Goal: Communication & Community: Participate in discussion

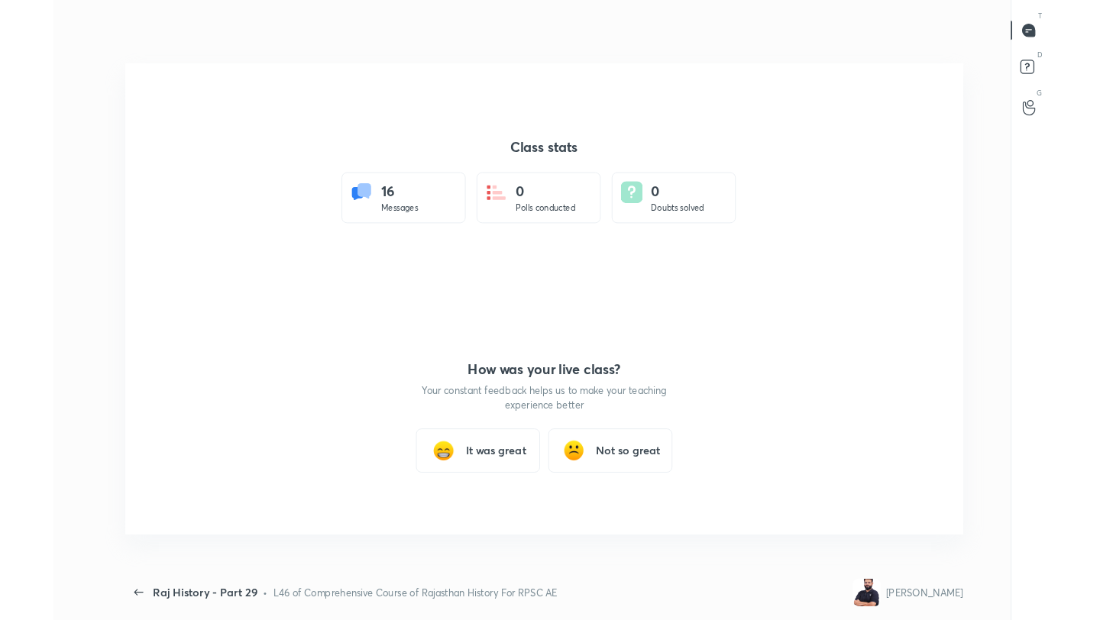
scroll to position [75859, 75294]
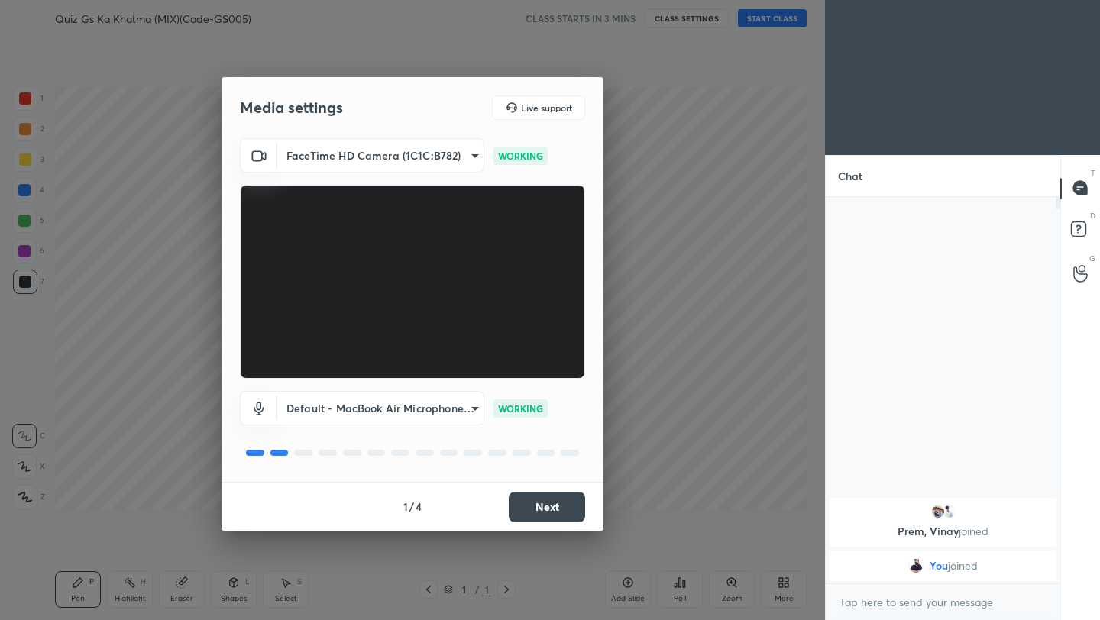
click at [558, 511] on button "Next" at bounding box center [547, 507] width 76 height 31
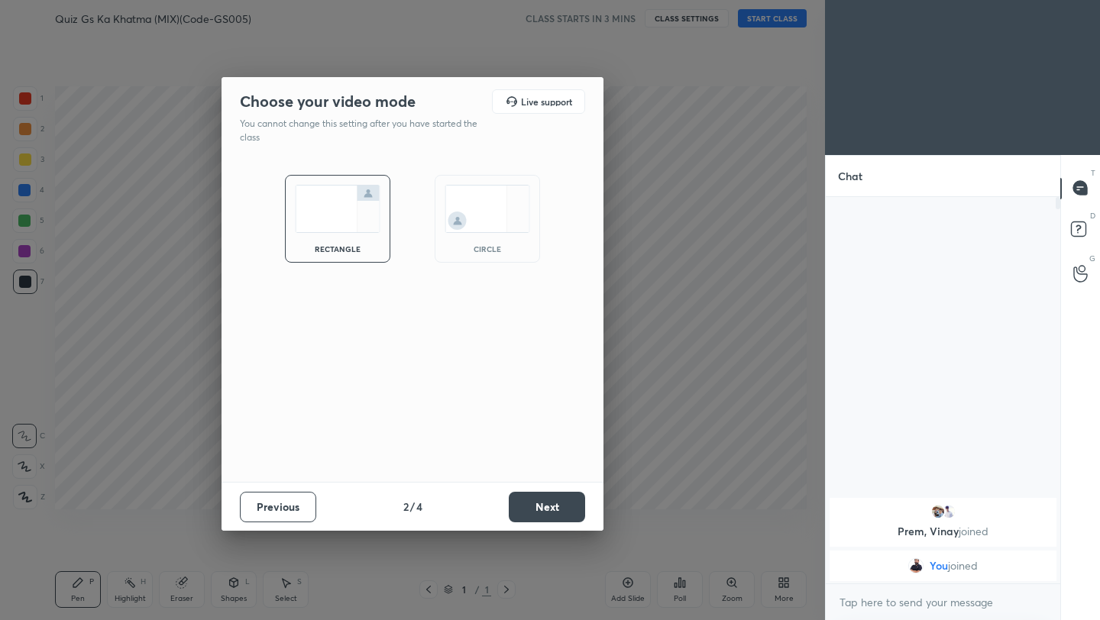
click at [558, 511] on button "Next" at bounding box center [547, 507] width 76 height 31
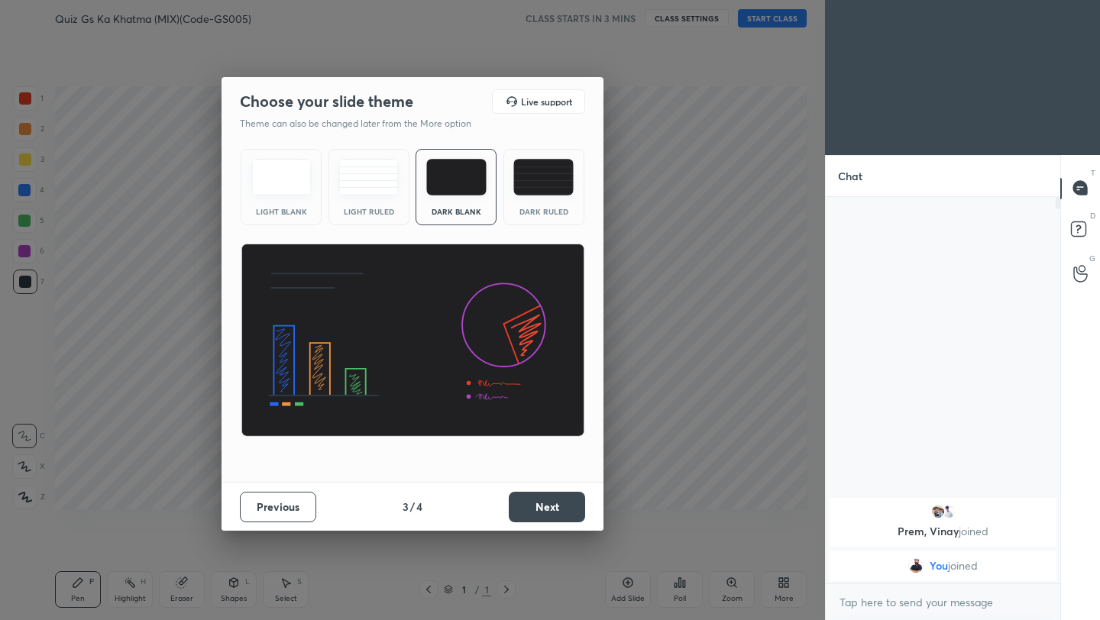
click at [558, 511] on button "Next" at bounding box center [547, 507] width 76 height 31
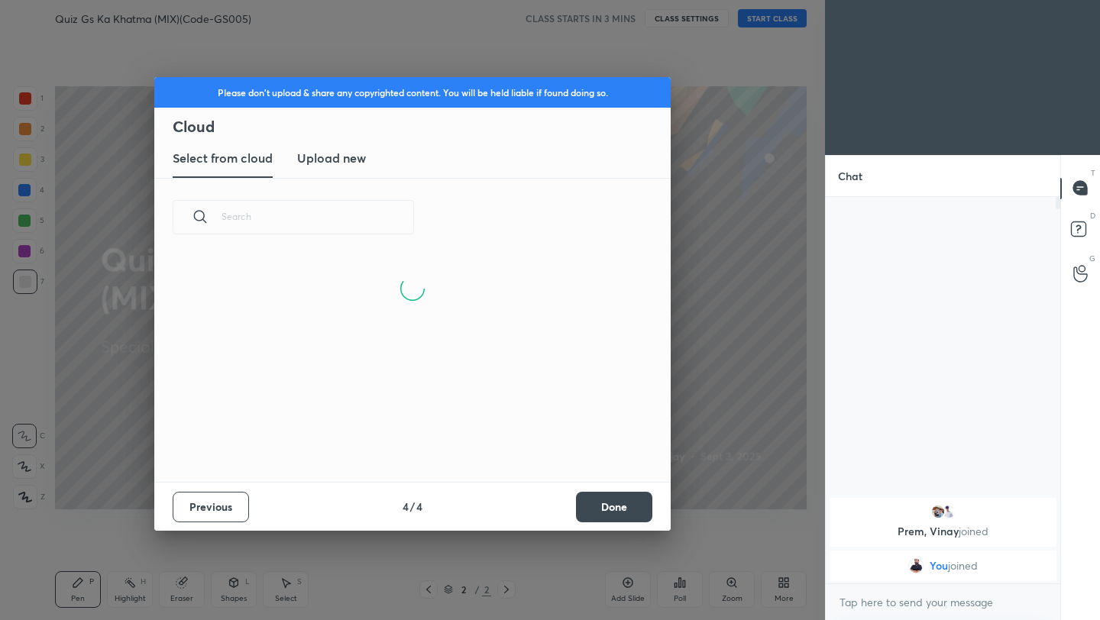
click at [353, 156] on h3 "Upload new" at bounding box center [331, 158] width 69 height 18
click at [422, 424] on label "Browse" at bounding box center [413, 420] width 68 height 24
click at [379, 424] on input "Browse" at bounding box center [379, 420] width 0 height 24
click at [610, 518] on button "Done" at bounding box center [614, 507] width 76 height 31
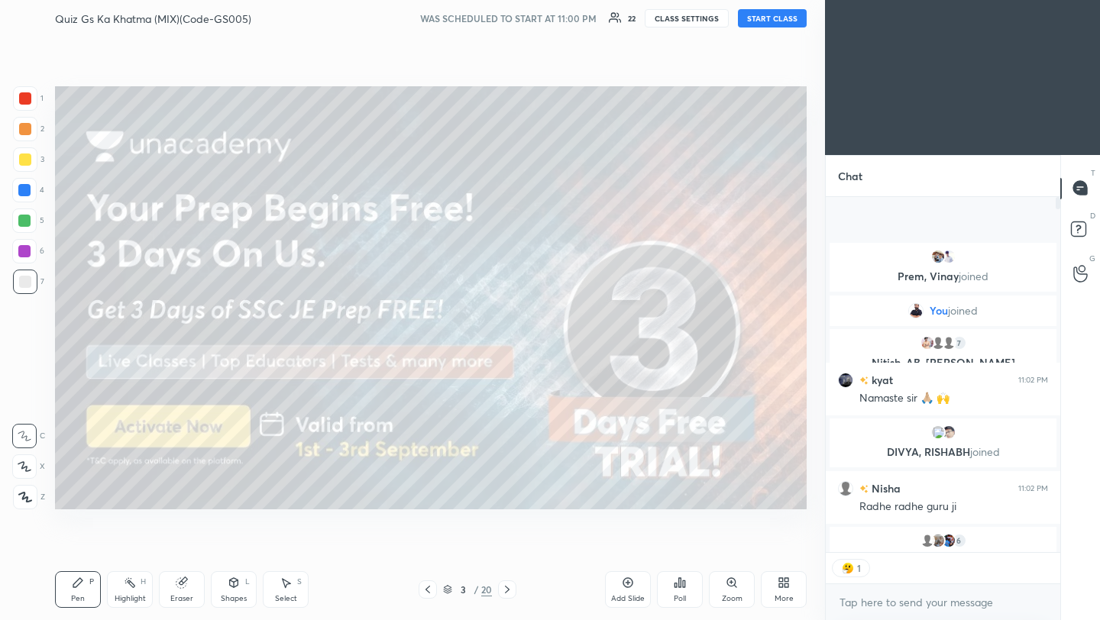
scroll to position [5, 5]
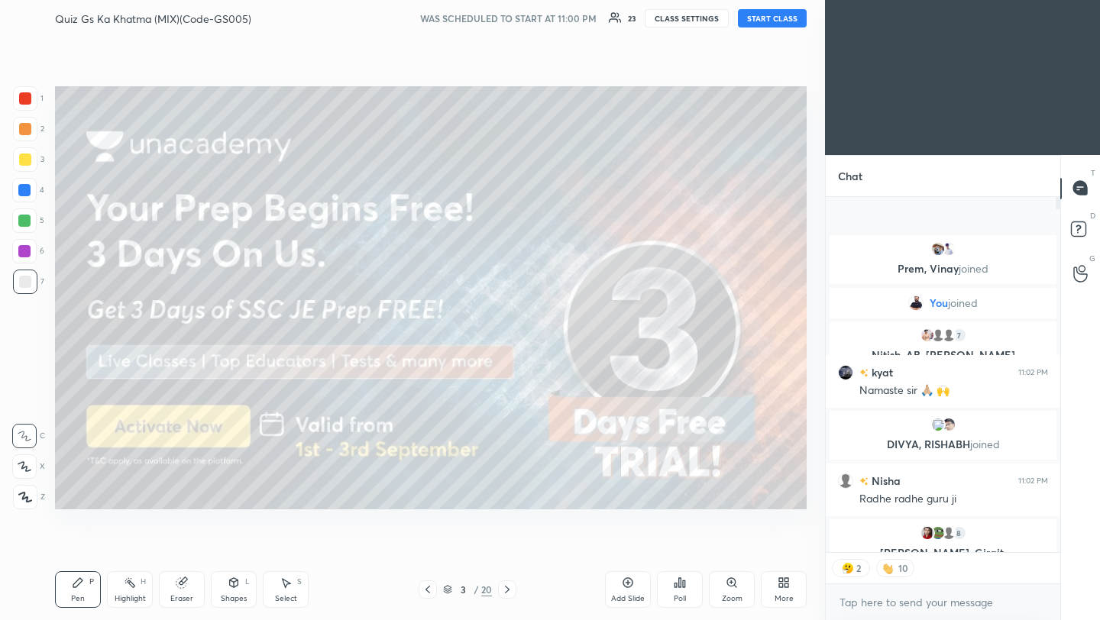
click at [769, 19] on button "START CLASS" at bounding box center [772, 18] width 69 height 18
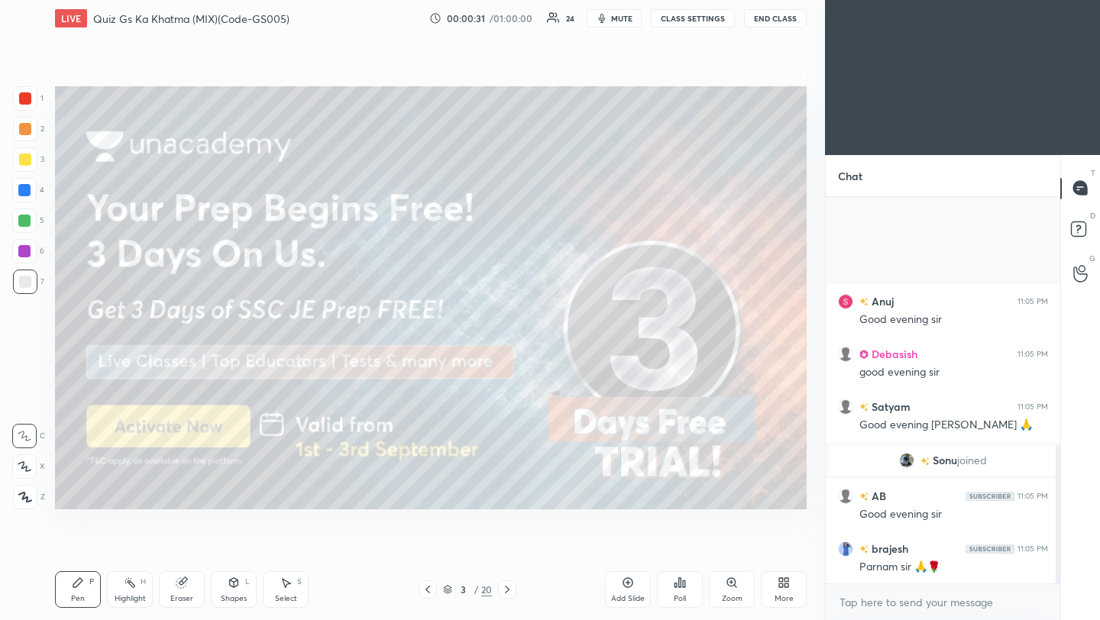
scroll to position [704, 0]
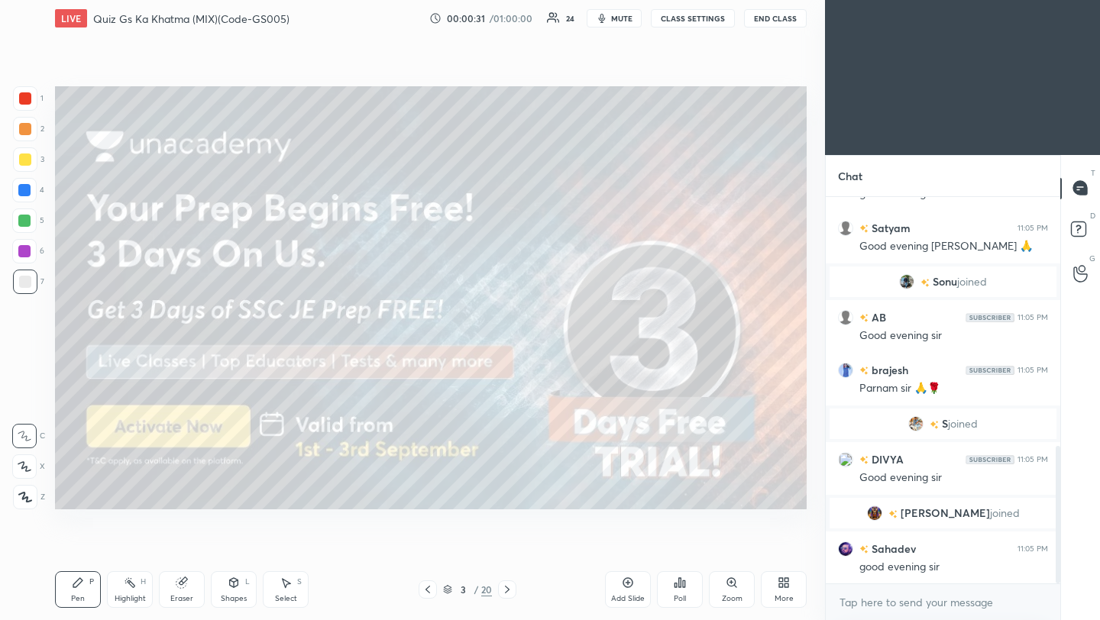
click at [29, 93] on div at bounding box center [25, 98] width 12 height 12
click at [21, 503] on div at bounding box center [25, 497] width 24 height 24
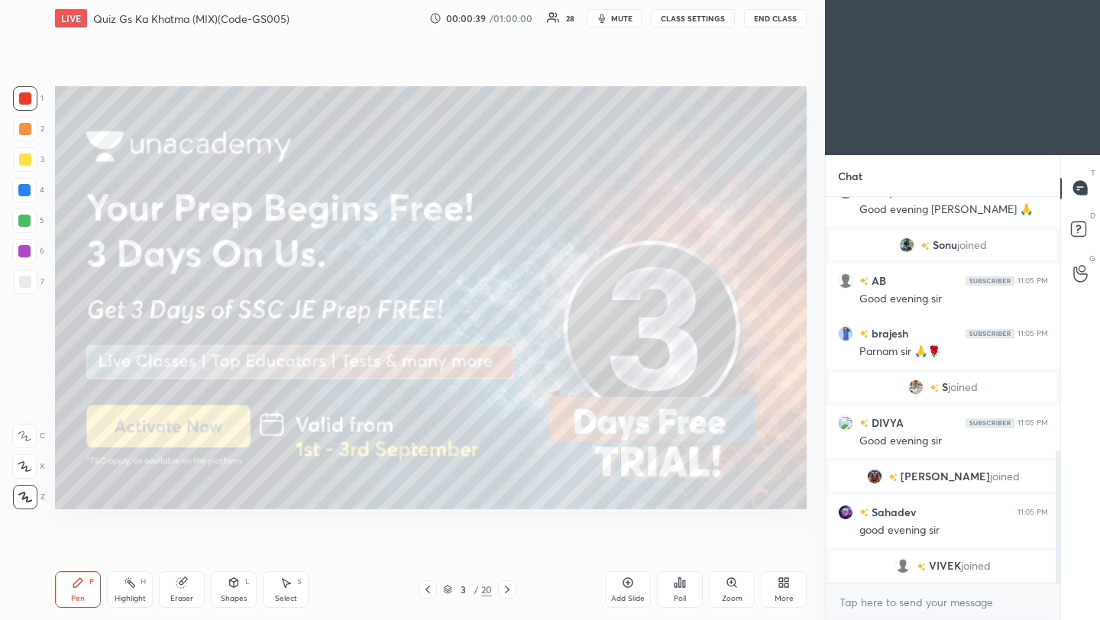
scroll to position [760, 0]
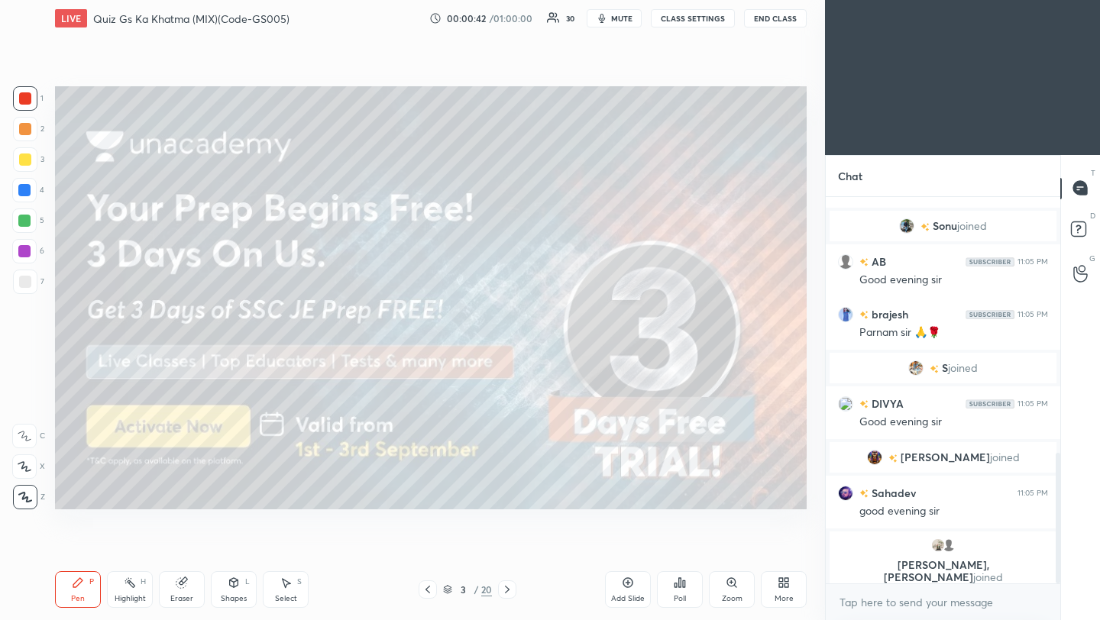
click at [511, 591] on icon at bounding box center [507, 590] width 12 height 12
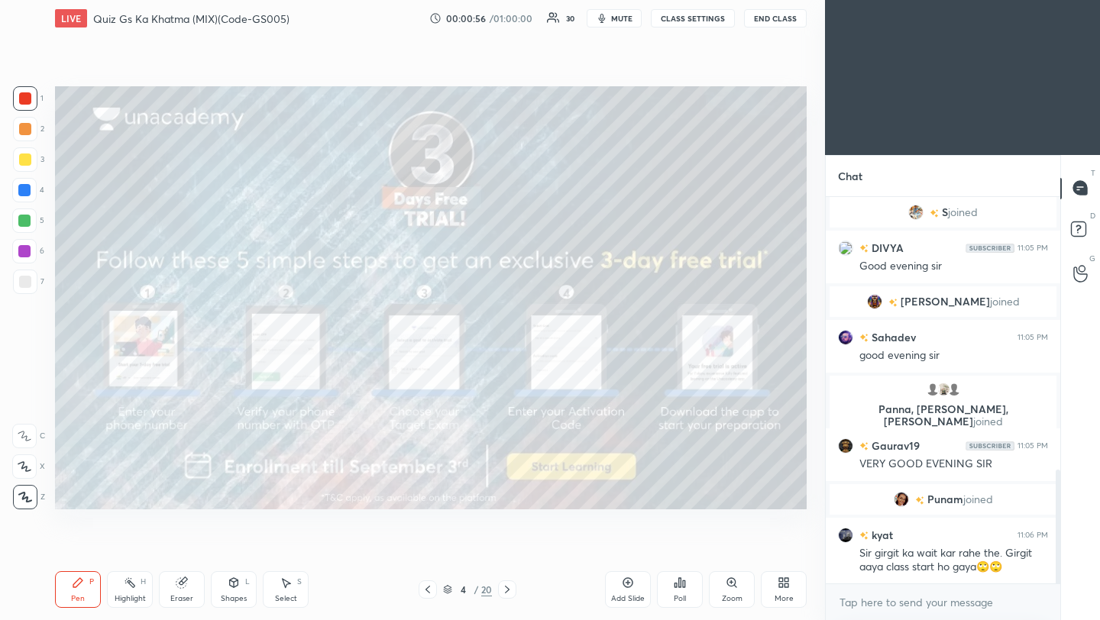
scroll to position [983, 0]
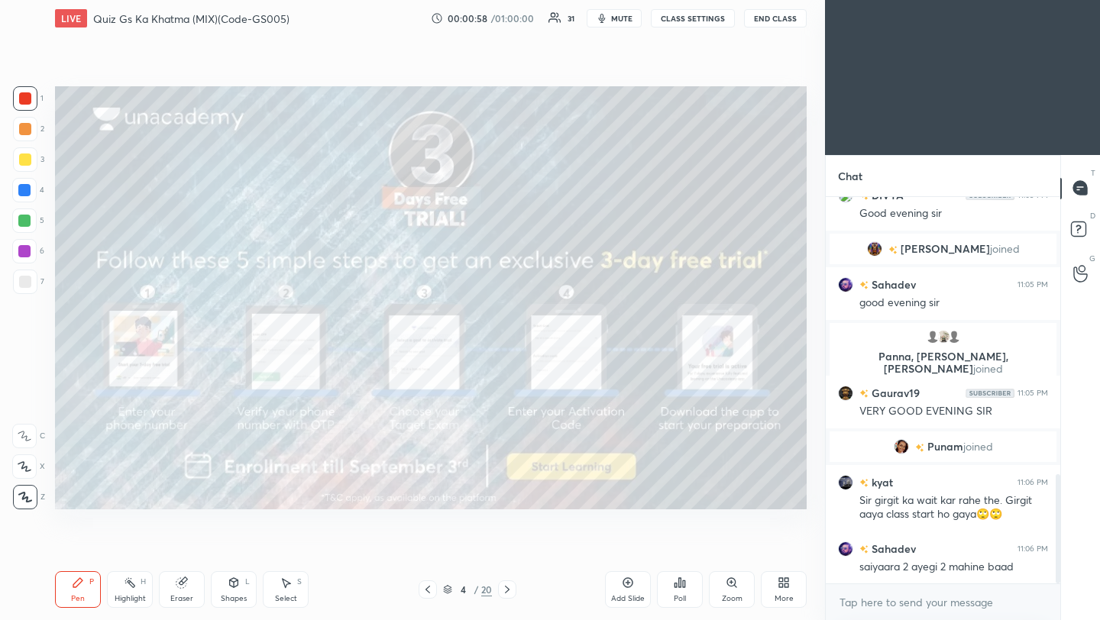
click at [508, 590] on icon at bounding box center [507, 590] width 12 height 12
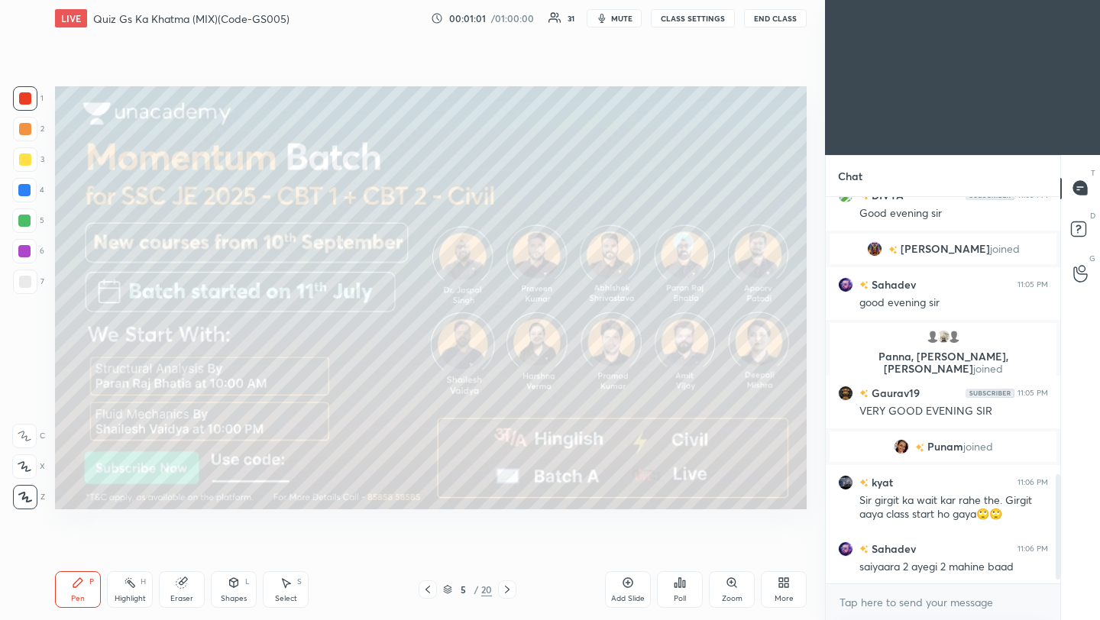
scroll to position [1036, 0]
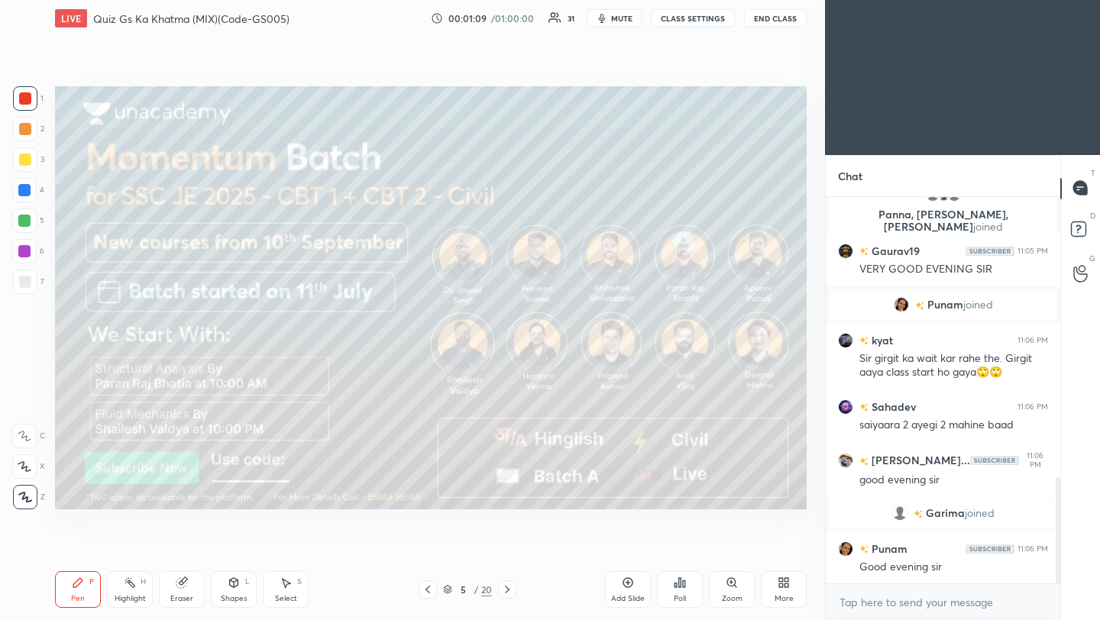
click at [507, 588] on icon at bounding box center [507, 590] width 12 height 12
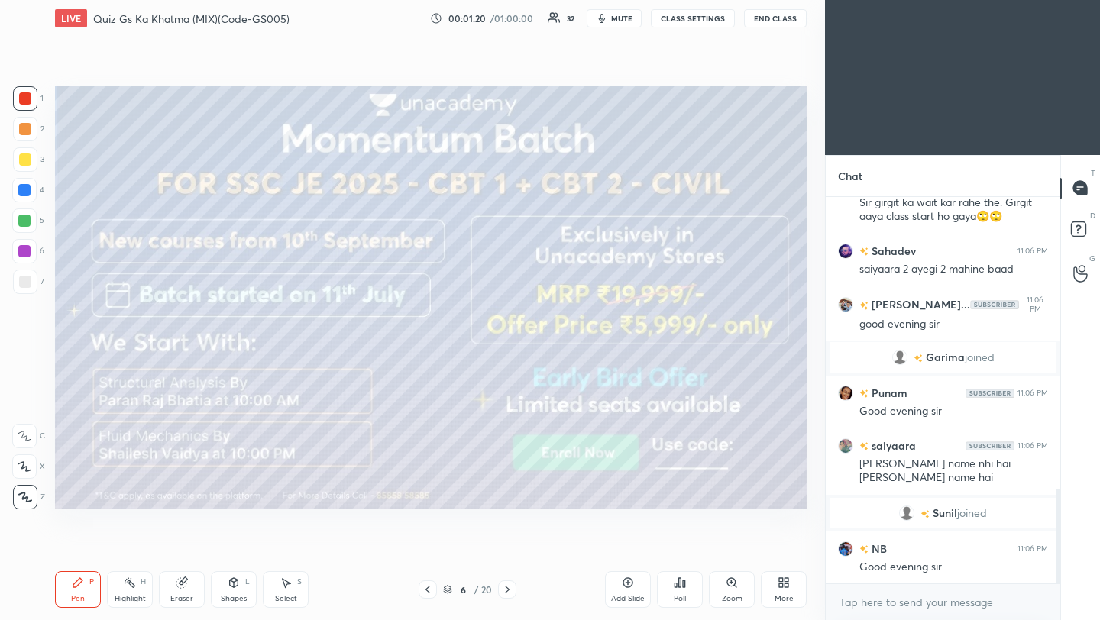
scroll to position [1189, 0]
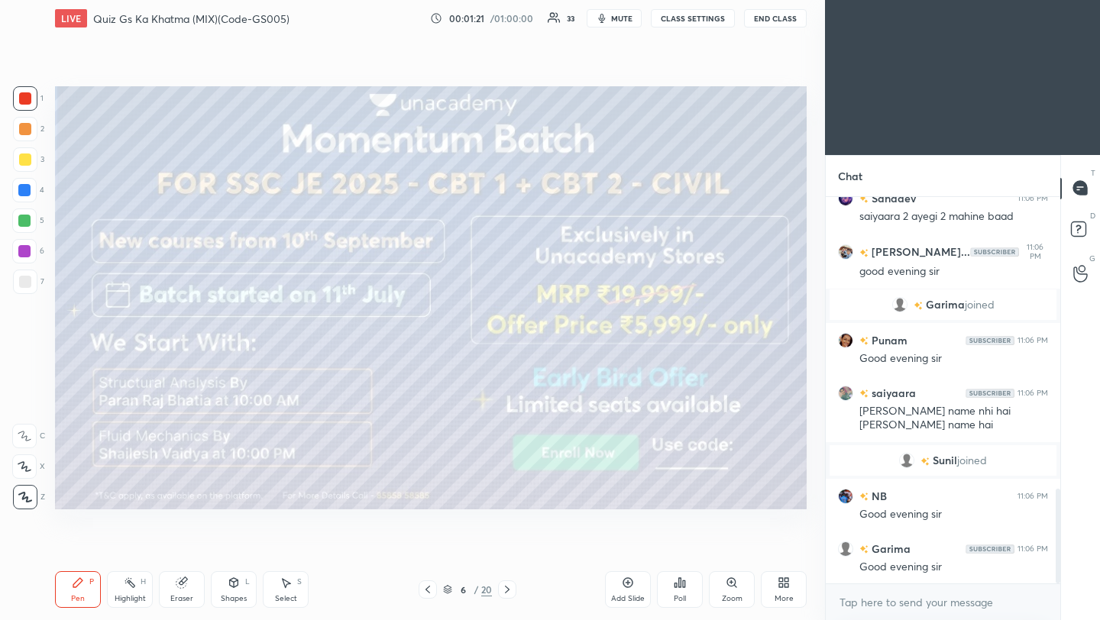
click at [509, 587] on icon at bounding box center [507, 590] width 12 height 12
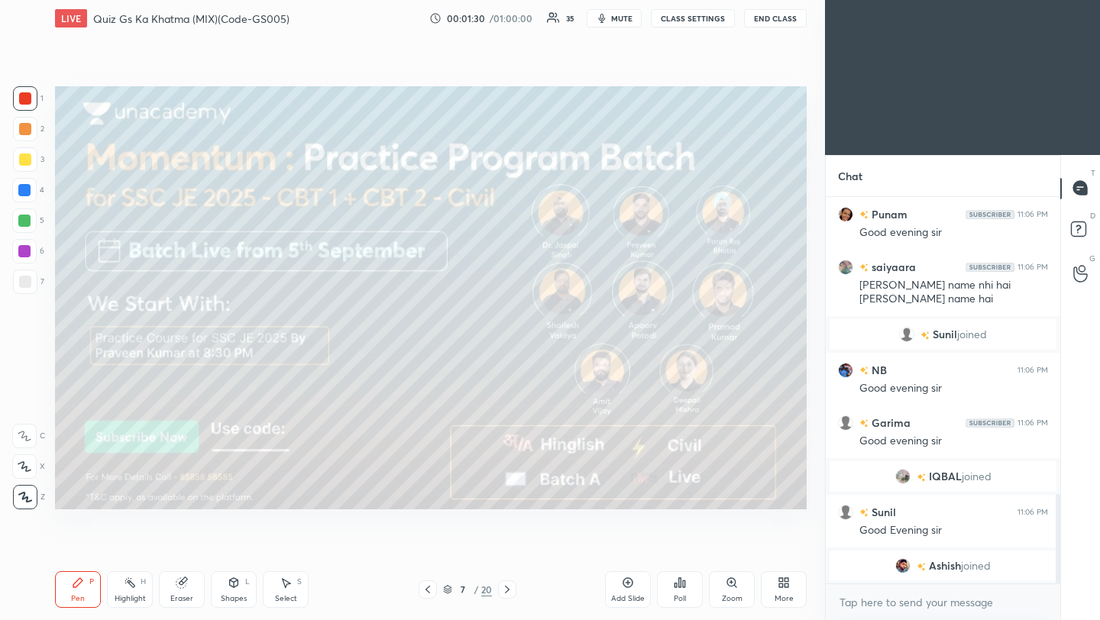
scroll to position [1325, 0]
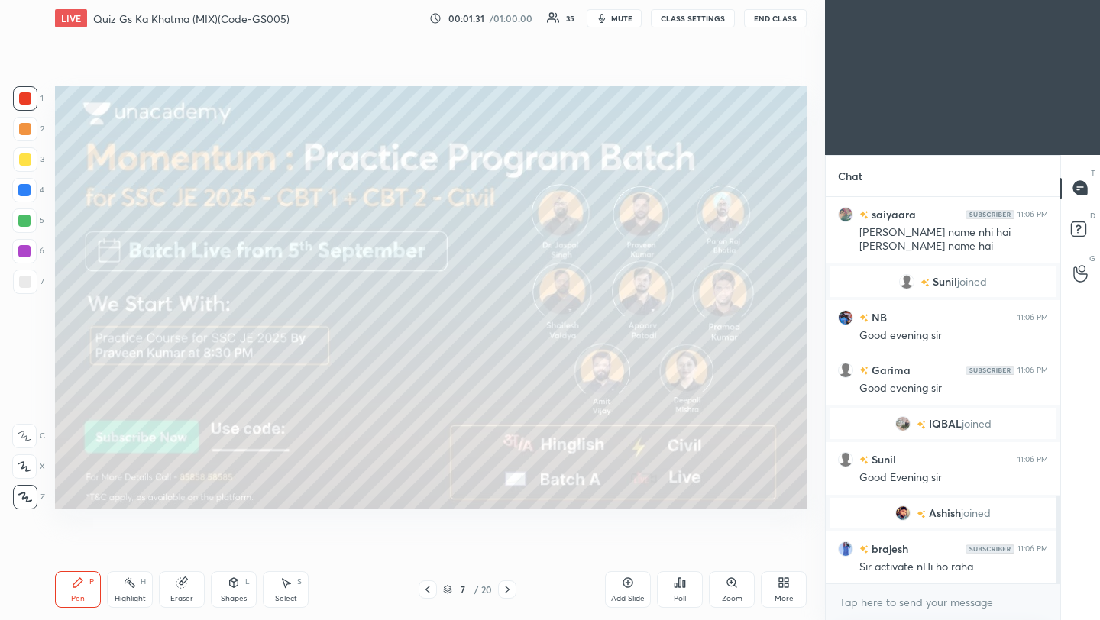
click at [507, 590] on icon at bounding box center [507, 590] width 12 height 12
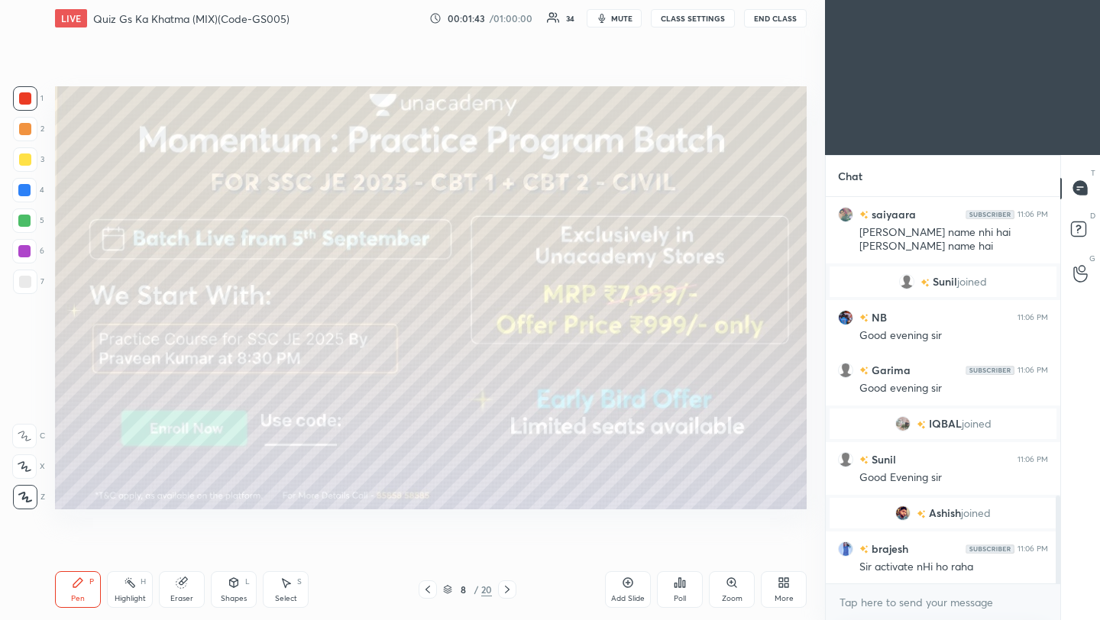
click at [508, 589] on icon at bounding box center [507, 590] width 5 height 8
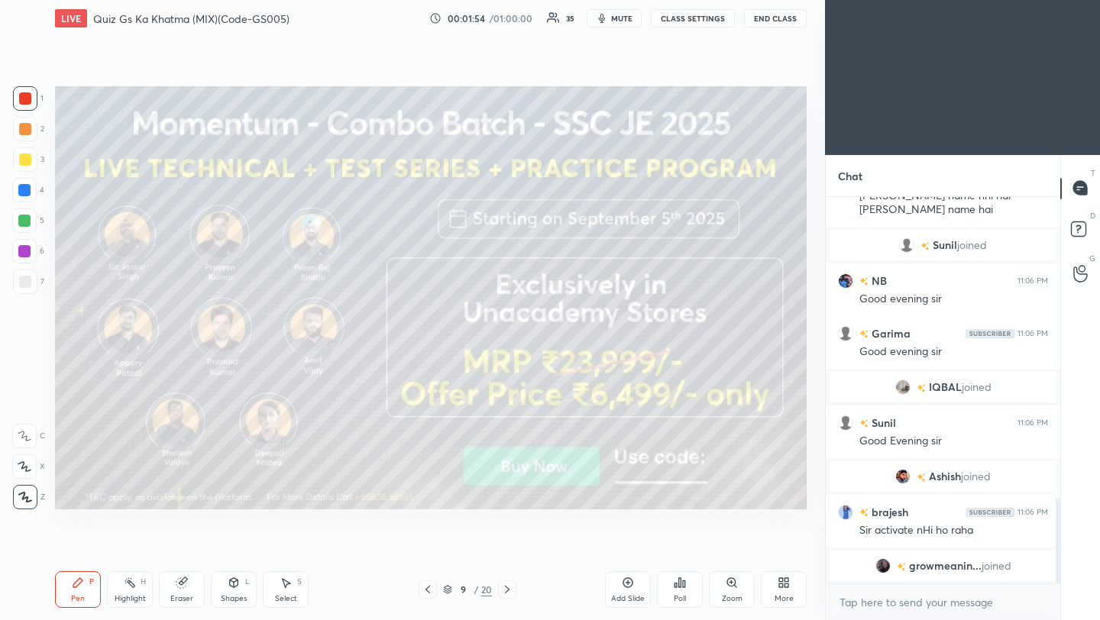
scroll to position [1381, 0]
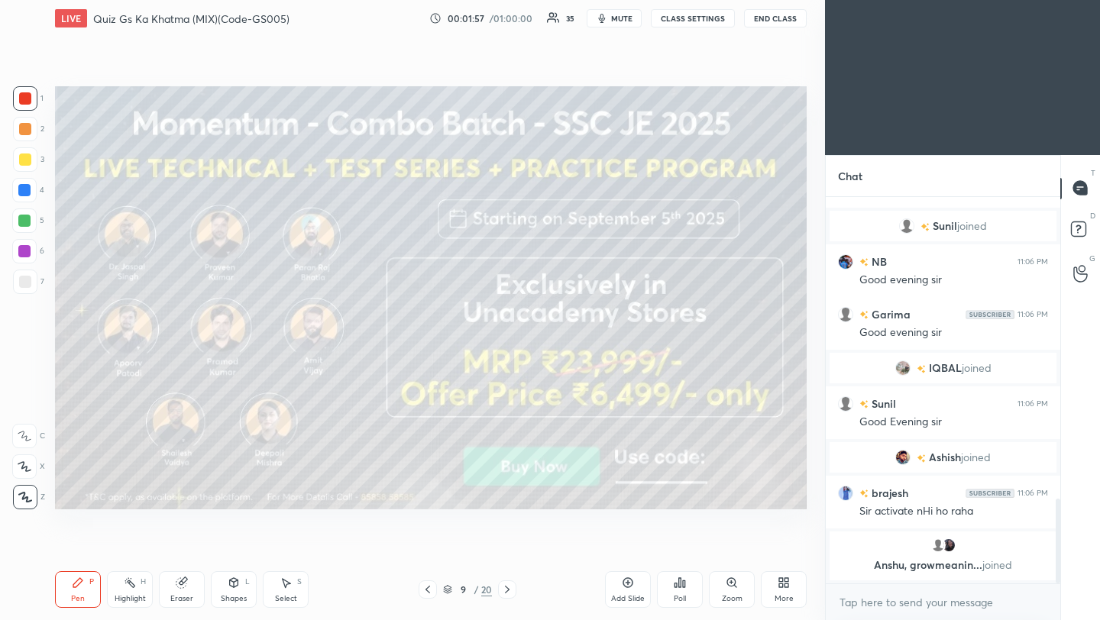
click at [509, 591] on icon at bounding box center [507, 590] width 12 height 12
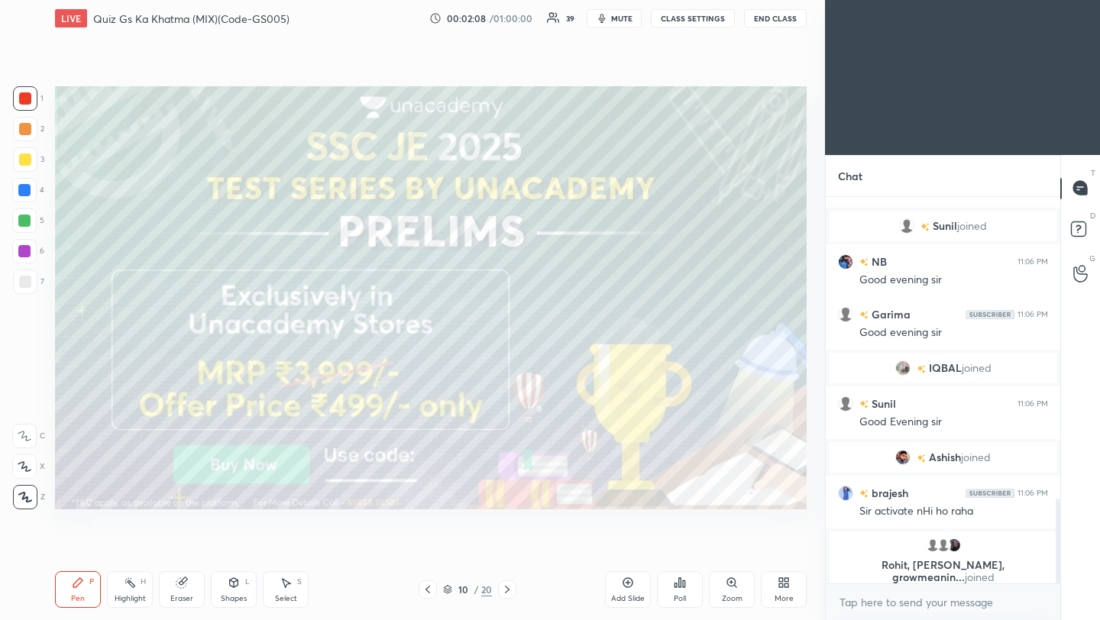
click at [504, 591] on icon at bounding box center [507, 590] width 12 height 12
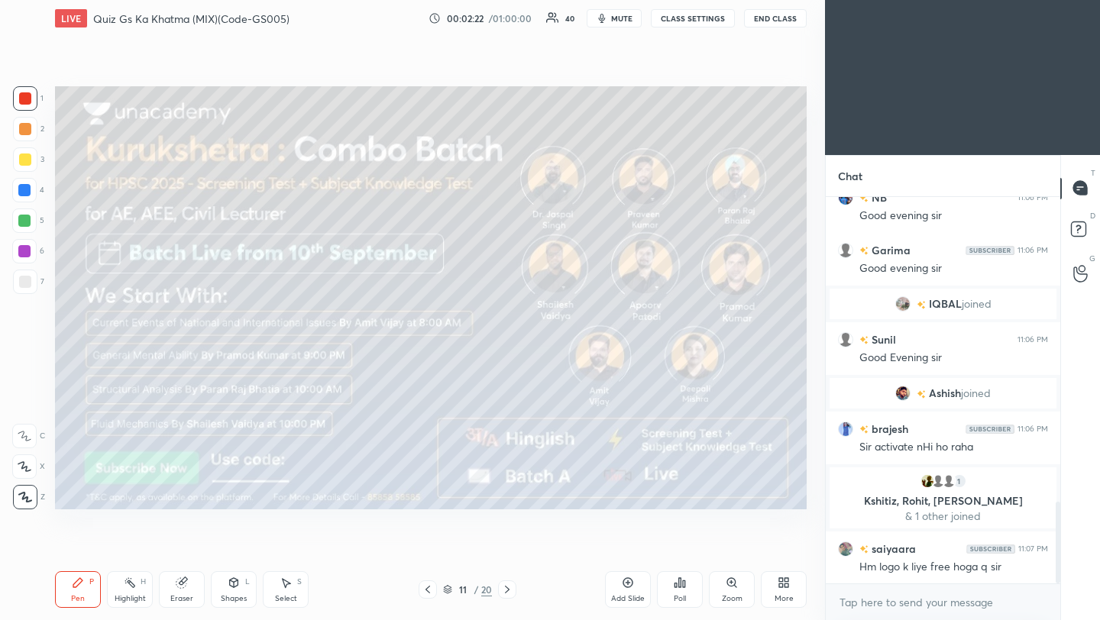
scroll to position [1454, 0]
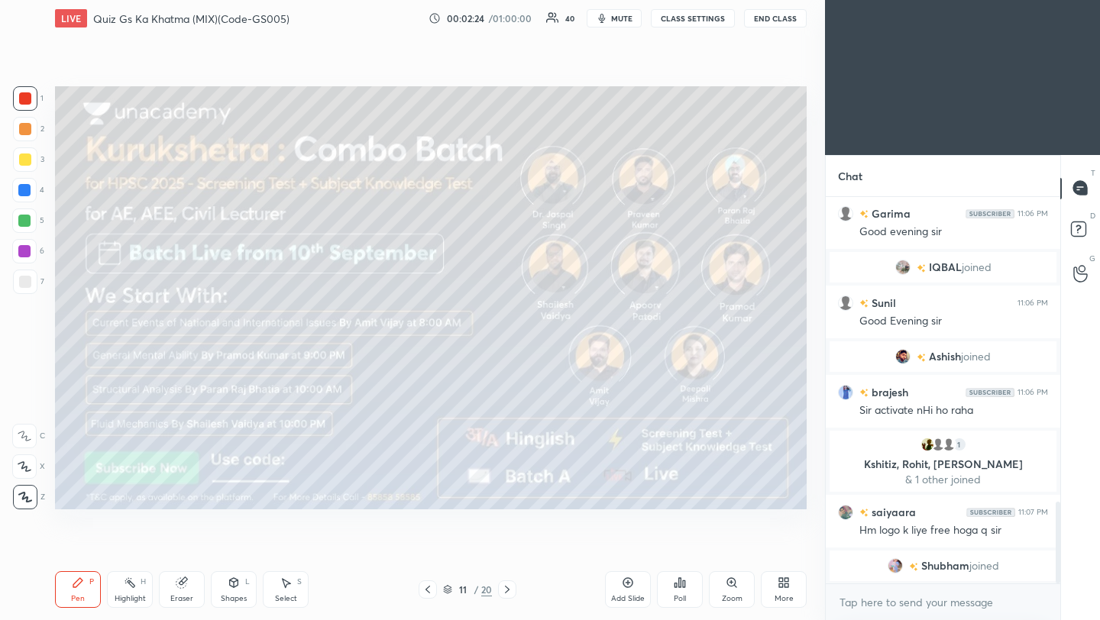
click at [509, 591] on icon at bounding box center [507, 590] width 12 height 12
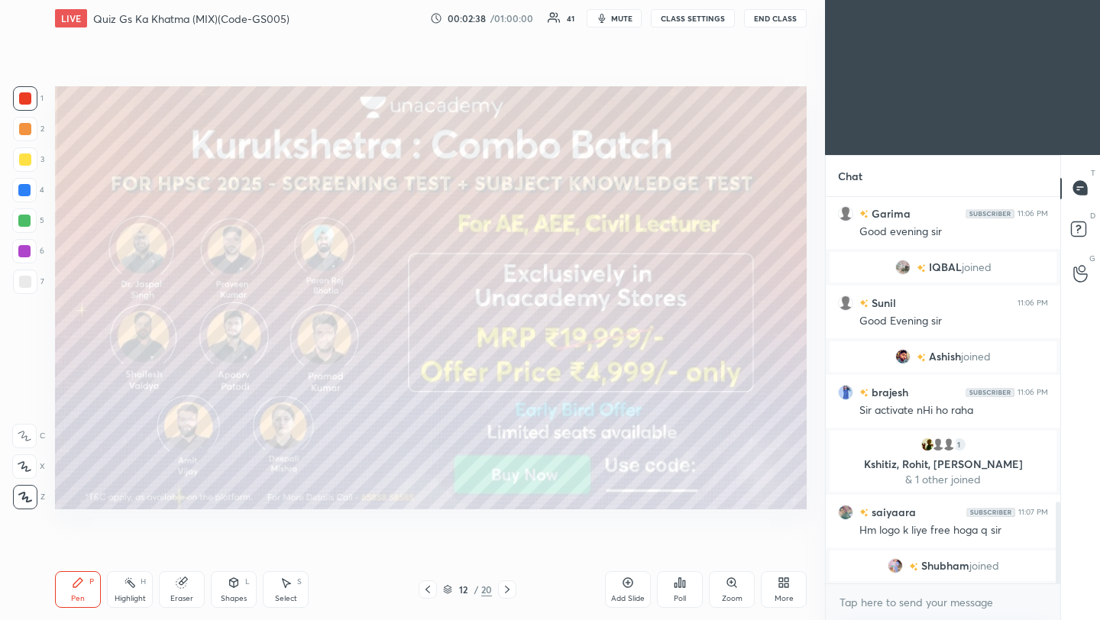
scroll to position [1522, 0]
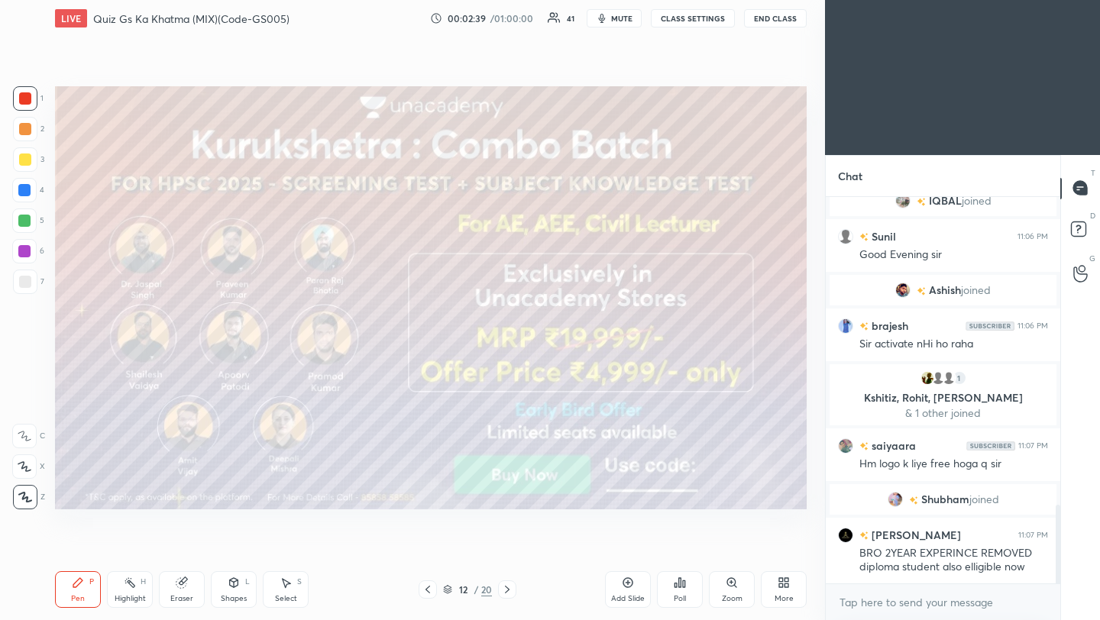
click at [507, 587] on icon at bounding box center [507, 590] width 12 height 12
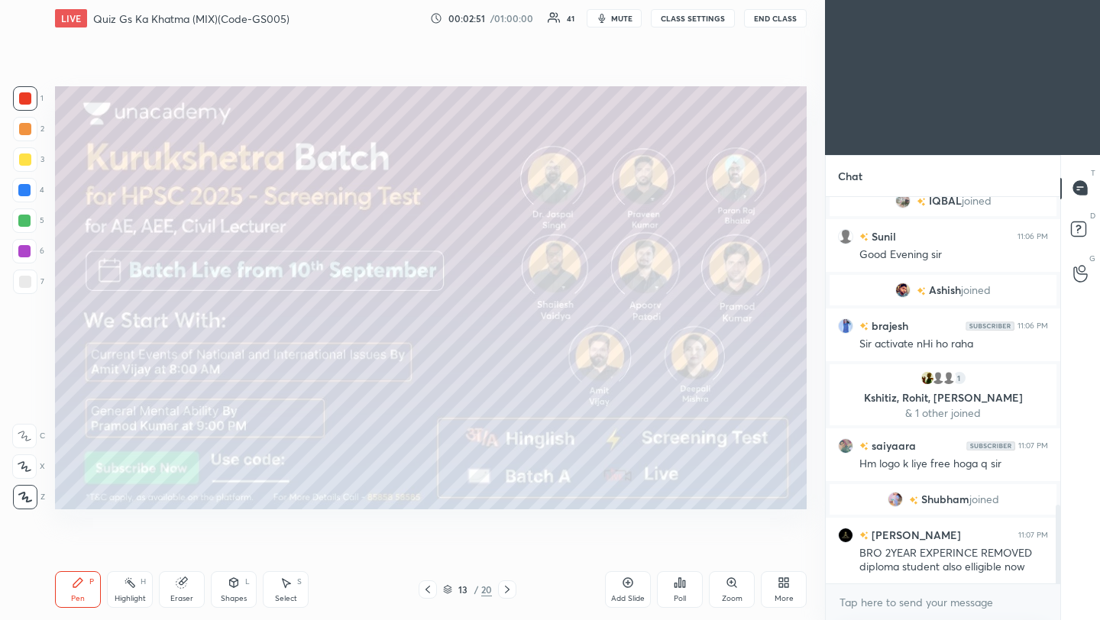
click at [505, 590] on icon at bounding box center [507, 590] width 12 height 12
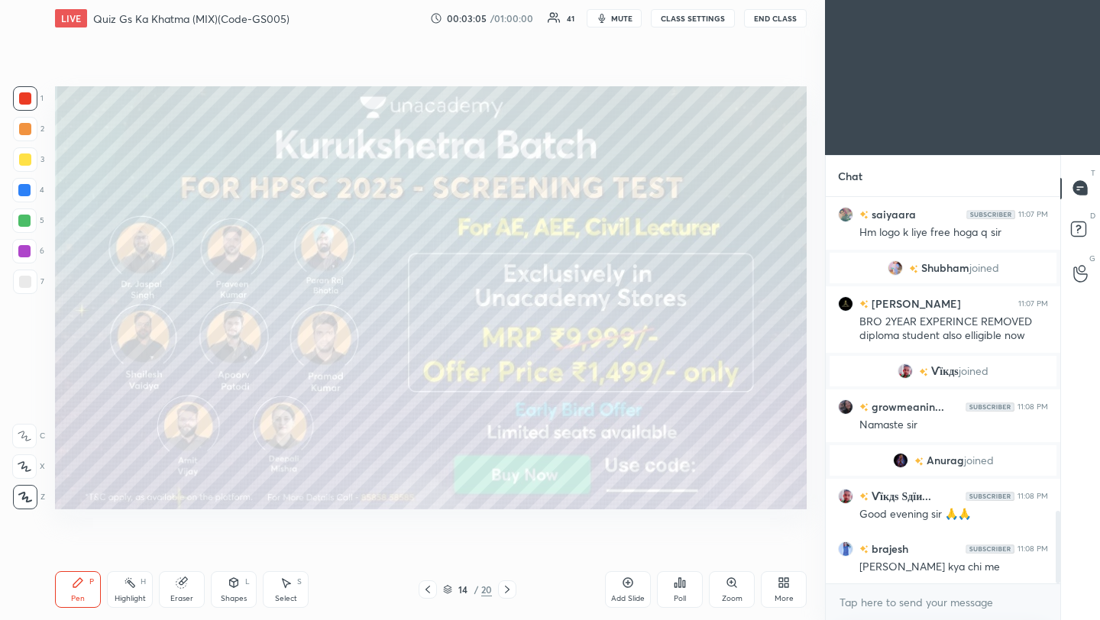
scroll to position [1717, 0]
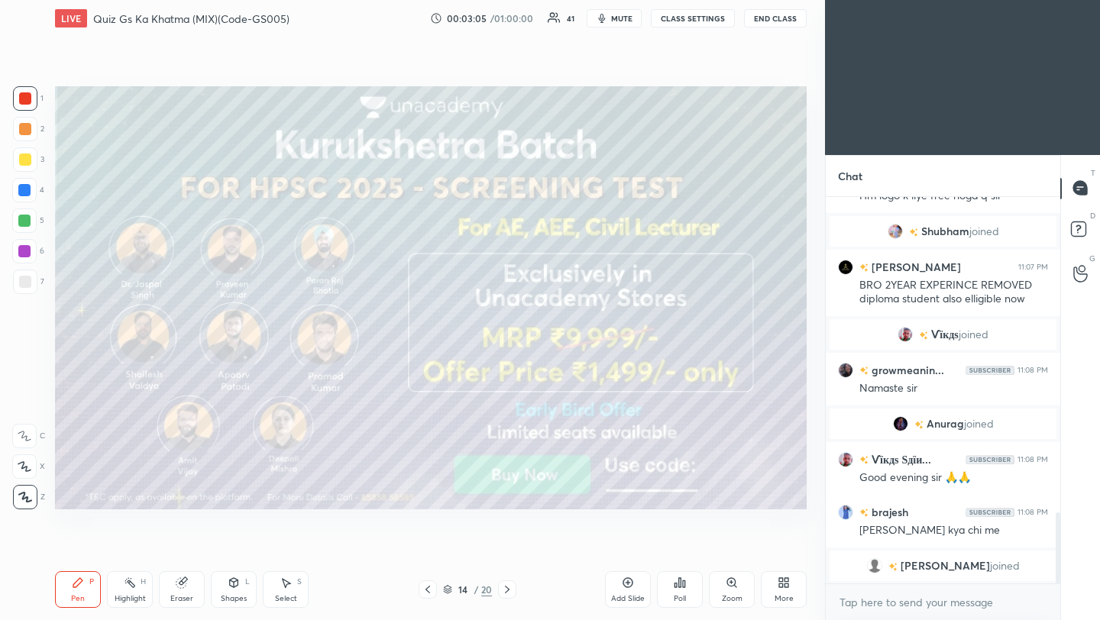
click at [511, 590] on icon at bounding box center [507, 590] width 12 height 12
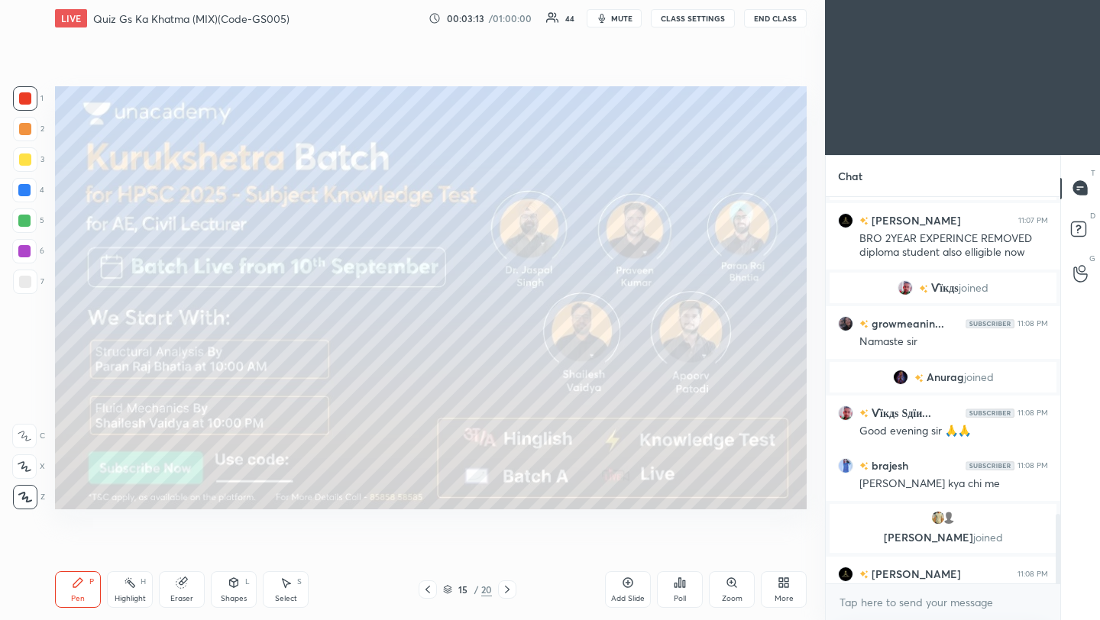
scroll to position [1761, 0]
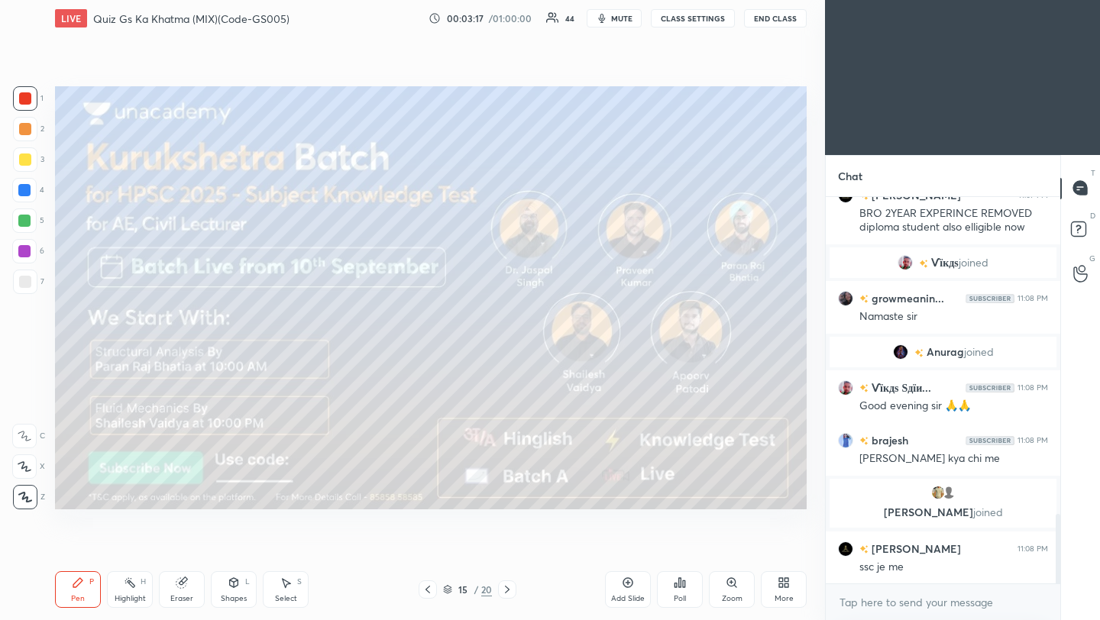
click at [506, 588] on icon at bounding box center [507, 590] width 12 height 12
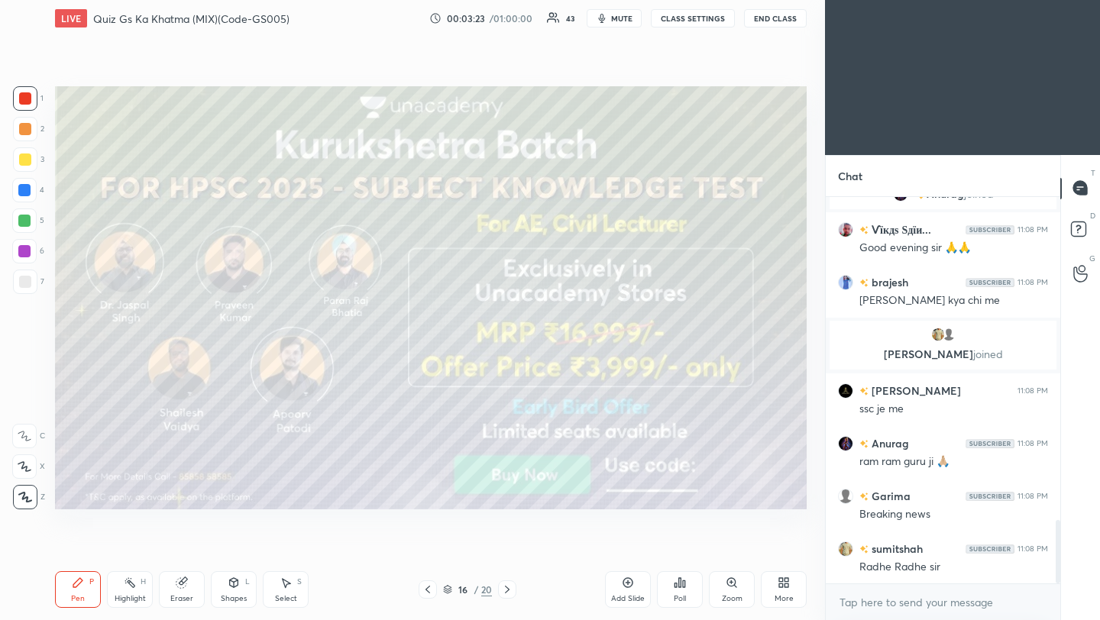
scroll to position [1972, 0]
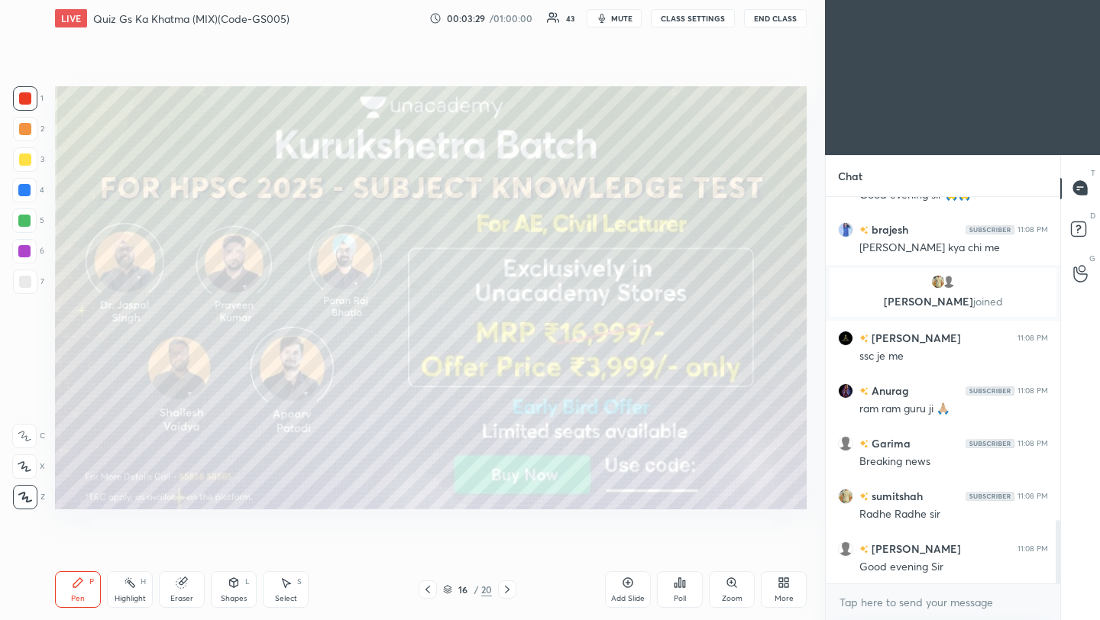
click at [508, 593] on icon at bounding box center [507, 590] width 12 height 12
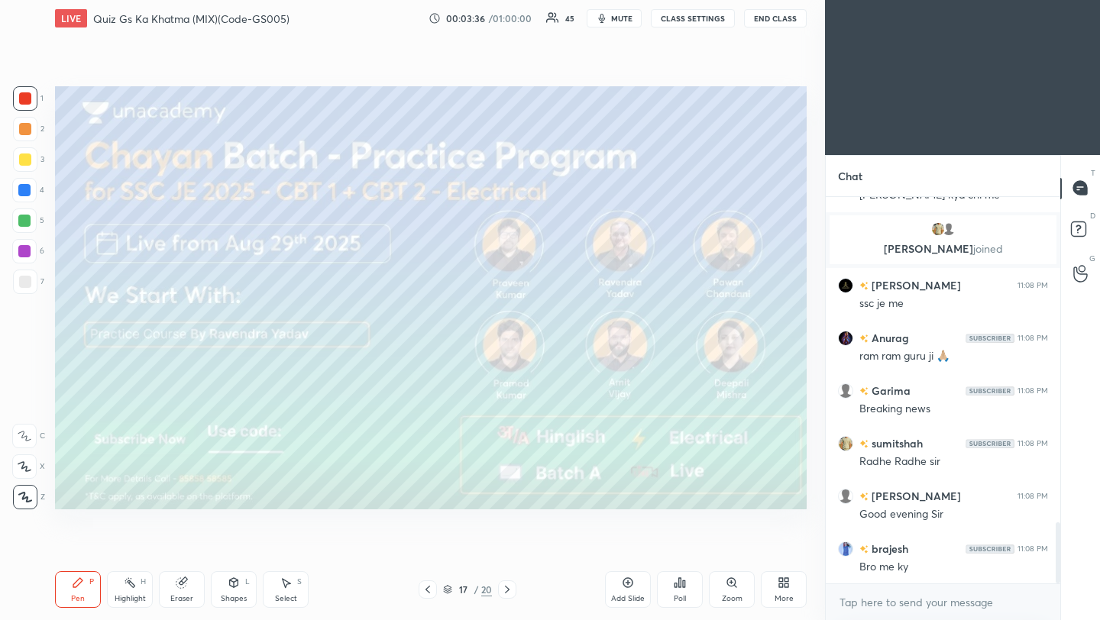
scroll to position [2062, 0]
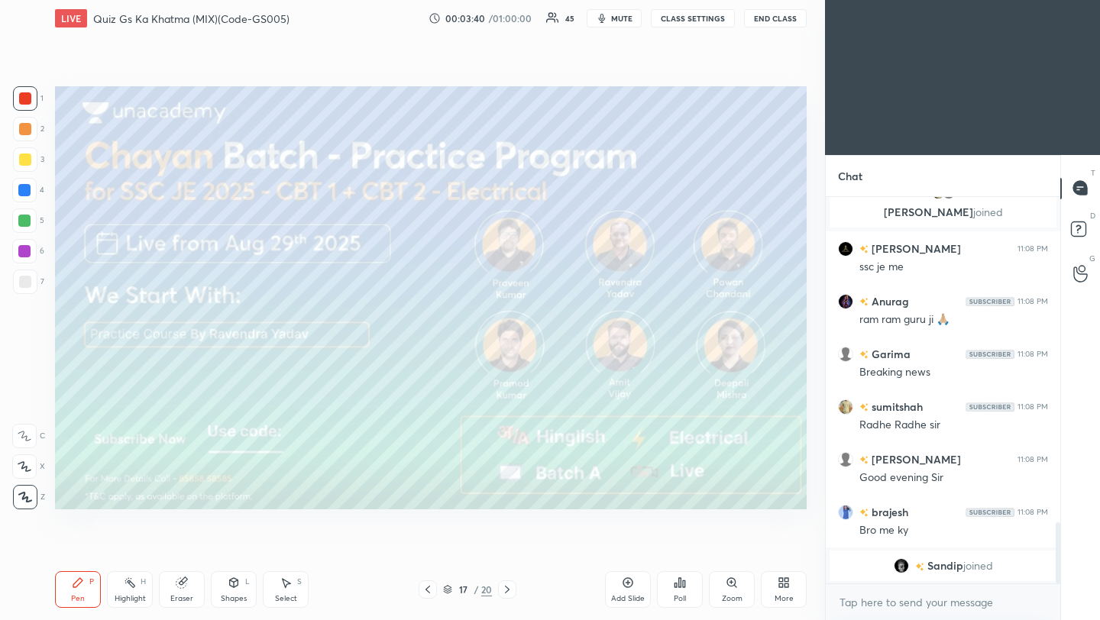
click at [511, 591] on icon at bounding box center [507, 590] width 12 height 12
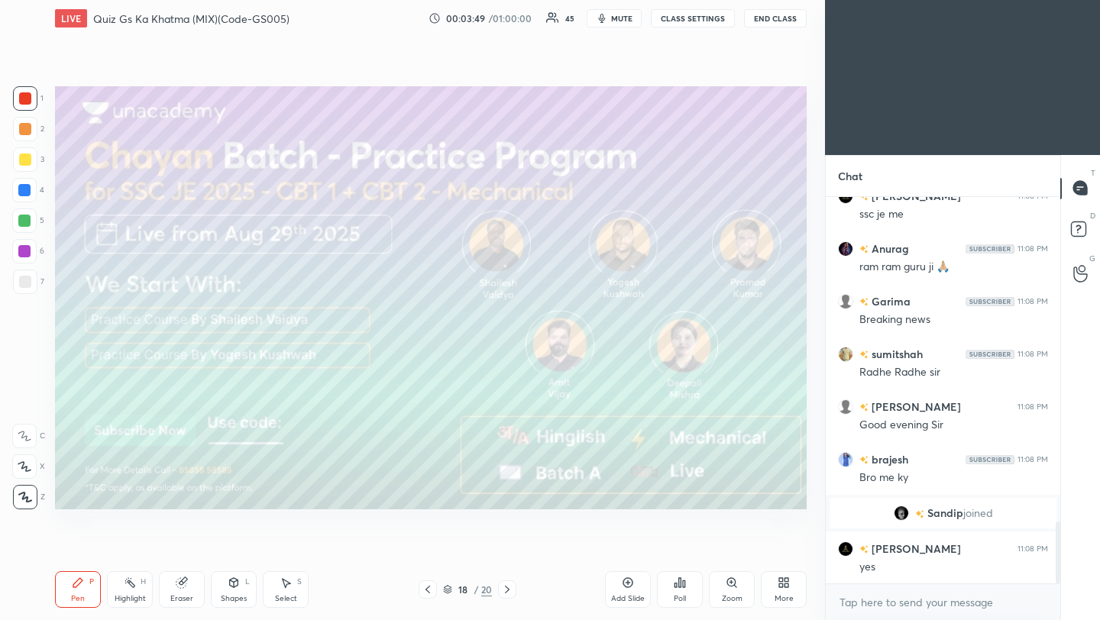
scroll to position [2068, 0]
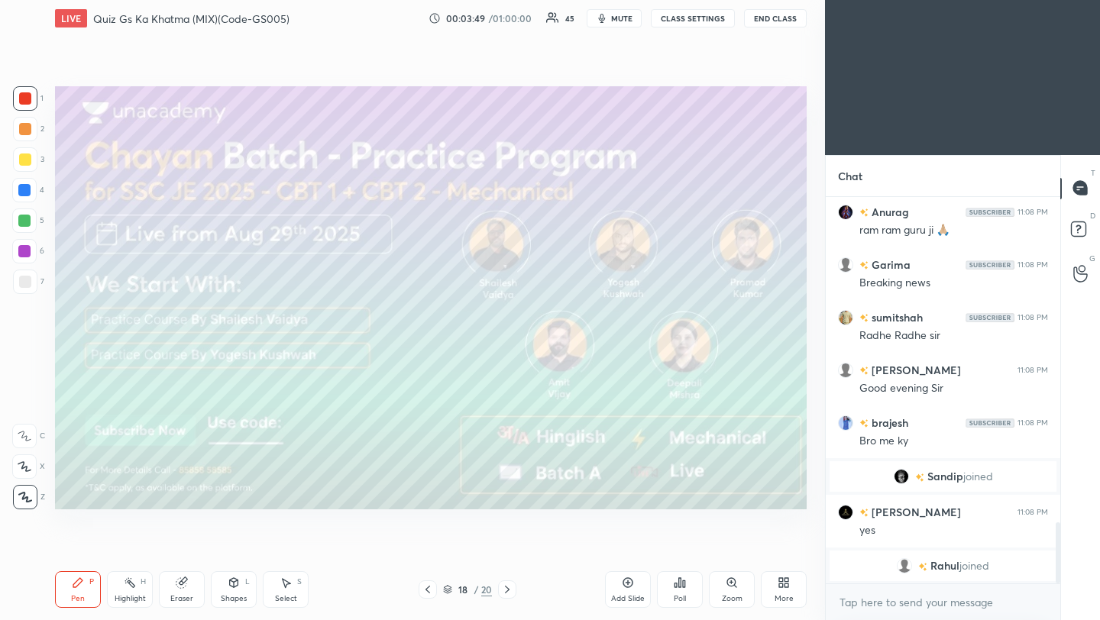
click at [509, 590] on icon at bounding box center [507, 590] width 12 height 12
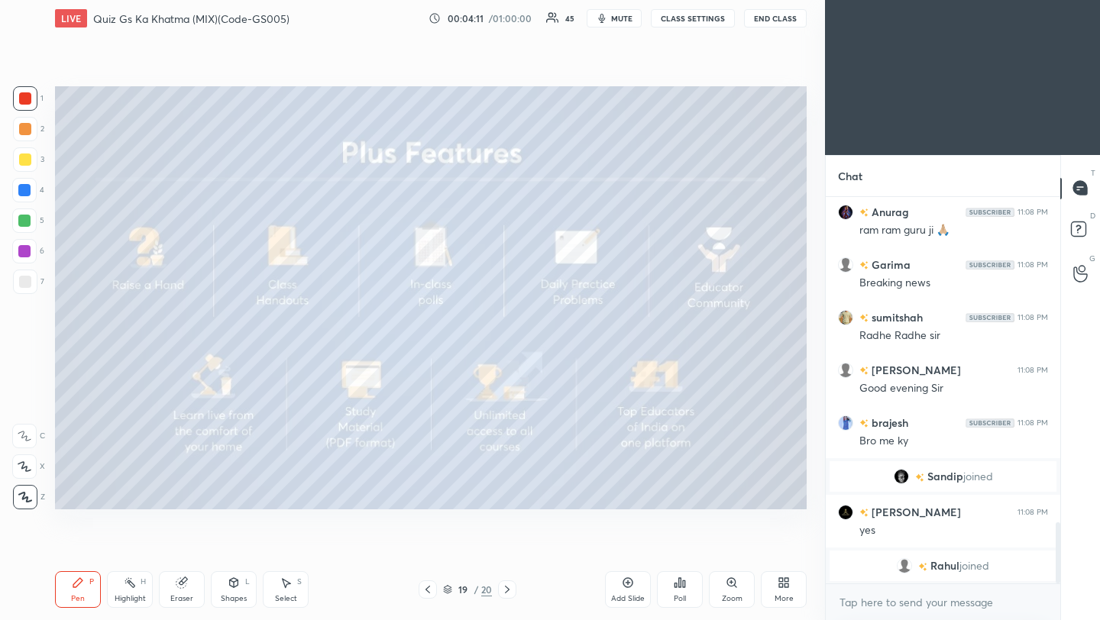
click at [505, 589] on icon at bounding box center [507, 590] width 12 height 12
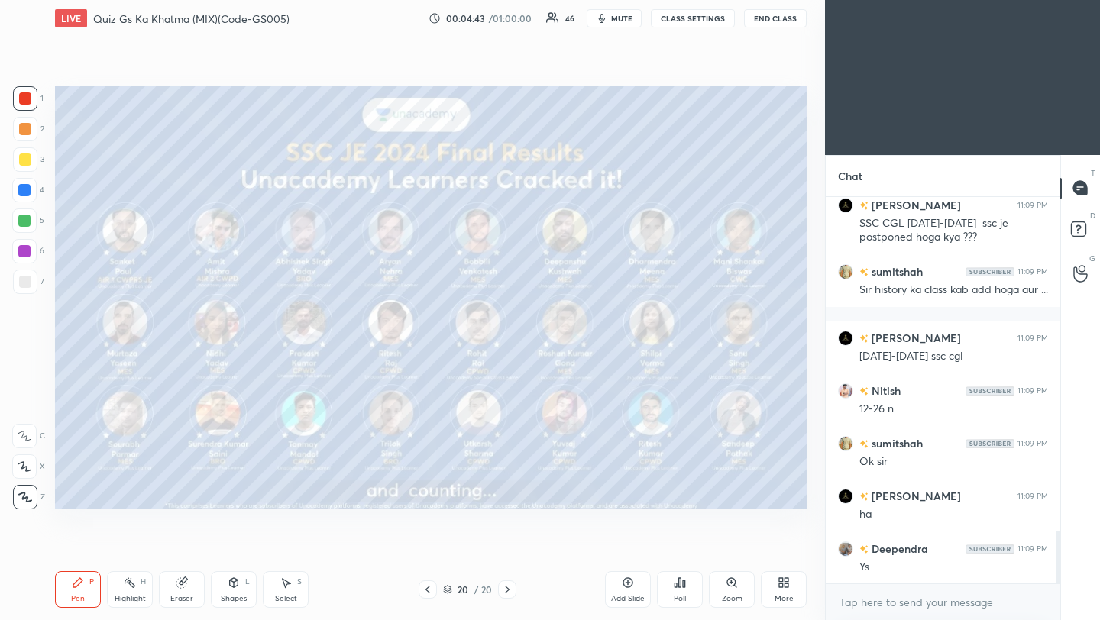
scroll to position [2504, 0]
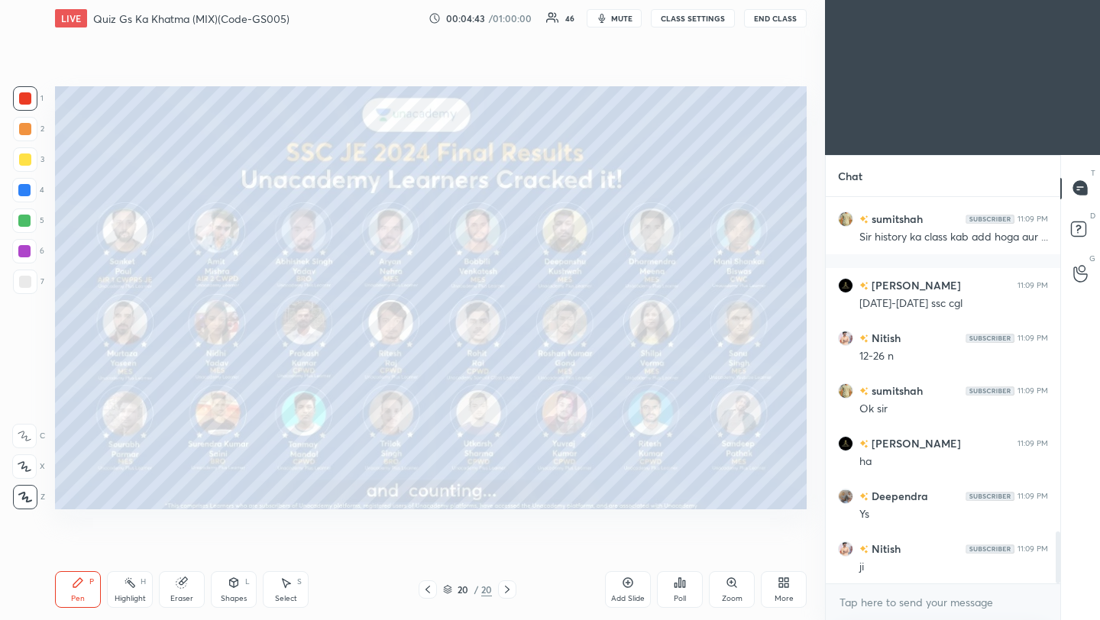
click at [784, 584] on icon at bounding box center [786, 586] width 4 height 4
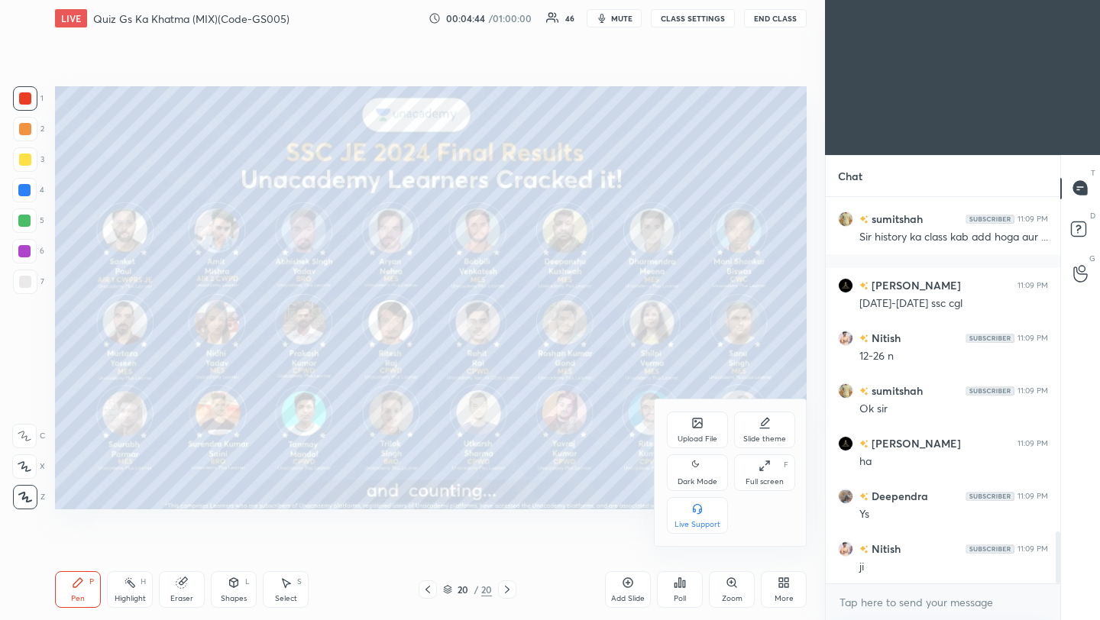
click at [698, 429] on icon at bounding box center [697, 423] width 12 height 12
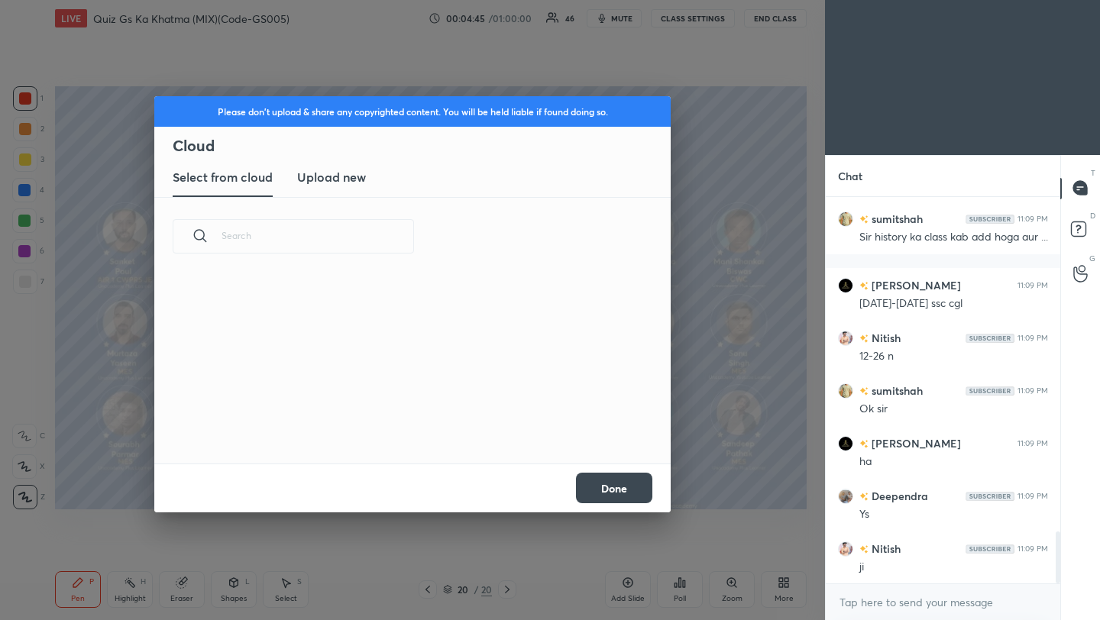
scroll to position [188, 490]
click at [334, 173] on h3 "Upload new" at bounding box center [331, 177] width 69 height 18
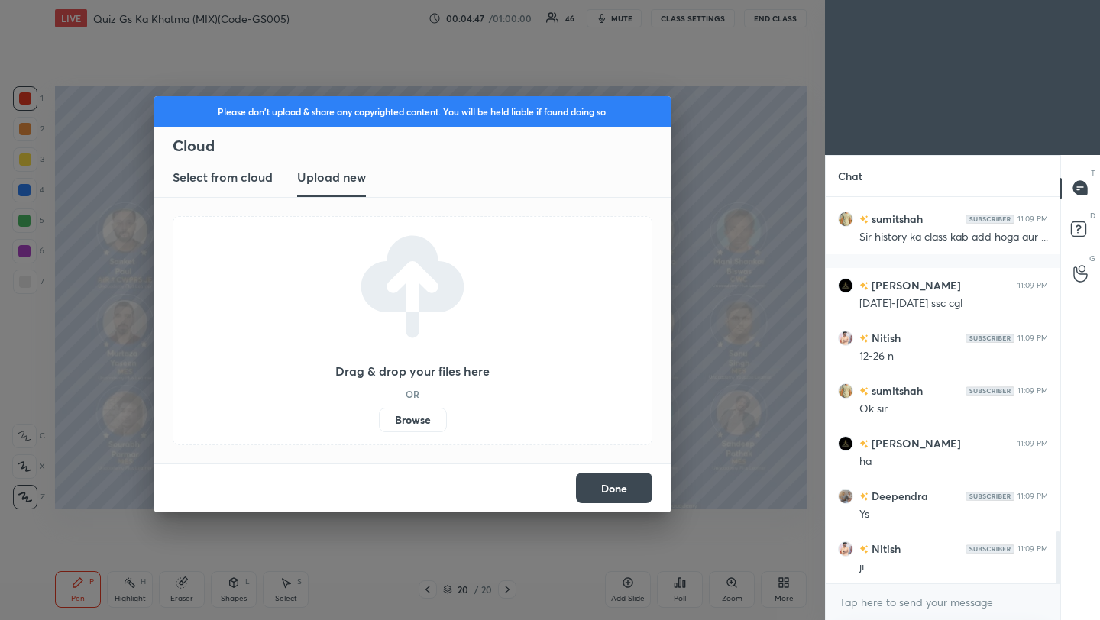
click at [409, 417] on label "Browse" at bounding box center [413, 420] width 68 height 24
click at [379, 417] on input "Browse" at bounding box center [379, 420] width 0 height 24
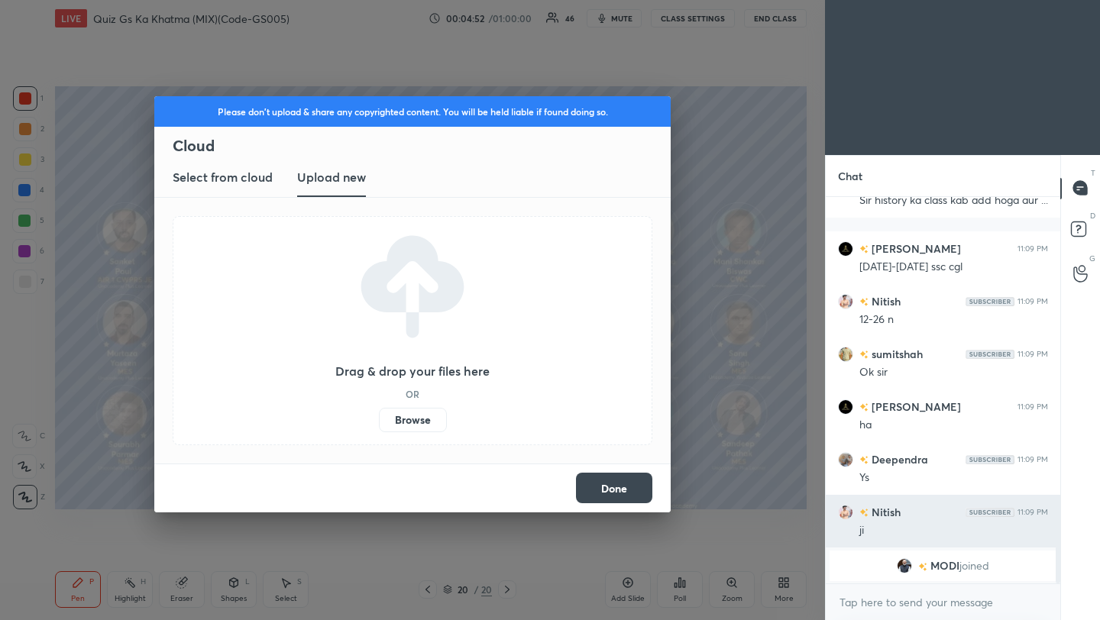
scroll to position [2482, 0]
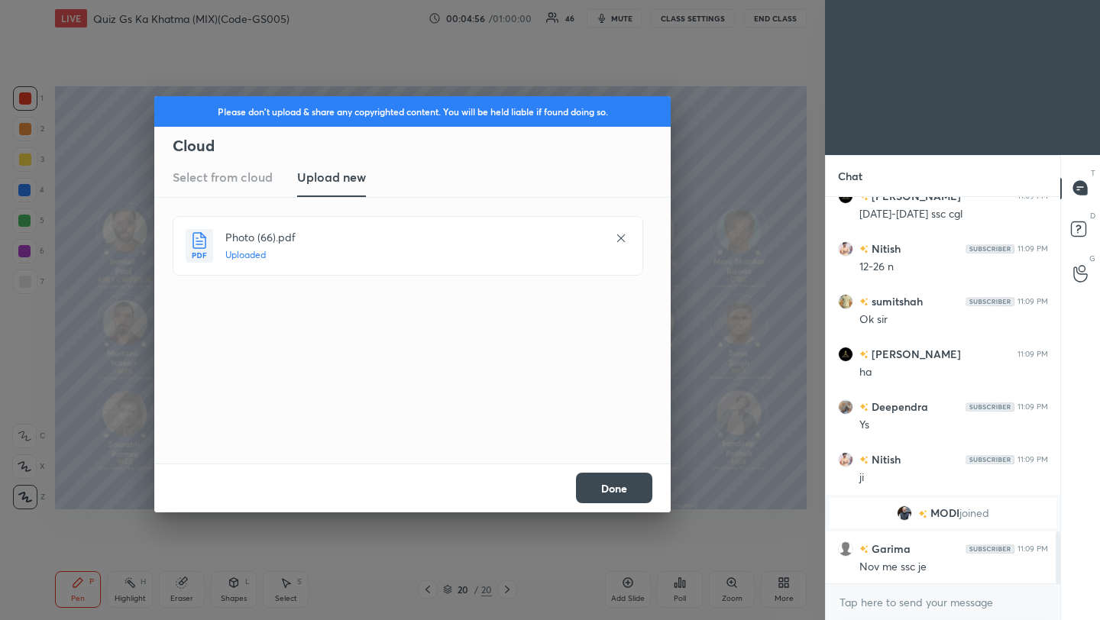
click at [629, 492] on button "Done" at bounding box center [614, 488] width 76 height 31
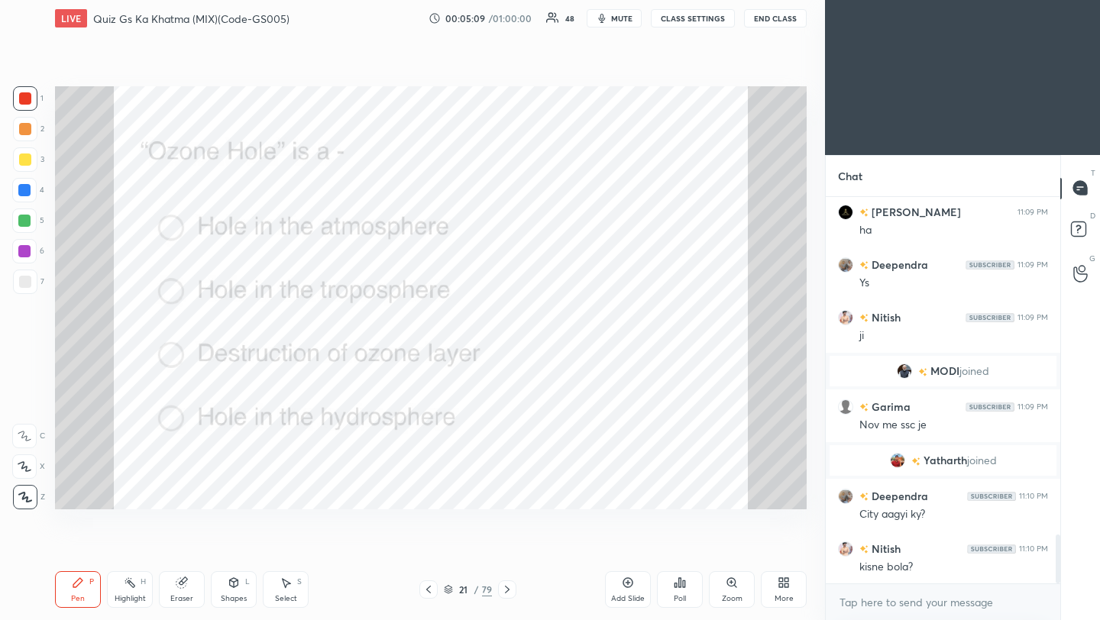
scroll to position [2660, 0]
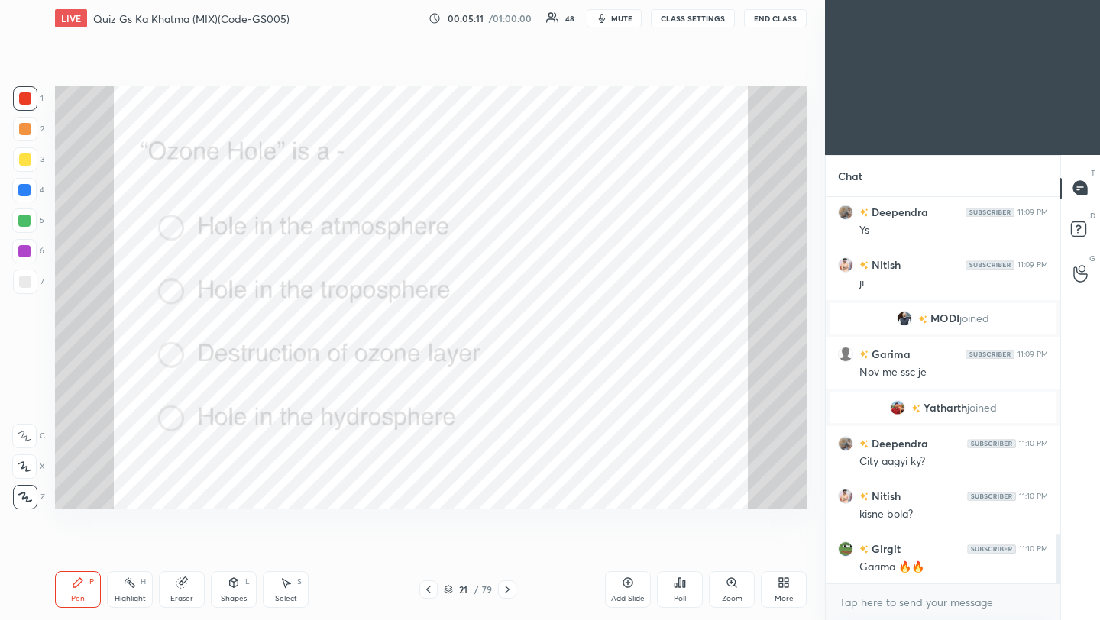
click at [681, 595] on div "Poll" at bounding box center [680, 599] width 12 height 8
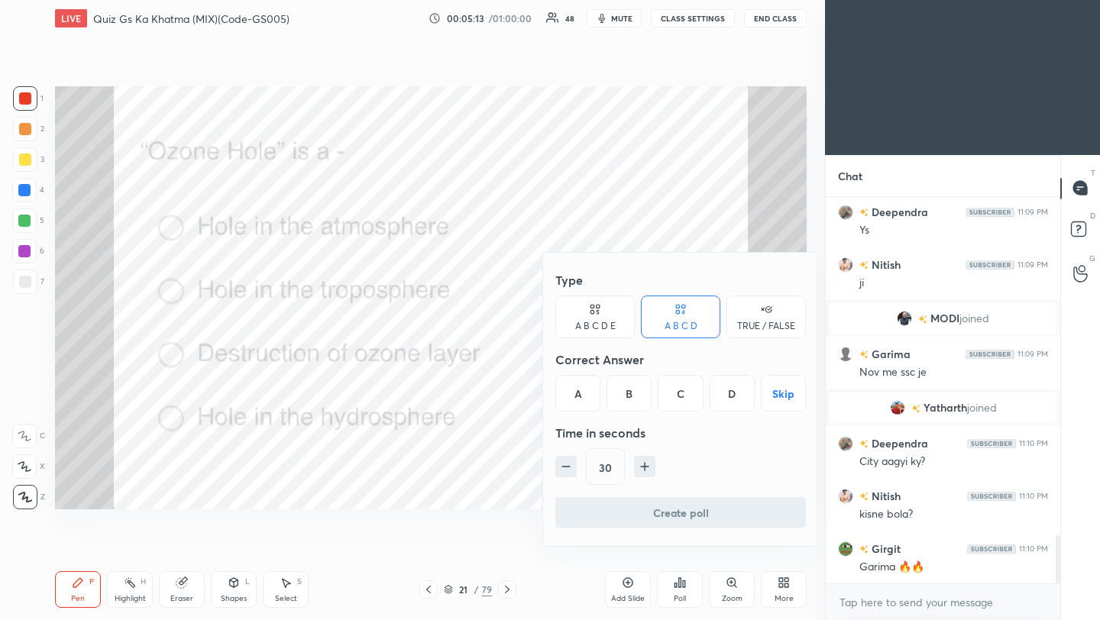
scroll to position [2712, 0]
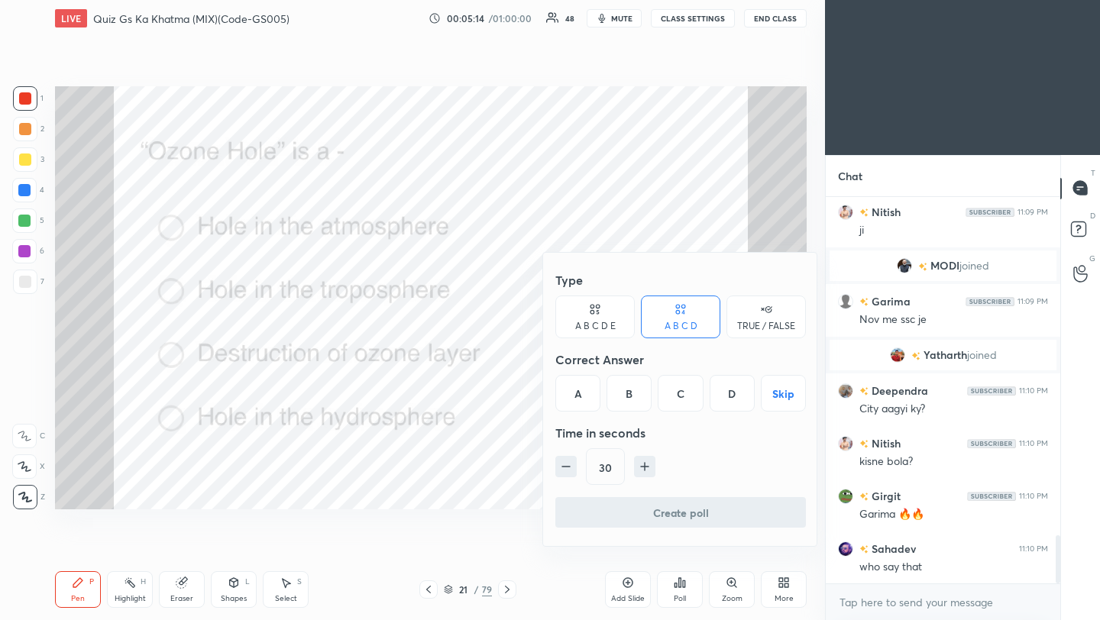
click at [681, 400] on div "C" at bounding box center [680, 393] width 45 height 37
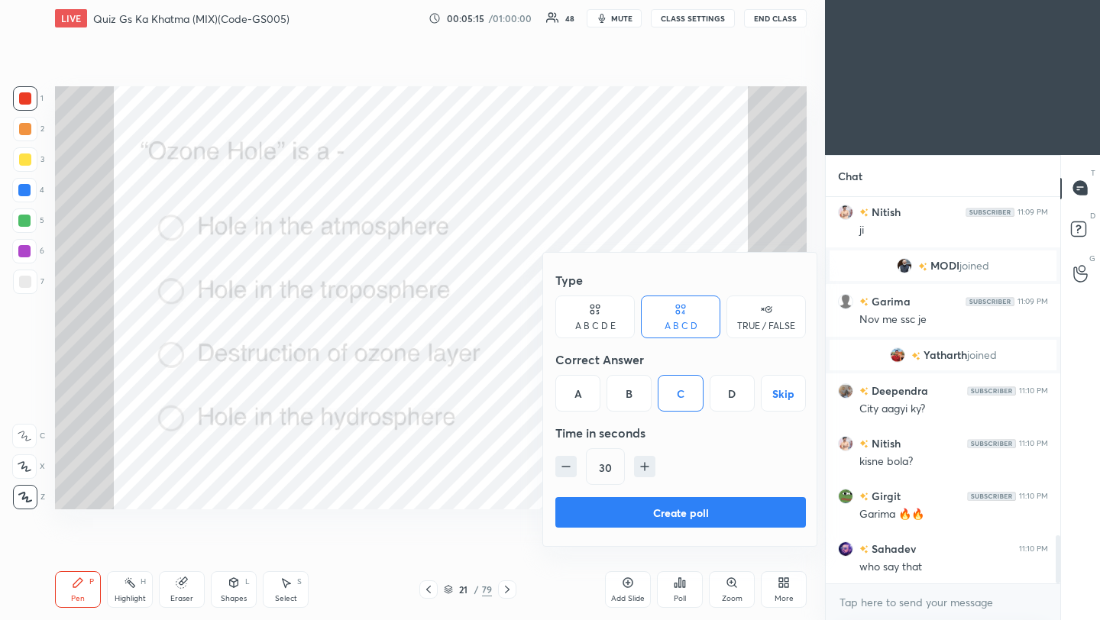
click at [699, 510] on button "Create poll" at bounding box center [680, 512] width 251 height 31
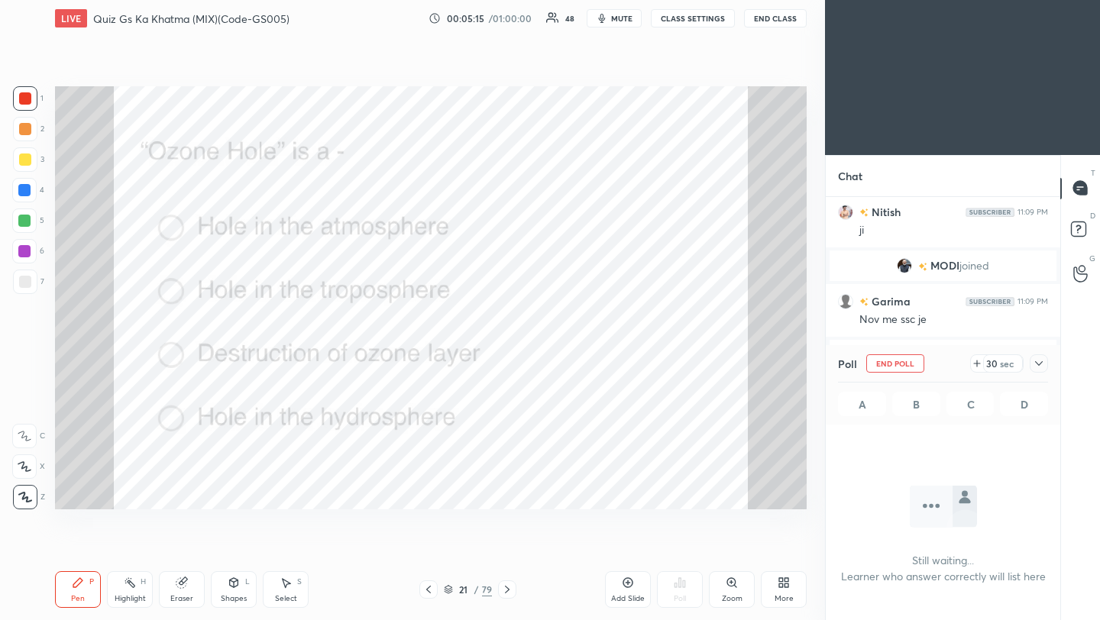
scroll to position [302, 230]
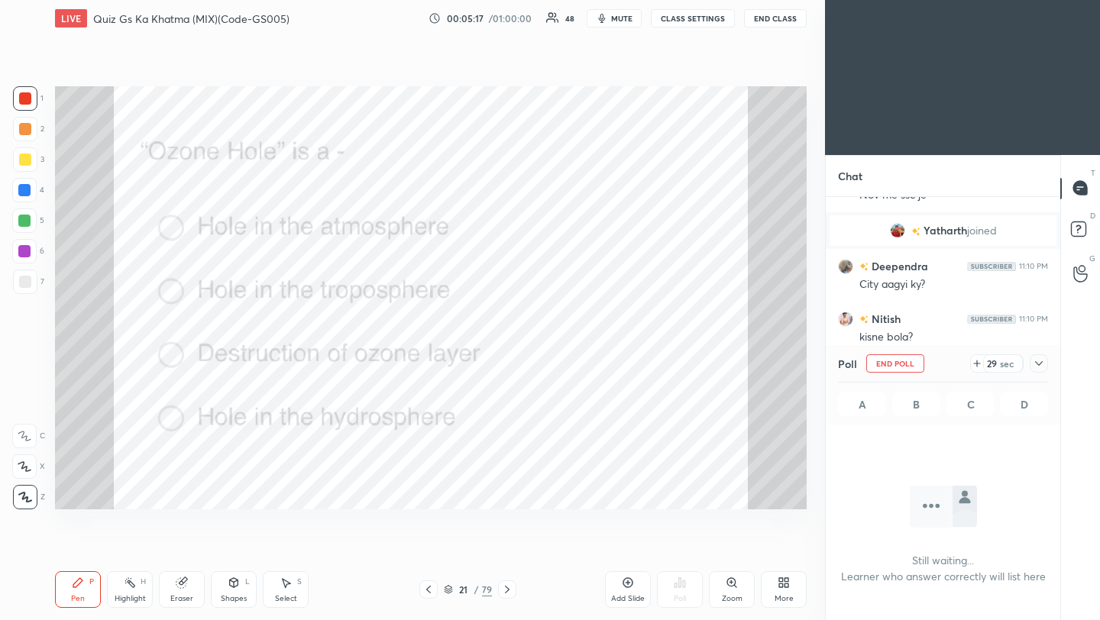
click at [1038, 364] on icon at bounding box center [1039, 363] width 12 height 12
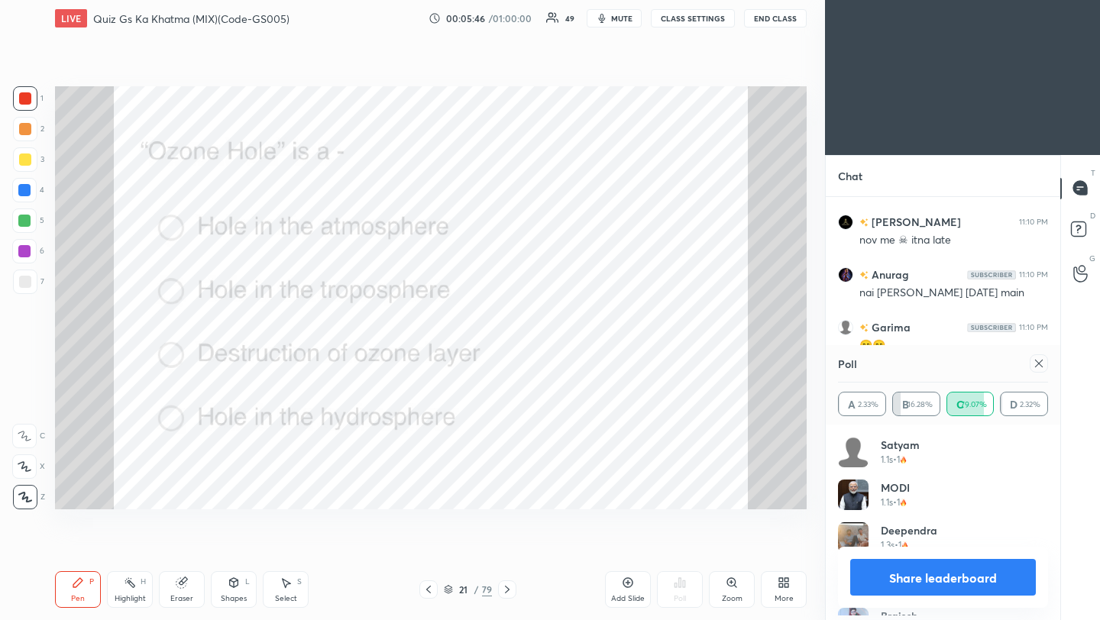
scroll to position [177, 205]
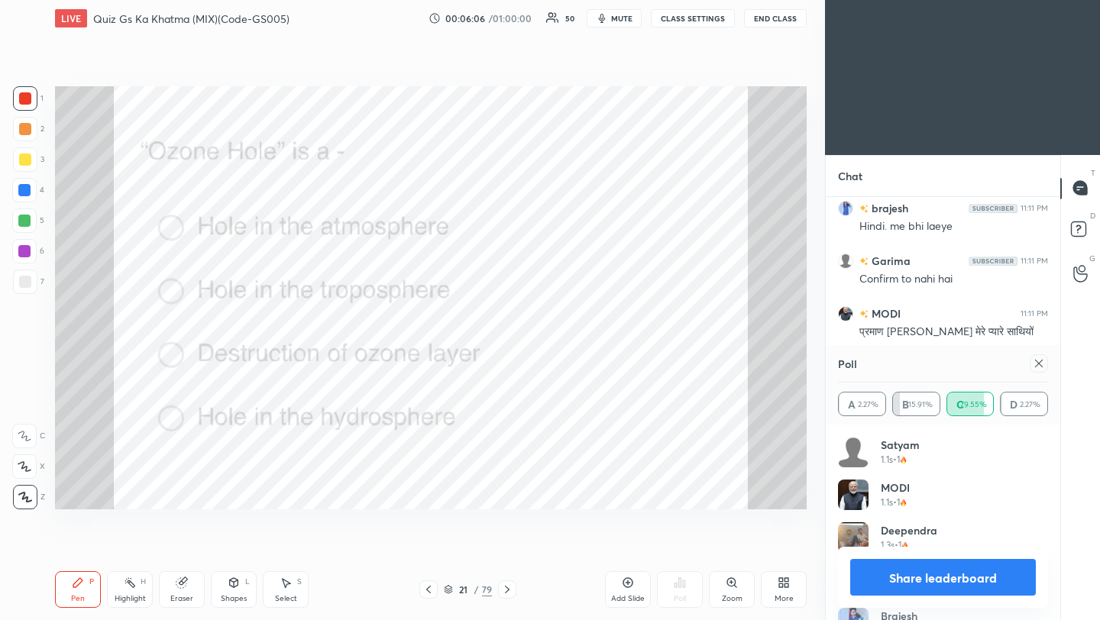
click at [1038, 364] on icon at bounding box center [1039, 364] width 8 height 8
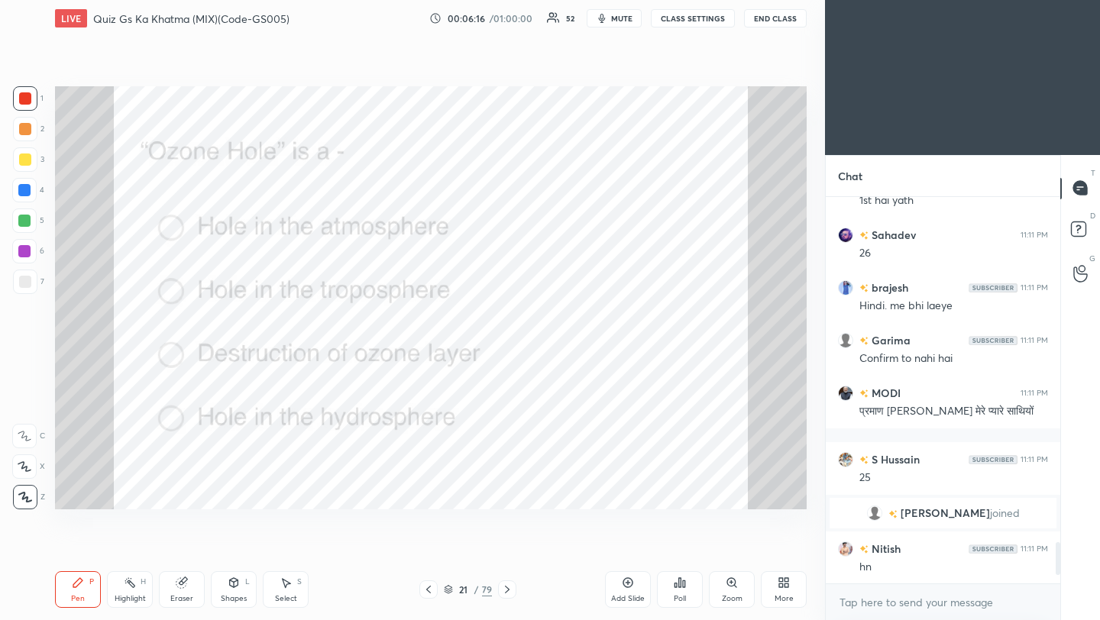
drag, startPoint x: 507, startPoint y: 589, endPoint x: 519, endPoint y: 607, distance: 22.0
click at [506, 589] on icon at bounding box center [507, 590] width 12 height 12
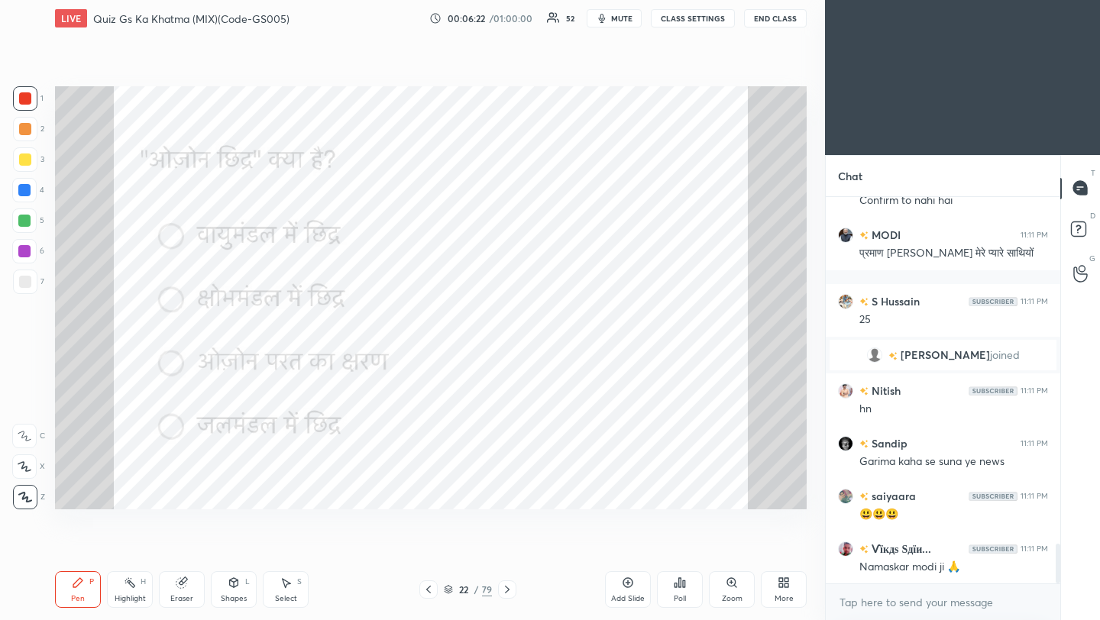
click at [510, 590] on icon at bounding box center [507, 590] width 12 height 12
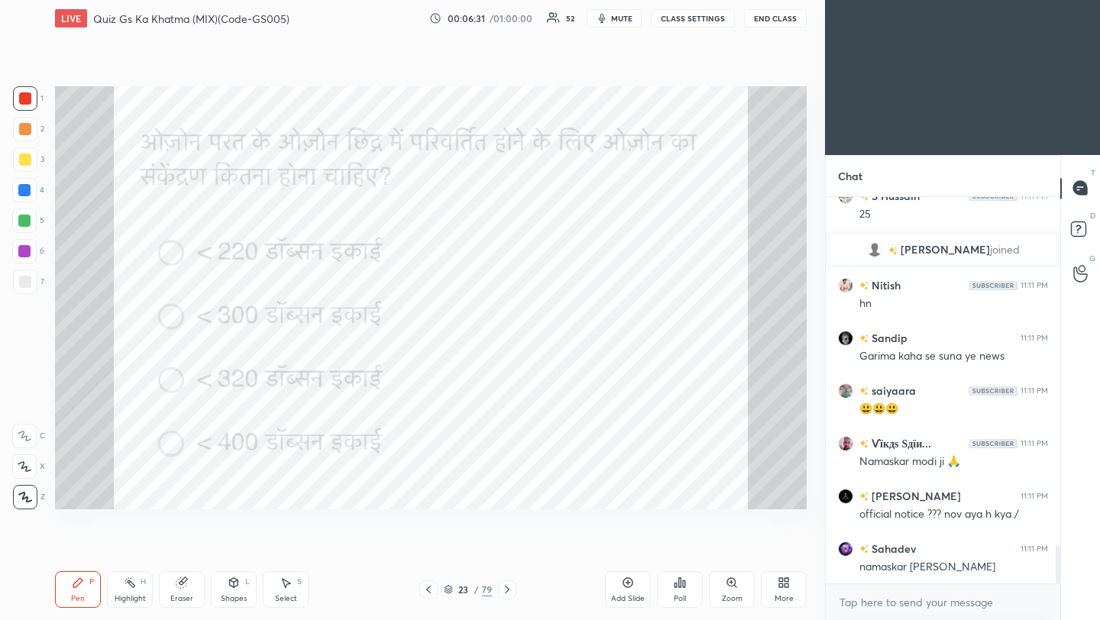
click at [506, 592] on icon at bounding box center [507, 590] width 12 height 12
click at [681, 592] on div "Poll" at bounding box center [680, 589] width 46 height 37
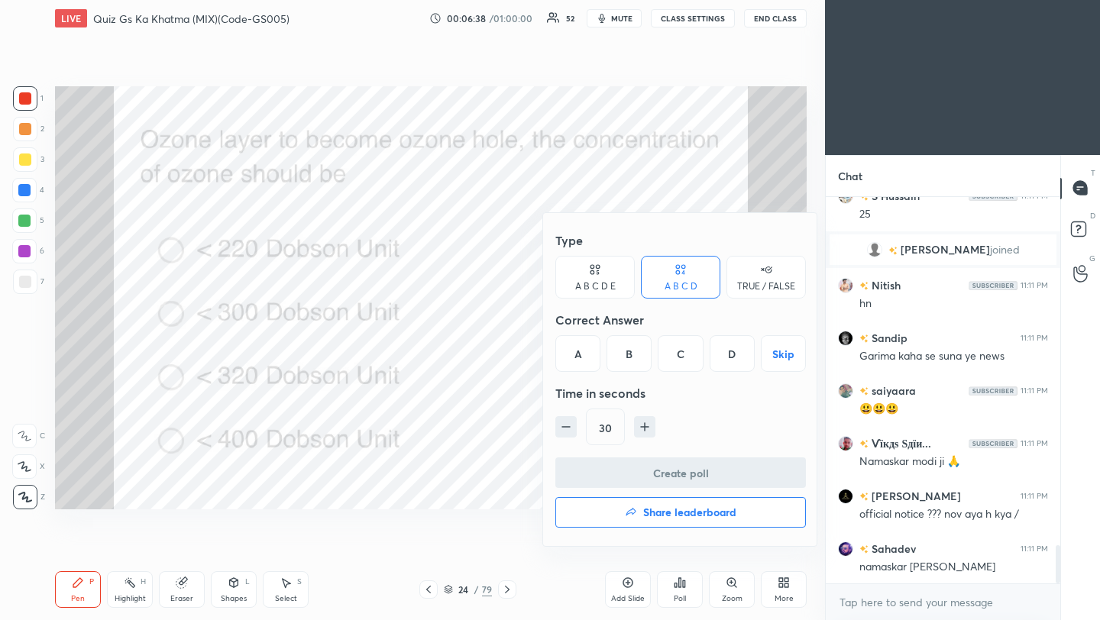
drag, startPoint x: 579, startPoint y: 357, endPoint x: 612, endPoint y: 474, distance: 122.1
click at [579, 357] on div "A" at bounding box center [577, 353] width 45 height 37
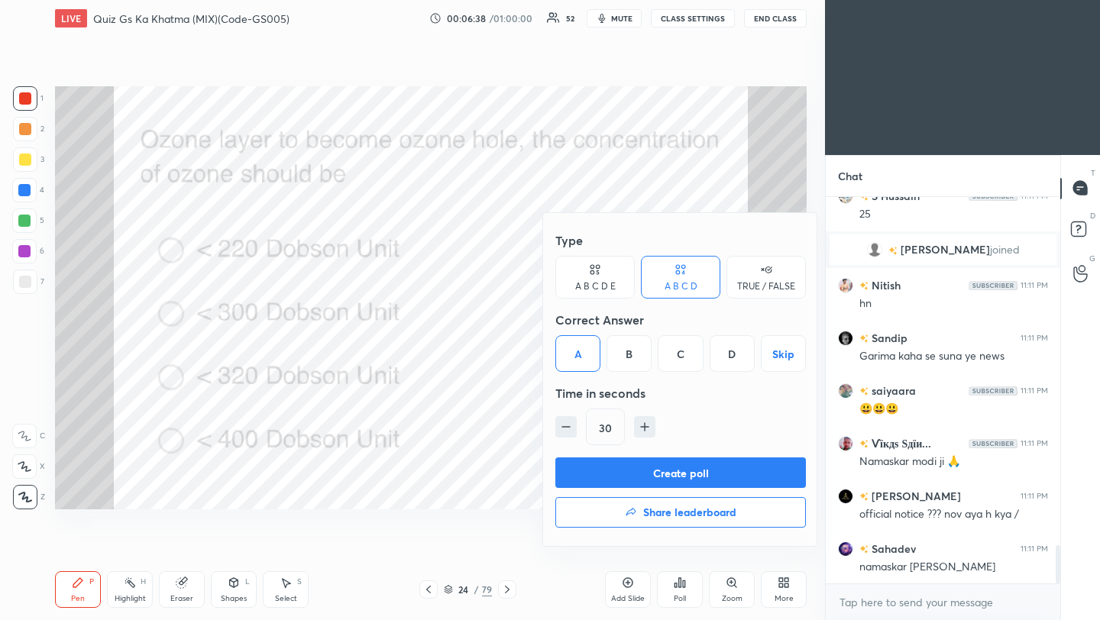
click at [632, 461] on button "Create poll" at bounding box center [680, 473] width 251 height 31
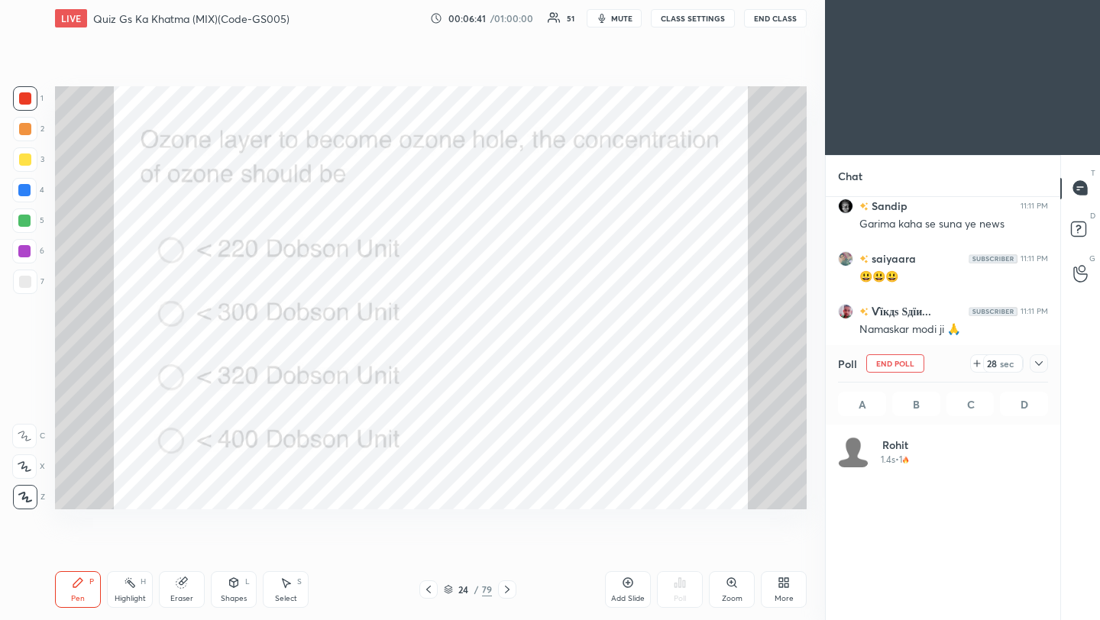
click at [1040, 361] on icon at bounding box center [1039, 363] width 12 height 12
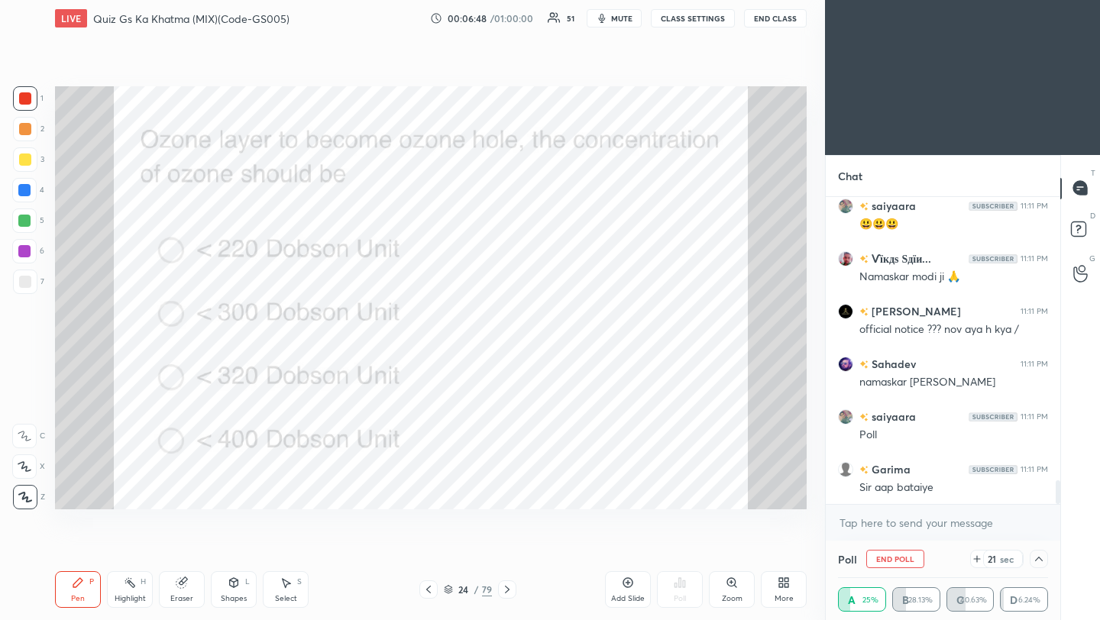
click at [425, 590] on icon at bounding box center [428, 590] width 12 height 12
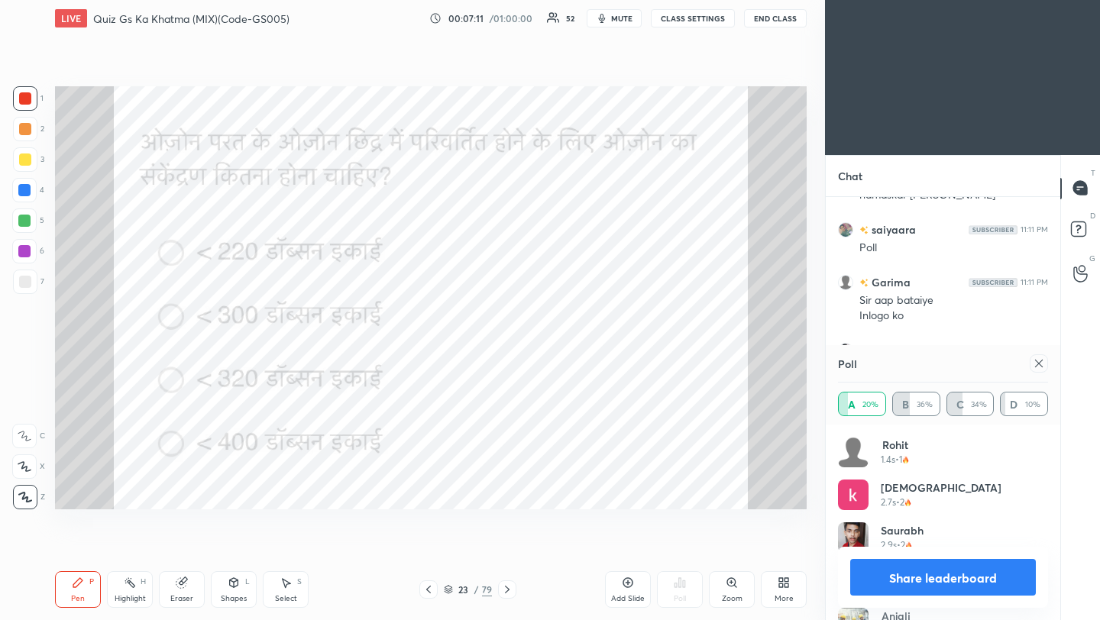
scroll to position [3943, 0]
click at [1040, 364] on icon at bounding box center [1039, 364] width 8 height 8
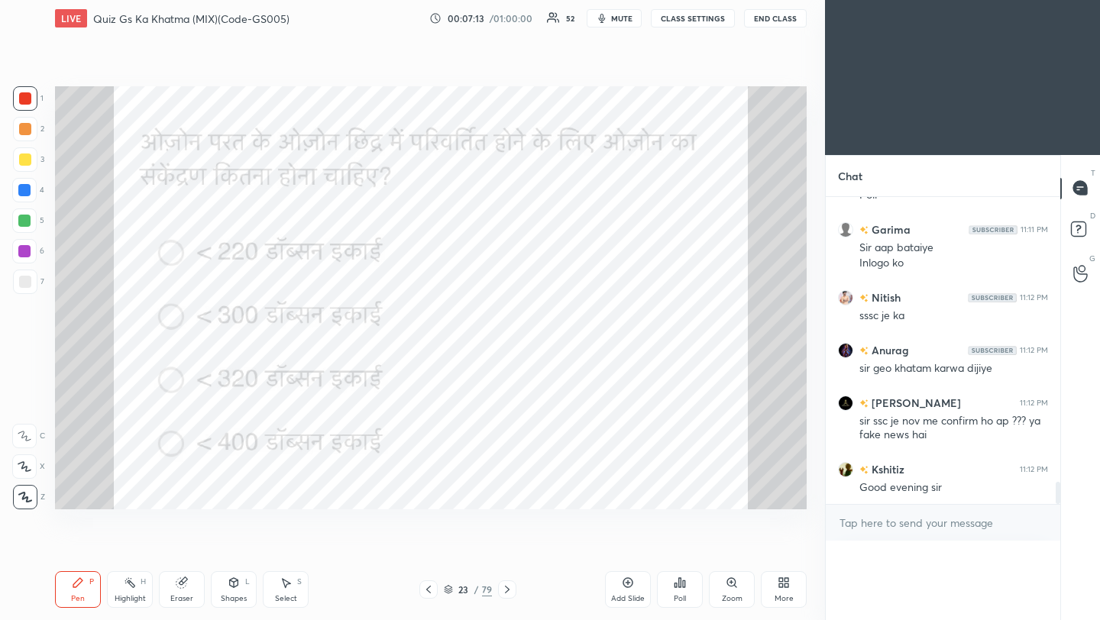
scroll to position [0, 0]
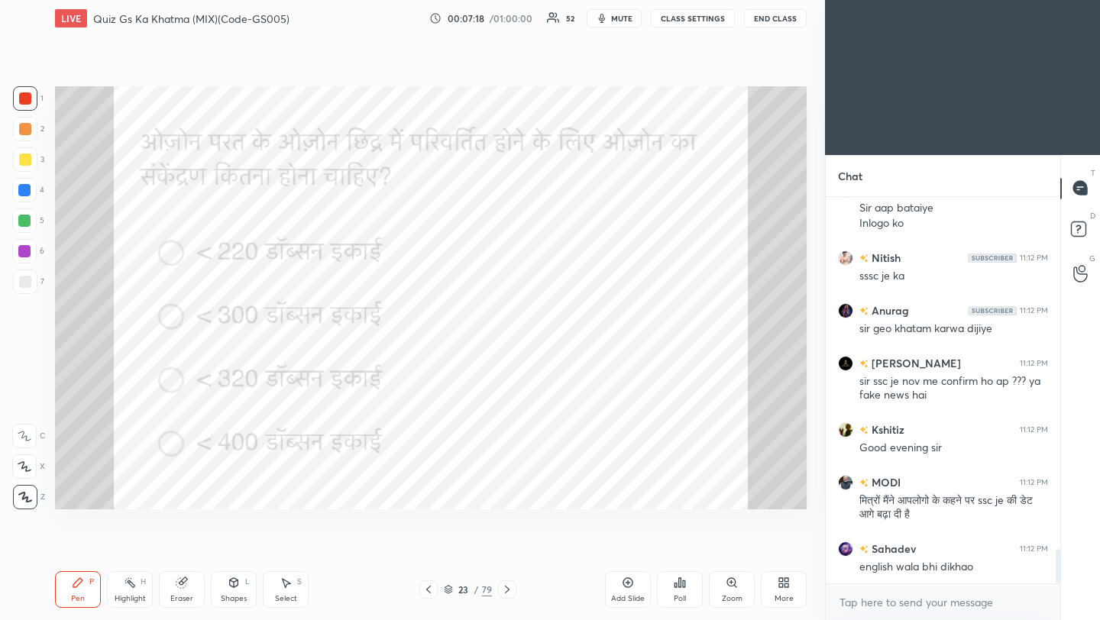
click at [508, 590] on icon at bounding box center [507, 590] width 12 height 12
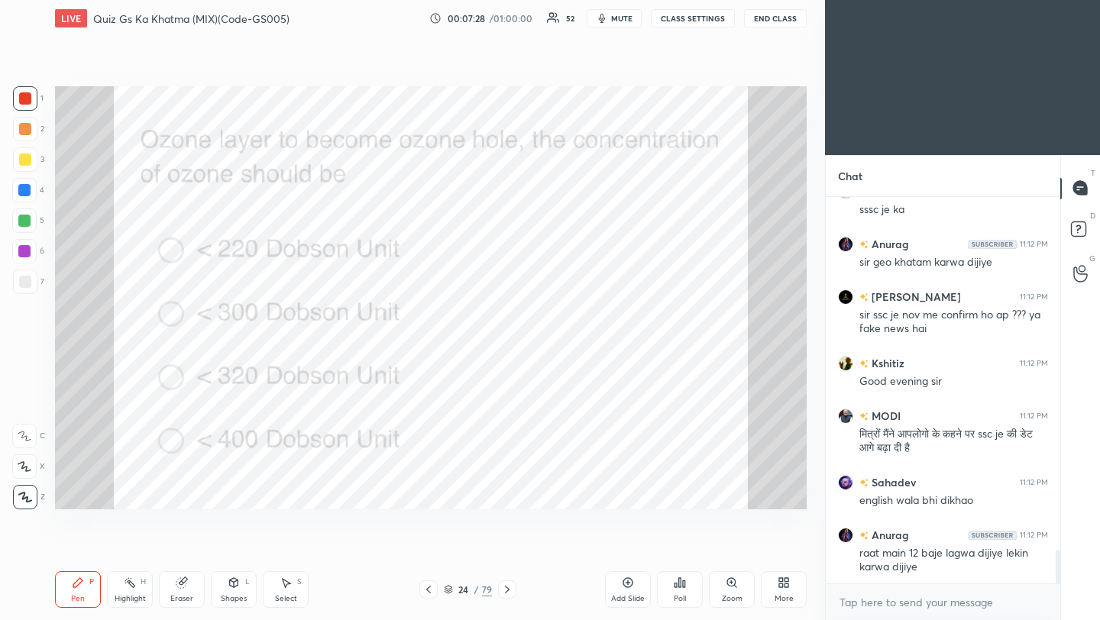
click at [508, 592] on icon at bounding box center [507, 590] width 12 height 12
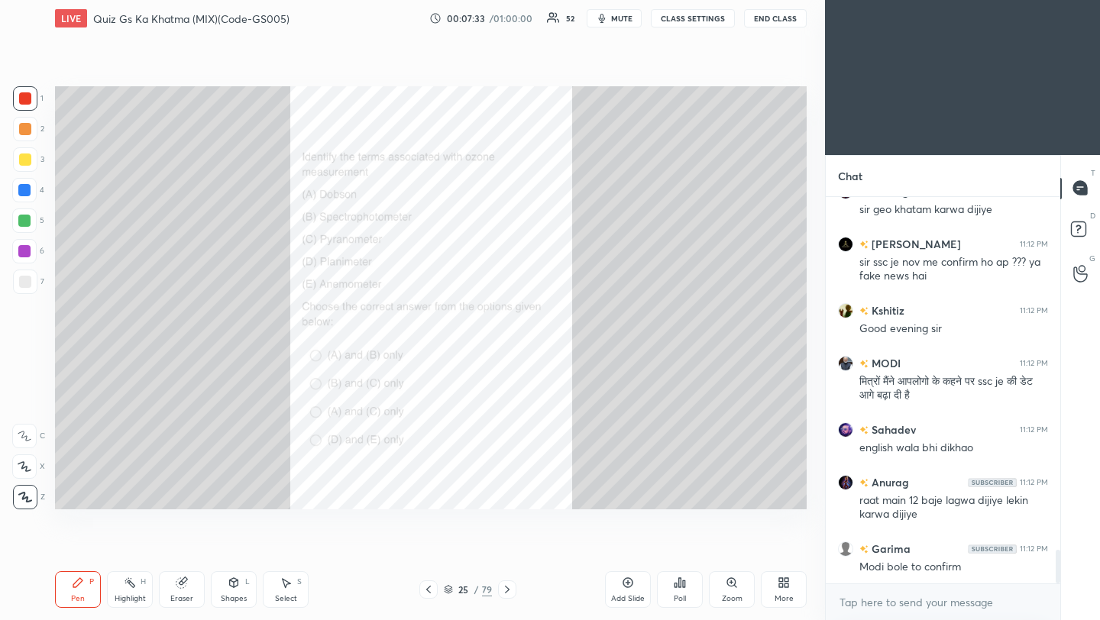
click at [681, 590] on div "Poll" at bounding box center [680, 589] width 46 height 37
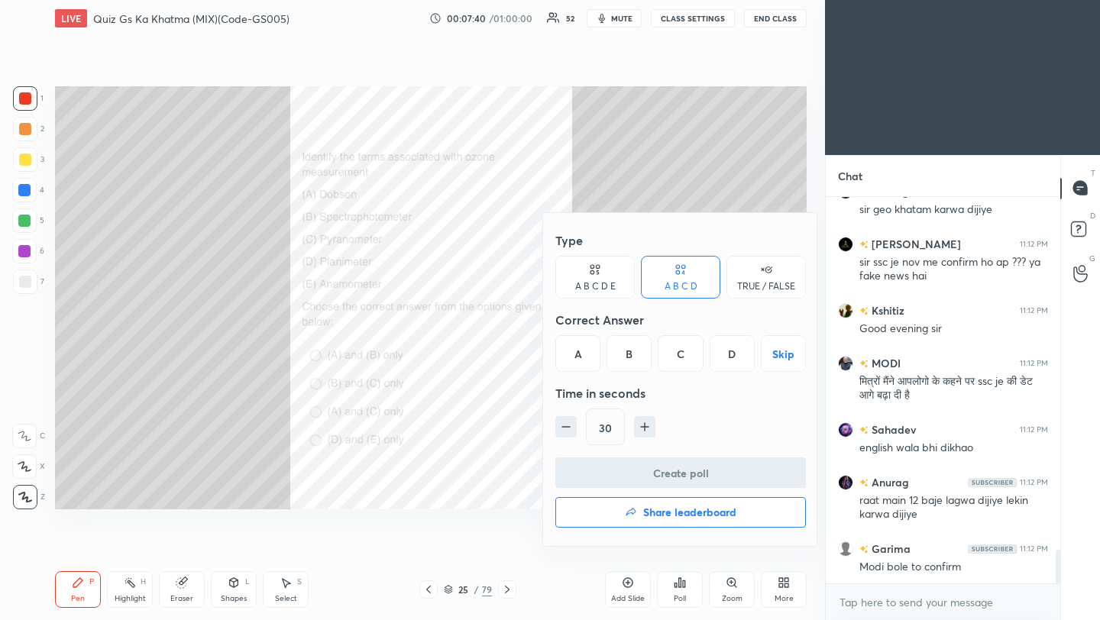
click at [583, 361] on div "A" at bounding box center [577, 353] width 45 height 37
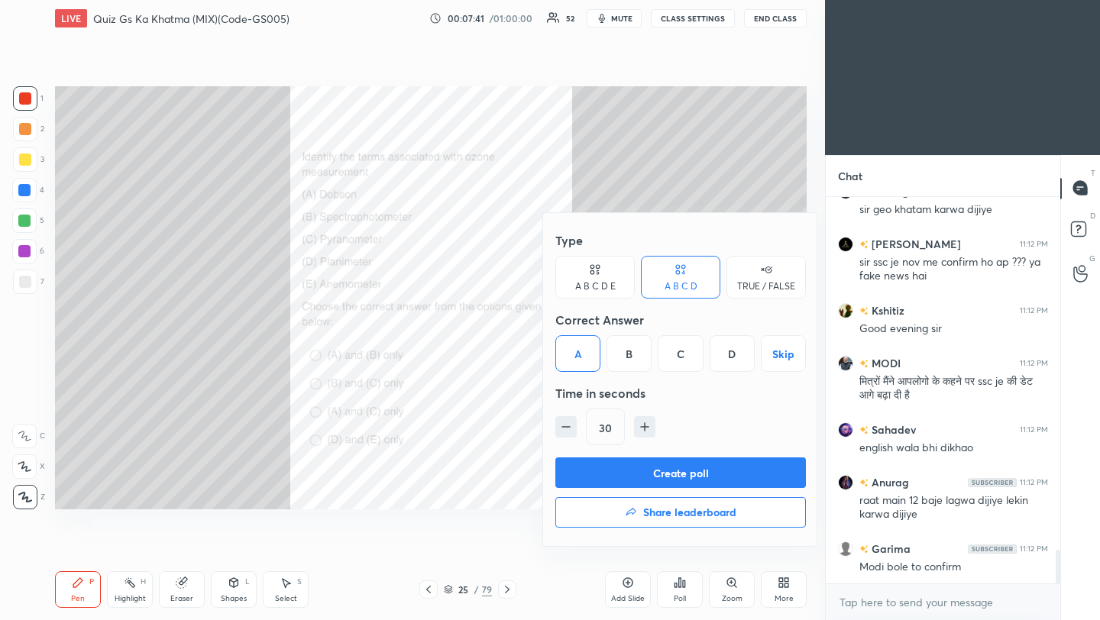
click at [623, 477] on button "Create poll" at bounding box center [680, 473] width 251 height 31
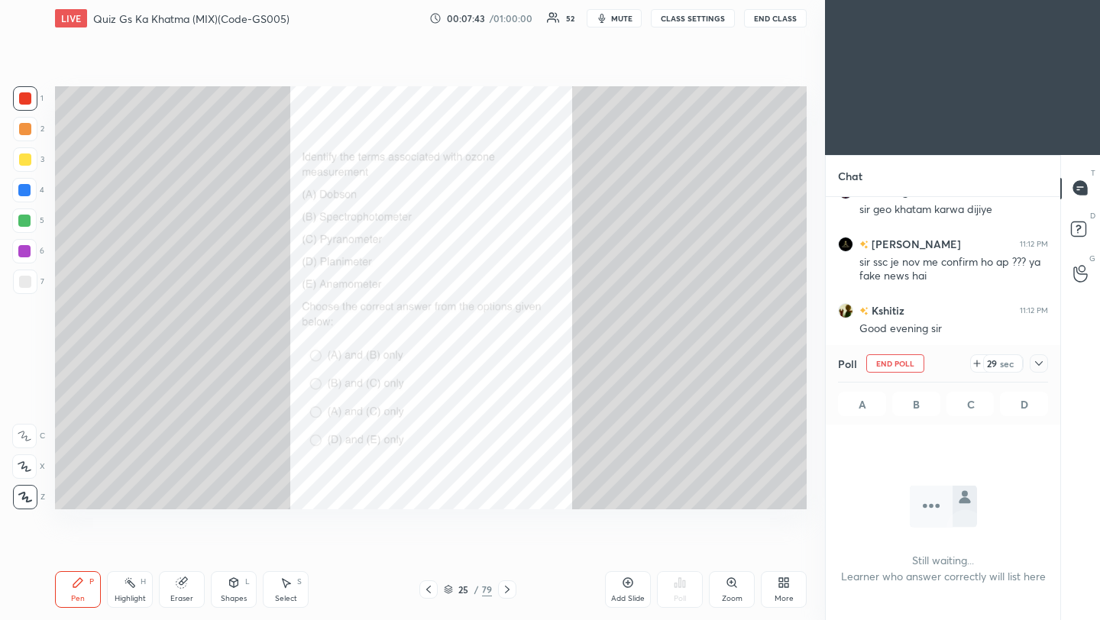
click at [1038, 365] on icon at bounding box center [1039, 363] width 8 height 5
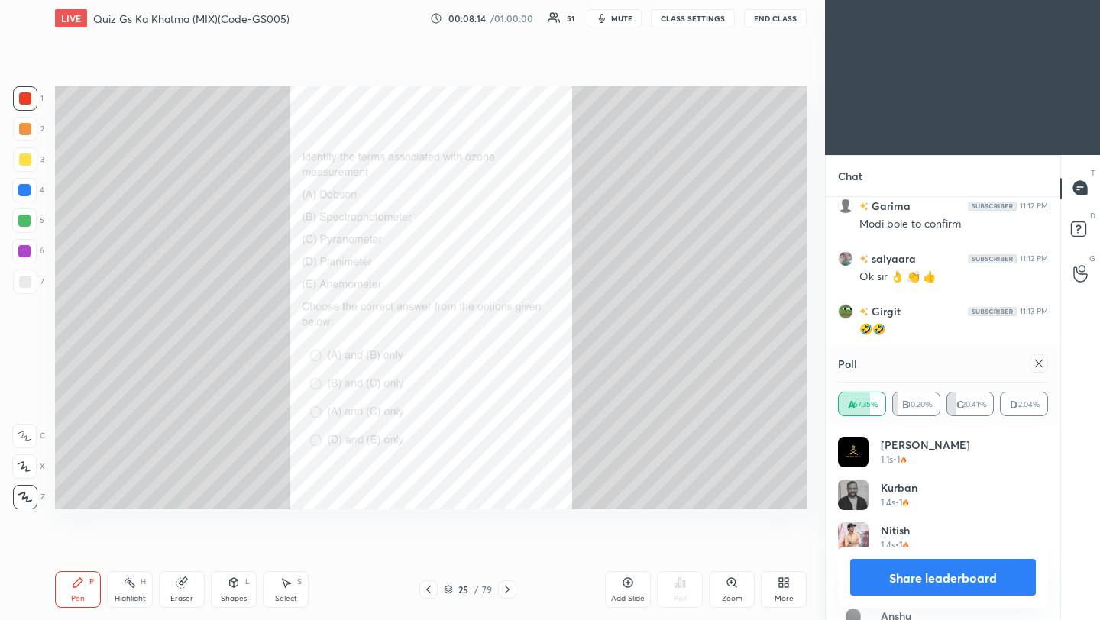
scroll to position [4497, 0]
click at [1041, 364] on icon at bounding box center [1039, 363] width 12 height 12
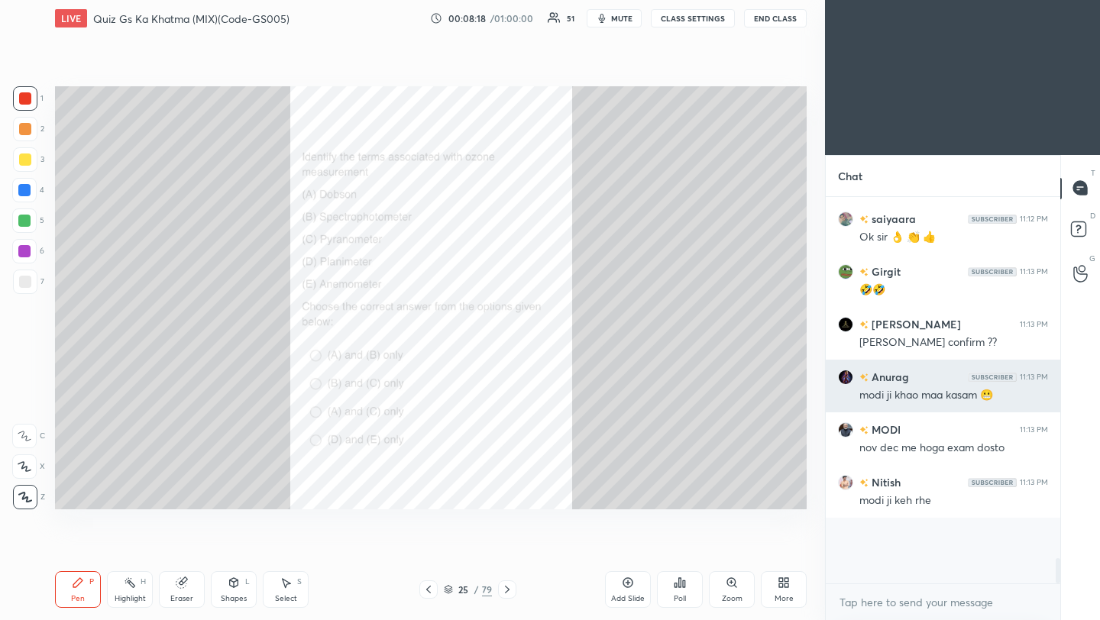
scroll to position [5, 5]
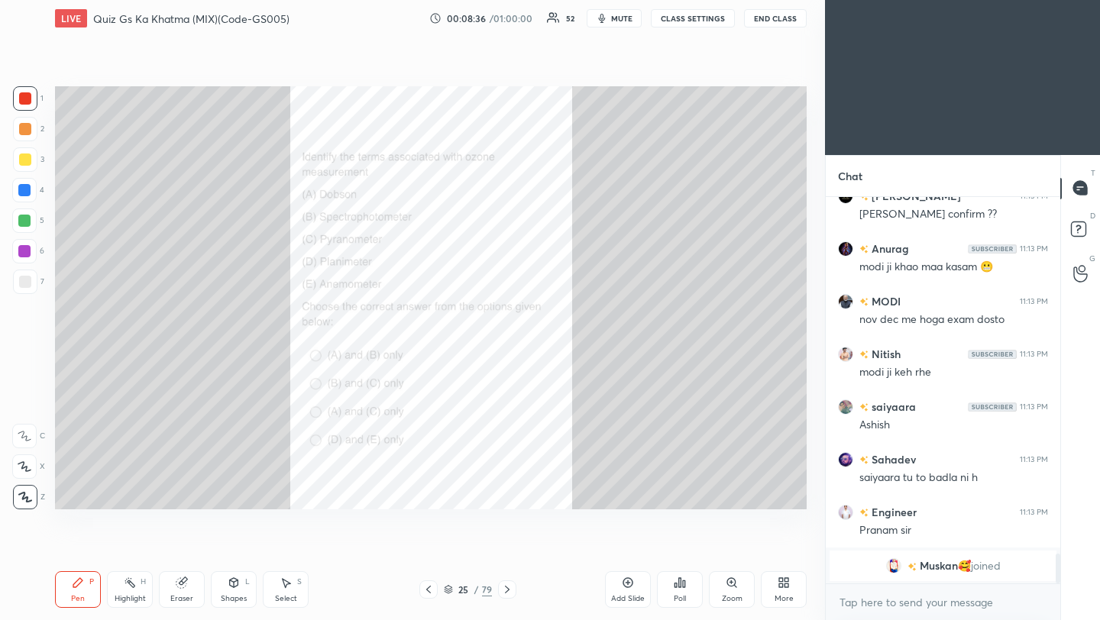
click at [427, 591] on icon at bounding box center [428, 590] width 12 height 12
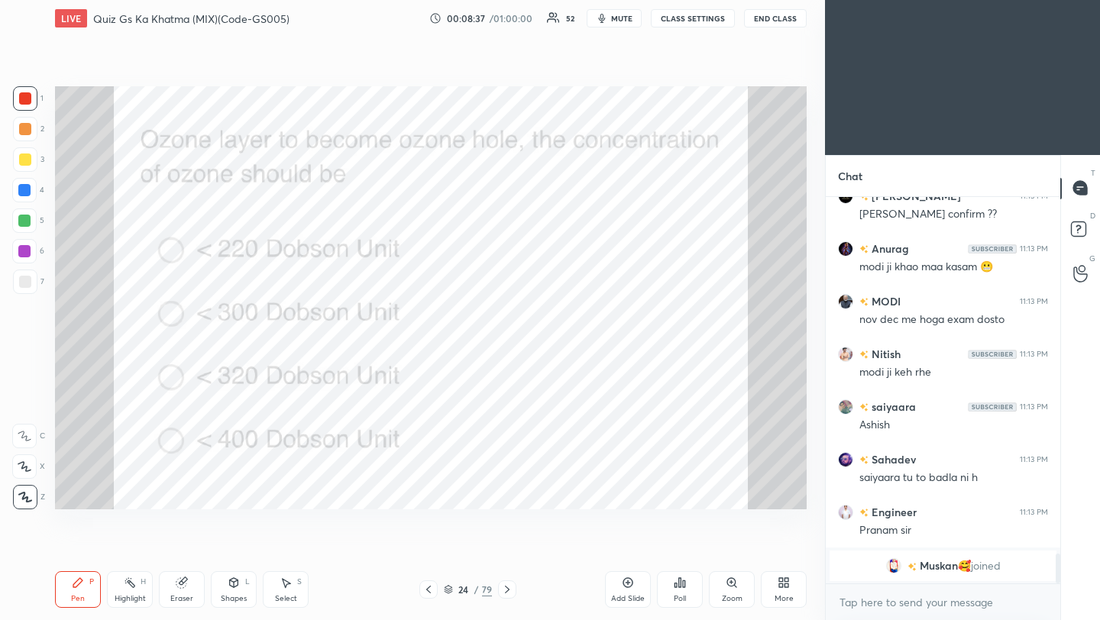
click at [507, 590] on icon at bounding box center [507, 590] width 12 height 12
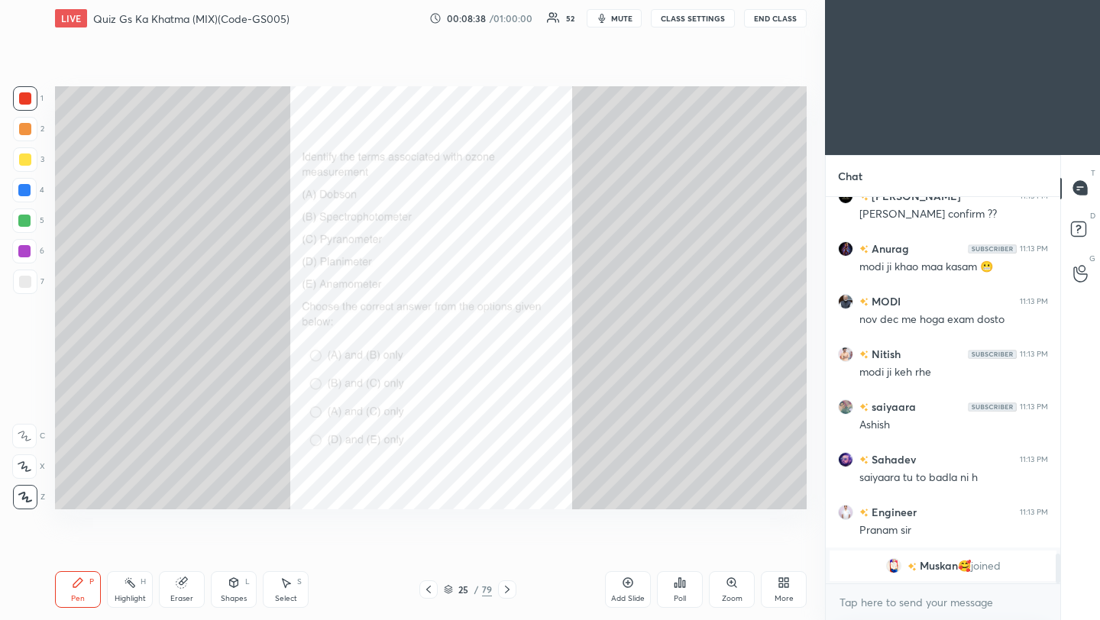
click at [507, 590] on icon at bounding box center [507, 590] width 5 height 8
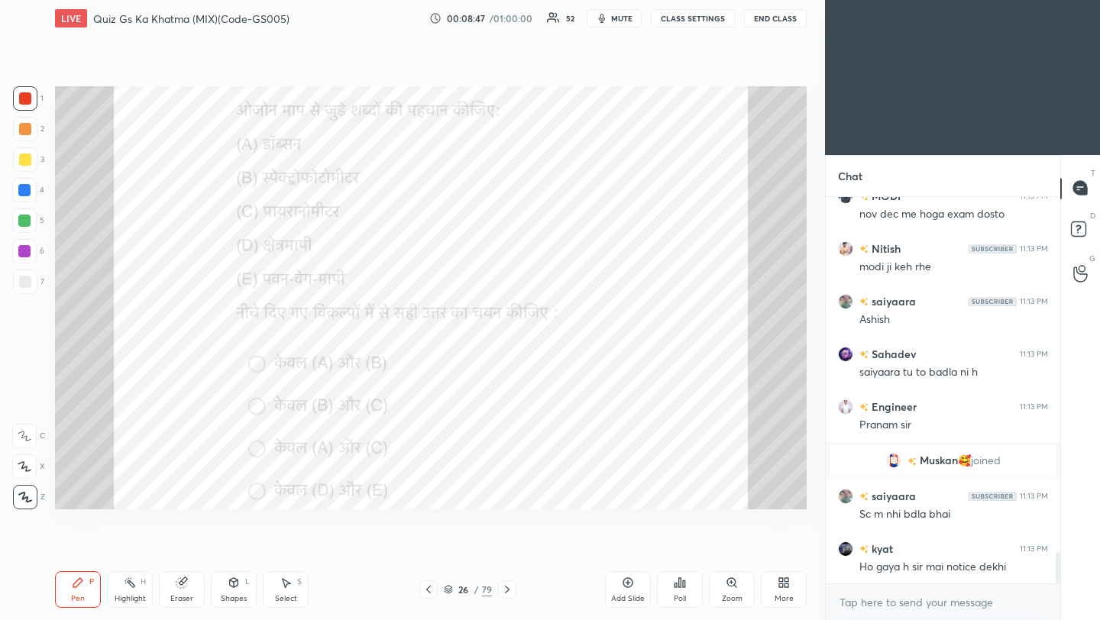
scroll to position [4484, 0]
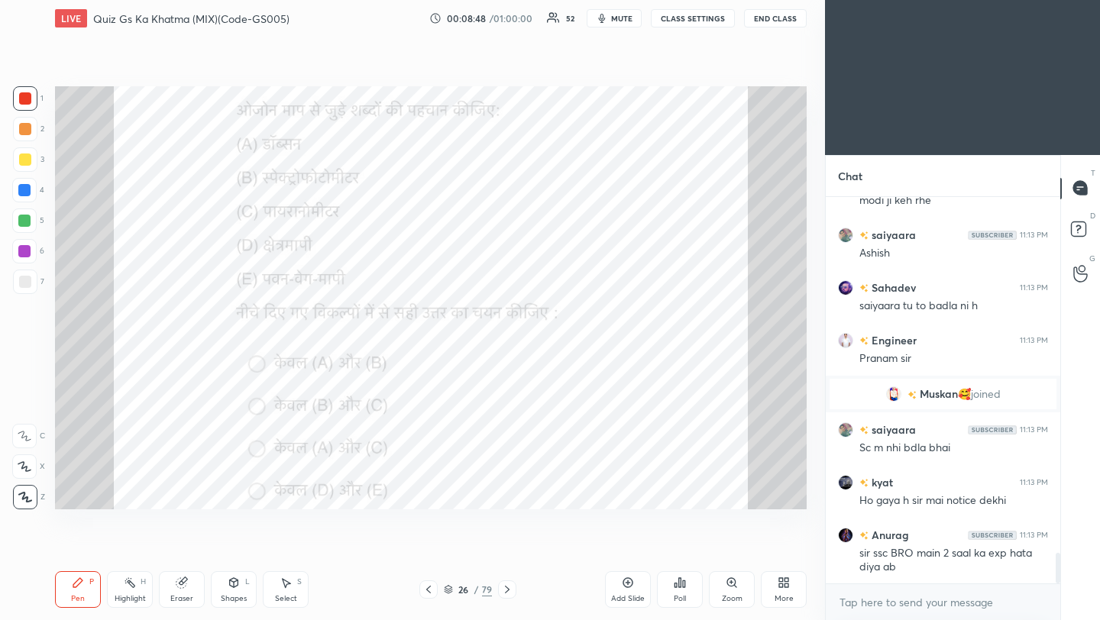
click at [509, 590] on icon at bounding box center [507, 590] width 12 height 12
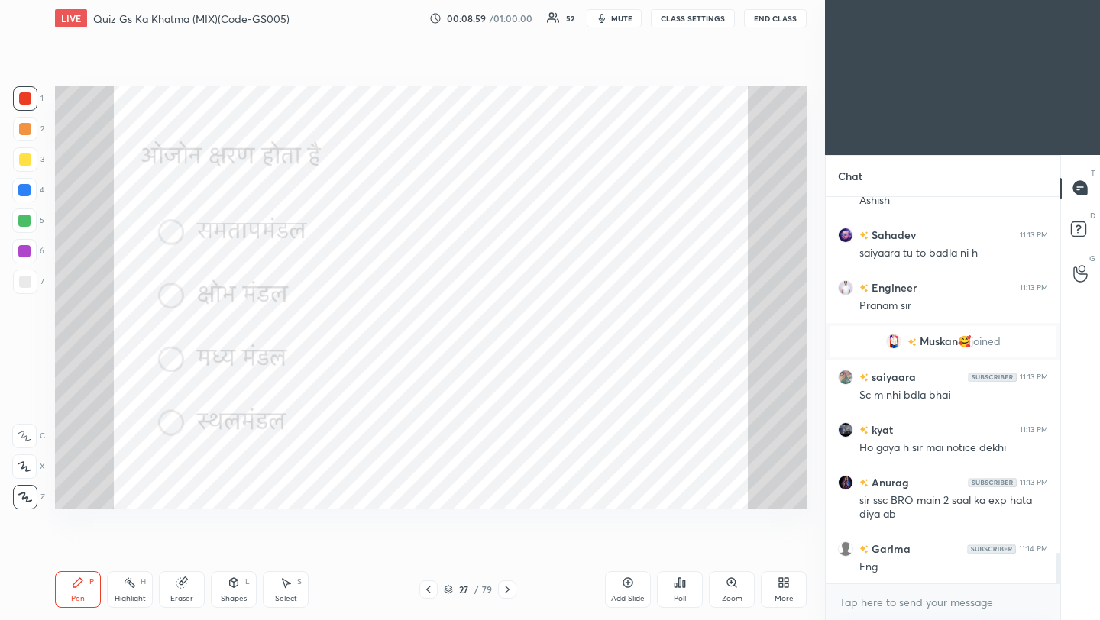
click at [504, 591] on icon at bounding box center [507, 590] width 12 height 12
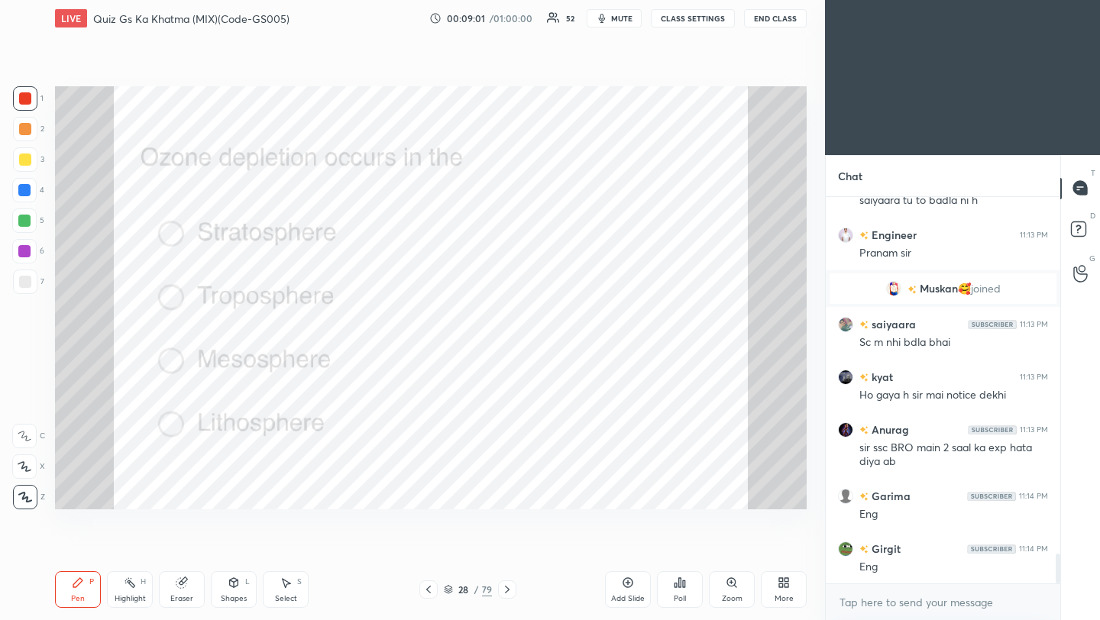
click at [688, 589] on div "Poll" at bounding box center [680, 589] width 46 height 37
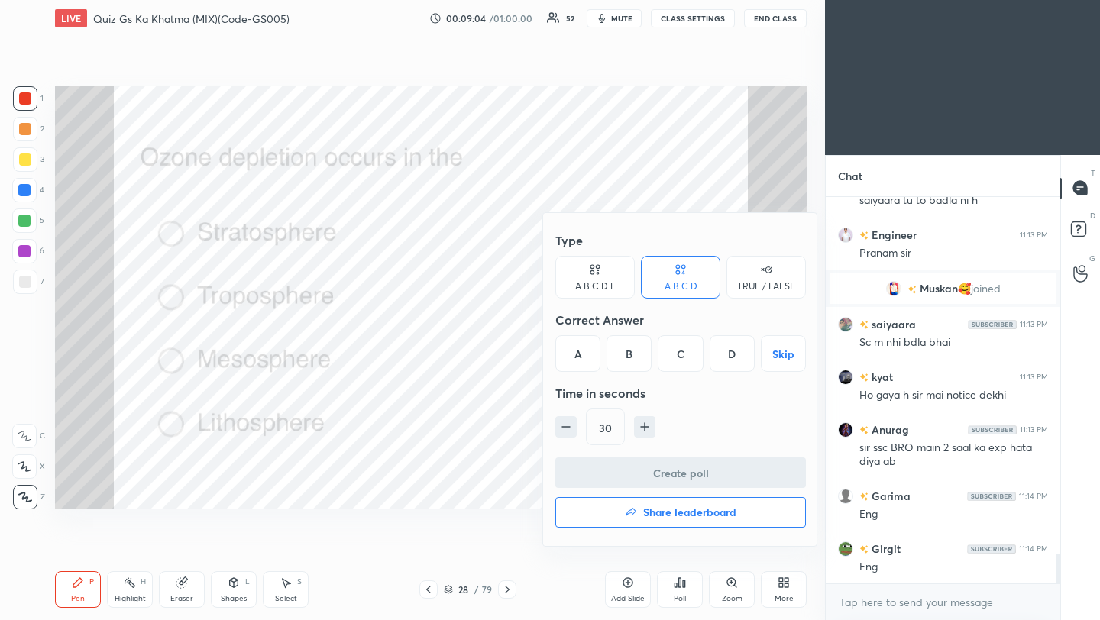
click at [584, 361] on div "A" at bounding box center [577, 353] width 45 height 37
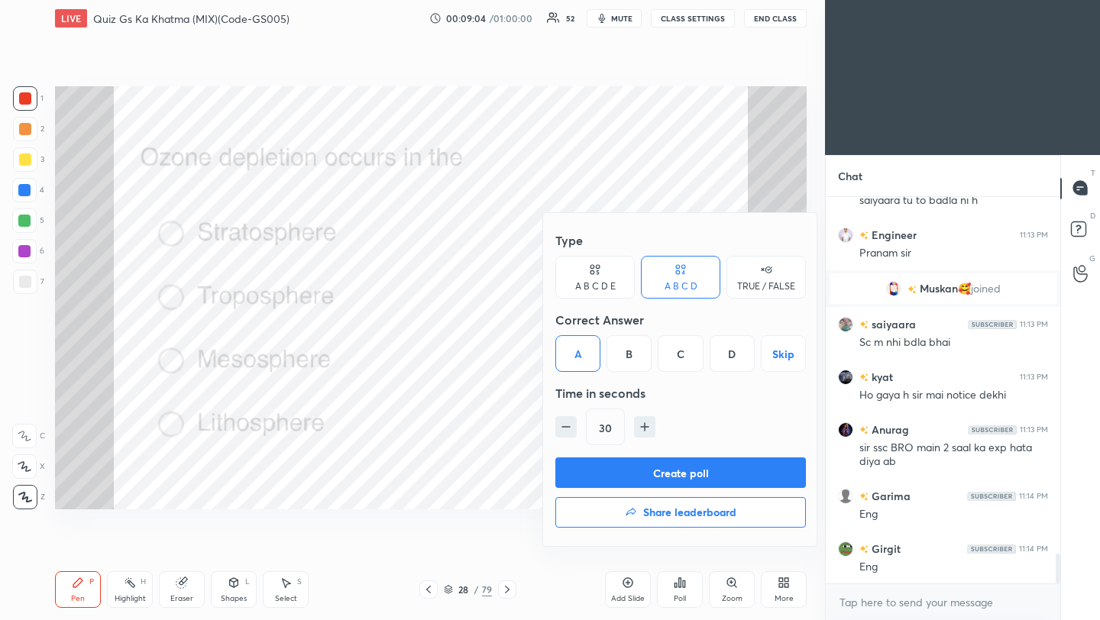
click at [609, 474] on button "Create poll" at bounding box center [680, 473] width 251 height 31
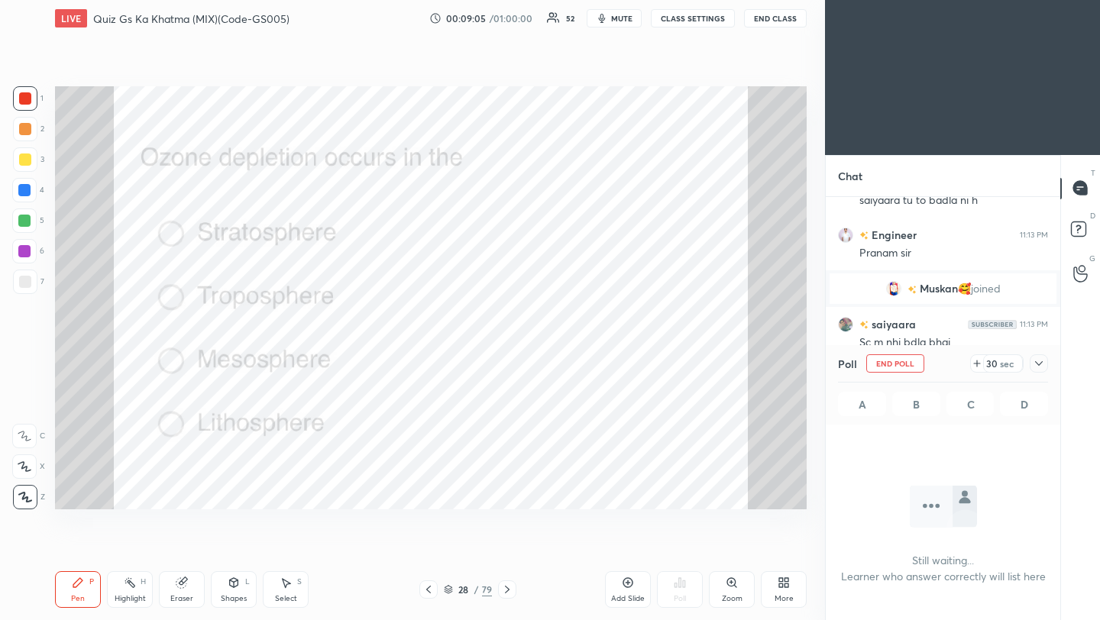
scroll to position [188, 230]
click at [1038, 364] on icon at bounding box center [1039, 363] width 12 height 12
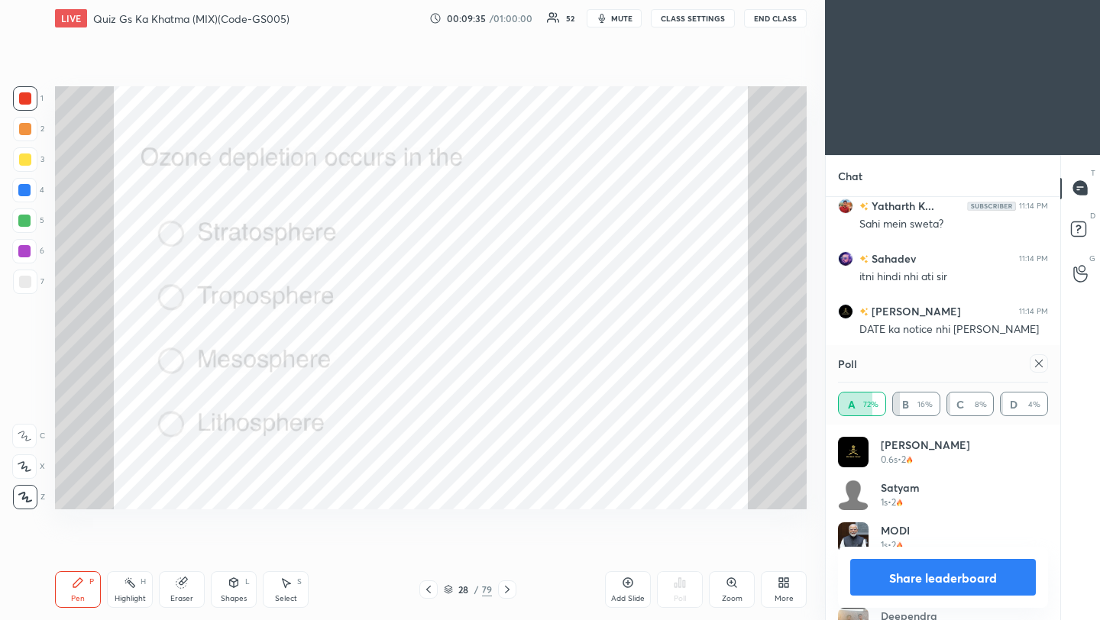
scroll to position [179, 205]
click at [1038, 362] on icon at bounding box center [1039, 364] width 8 height 8
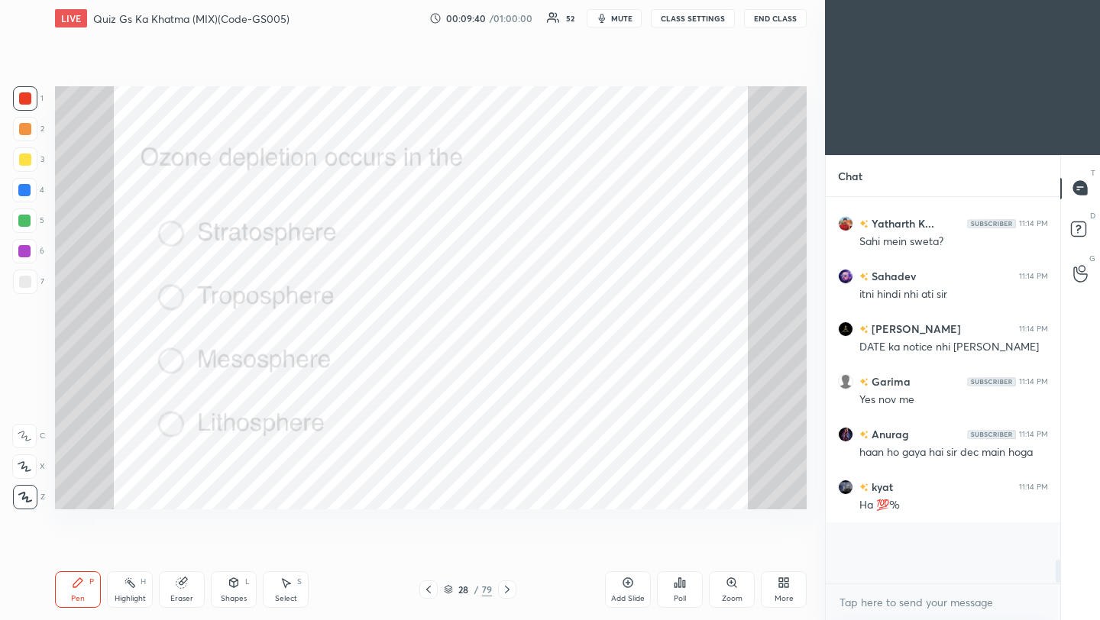
scroll to position [5, 5]
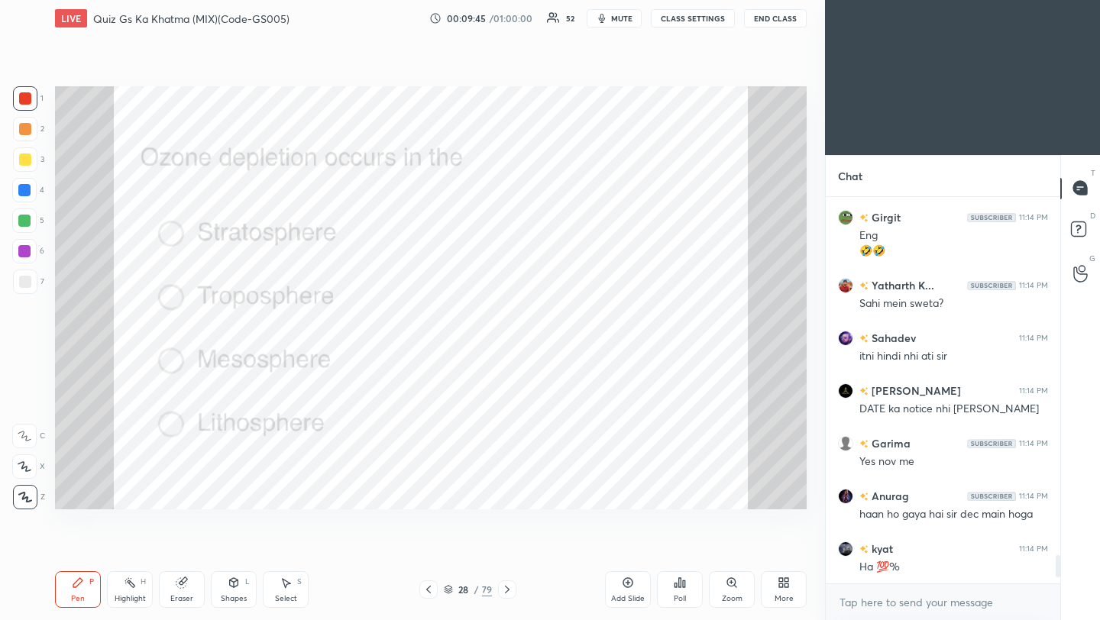
click at [427, 587] on icon at bounding box center [428, 590] width 12 height 12
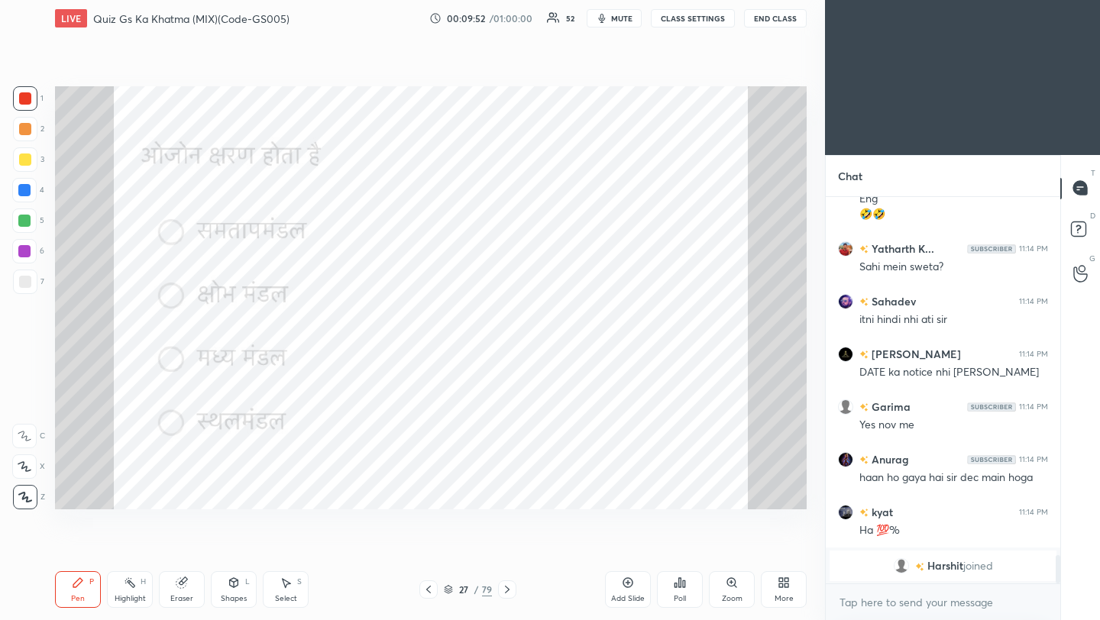
click at [509, 590] on icon at bounding box center [507, 590] width 12 height 12
click at [504, 591] on icon at bounding box center [507, 590] width 12 height 12
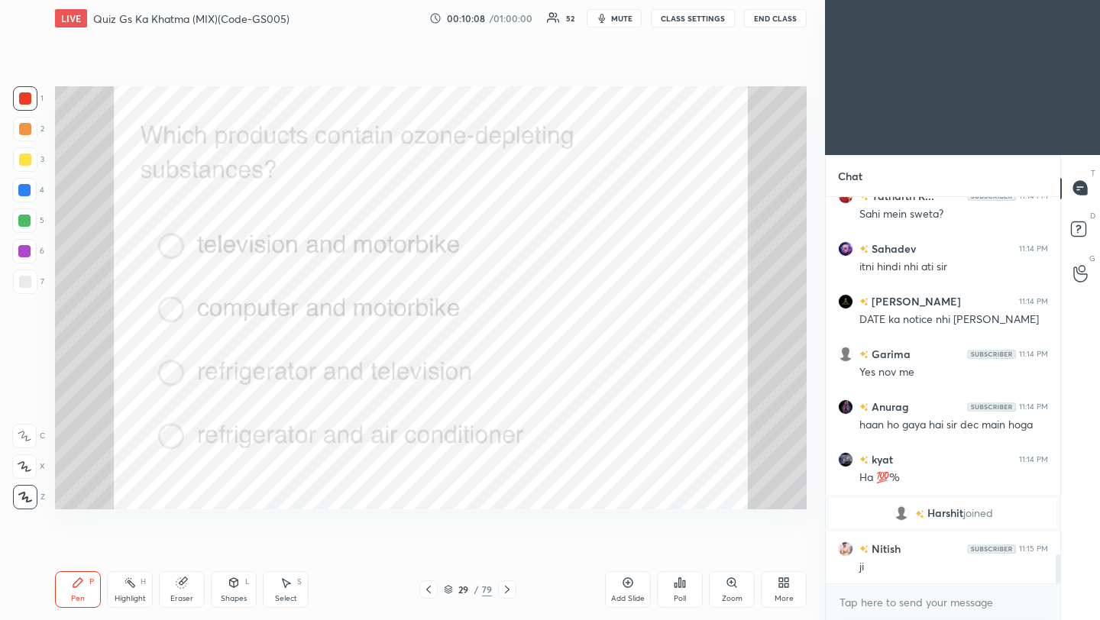
click at [505, 593] on icon at bounding box center [507, 590] width 12 height 12
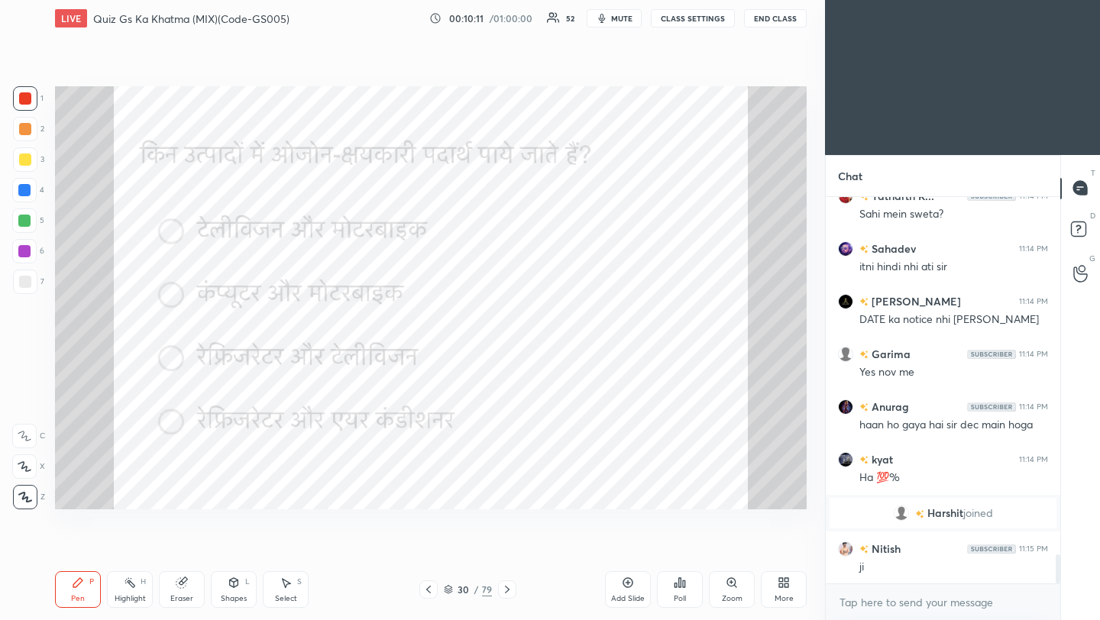
click at [675, 588] on div "Poll" at bounding box center [680, 589] width 46 height 37
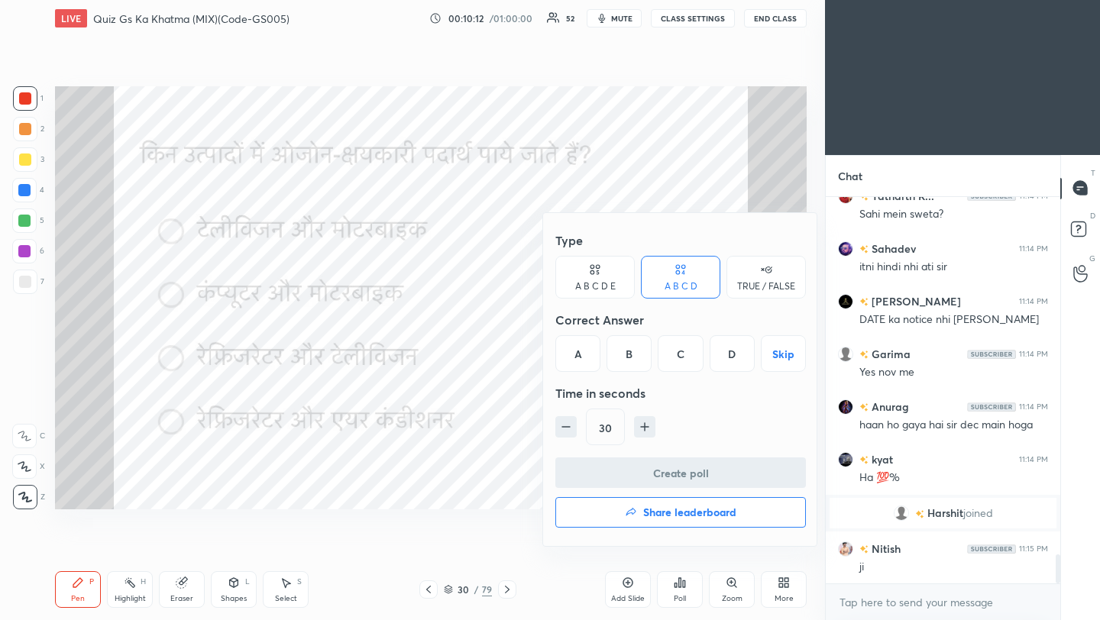
drag, startPoint x: 731, startPoint y: 361, endPoint x: 730, endPoint y: 352, distance: 9.2
click at [730, 361] on div "D" at bounding box center [732, 353] width 45 height 37
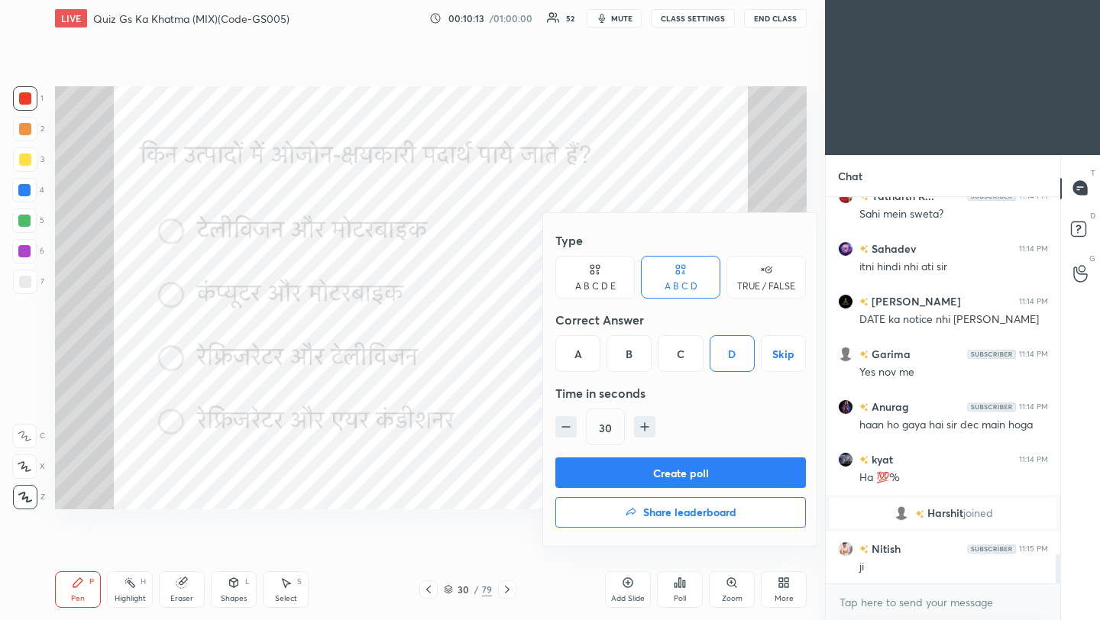
click at [687, 474] on button "Create poll" at bounding box center [680, 473] width 251 height 31
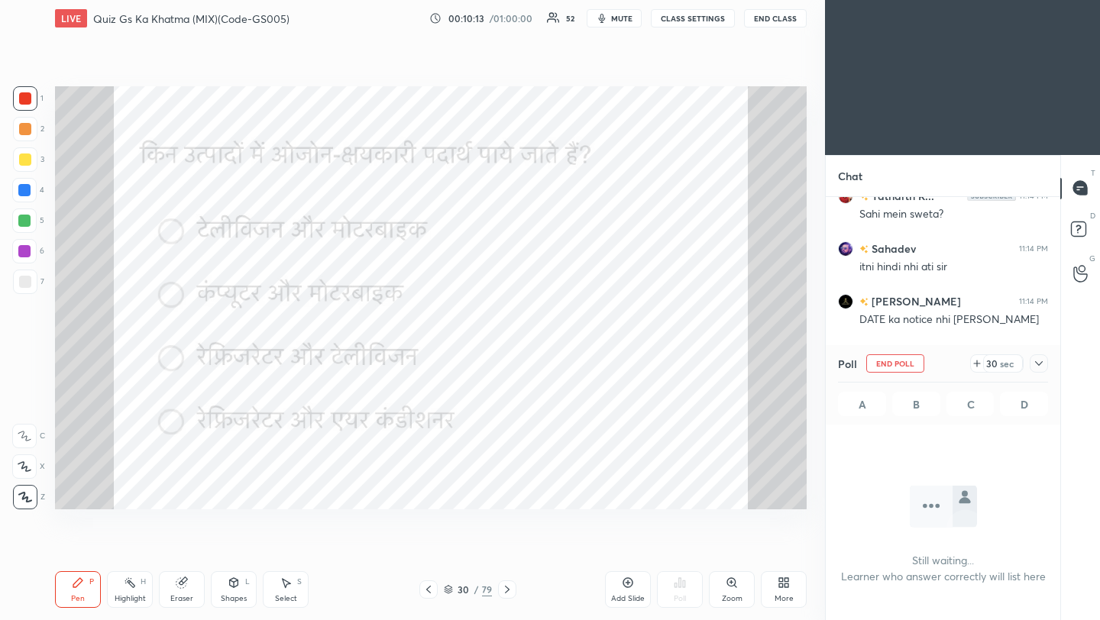
scroll to position [302, 230]
click at [1040, 361] on icon at bounding box center [1039, 363] width 12 height 12
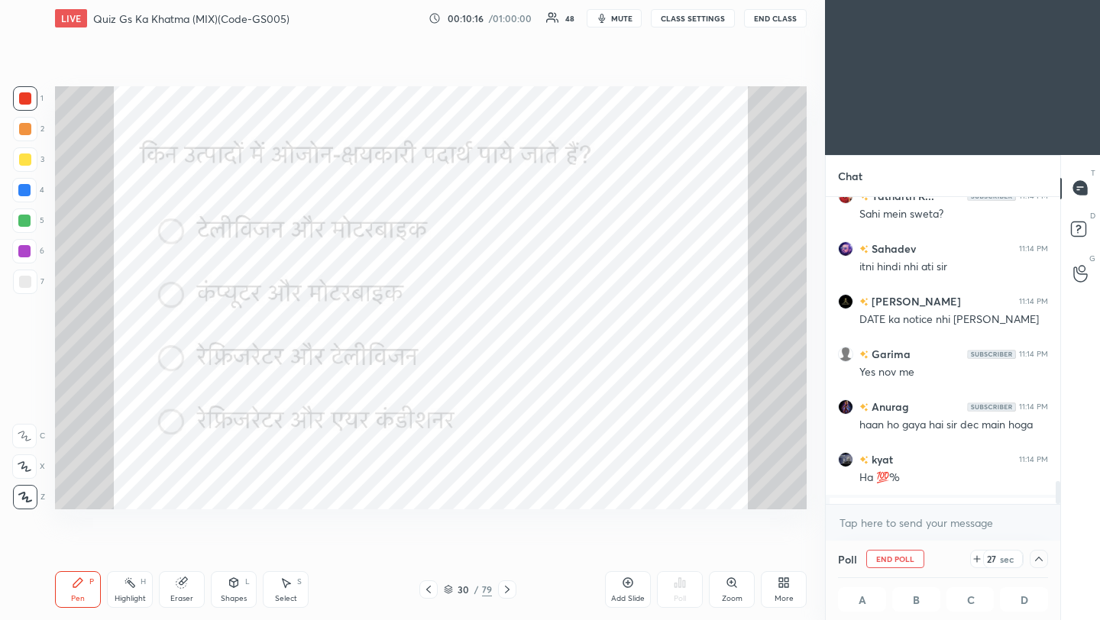
click at [429, 590] on icon at bounding box center [428, 590] width 12 height 12
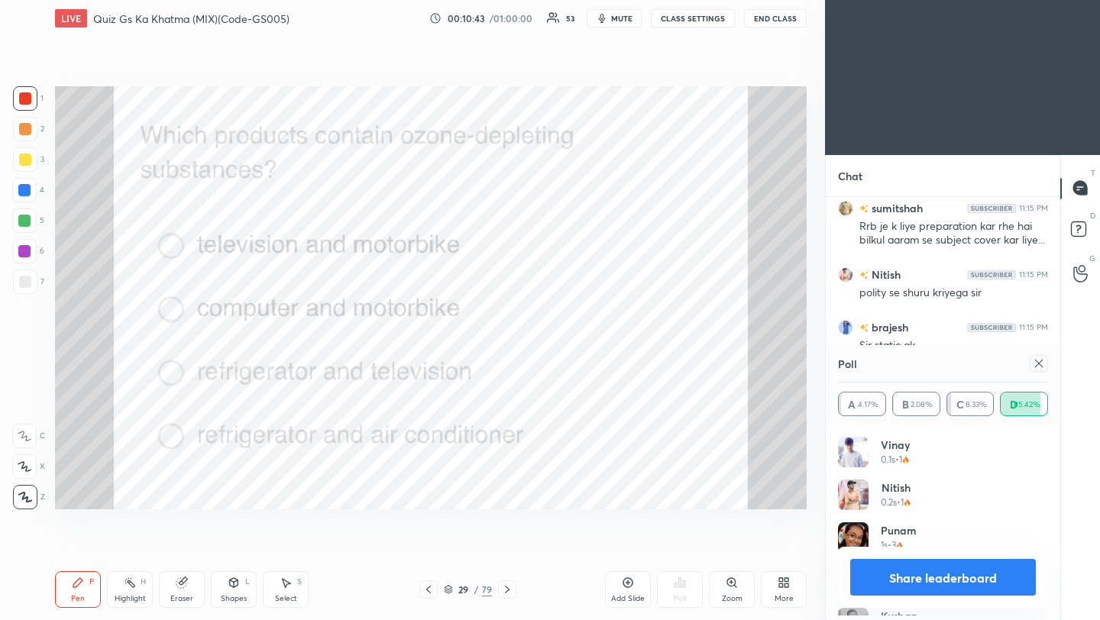
scroll to position [179, 205]
click at [1039, 371] on div at bounding box center [1039, 363] width 18 height 18
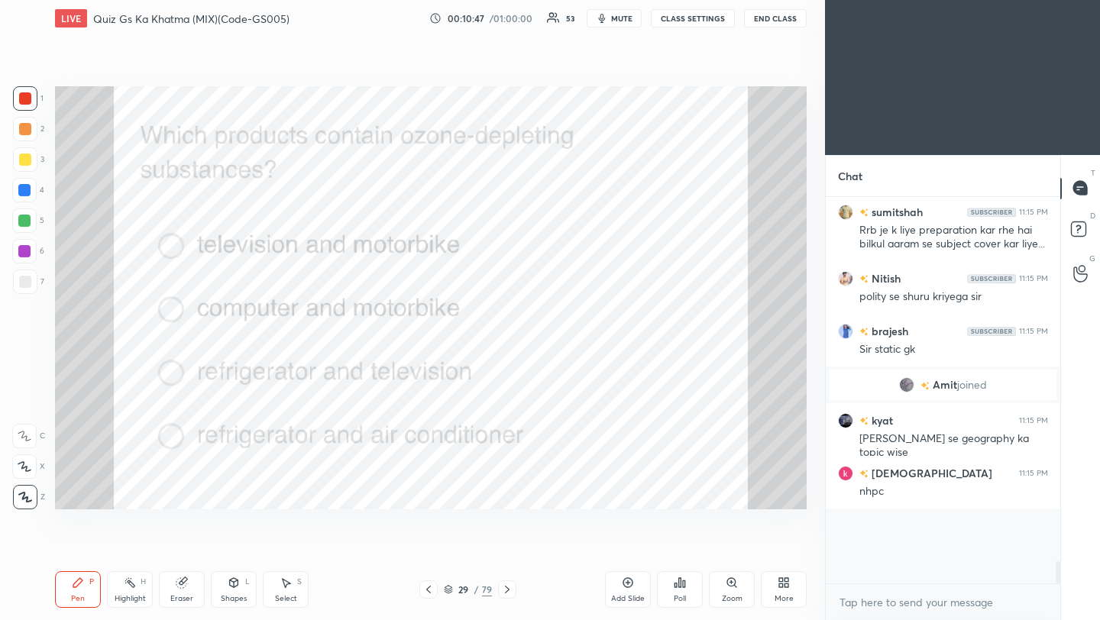
scroll to position [242, 230]
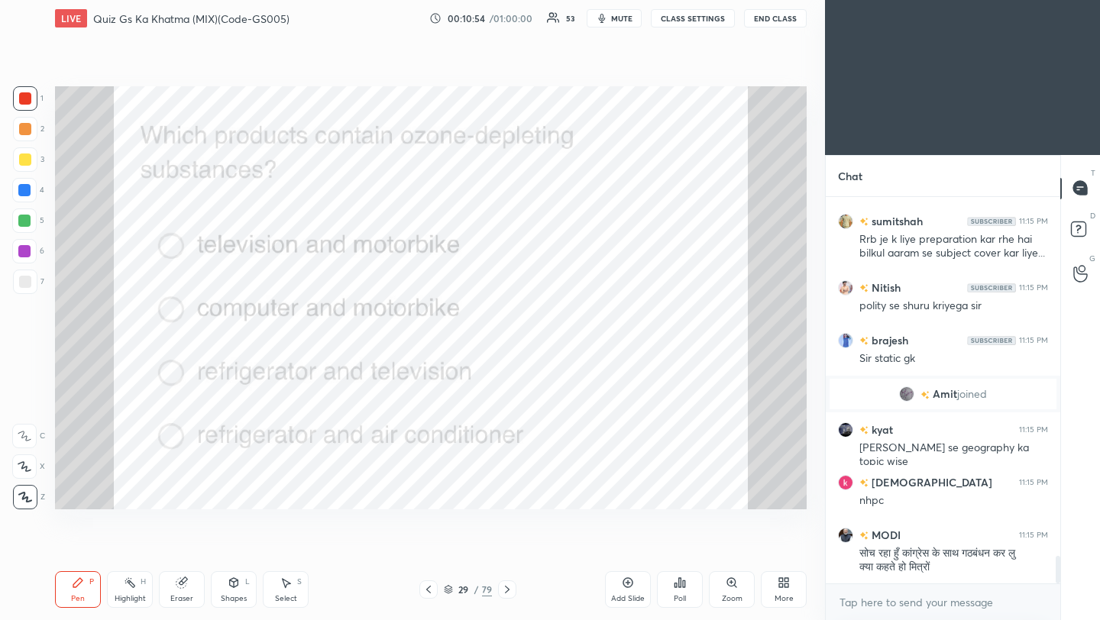
click at [503, 592] on icon at bounding box center [507, 590] width 12 height 12
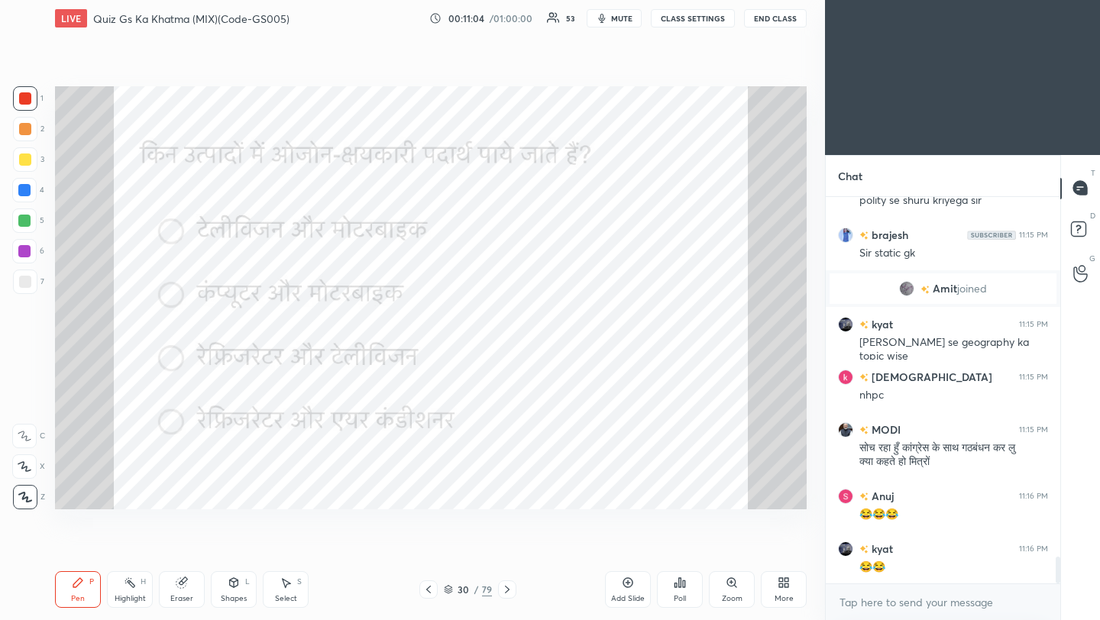
click at [505, 589] on icon at bounding box center [507, 590] width 12 height 12
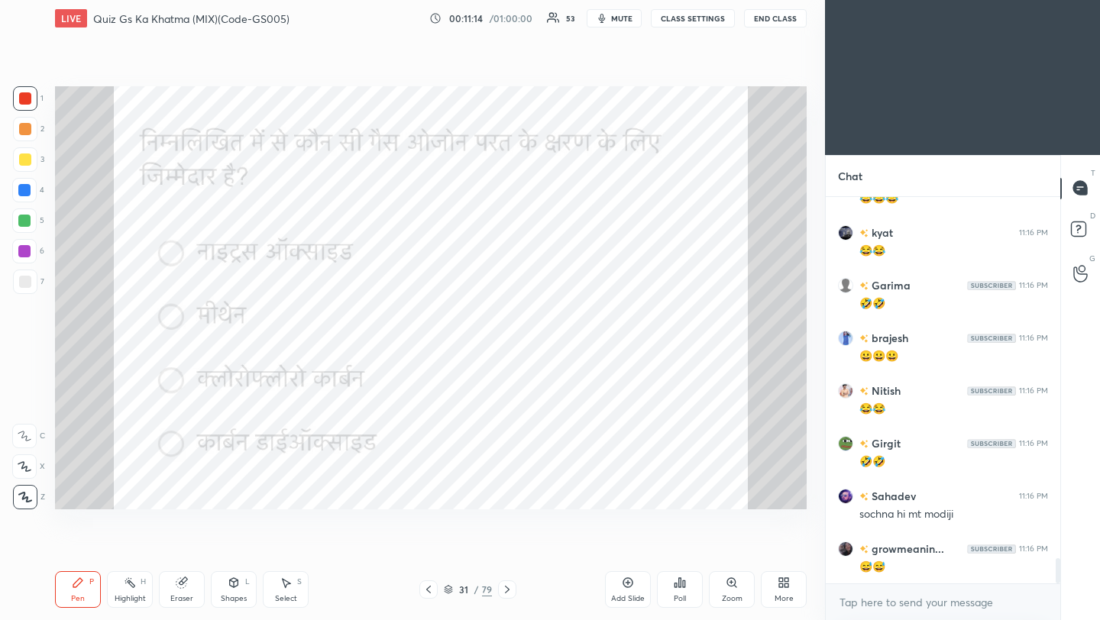
click at [508, 592] on icon at bounding box center [507, 590] width 12 height 12
click at [693, 586] on div "Poll" at bounding box center [680, 589] width 46 height 37
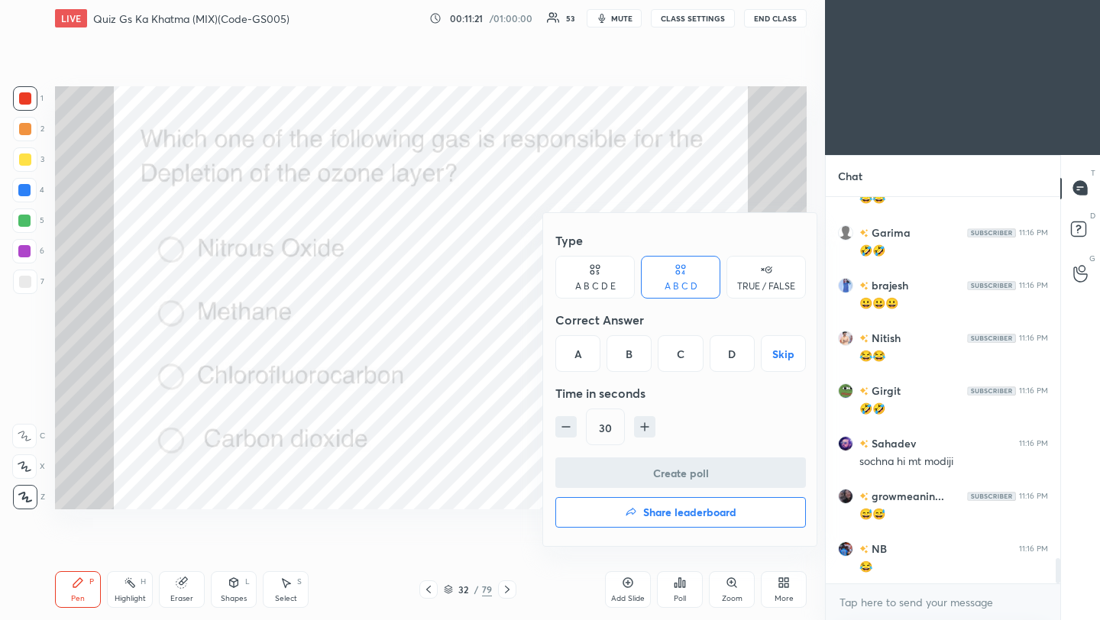
click at [681, 357] on div "C" at bounding box center [680, 353] width 45 height 37
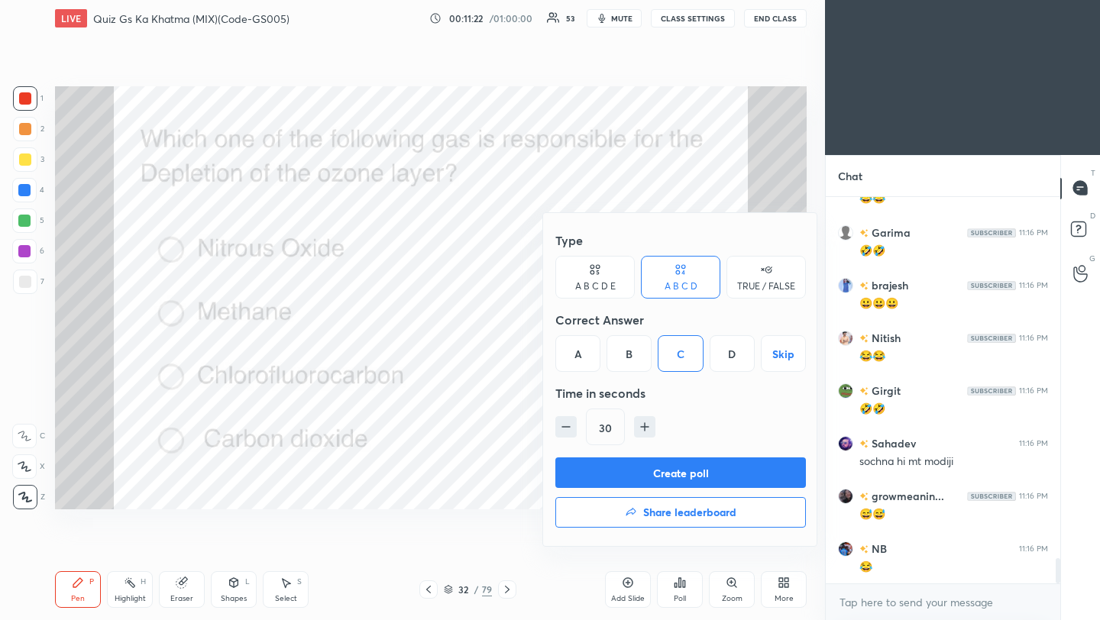
click at [682, 471] on button "Create poll" at bounding box center [680, 473] width 251 height 31
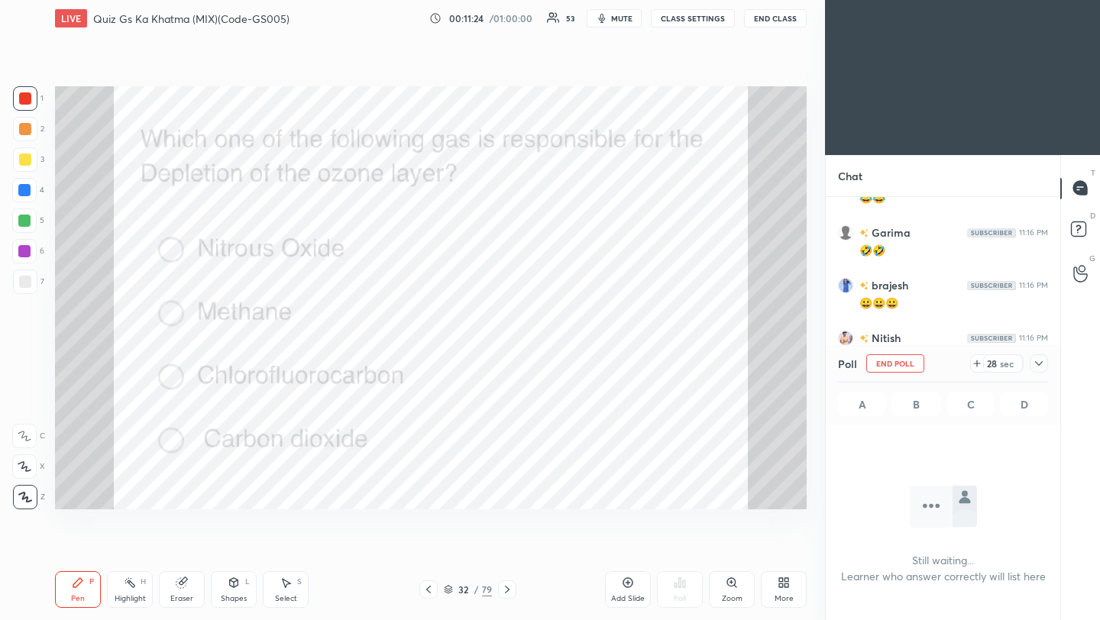
click at [1036, 364] on icon at bounding box center [1039, 363] width 12 height 12
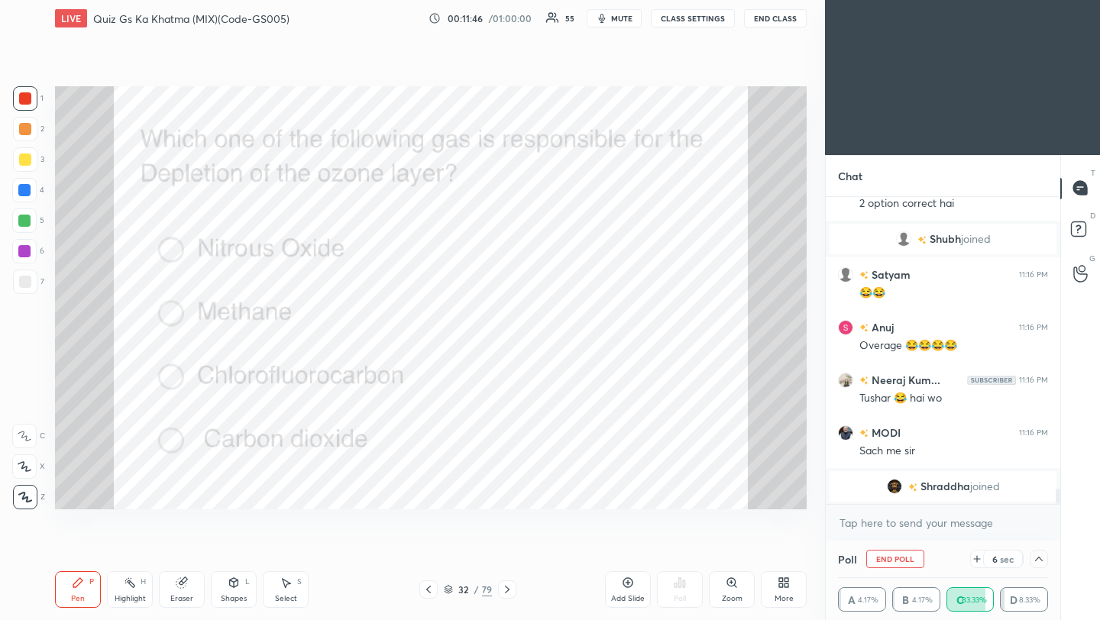
click at [430, 592] on icon at bounding box center [428, 590] width 12 height 12
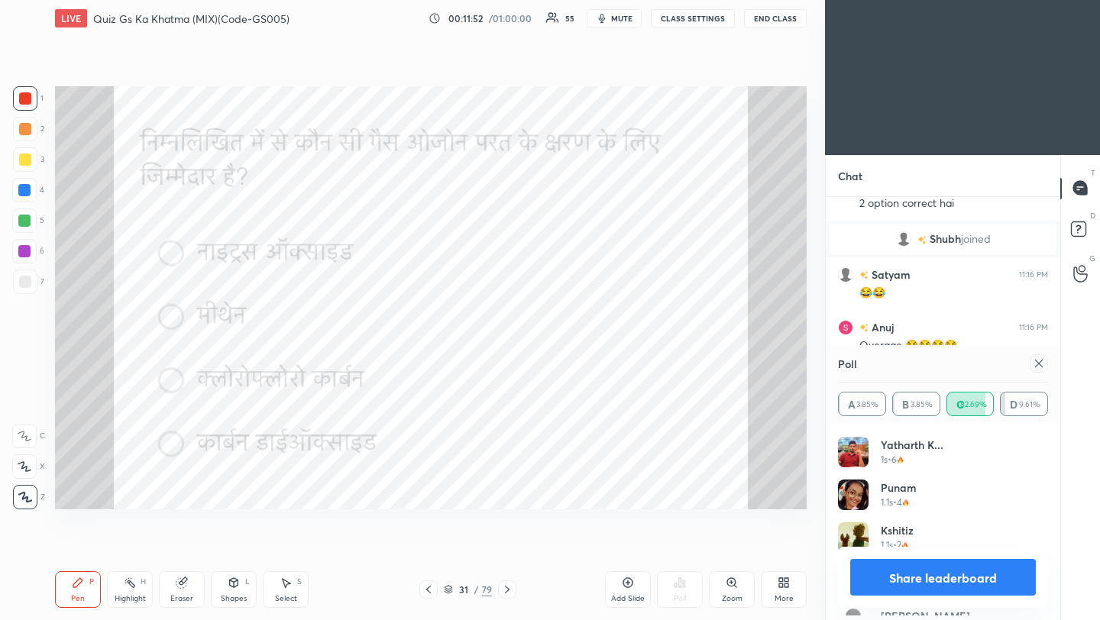
scroll to position [5, 5]
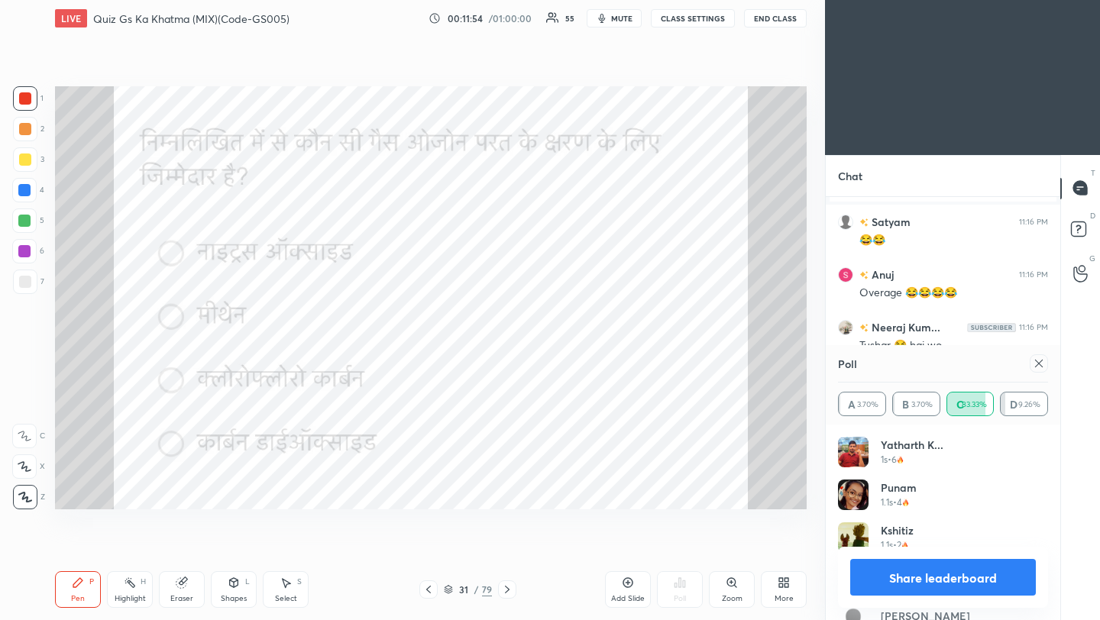
click at [1039, 365] on icon at bounding box center [1039, 363] width 12 height 12
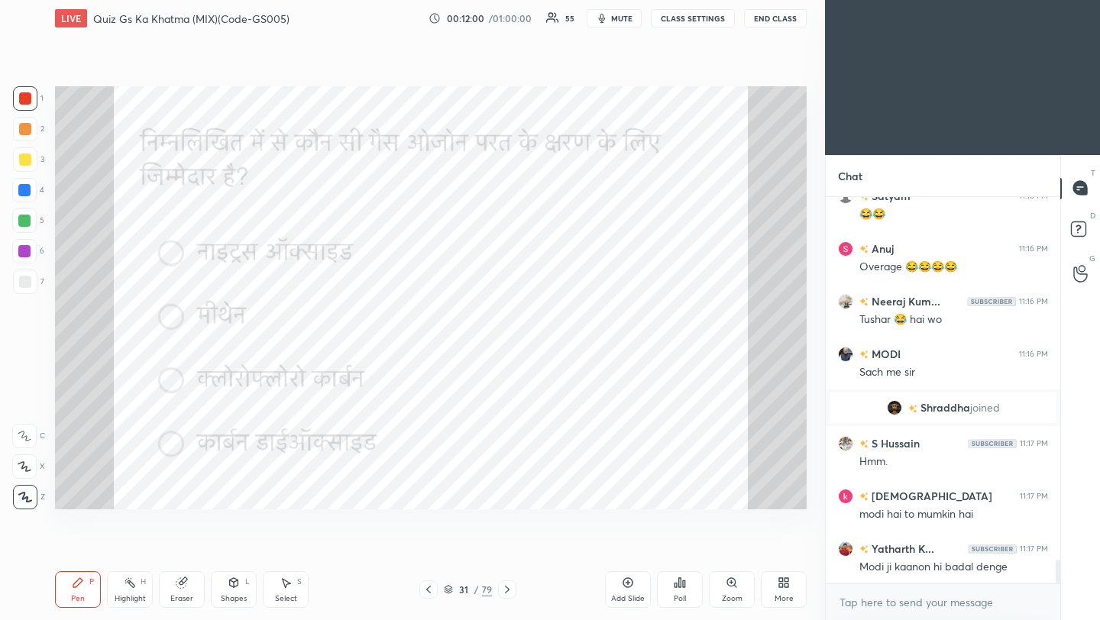
click at [505, 590] on icon at bounding box center [507, 590] width 12 height 12
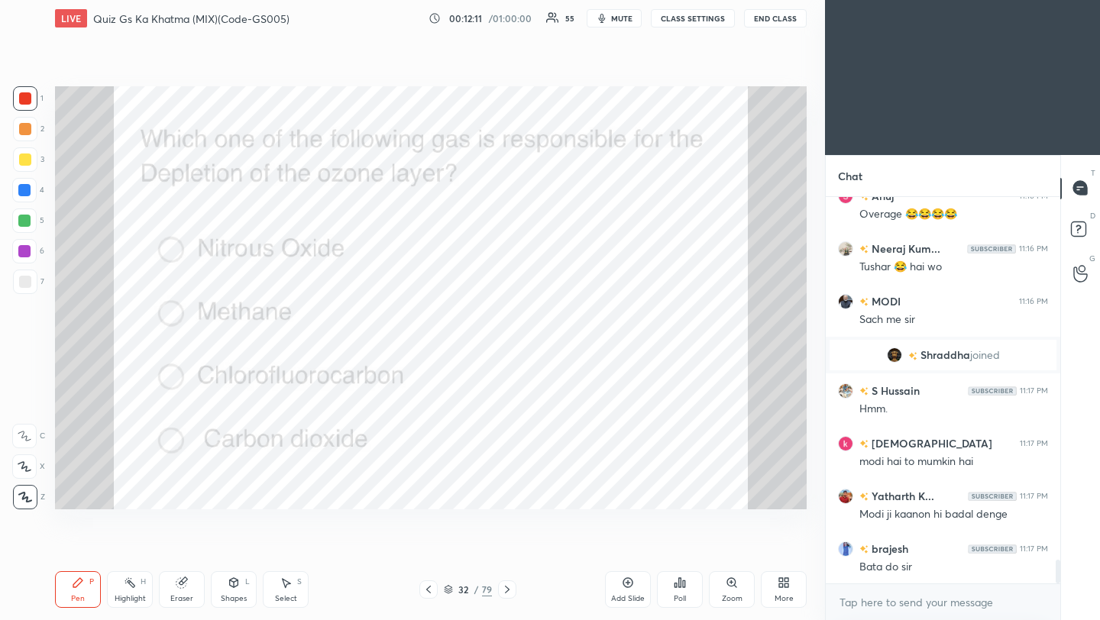
click at [506, 592] on icon at bounding box center [507, 590] width 5 height 8
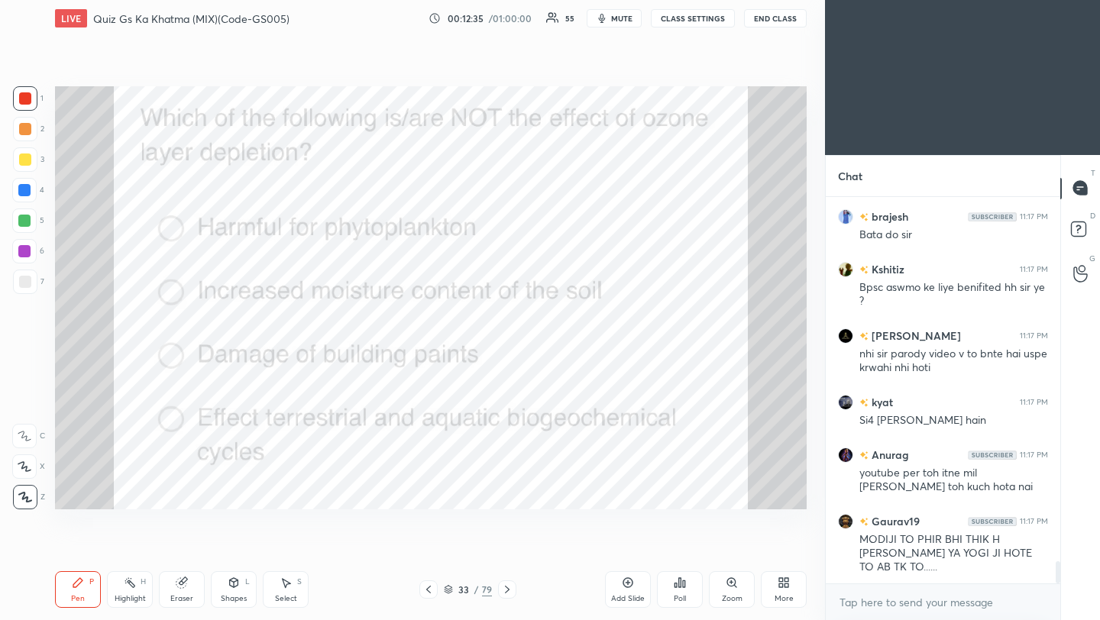
click at [509, 590] on icon at bounding box center [507, 590] width 12 height 12
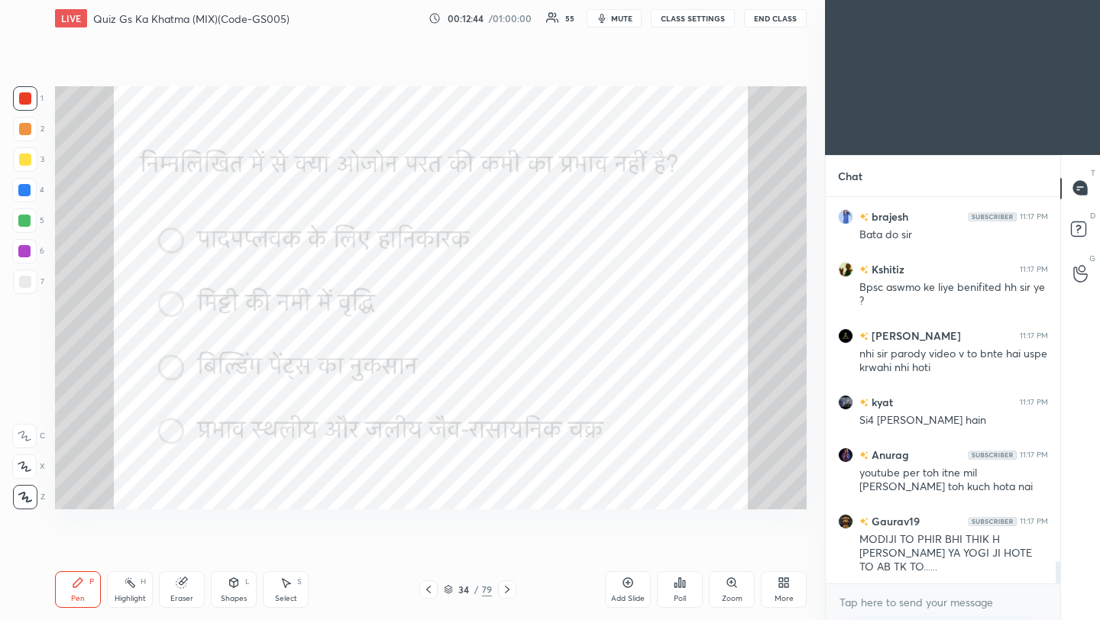
click at [684, 590] on div "Poll" at bounding box center [680, 589] width 46 height 37
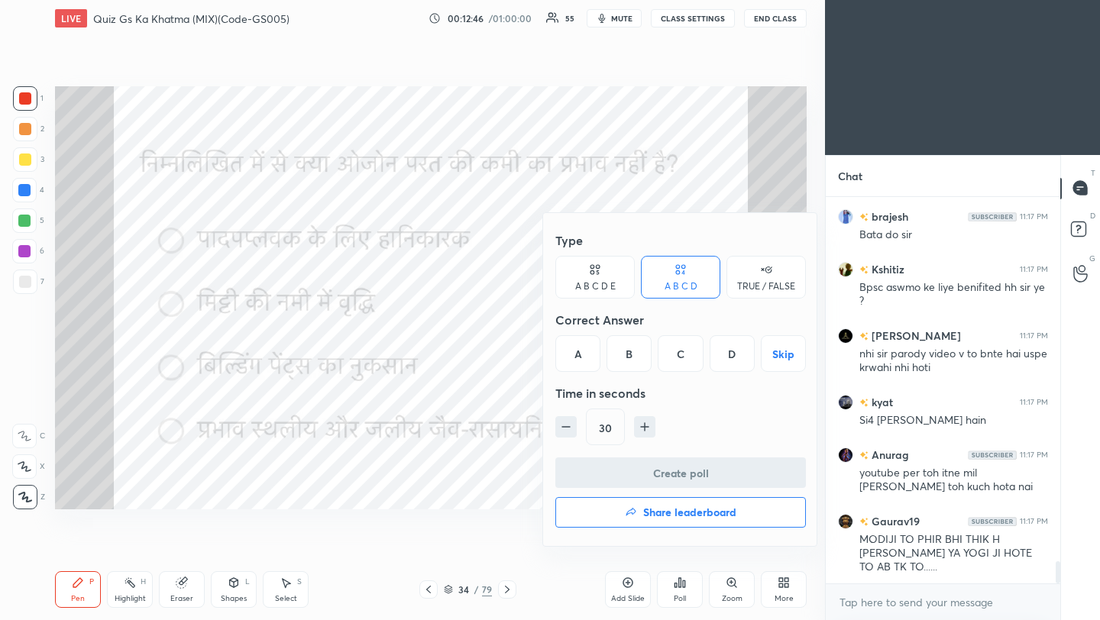
click at [632, 356] on div "B" at bounding box center [628, 353] width 45 height 37
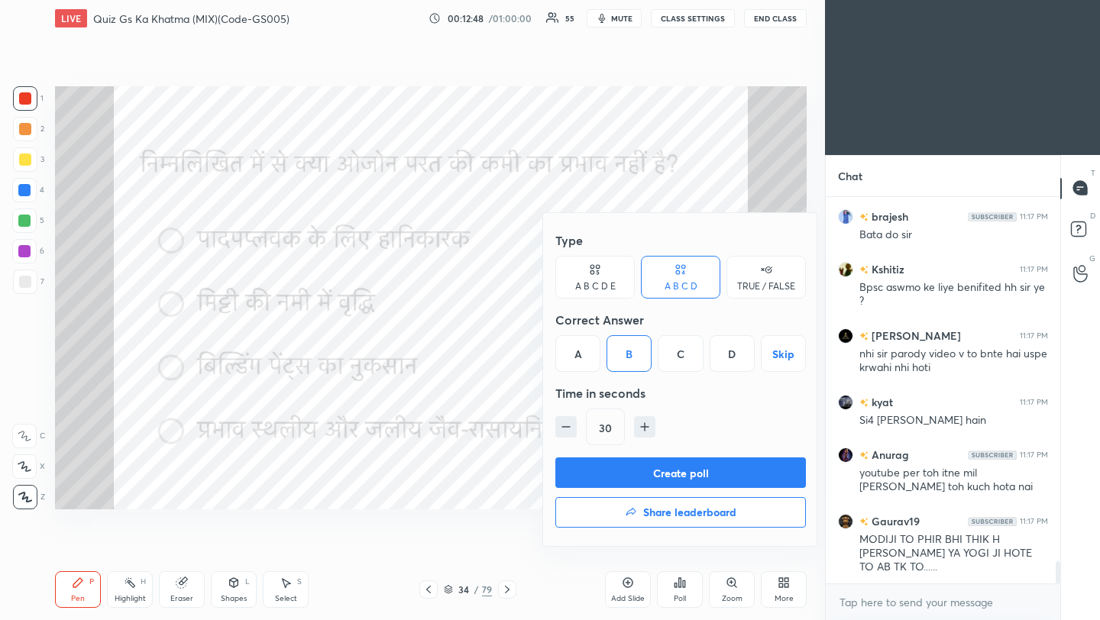
click at [661, 476] on button "Create poll" at bounding box center [680, 473] width 251 height 31
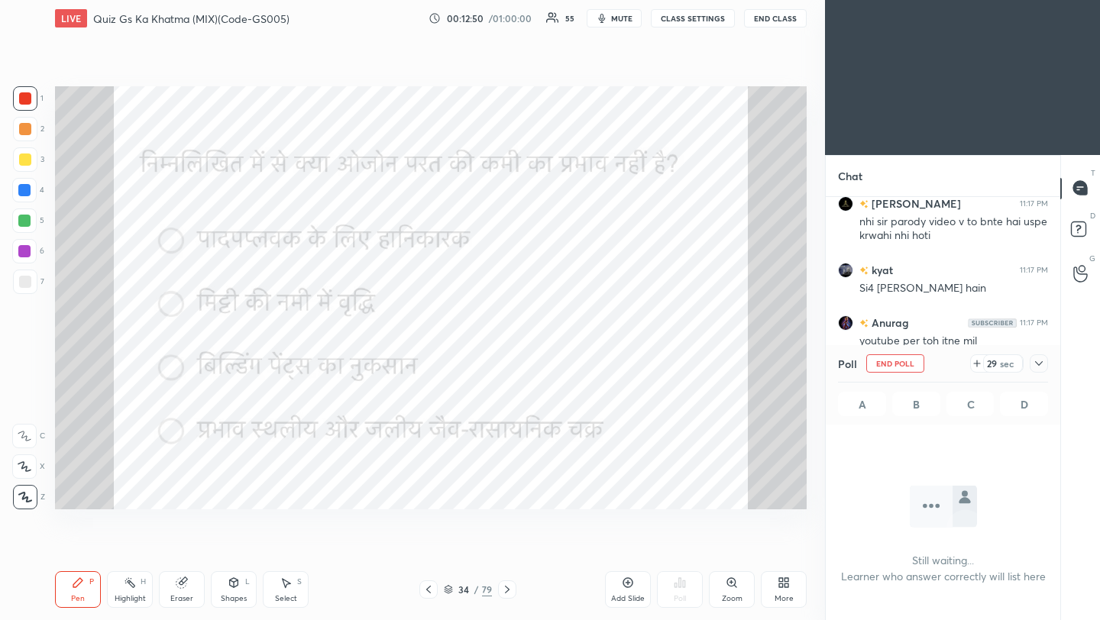
click at [1040, 363] on icon at bounding box center [1039, 363] width 8 height 5
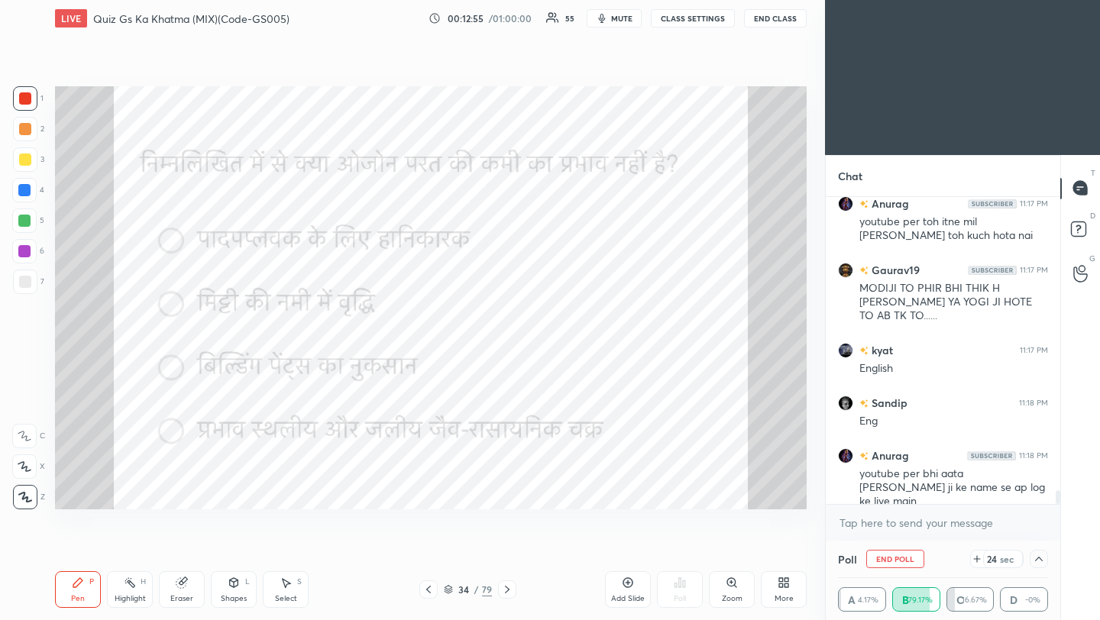
scroll to position [6607, 0]
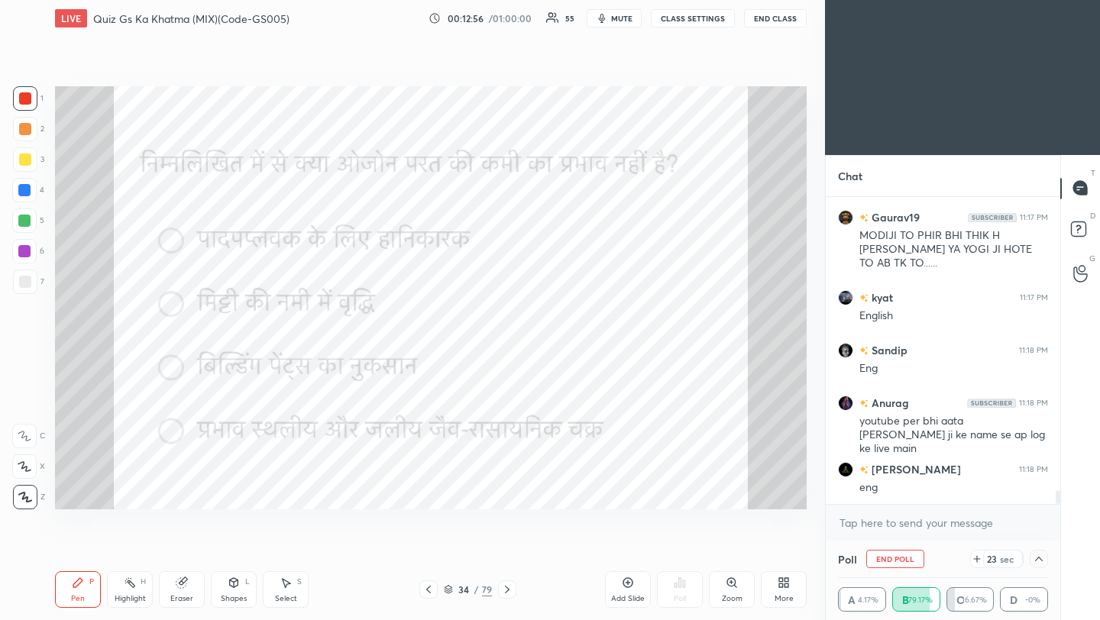
click at [429, 589] on icon at bounding box center [428, 590] width 12 height 12
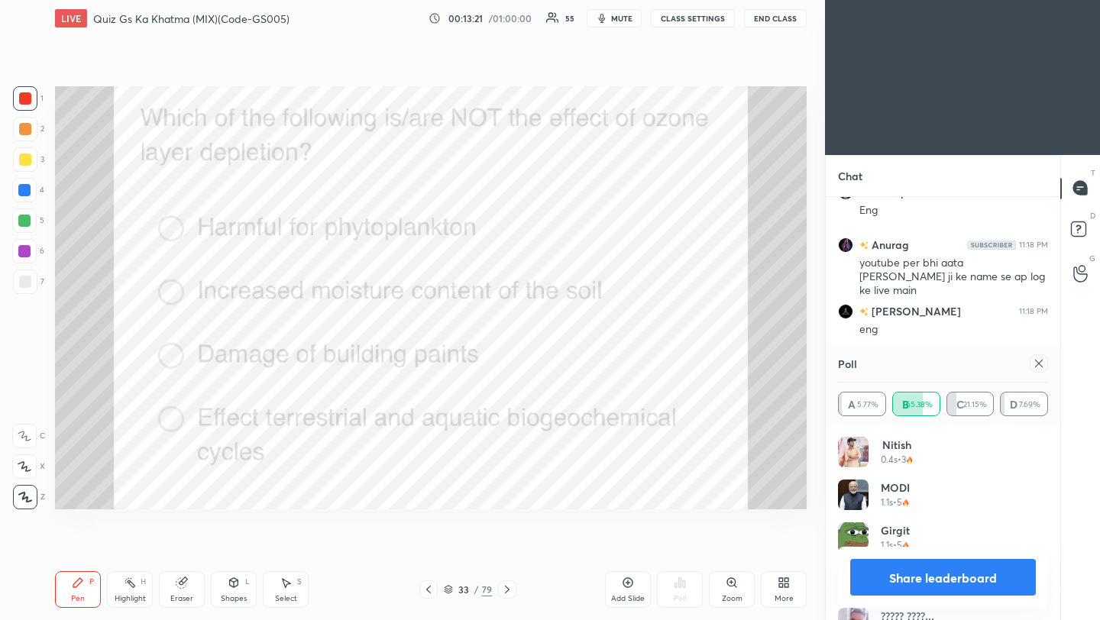
scroll to position [6818, 0]
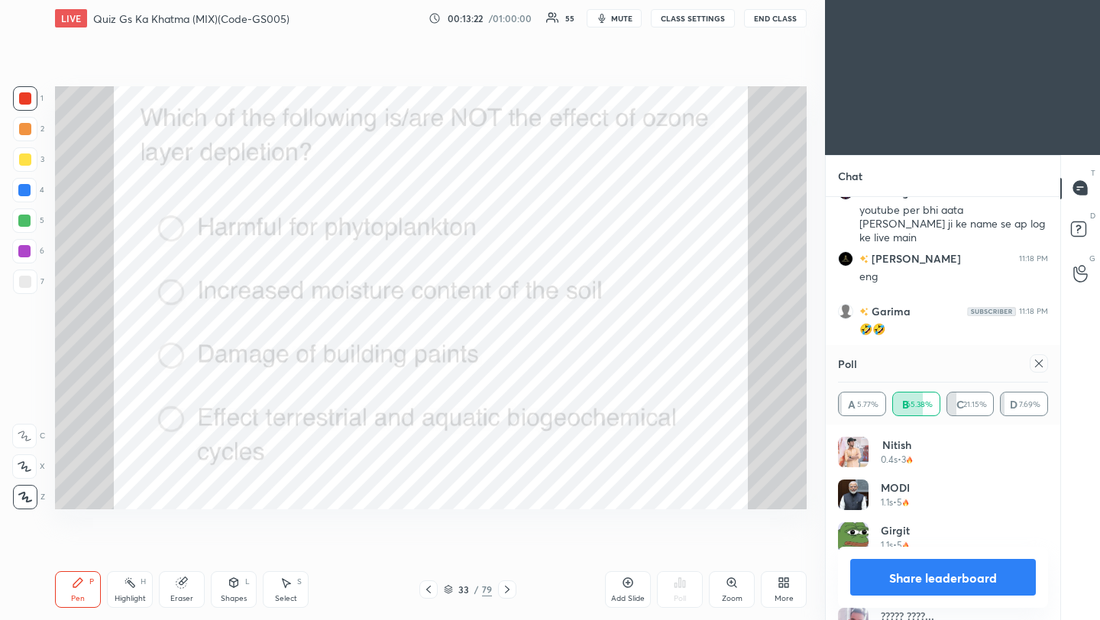
click at [1043, 362] on icon at bounding box center [1039, 363] width 12 height 12
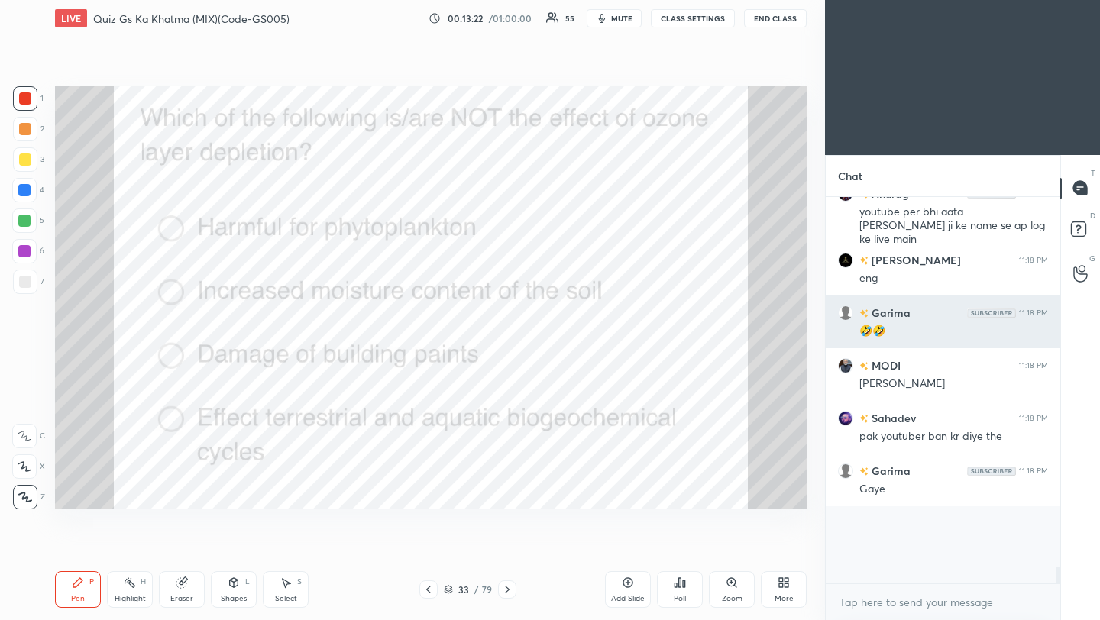
scroll to position [6741, 0]
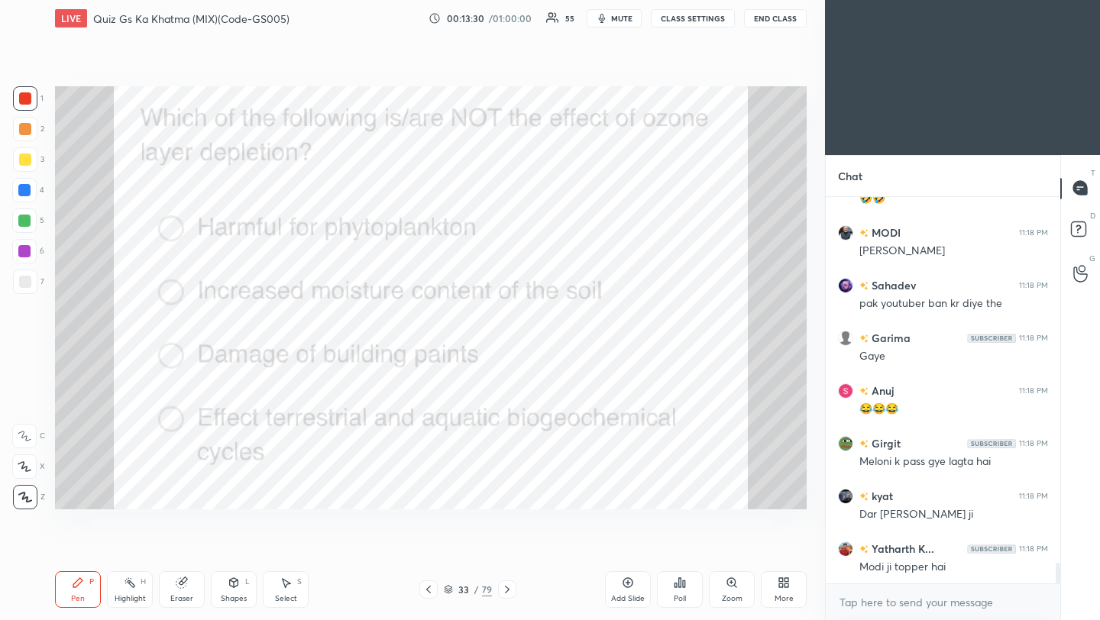
click at [509, 593] on icon at bounding box center [507, 590] width 12 height 12
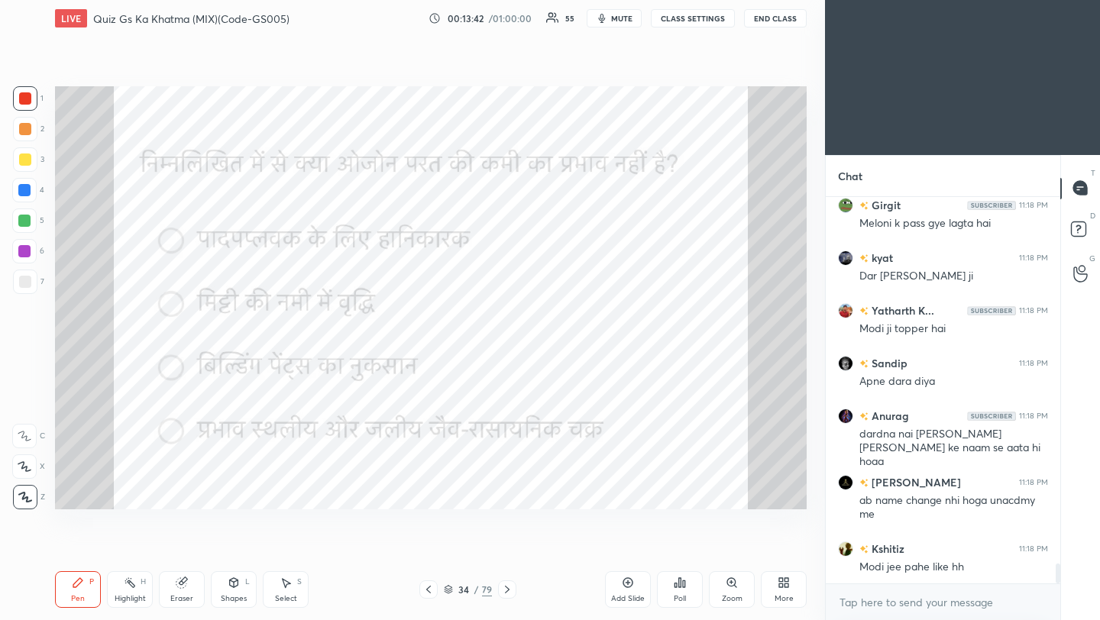
click at [505, 590] on icon at bounding box center [507, 590] width 12 height 12
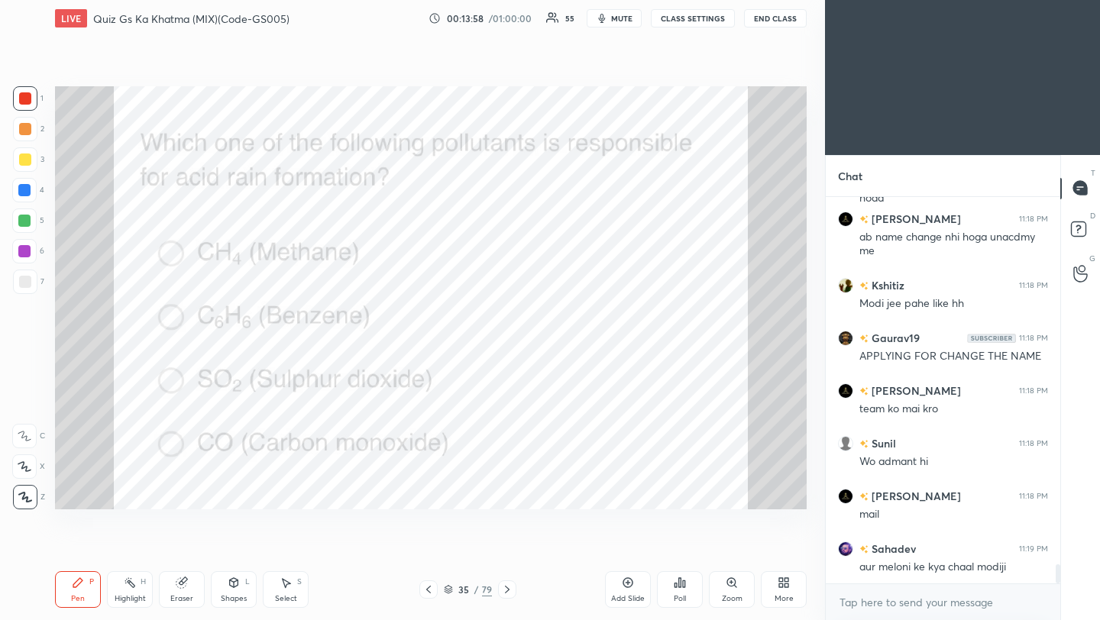
click at [682, 588] on icon at bounding box center [680, 583] width 12 height 12
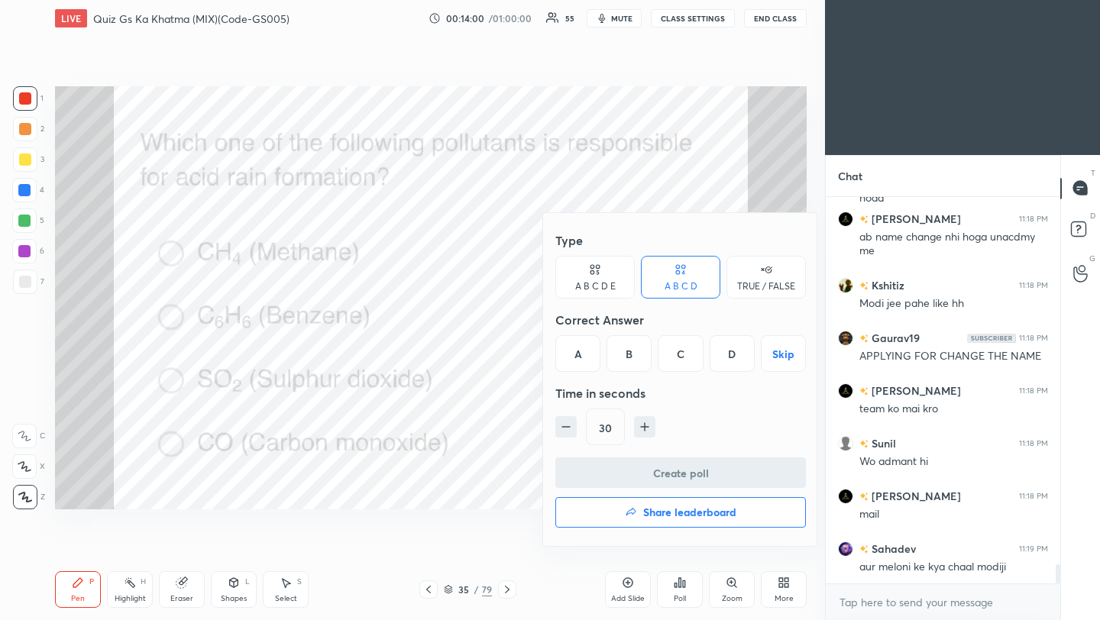
click at [684, 357] on div "C" at bounding box center [680, 353] width 45 height 37
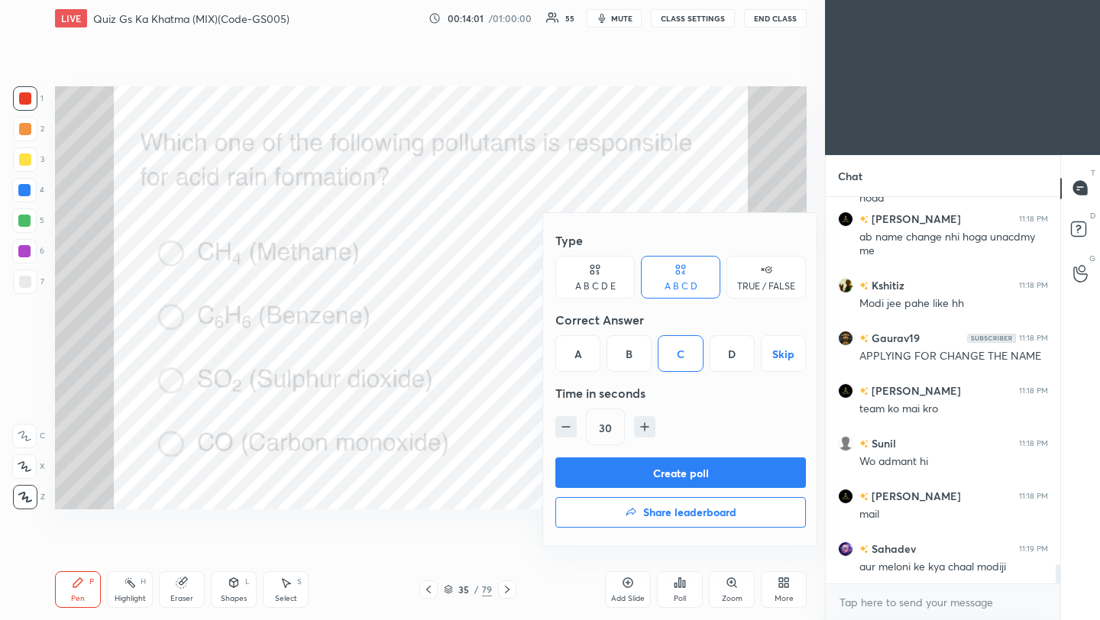
click at [677, 479] on button "Create poll" at bounding box center [680, 473] width 251 height 31
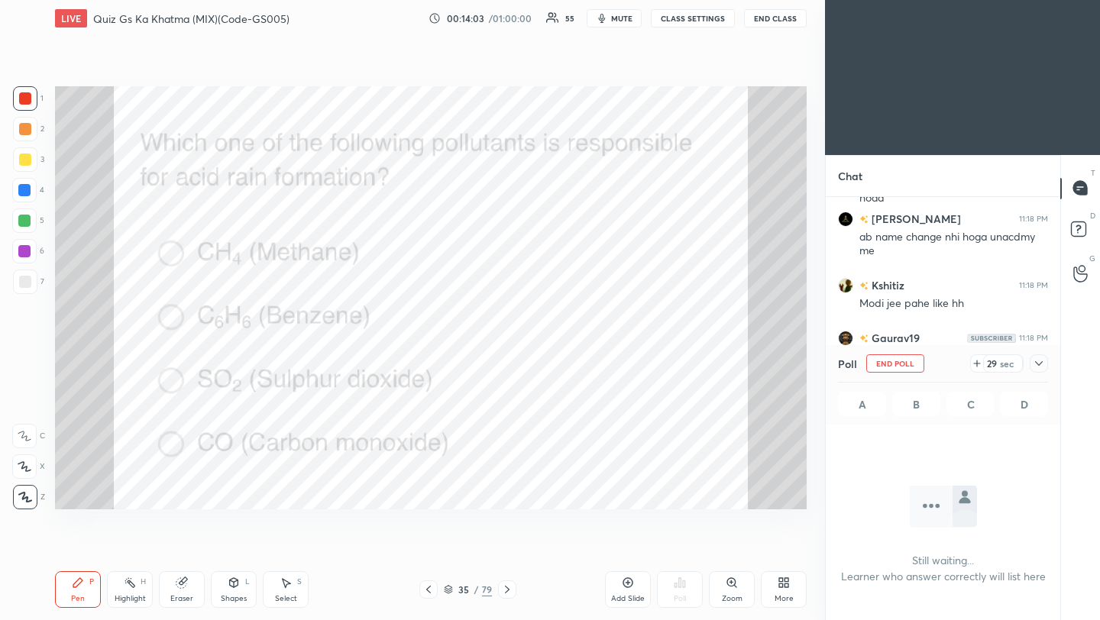
click at [1043, 368] on icon at bounding box center [1039, 363] width 12 height 12
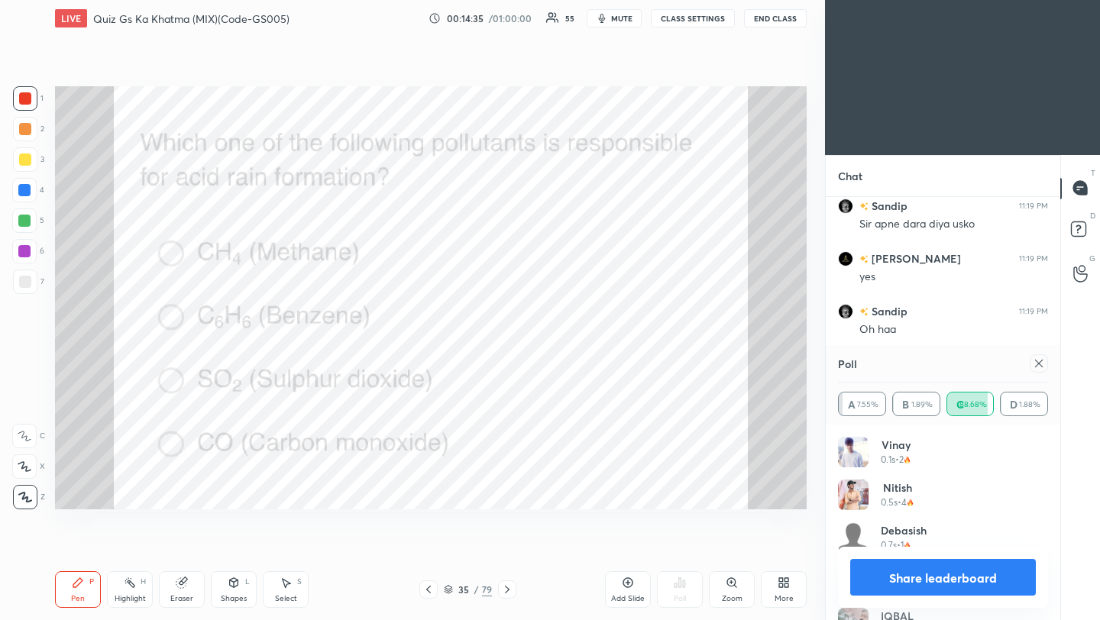
scroll to position [7899, 0]
click at [1043, 364] on div at bounding box center [1039, 363] width 18 height 18
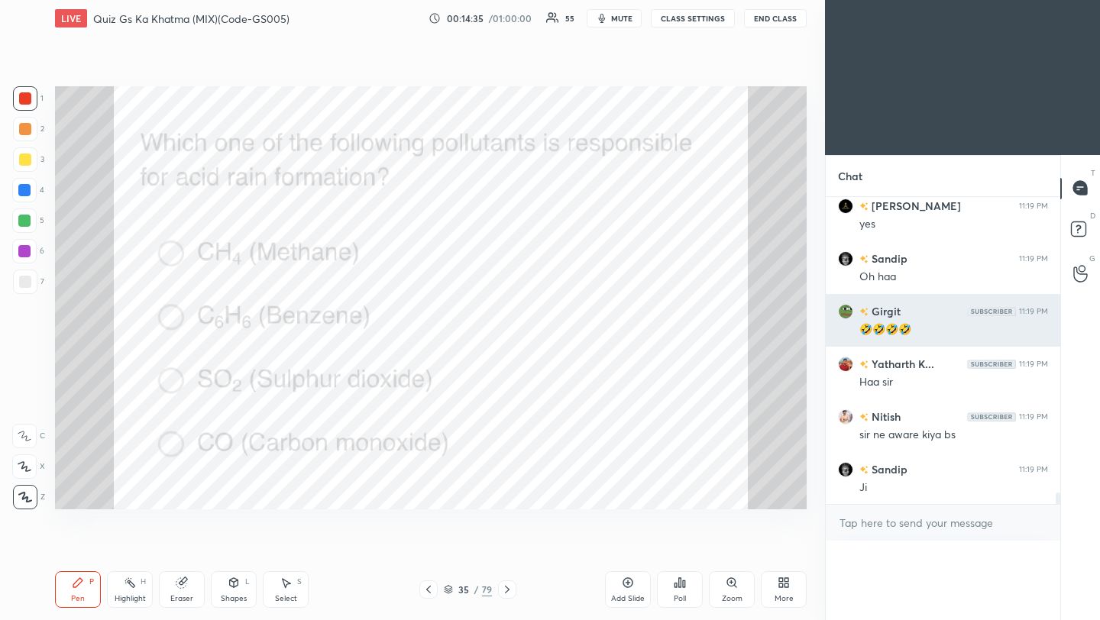
scroll to position [5, 5]
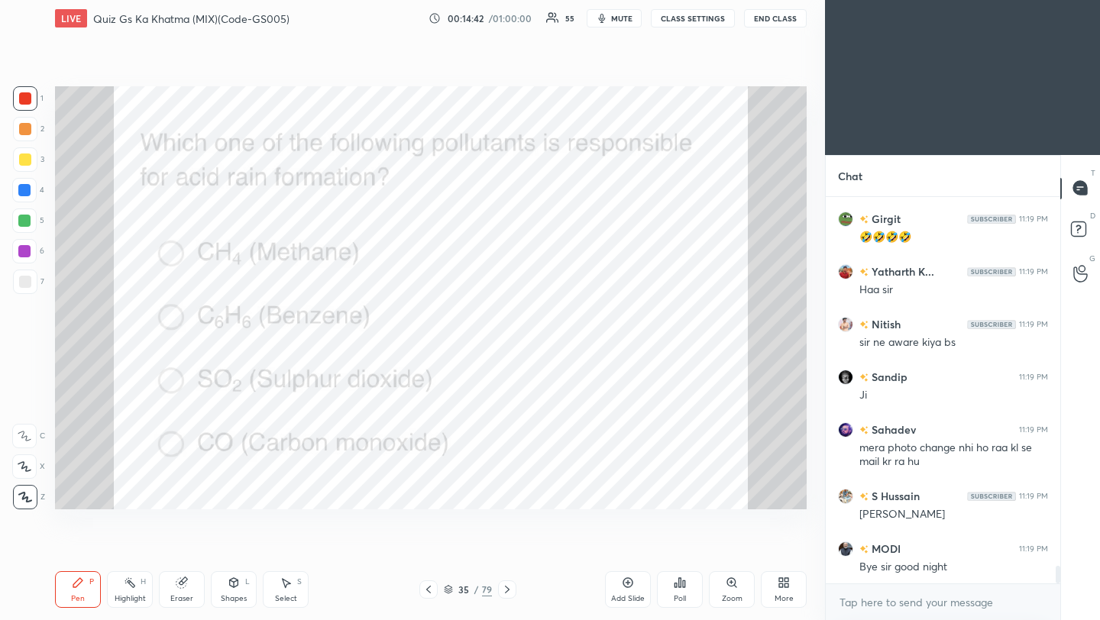
click at [507, 590] on icon at bounding box center [507, 590] width 5 height 8
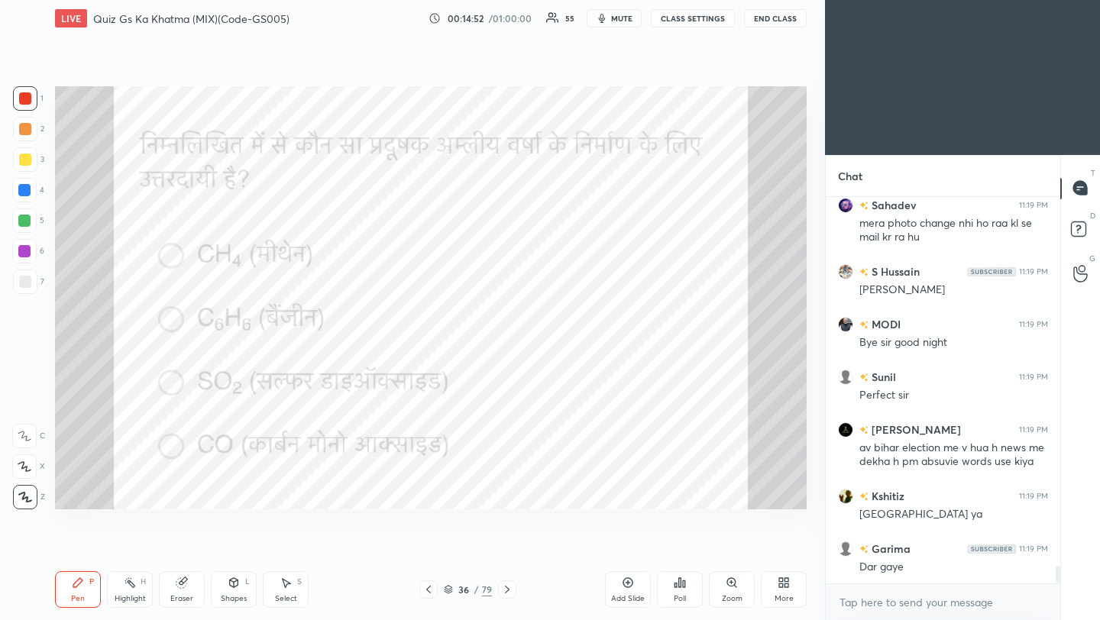
click at [508, 591] on icon at bounding box center [507, 590] width 12 height 12
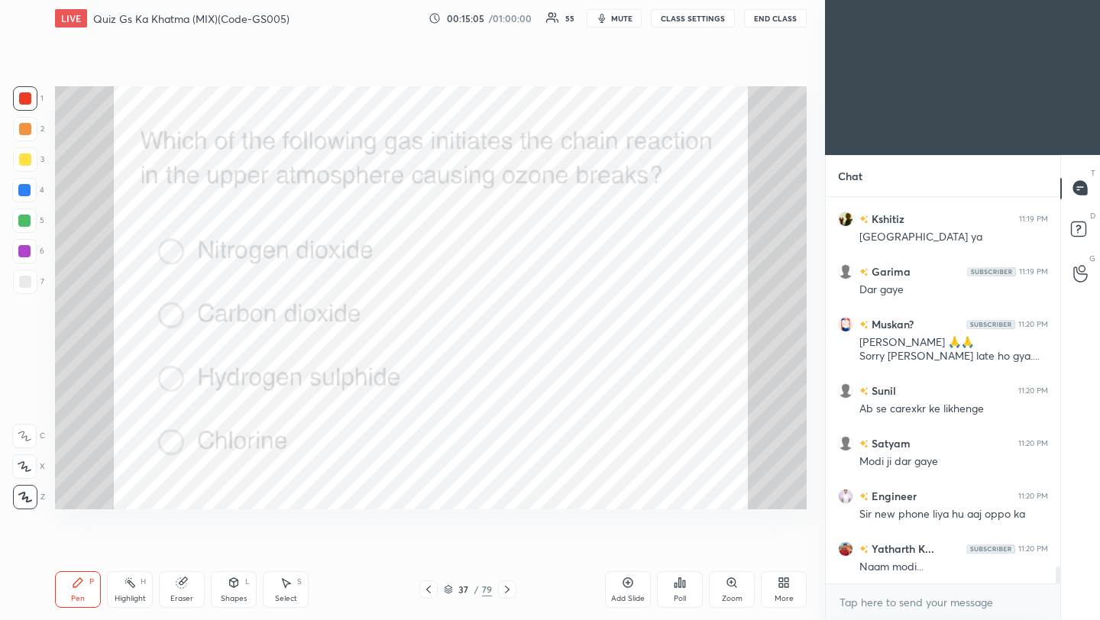
click at [680, 598] on div "Poll" at bounding box center [680, 599] width 12 height 8
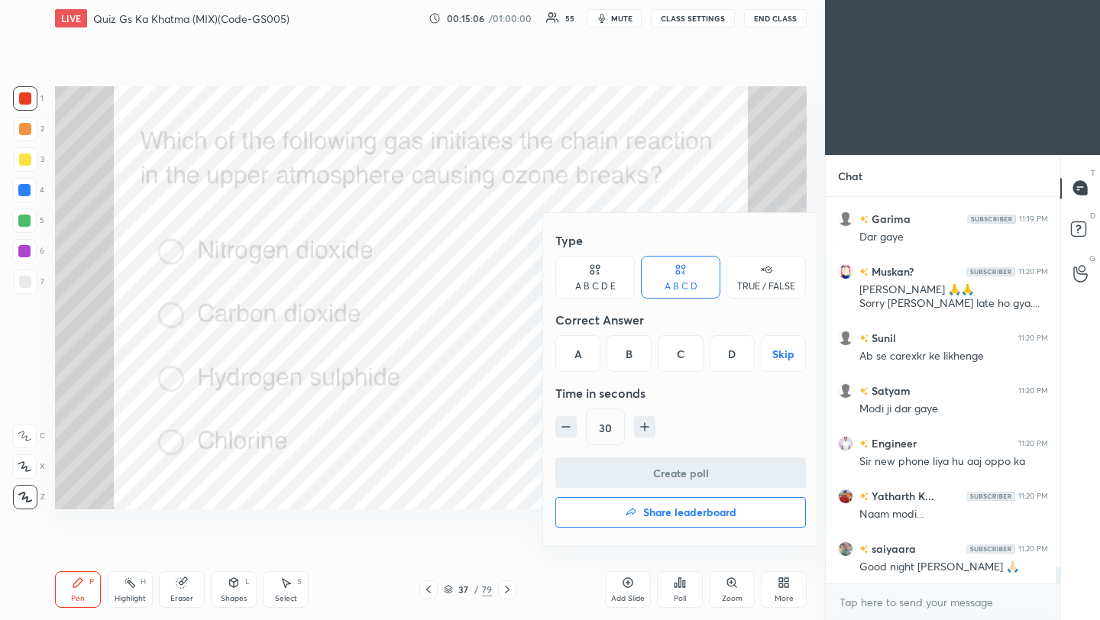
click at [743, 358] on div "D" at bounding box center [732, 353] width 45 height 37
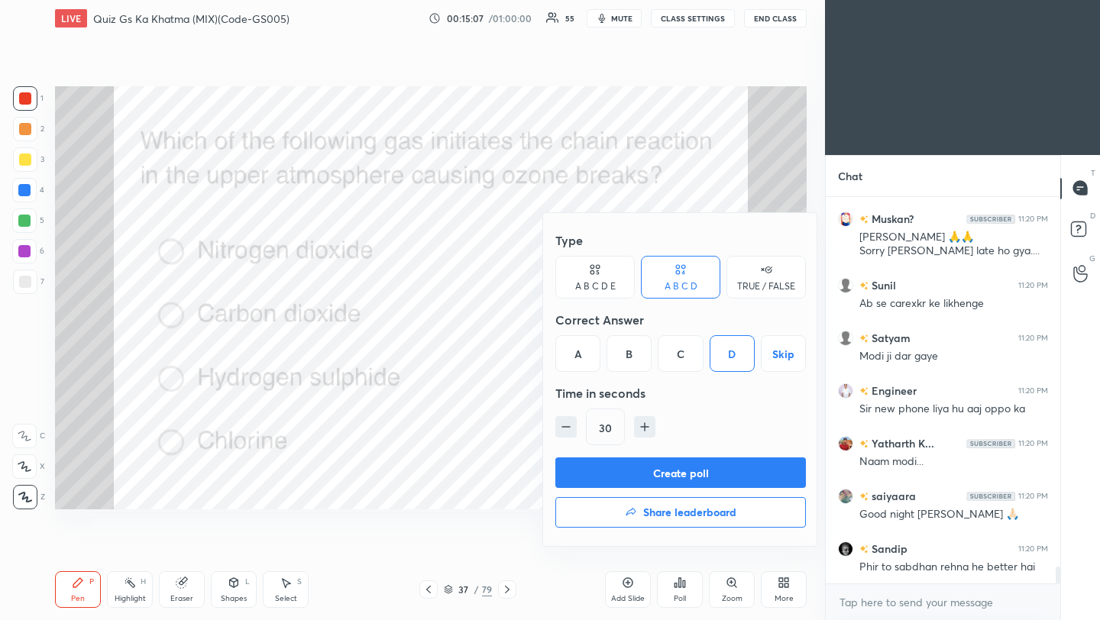
click at [698, 475] on button "Create poll" at bounding box center [680, 473] width 251 height 31
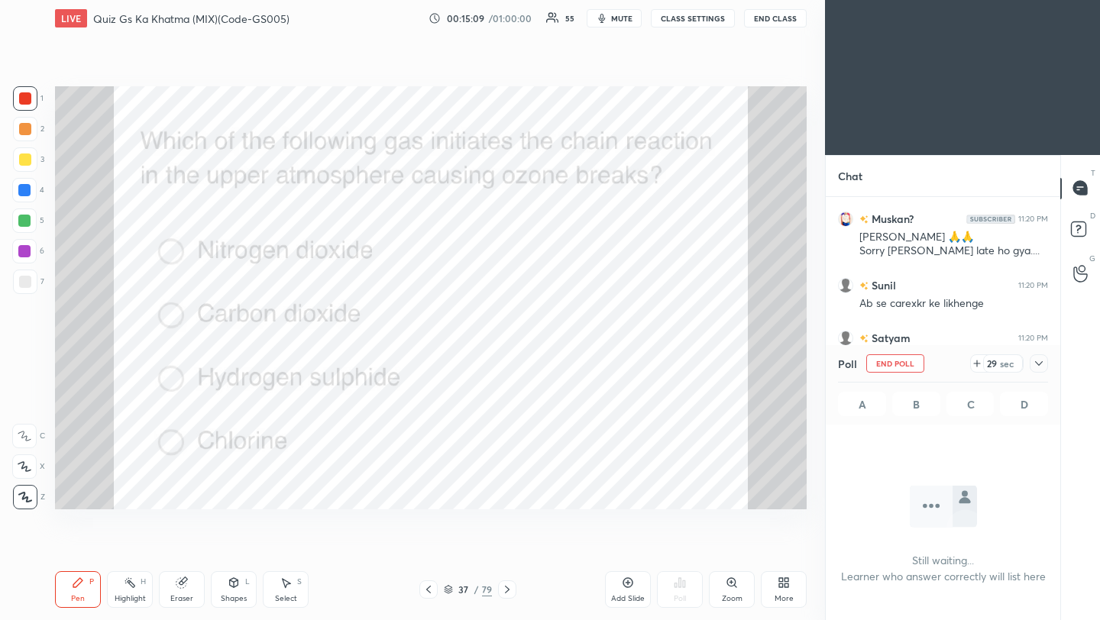
click at [1042, 364] on icon at bounding box center [1039, 363] width 12 height 12
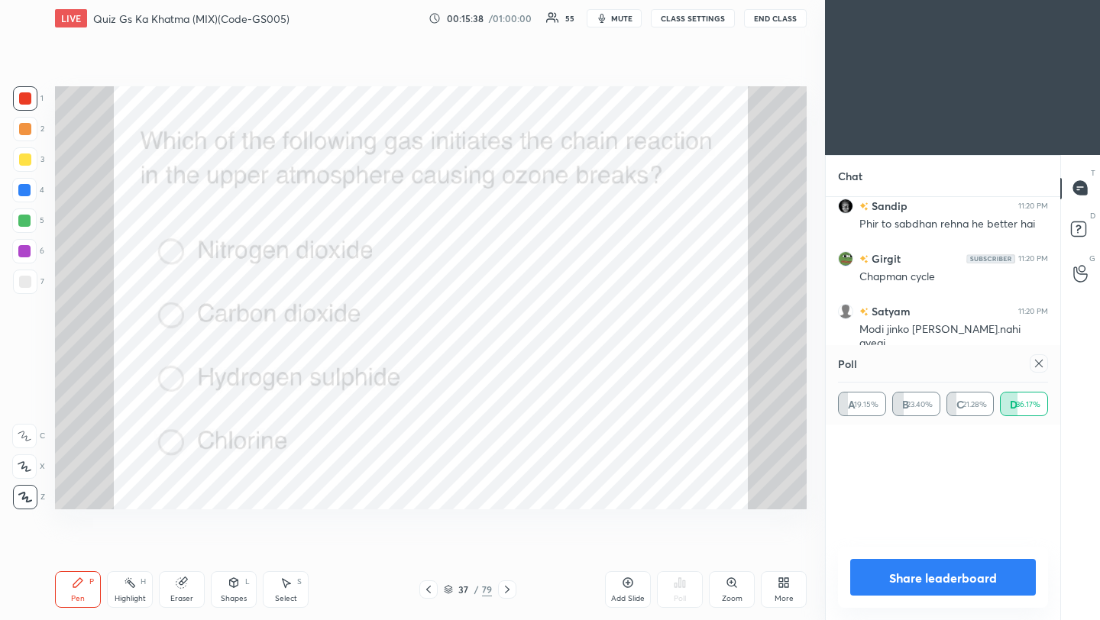
scroll to position [177, 205]
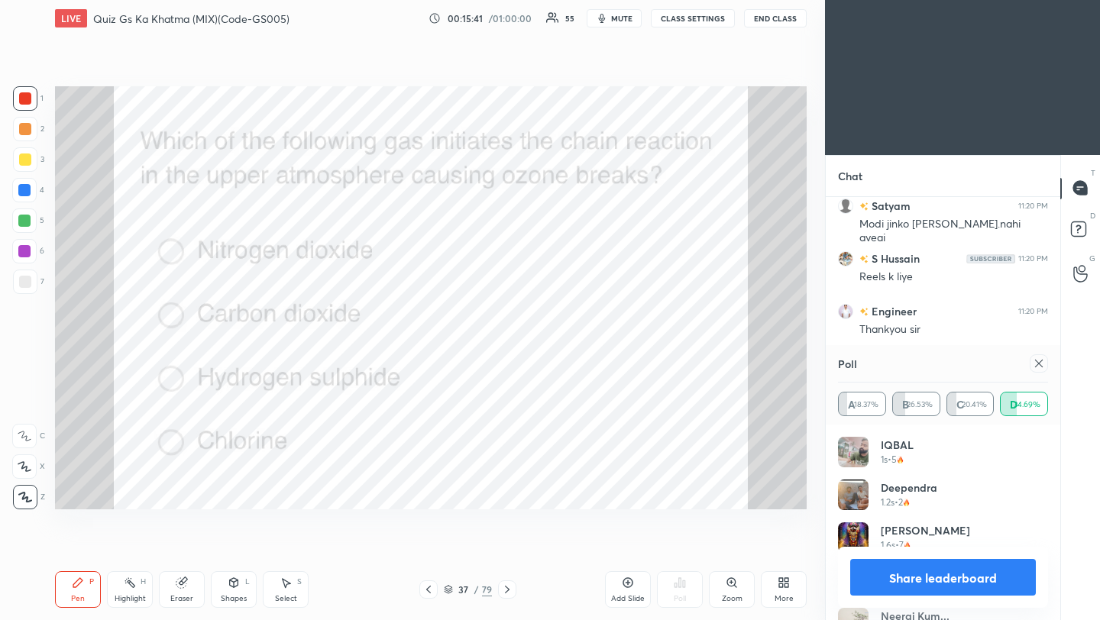
click at [1040, 364] on icon at bounding box center [1039, 363] width 12 height 12
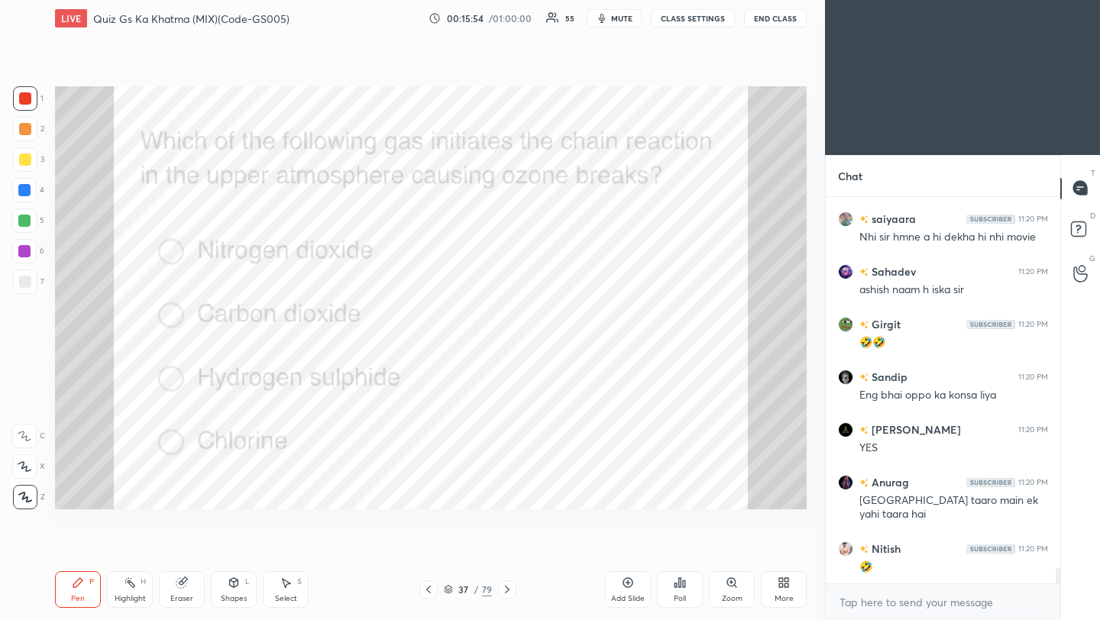
click at [507, 592] on icon at bounding box center [507, 590] width 12 height 12
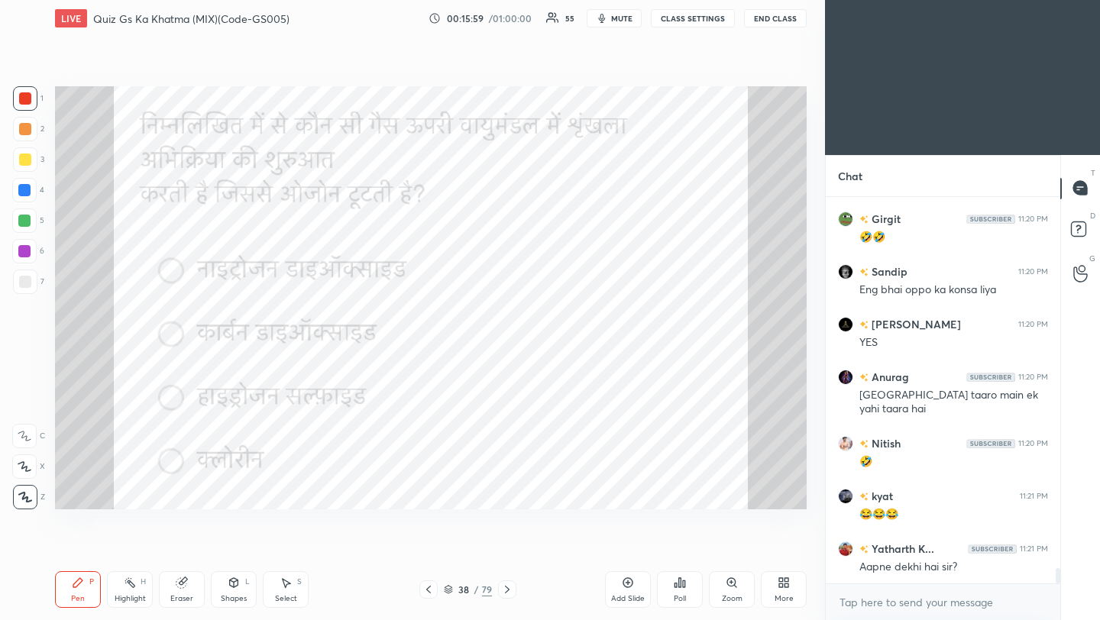
click at [505, 589] on icon at bounding box center [507, 590] width 12 height 12
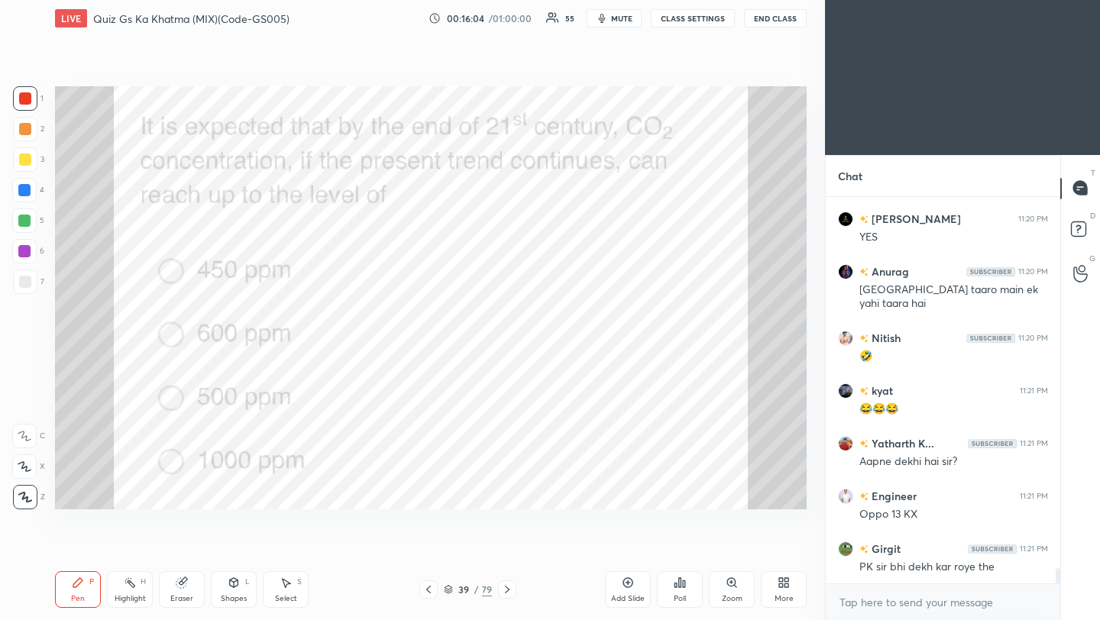
click at [684, 587] on icon at bounding box center [680, 583] width 12 height 12
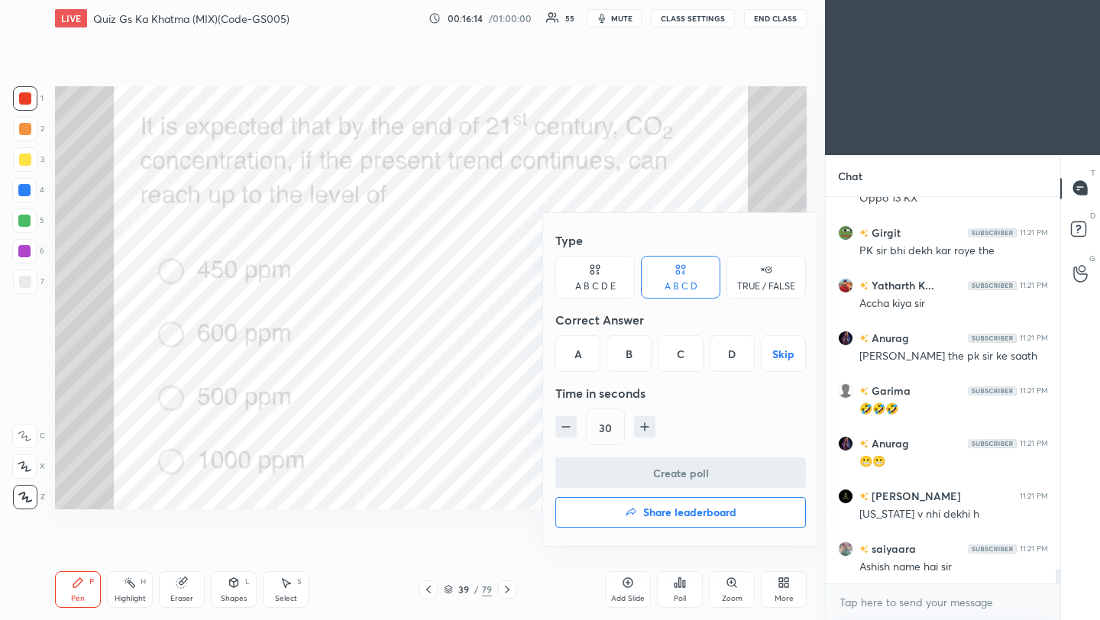
click at [633, 359] on div "B" at bounding box center [628, 353] width 45 height 37
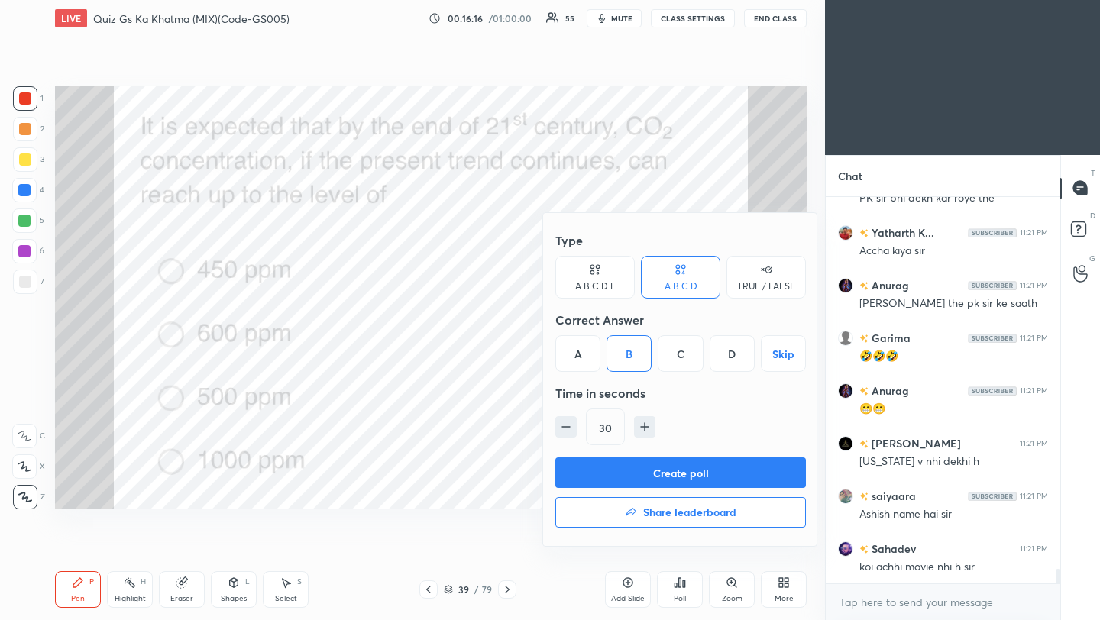
click at [671, 478] on button "Create poll" at bounding box center [680, 473] width 251 height 31
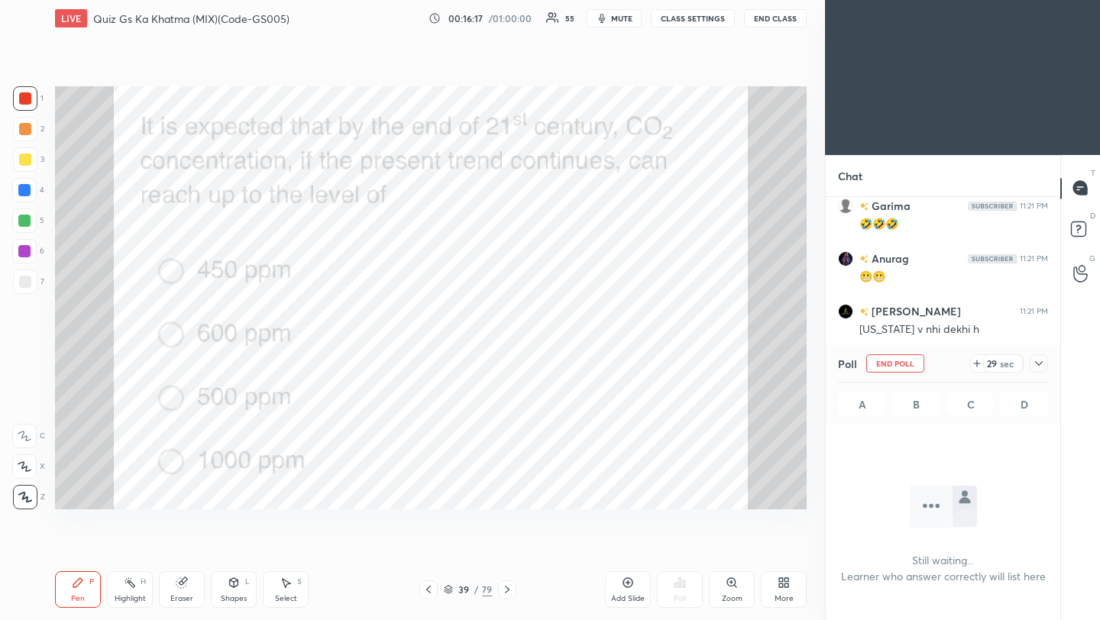
click at [1041, 364] on icon at bounding box center [1039, 363] width 12 height 12
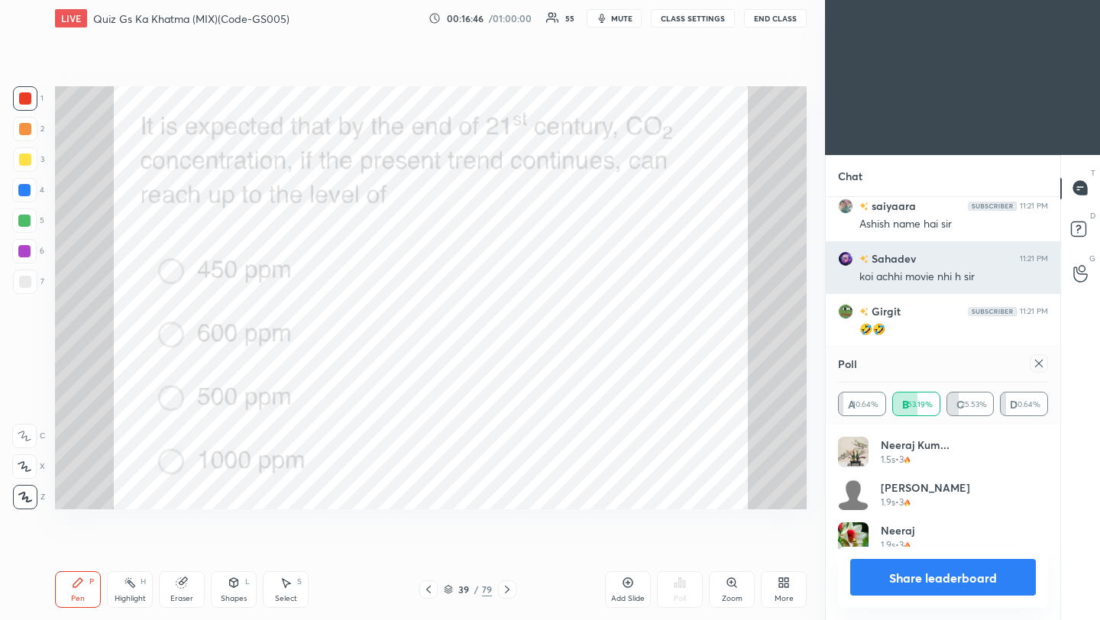
scroll to position [5, 5]
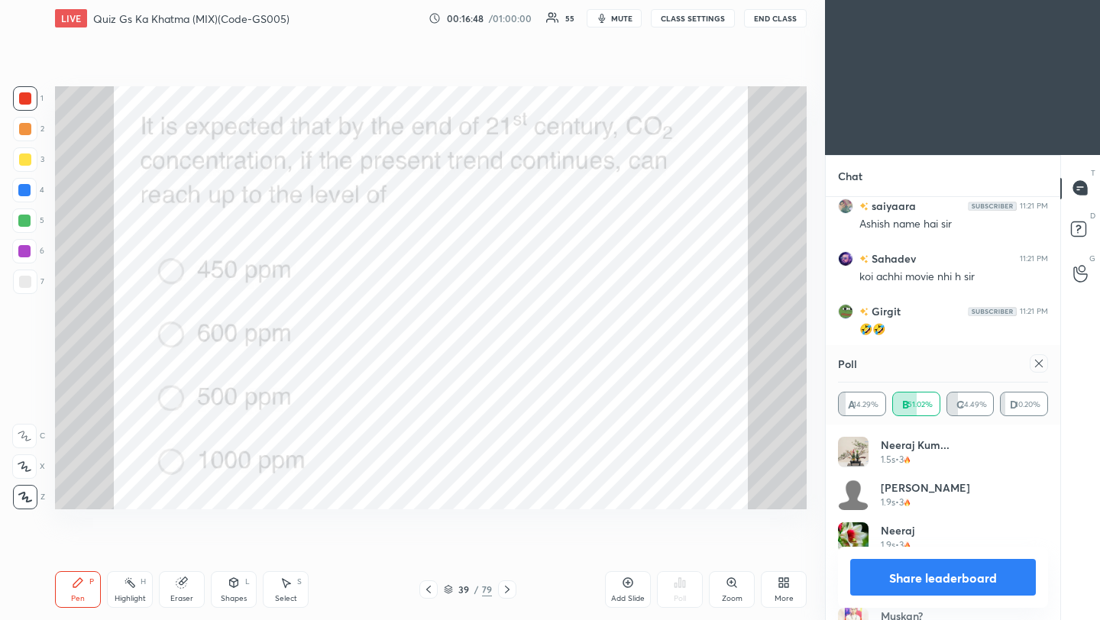
click at [1042, 365] on icon at bounding box center [1039, 363] width 12 height 12
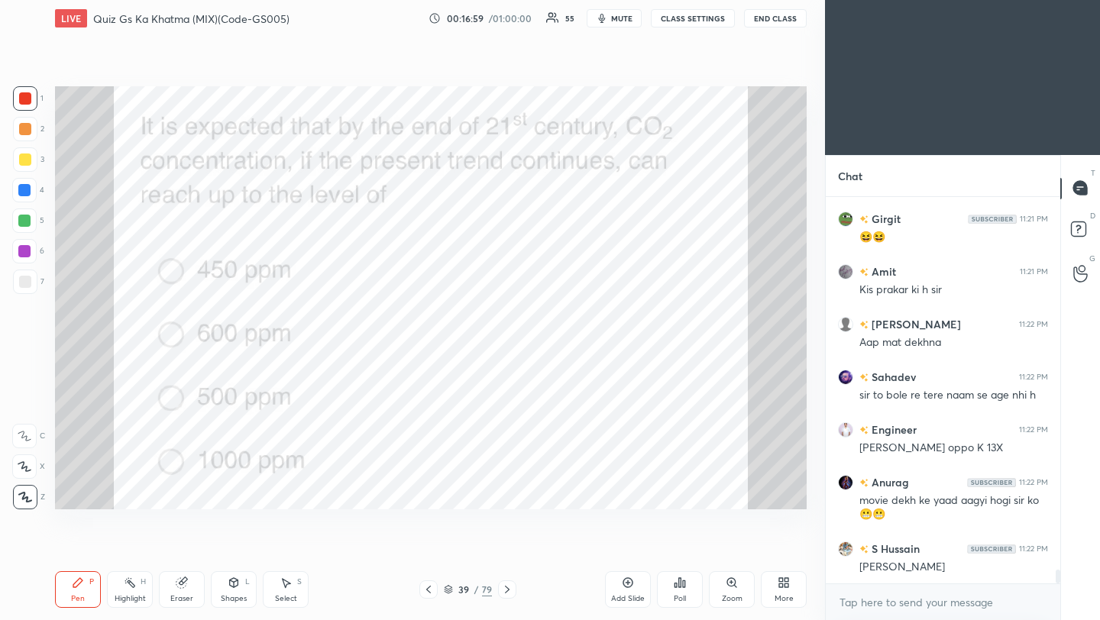
click at [506, 593] on icon at bounding box center [507, 590] width 12 height 12
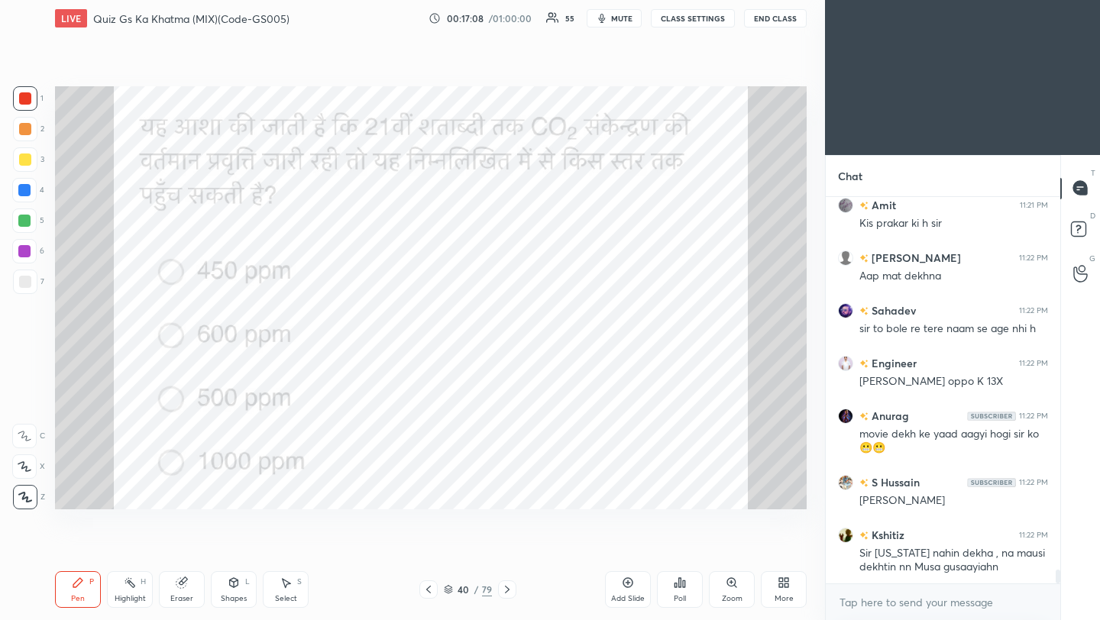
click at [503, 589] on icon at bounding box center [507, 590] width 12 height 12
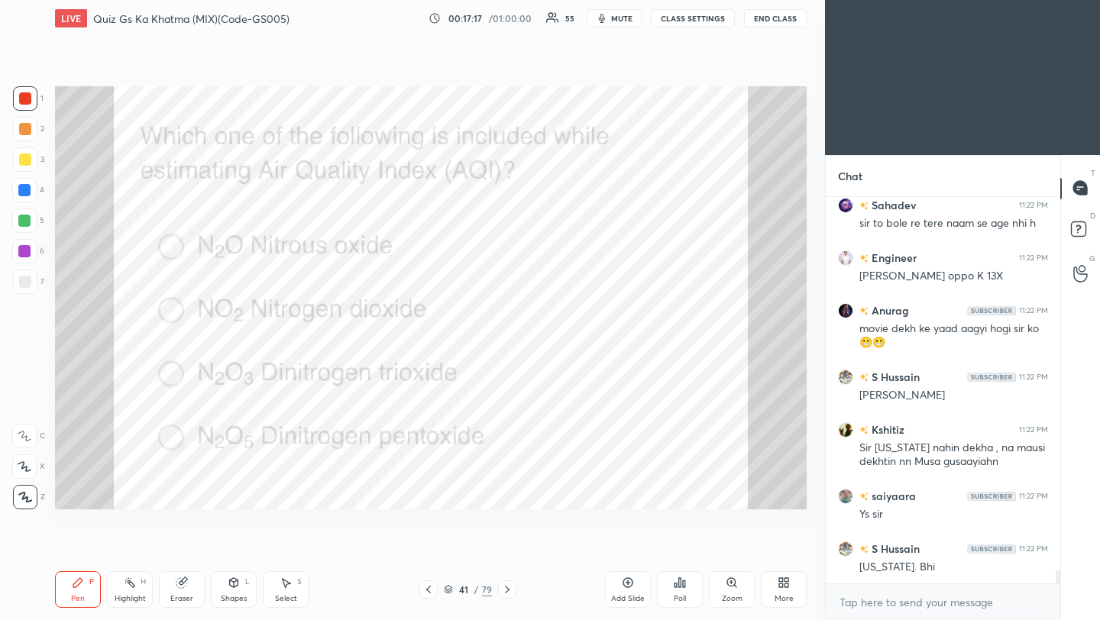
click at [680, 595] on div "Poll" at bounding box center [680, 599] width 12 height 8
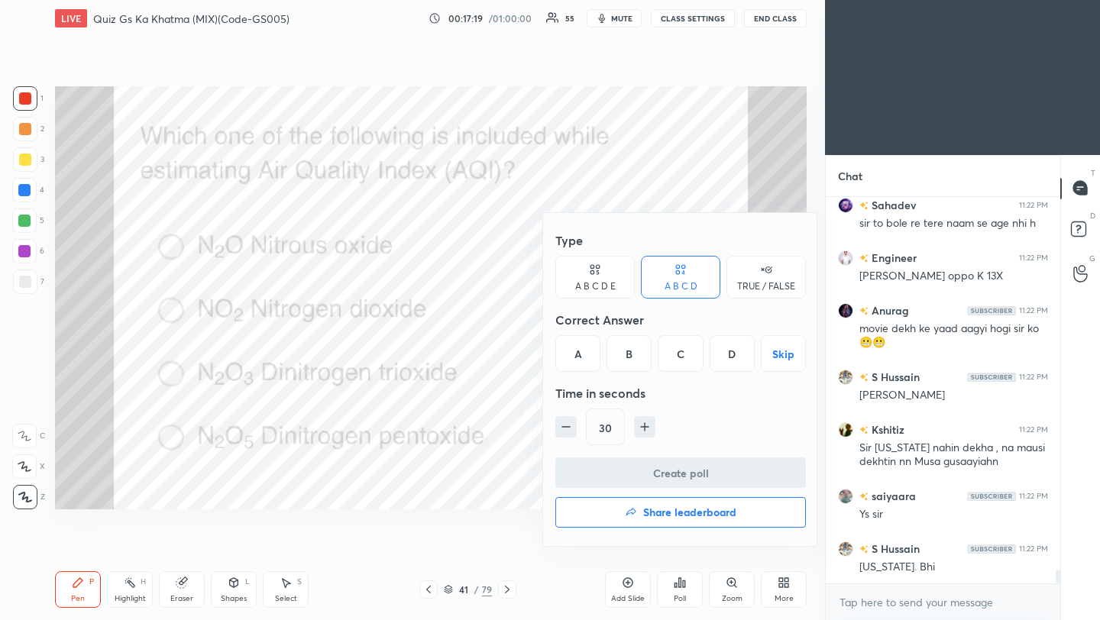
click at [629, 353] on div "B" at bounding box center [628, 353] width 45 height 37
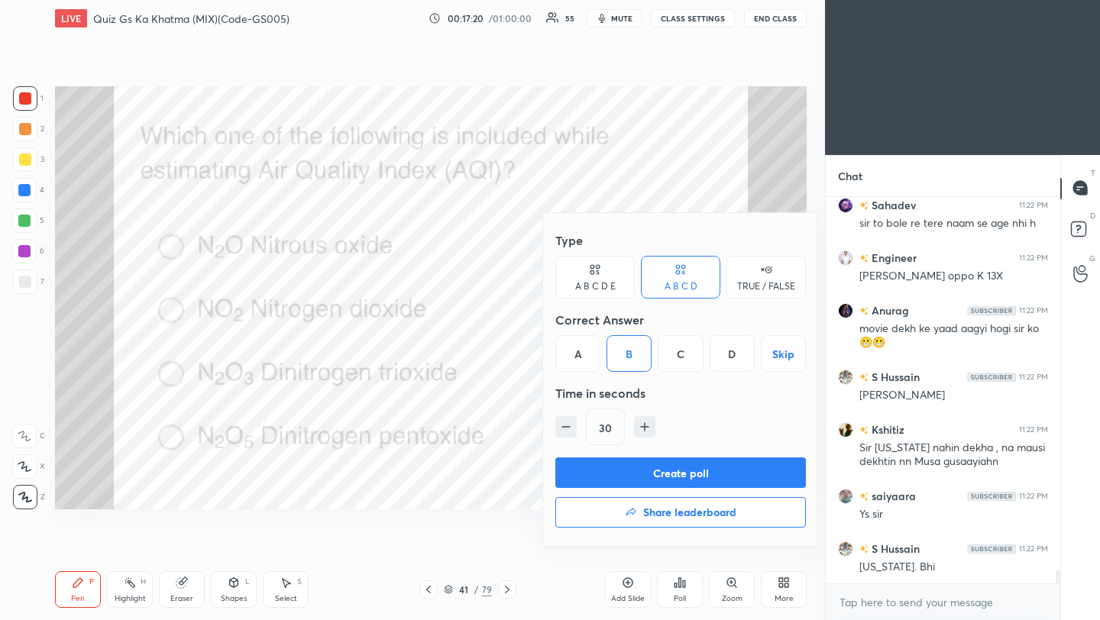
click at [619, 467] on button "Create poll" at bounding box center [680, 473] width 251 height 31
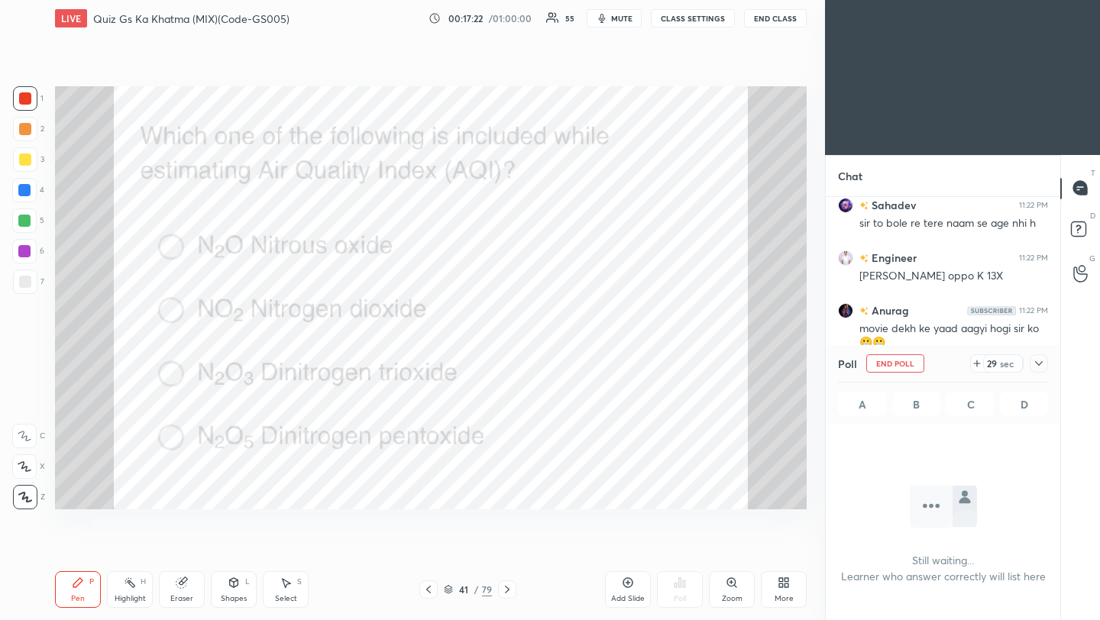
click at [1038, 362] on icon at bounding box center [1039, 363] width 12 height 12
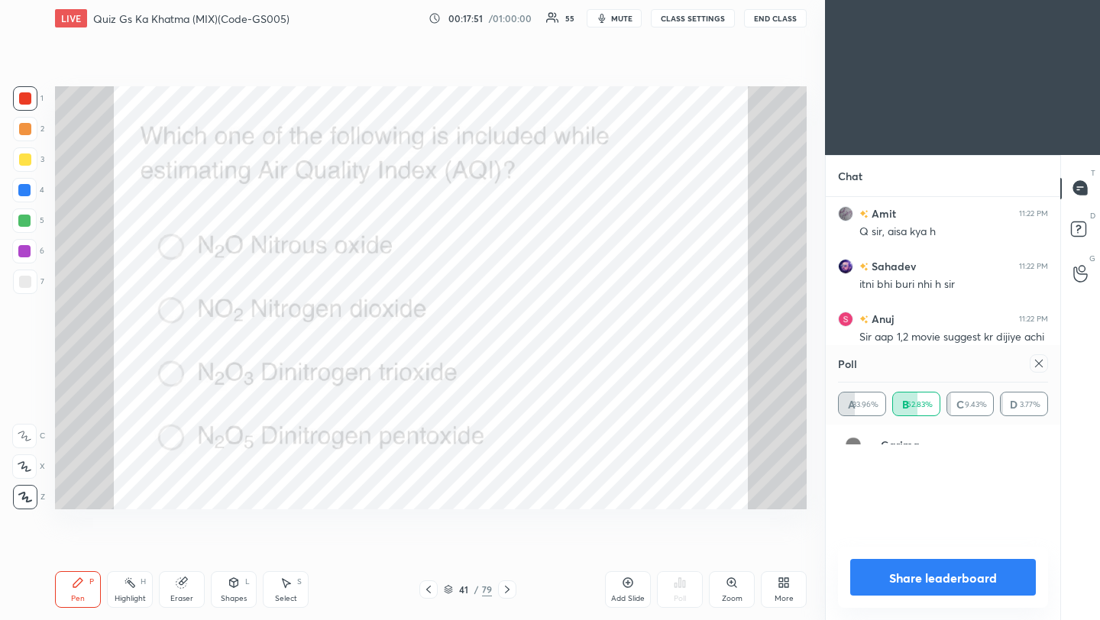
scroll to position [179, 205]
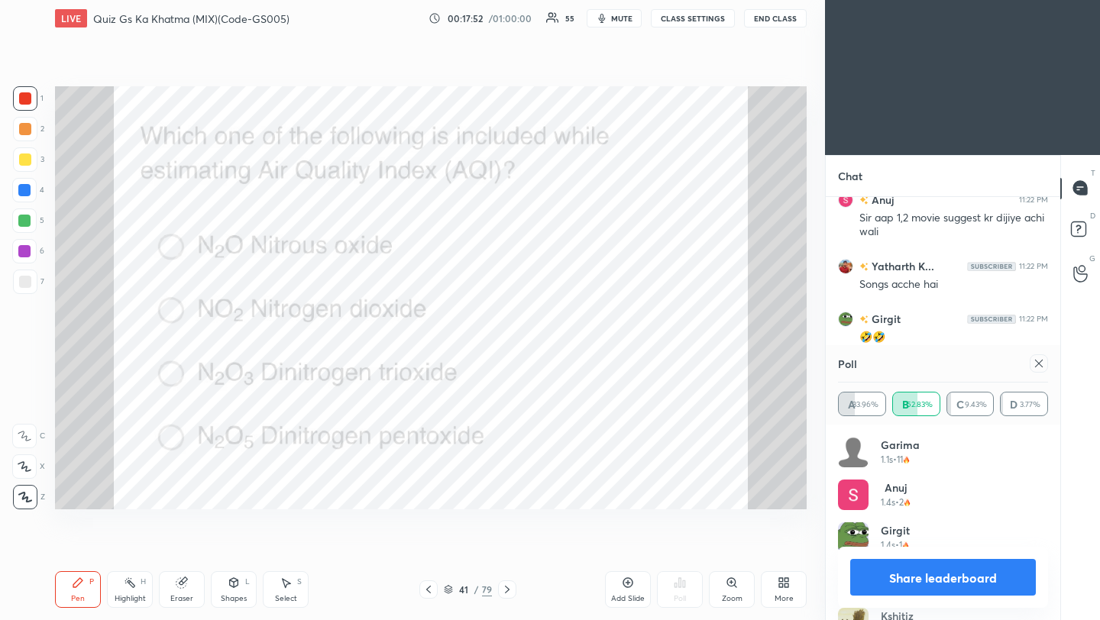
click at [1042, 367] on icon at bounding box center [1039, 364] width 8 height 8
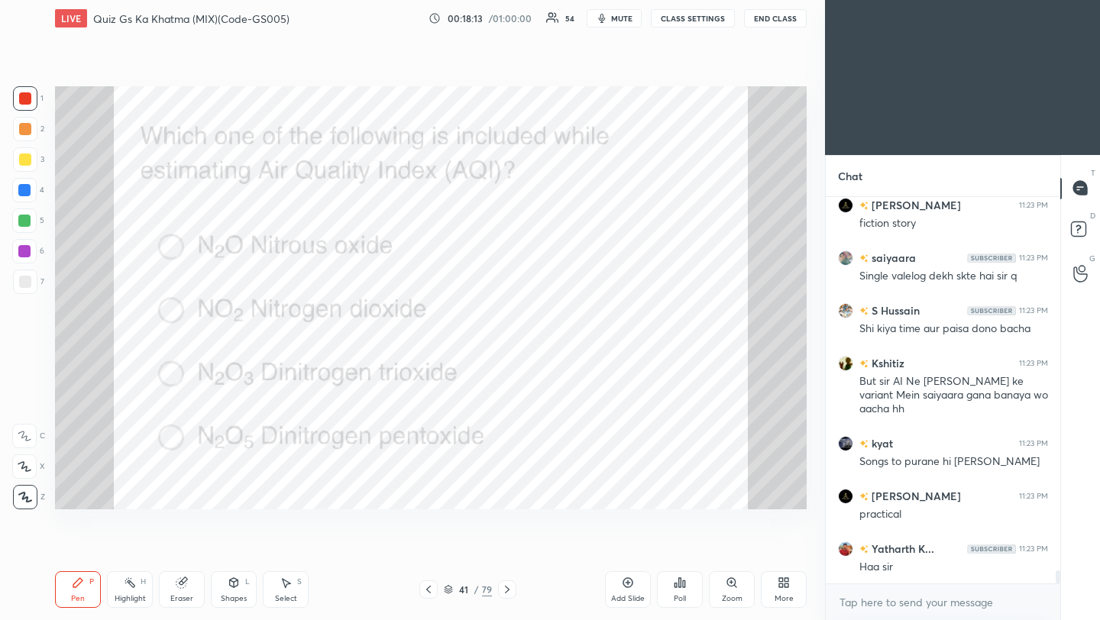
click at [509, 587] on icon at bounding box center [507, 590] width 12 height 12
click at [507, 590] on icon at bounding box center [507, 590] width 5 height 8
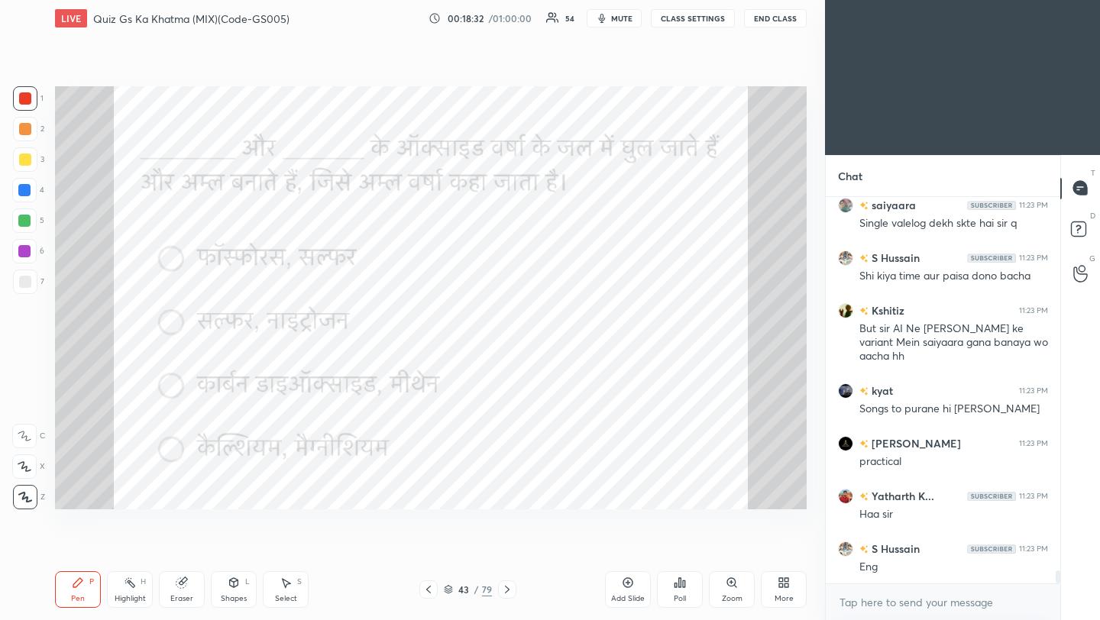
click at [504, 590] on icon at bounding box center [507, 590] width 12 height 12
click at [676, 587] on icon at bounding box center [680, 583] width 12 height 12
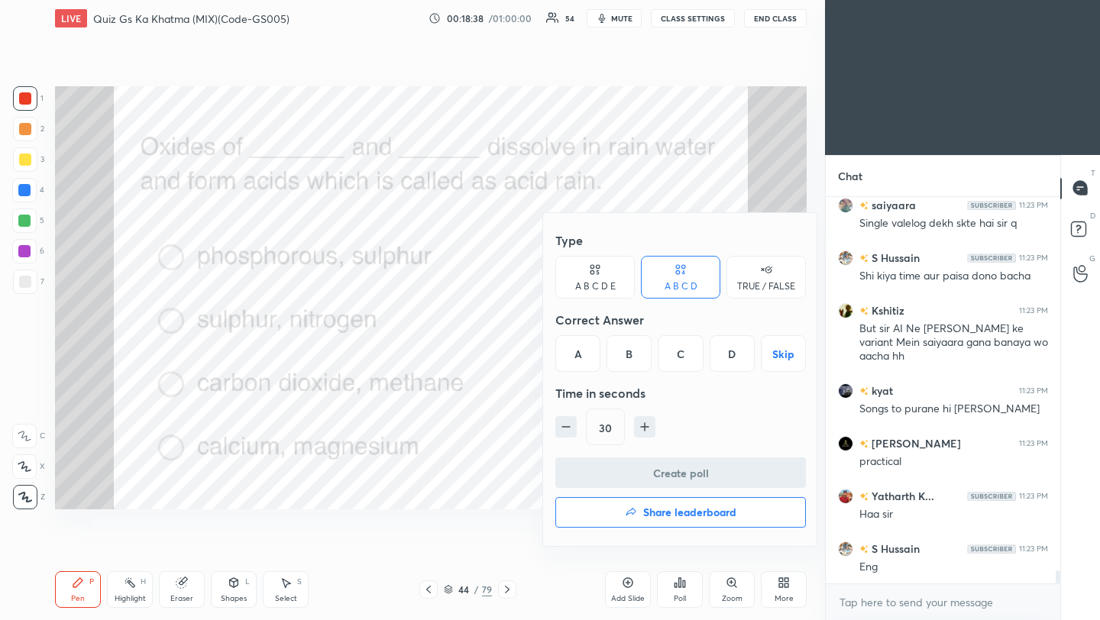
click at [631, 354] on div "B" at bounding box center [628, 353] width 45 height 37
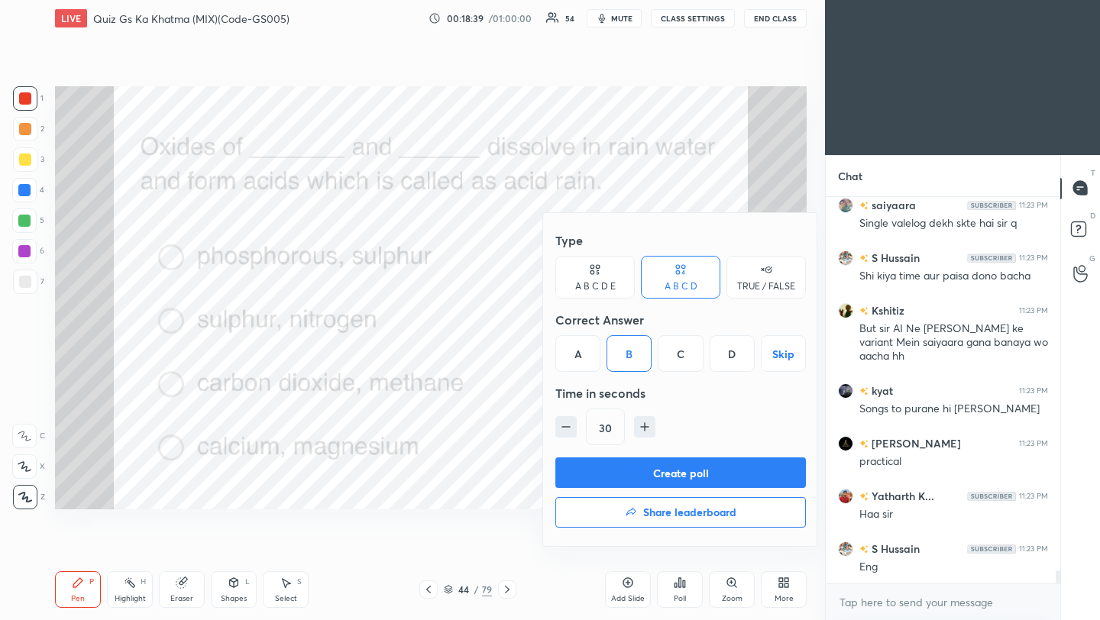
click at [661, 482] on button "Create poll" at bounding box center [680, 473] width 251 height 31
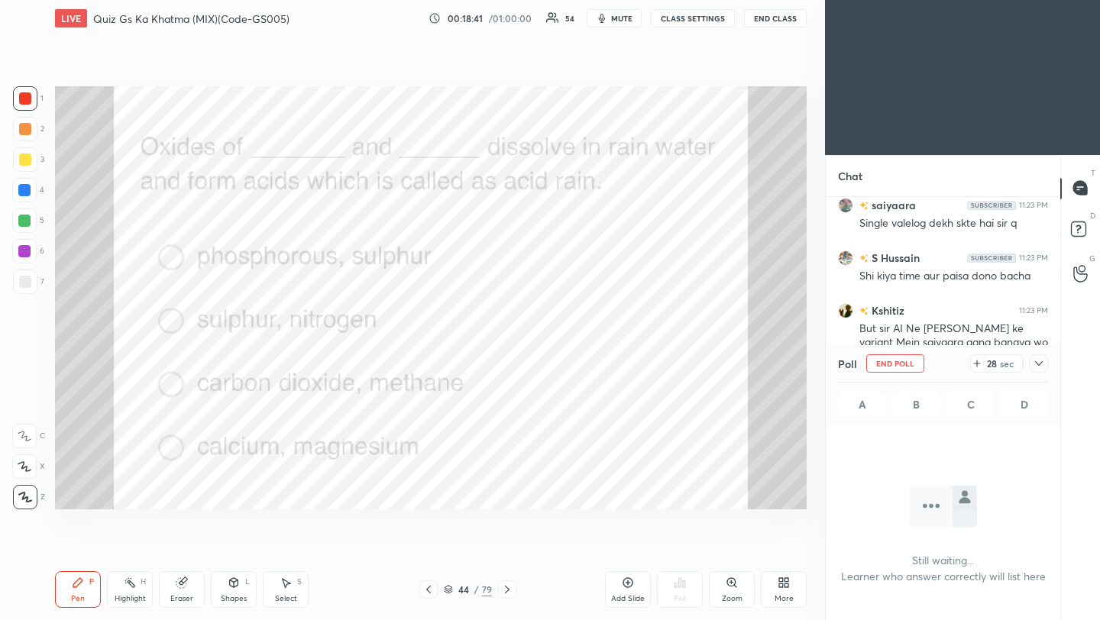
click at [1042, 364] on icon at bounding box center [1039, 363] width 12 height 12
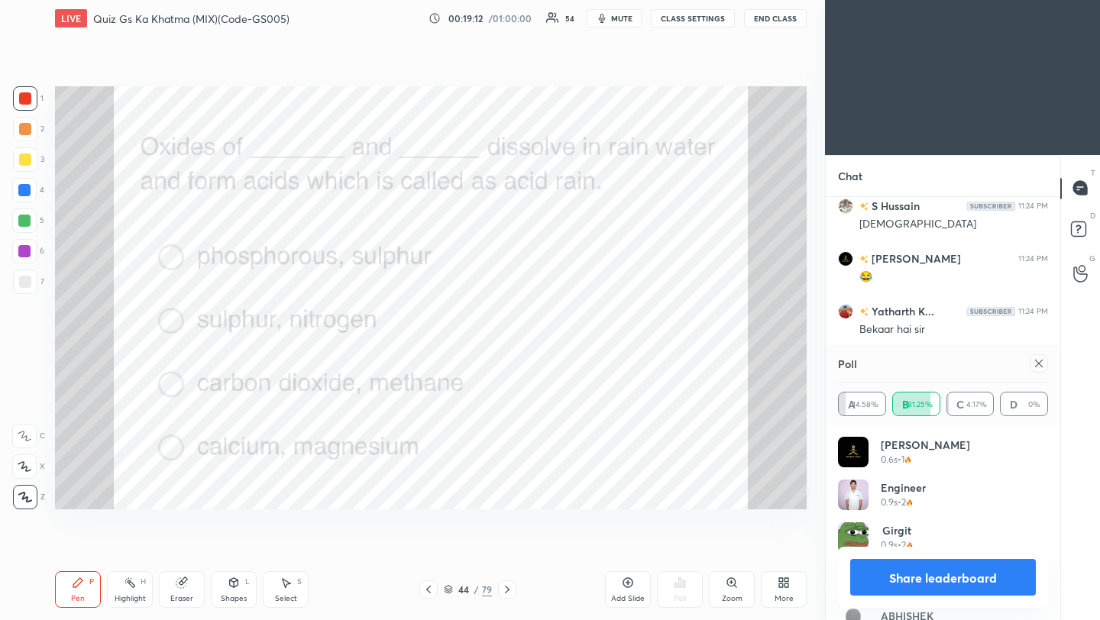
scroll to position [5, 5]
click at [1040, 361] on icon at bounding box center [1039, 363] width 12 height 12
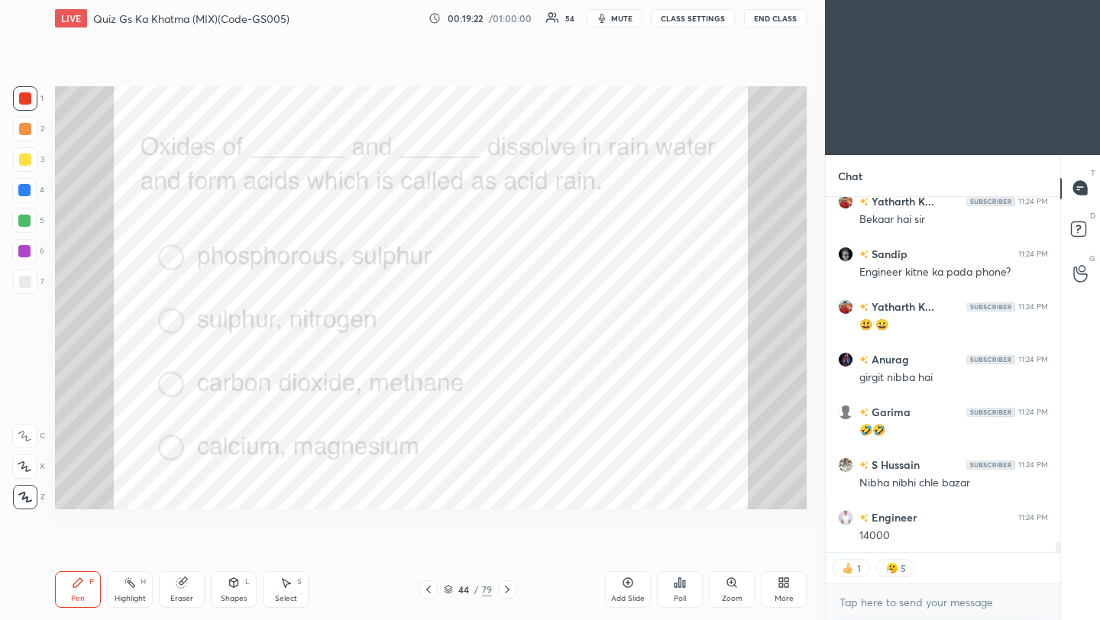
click at [506, 593] on icon at bounding box center [507, 590] width 5 height 8
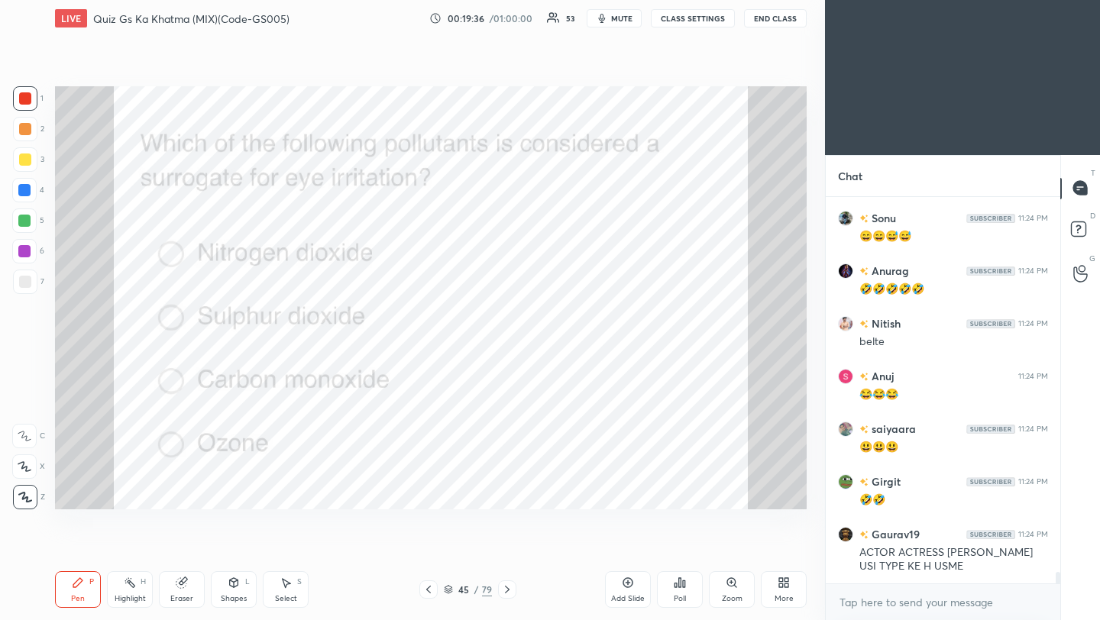
click at [684, 587] on icon at bounding box center [684, 584] width 2 height 7
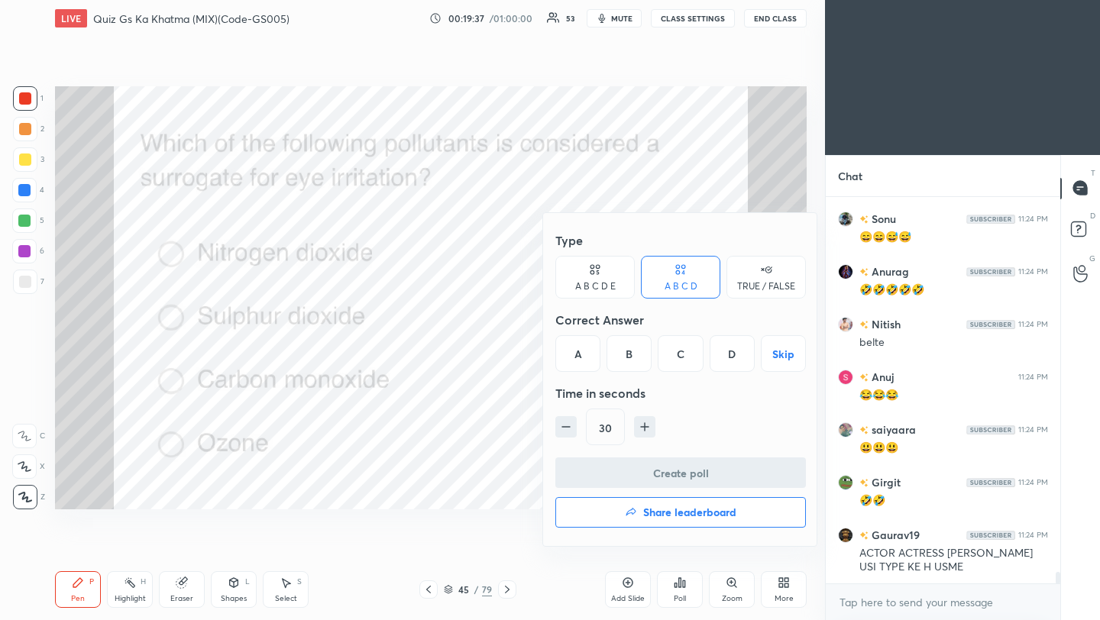
click at [737, 354] on div "D" at bounding box center [732, 353] width 45 height 37
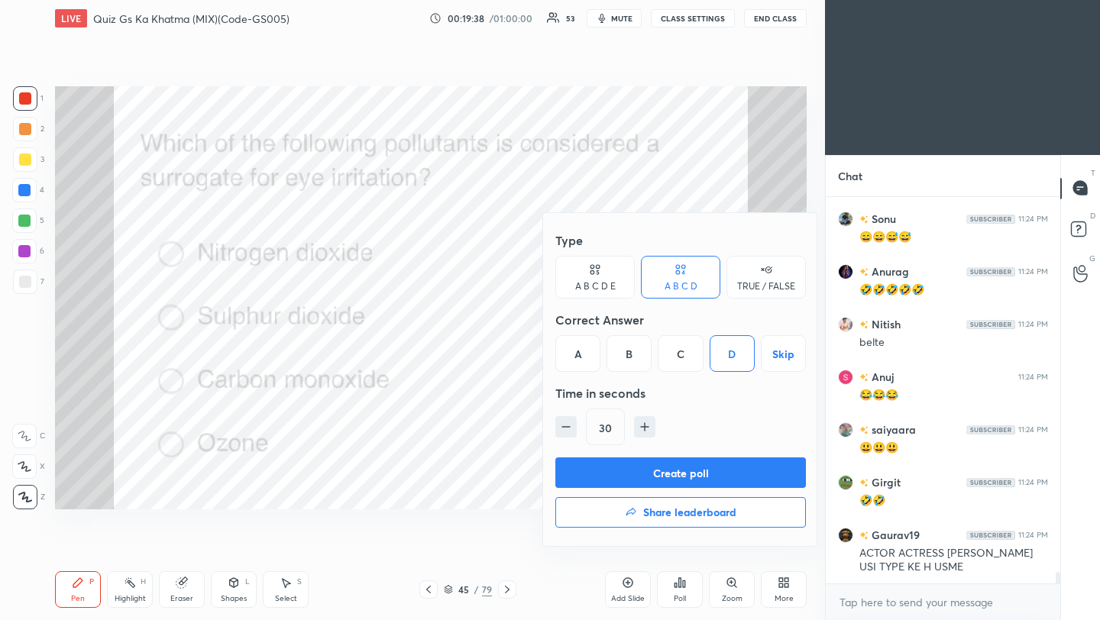
click at [708, 476] on button "Create poll" at bounding box center [680, 473] width 251 height 31
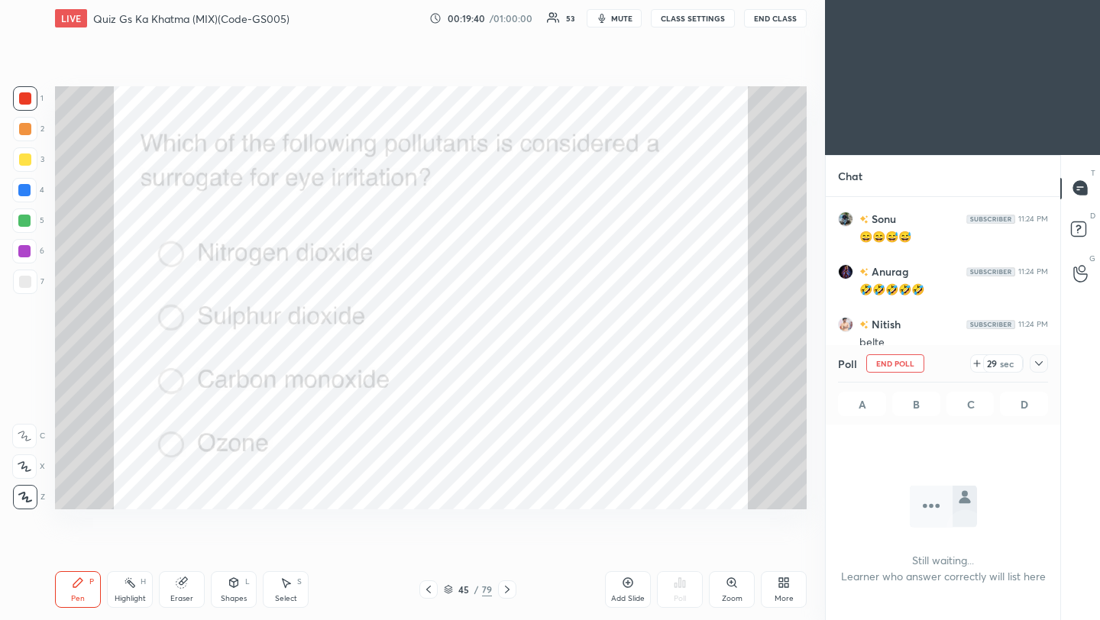
click at [1041, 367] on icon at bounding box center [1039, 363] width 12 height 12
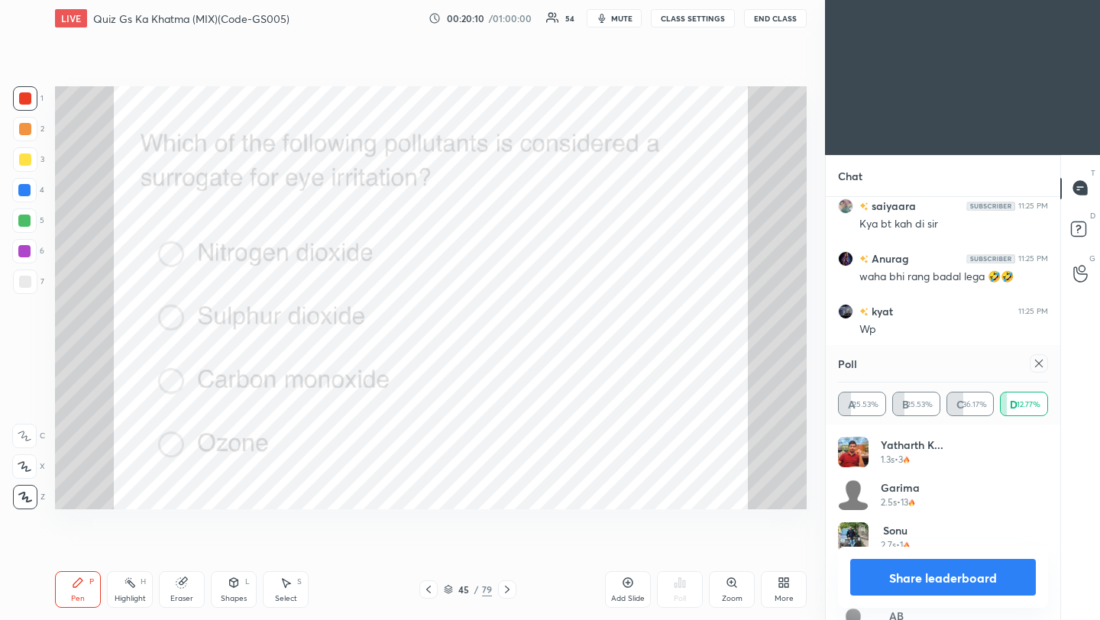
click at [1038, 363] on icon at bounding box center [1039, 364] width 8 height 8
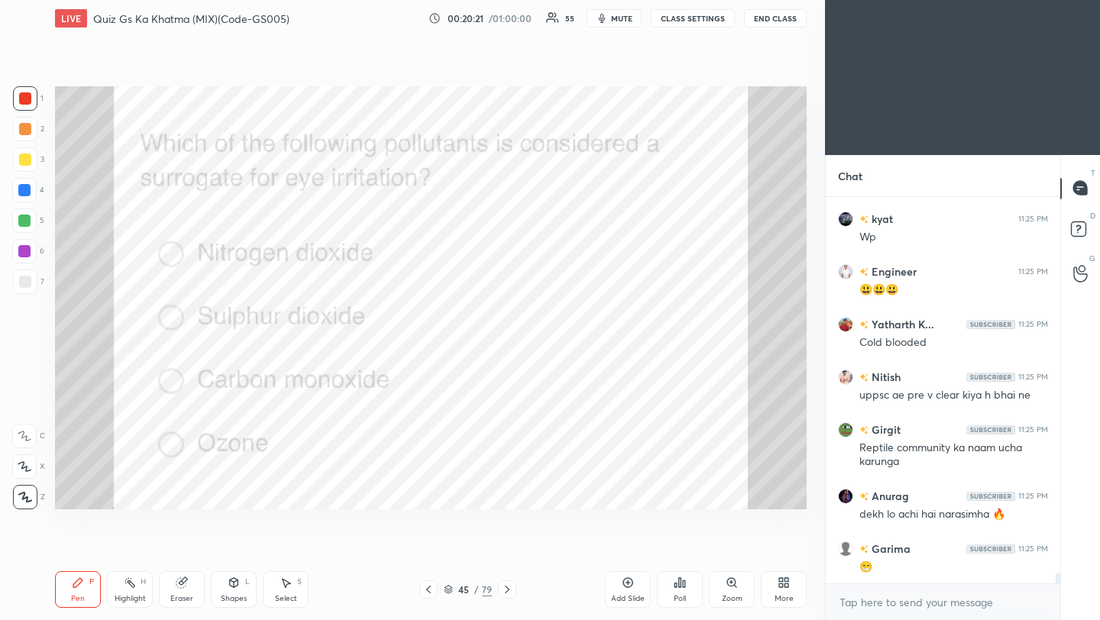
click at [508, 590] on icon at bounding box center [507, 590] width 5 height 8
click at [508, 588] on icon at bounding box center [507, 590] width 12 height 12
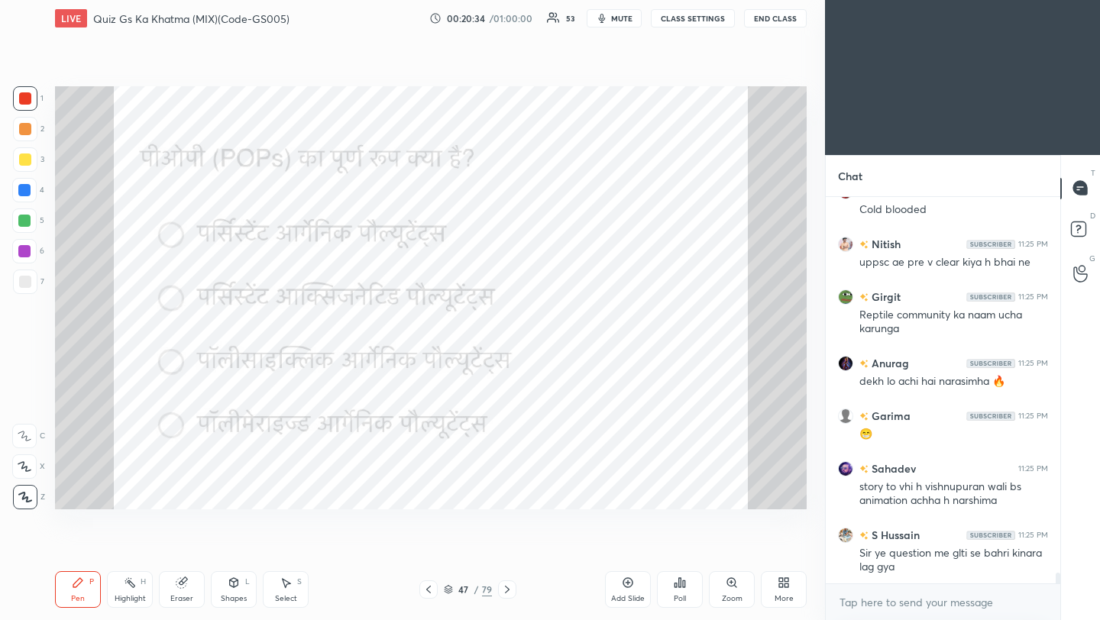
click at [507, 590] on icon at bounding box center [507, 590] width 5 height 8
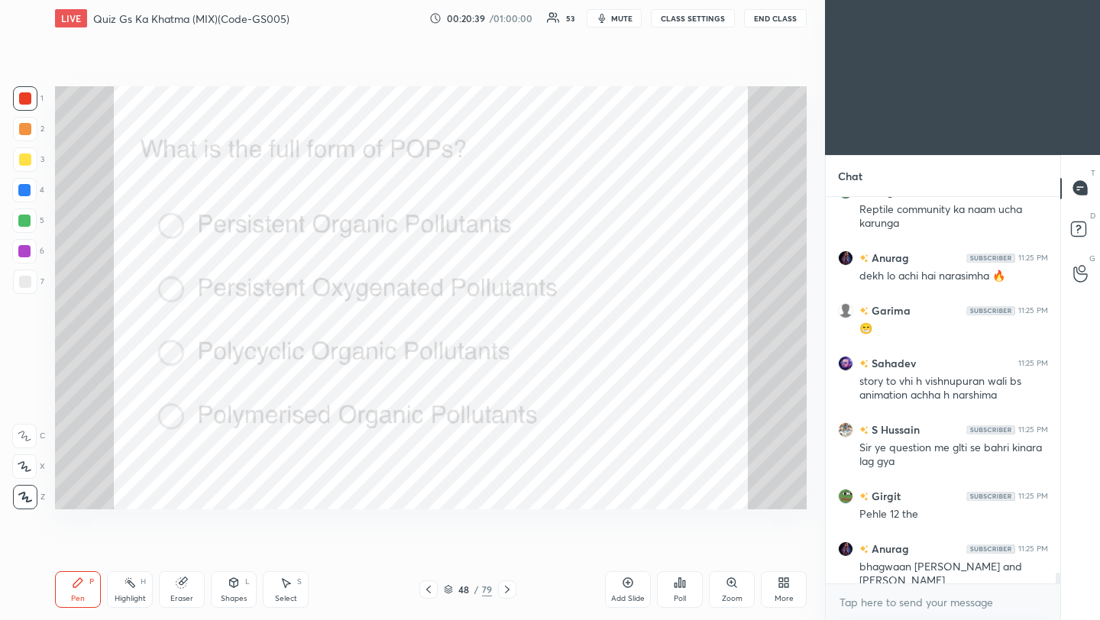
click at [679, 590] on div "Poll" at bounding box center [680, 589] width 46 height 37
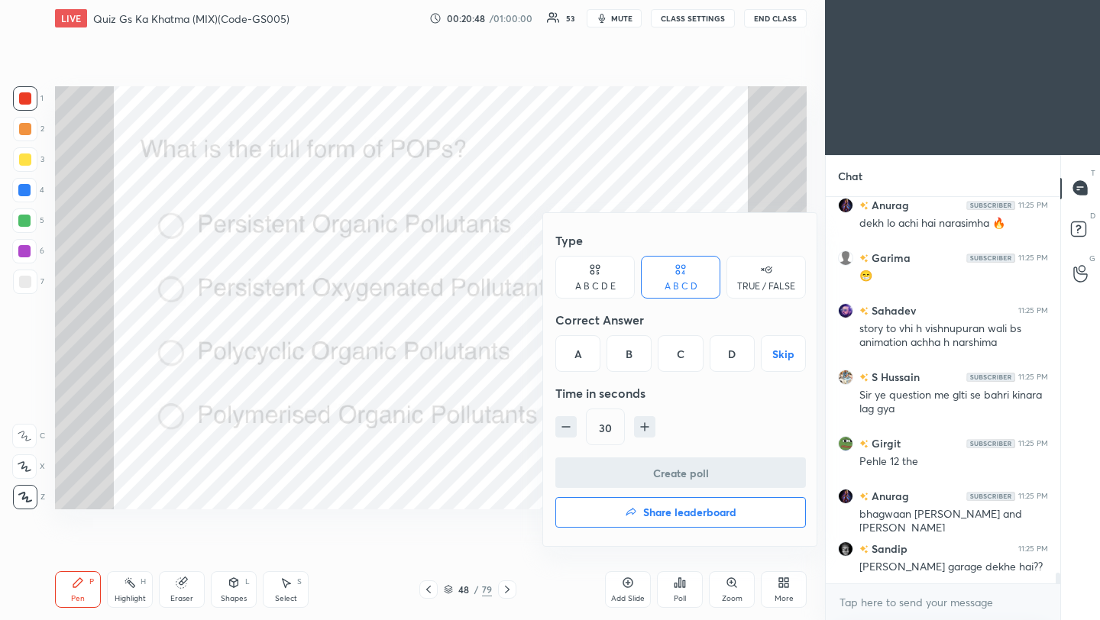
click at [578, 351] on div "A" at bounding box center [577, 353] width 45 height 37
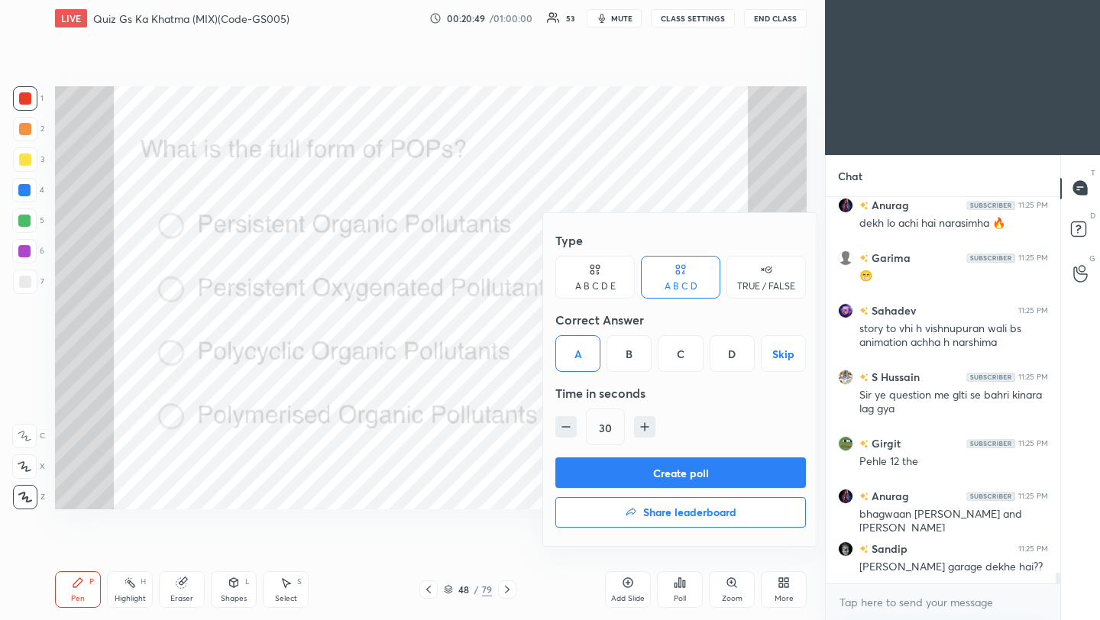
click at [645, 475] on button "Create poll" at bounding box center [680, 473] width 251 height 31
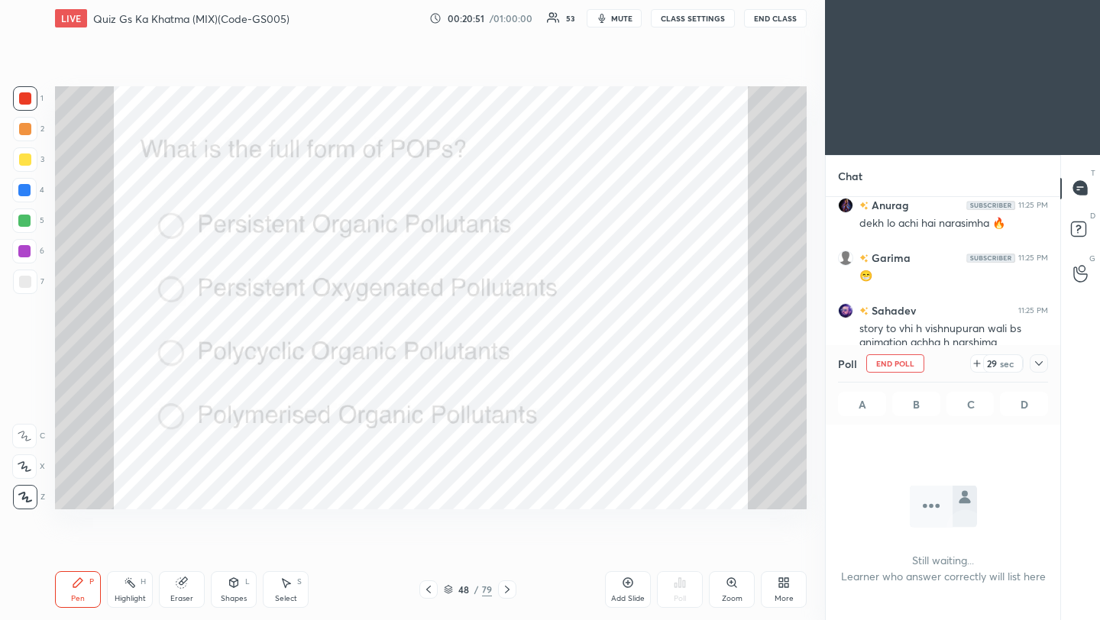
click at [1043, 364] on icon at bounding box center [1039, 363] width 12 height 12
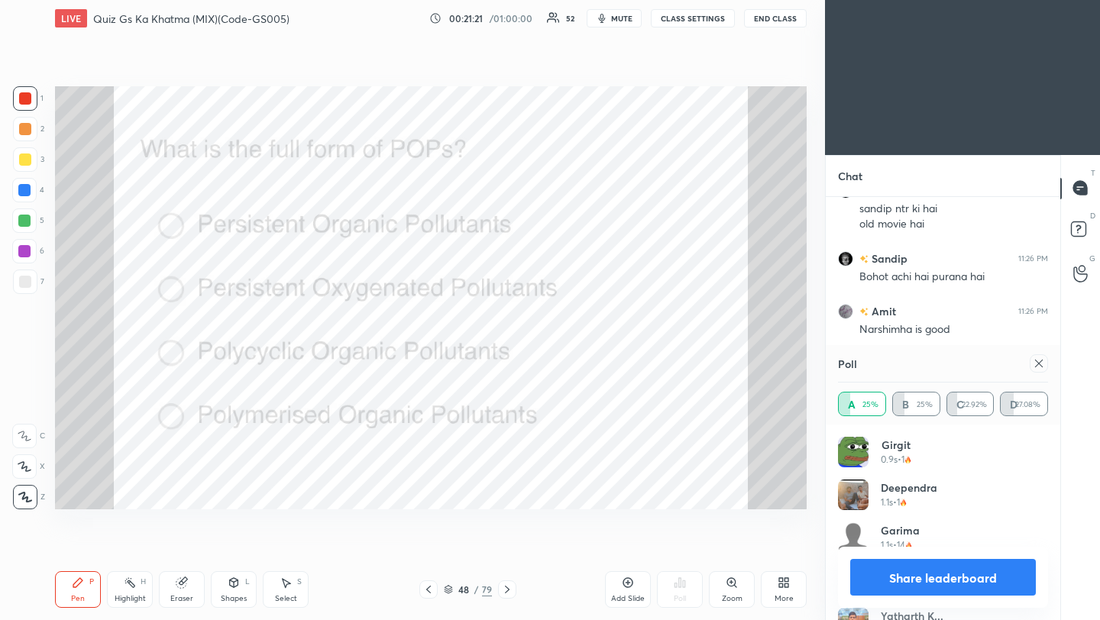
scroll to position [13957, 0]
click at [1040, 363] on icon at bounding box center [1039, 363] width 12 height 12
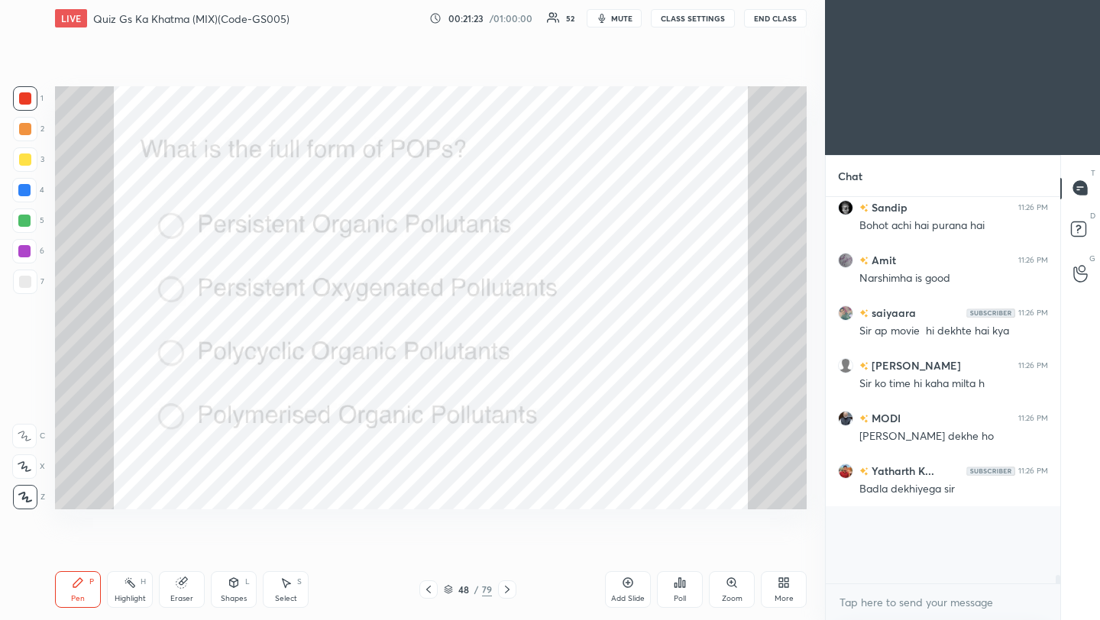
scroll to position [5, 5]
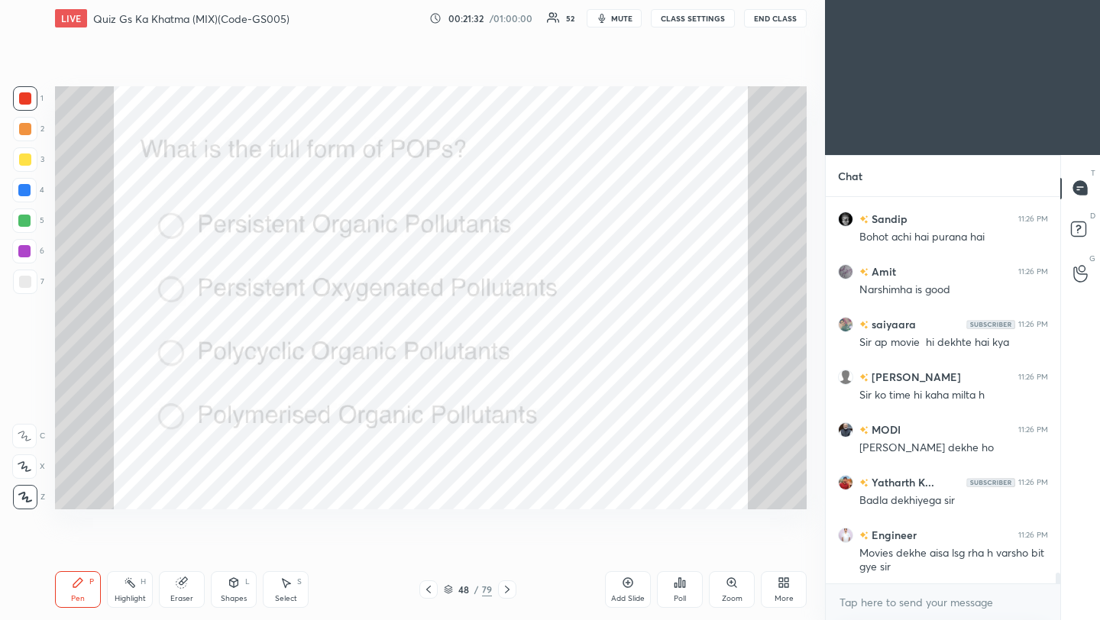
click at [507, 593] on icon at bounding box center [507, 590] width 12 height 12
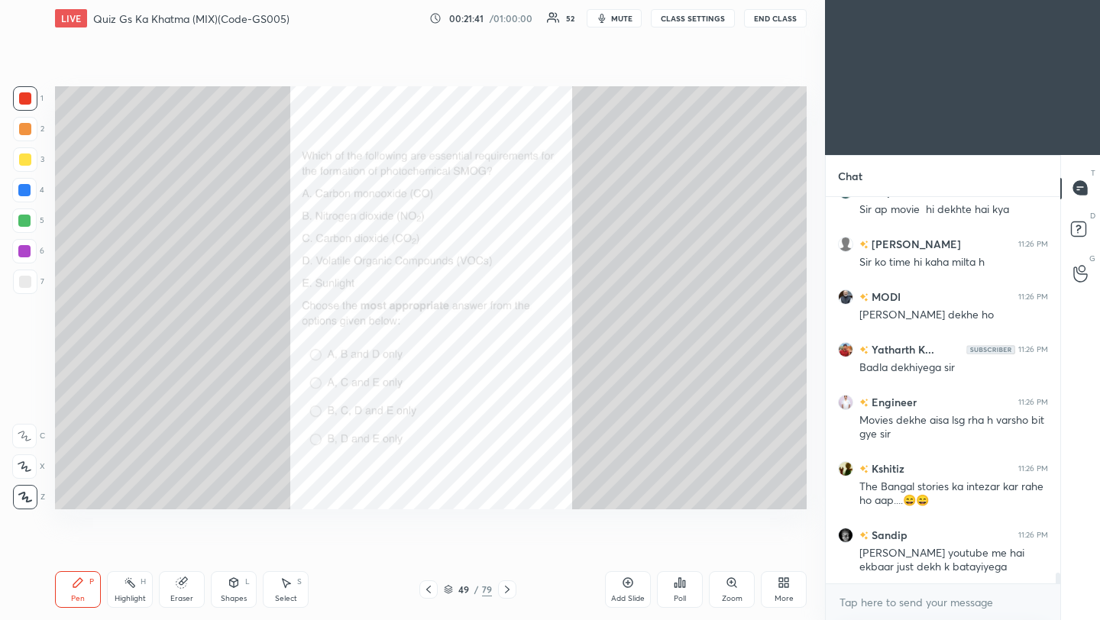
click at [681, 593] on div "Poll" at bounding box center [680, 589] width 46 height 37
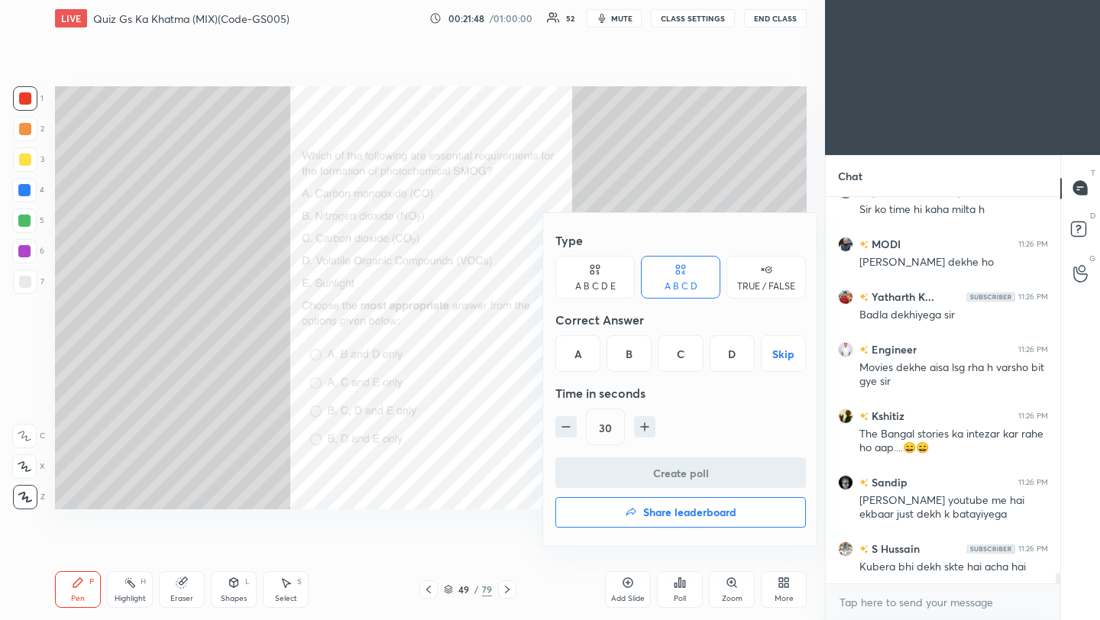
click at [727, 361] on div "D" at bounding box center [732, 353] width 45 height 37
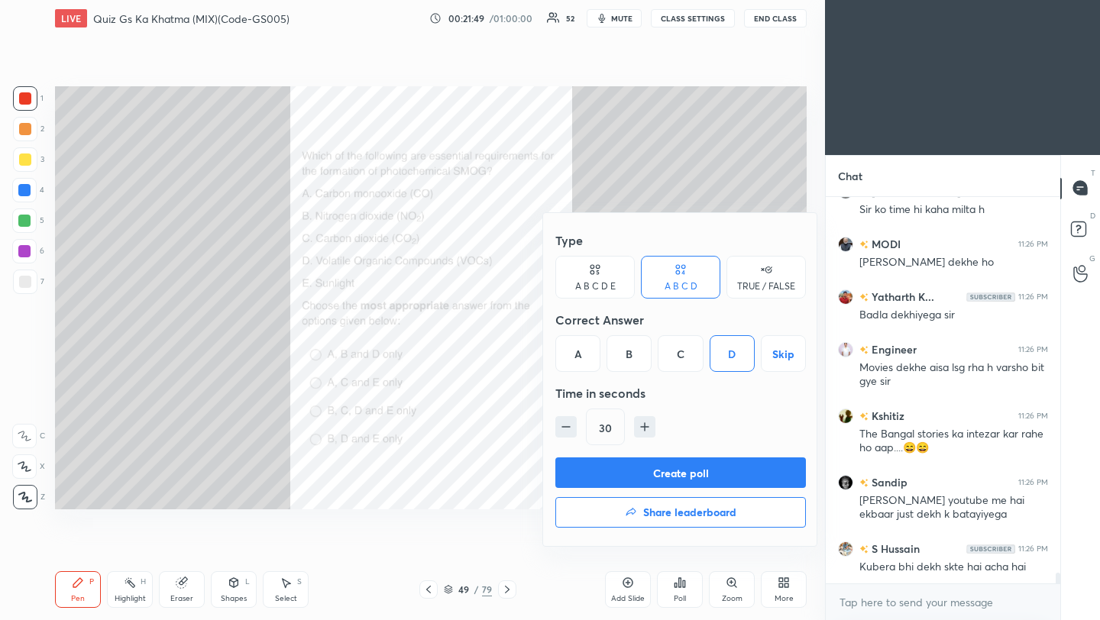
click at [708, 501] on button "Share leaderboard" at bounding box center [680, 512] width 251 height 31
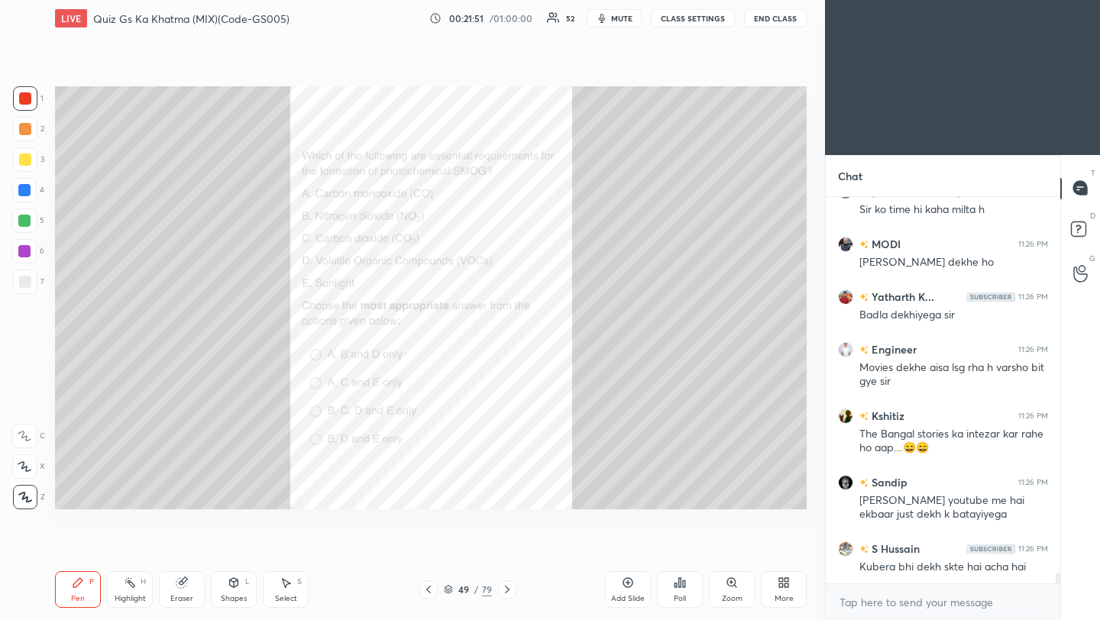
click at [685, 591] on div "Poll" at bounding box center [680, 589] width 46 height 37
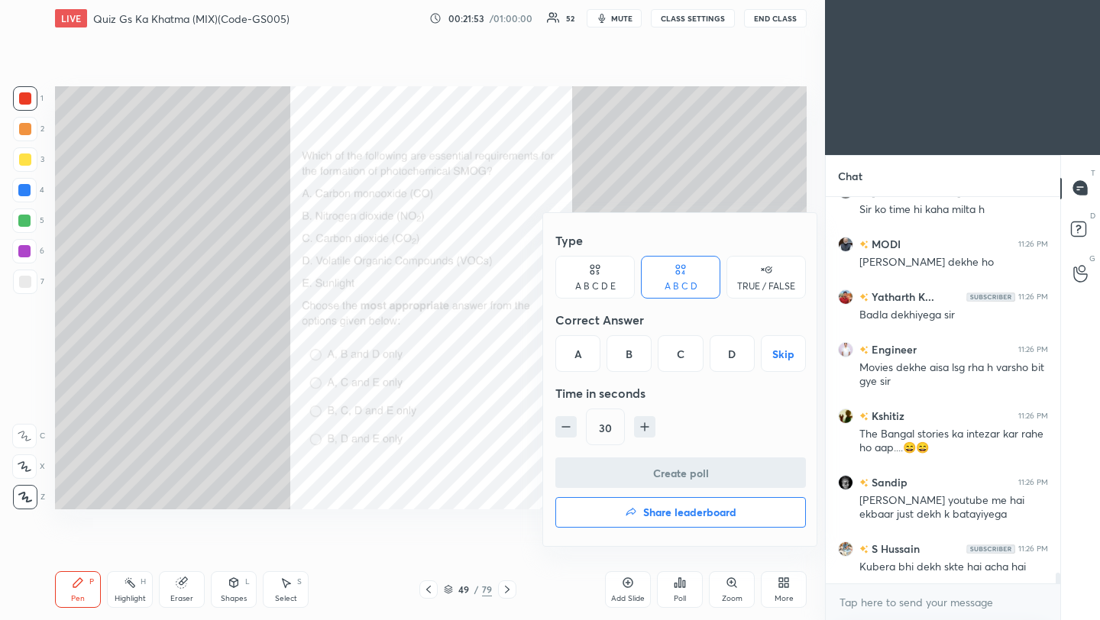
click at [733, 359] on div "D" at bounding box center [732, 353] width 45 height 37
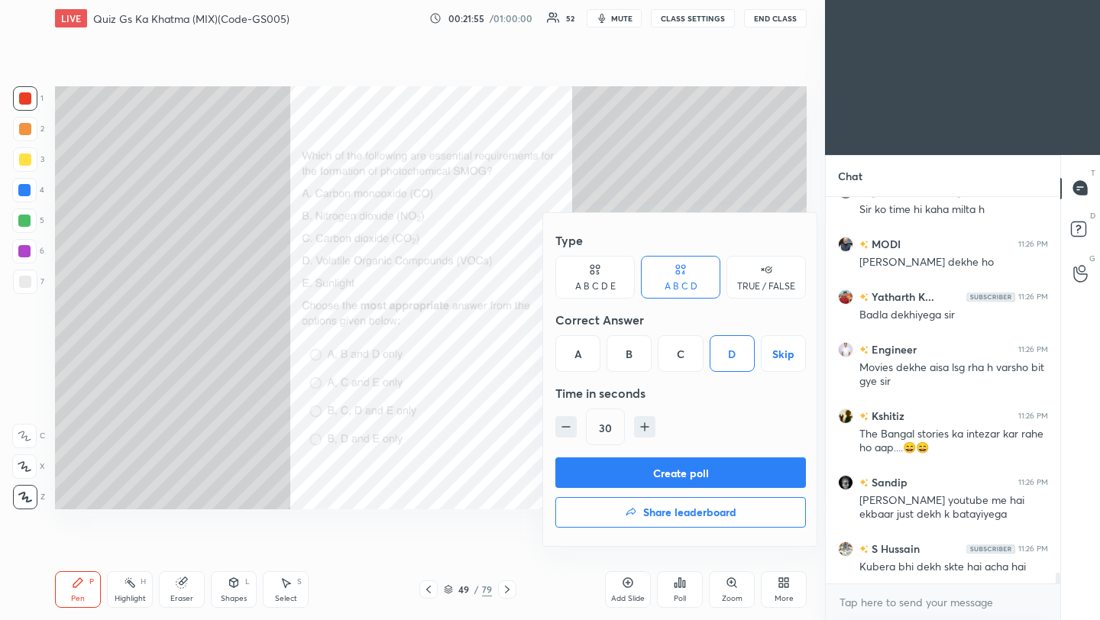
click at [686, 471] on button "Create poll" at bounding box center [680, 473] width 251 height 31
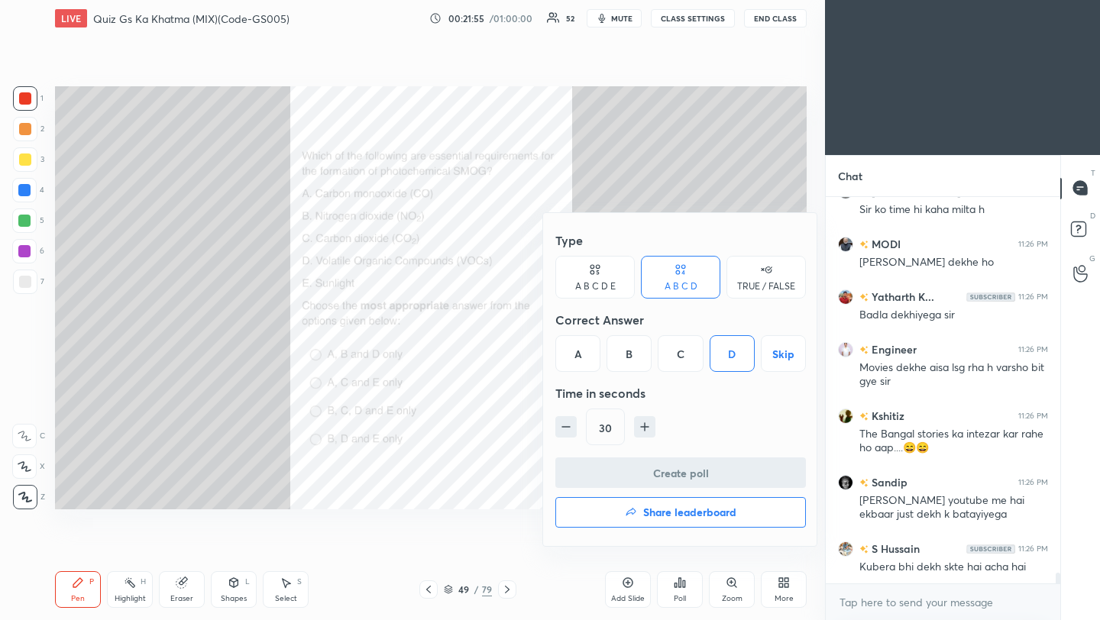
scroll to position [350, 230]
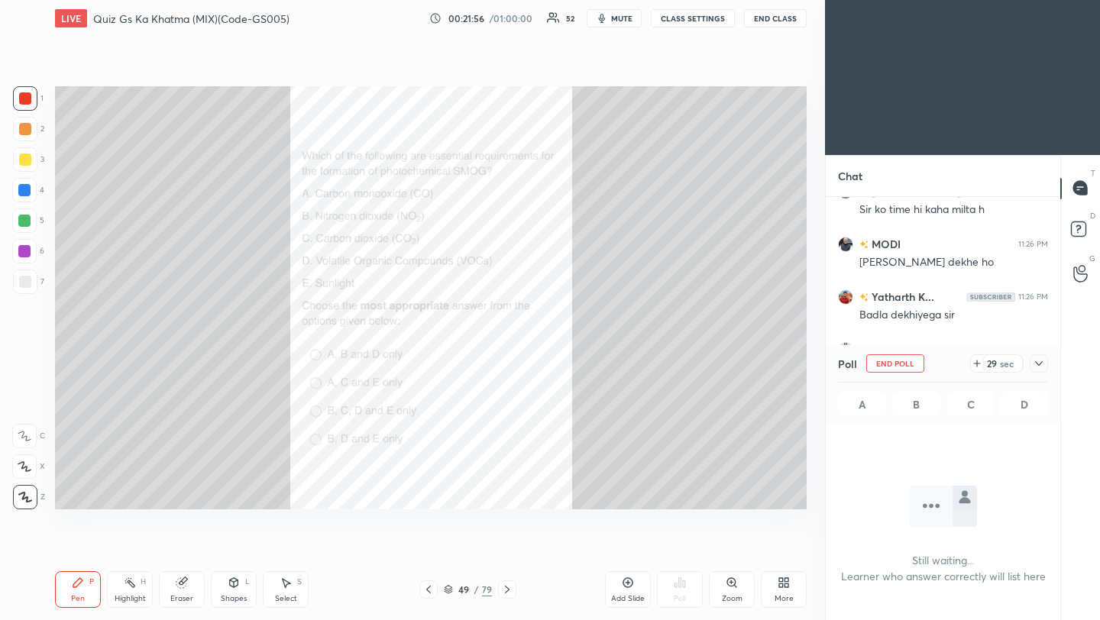
click at [1042, 364] on icon at bounding box center [1039, 363] width 12 height 12
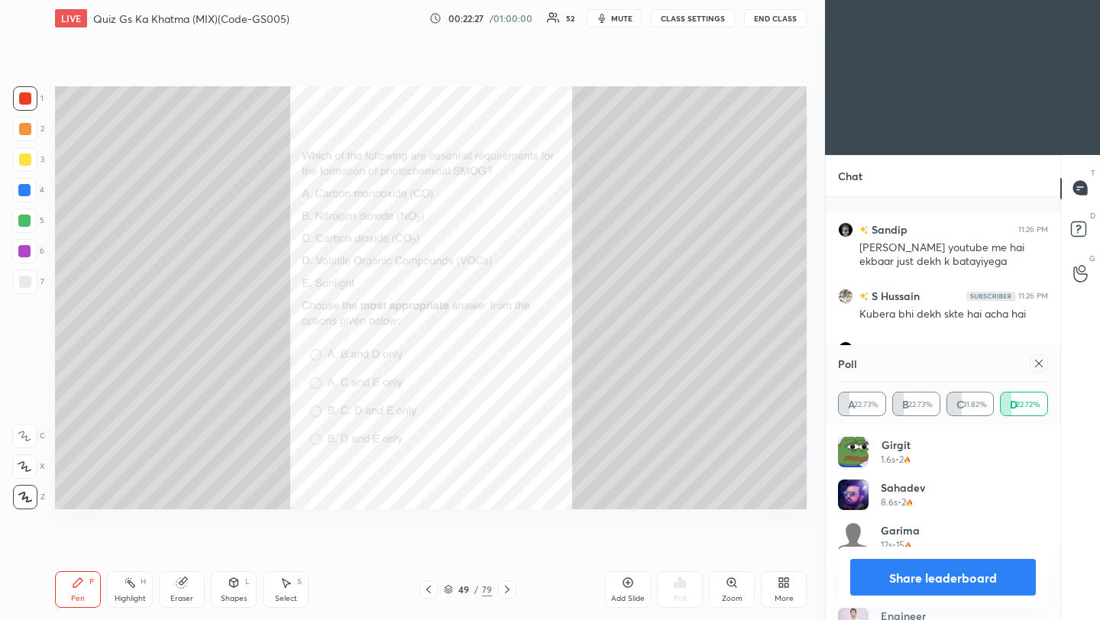
scroll to position [14467, 0]
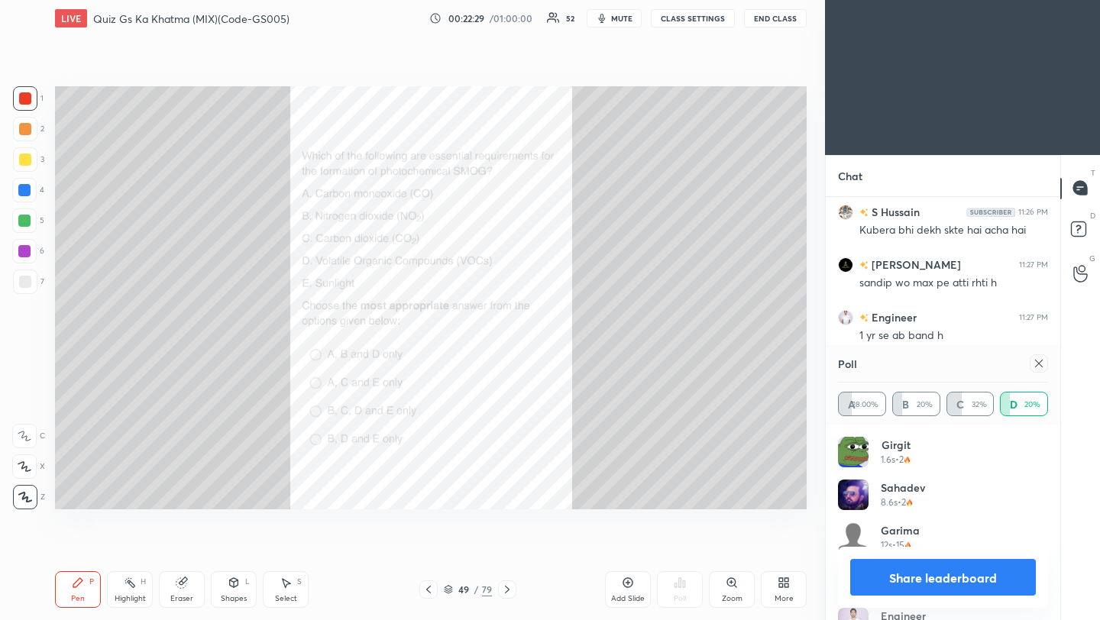
click at [1041, 361] on icon at bounding box center [1039, 363] width 12 height 12
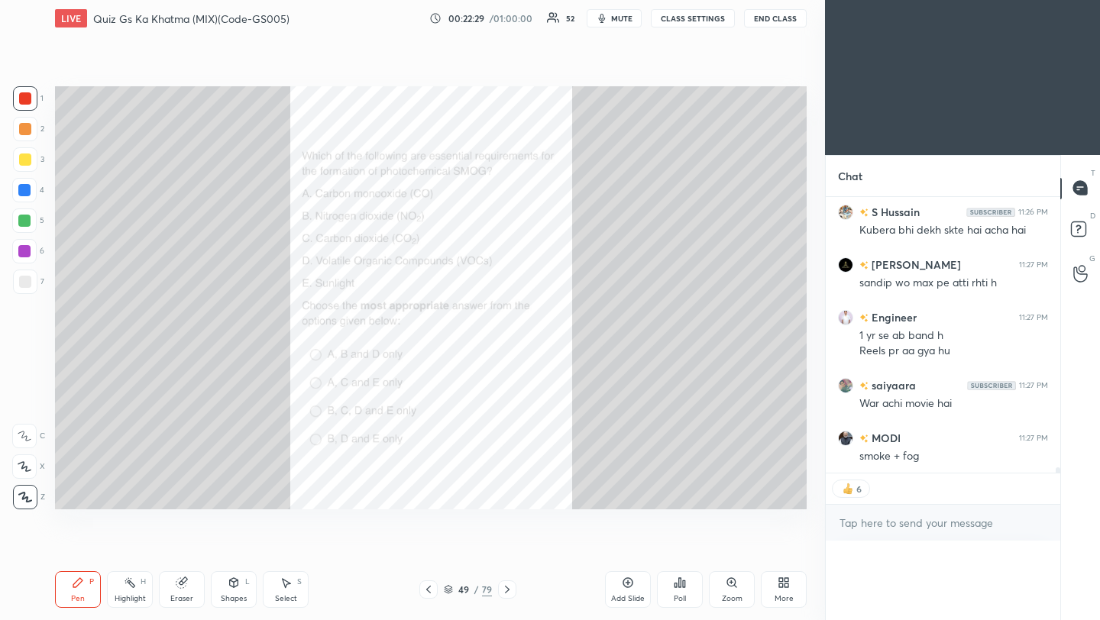
scroll to position [0, 0]
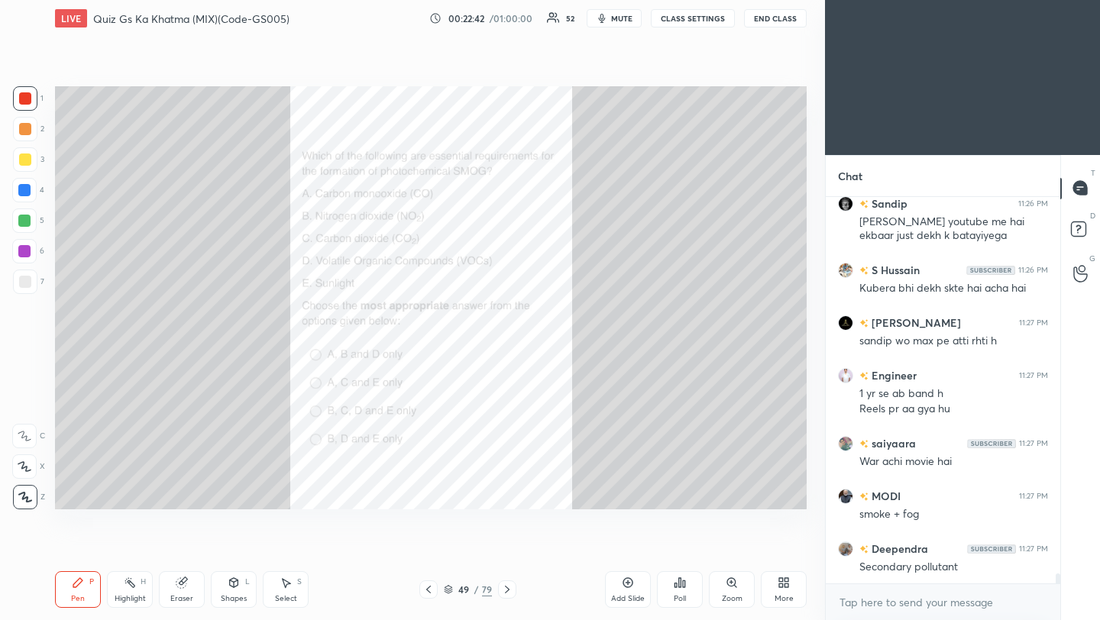
click at [508, 591] on icon at bounding box center [507, 590] width 12 height 12
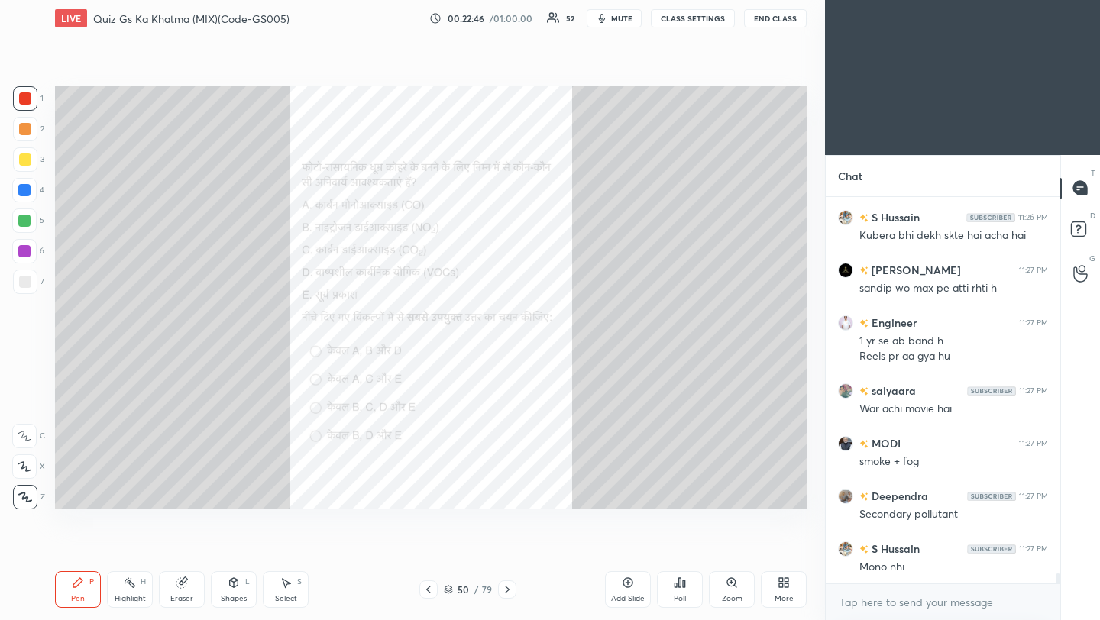
click at [511, 590] on icon at bounding box center [507, 590] width 12 height 12
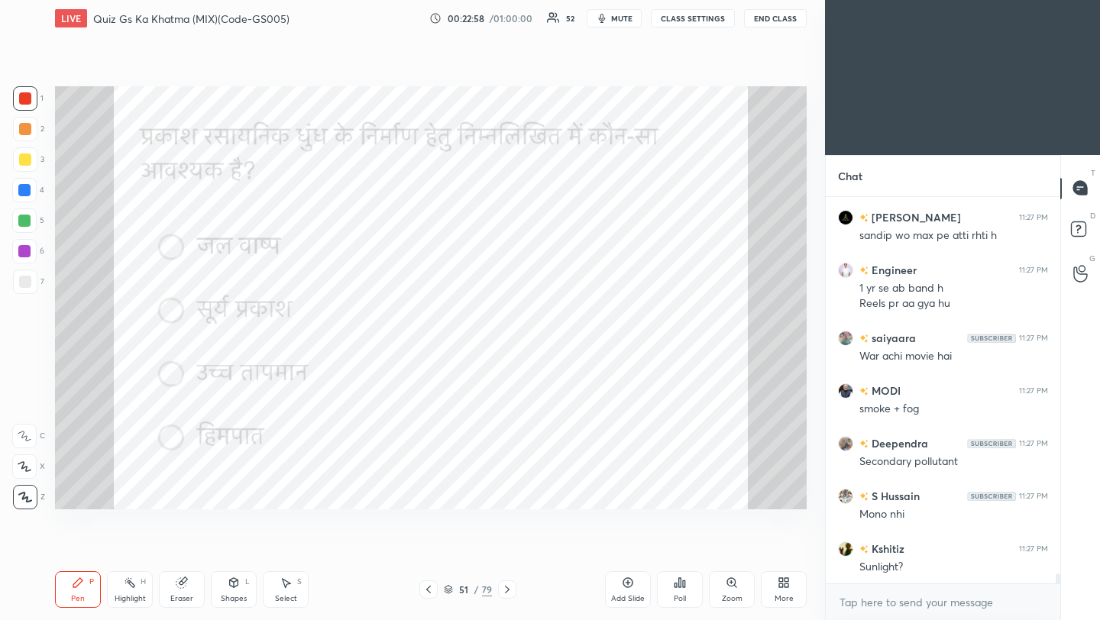
click at [506, 590] on icon at bounding box center [507, 590] width 12 height 12
click at [684, 592] on div "Poll" at bounding box center [680, 589] width 46 height 37
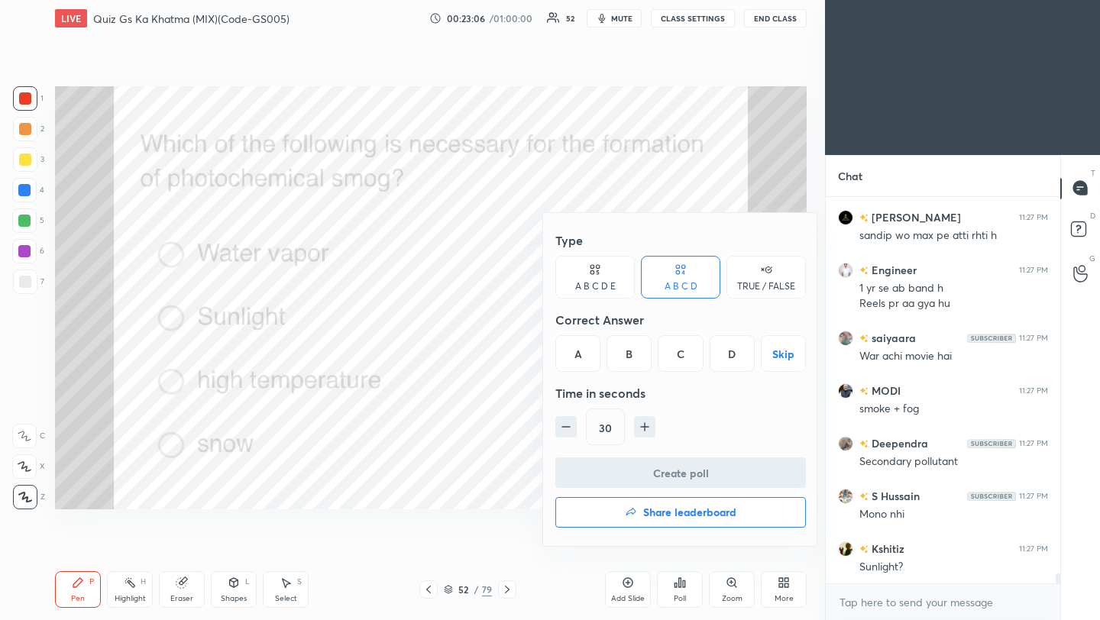
click at [629, 361] on div "B" at bounding box center [628, 353] width 45 height 37
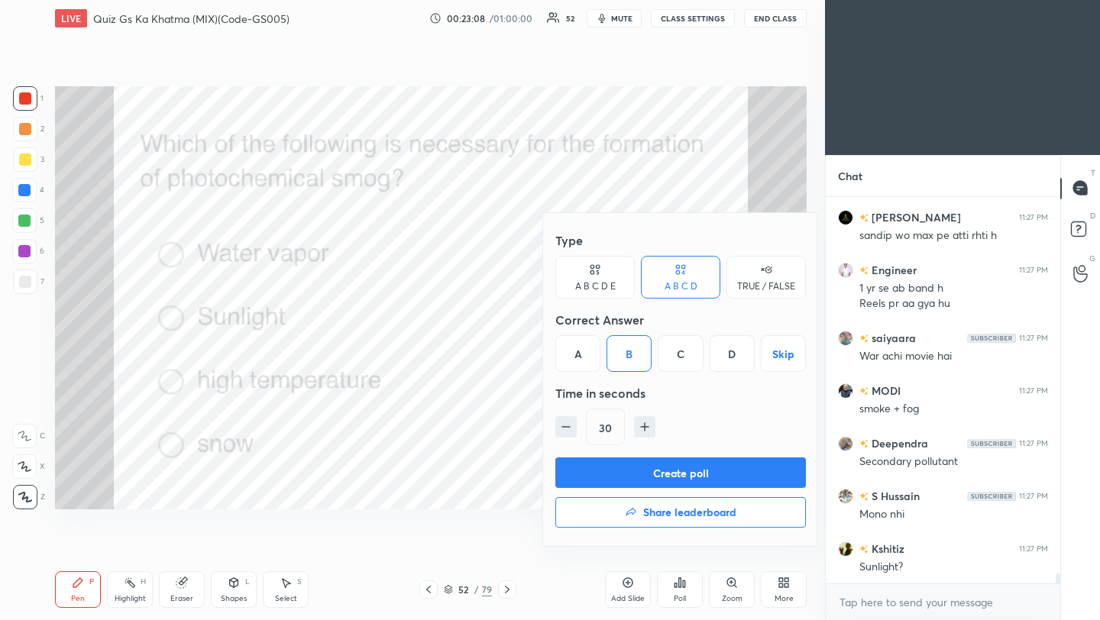
click at [651, 479] on button "Create poll" at bounding box center [680, 473] width 251 height 31
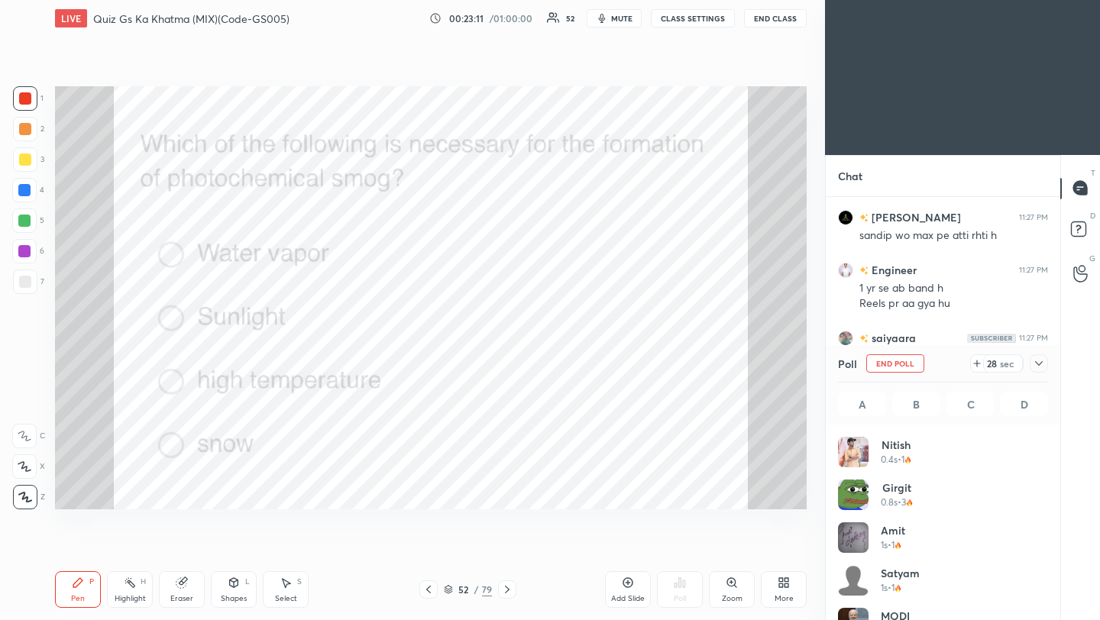
click at [1037, 364] on icon at bounding box center [1039, 363] width 8 height 5
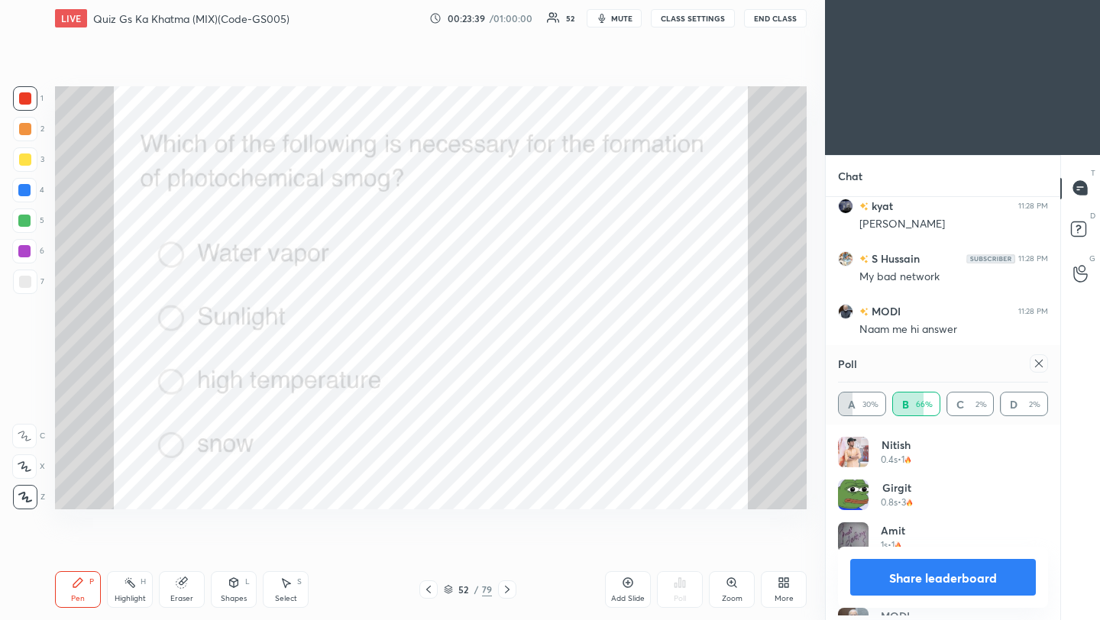
scroll to position [179, 205]
click at [1041, 364] on icon at bounding box center [1039, 363] width 12 height 12
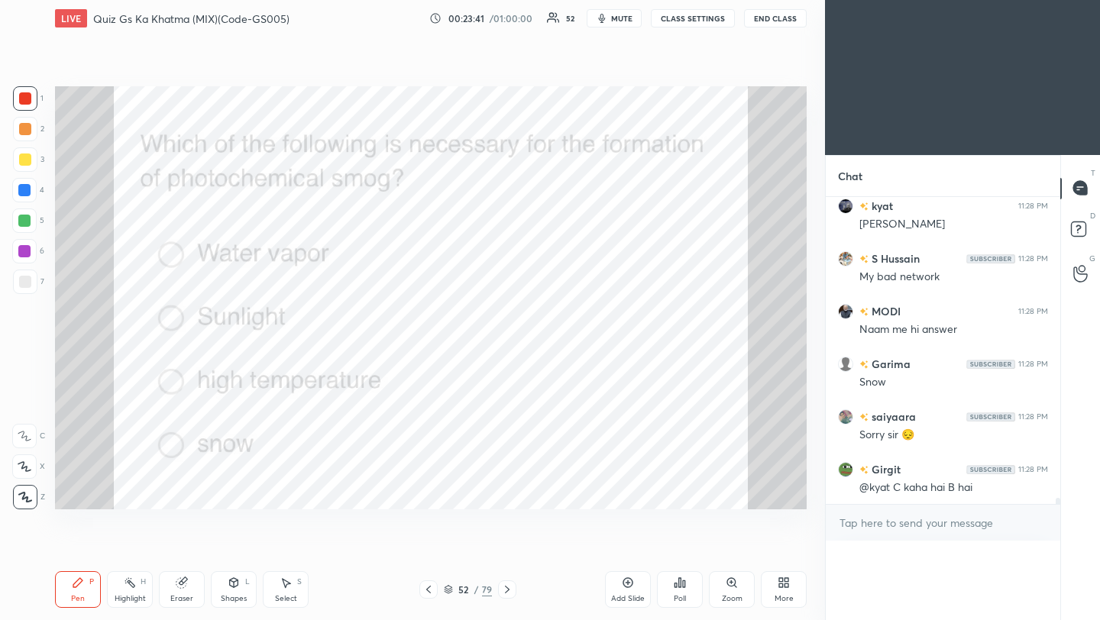
scroll to position [1, 5]
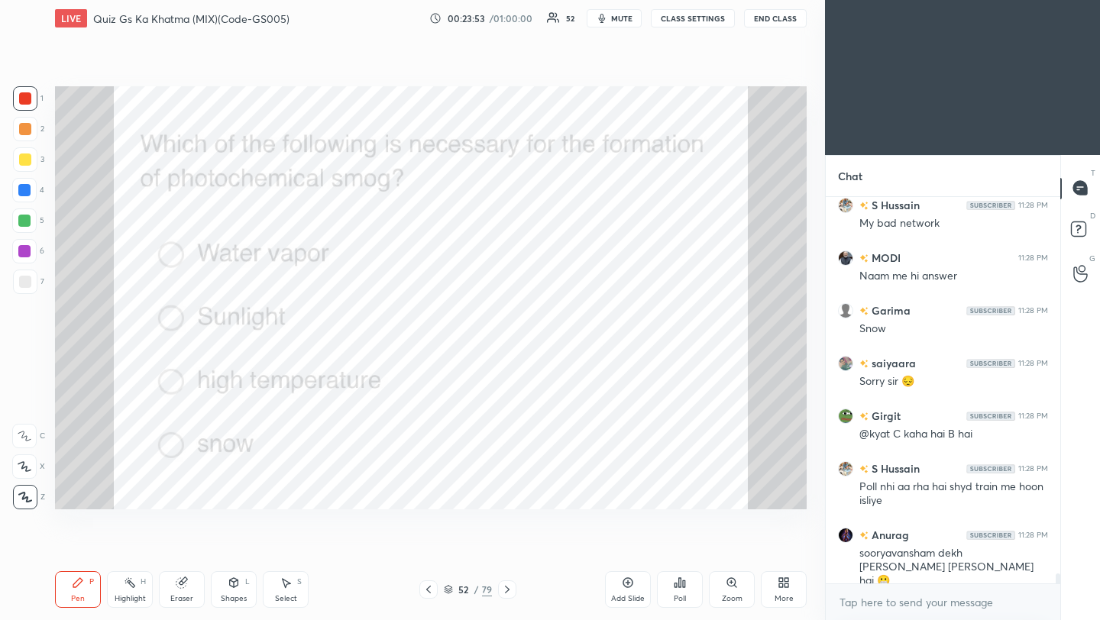
click at [508, 593] on icon at bounding box center [507, 590] width 12 height 12
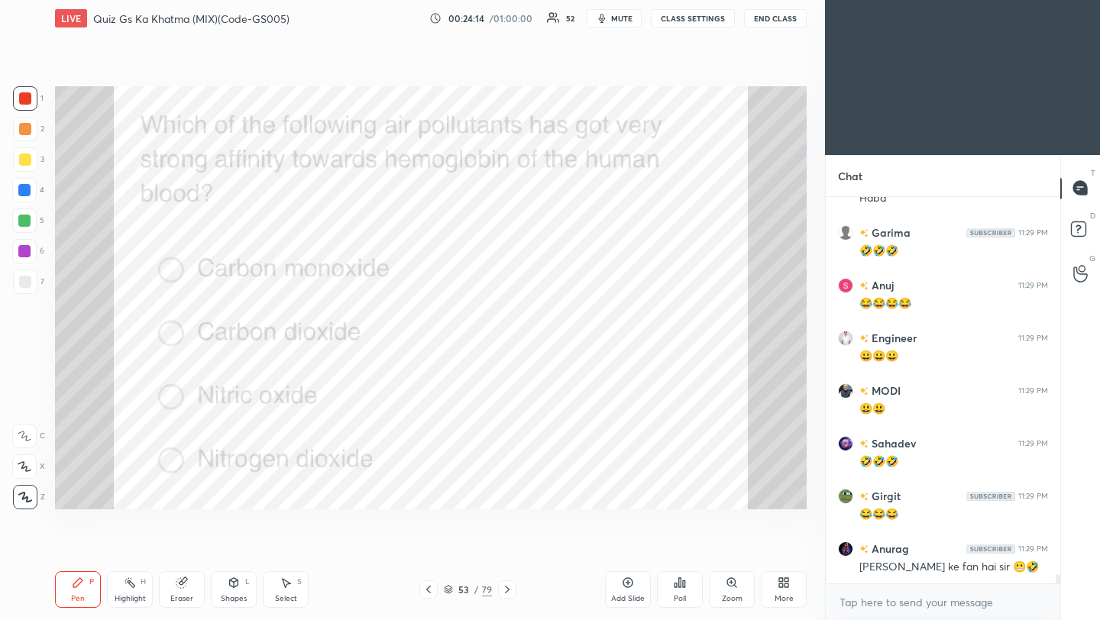
click at [508, 591] on icon at bounding box center [507, 590] width 12 height 12
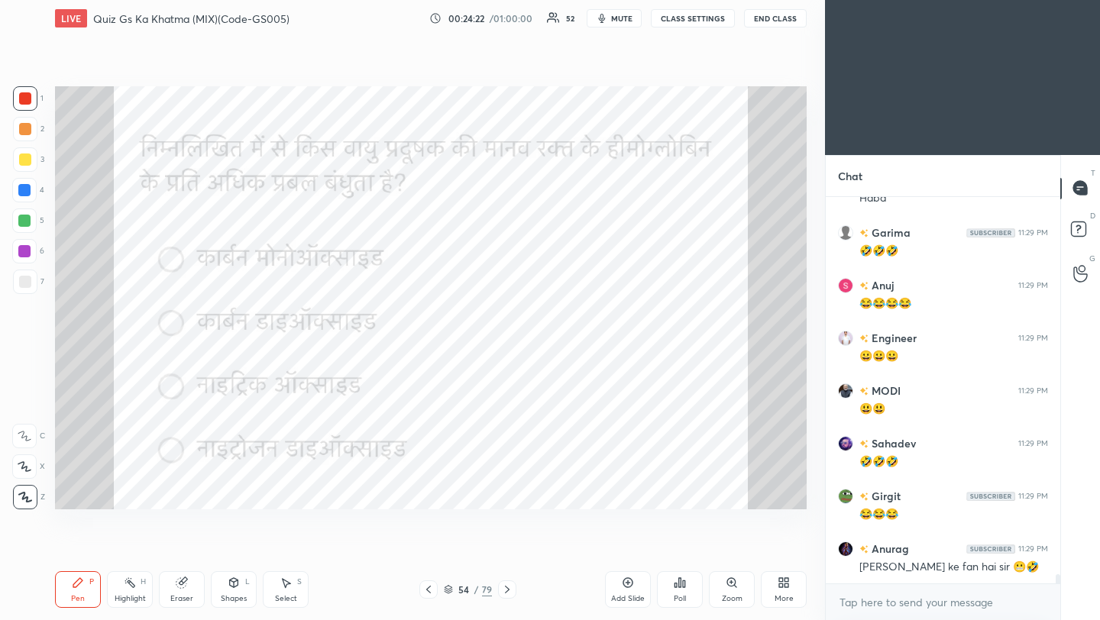
click at [681, 588] on div "Poll" at bounding box center [680, 589] width 46 height 37
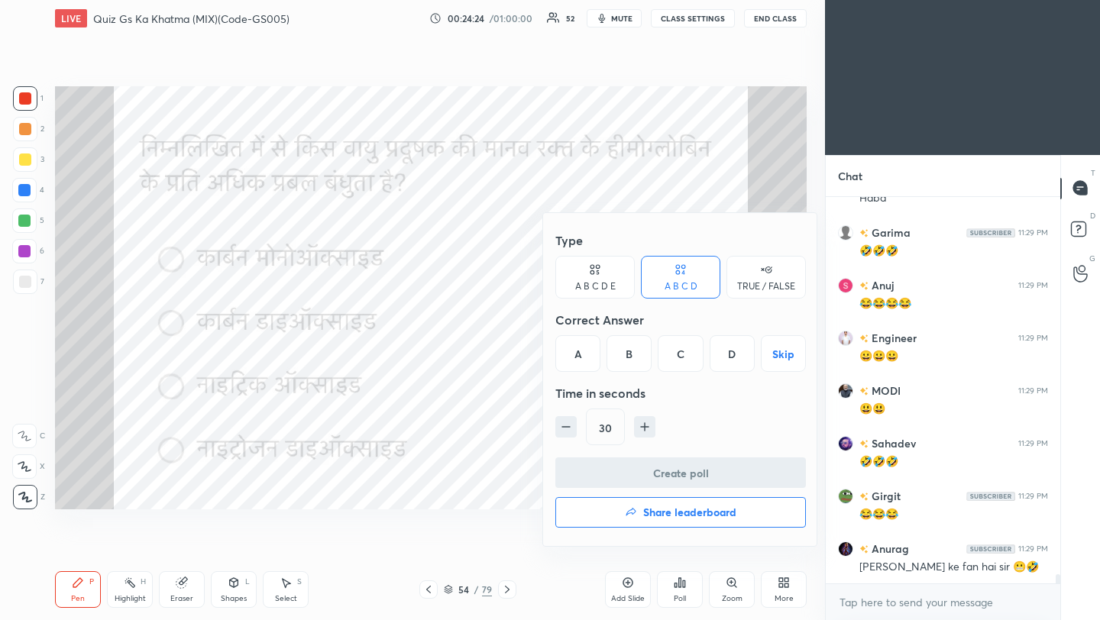
click at [579, 353] on div "A" at bounding box center [577, 353] width 45 height 37
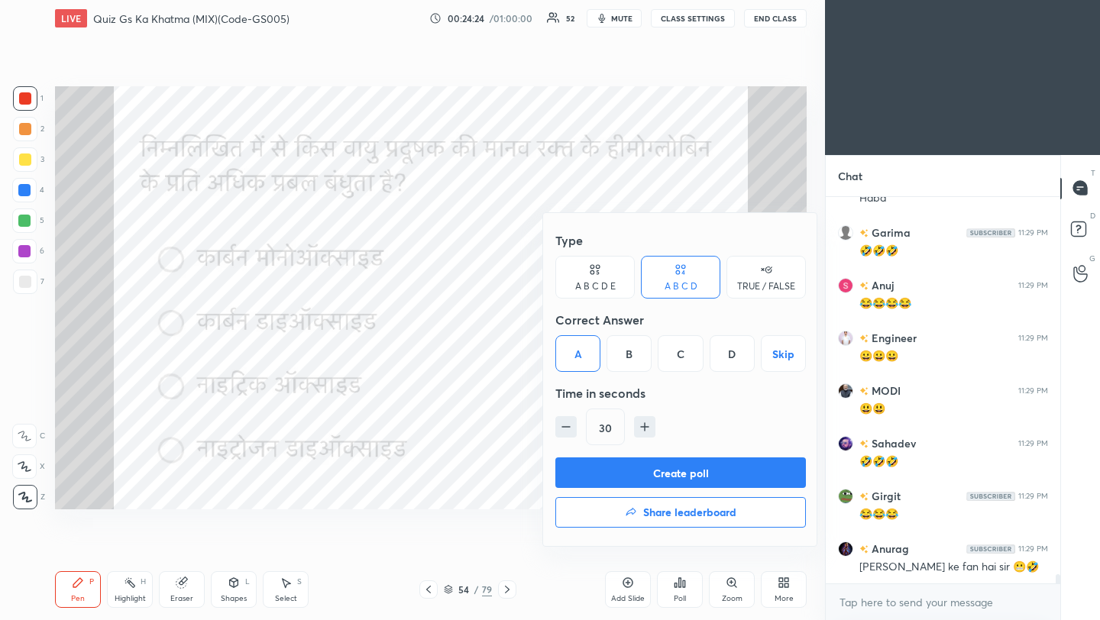
click at [643, 475] on button "Create poll" at bounding box center [680, 473] width 251 height 31
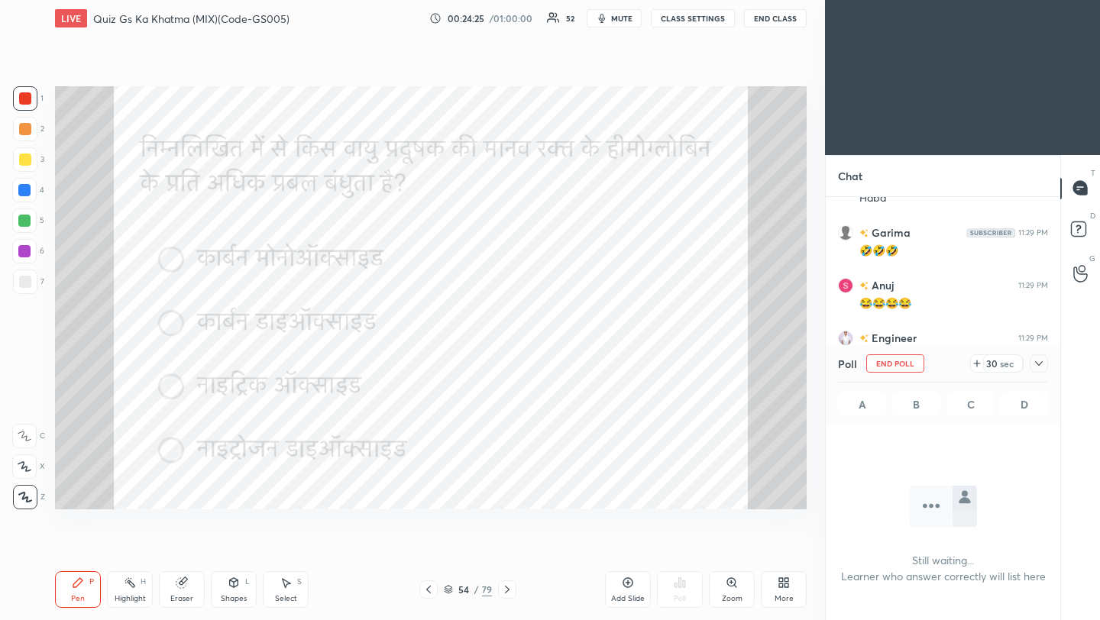
scroll to position [15490, 0]
drag, startPoint x: 431, startPoint y: 589, endPoint x: 451, endPoint y: 584, distance: 20.4
click at [431, 589] on icon at bounding box center [428, 590] width 12 height 12
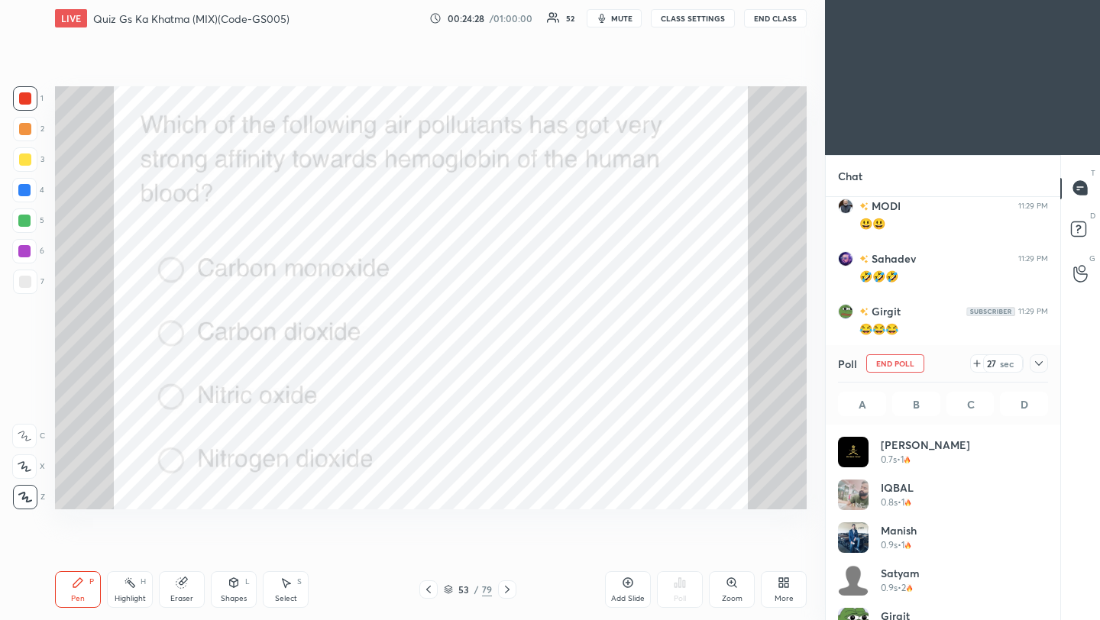
click at [1036, 366] on icon at bounding box center [1039, 363] width 12 height 12
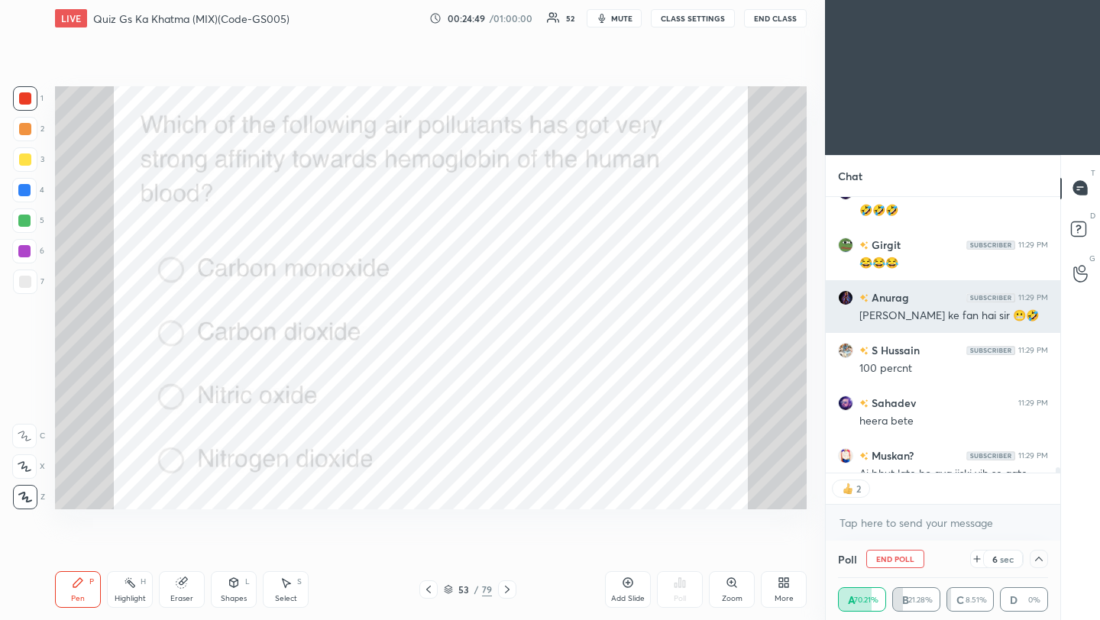
scroll to position [15773, 0]
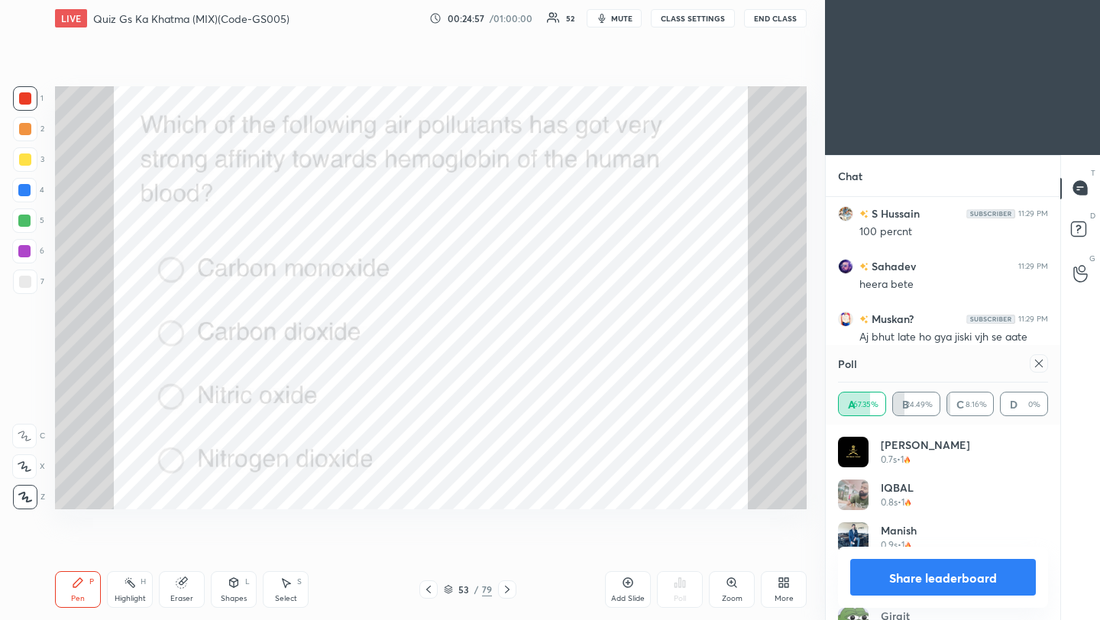
click at [1046, 364] on div at bounding box center [1039, 363] width 18 height 18
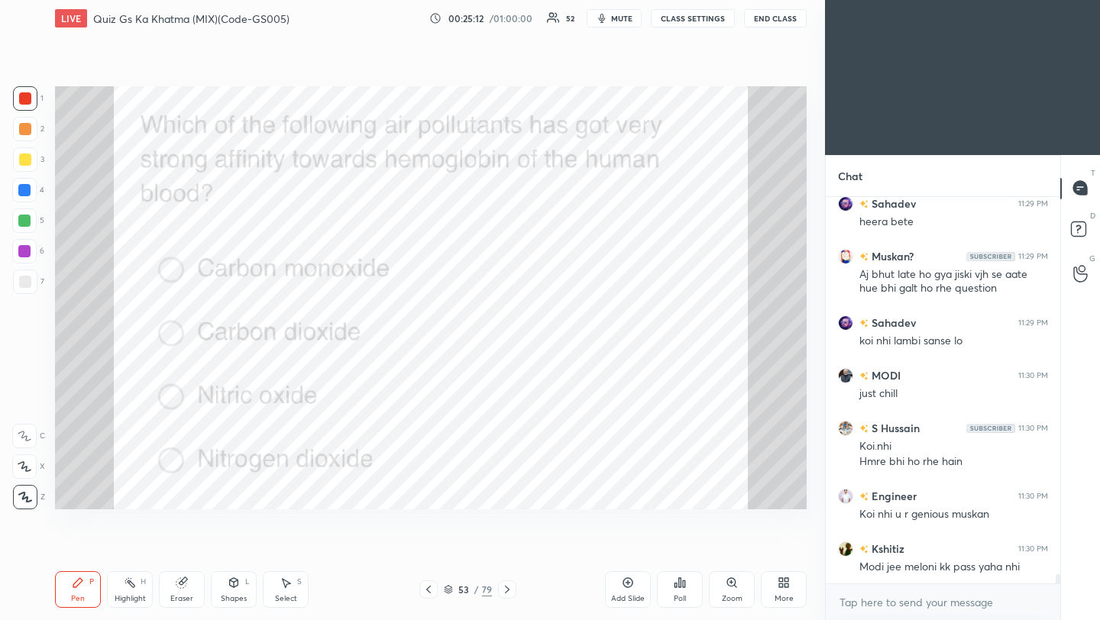
click at [502, 587] on icon at bounding box center [507, 590] width 12 height 12
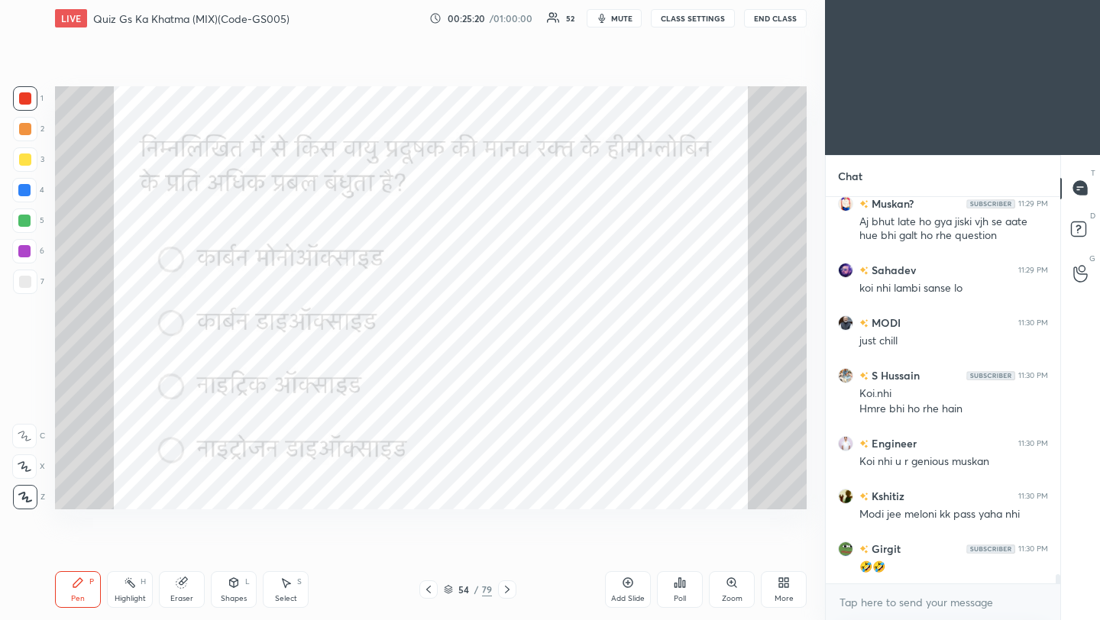
click at [503, 590] on icon at bounding box center [507, 590] width 12 height 12
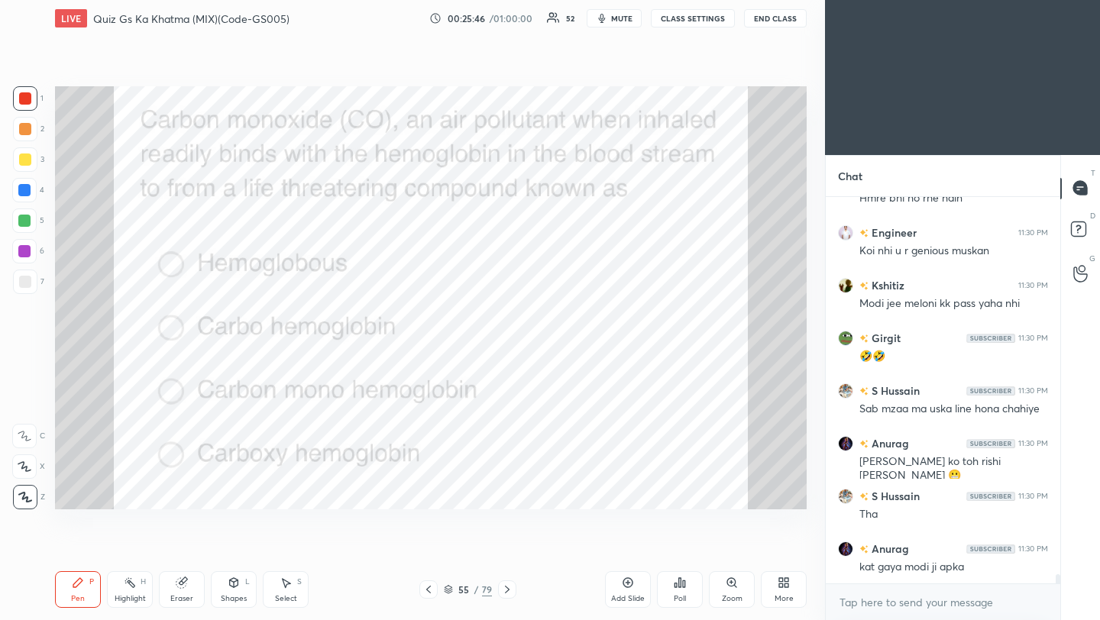
click at [512, 591] on div at bounding box center [507, 590] width 18 height 18
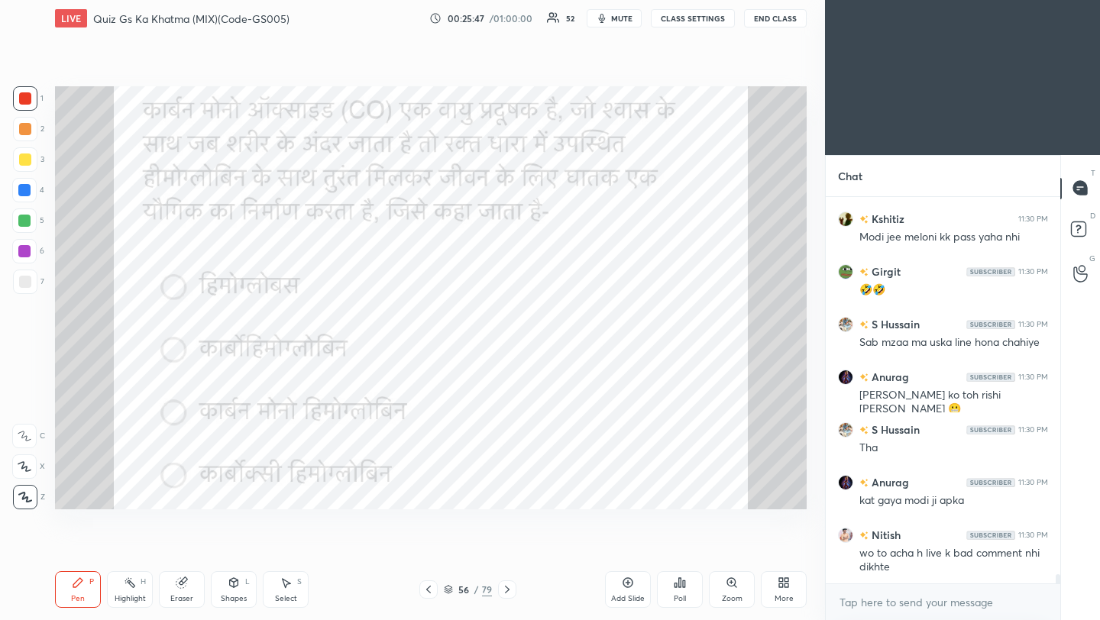
click at [684, 590] on div "Poll" at bounding box center [680, 589] width 46 height 37
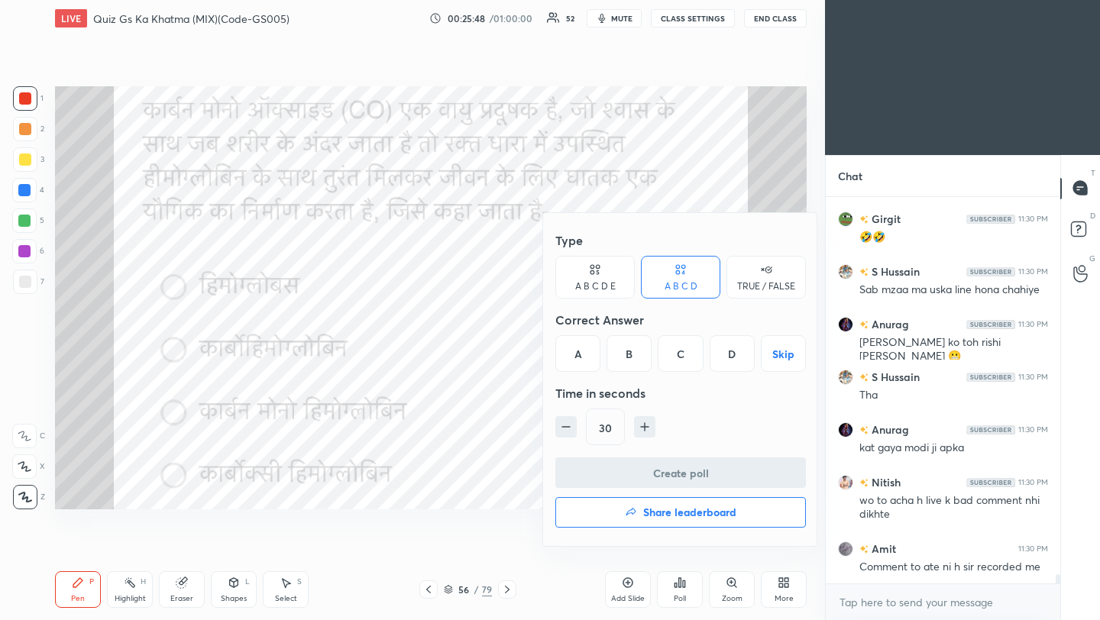
click at [727, 359] on div "D" at bounding box center [732, 353] width 45 height 37
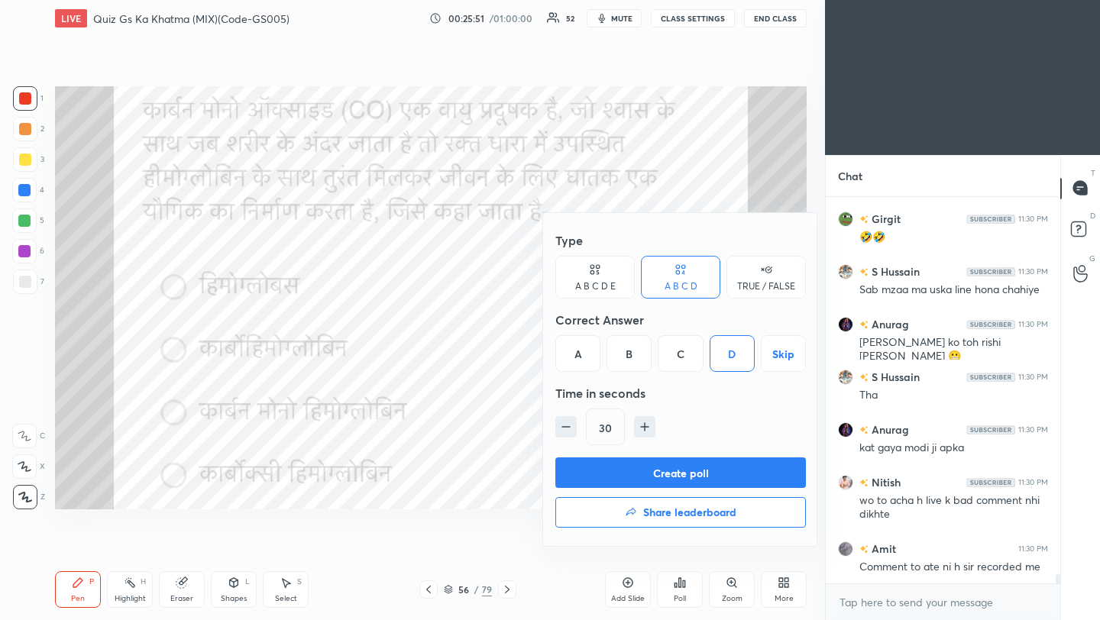
click at [685, 479] on button "Create poll" at bounding box center [680, 473] width 251 height 31
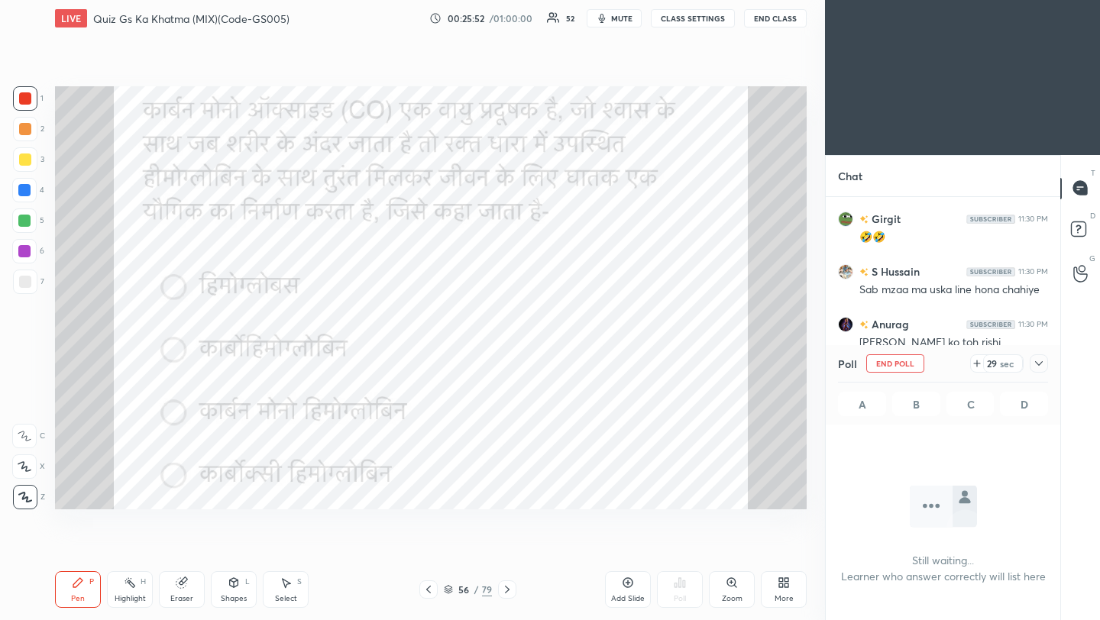
click at [1039, 364] on icon at bounding box center [1039, 363] width 12 height 12
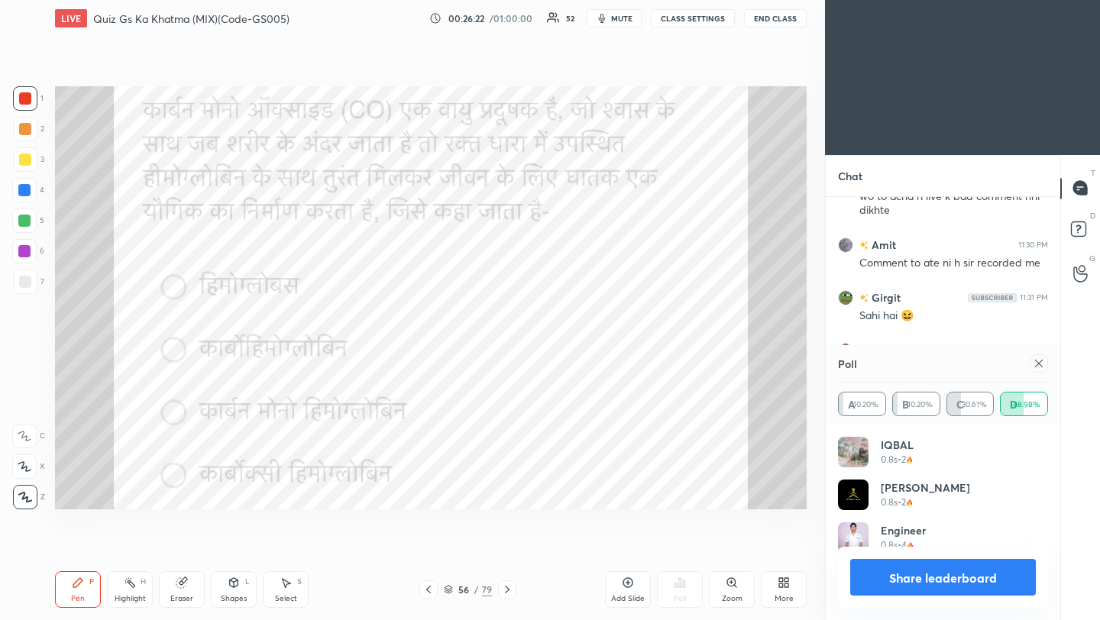
scroll to position [179, 205]
click at [343, 581] on div "56 / 79" at bounding box center [467, 590] width 275 height 18
click at [429, 589] on icon at bounding box center [428, 590] width 12 height 12
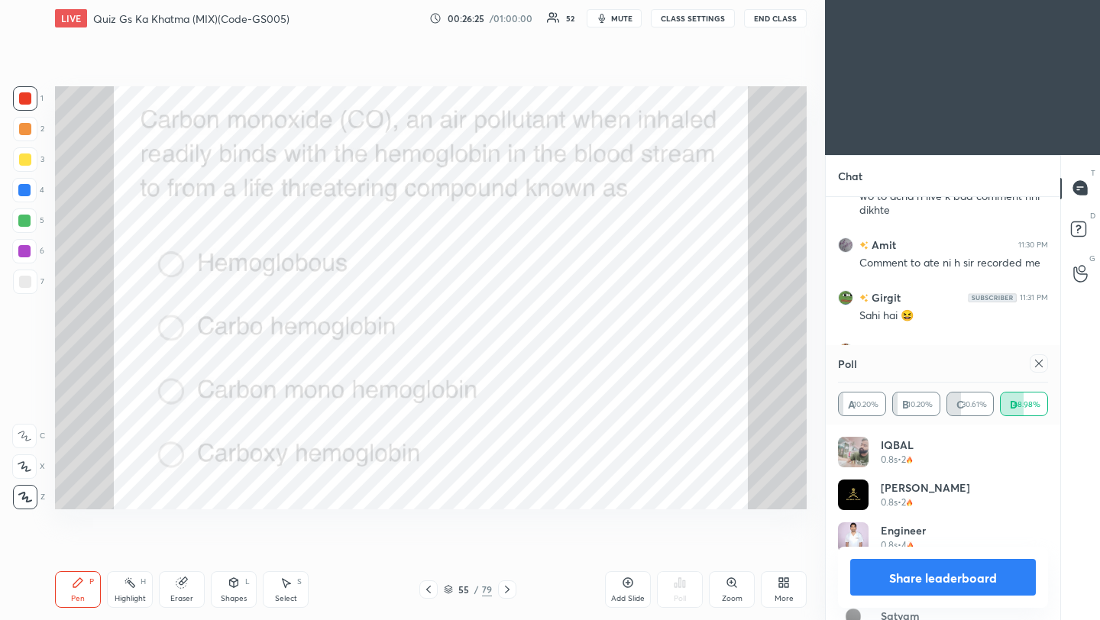
click at [1040, 364] on icon at bounding box center [1039, 363] width 12 height 12
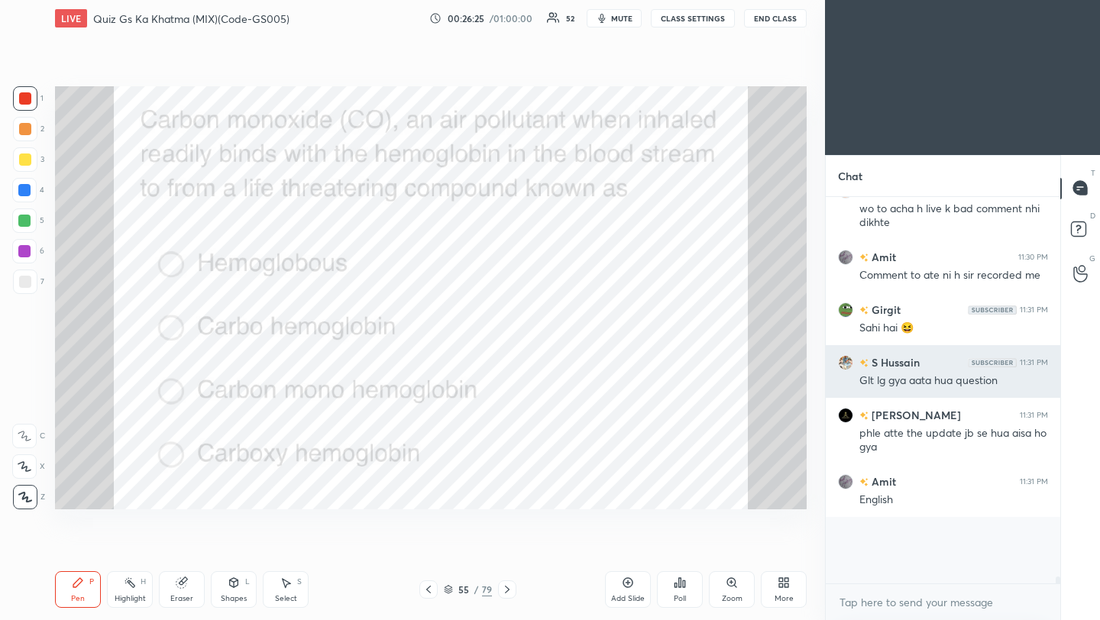
scroll to position [5, 5]
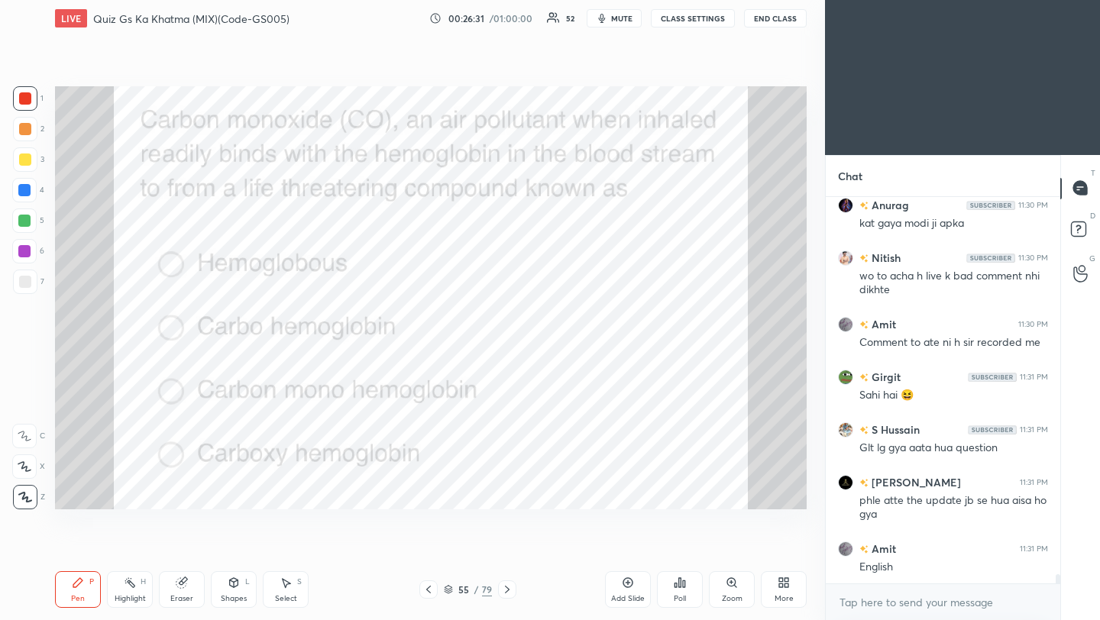
click at [504, 591] on icon at bounding box center [507, 590] width 12 height 12
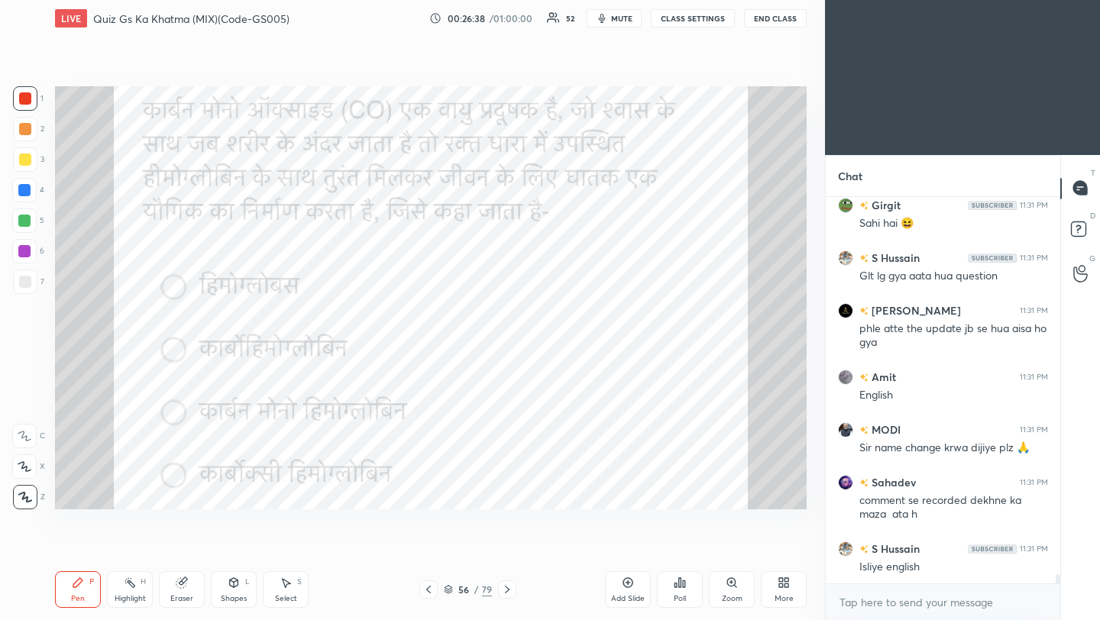
click at [506, 590] on icon at bounding box center [507, 590] width 12 height 12
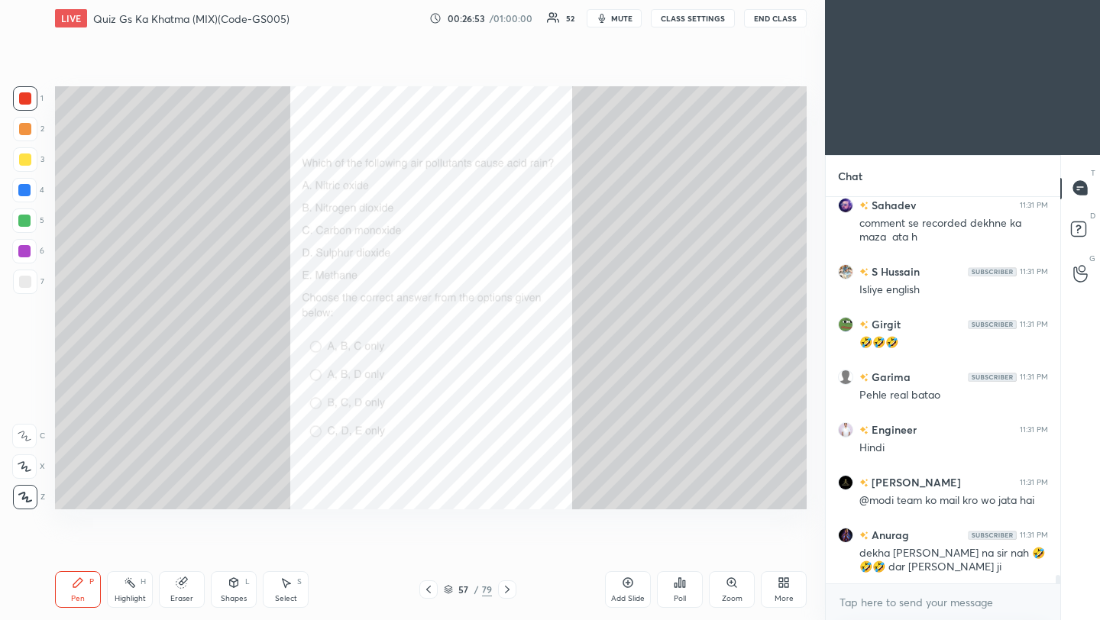
click at [686, 587] on div "Poll" at bounding box center [680, 589] width 46 height 37
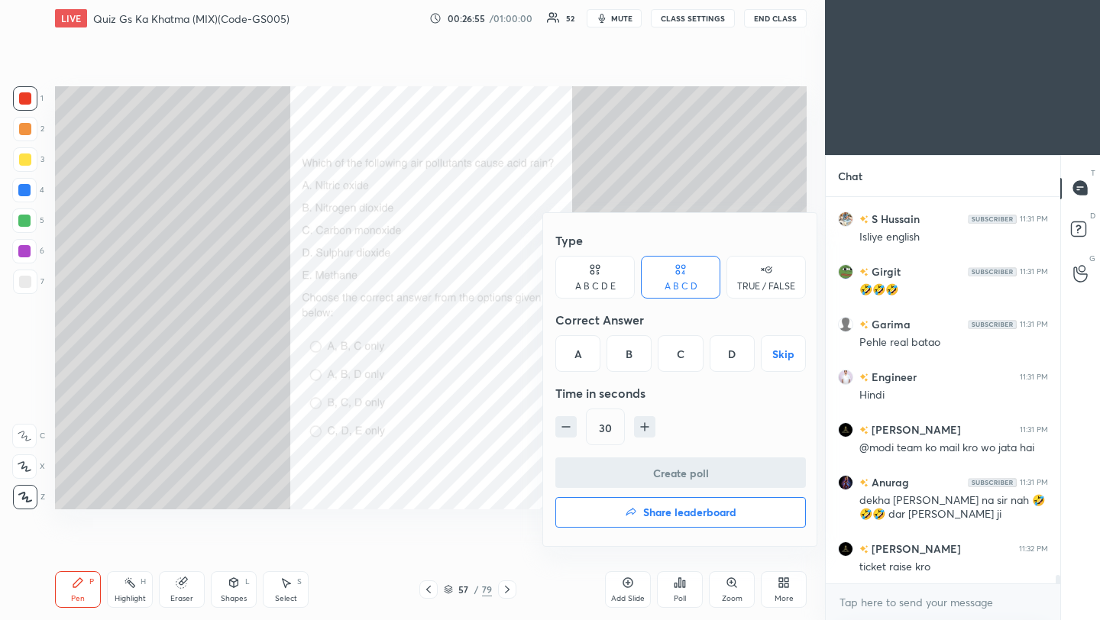
click at [635, 357] on div "B" at bounding box center [628, 353] width 45 height 37
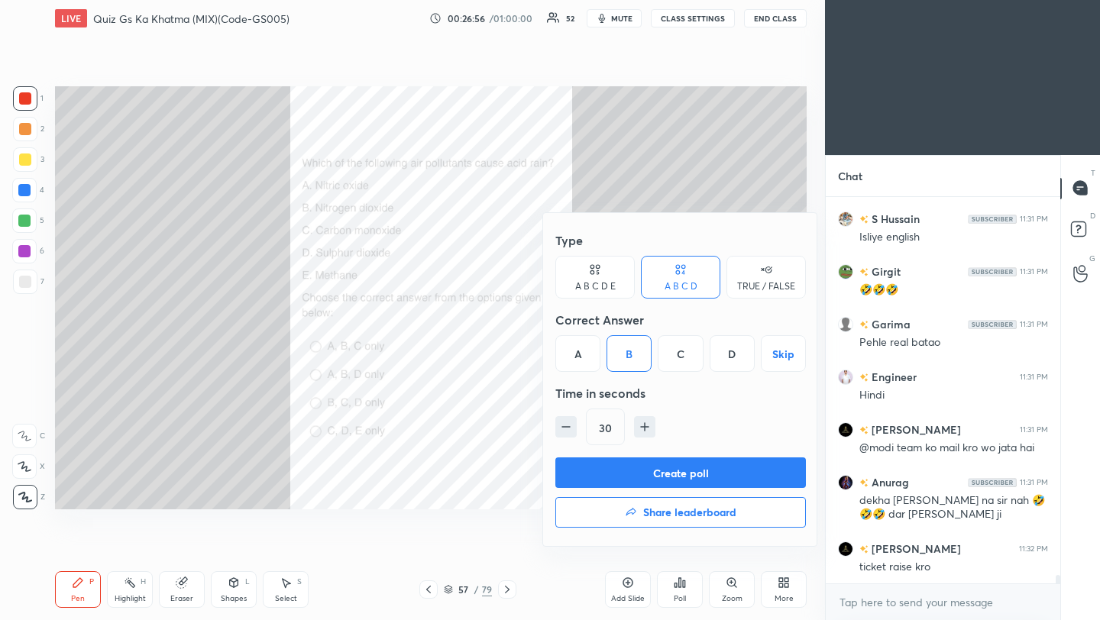
click at [657, 471] on button "Create poll" at bounding box center [680, 473] width 251 height 31
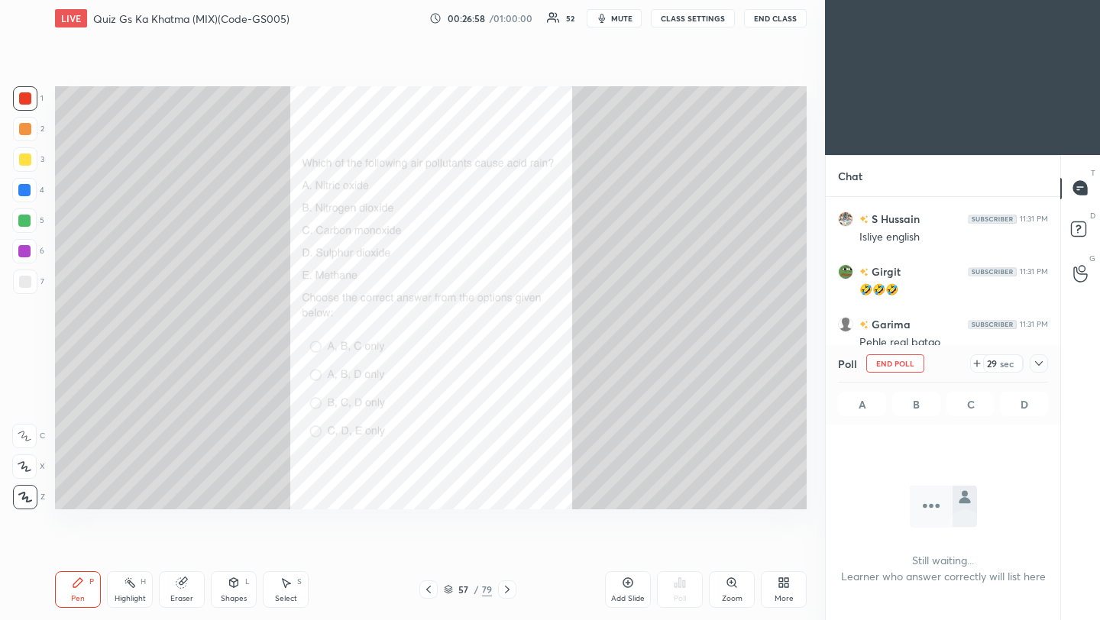
click at [1038, 366] on icon at bounding box center [1039, 363] width 12 height 12
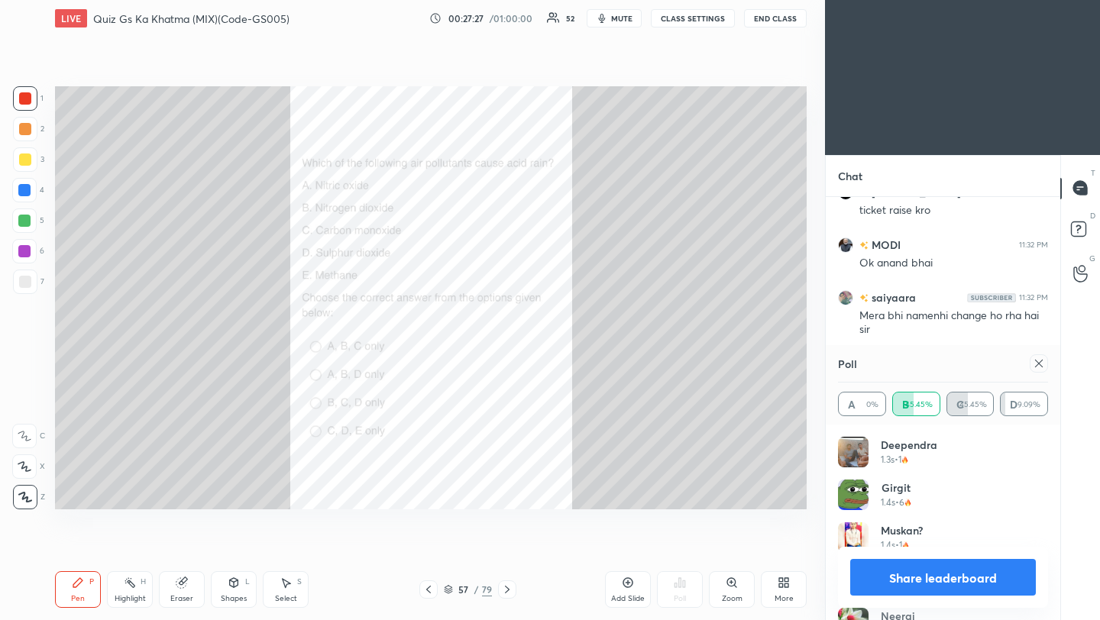
scroll to position [179, 205]
click at [1038, 363] on icon at bounding box center [1039, 364] width 8 height 8
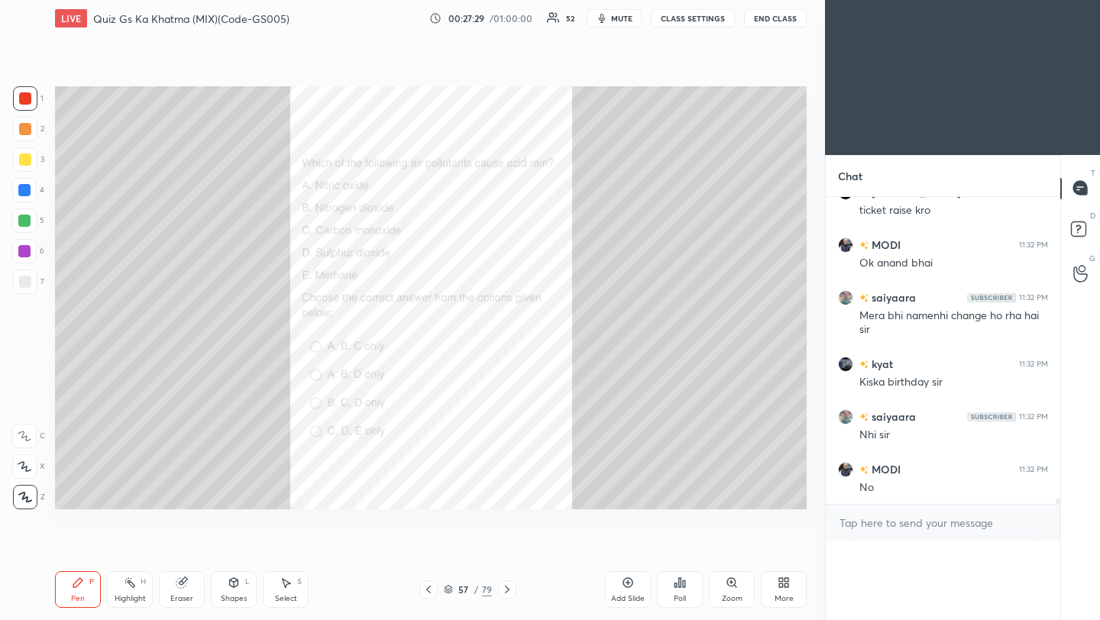
scroll to position [1, 5]
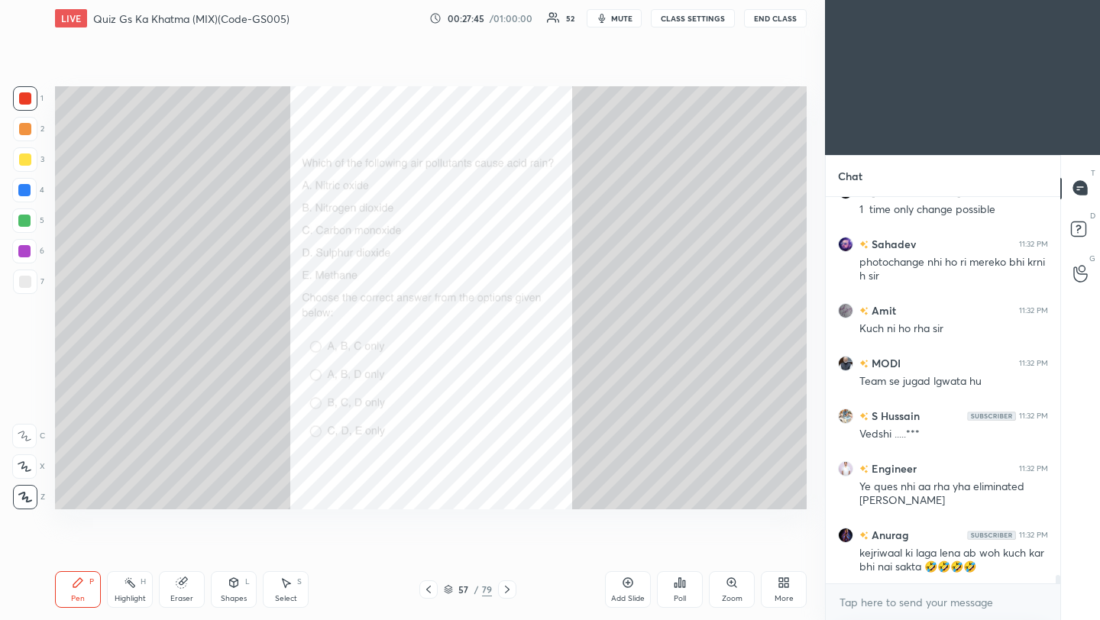
click at [504, 594] on icon at bounding box center [507, 590] width 12 height 12
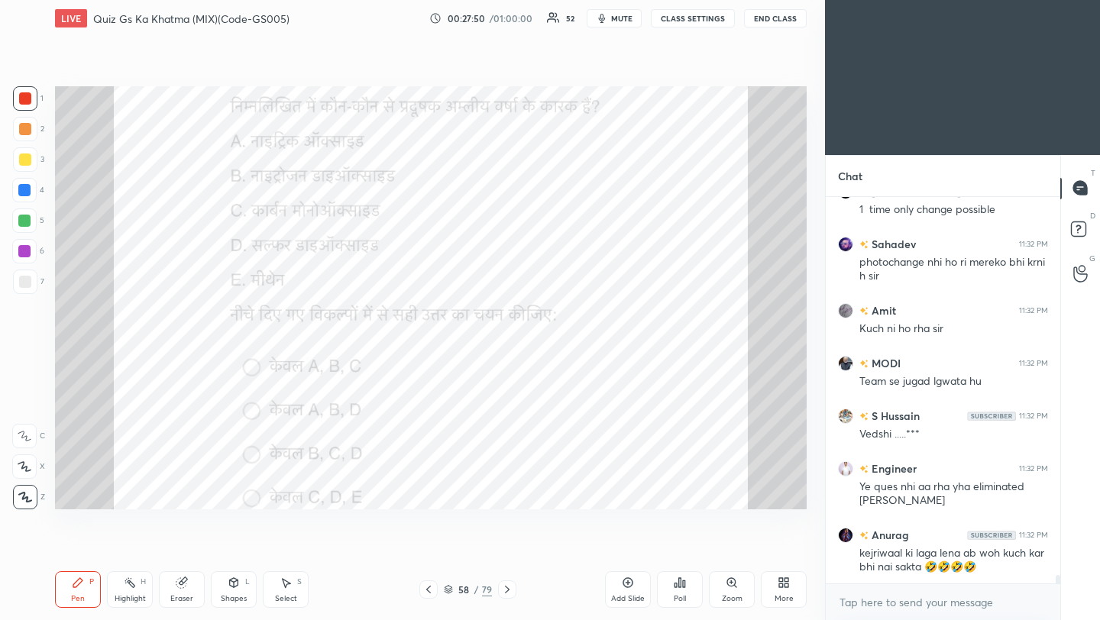
click at [506, 590] on icon at bounding box center [507, 590] width 12 height 12
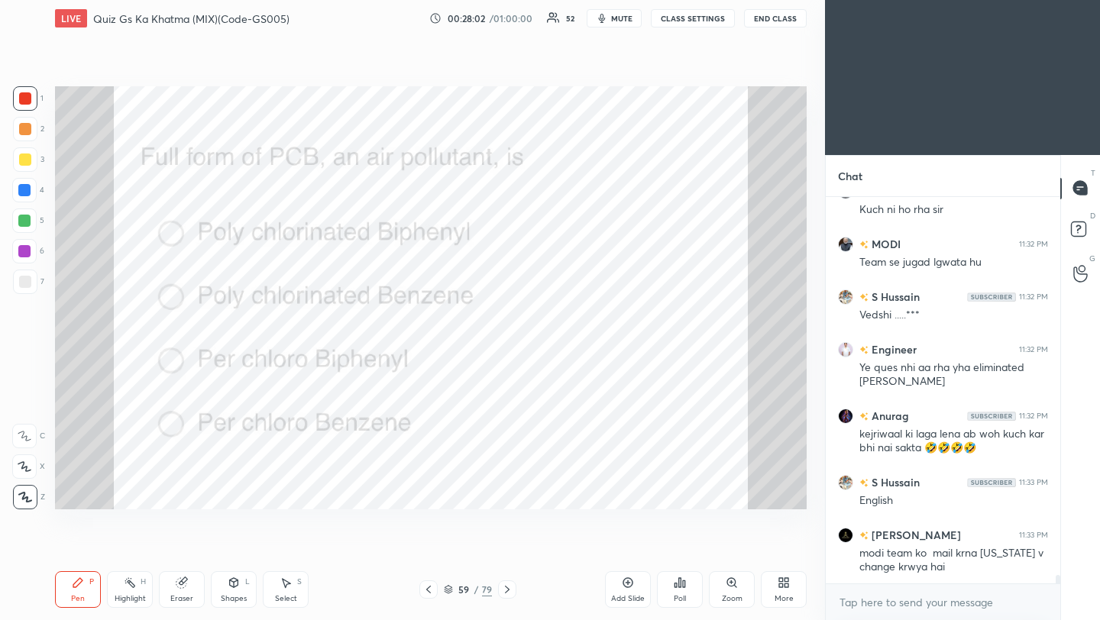
click at [506, 593] on icon at bounding box center [507, 590] width 12 height 12
click at [680, 592] on div "Poll" at bounding box center [680, 589] width 46 height 37
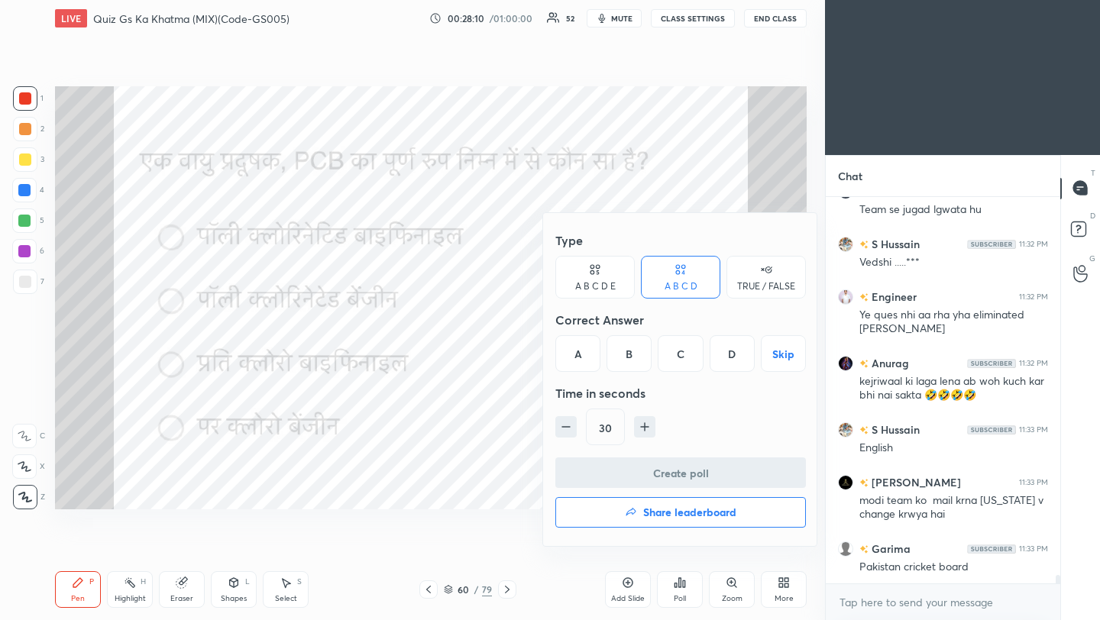
click at [583, 359] on div "A" at bounding box center [577, 353] width 45 height 37
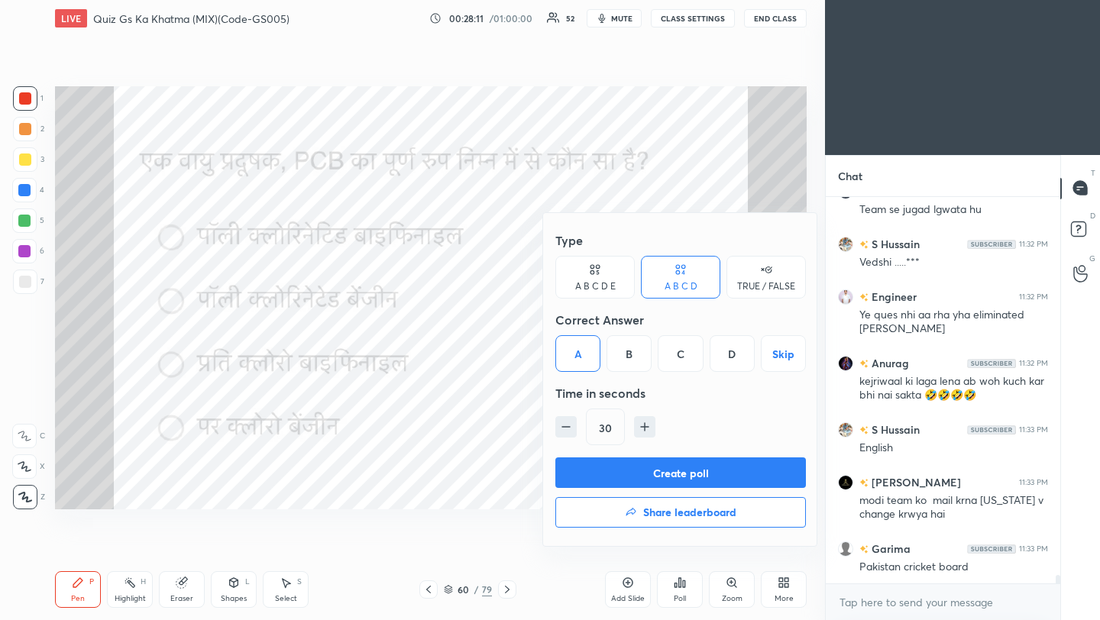
click at [639, 471] on button "Create poll" at bounding box center [680, 473] width 251 height 31
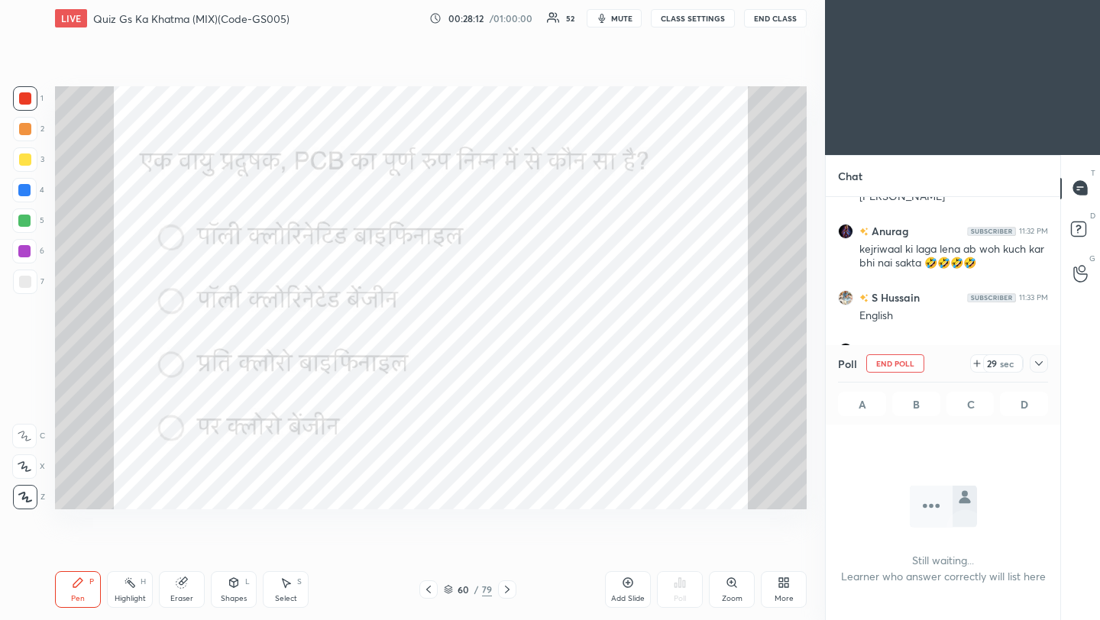
click at [429, 595] on div at bounding box center [428, 590] width 18 height 18
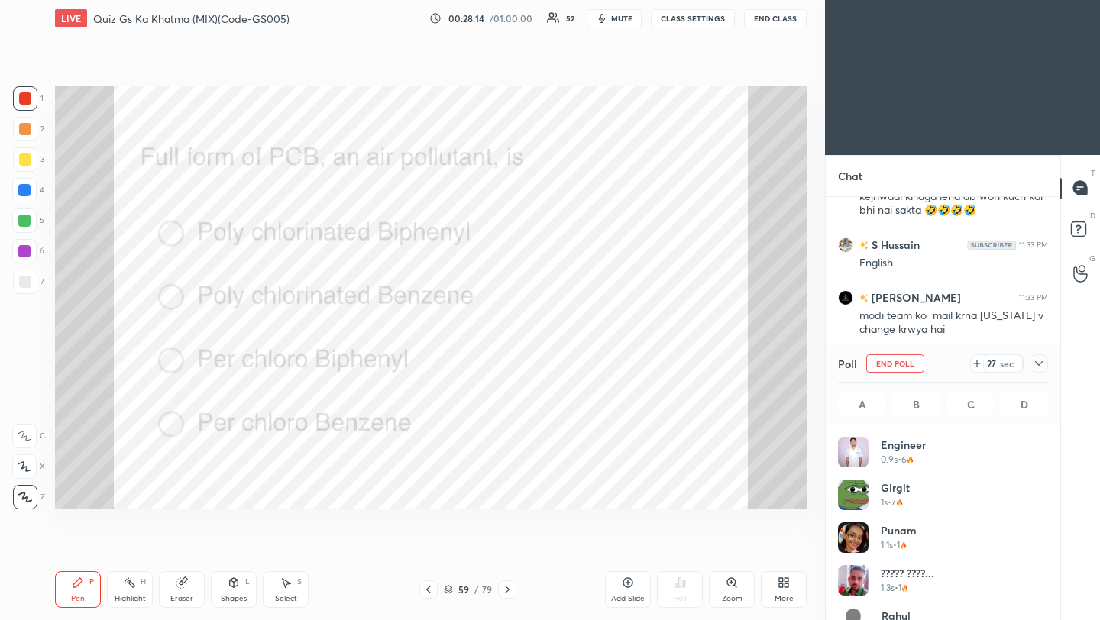
click at [1041, 364] on icon at bounding box center [1039, 363] width 12 height 12
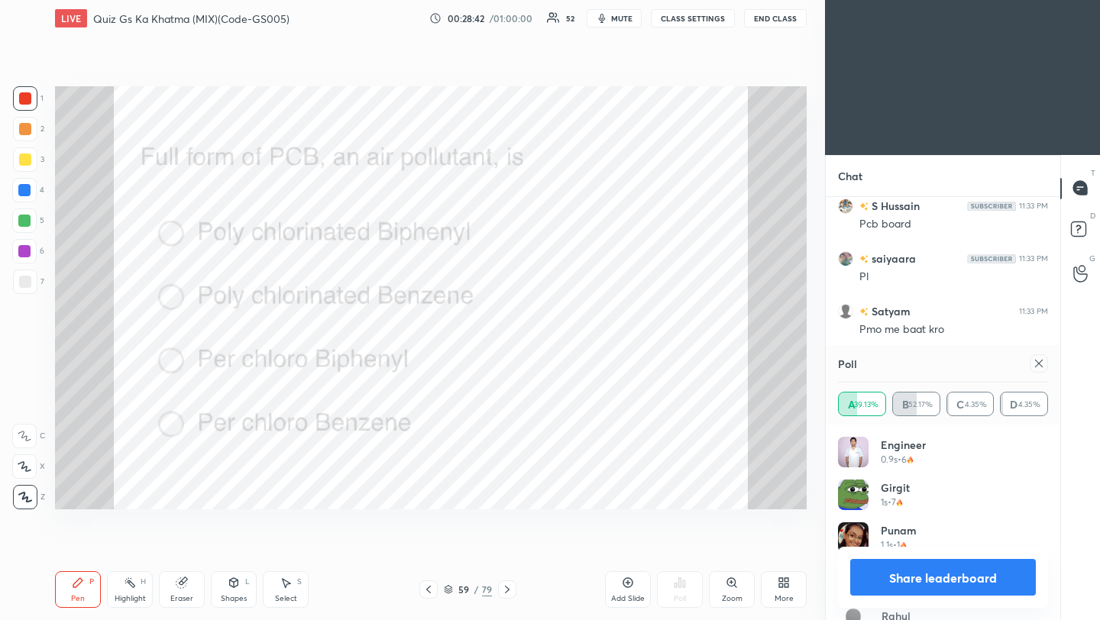
scroll to position [18490, 0]
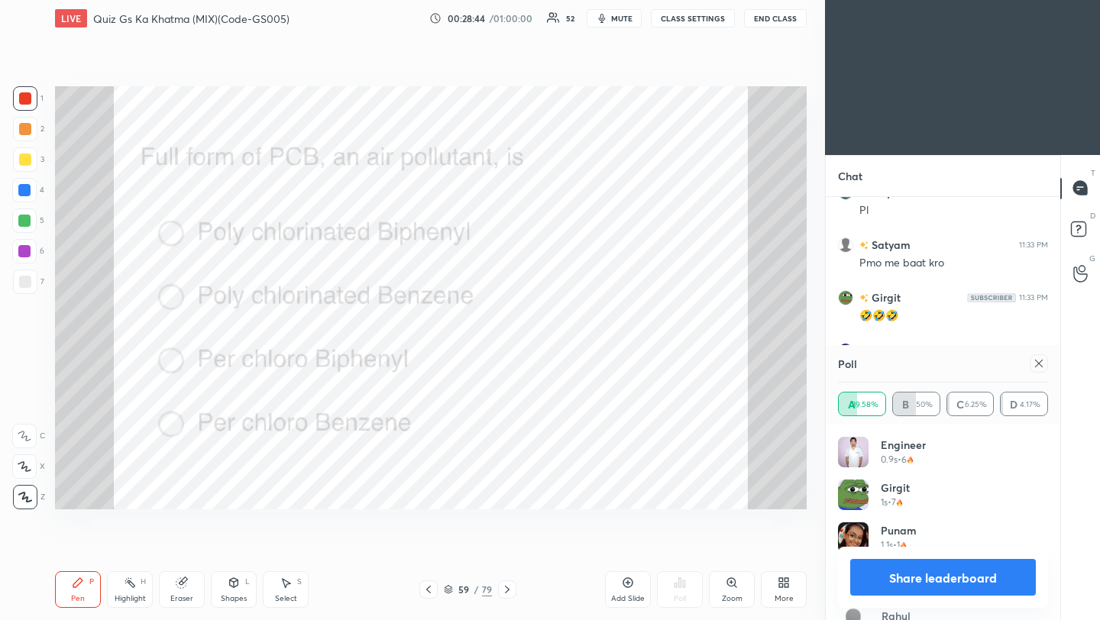
click at [1040, 364] on icon at bounding box center [1039, 363] width 12 height 12
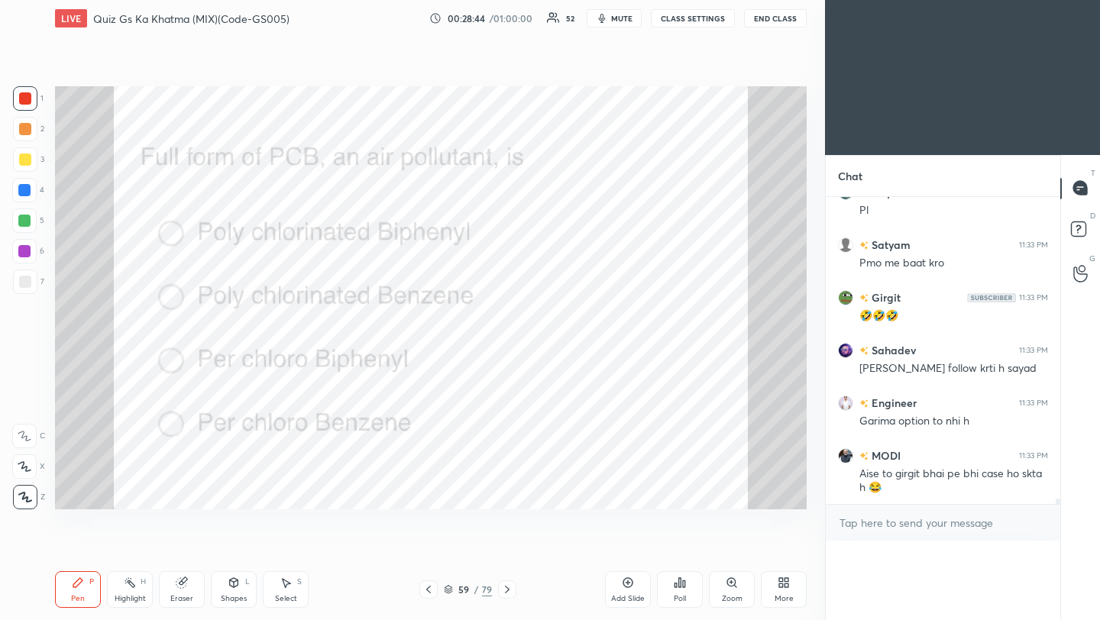
scroll to position [0, 0]
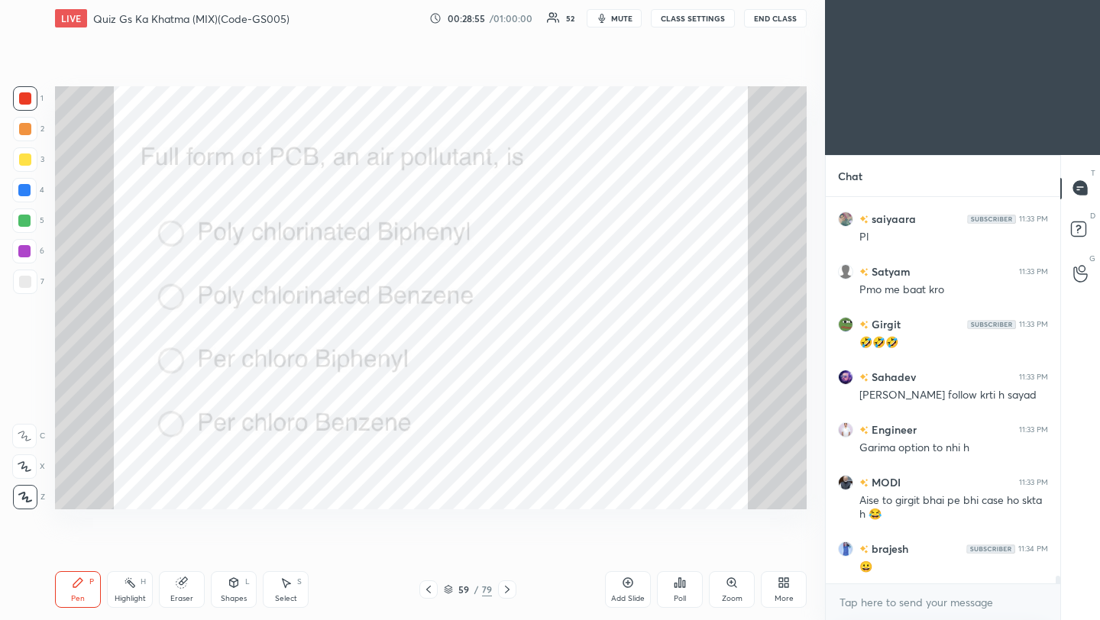
click at [507, 589] on icon at bounding box center [507, 590] width 12 height 12
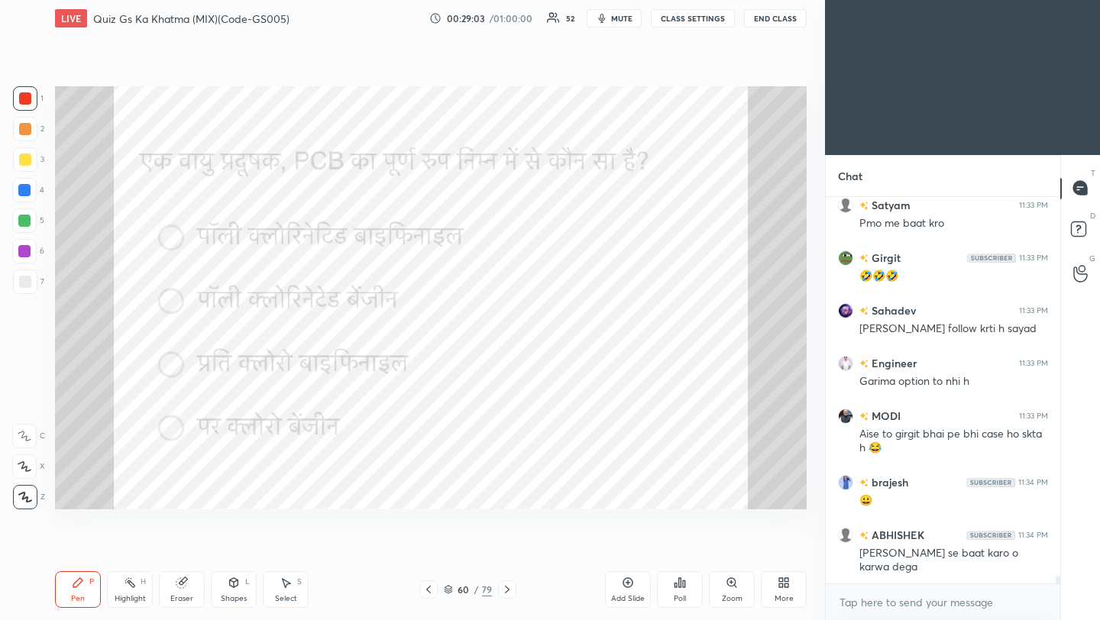
click at [507, 590] on icon at bounding box center [507, 590] width 12 height 12
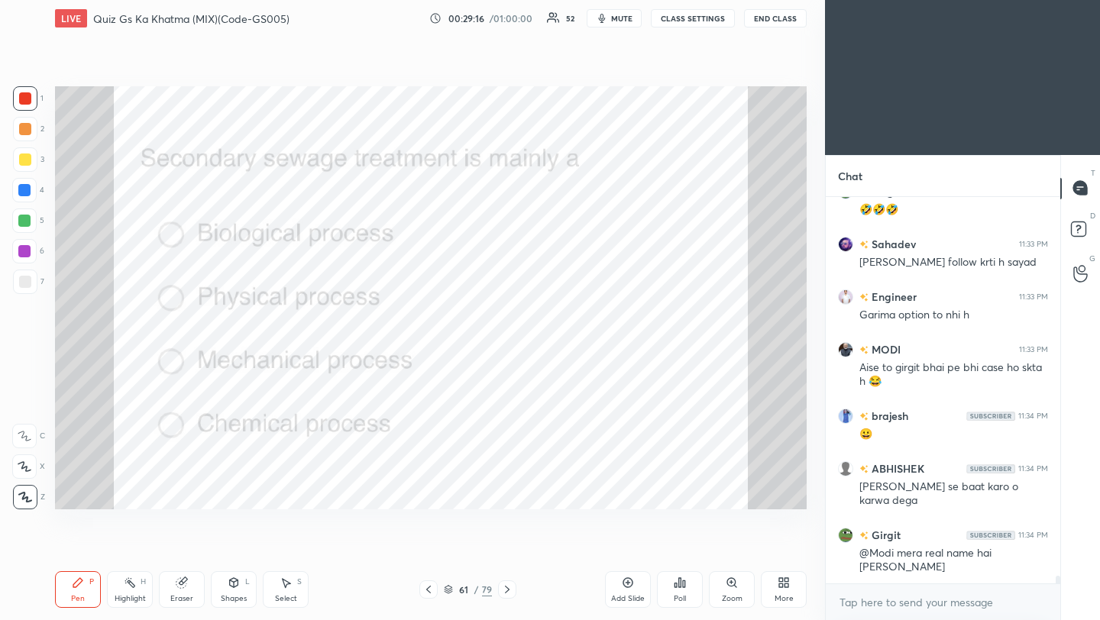
scroll to position [18612, 0]
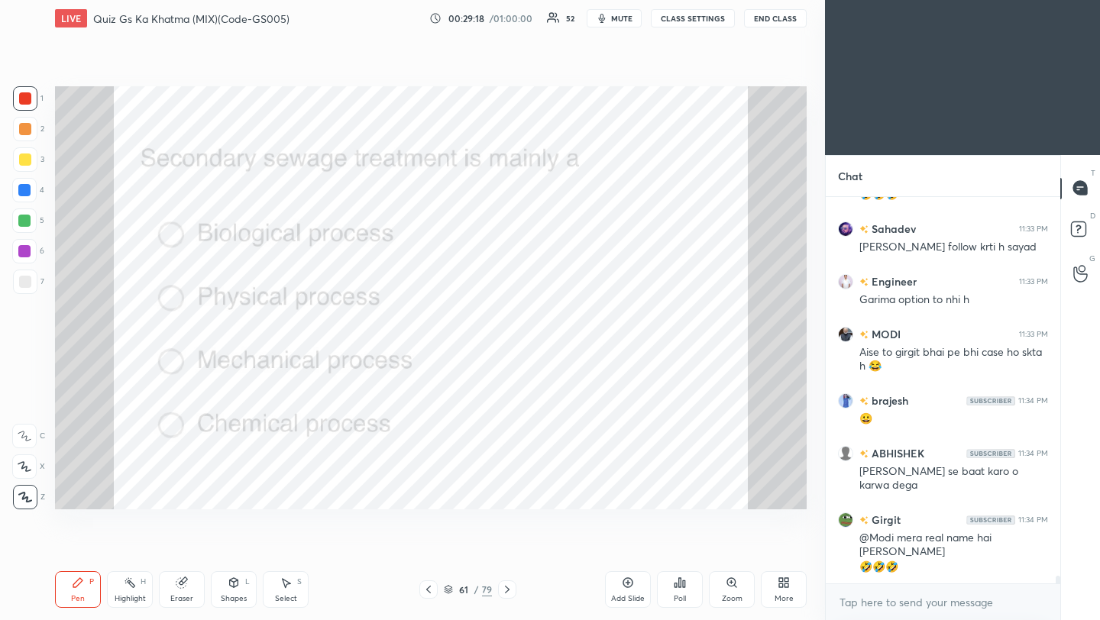
click at [684, 588] on div "Poll" at bounding box center [680, 589] width 46 height 37
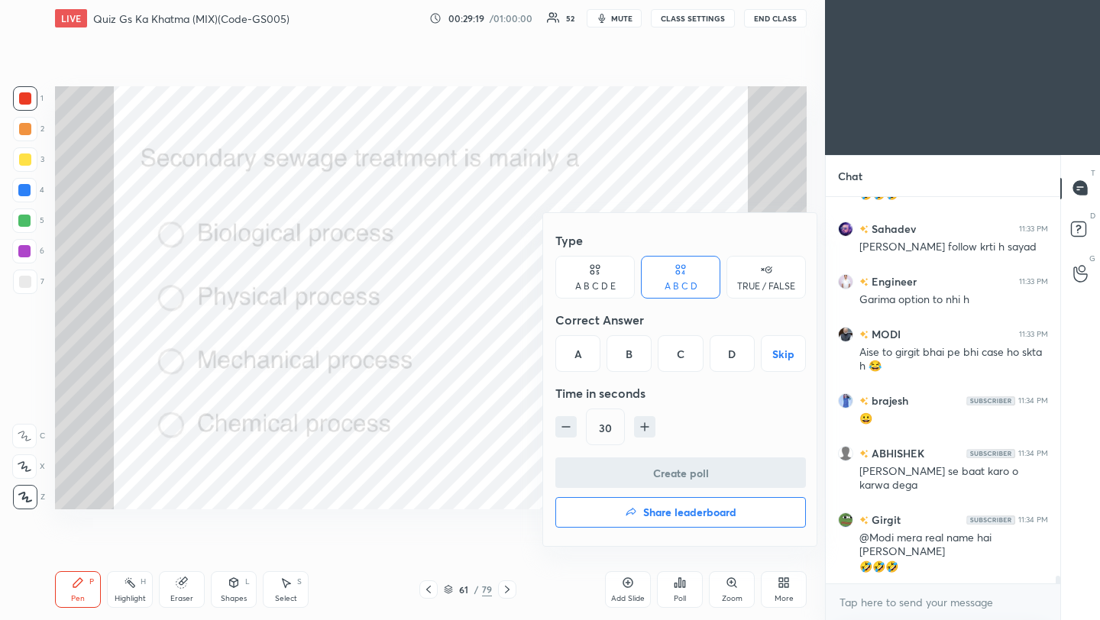
scroll to position [18665, 0]
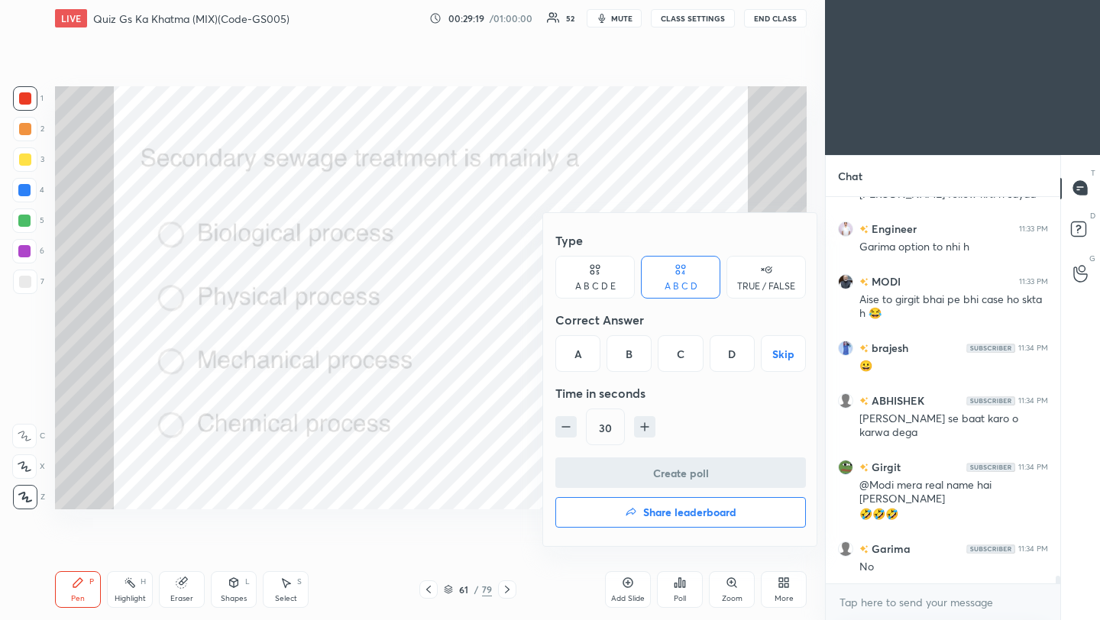
click at [577, 352] on div "A" at bounding box center [577, 353] width 45 height 37
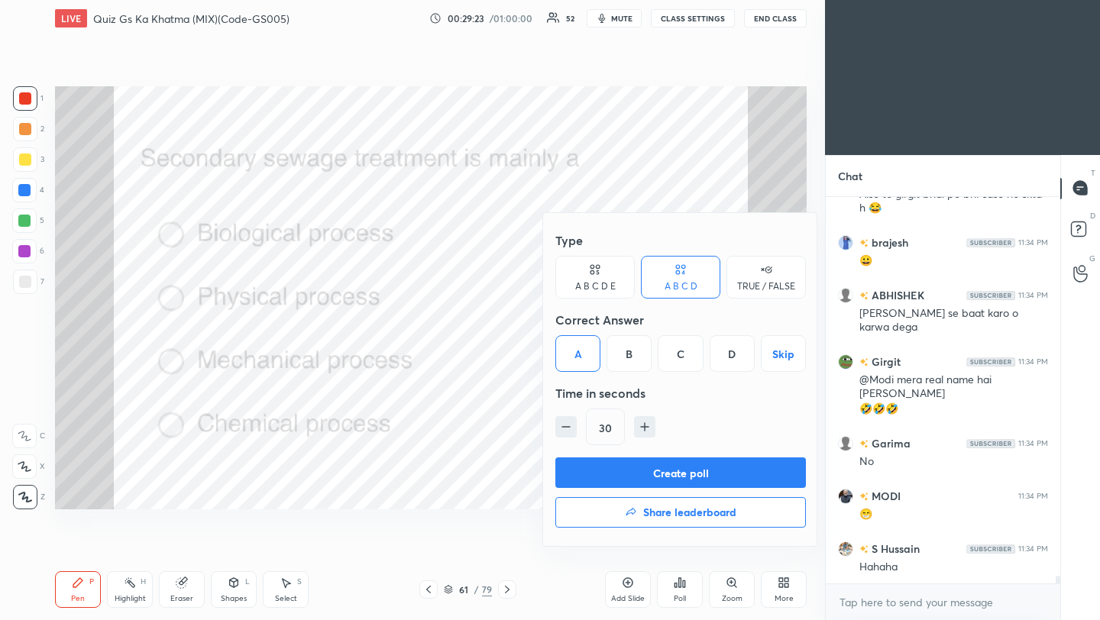
click at [622, 475] on button "Create poll" at bounding box center [680, 473] width 251 height 31
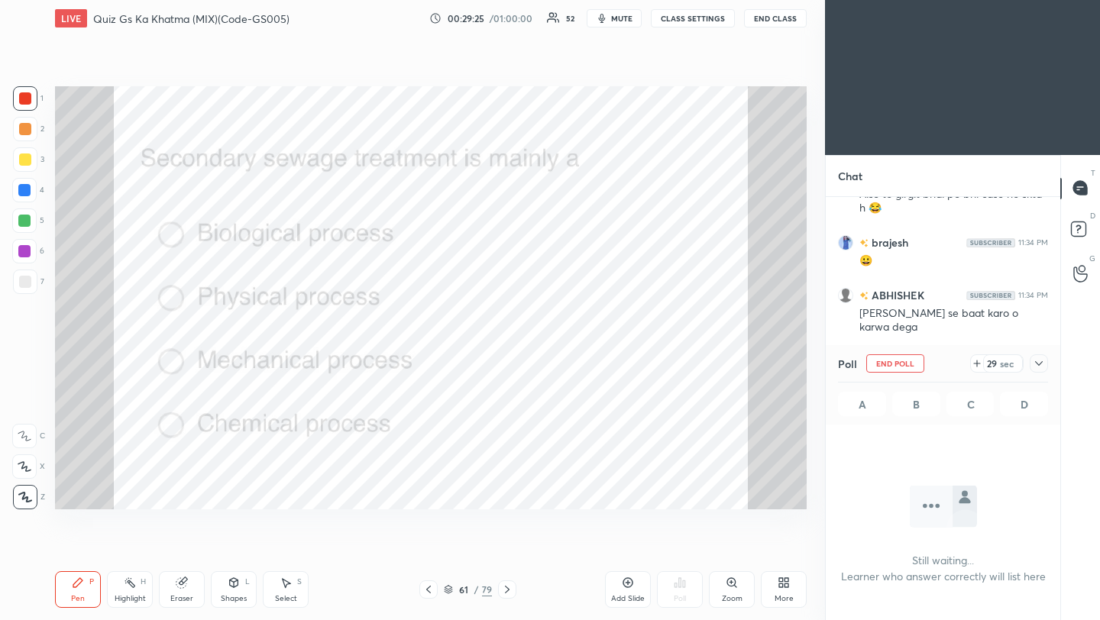
click at [1039, 363] on icon at bounding box center [1039, 363] width 12 height 12
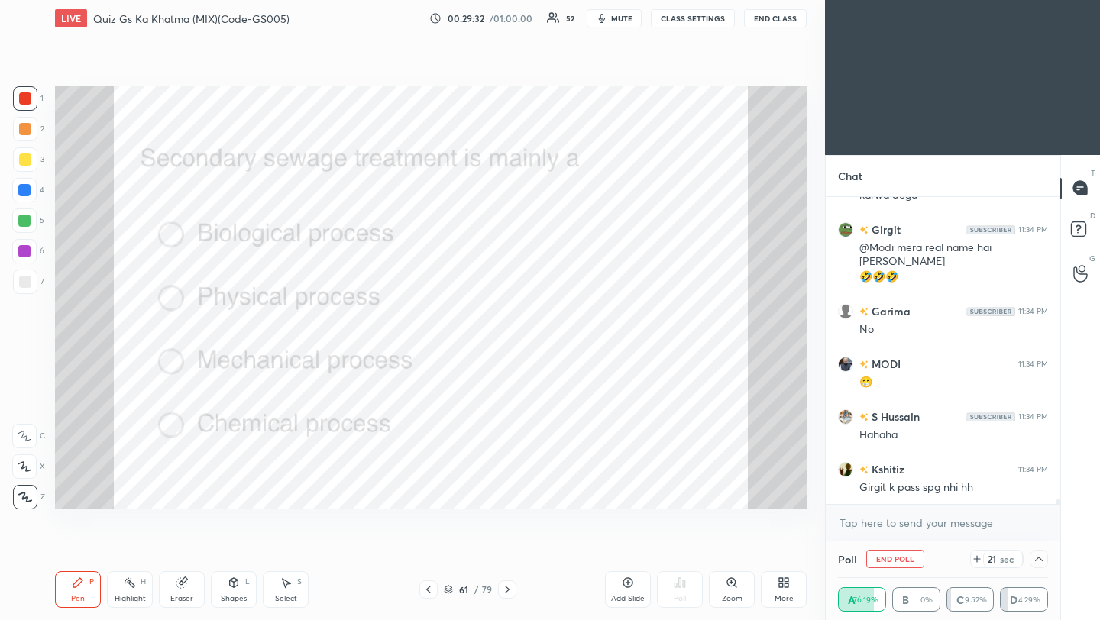
click at [506, 588] on icon at bounding box center [507, 590] width 12 height 12
click at [431, 591] on icon at bounding box center [428, 590] width 12 height 12
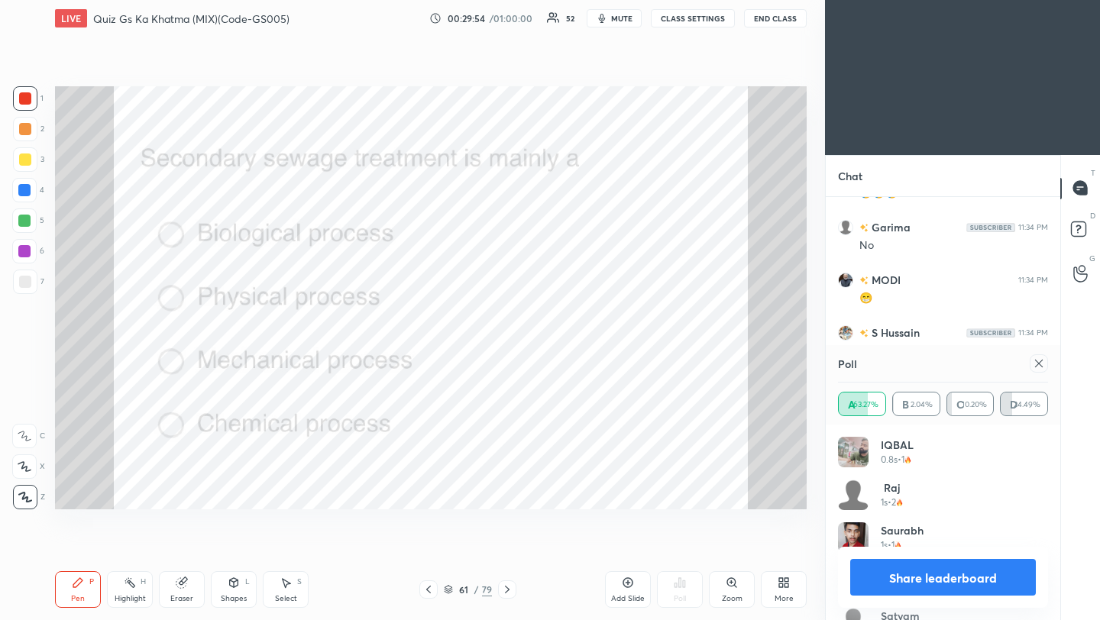
scroll to position [179, 205]
click at [1040, 364] on icon at bounding box center [1039, 364] width 8 height 8
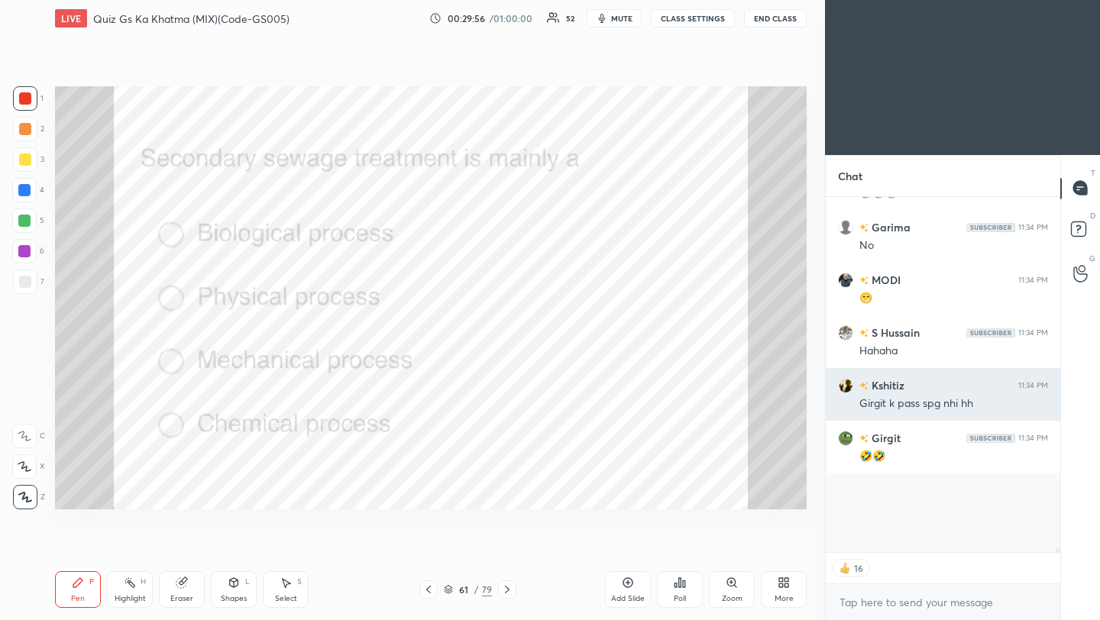
scroll to position [5, 5]
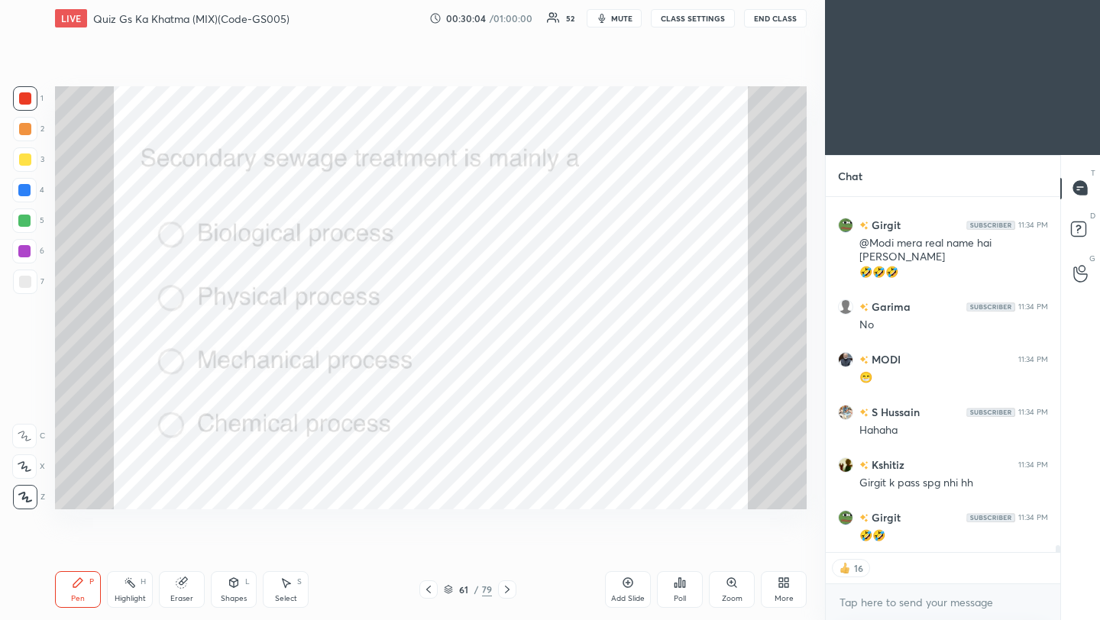
click at [506, 592] on icon at bounding box center [507, 590] width 12 height 12
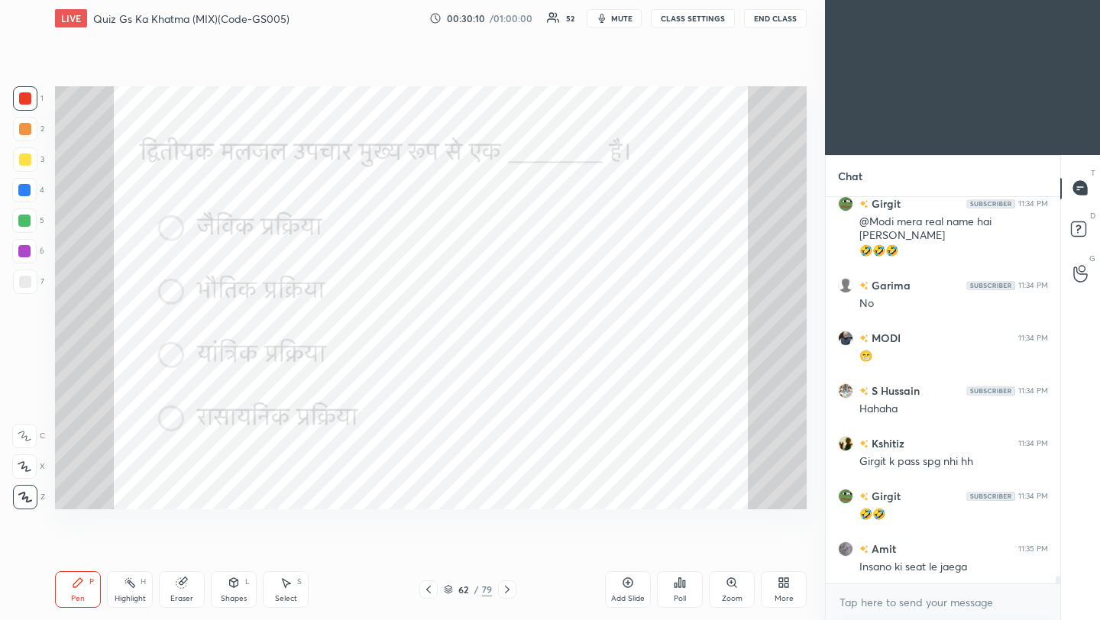
click at [507, 590] on icon at bounding box center [507, 590] width 5 height 8
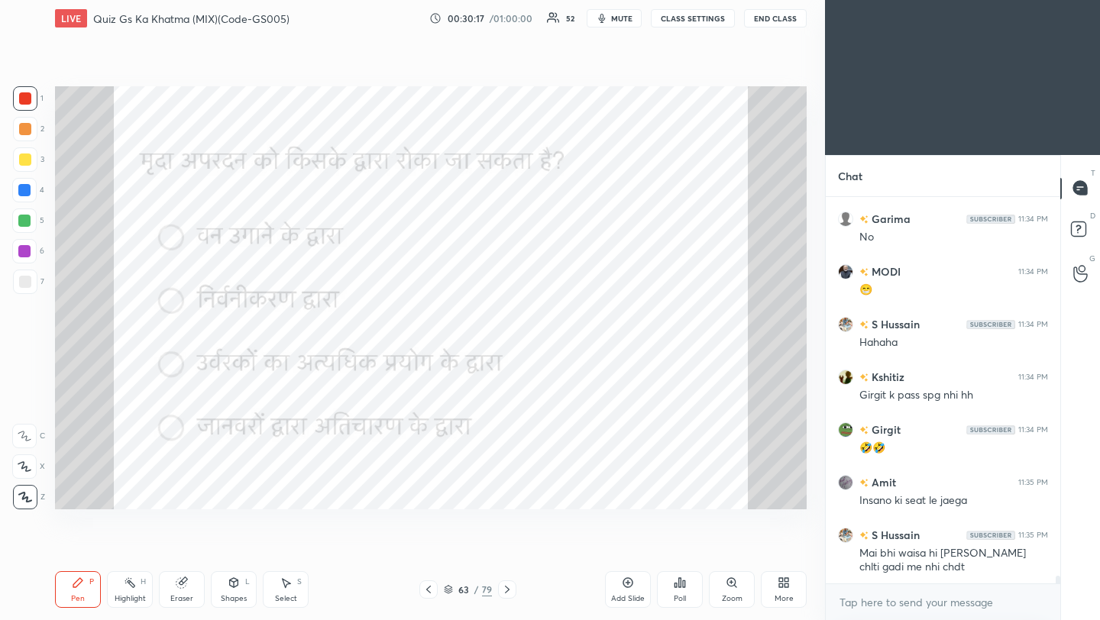
click at [507, 590] on icon at bounding box center [507, 590] width 5 height 8
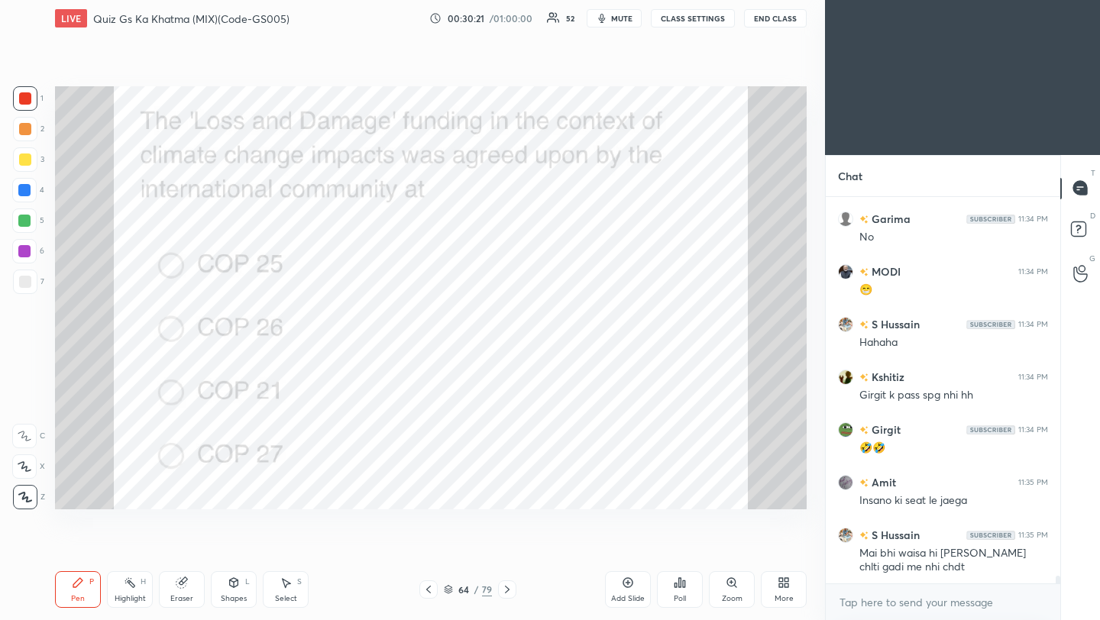
click at [680, 587] on icon at bounding box center [680, 582] width 2 height 9
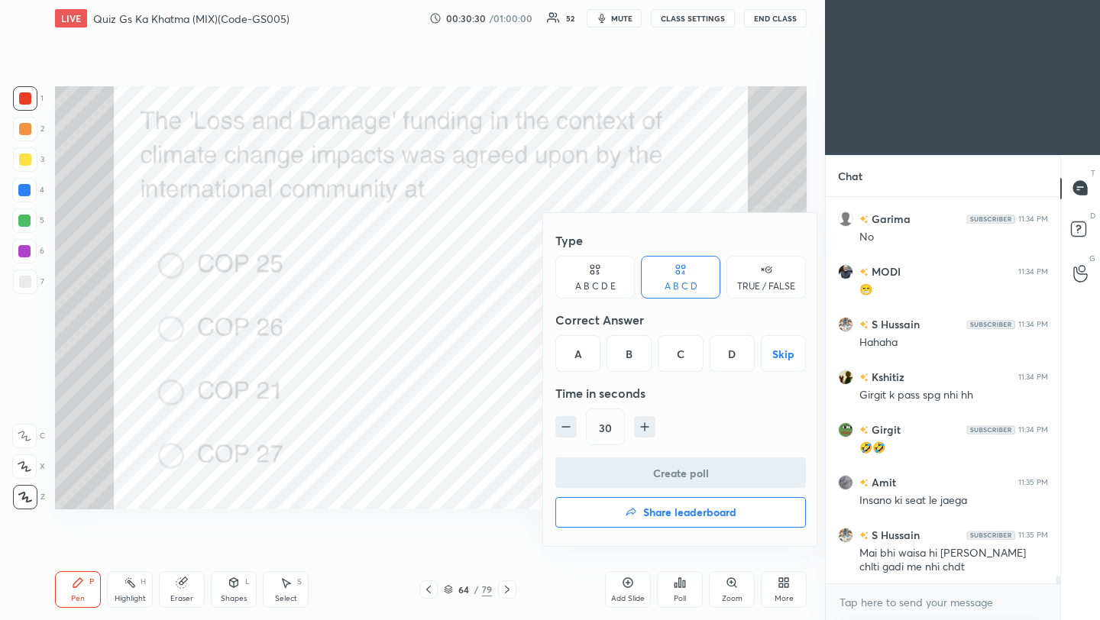
click at [496, 474] on div at bounding box center [550, 310] width 1100 height 620
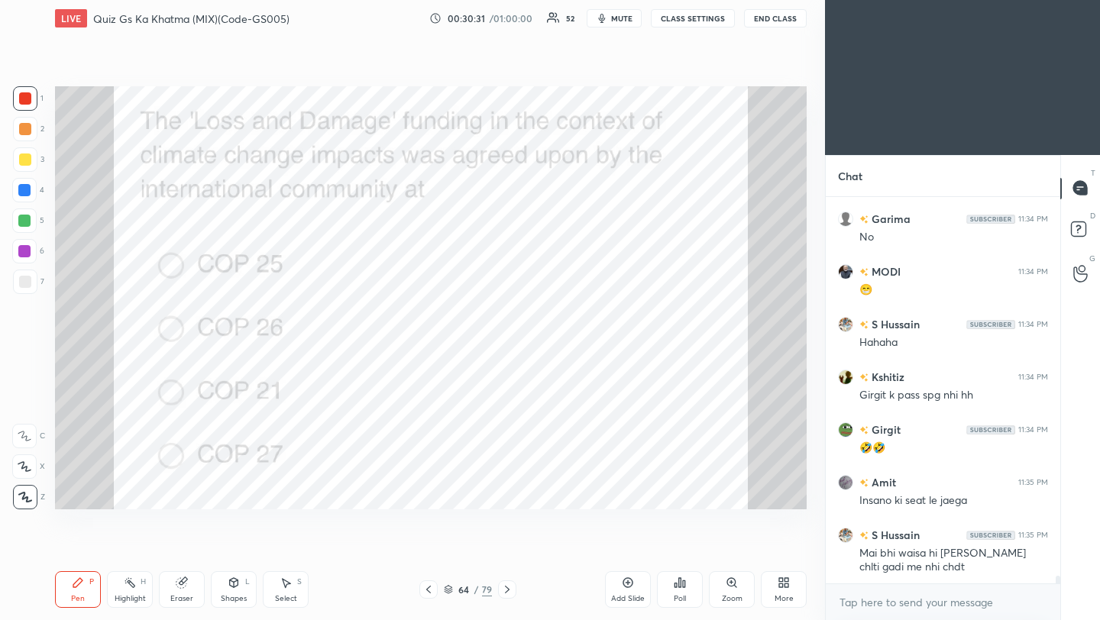
click at [426, 592] on icon at bounding box center [428, 590] width 12 height 12
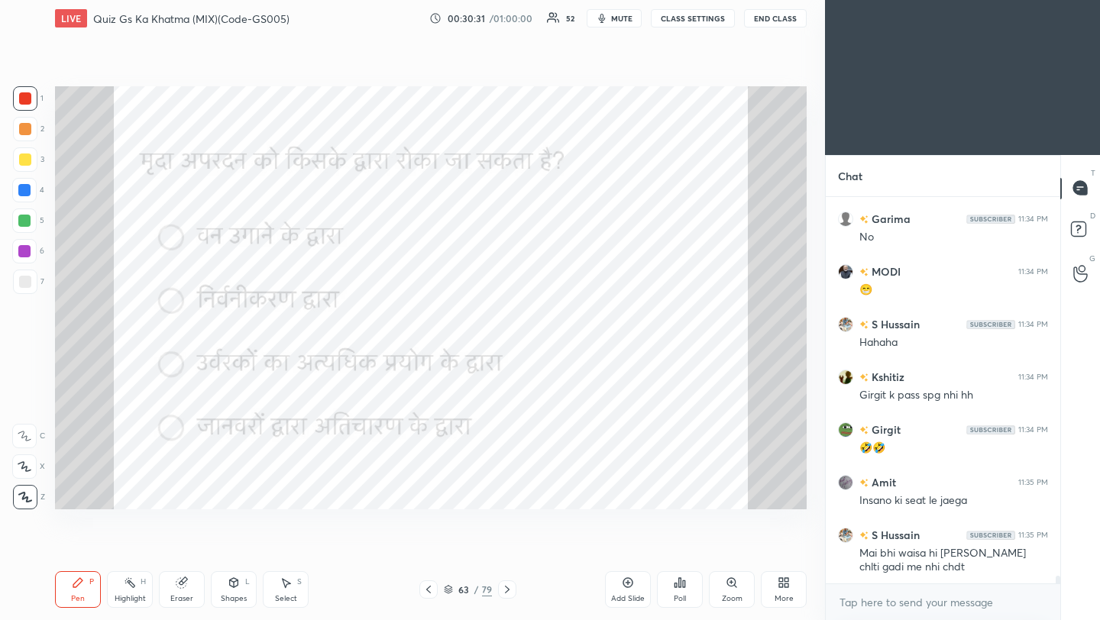
click at [429, 590] on icon at bounding box center [428, 590] width 12 height 12
click at [506, 591] on icon at bounding box center [507, 590] width 5 height 8
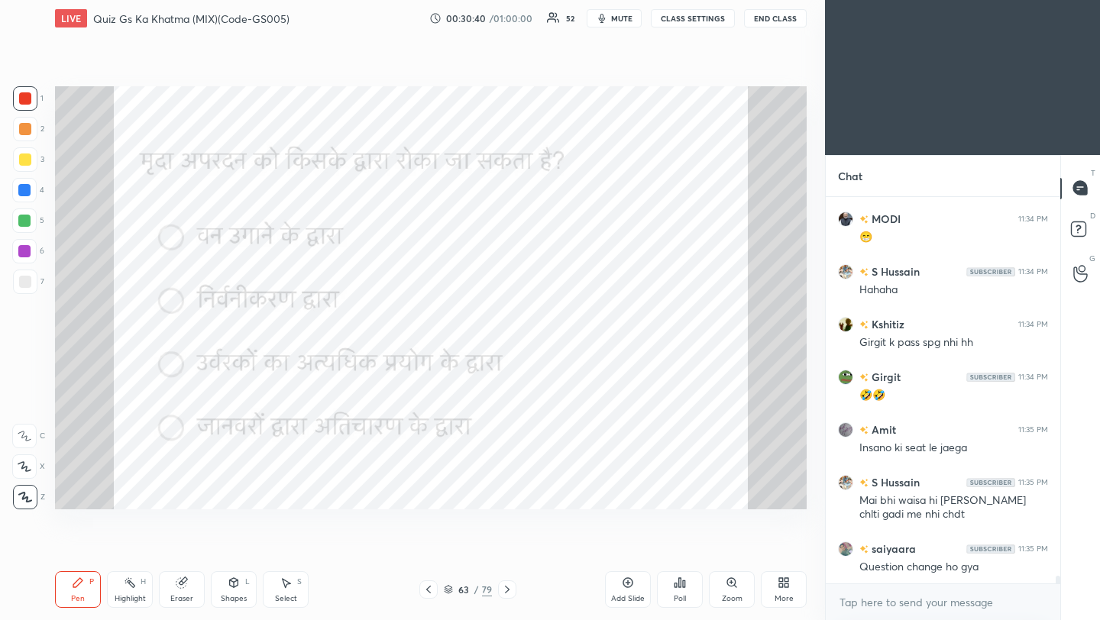
scroll to position [19100, 0]
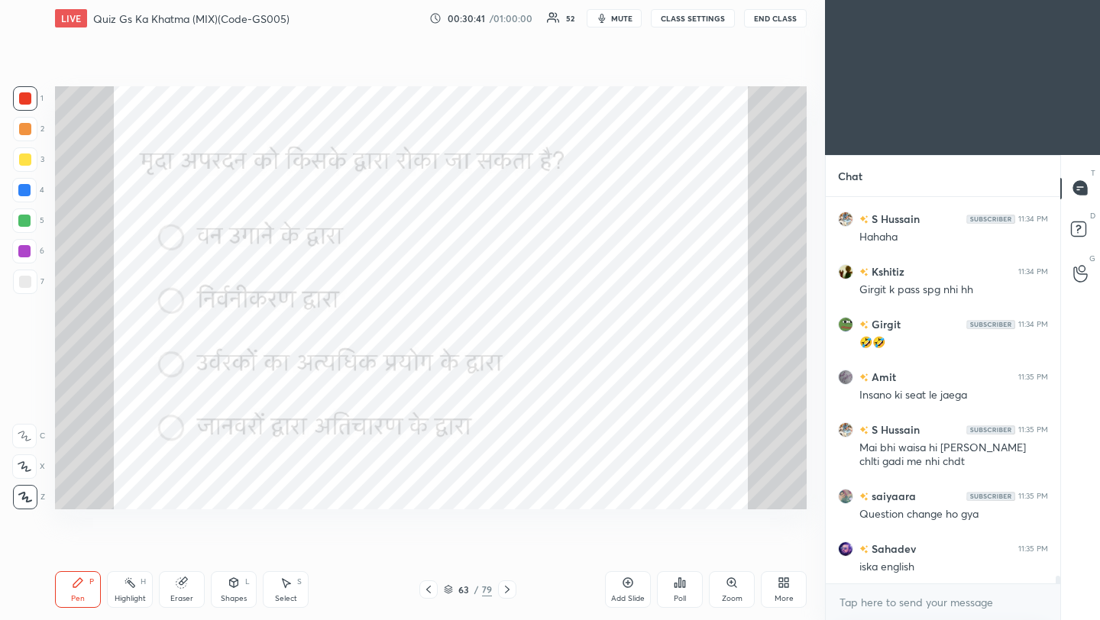
click at [679, 591] on div "Poll" at bounding box center [680, 589] width 46 height 37
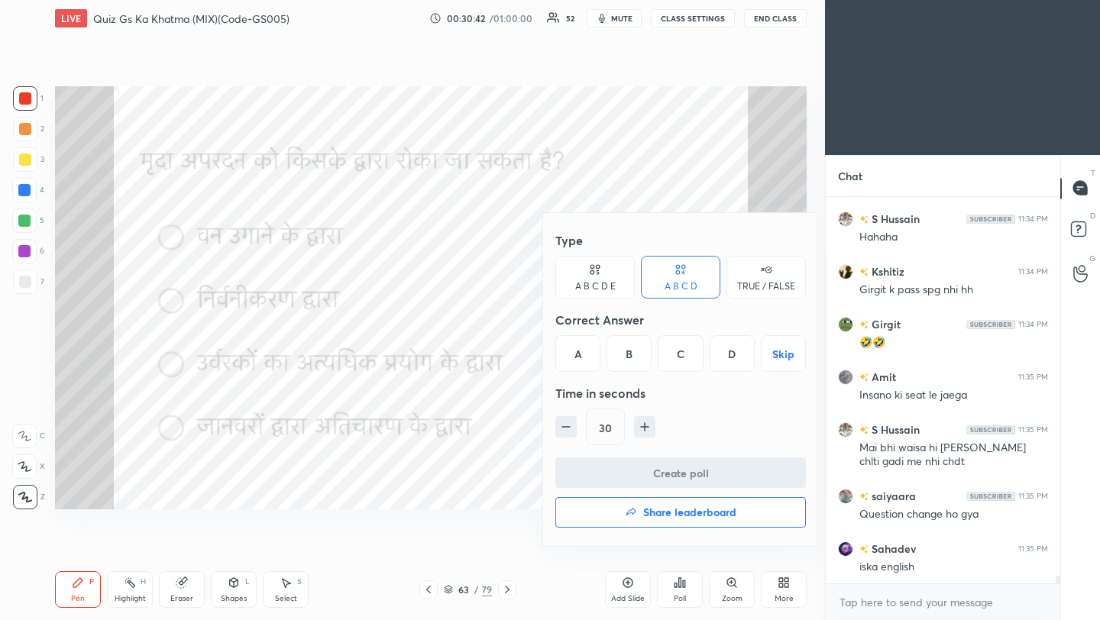
click at [587, 352] on div "A" at bounding box center [577, 353] width 45 height 37
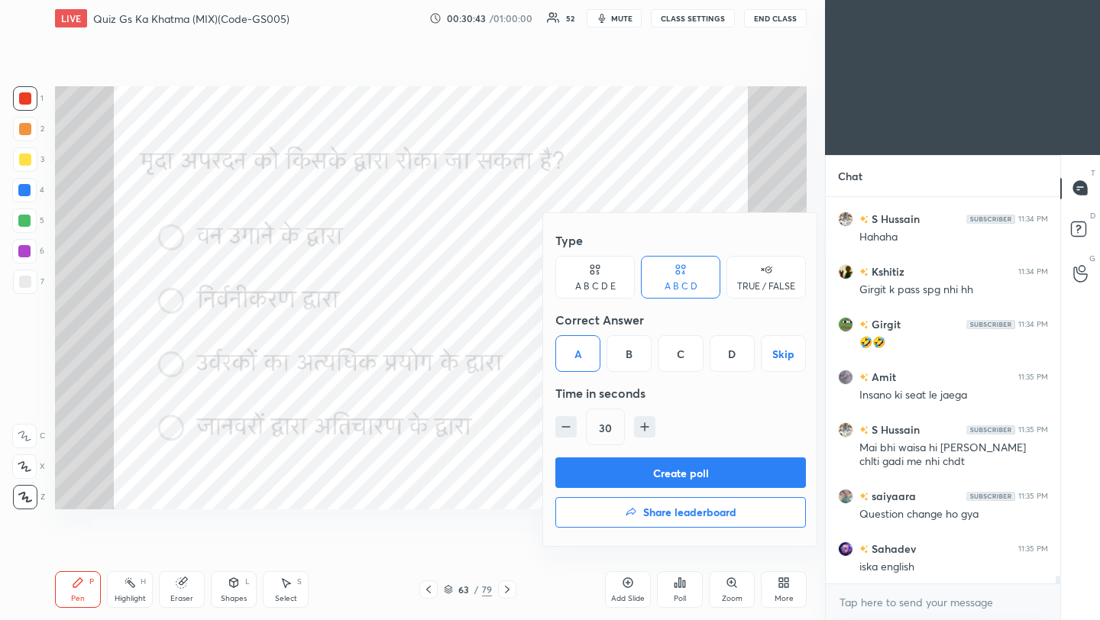
scroll to position [19153, 0]
click at [603, 476] on button "Create poll" at bounding box center [680, 473] width 251 height 31
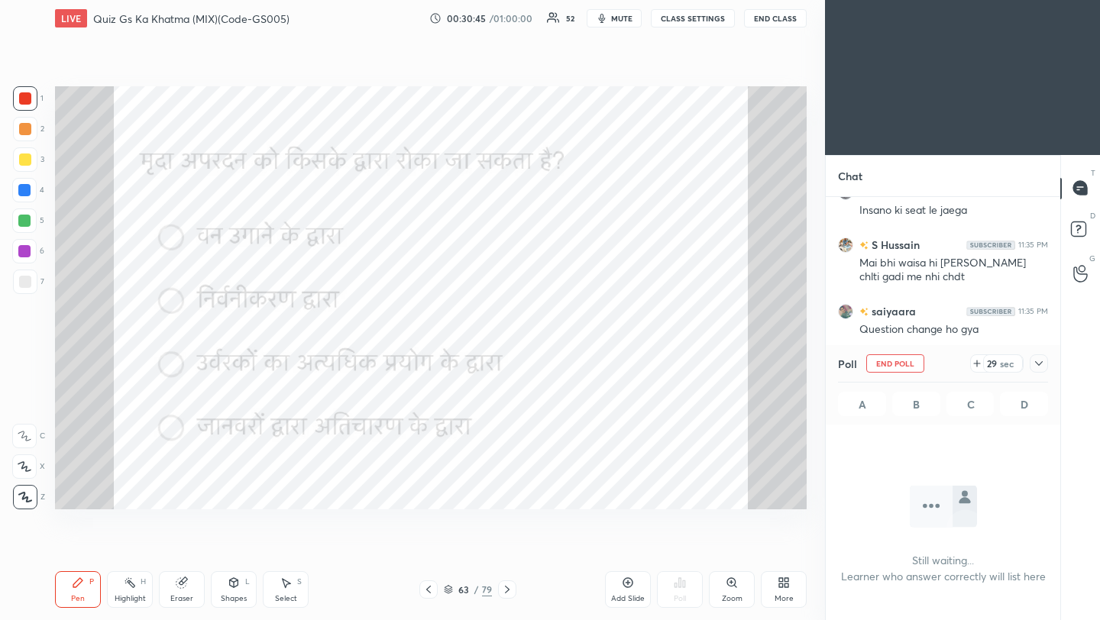
click at [1041, 364] on icon at bounding box center [1039, 363] width 12 height 12
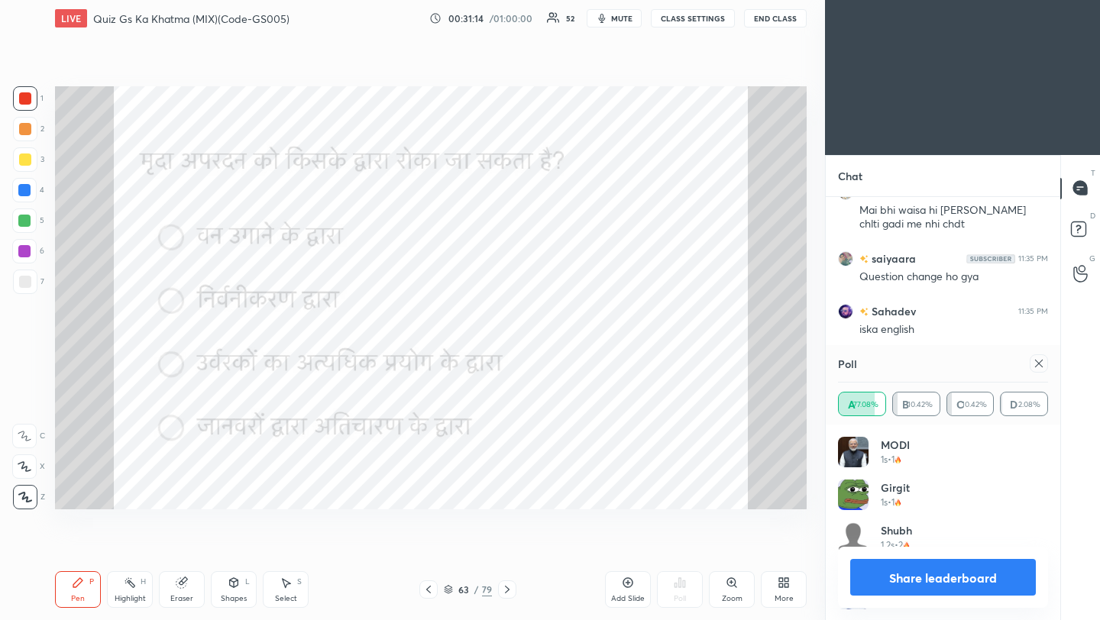
scroll to position [179, 205]
click at [1038, 361] on icon at bounding box center [1039, 363] width 12 height 12
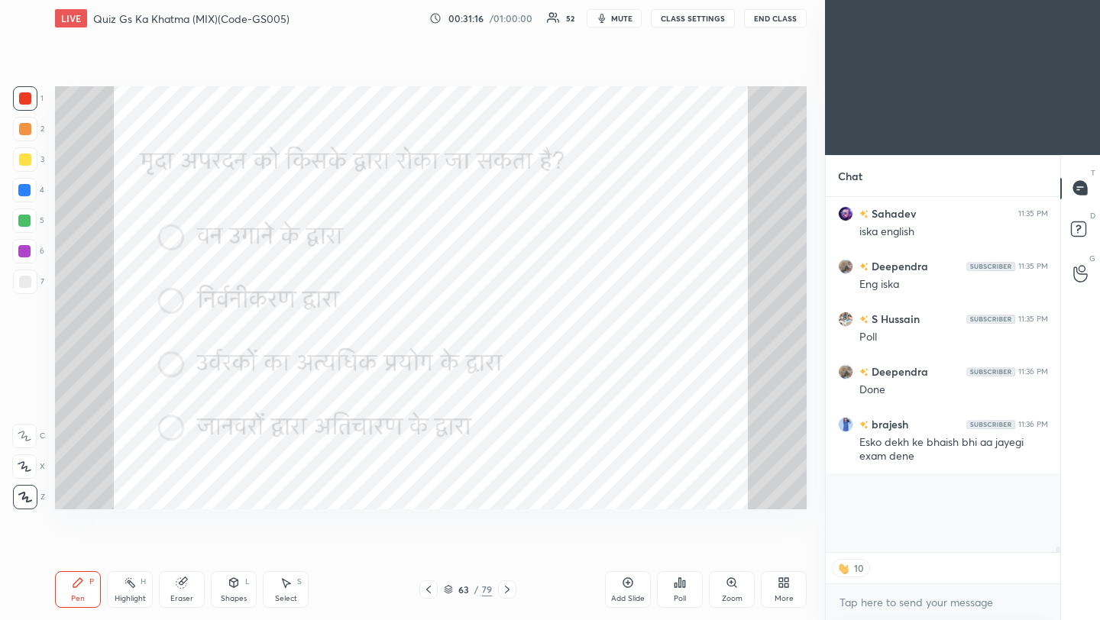
scroll to position [5, 5]
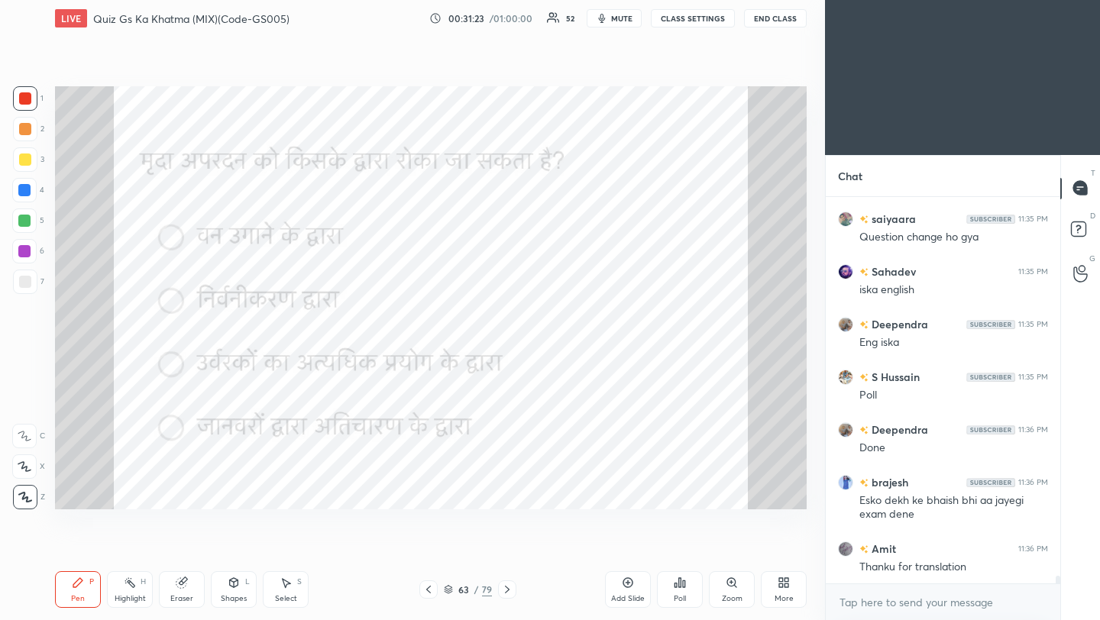
click at [504, 590] on icon at bounding box center [507, 590] width 12 height 12
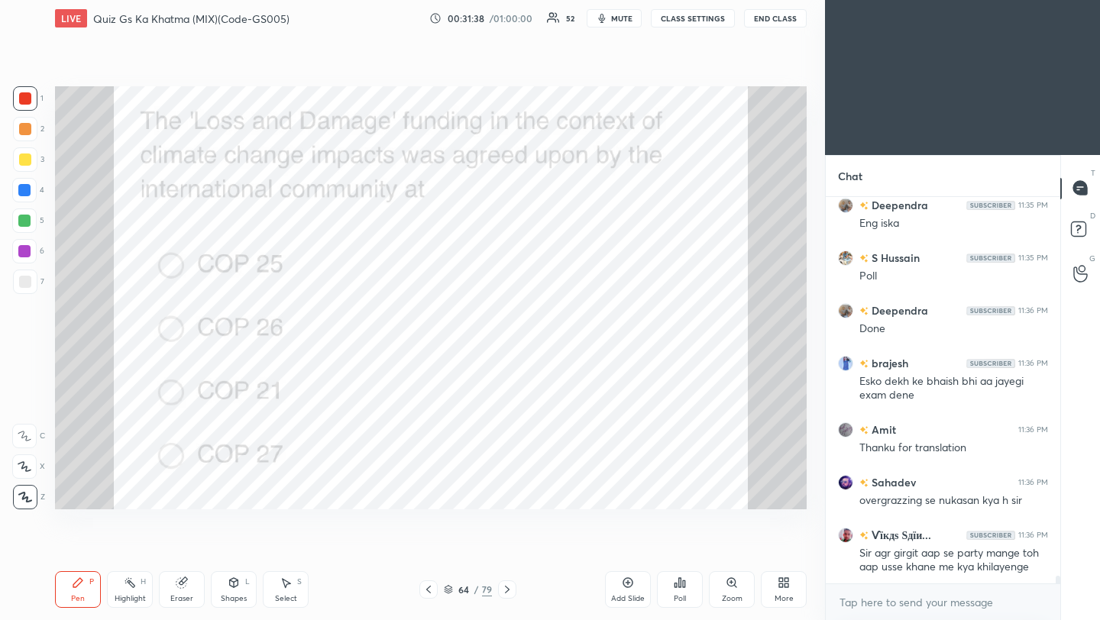
click at [678, 591] on div "Poll" at bounding box center [680, 589] width 46 height 37
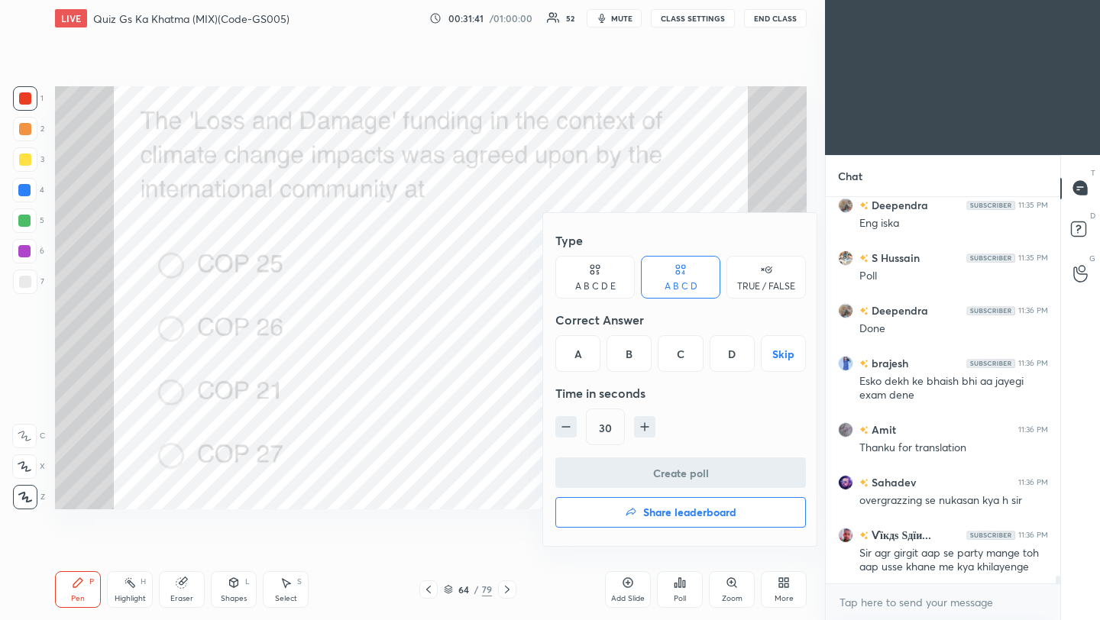
click at [732, 358] on div "D" at bounding box center [732, 353] width 45 height 37
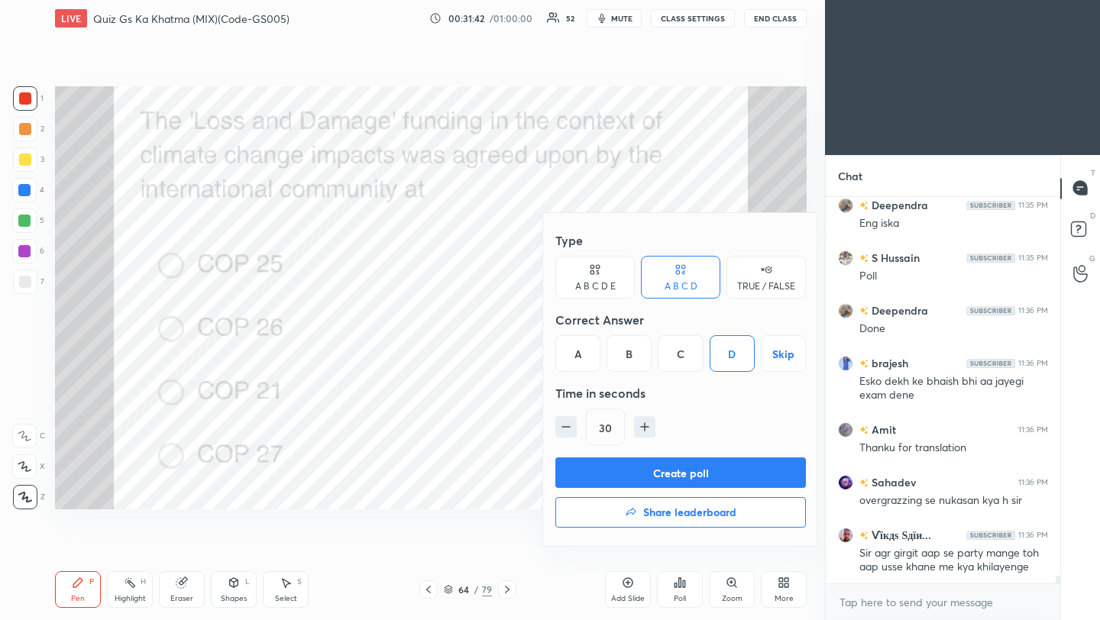
click at [681, 471] on button "Create poll" at bounding box center [680, 473] width 251 height 31
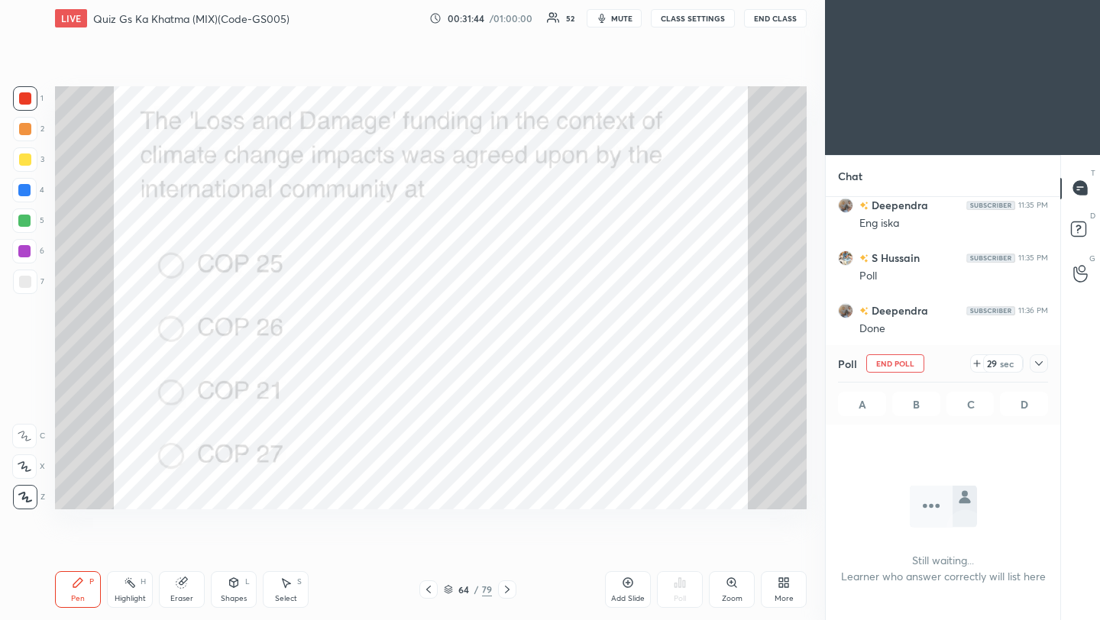
click at [1042, 366] on icon at bounding box center [1039, 363] width 12 height 12
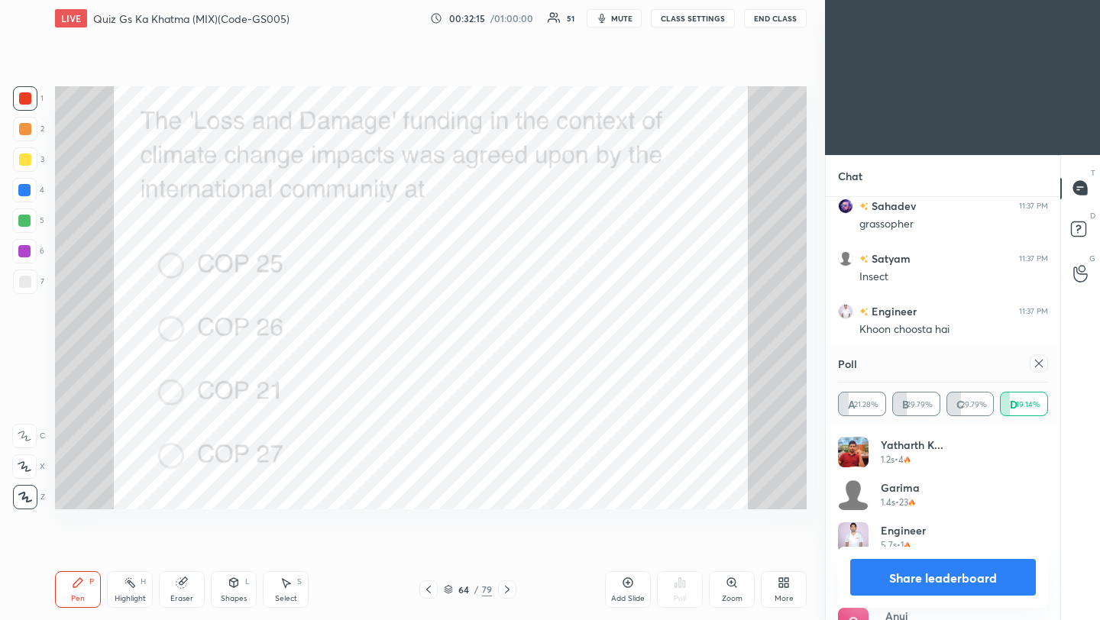
click at [1040, 368] on icon at bounding box center [1039, 363] width 12 height 12
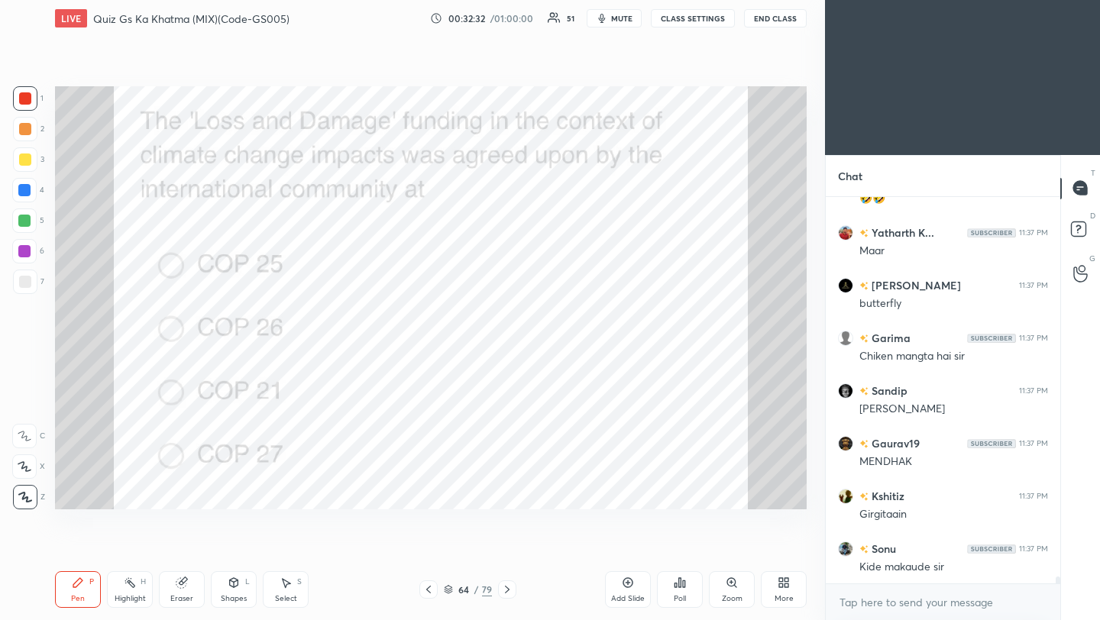
click at [506, 587] on icon at bounding box center [507, 590] width 5 height 8
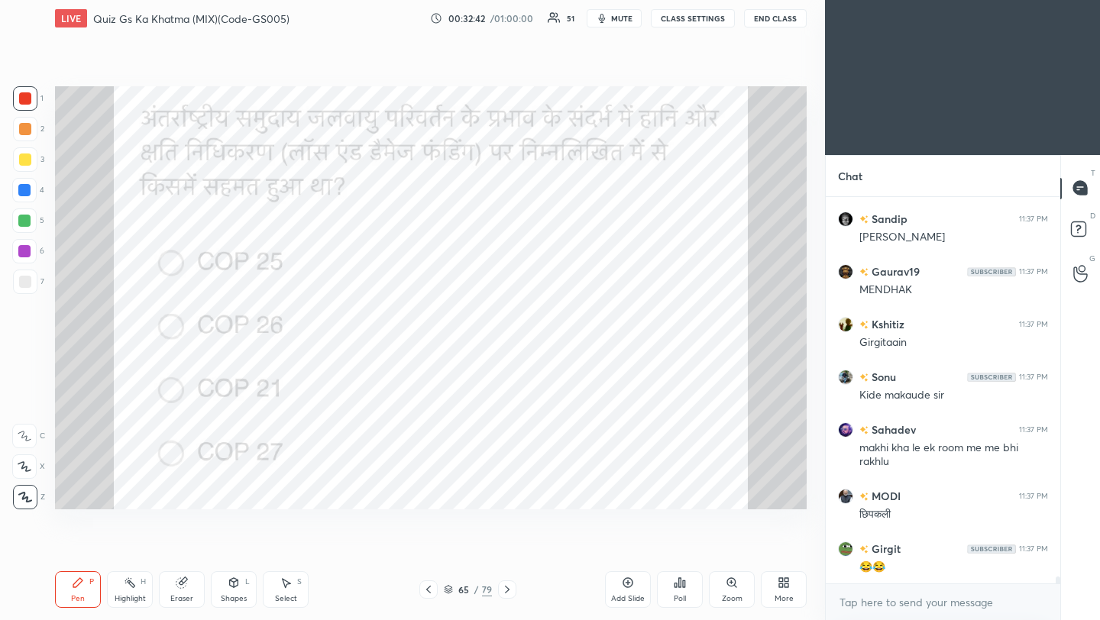
click at [506, 590] on icon at bounding box center [507, 590] width 12 height 12
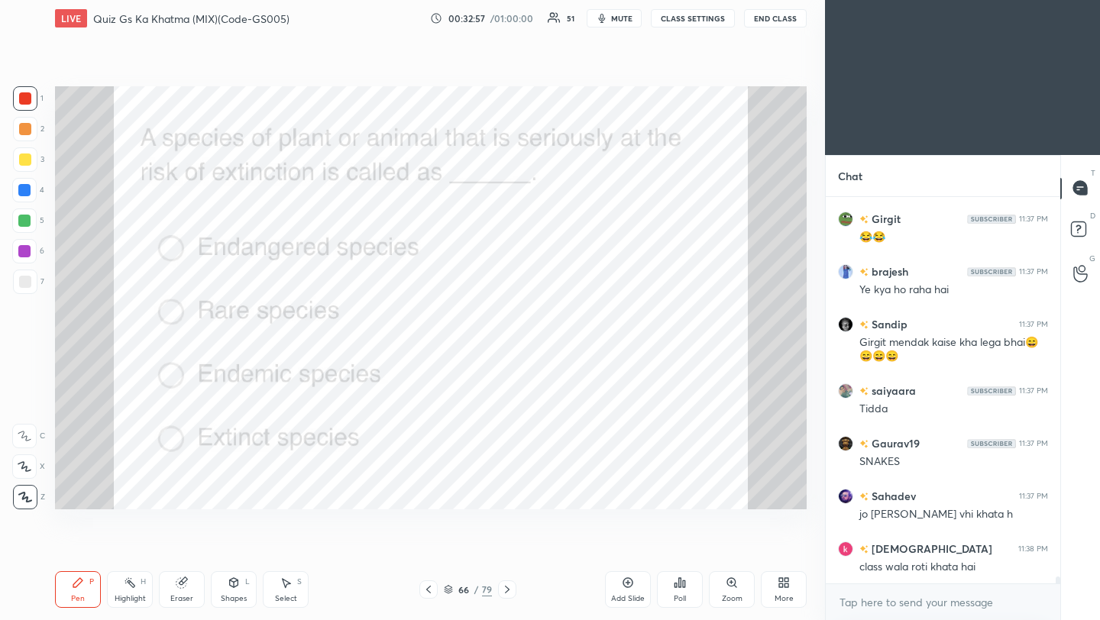
click at [504, 592] on icon at bounding box center [507, 590] width 12 height 12
click at [681, 588] on div "Poll" at bounding box center [680, 589] width 46 height 37
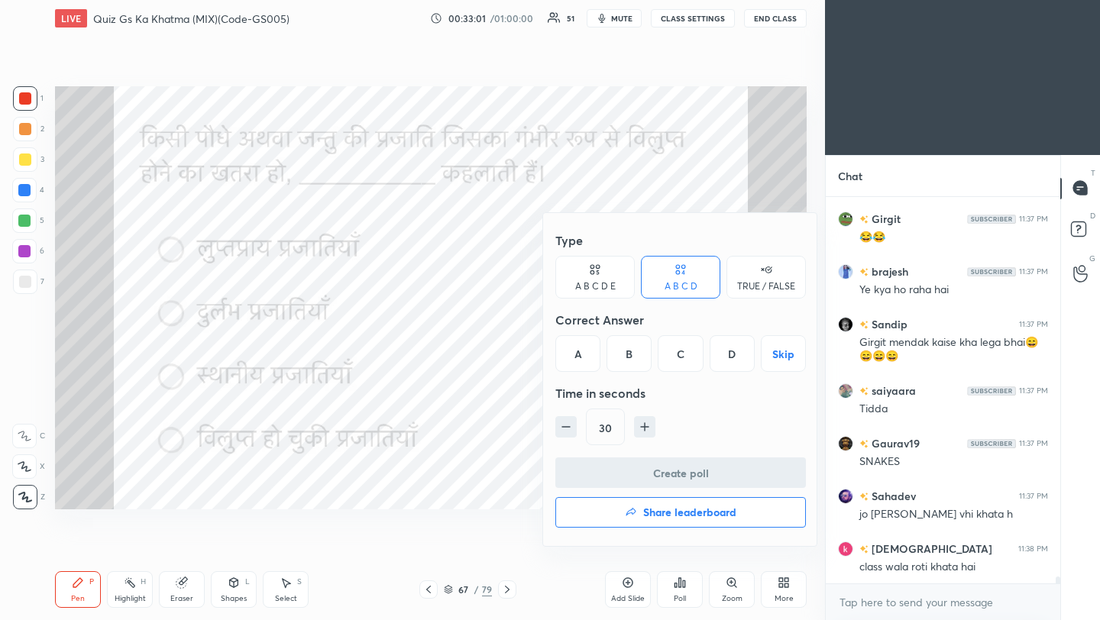
click at [584, 361] on div "A" at bounding box center [577, 353] width 45 height 37
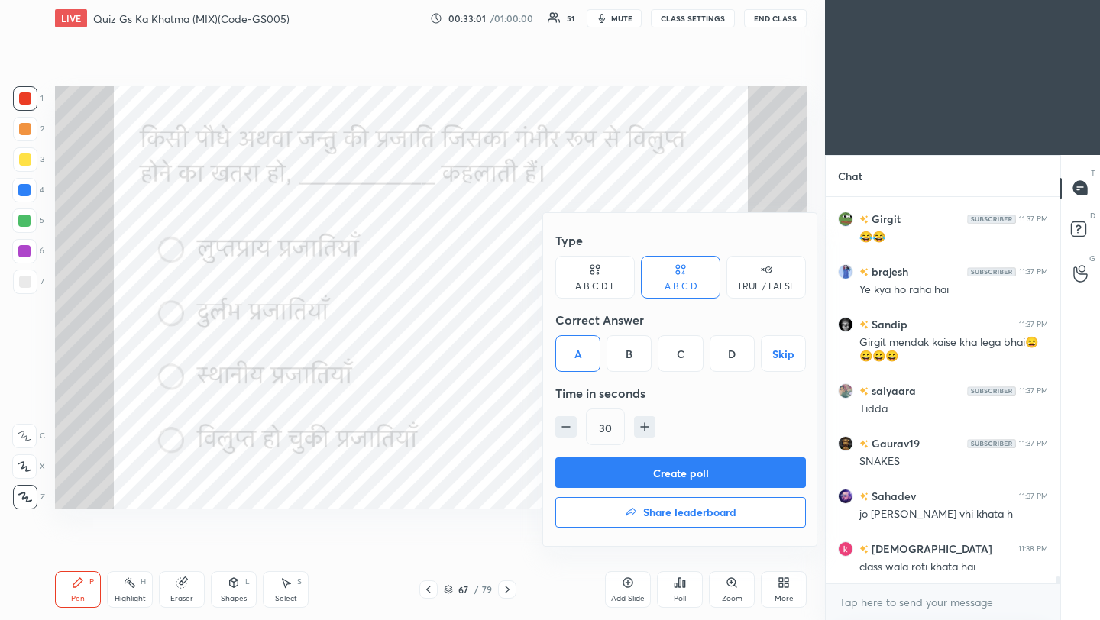
click at [624, 474] on button "Create poll" at bounding box center [680, 473] width 251 height 31
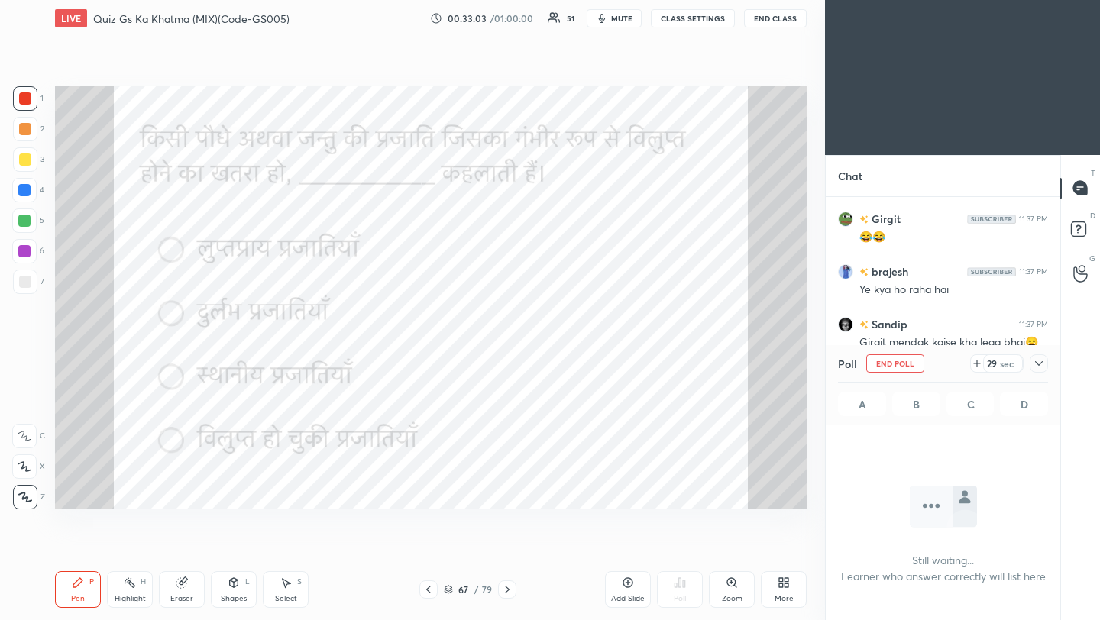
click at [1043, 367] on icon at bounding box center [1039, 363] width 12 height 12
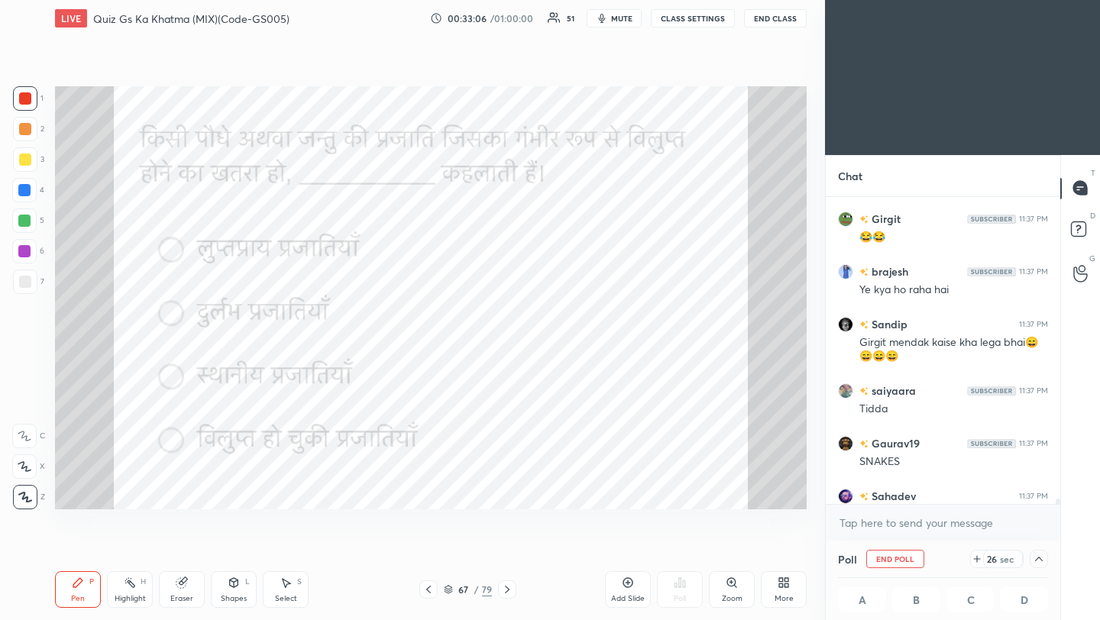
click at [425, 591] on icon at bounding box center [428, 590] width 12 height 12
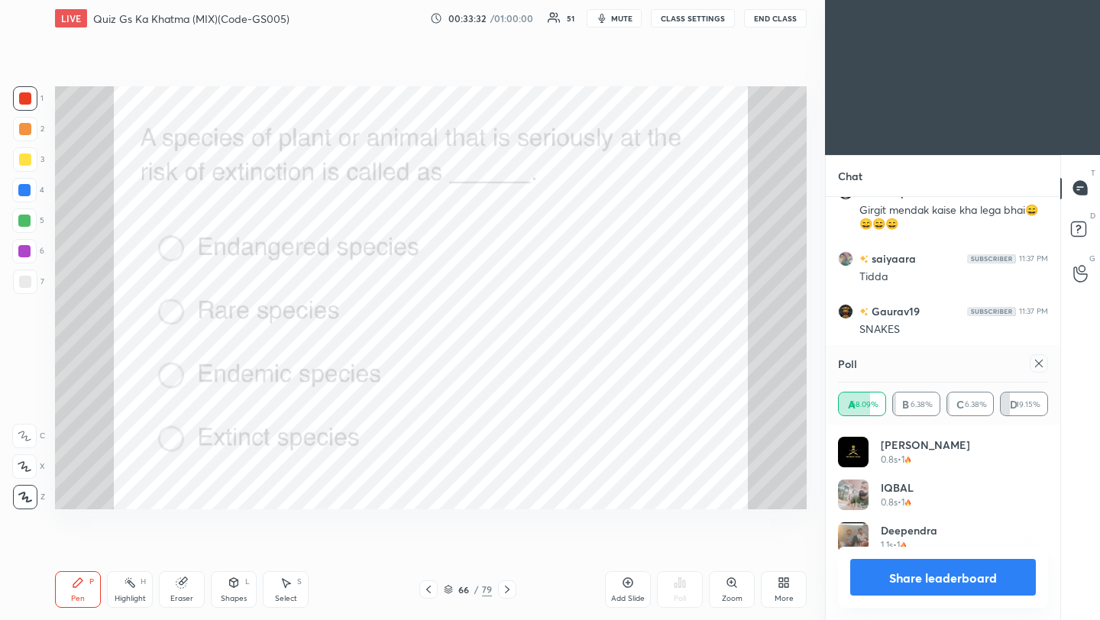
scroll to position [179, 205]
click at [1043, 362] on icon at bounding box center [1039, 363] width 12 height 12
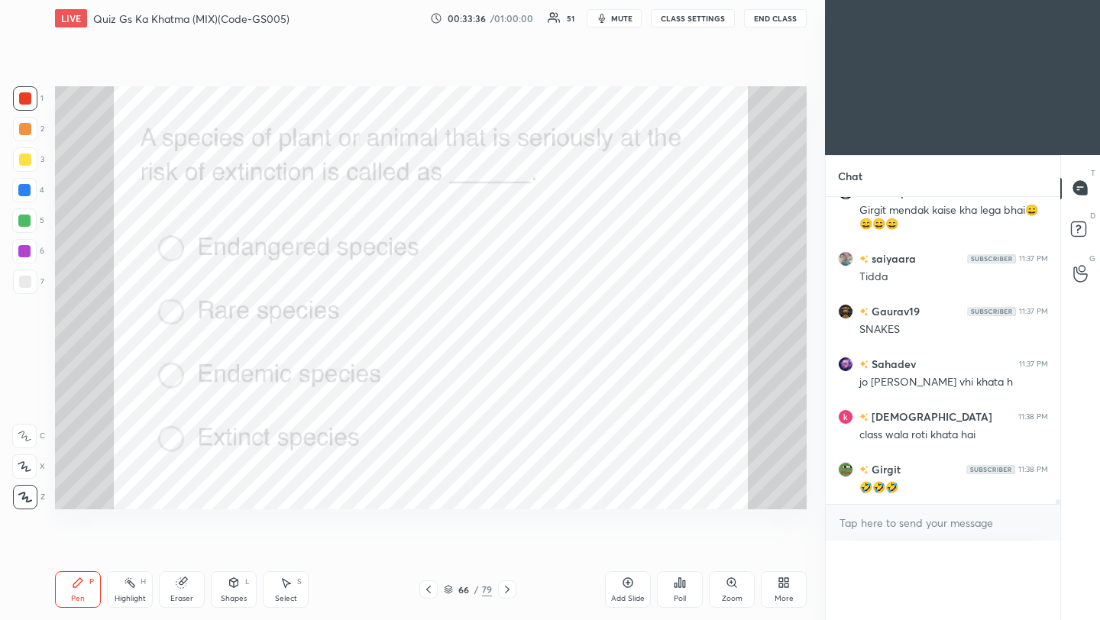
scroll to position [1, 5]
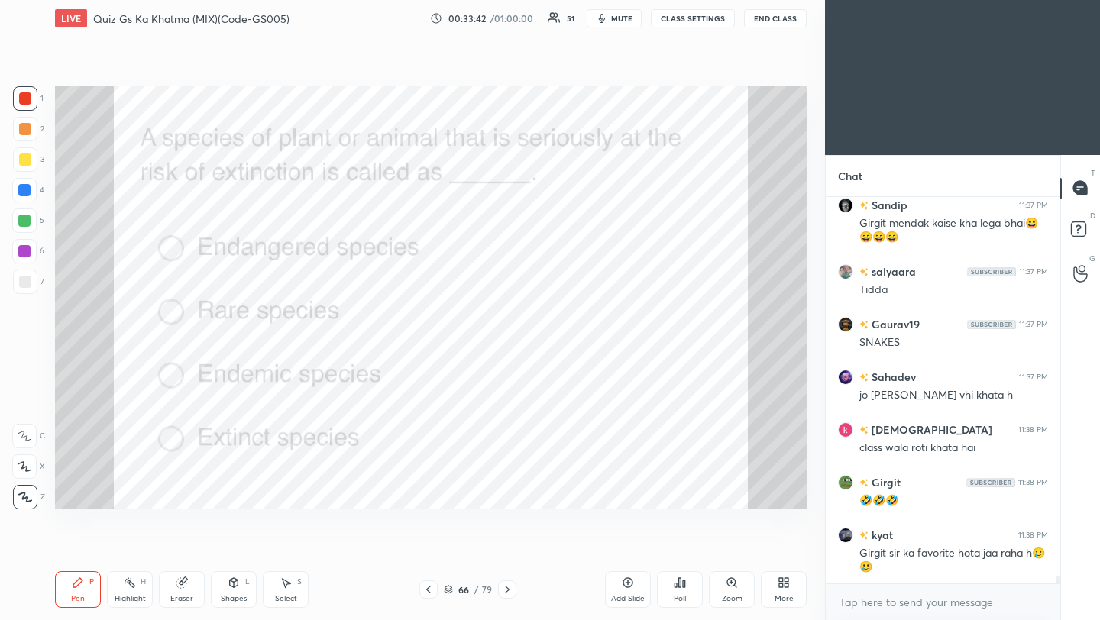
click at [505, 592] on icon at bounding box center [507, 590] width 12 height 12
click at [505, 593] on icon at bounding box center [507, 590] width 12 height 12
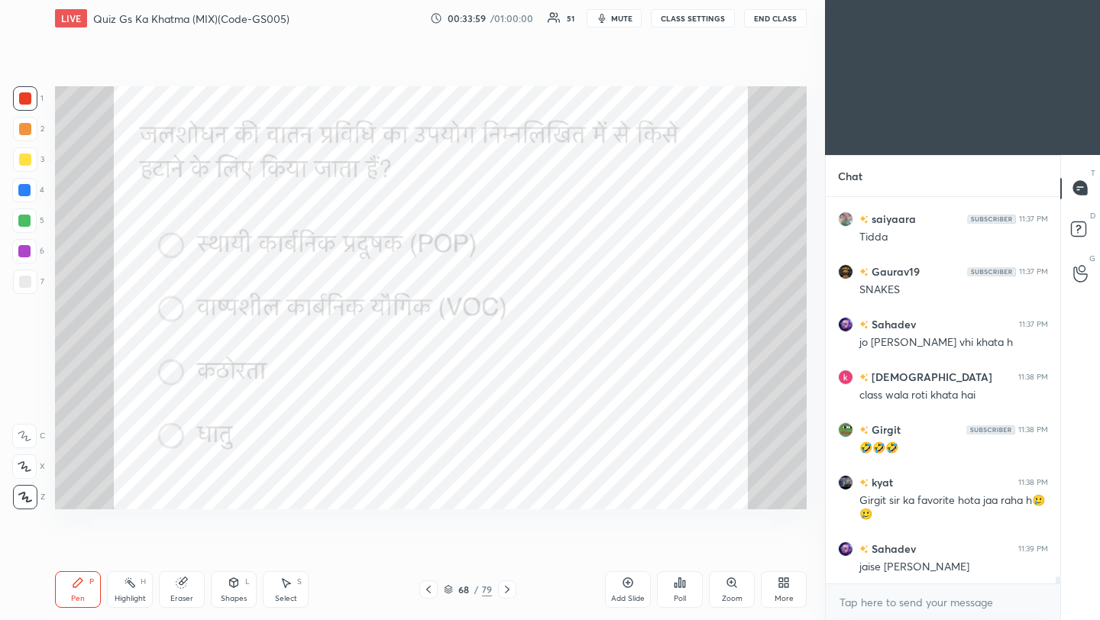
click at [506, 597] on div at bounding box center [507, 590] width 18 height 18
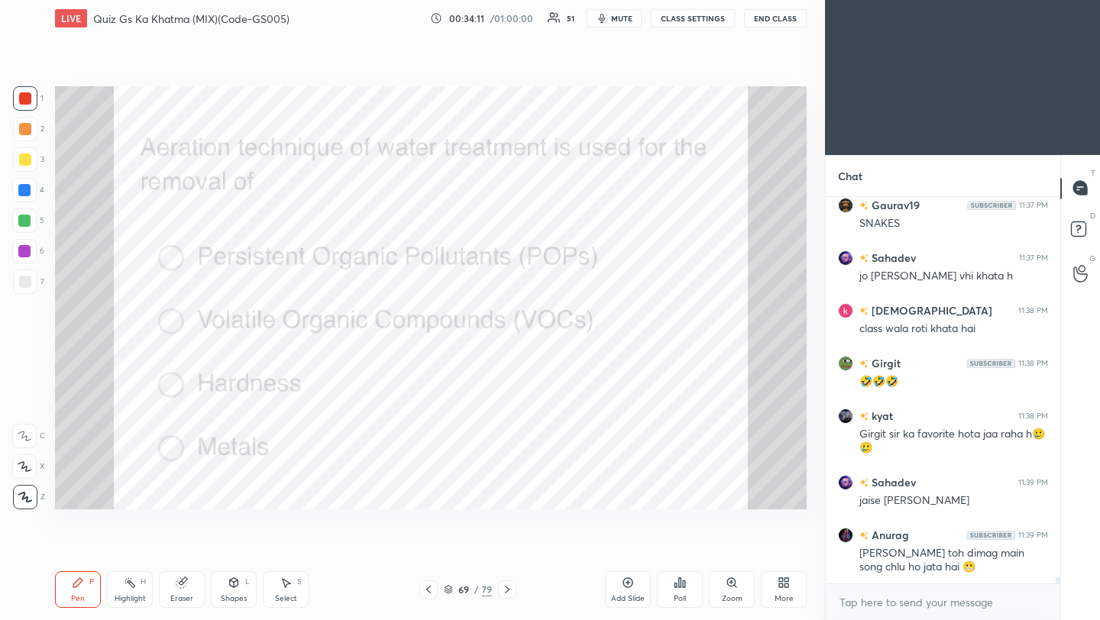
click at [429, 597] on div at bounding box center [428, 590] width 18 height 18
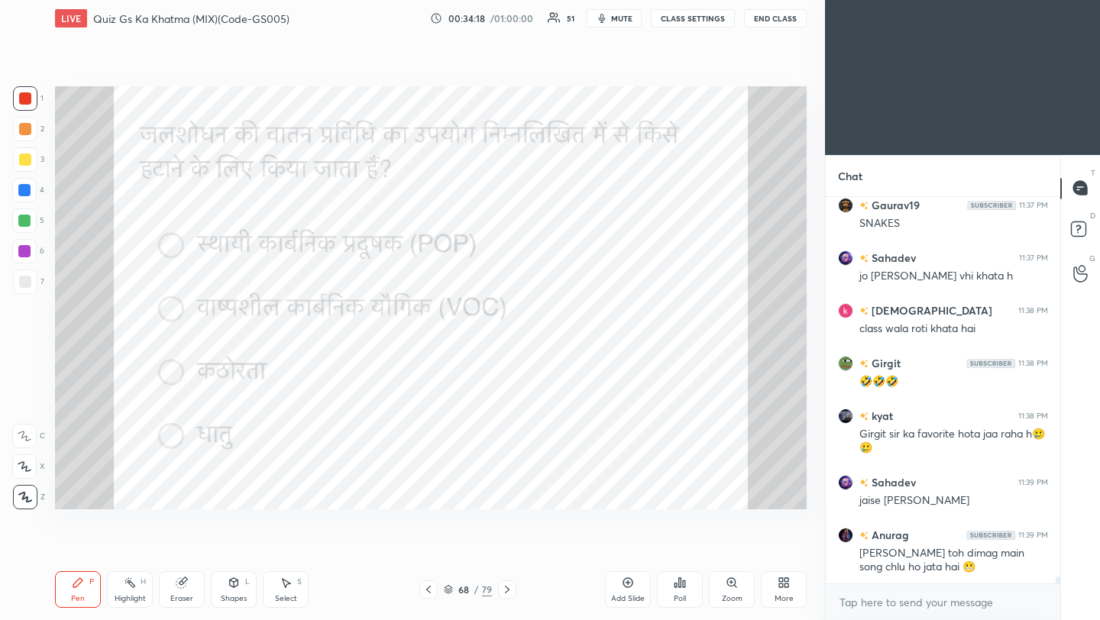
click at [505, 590] on icon at bounding box center [507, 590] width 12 height 12
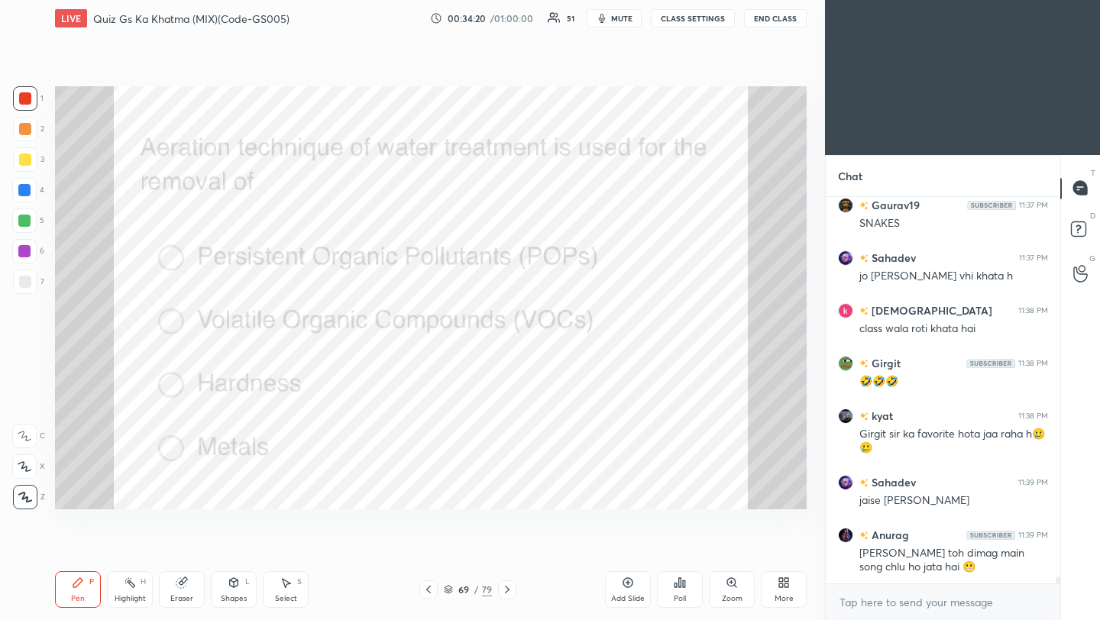
click at [687, 599] on div "Poll" at bounding box center [680, 589] width 46 height 37
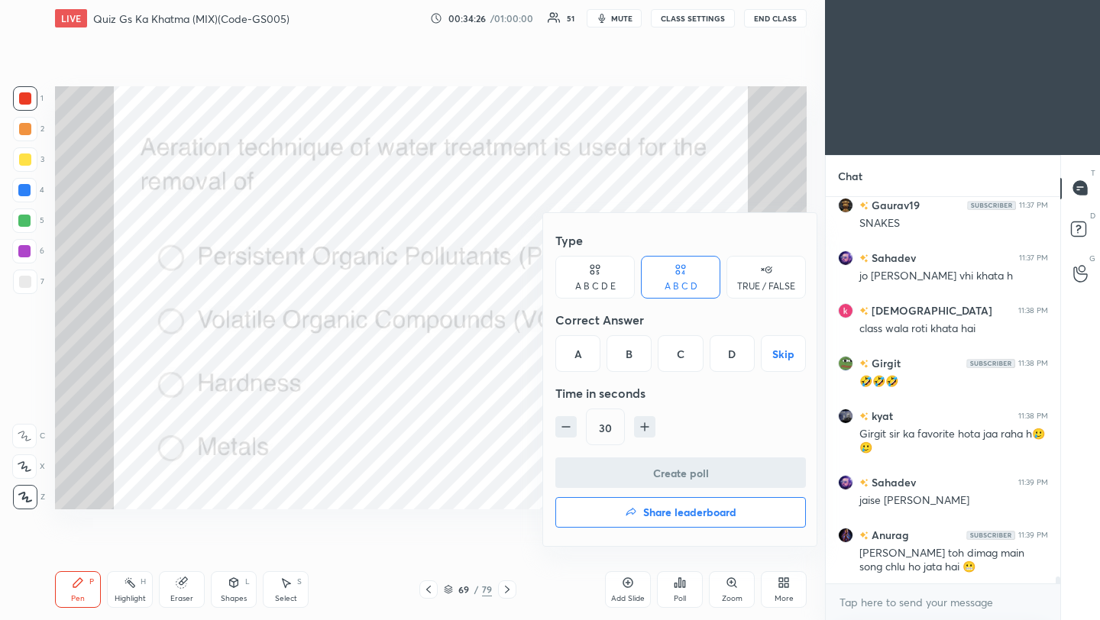
click at [629, 358] on div "B" at bounding box center [628, 353] width 45 height 37
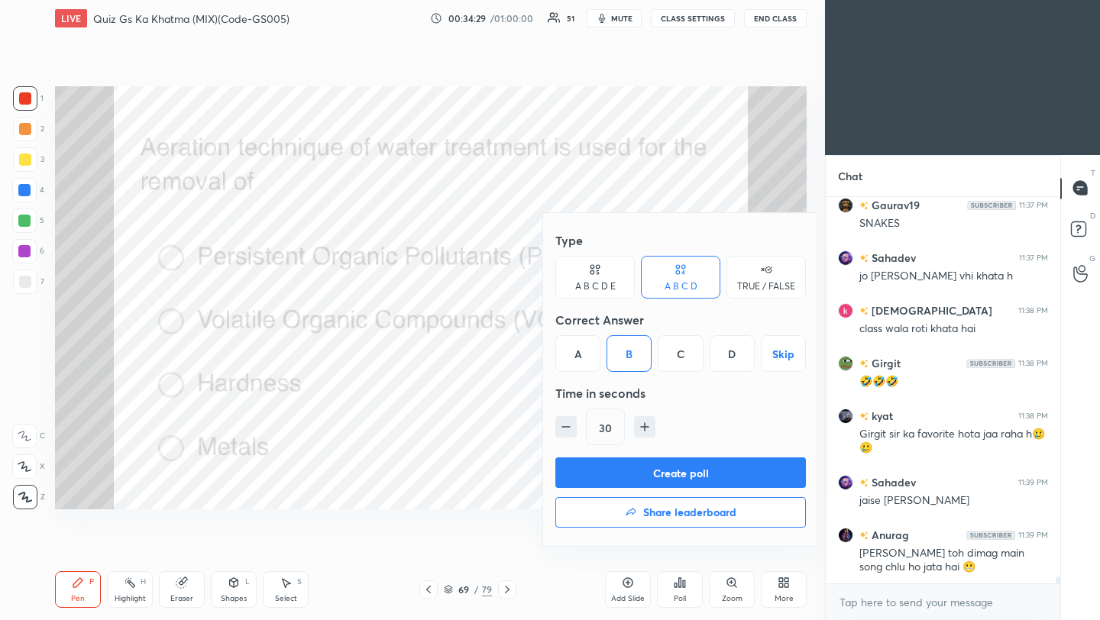
click at [630, 480] on button "Create poll" at bounding box center [680, 473] width 251 height 31
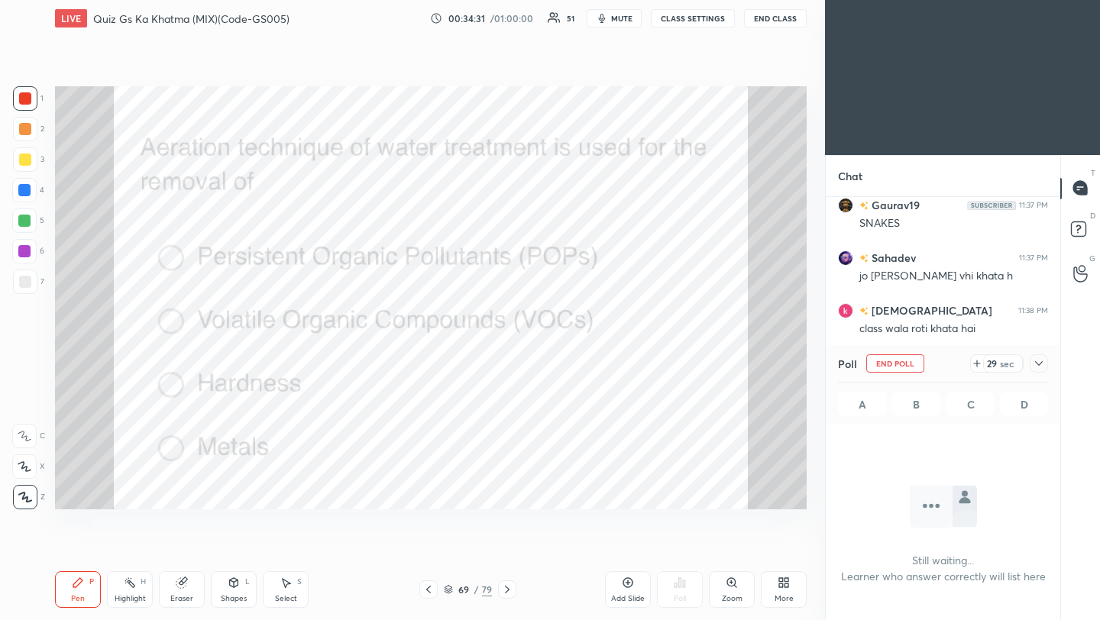
click at [1038, 362] on icon at bounding box center [1039, 363] width 12 height 12
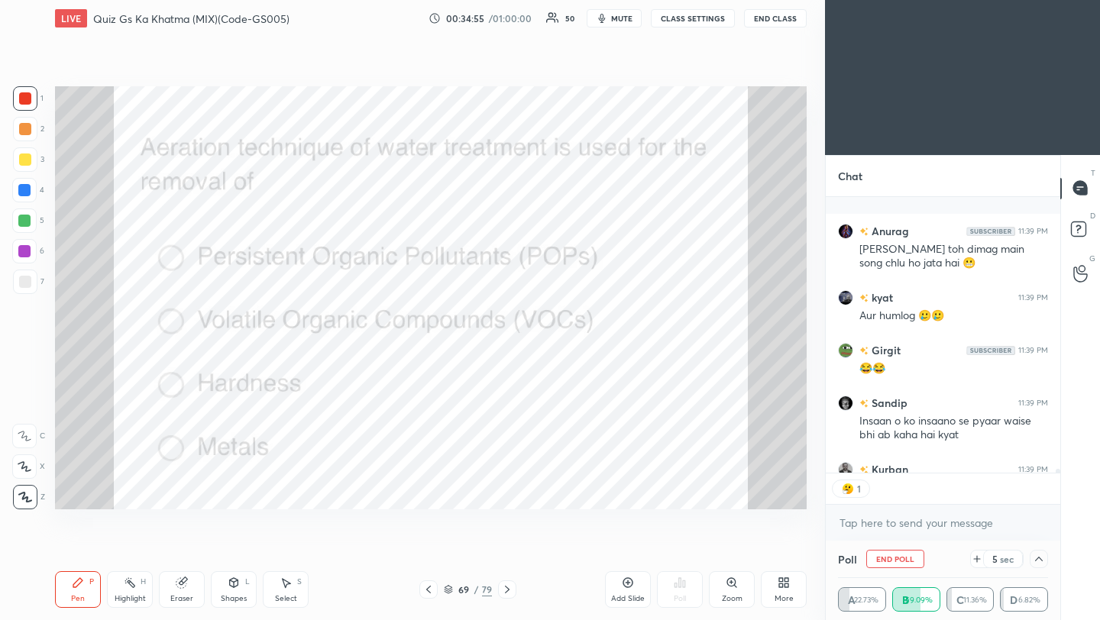
scroll to position [21679, 0]
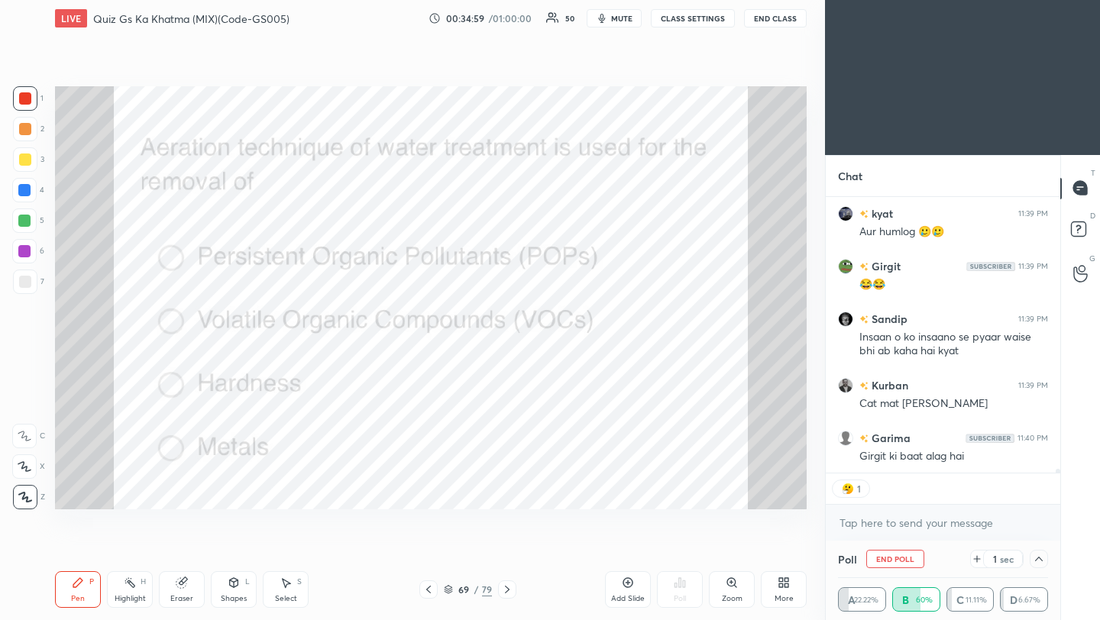
click at [429, 590] on icon at bounding box center [428, 590] width 12 height 12
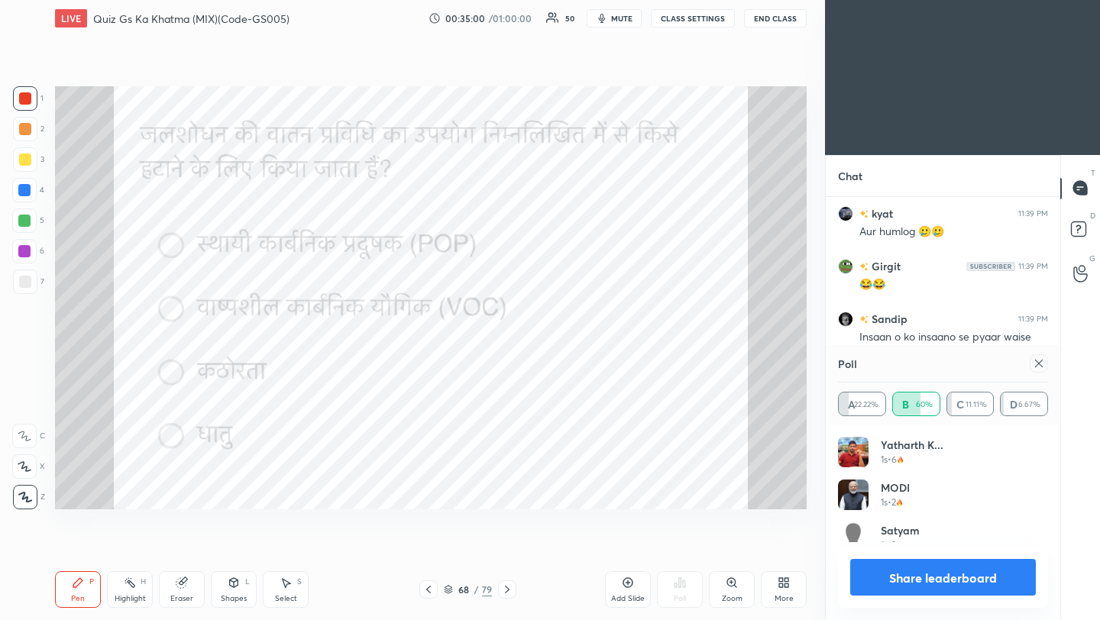
scroll to position [179, 205]
click at [1041, 364] on icon at bounding box center [1039, 363] width 12 height 12
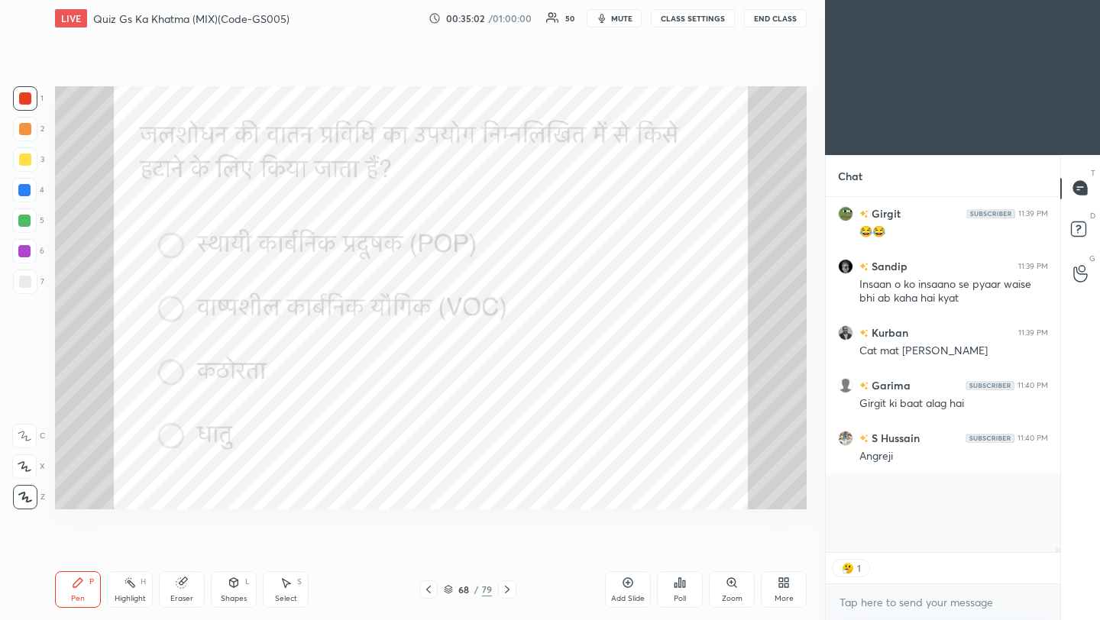
scroll to position [370, 230]
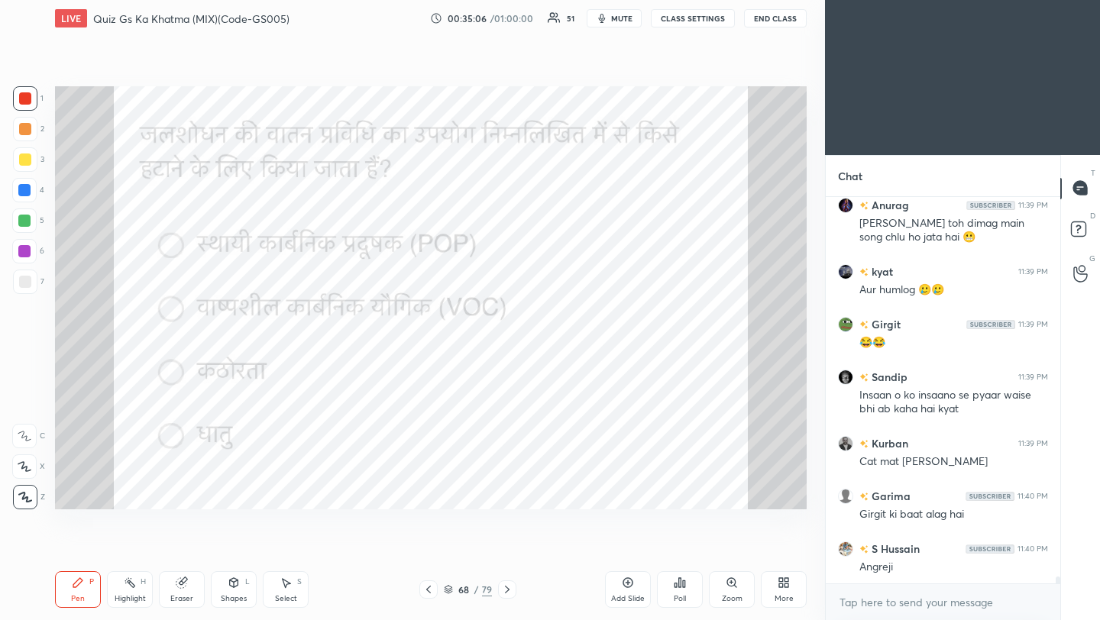
click at [505, 587] on icon at bounding box center [507, 590] width 12 height 12
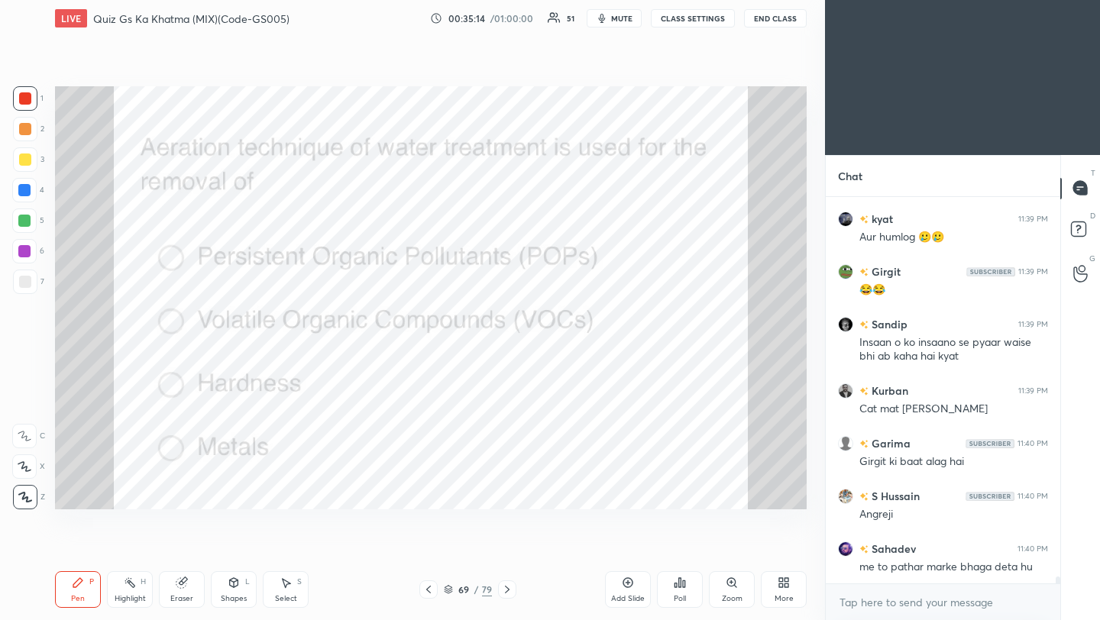
click at [508, 589] on icon at bounding box center [507, 590] width 5 height 8
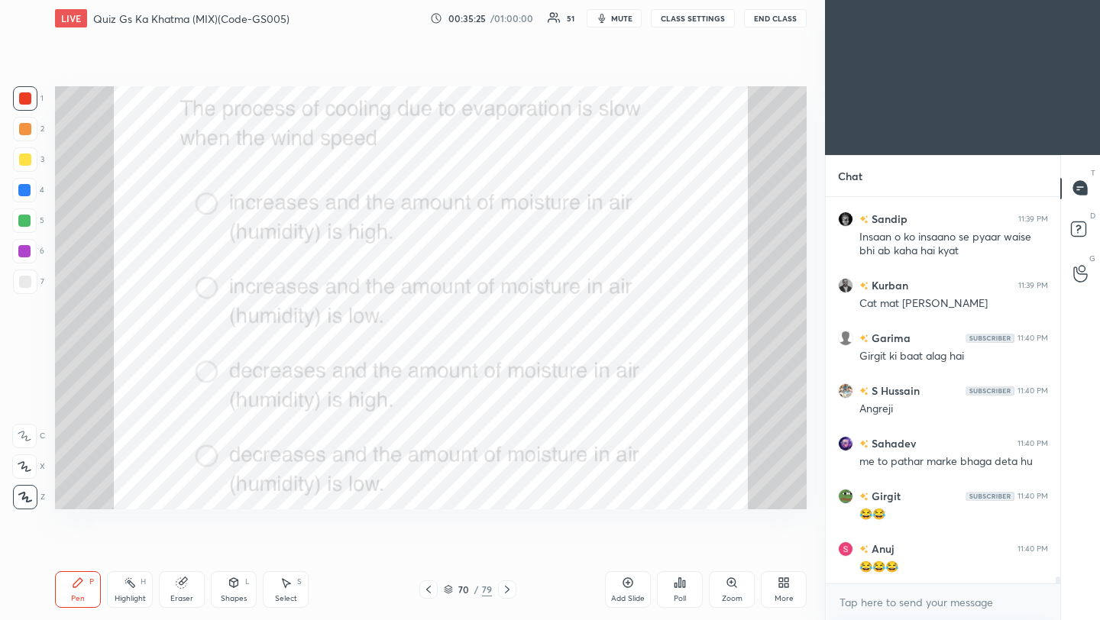
click at [507, 590] on icon at bounding box center [507, 590] width 5 height 8
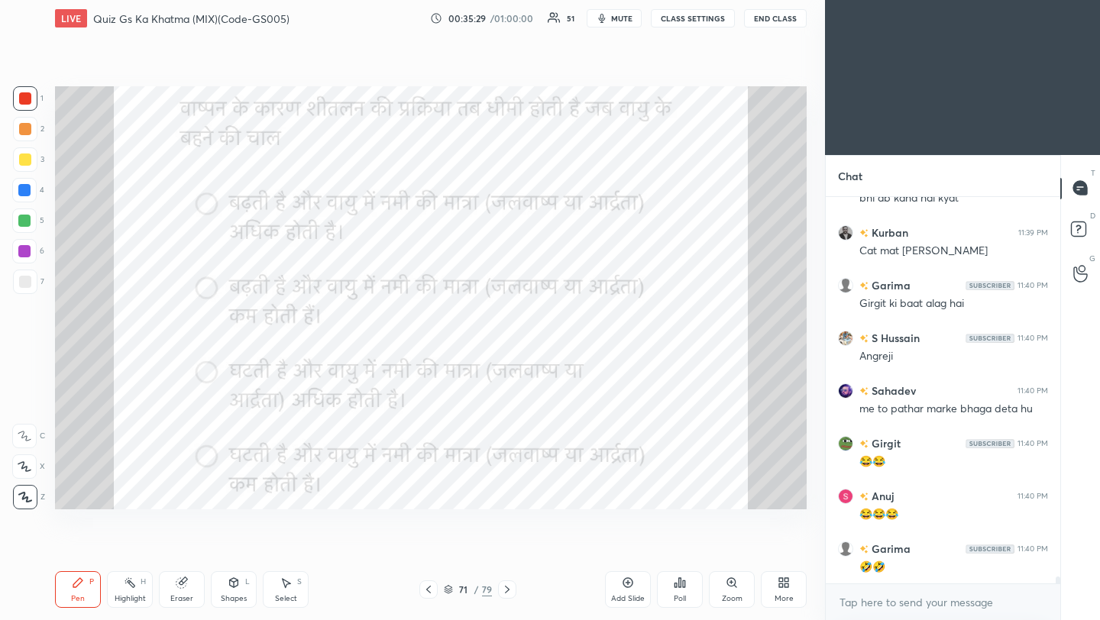
click at [426, 590] on icon at bounding box center [428, 590] width 5 height 8
click at [679, 585] on icon at bounding box center [680, 582] width 2 height 9
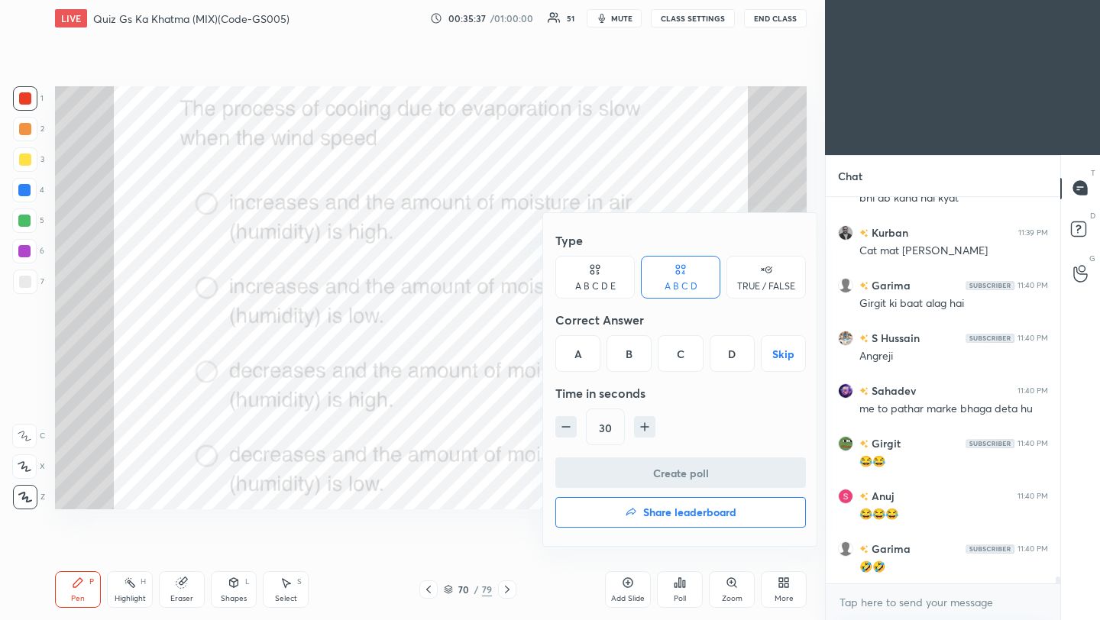
drag, startPoint x: 681, startPoint y: 354, endPoint x: 675, endPoint y: 370, distance: 17.2
click at [681, 354] on div "C" at bounding box center [680, 353] width 45 height 37
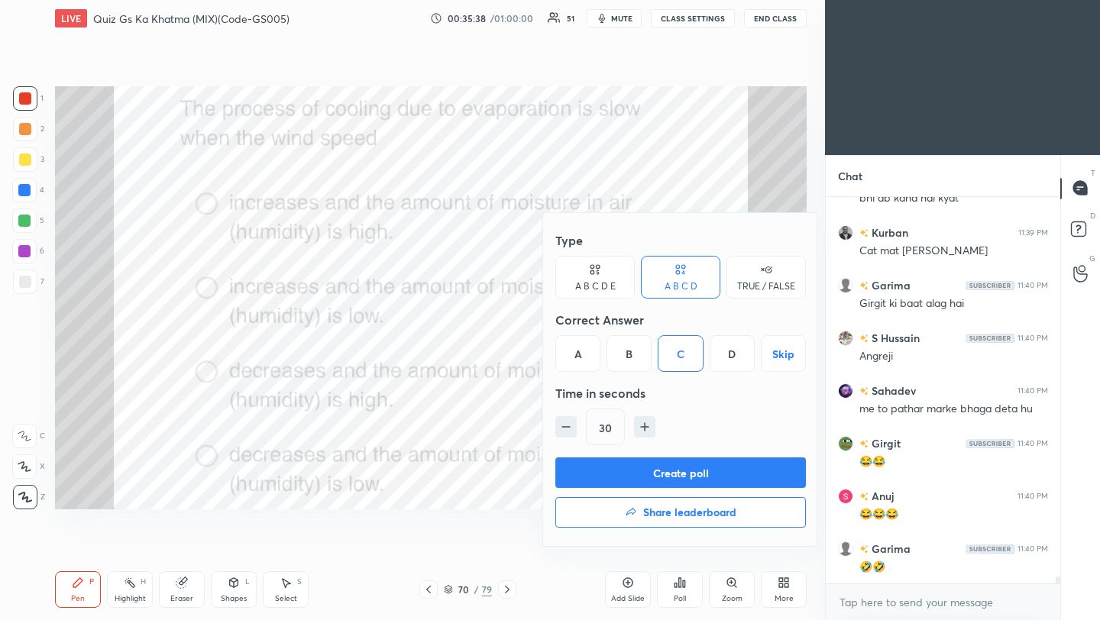
click at [659, 462] on button "Create poll" at bounding box center [680, 473] width 251 height 31
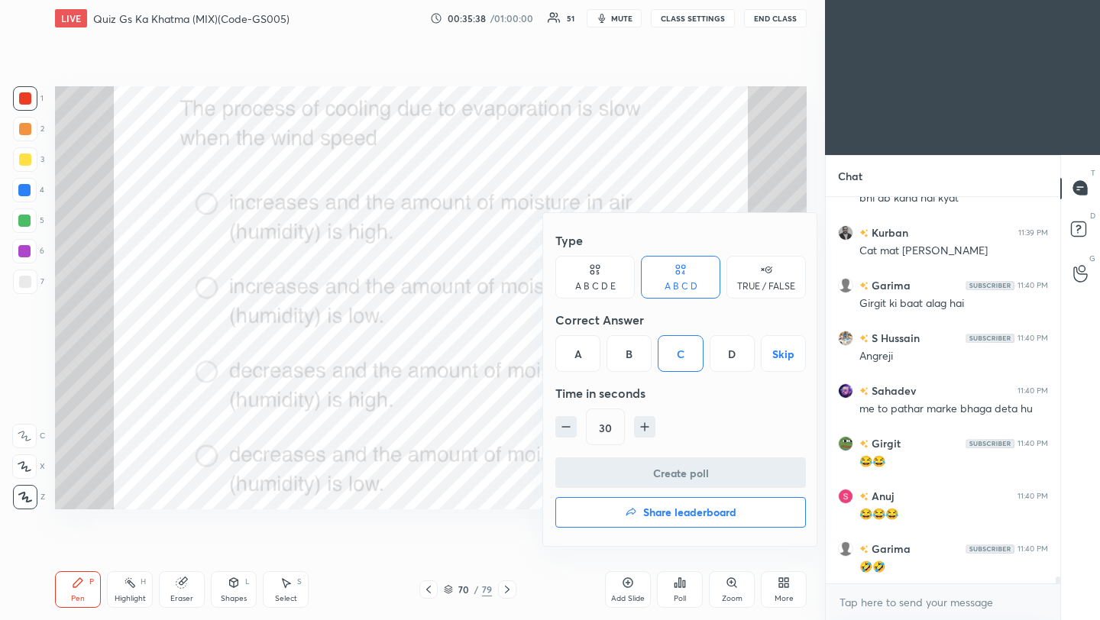
scroll to position [357, 230]
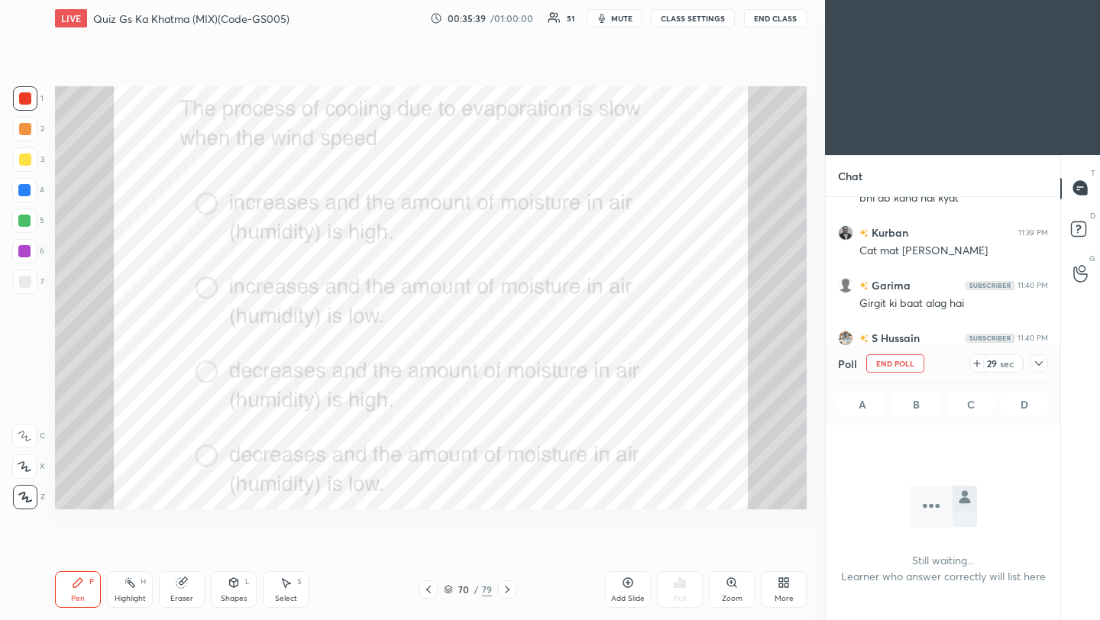
click at [1041, 364] on icon at bounding box center [1039, 363] width 12 height 12
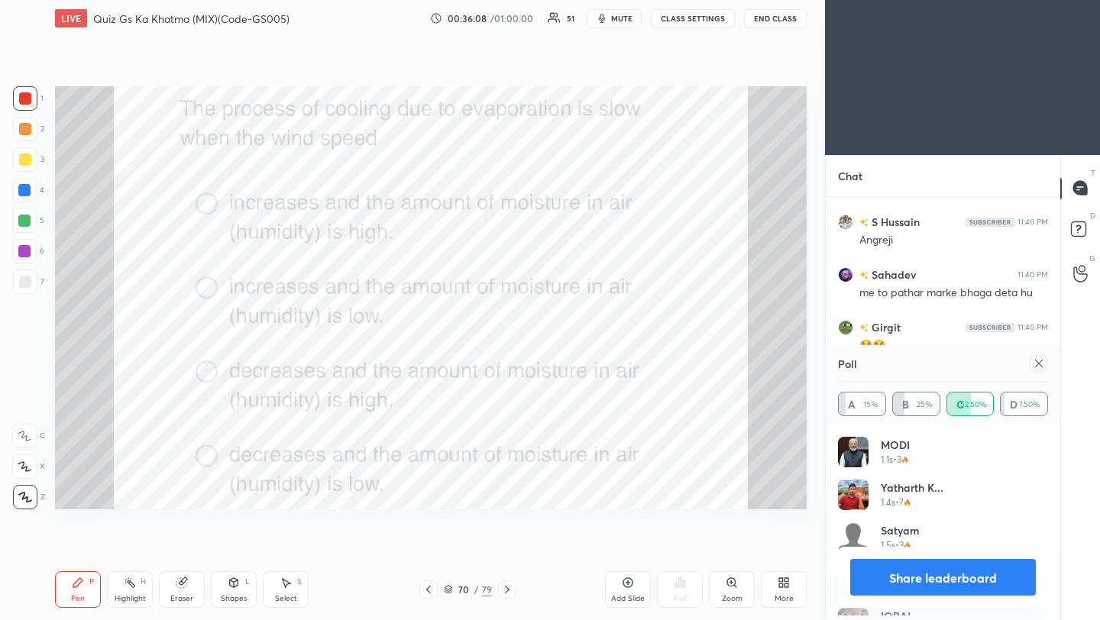
scroll to position [179, 205]
click at [1043, 363] on icon at bounding box center [1039, 363] width 12 height 12
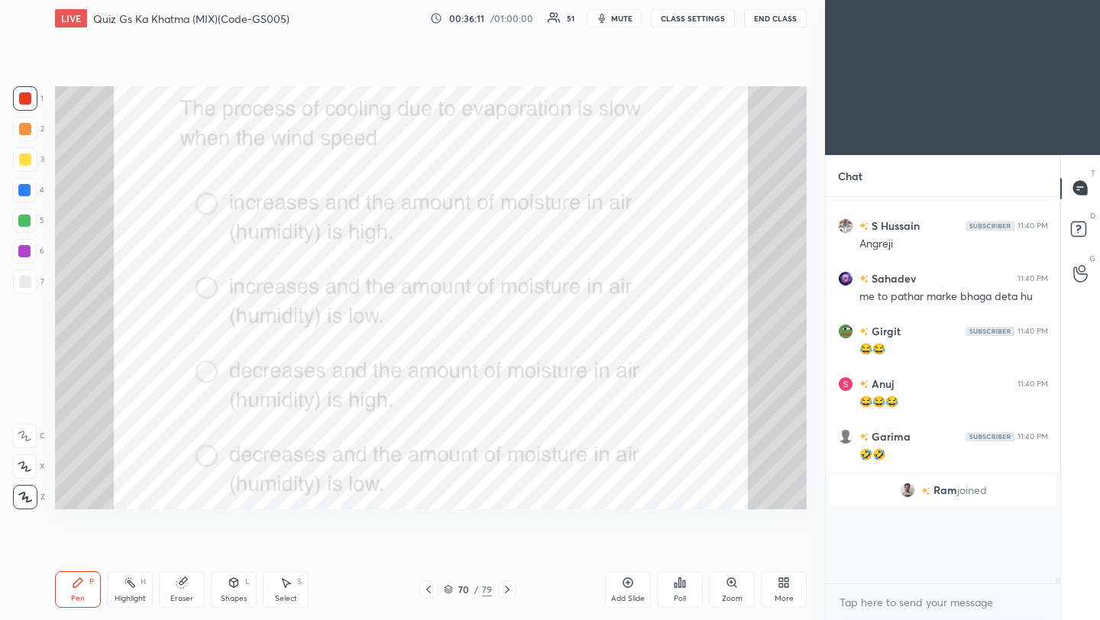
scroll to position [21900, 0]
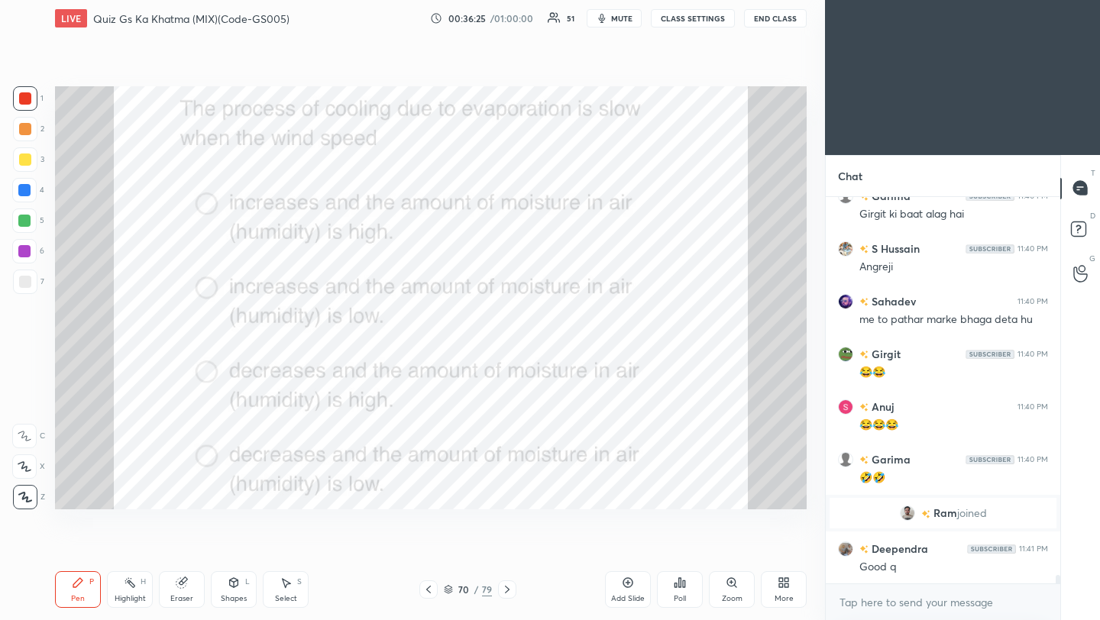
click at [509, 590] on icon at bounding box center [507, 590] width 12 height 12
click at [506, 591] on icon at bounding box center [507, 590] width 5 height 8
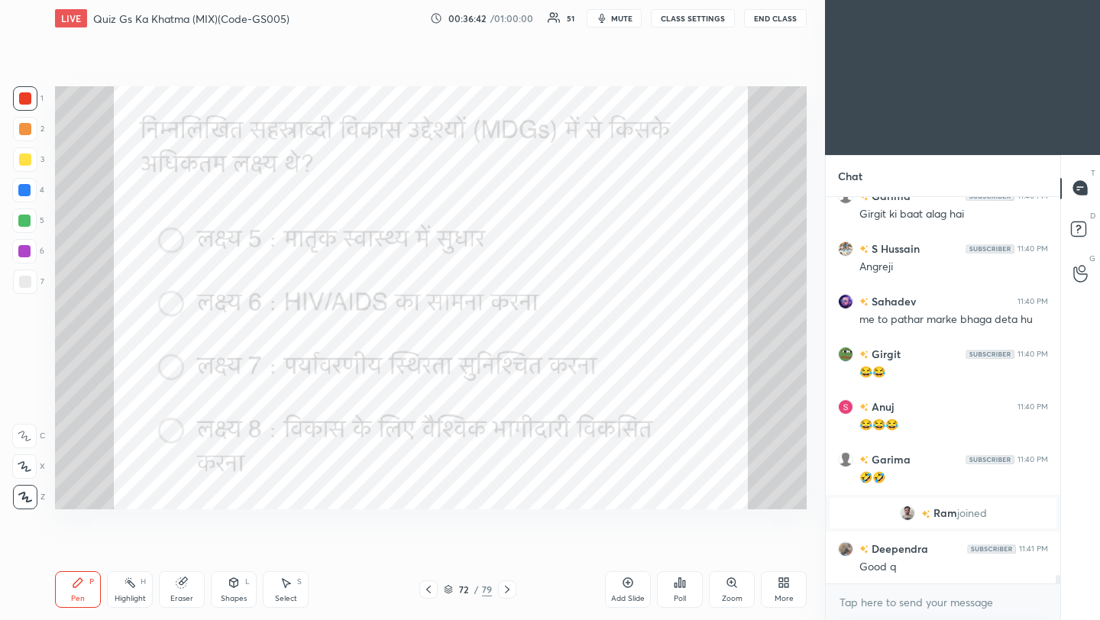
scroll to position [17090, 0]
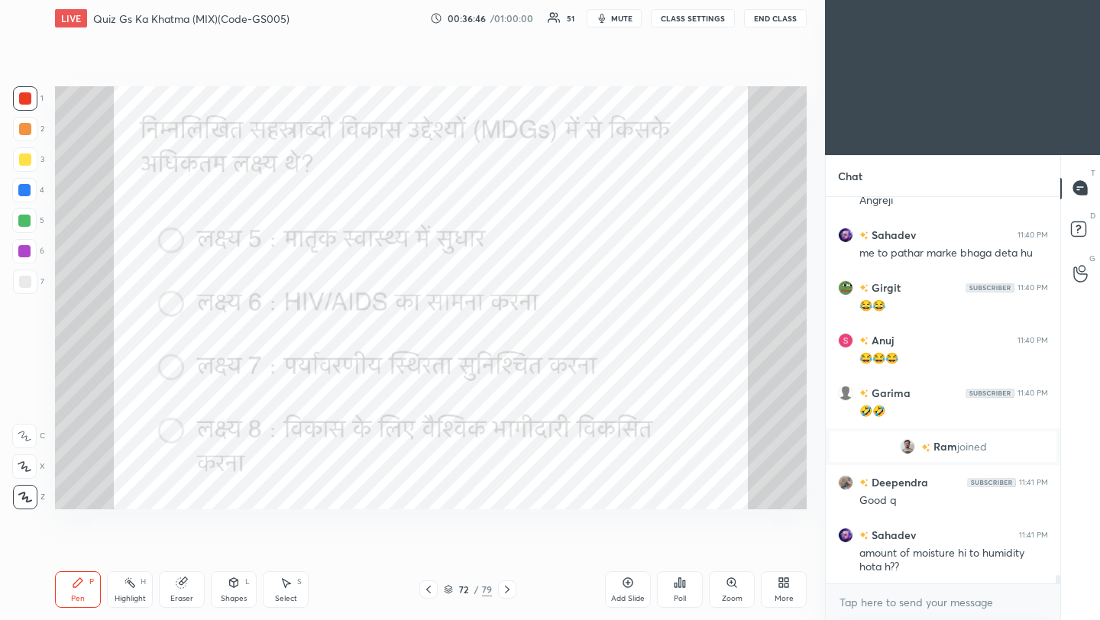
click at [502, 595] on icon at bounding box center [507, 590] width 12 height 12
click at [681, 589] on div "Poll" at bounding box center [680, 589] width 46 height 37
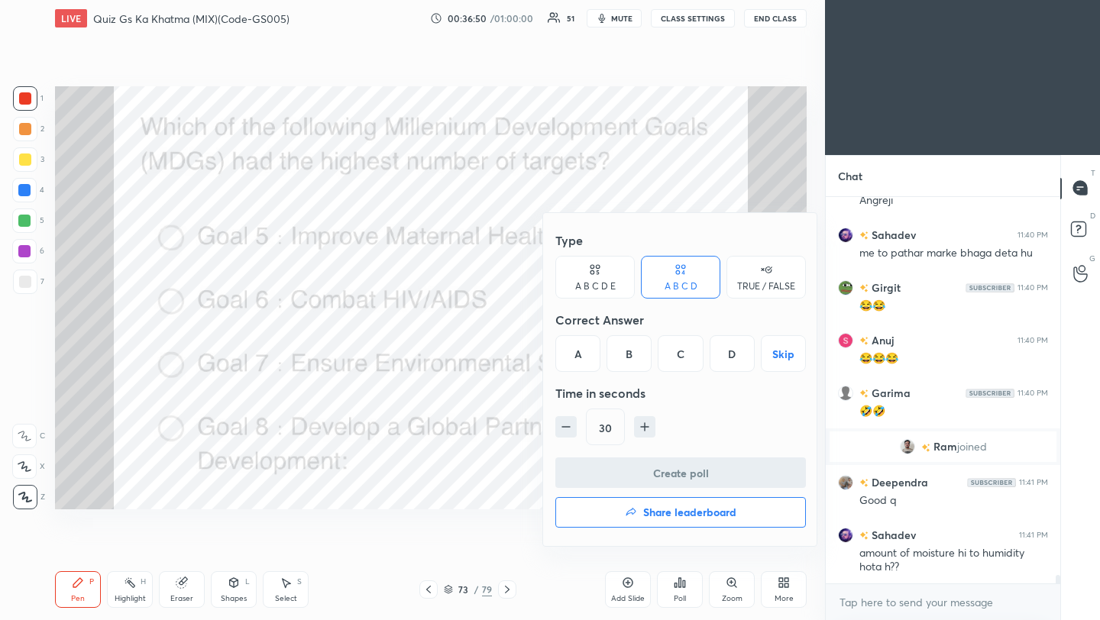
drag, startPoint x: 739, startPoint y: 358, endPoint x: 718, endPoint y: 412, distance: 58.3
click at [739, 358] on div "D" at bounding box center [732, 353] width 45 height 37
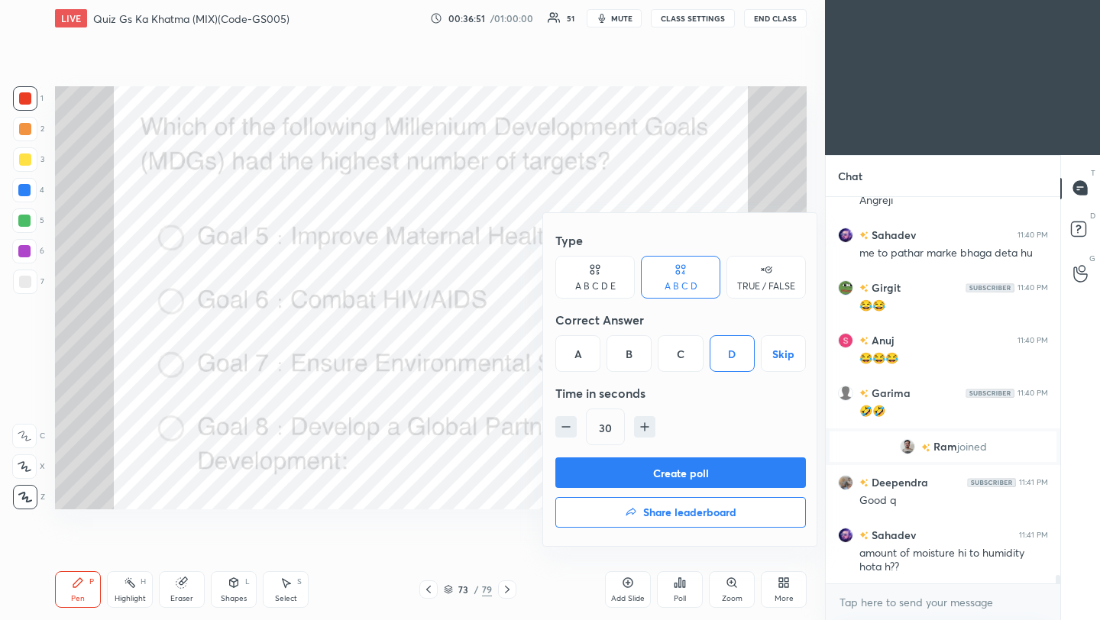
click at [689, 475] on button "Create poll" at bounding box center [680, 473] width 251 height 31
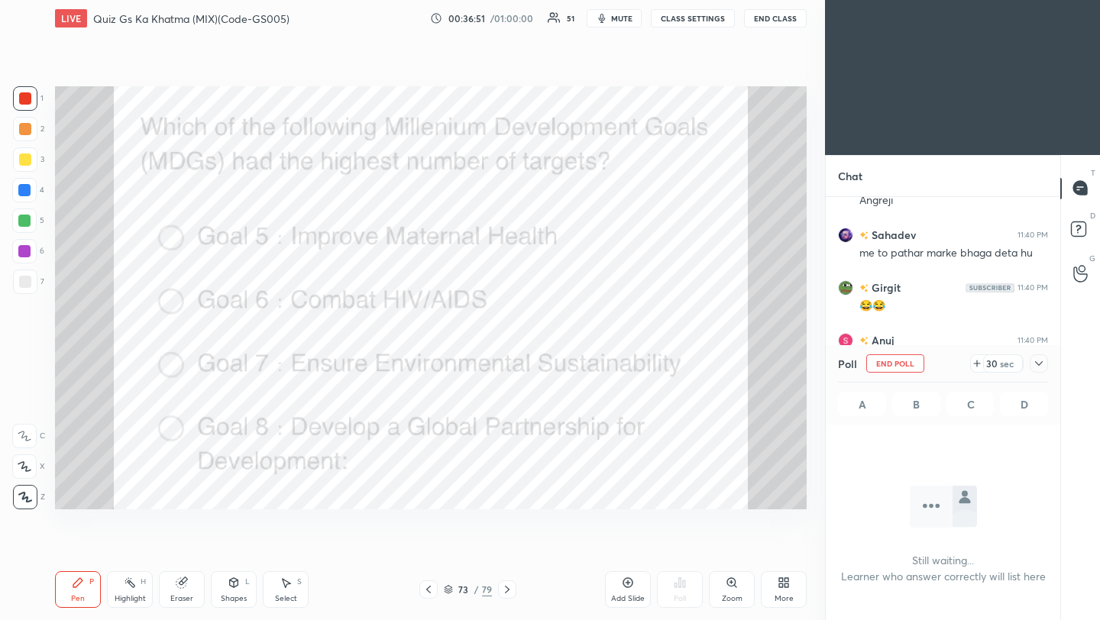
scroll to position [5, 5]
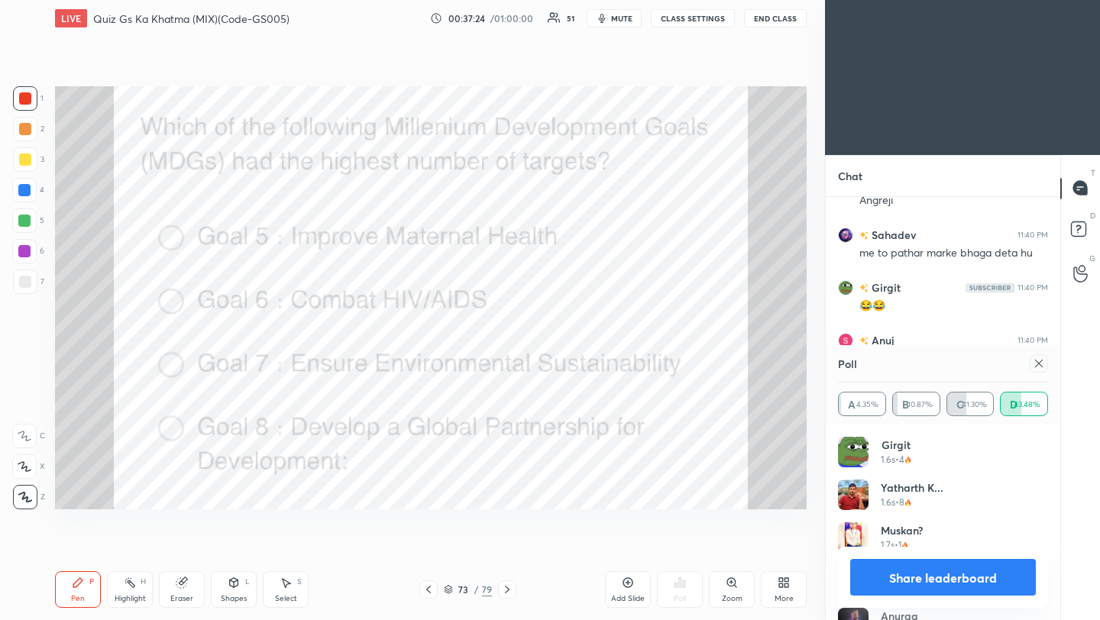
click at [1041, 362] on icon at bounding box center [1039, 363] width 12 height 12
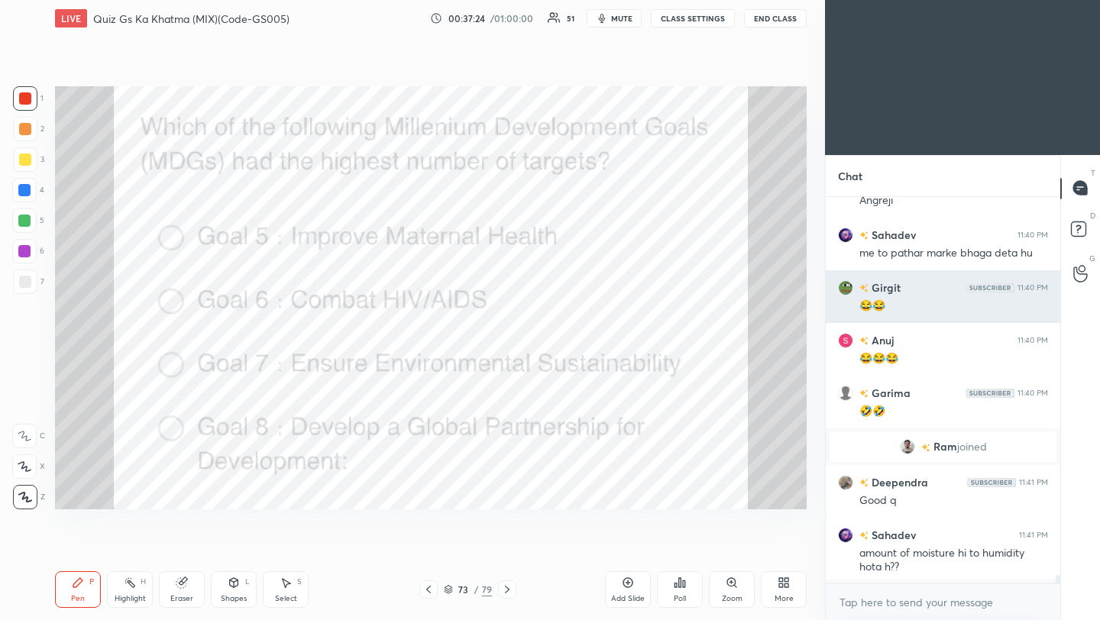
scroll to position [254, 230]
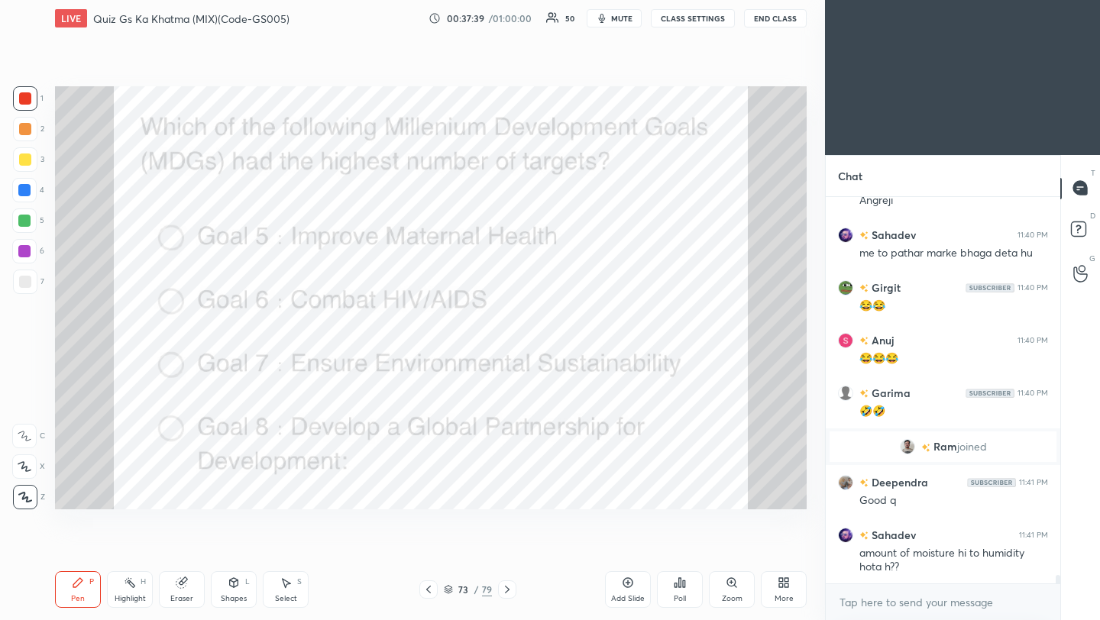
click at [432, 589] on icon at bounding box center [428, 590] width 12 height 12
click at [506, 590] on icon at bounding box center [507, 590] width 5 height 8
click at [506, 590] on icon at bounding box center [507, 590] width 12 height 12
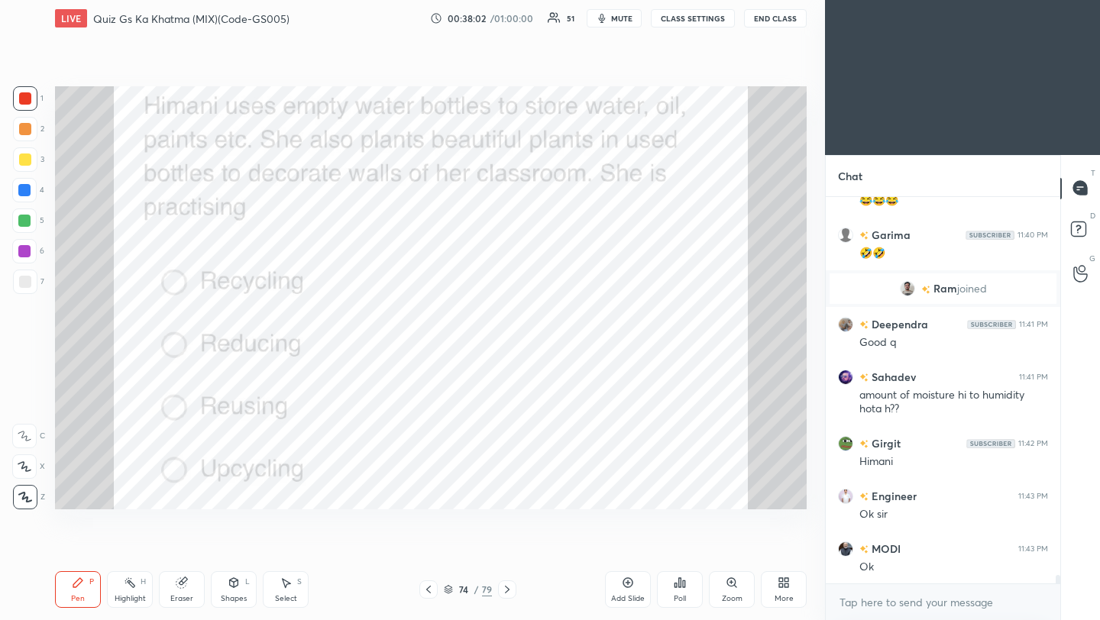
scroll to position [17300, 0]
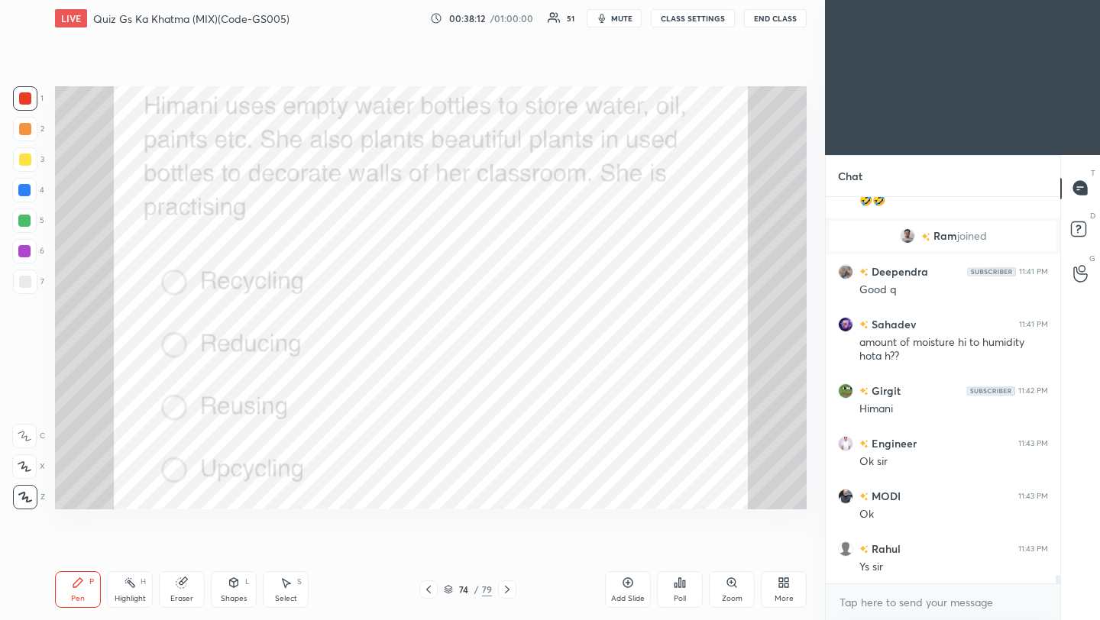
click at [508, 588] on icon at bounding box center [507, 590] width 12 height 12
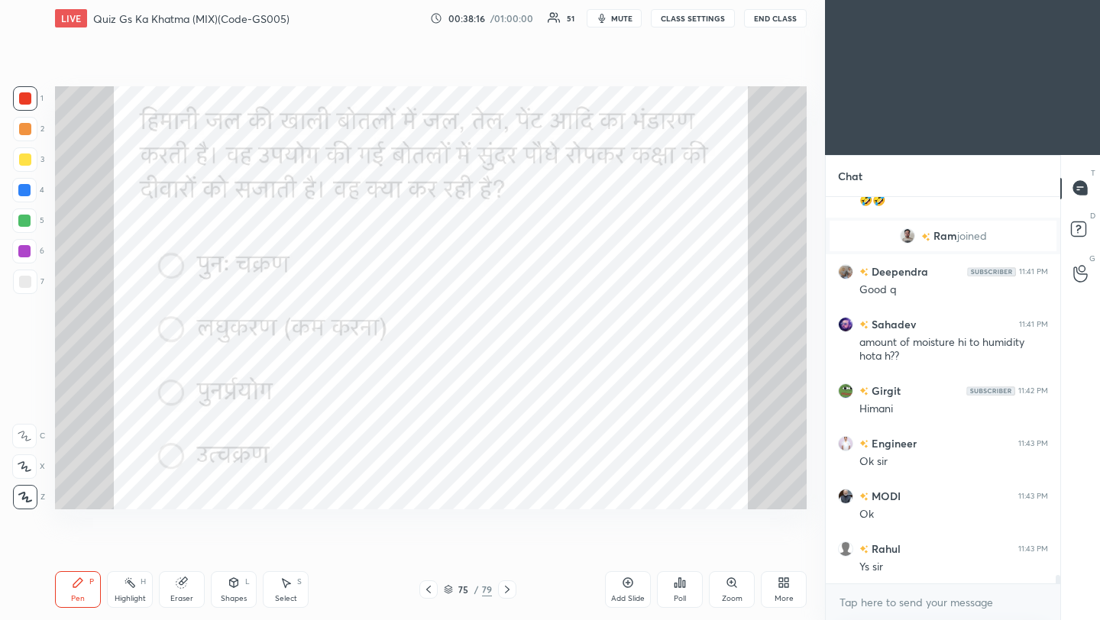
scroll to position [17353, 0]
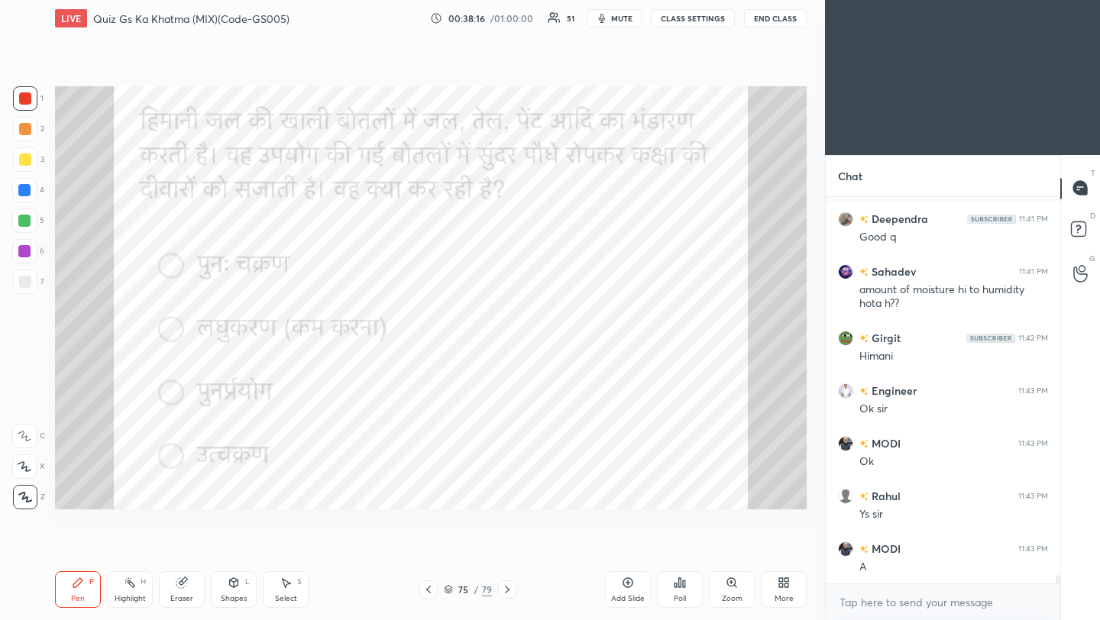
click at [428, 594] on icon at bounding box center [428, 590] width 12 height 12
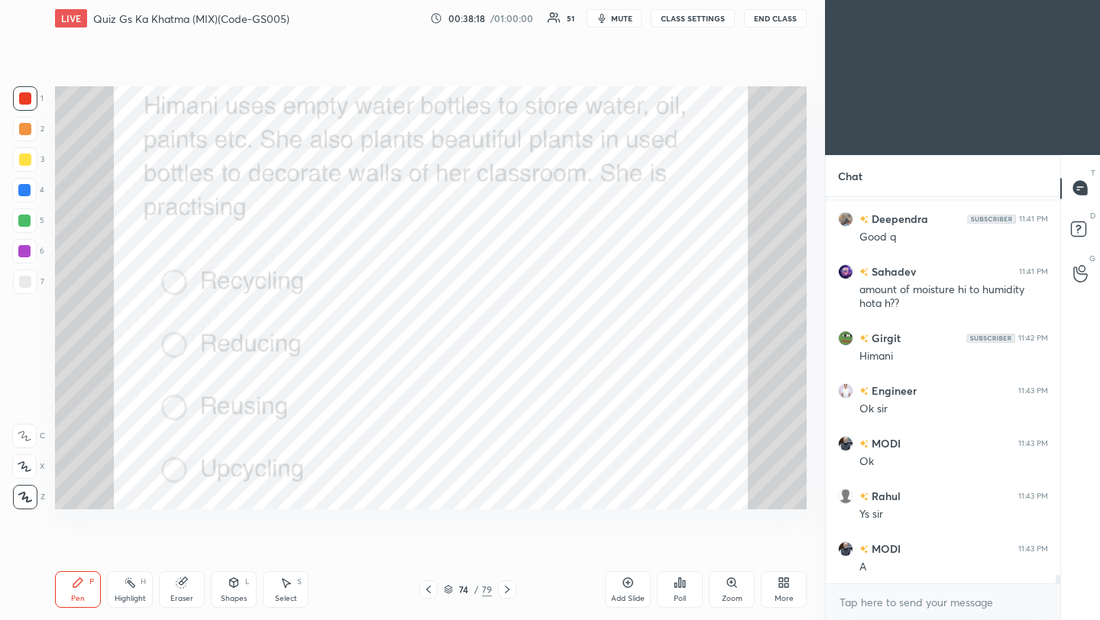
click at [684, 588] on icon at bounding box center [680, 583] width 12 height 12
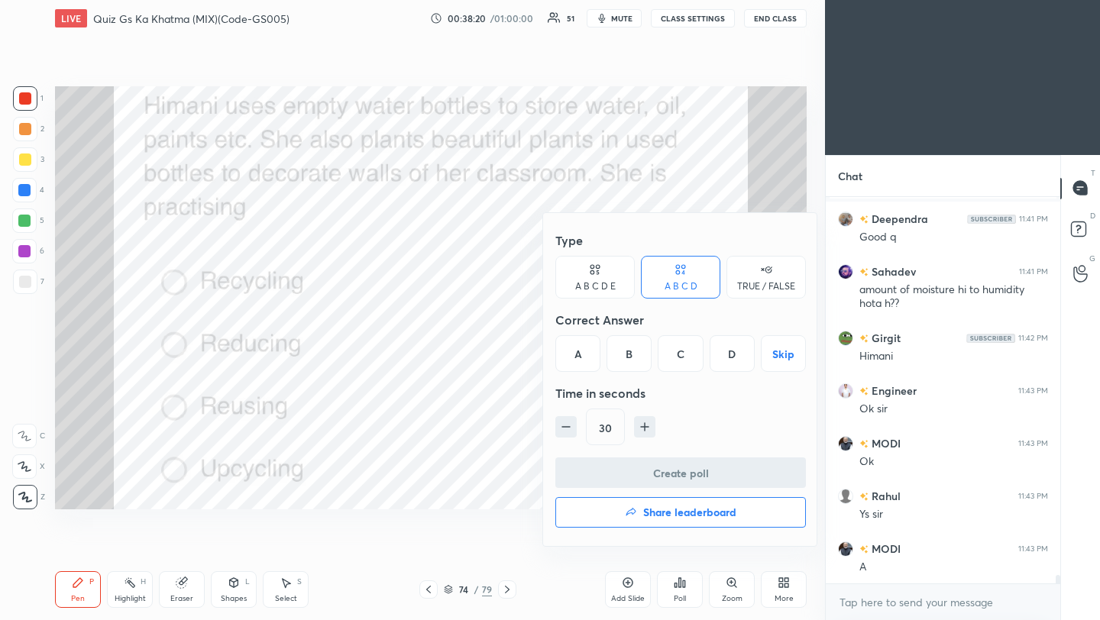
drag, startPoint x: 684, startPoint y: 361, endPoint x: 687, endPoint y: 385, distance: 23.9
click at [684, 361] on div "C" at bounding box center [680, 353] width 45 height 37
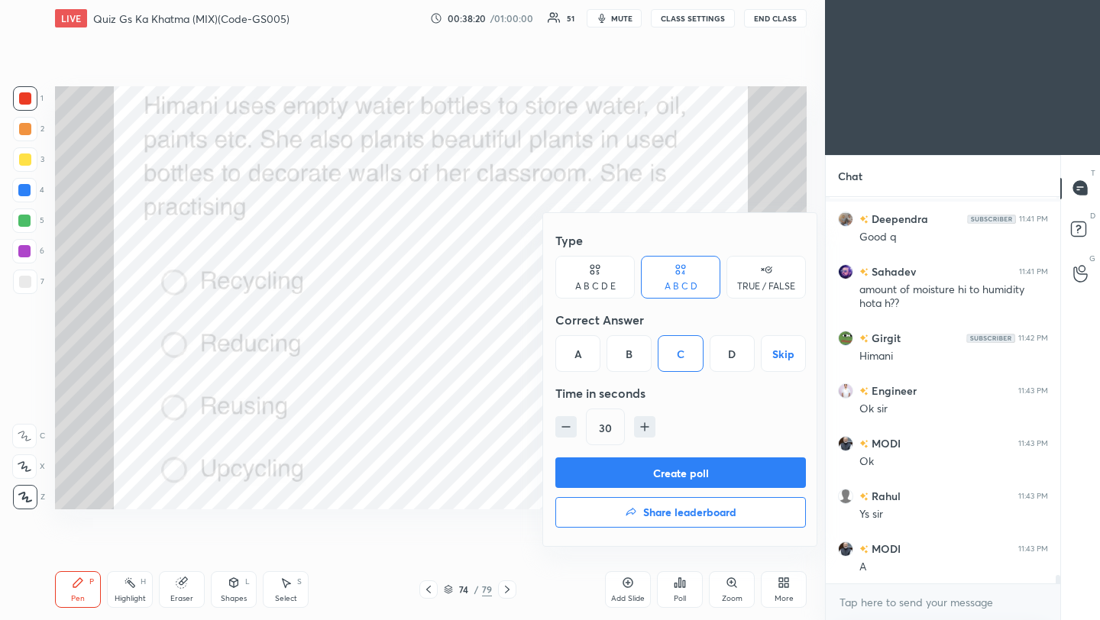
click at [690, 468] on button "Create poll" at bounding box center [680, 473] width 251 height 31
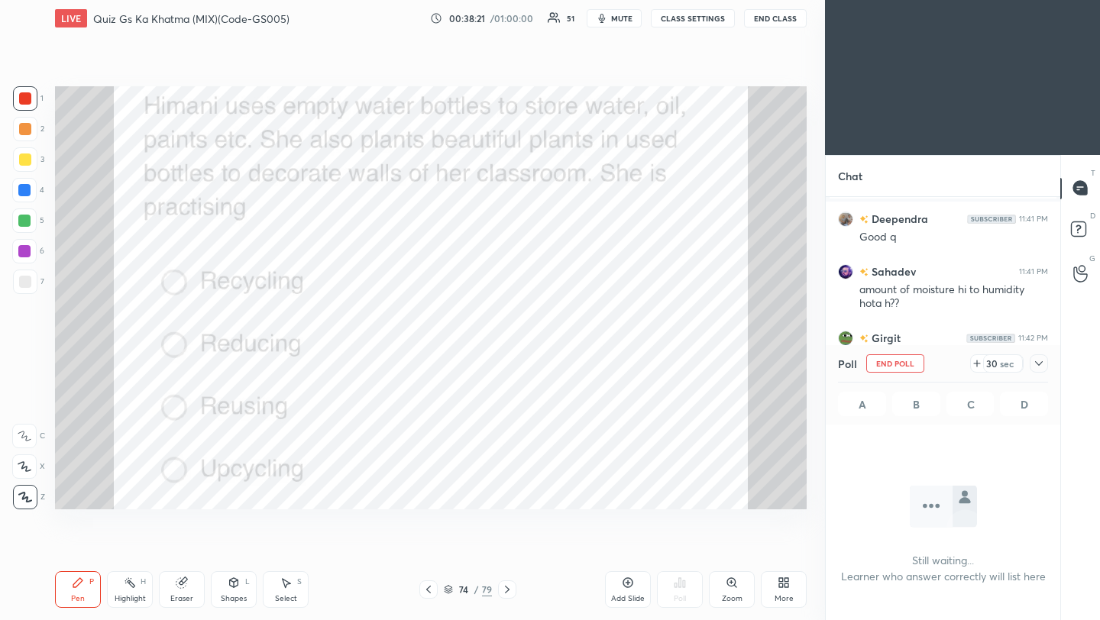
scroll to position [175, 230]
click at [1047, 361] on div "Poll End Poll 29 sec A B C D" at bounding box center [943, 384] width 234 height 79
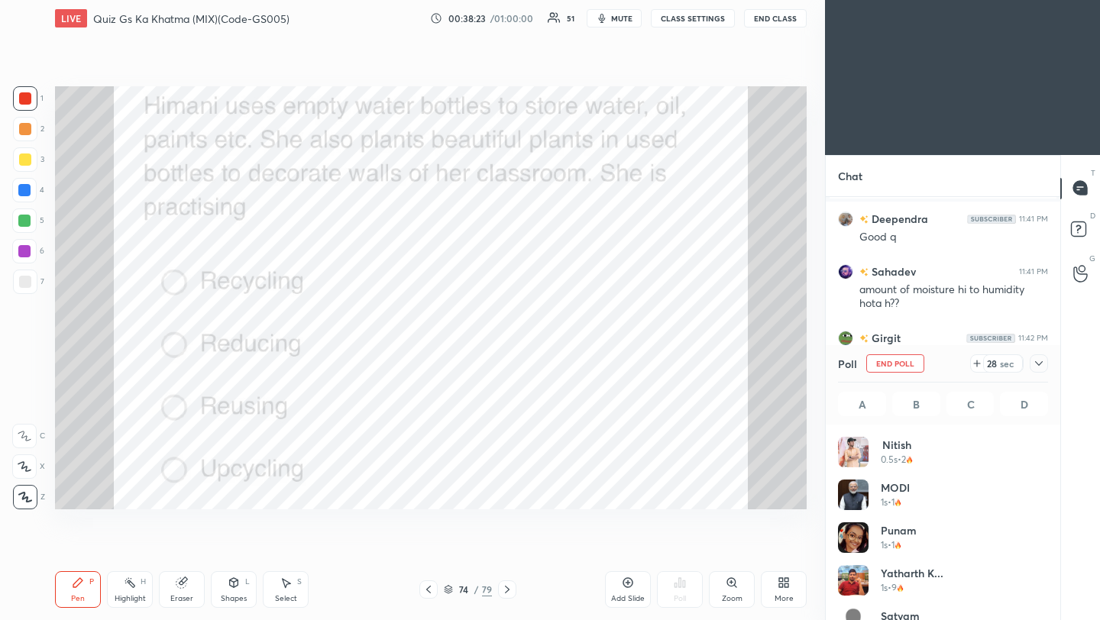
click at [1043, 365] on icon at bounding box center [1039, 363] width 12 height 12
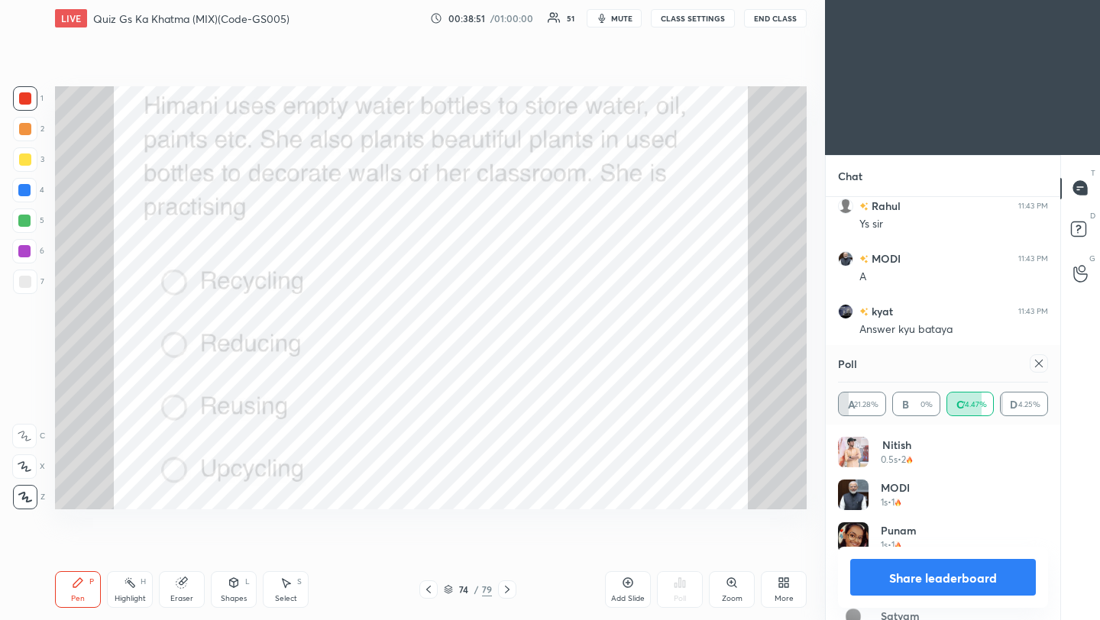
scroll to position [5, 5]
click at [1042, 365] on icon at bounding box center [1039, 363] width 12 height 12
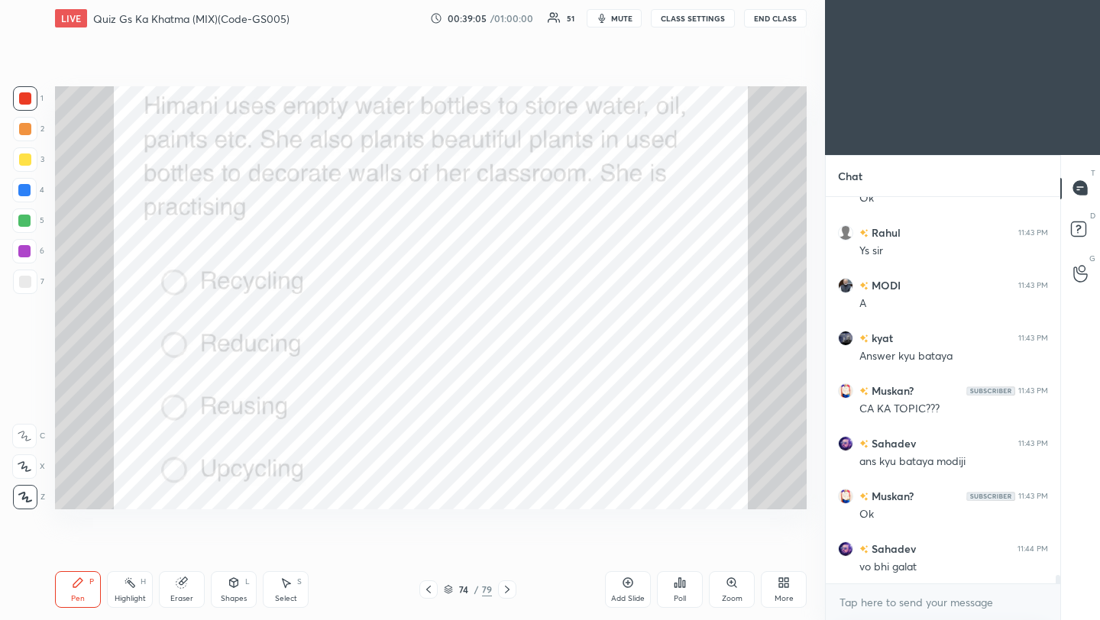
click at [503, 593] on icon at bounding box center [507, 590] width 12 height 12
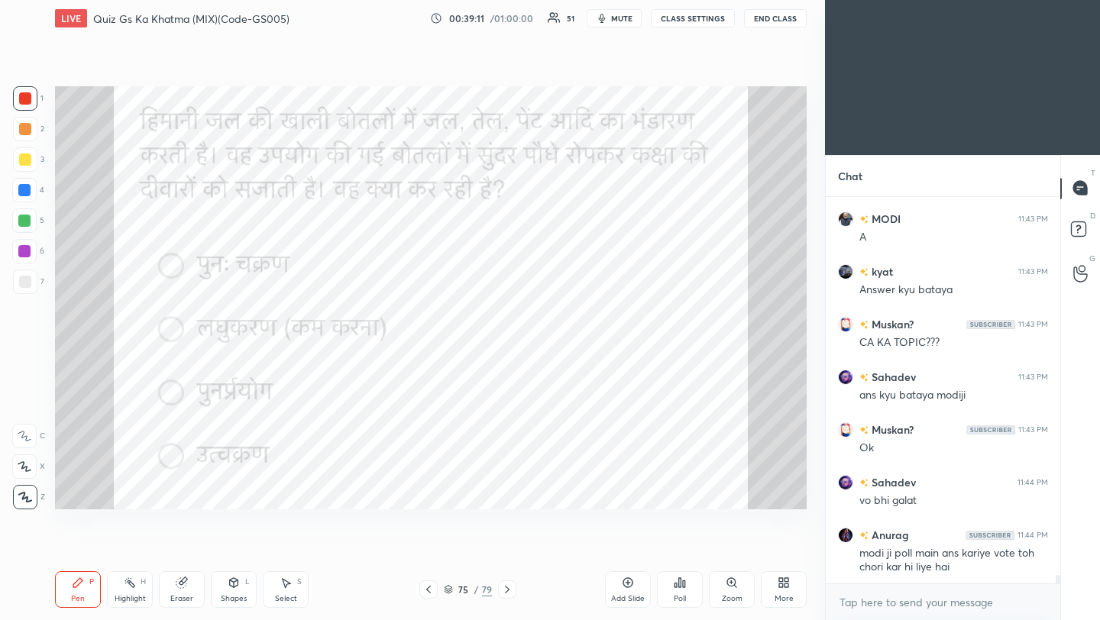
click at [509, 591] on icon at bounding box center [507, 590] width 12 height 12
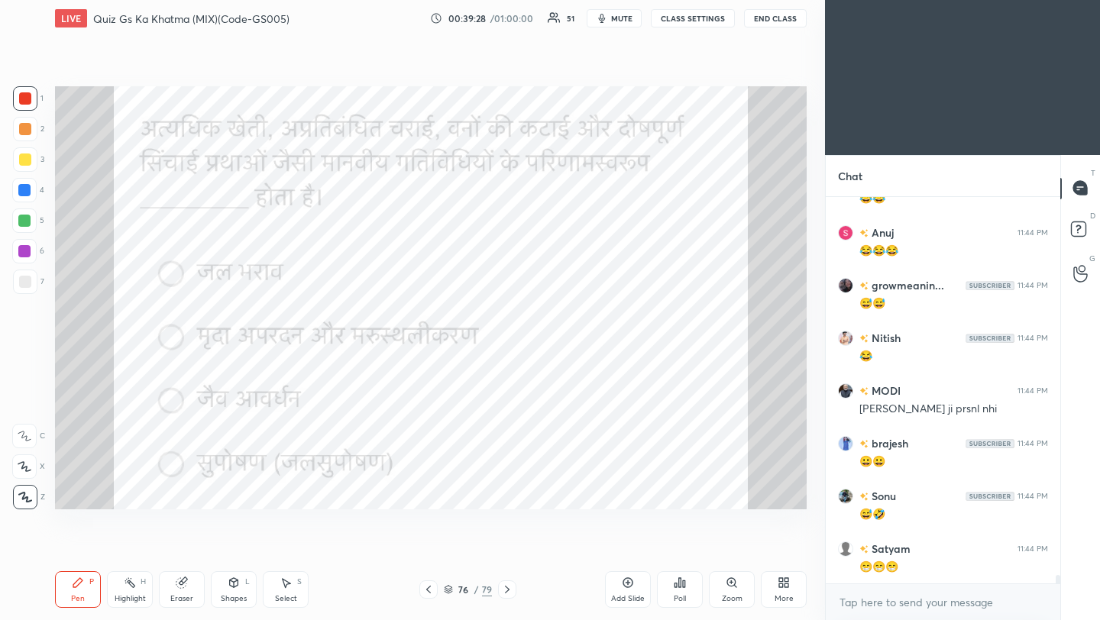
click at [506, 593] on icon at bounding box center [507, 590] width 12 height 12
click at [678, 591] on div "Poll" at bounding box center [680, 589] width 46 height 37
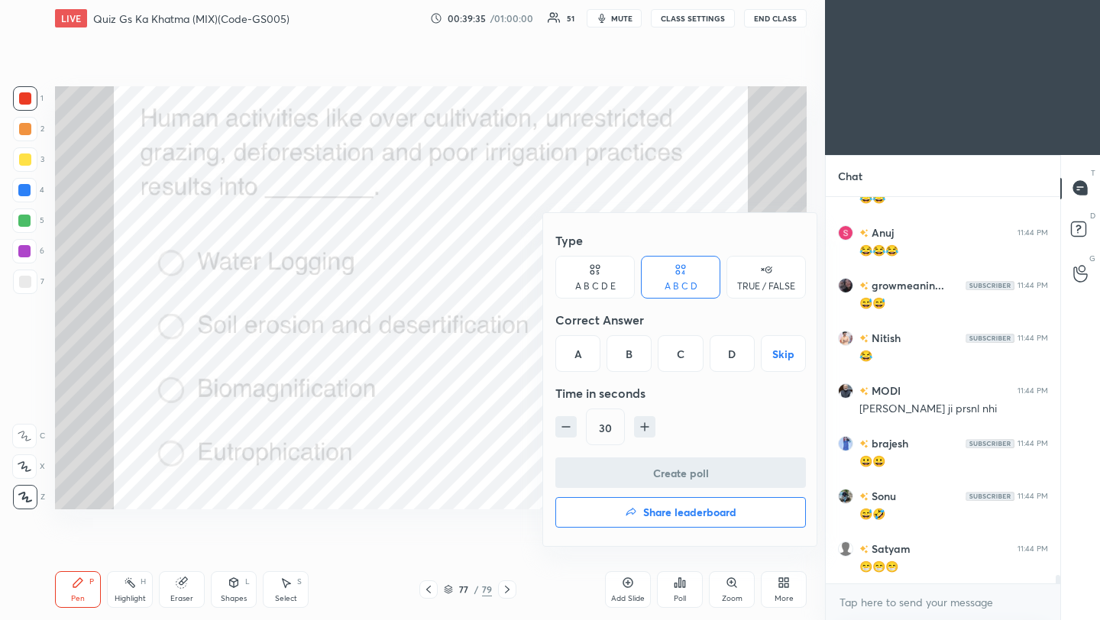
click at [634, 351] on div "B" at bounding box center [628, 353] width 45 height 37
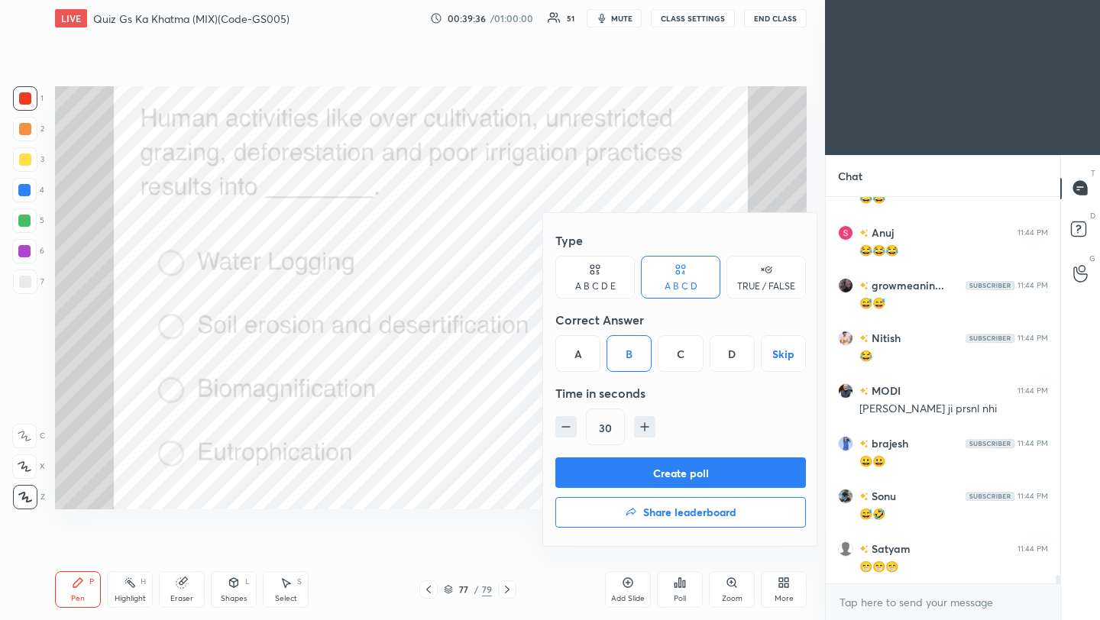
click at [651, 469] on button "Create poll" at bounding box center [680, 473] width 251 height 31
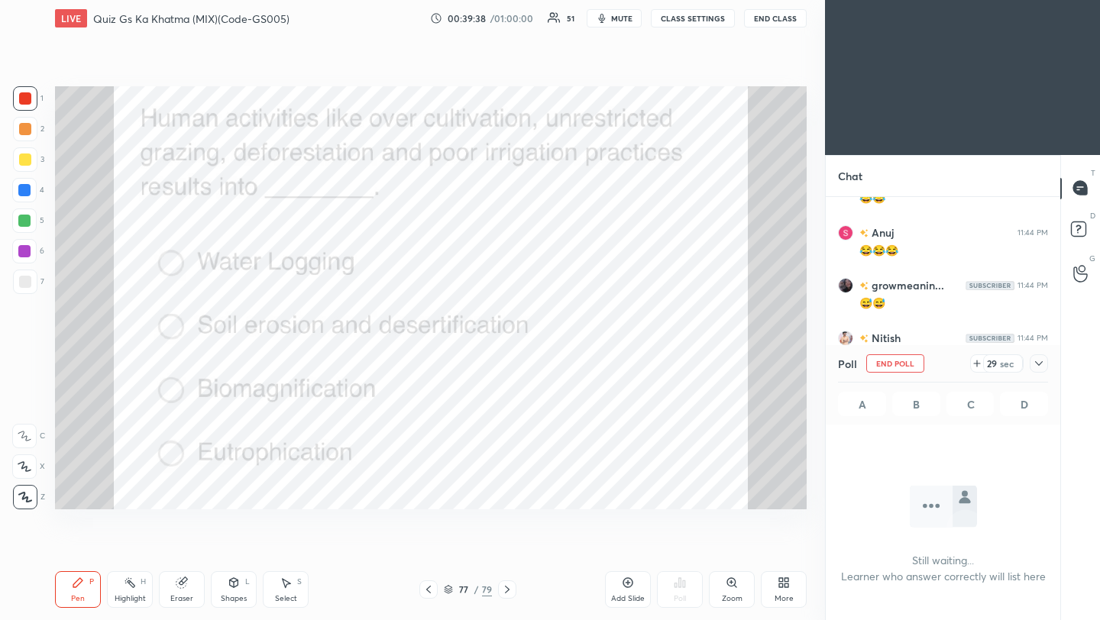
click at [1038, 362] on icon at bounding box center [1039, 363] width 12 height 12
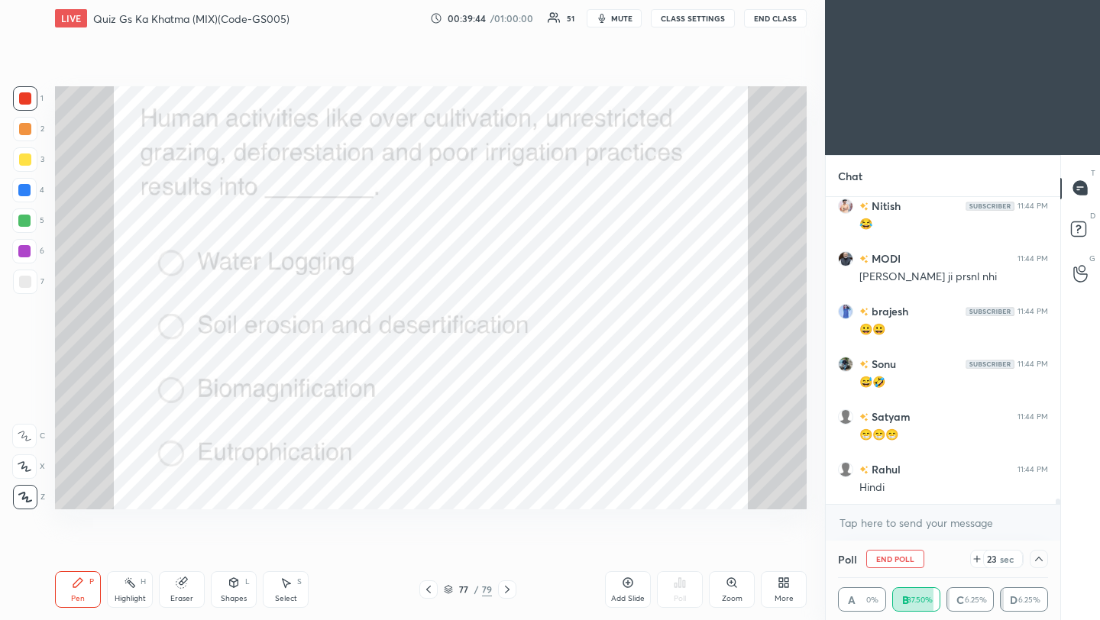
click at [425, 591] on icon at bounding box center [428, 590] width 12 height 12
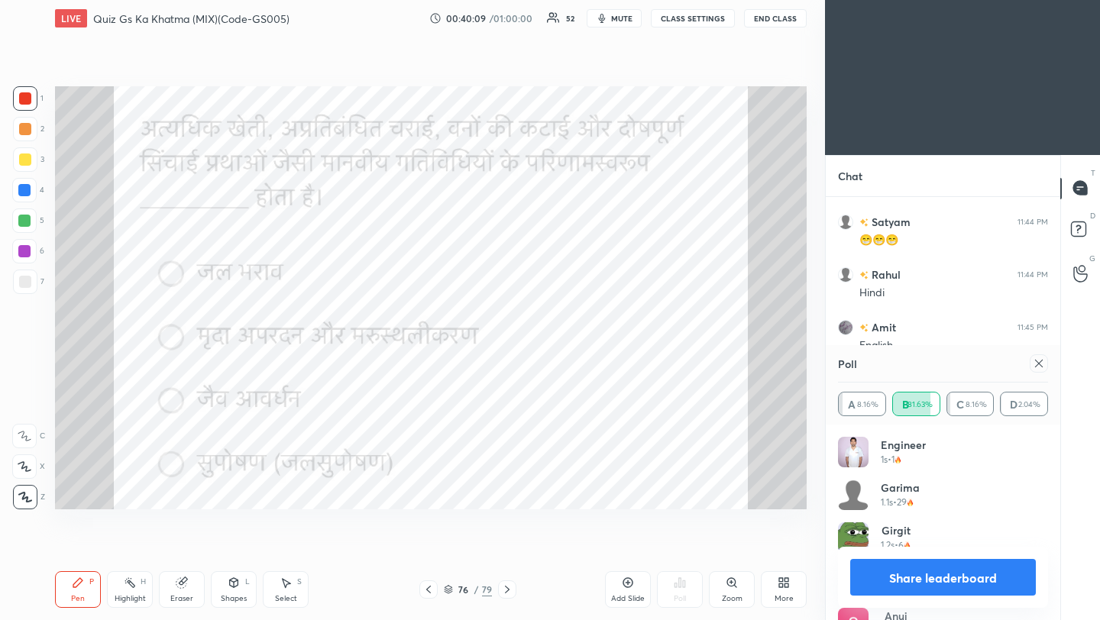
scroll to position [18112, 0]
click at [506, 589] on icon at bounding box center [507, 590] width 12 height 12
click at [1037, 358] on icon at bounding box center [1039, 363] width 12 height 12
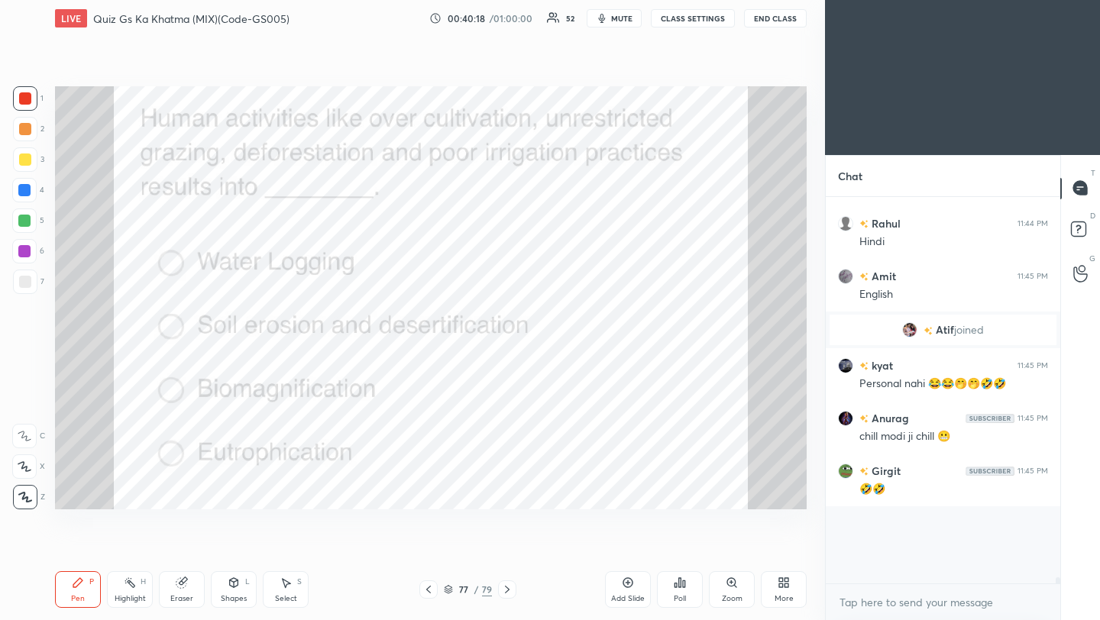
scroll to position [5, 5]
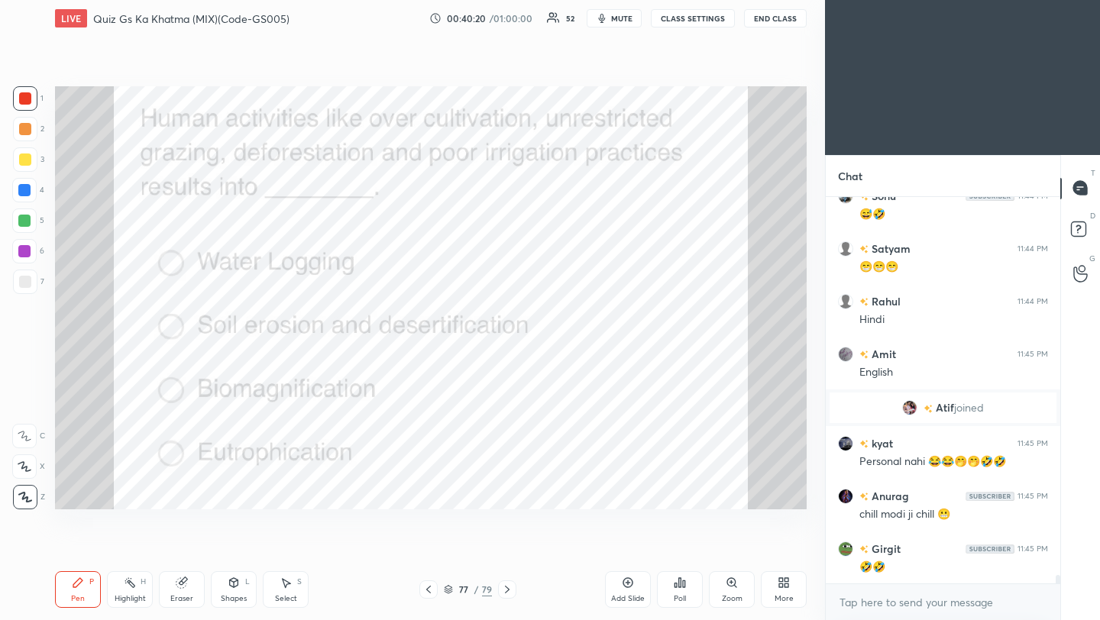
click at [504, 587] on icon at bounding box center [507, 590] width 12 height 12
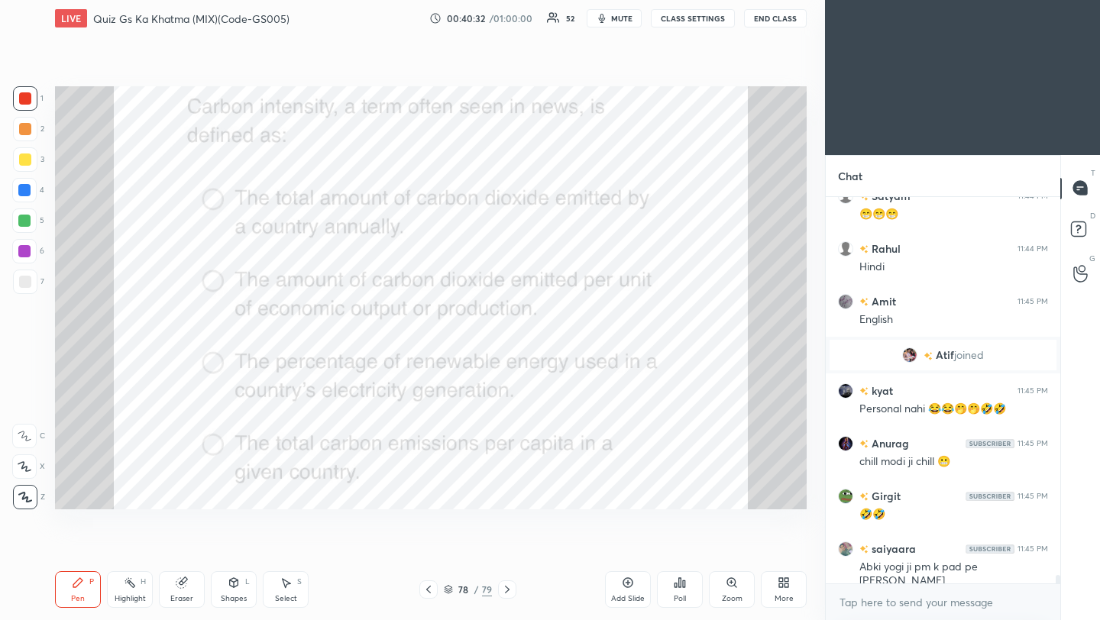
click at [504, 591] on icon at bounding box center [507, 590] width 12 height 12
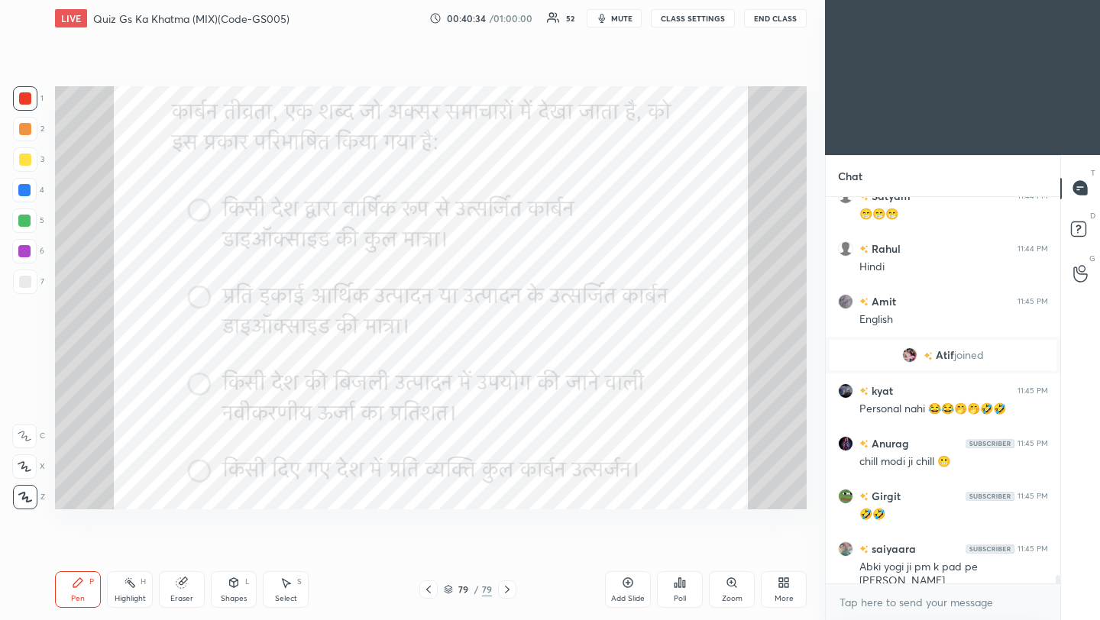
click at [702, 574] on div "Poll" at bounding box center [680, 590] width 46 height 86
click at [683, 584] on icon at bounding box center [684, 584] width 2 height 7
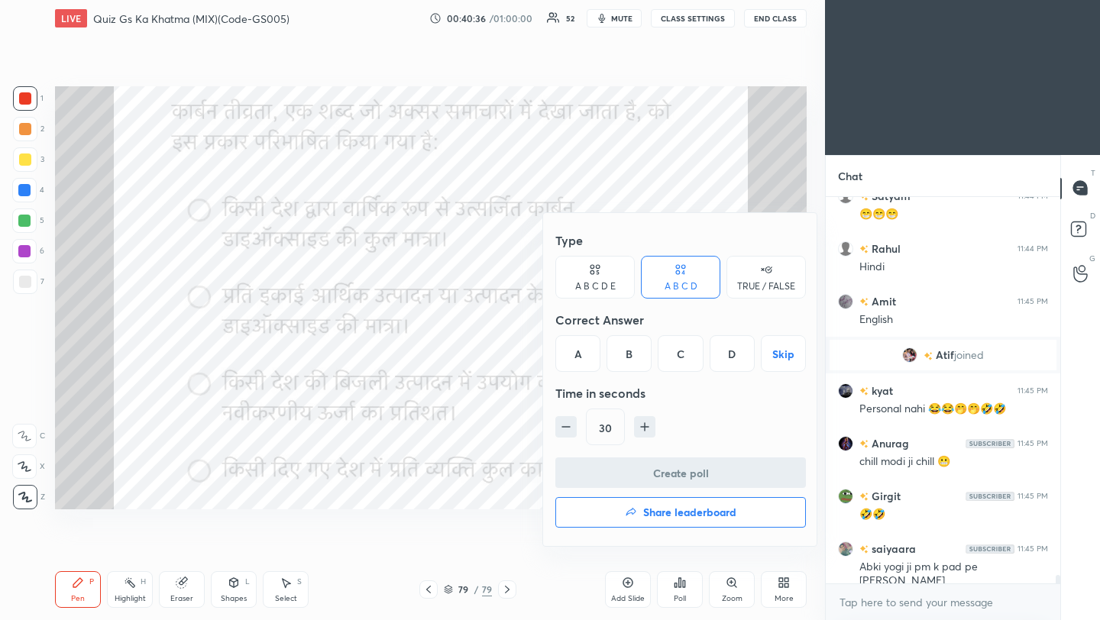
click at [629, 360] on div "B" at bounding box center [628, 353] width 45 height 37
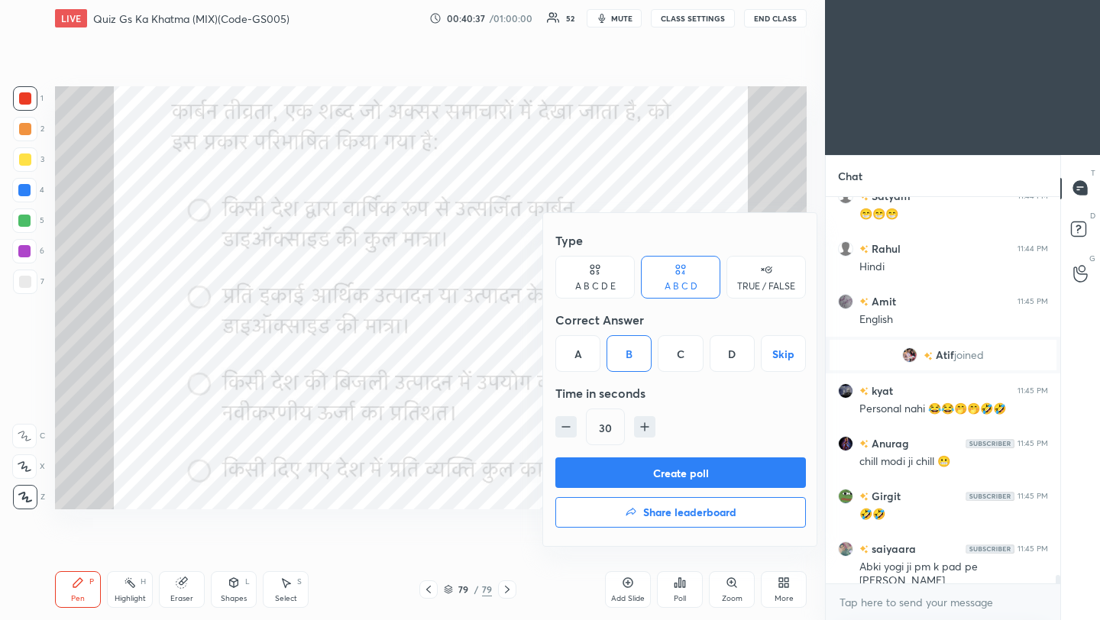
click at [629, 475] on button "Create poll" at bounding box center [680, 473] width 251 height 31
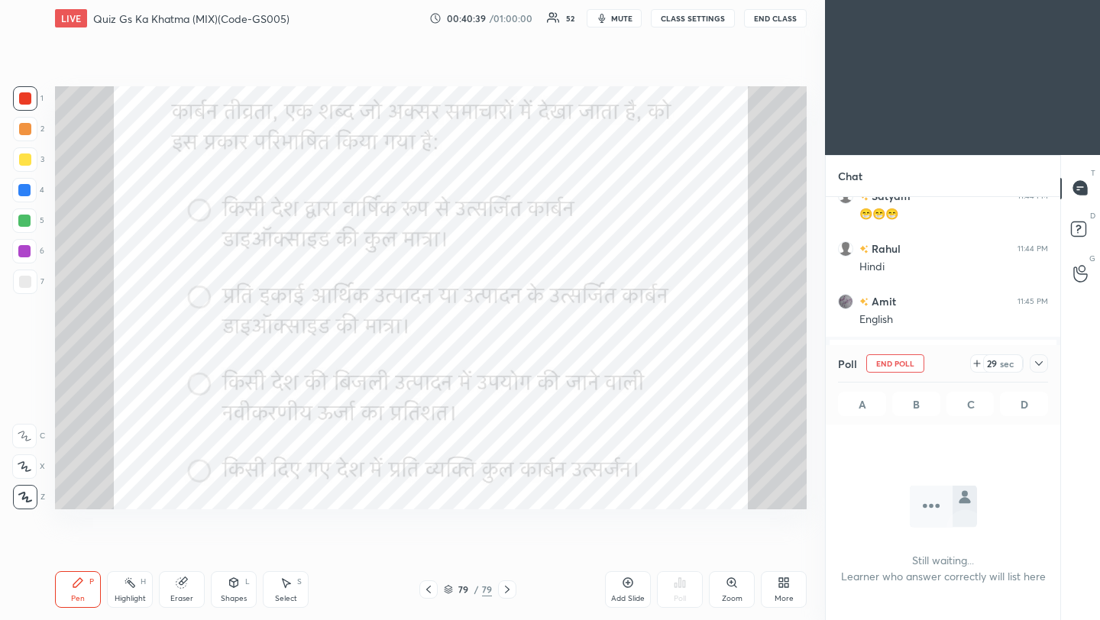
click at [1035, 367] on icon at bounding box center [1039, 363] width 12 height 12
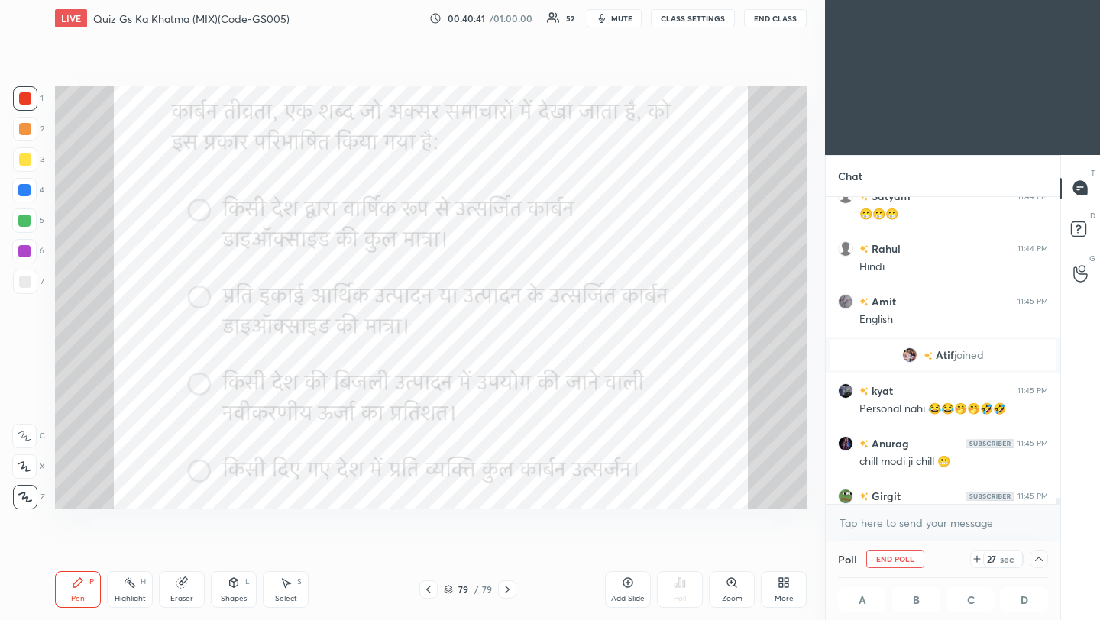
click at [429, 590] on icon at bounding box center [428, 590] width 12 height 12
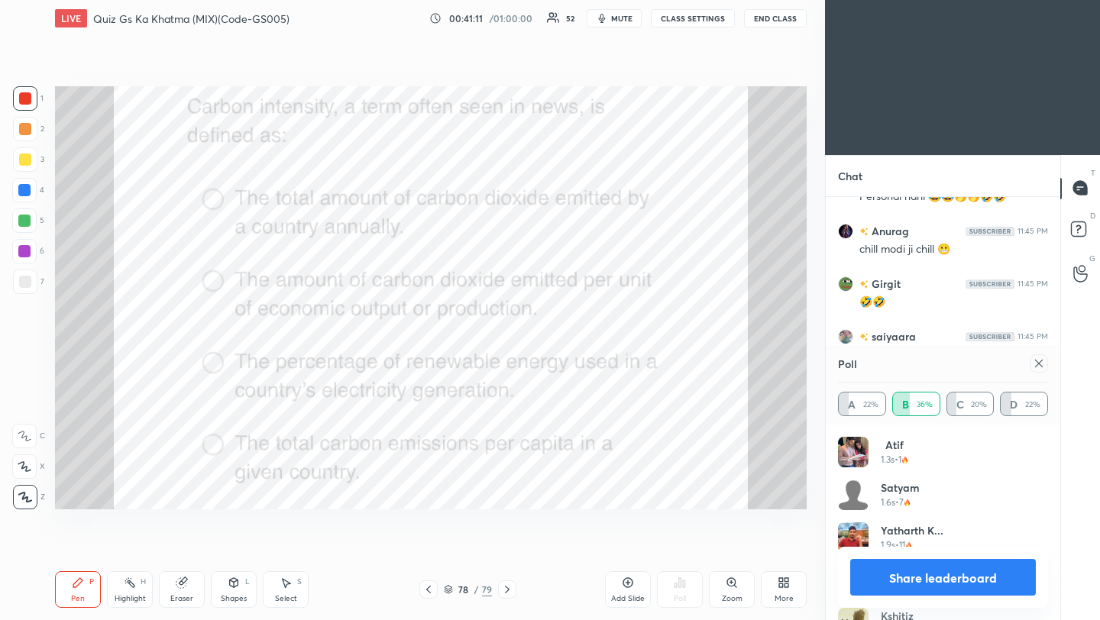
click at [1040, 363] on icon at bounding box center [1039, 363] width 12 height 12
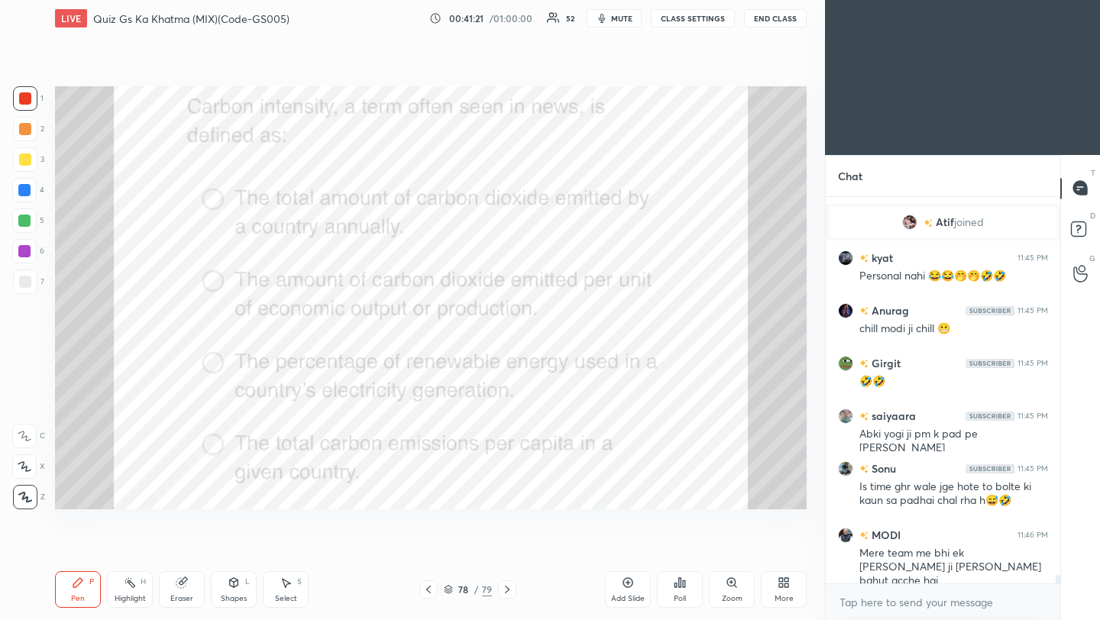
click at [503, 590] on icon at bounding box center [507, 590] width 12 height 12
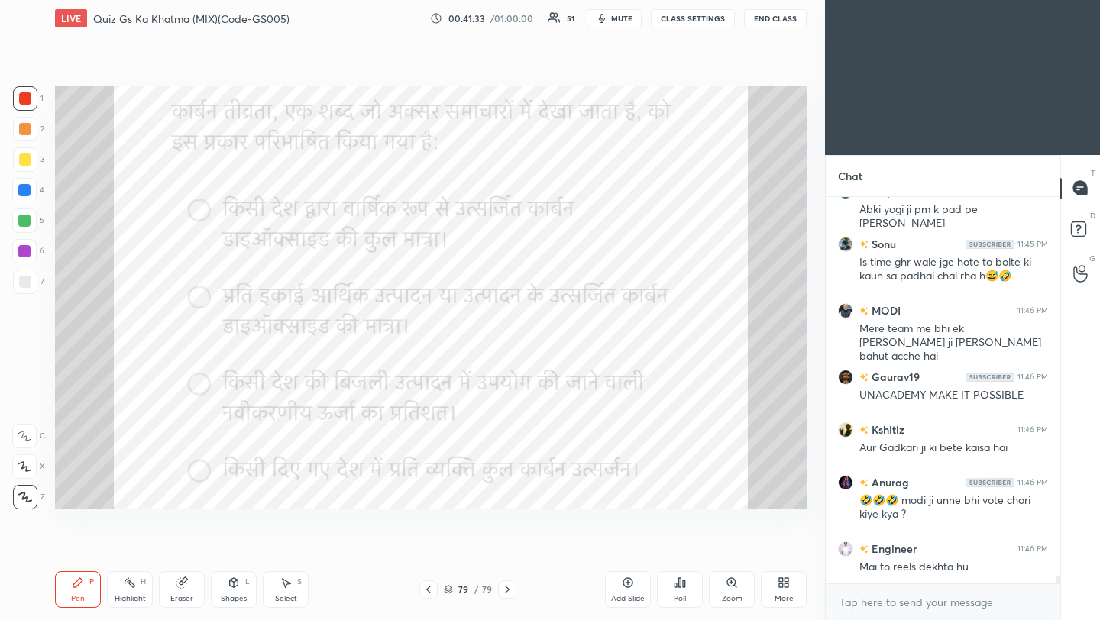
click at [780, 584] on icon at bounding box center [784, 583] width 12 height 12
click at [700, 432] on div "Upload File" at bounding box center [697, 430] width 61 height 37
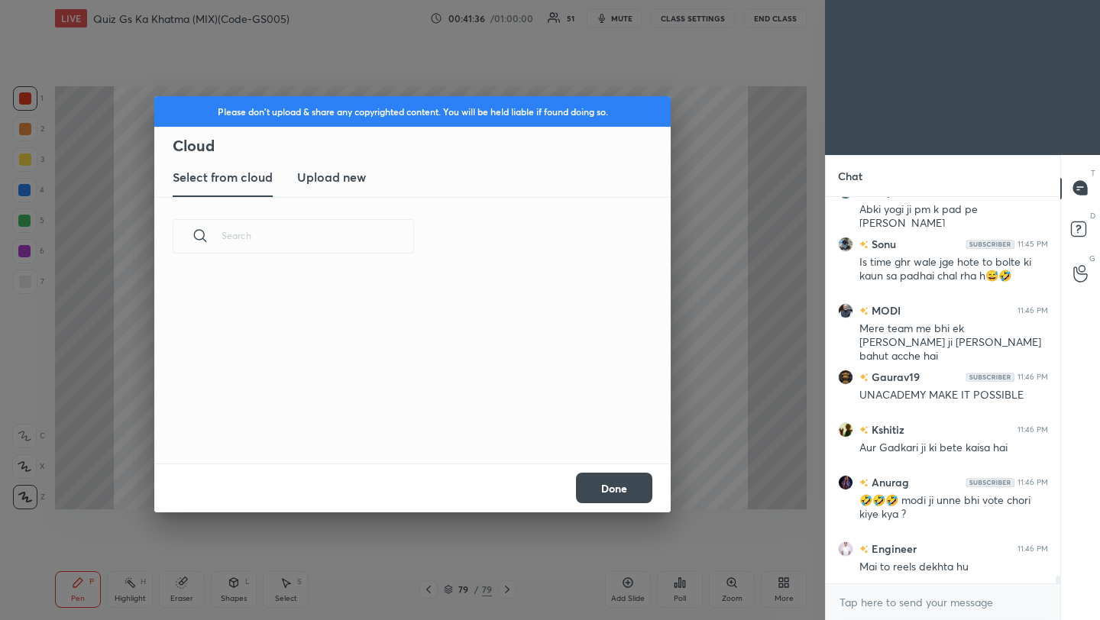
click at [342, 179] on h3 "Upload new" at bounding box center [331, 177] width 69 height 18
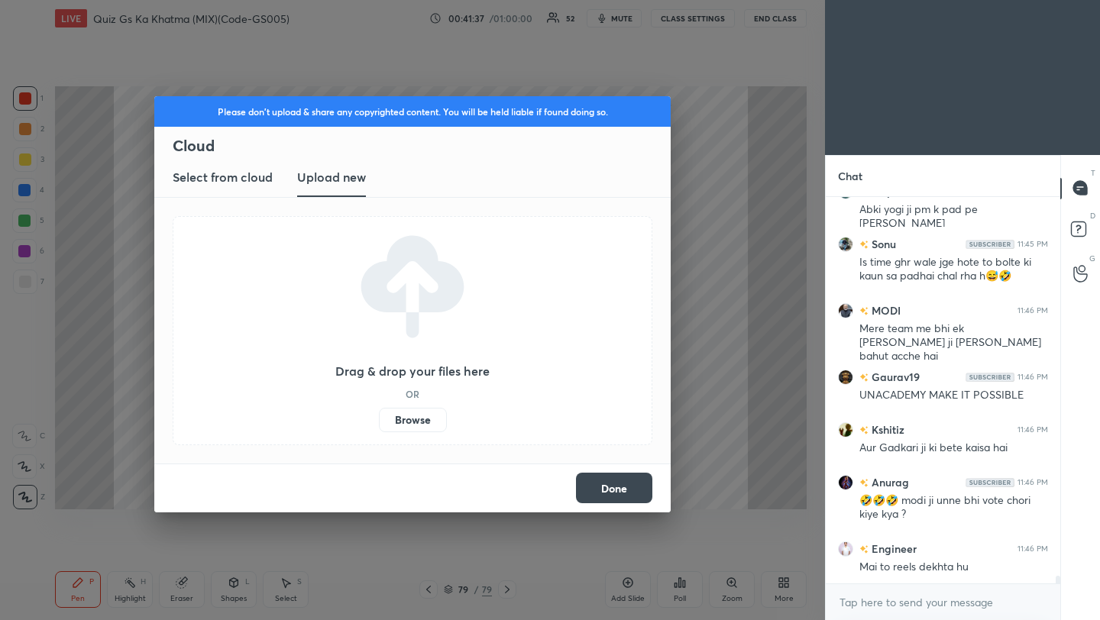
click at [411, 420] on label "Browse" at bounding box center [413, 420] width 68 height 24
click at [379, 420] on input "Browse" at bounding box center [379, 420] width 0 height 24
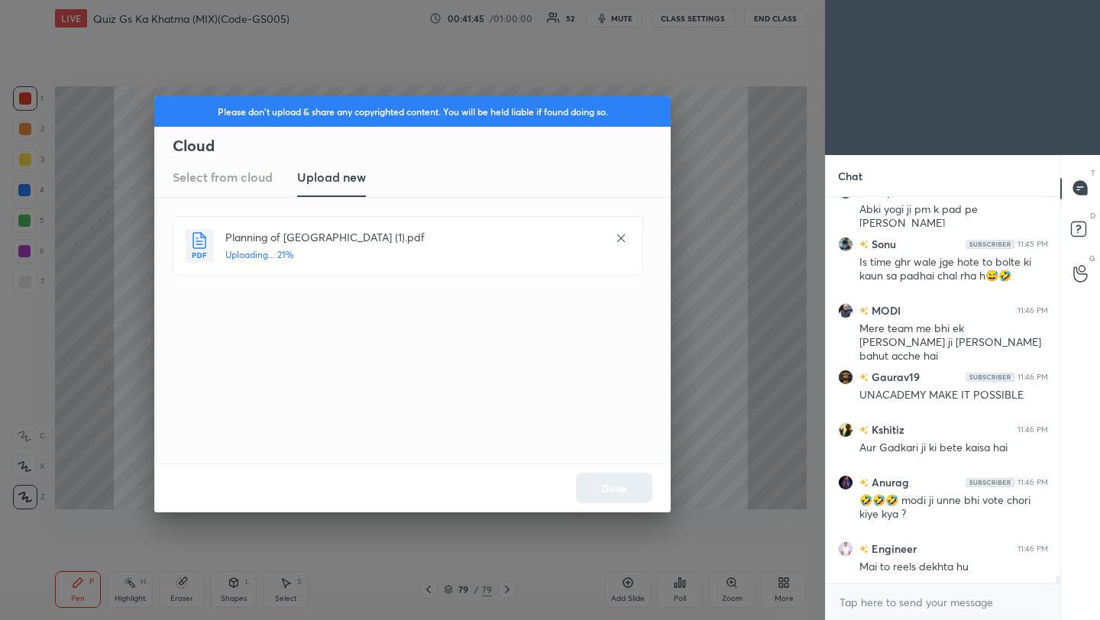
scroll to position [18509, 0]
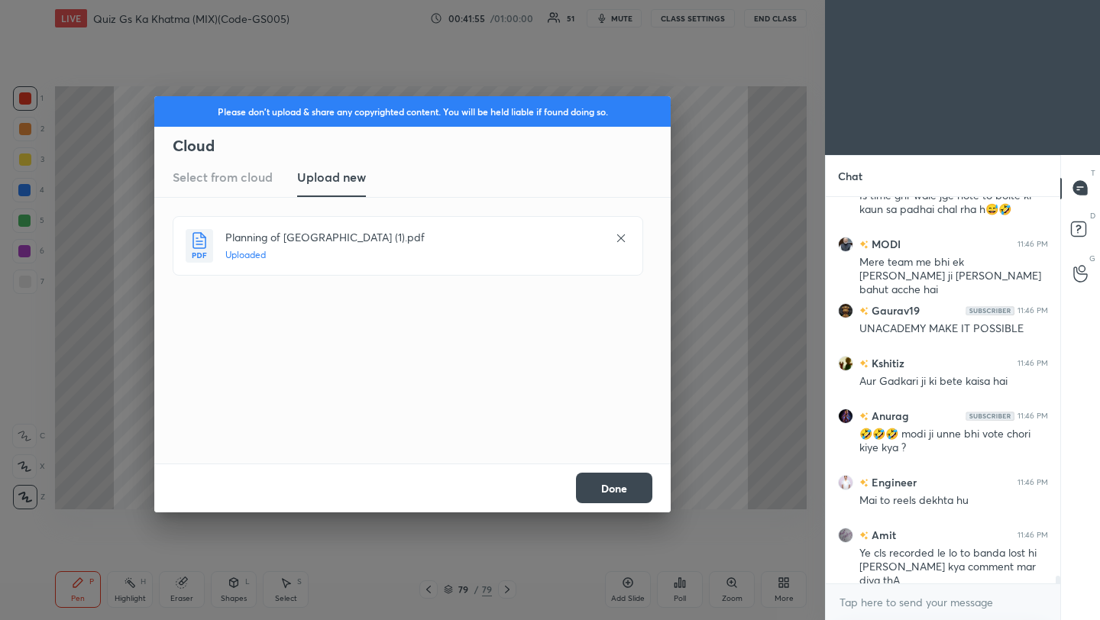
click at [619, 491] on button "Done" at bounding box center [614, 488] width 76 height 31
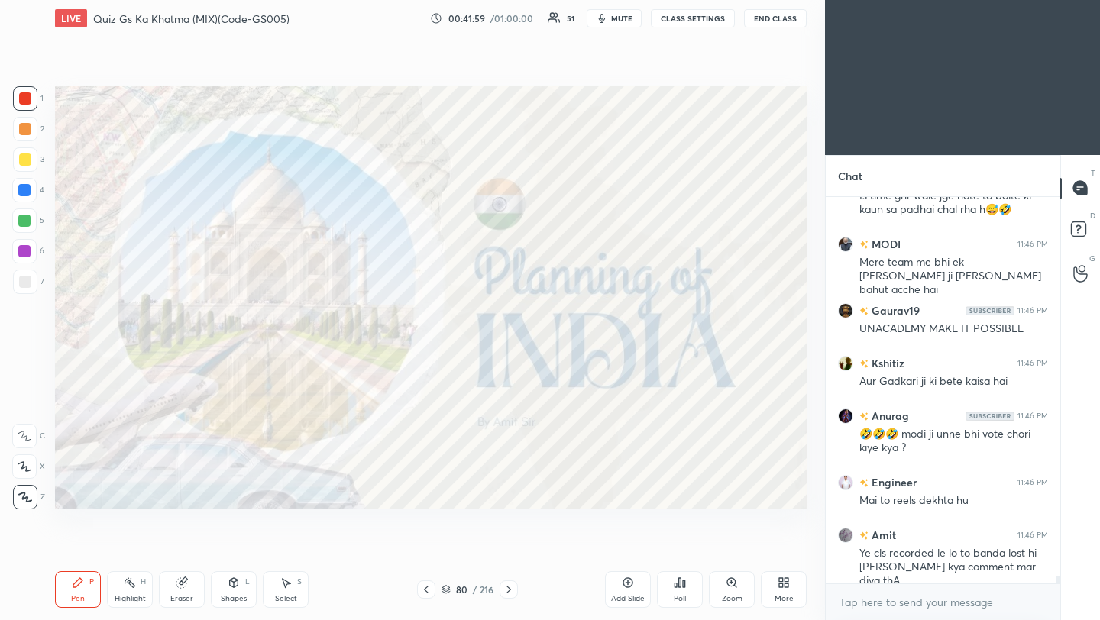
click at [511, 587] on icon at bounding box center [509, 590] width 12 height 12
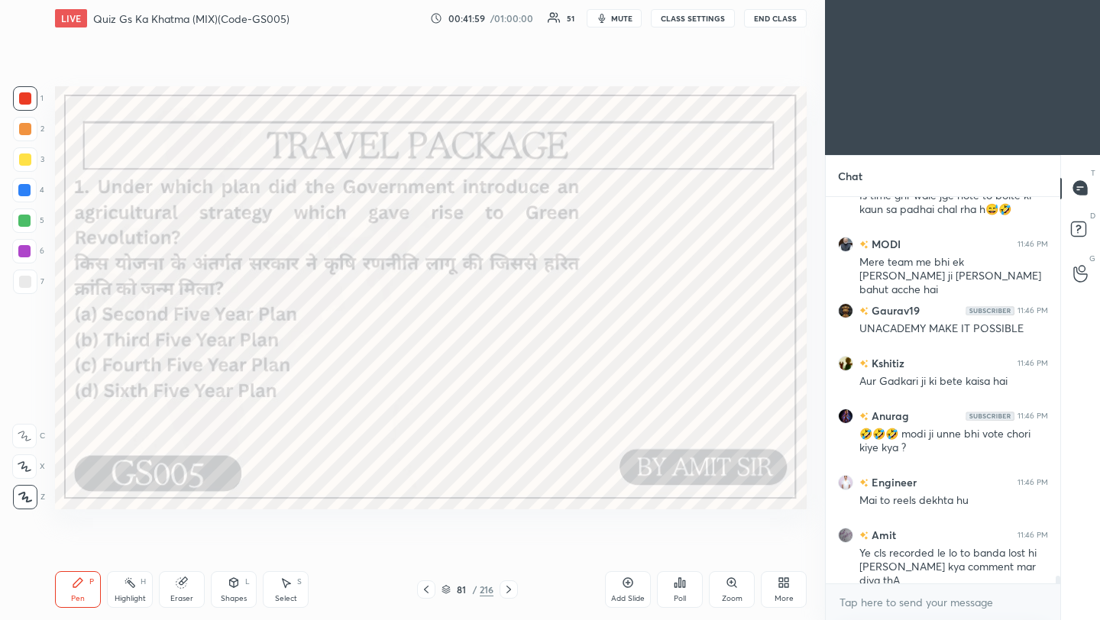
click at [511, 588] on icon at bounding box center [509, 590] width 12 height 12
click at [510, 588] on icon at bounding box center [509, 590] width 12 height 12
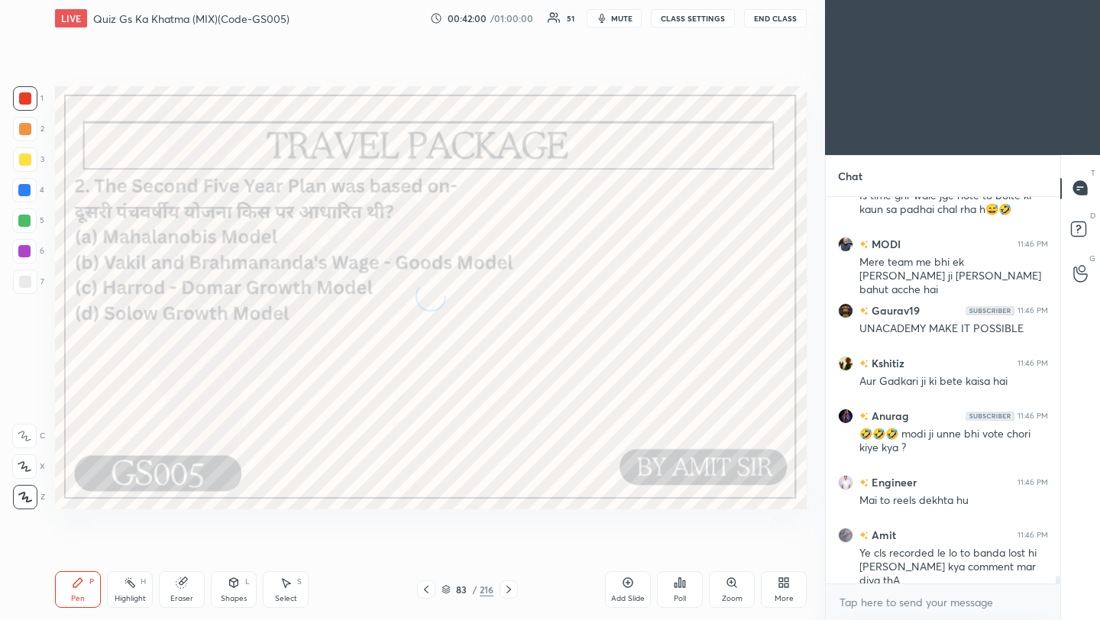
click at [511, 588] on icon at bounding box center [509, 590] width 12 height 12
click at [510, 588] on icon at bounding box center [509, 590] width 12 height 12
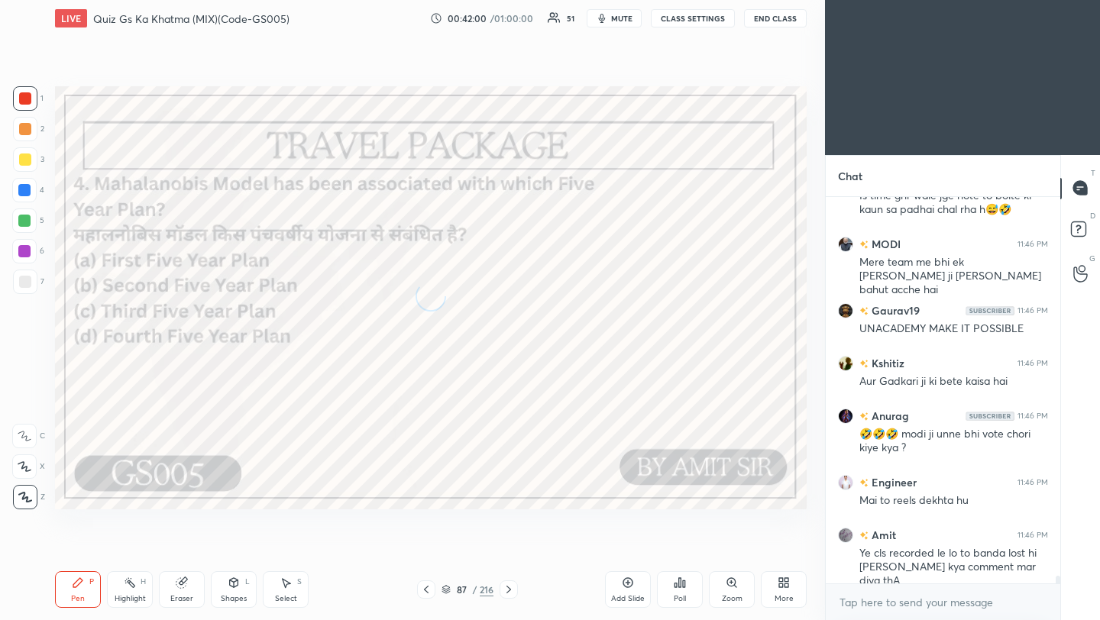
click at [510, 588] on icon at bounding box center [509, 590] width 12 height 12
click at [511, 588] on icon at bounding box center [509, 590] width 12 height 12
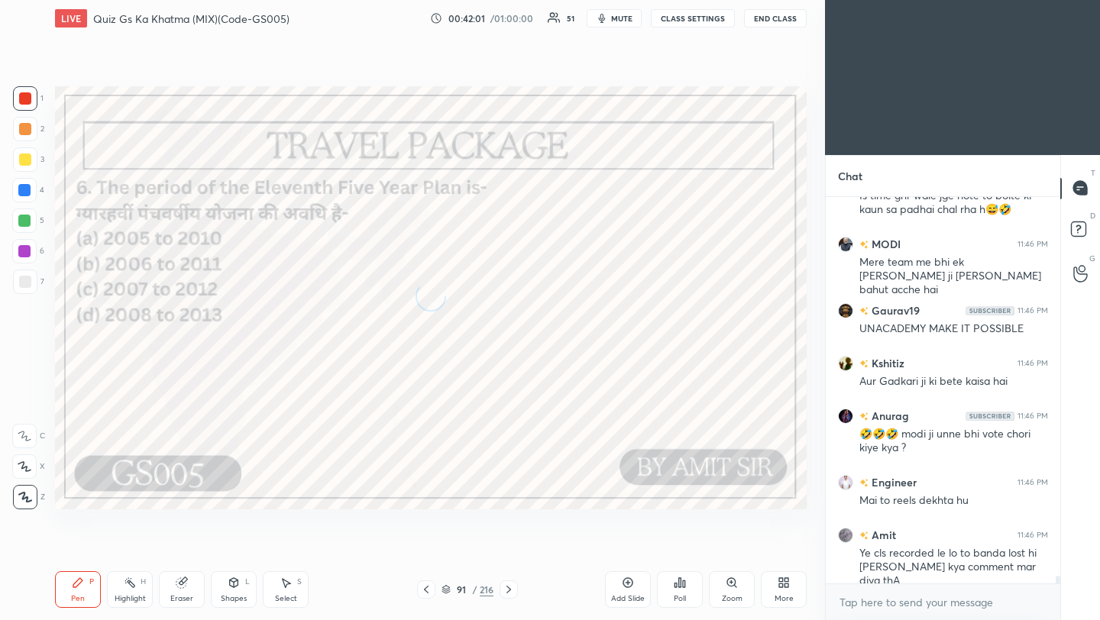
click at [512, 588] on icon at bounding box center [509, 590] width 12 height 12
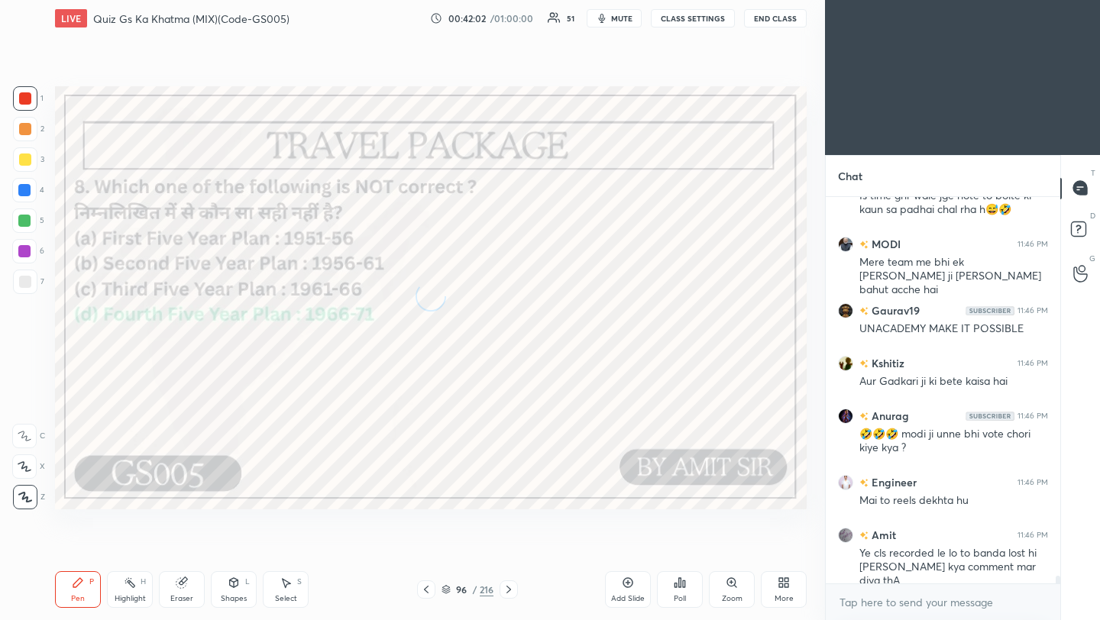
click at [512, 588] on icon at bounding box center [509, 590] width 12 height 12
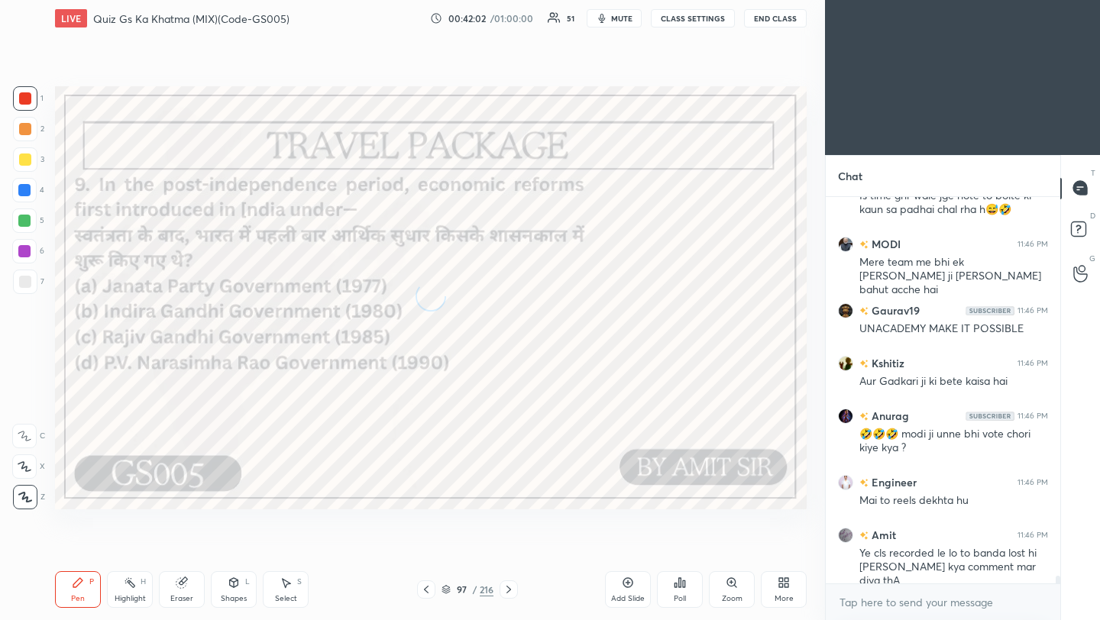
click at [512, 588] on icon at bounding box center [509, 590] width 12 height 12
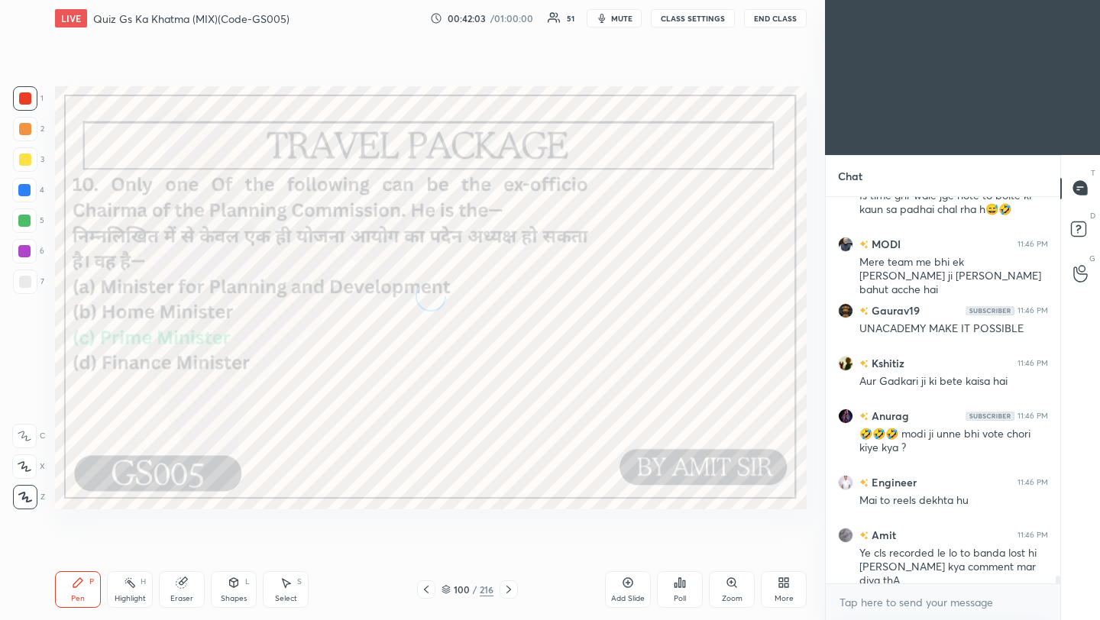
click at [512, 588] on icon at bounding box center [509, 590] width 12 height 12
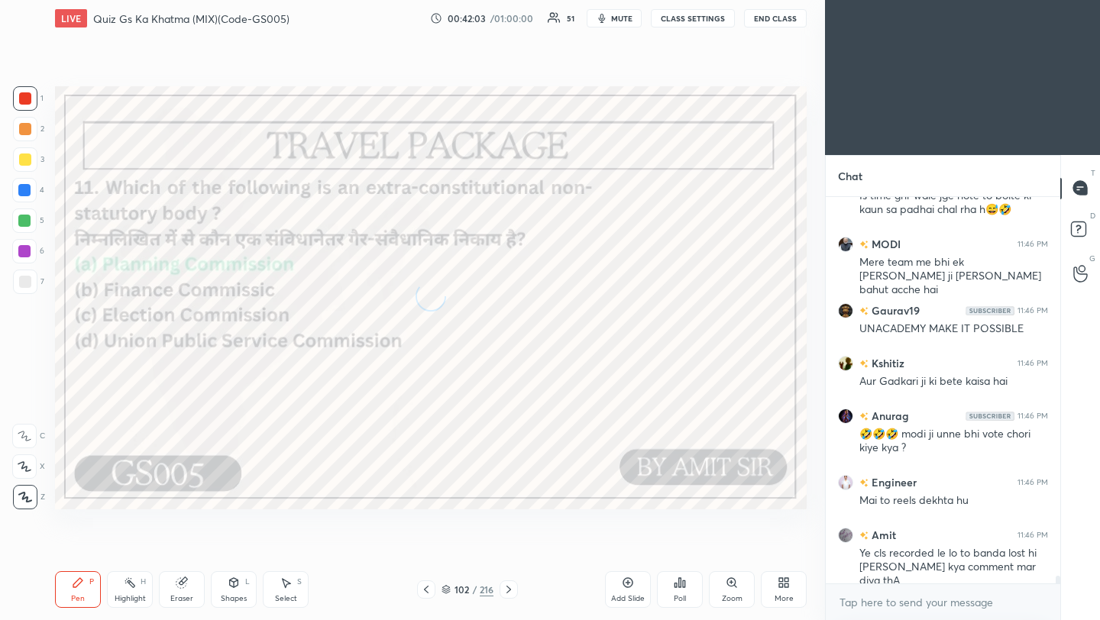
click at [512, 588] on icon at bounding box center [509, 590] width 12 height 12
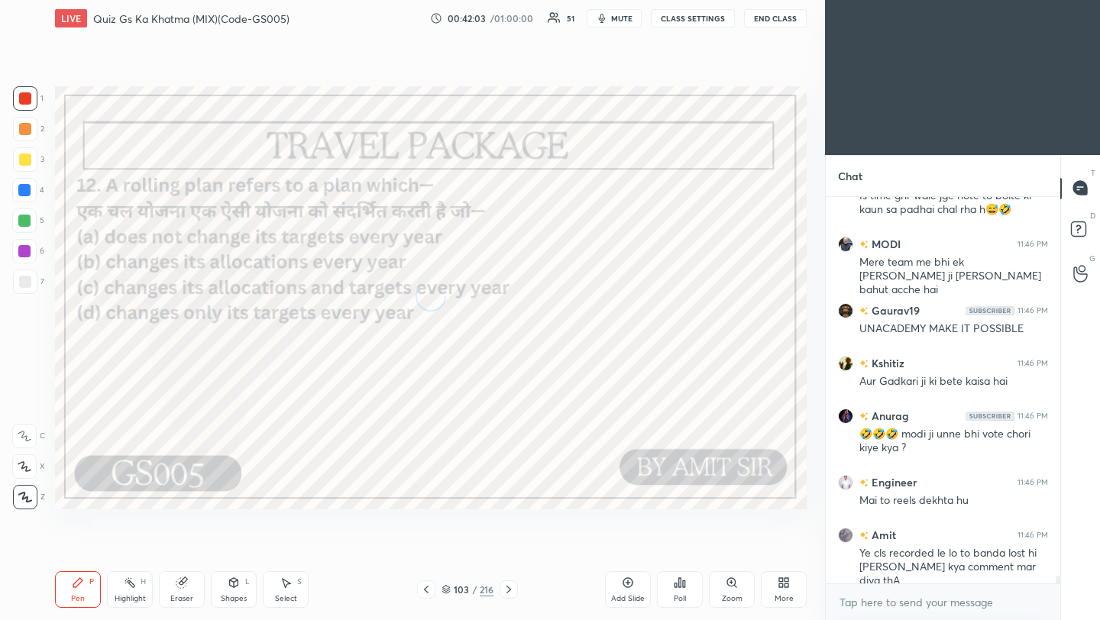
click at [513, 589] on icon at bounding box center [509, 590] width 12 height 12
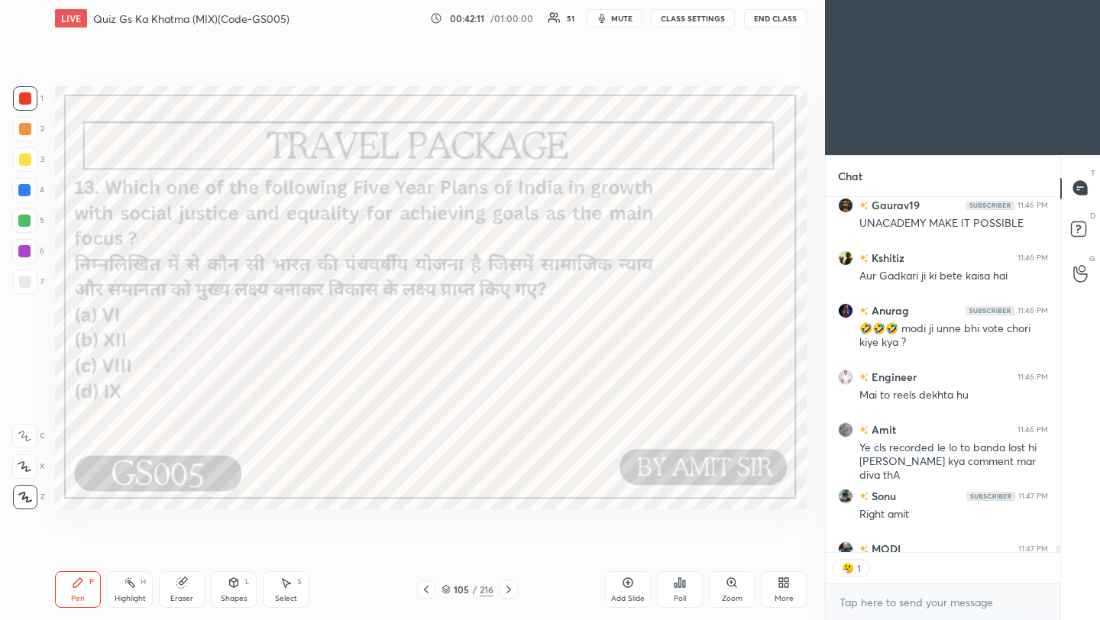
scroll to position [5, 5]
click at [511, 589] on icon at bounding box center [509, 590] width 12 height 12
click at [511, 590] on icon at bounding box center [509, 590] width 12 height 12
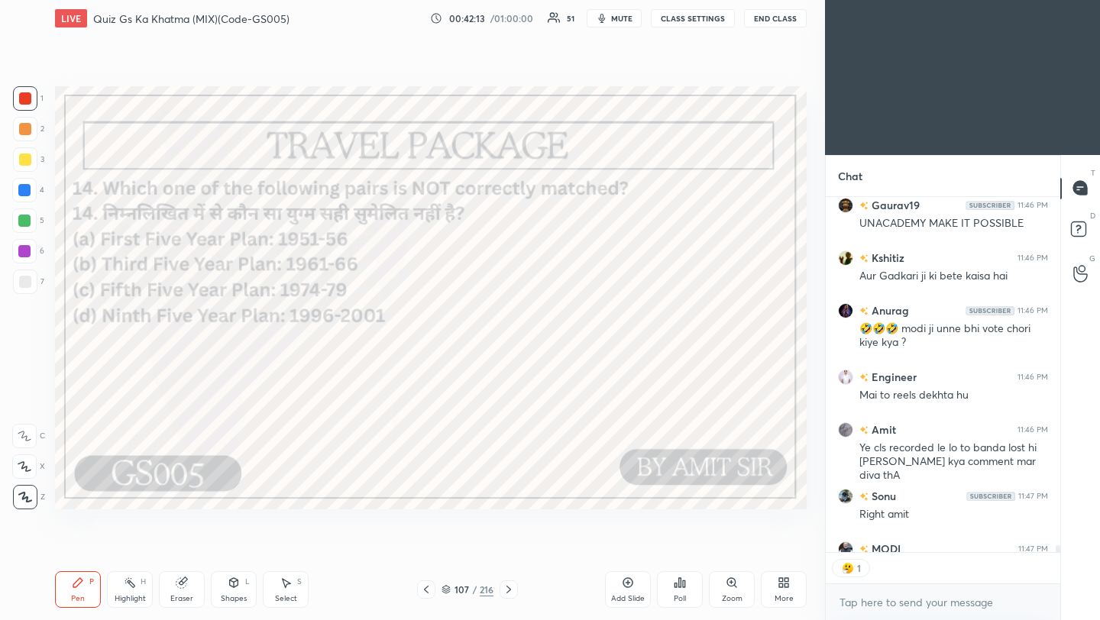
click at [511, 590] on icon at bounding box center [509, 590] width 12 height 12
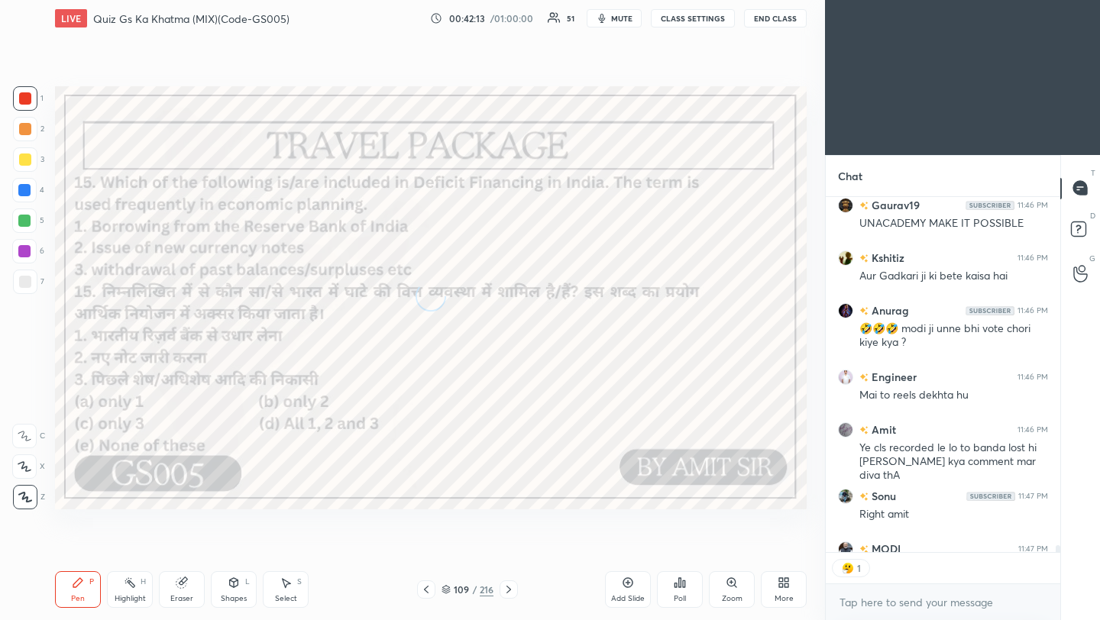
click at [511, 590] on icon at bounding box center [509, 590] width 12 height 12
click at [512, 590] on icon at bounding box center [509, 590] width 12 height 12
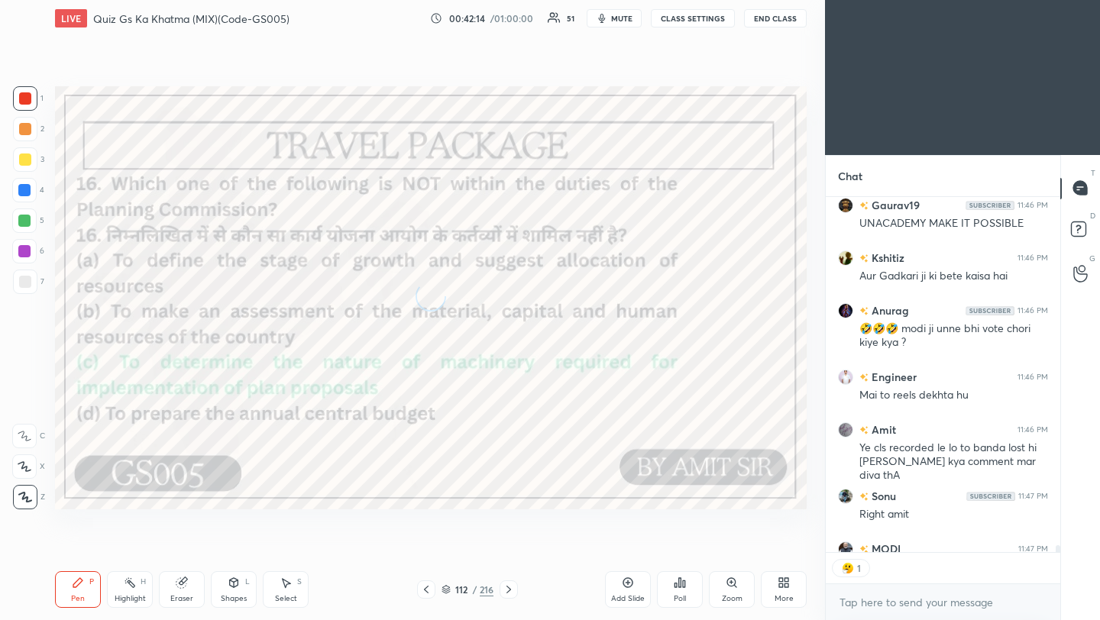
click at [512, 590] on icon at bounding box center [509, 590] width 12 height 12
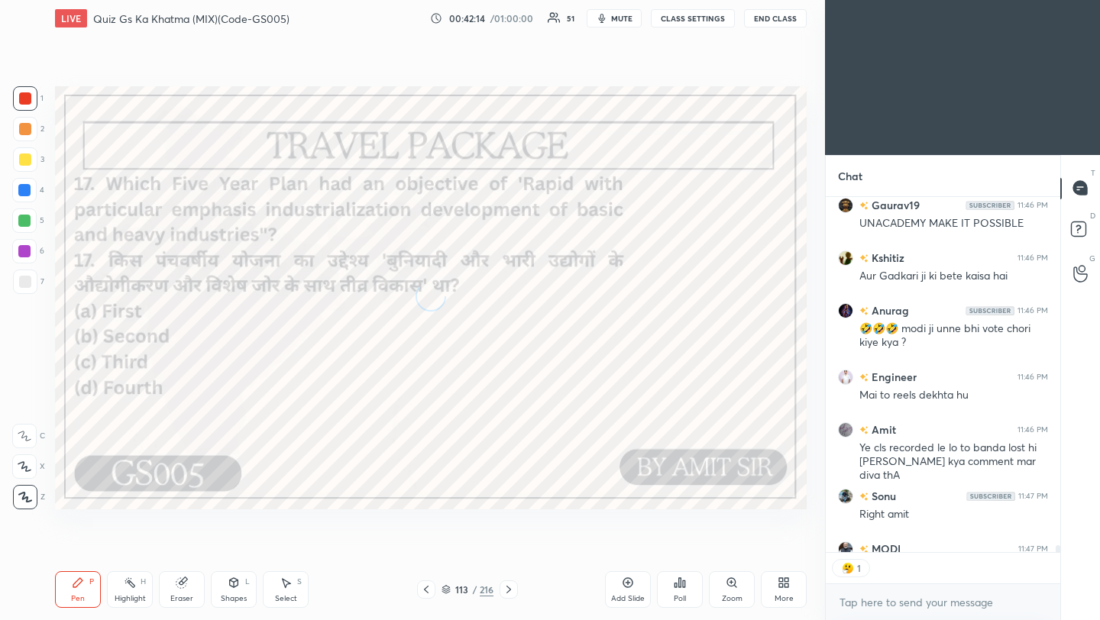
click at [512, 590] on icon at bounding box center [509, 590] width 12 height 12
click at [513, 590] on icon at bounding box center [509, 590] width 12 height 12
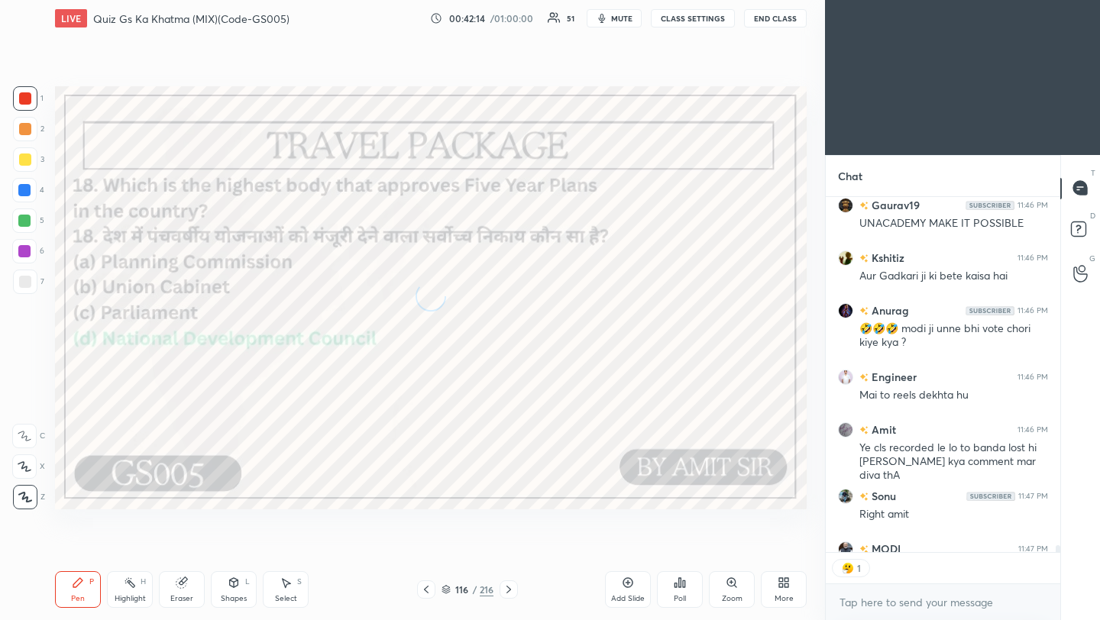
click at [513, 590] on icon at bounding box center [509, 590] width 12 height 12
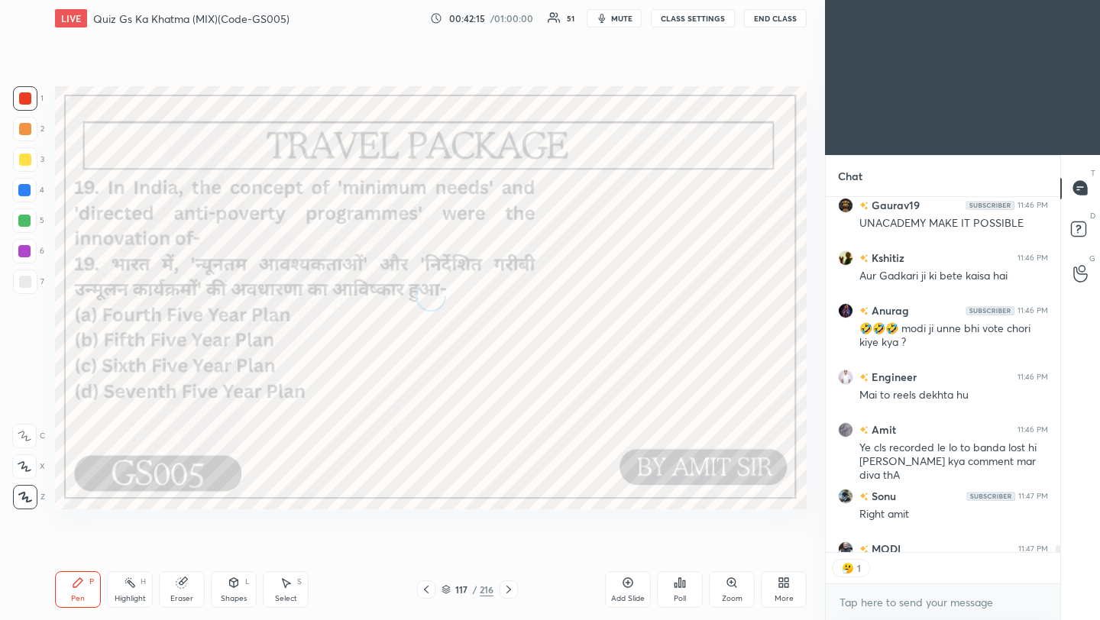
click at [513, 590] on icon at bounding box center [509, 590] width 12 height 12
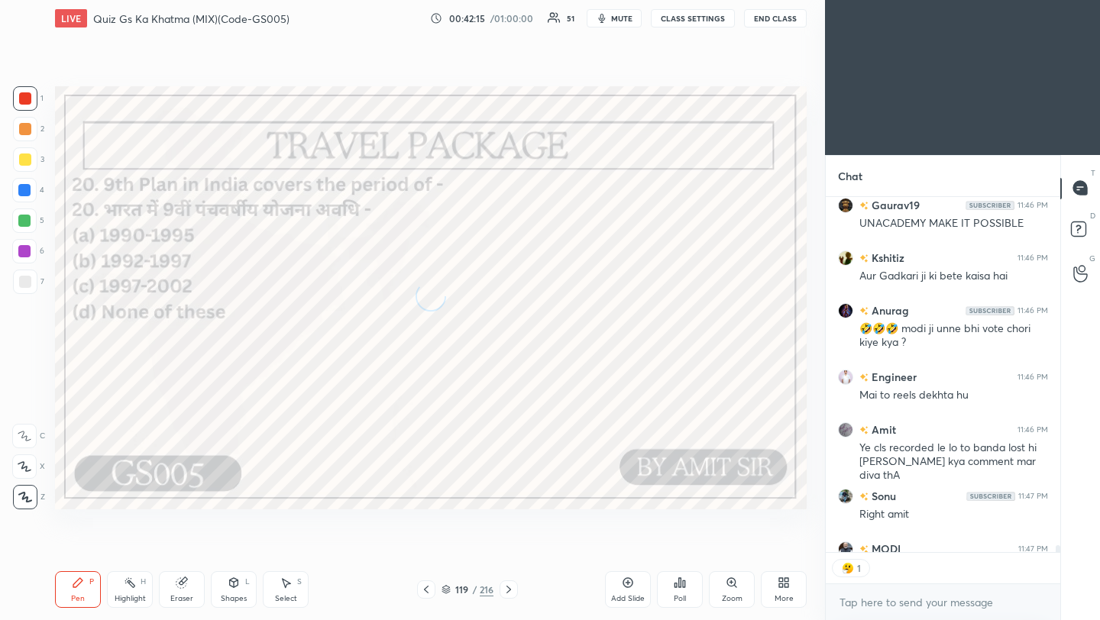
click at [513, 590] on icon at bounding box center [509, 590] width 12 height 12
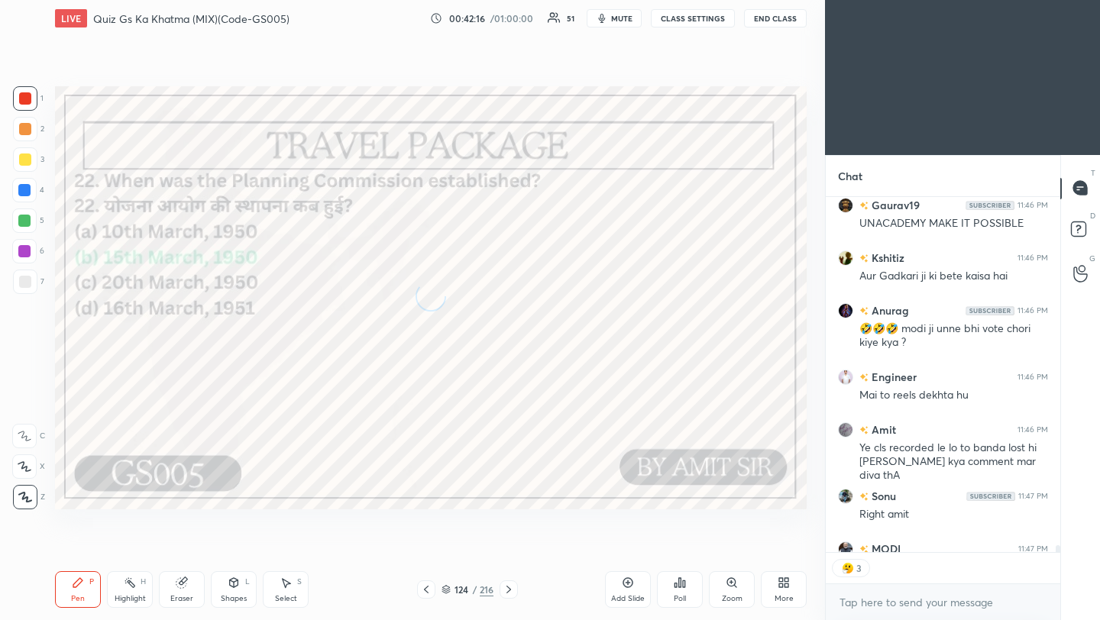
click at [513, 590] on icon at bounding box center [509, 590] width 12 height 12
click at [513, 589] on icon at bounding box center [509, 590] width 12 height 12
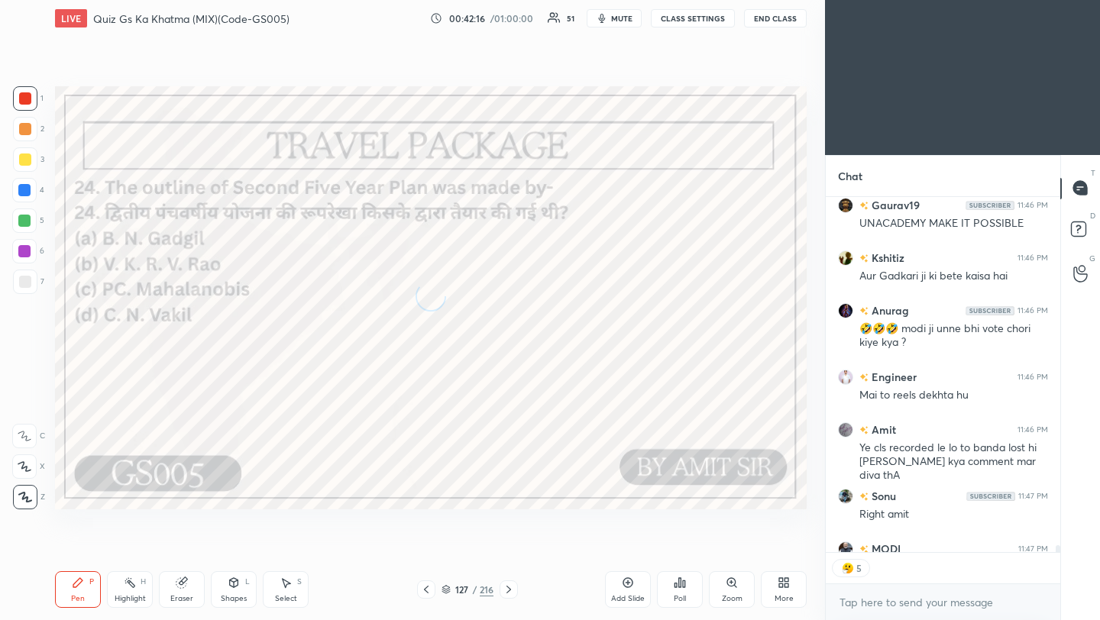
click at [513, 589] on icon at bounding box center [509, 590] width 12 height 12
click at [514, 589] on icon at bounding box center [509, 590] width 12 height 12
click at [513, 589] on icon at bounding box center [509, 590] width 12 height 12
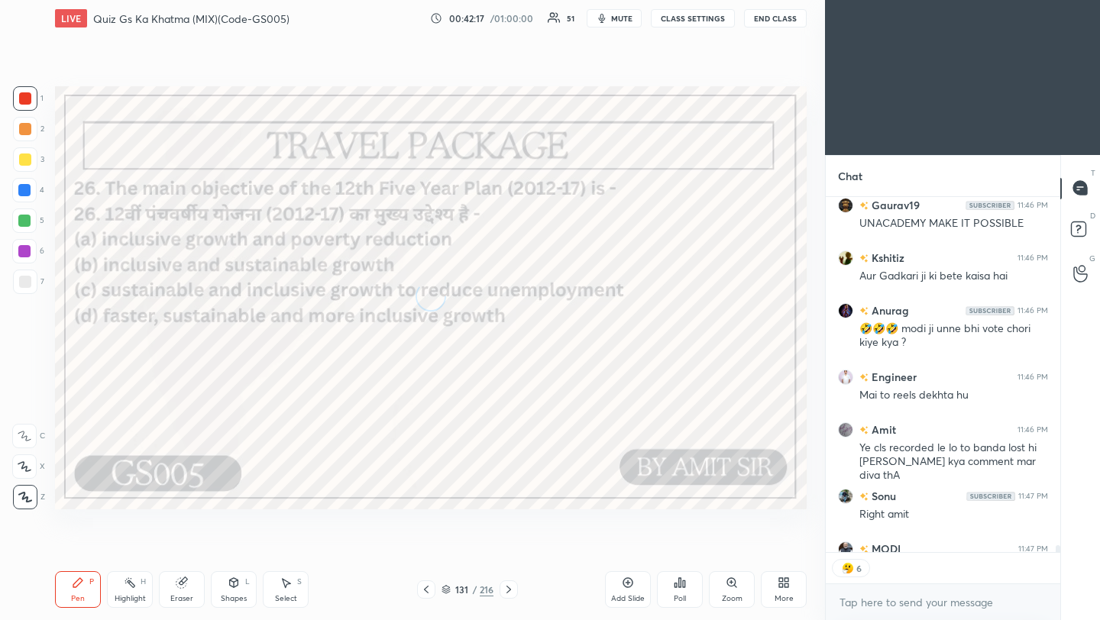
click at [513, 589] on icon at bounding box center [509, 590] width 12 height 12
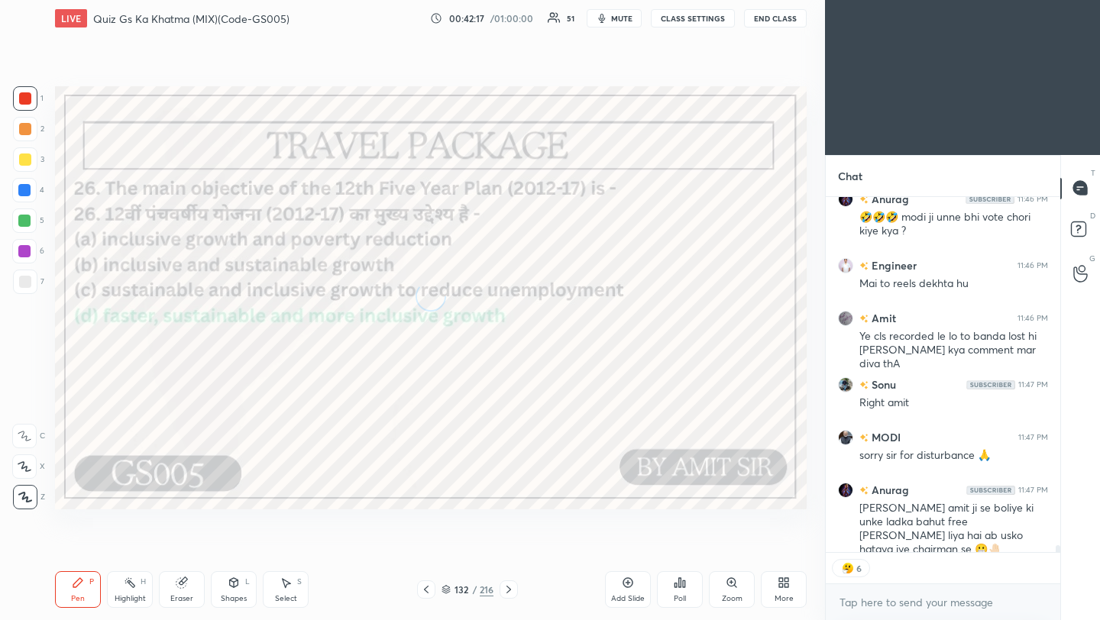
click at [513, 589] on icon at bounding box center [509, 590] width 12 height 12
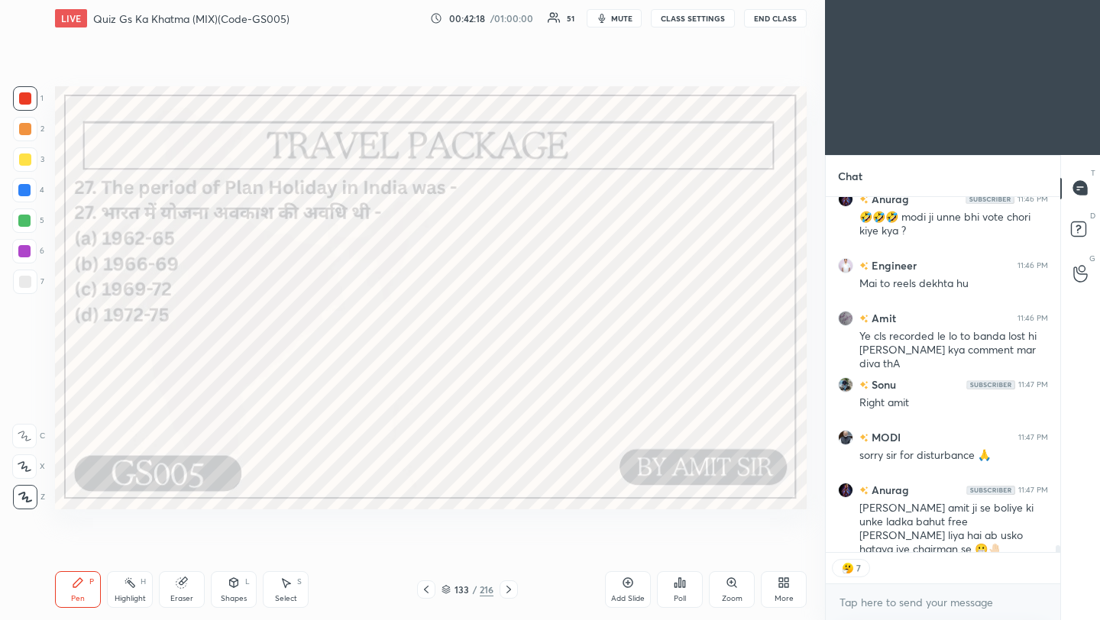
click at [513, 589] on icon at bounding box center [509, 590] width 12 height 12
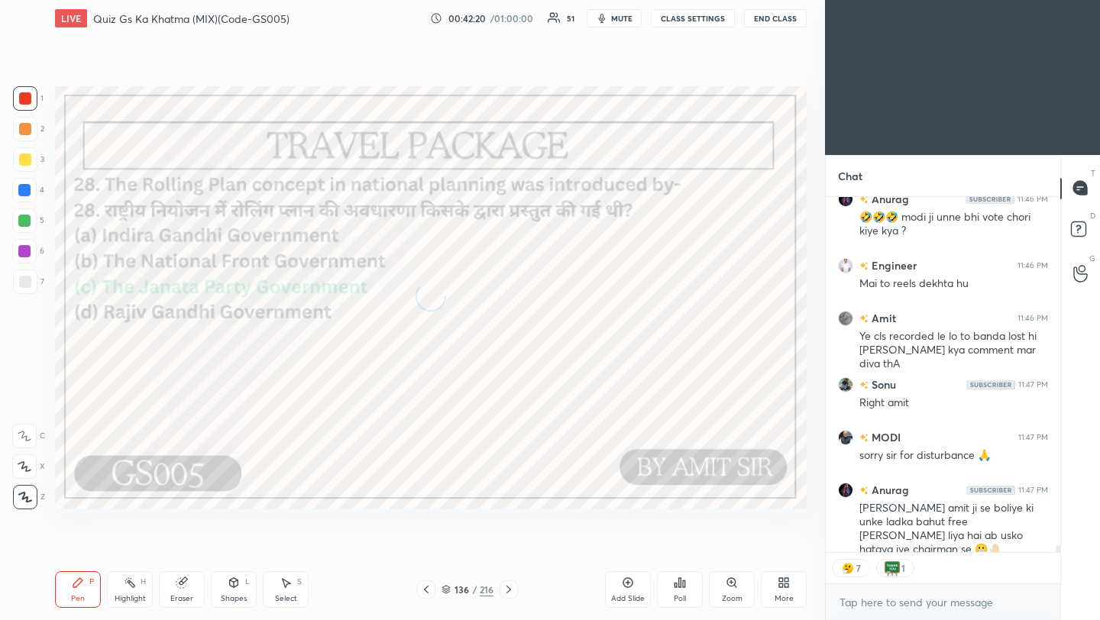
click at [513, 589] on icon at bounding box center [509, 590] width 12 height 12
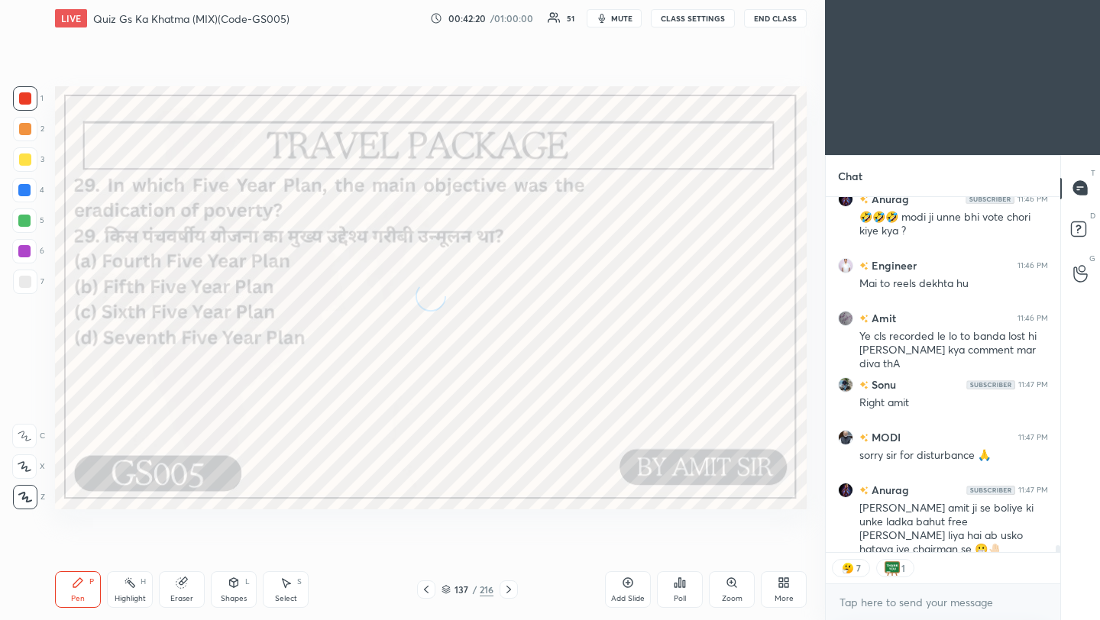
click at [512, 589] on icon at bounding box center [509, 590] width 12 height 12
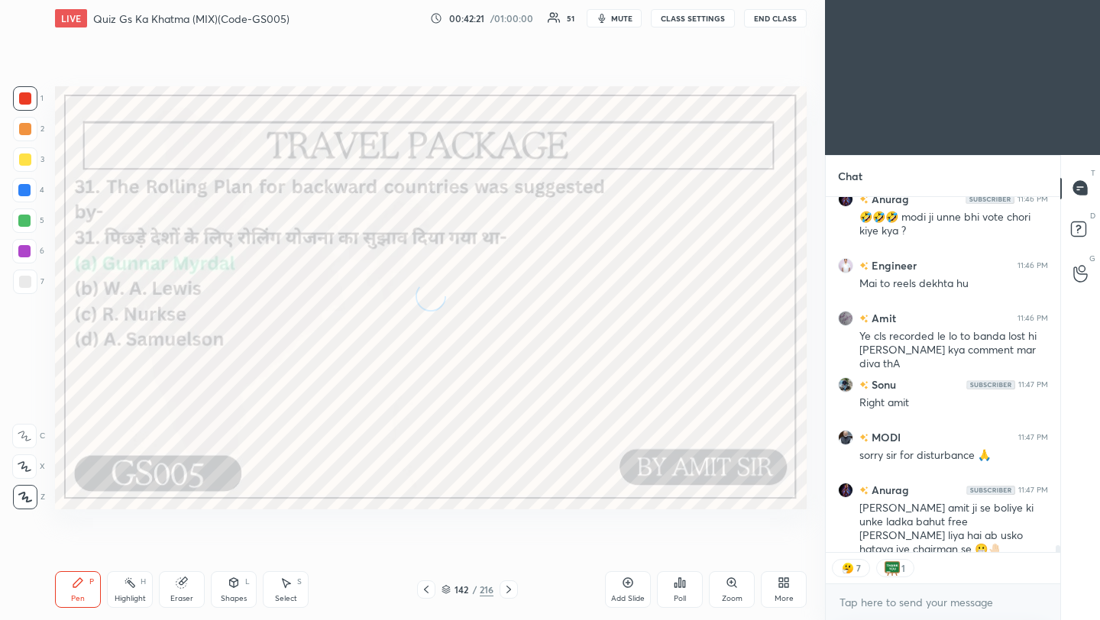
click at [512, 588] on icon at bounding box center [509, 590] width 12 height 12
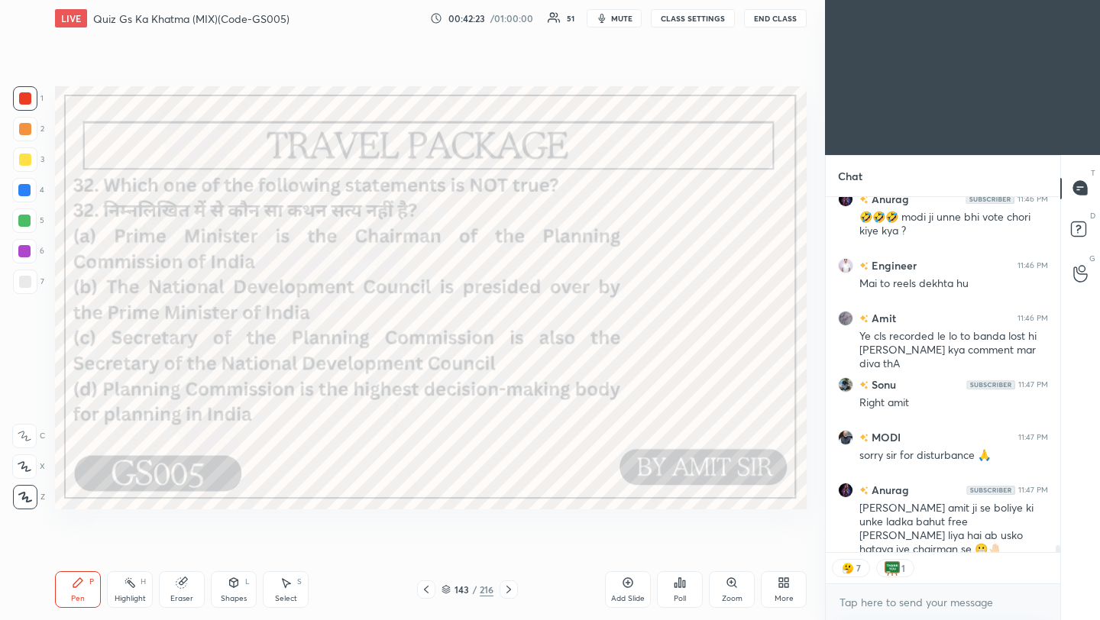
click at [510, 590] on icon at bounding box center [508, 590] width 5 height 8
click at [510, 590] on icon at bounding box center [509, 590] width 12 height 12
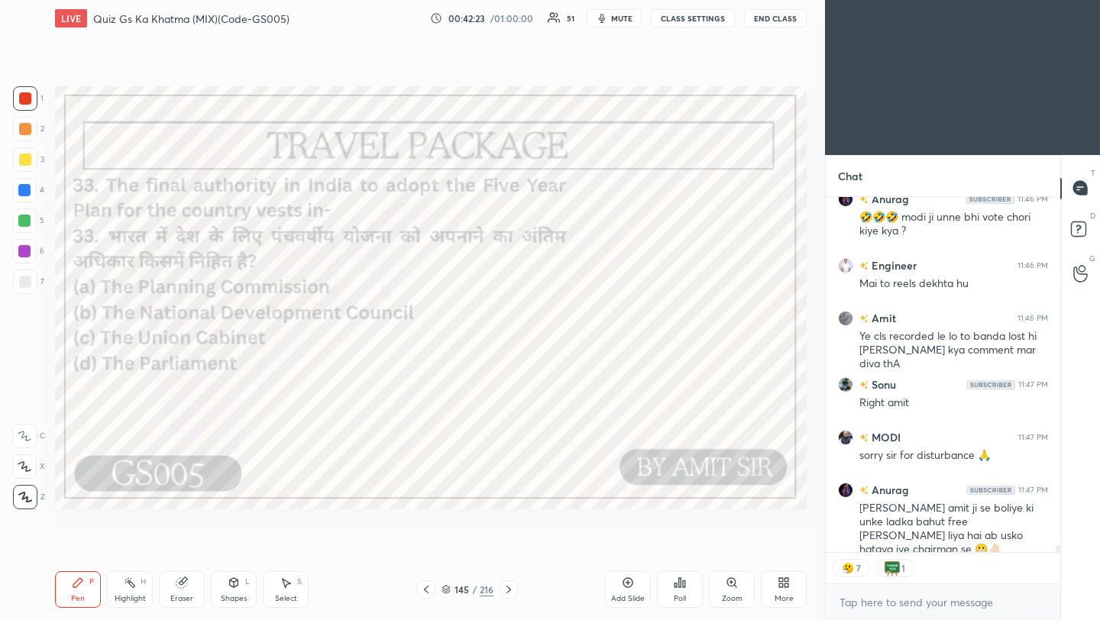
click at [510, 590] on icon at bounding box center [509, 590] width 12 height 12
click at [511, 590] on icon at bounding box center [509, 590] width 12 height 12
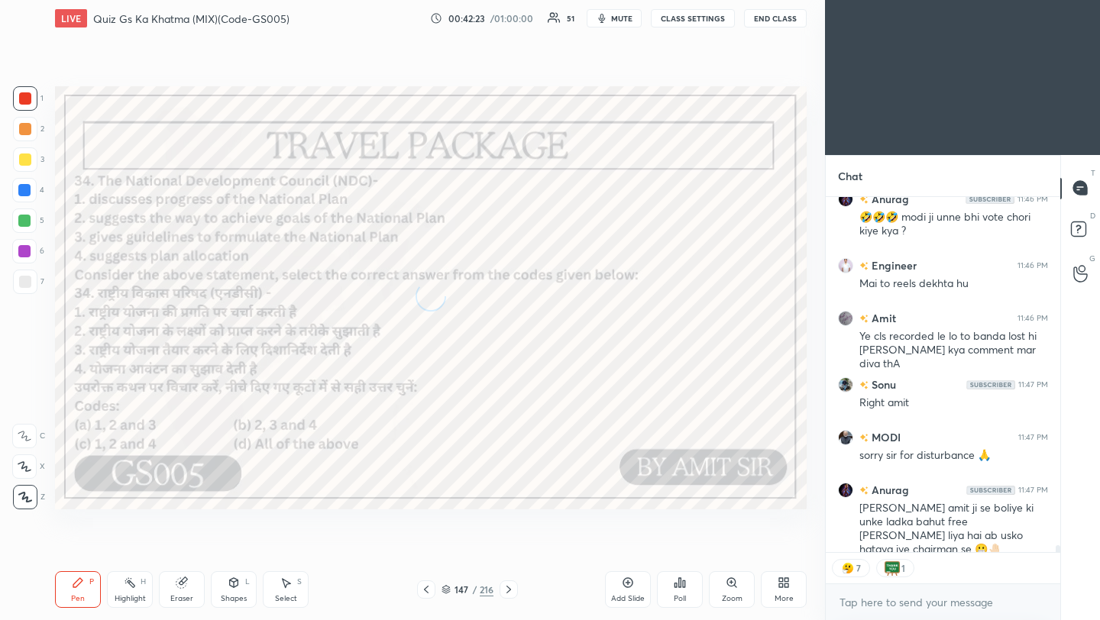
click at [511, 590] on icon at bounding box center [509, 590] width 12 height 12
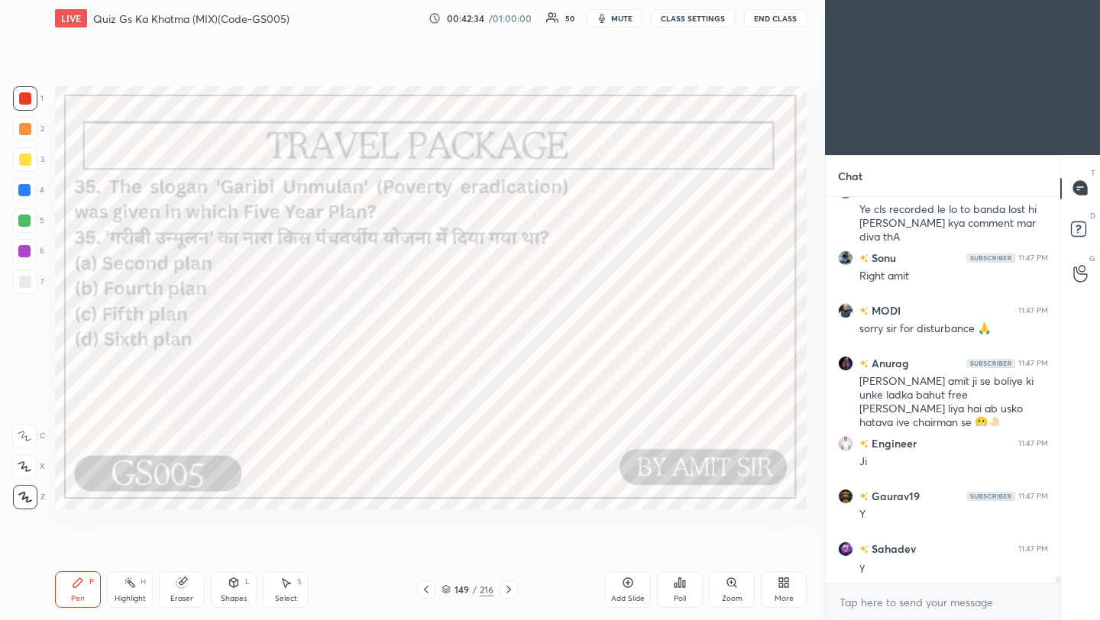
scroll to position [18905, 0]
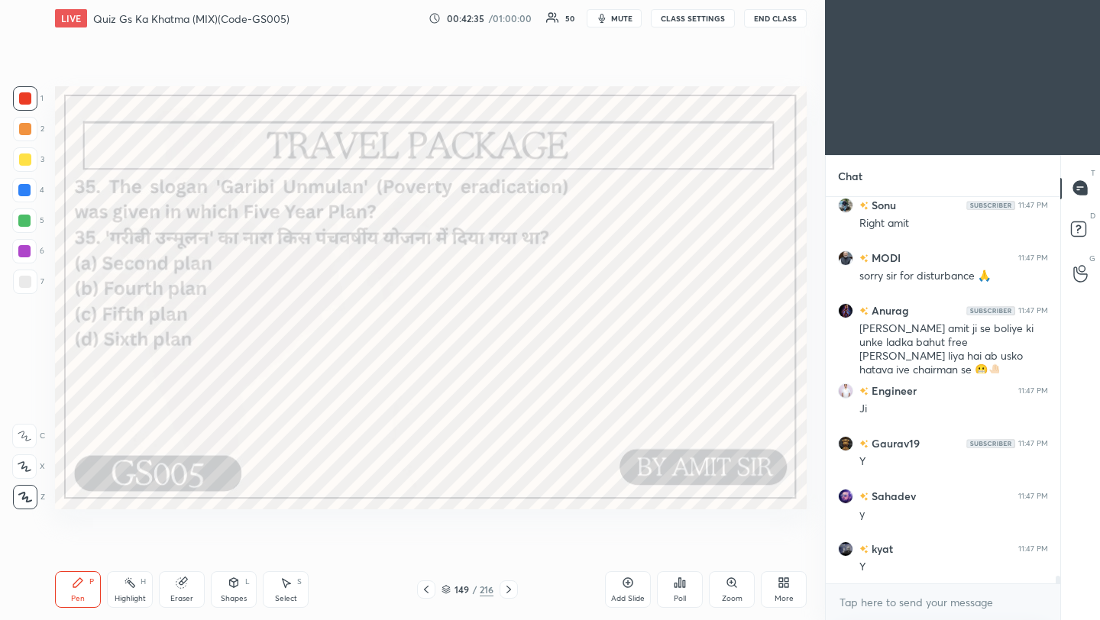
click at [509, 592] on icon at bounding box center [509, 590] width 12 height 12
click at [509, 593] on icon at bounding box center [509, 590] width 12 height 12
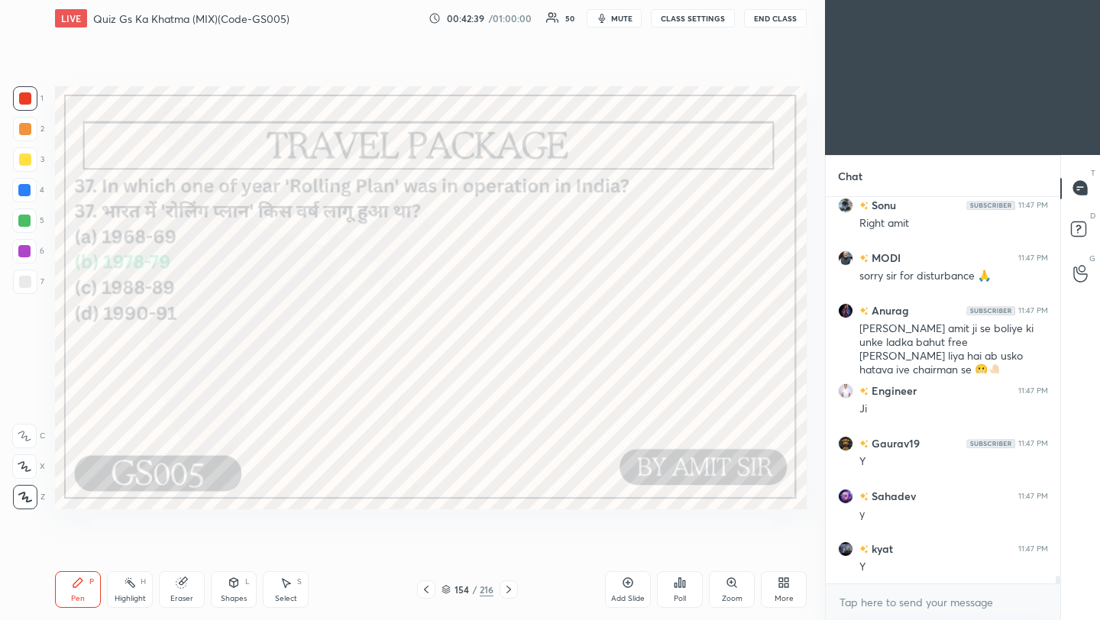
click at [509, 592] on icon at bounding box center [509, 590] width 12 height 12
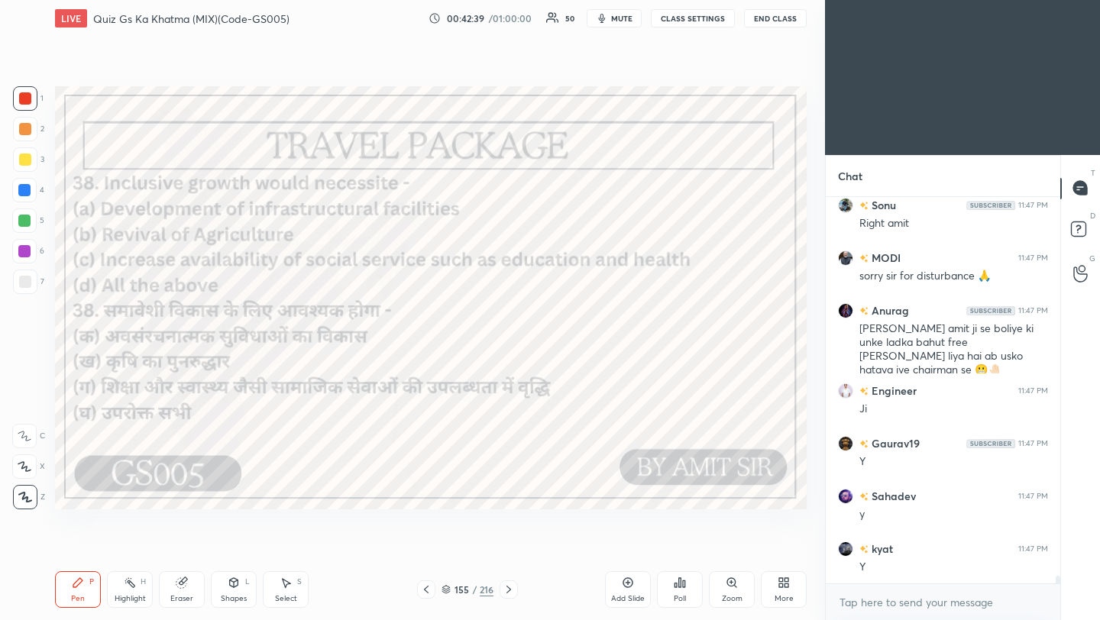
click at [509, 592] on icon at bounding box center [509, 590] width 12 height 12
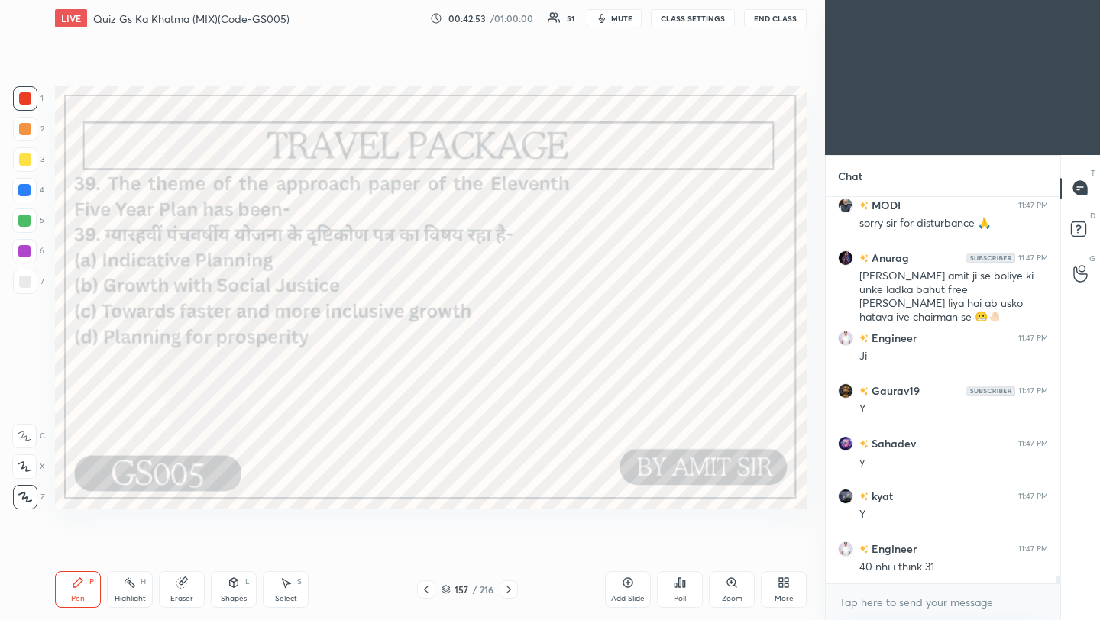
scroll to position [19011, 0]
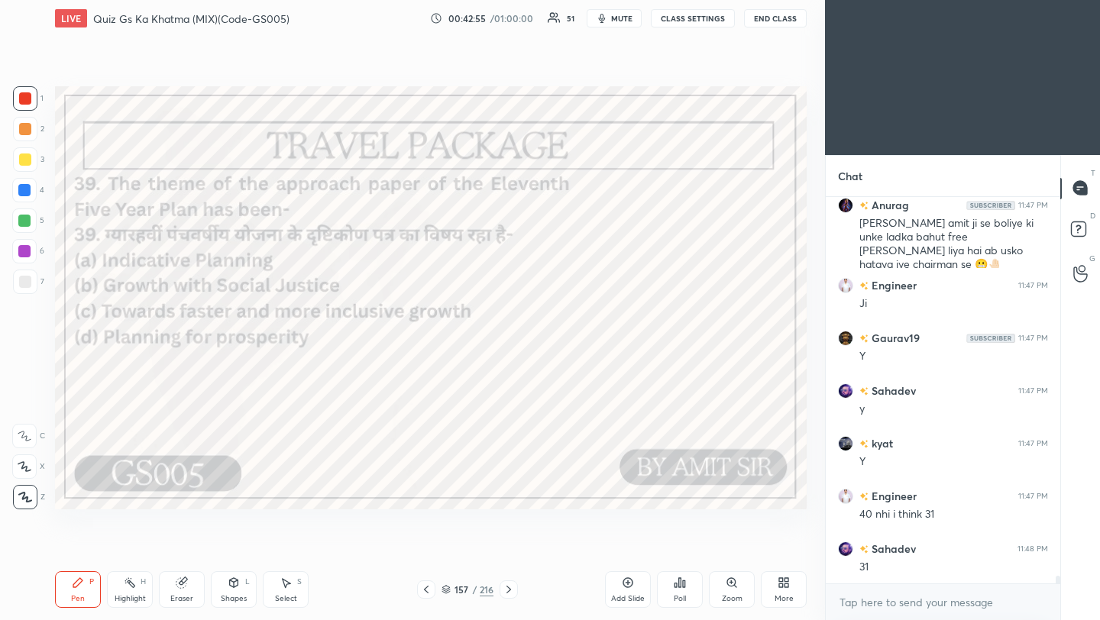
click at [424, 590] on icon at bounding box center [426, 590] width 12 height 12
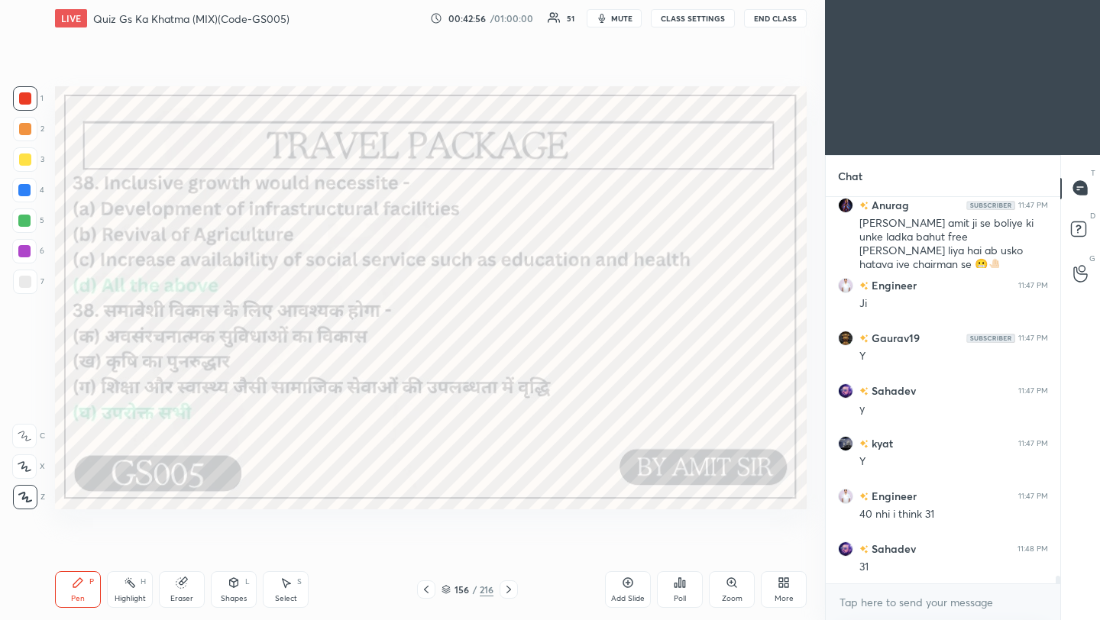
click at [424, 590] on icon at bounding box center [426, 590] width 12 height 12
click at [424, 591] on icon at bounding box center [426, 590] width 12 height 12
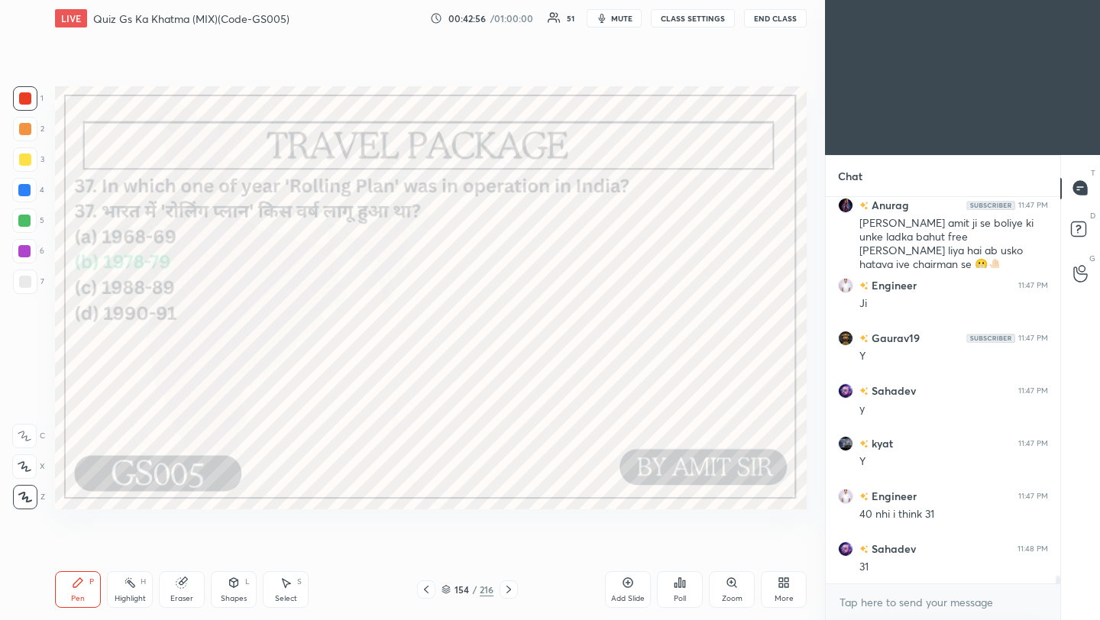
click at [424, 590] on icon at bounding box center [426, 590] width 12 height 12
click at [425, 590] on icon at bounding box center [426, 590] width 5 height 8
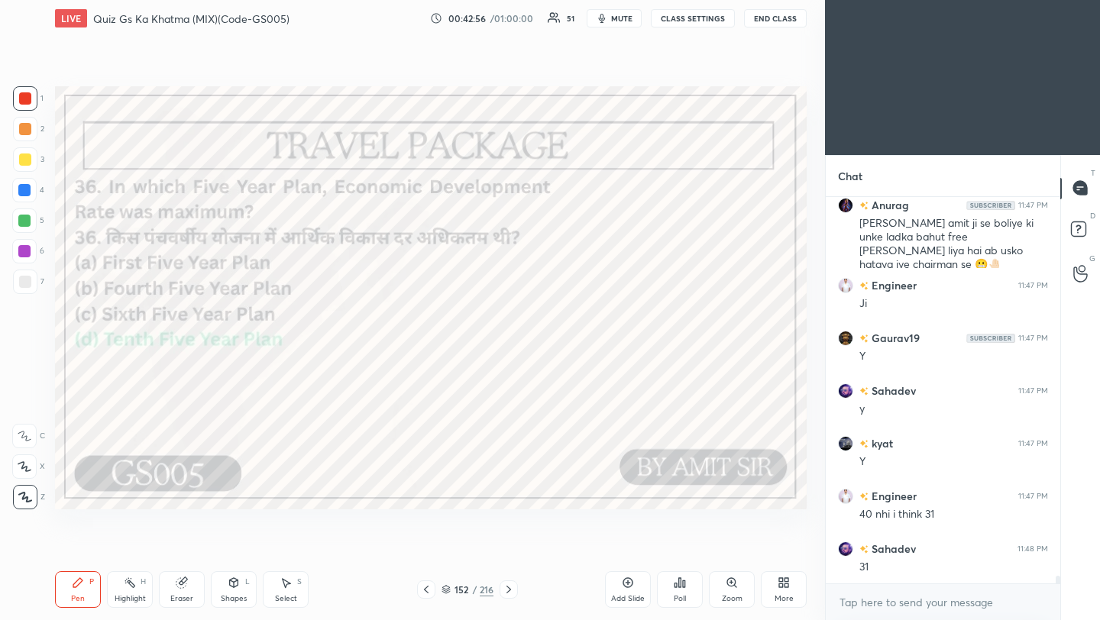
click at [425, 590] on icon at bounding box center [426, 590] width 5 height 8
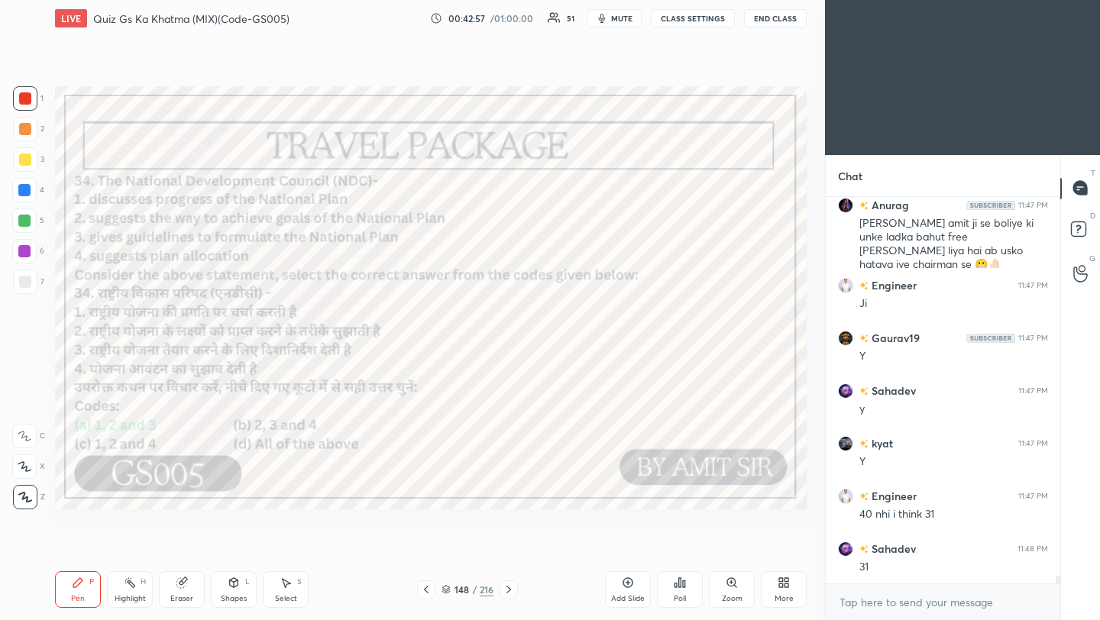
click at [425, 590] on icon at bounding box center [426, 590] width 5 height 8
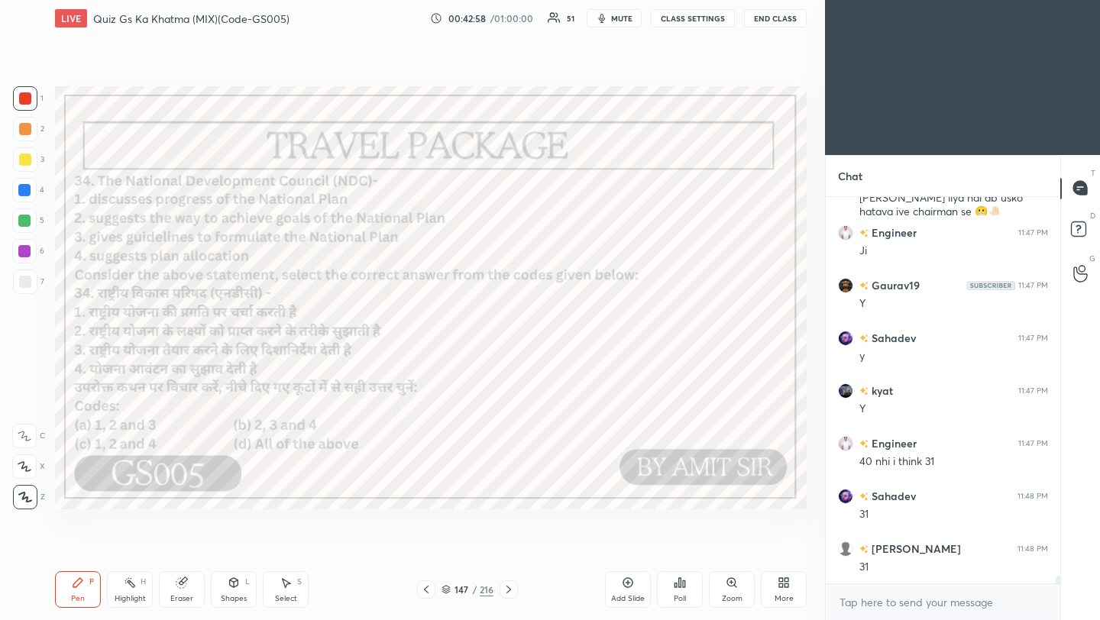
click at [427, 590] on icon at bounding box center [426, 590] width 12 height 12
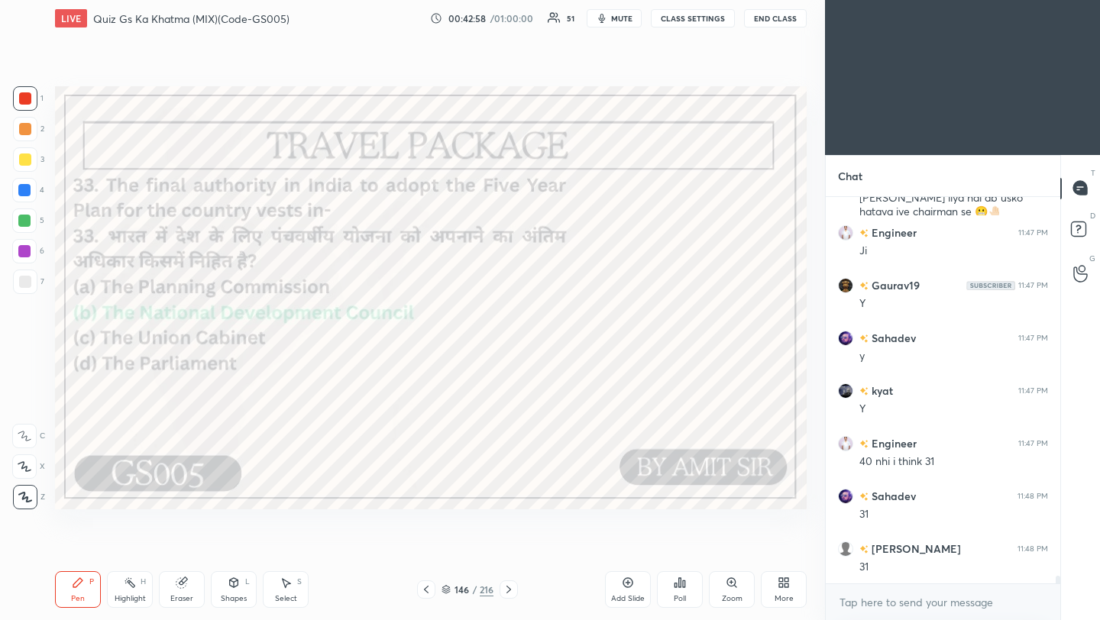
click at [428, 591] on icon at bounding box center [426, 590] width 12 height 12
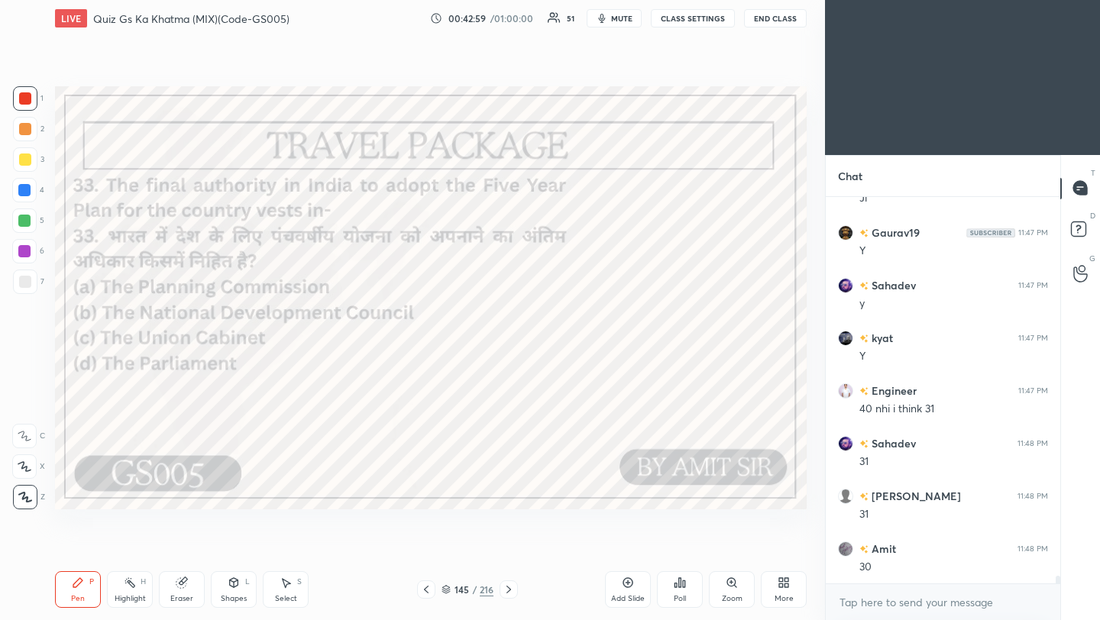
click at [428, 591] on icon at bounding box center [426, 590] width 12 height 12
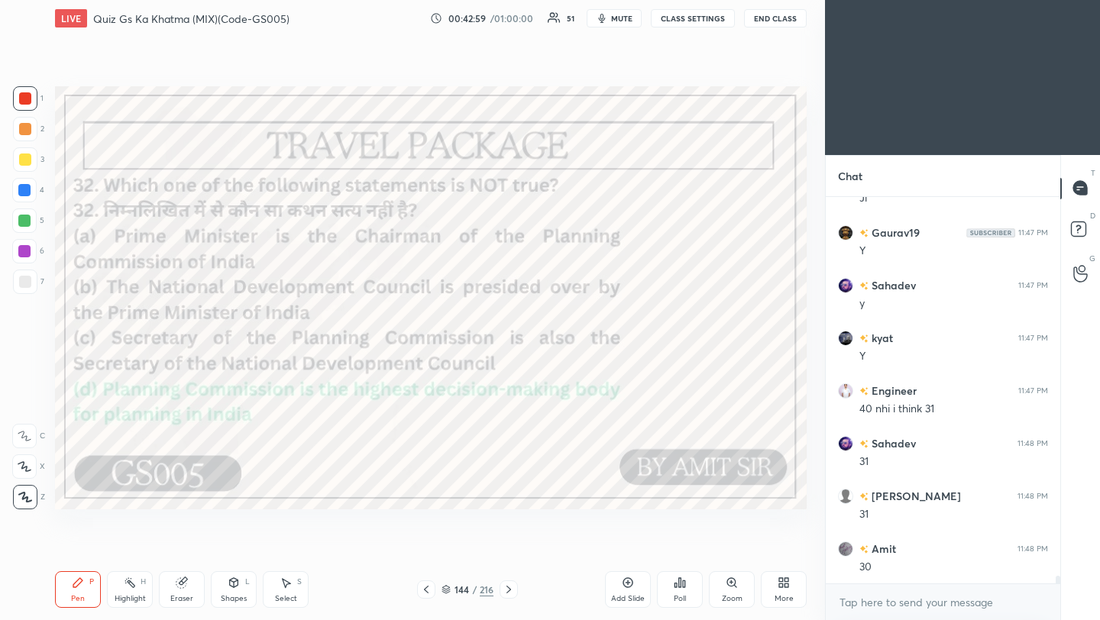
click at [427, 592] on icon at bounding box center [426, 590] width 12 height 12
click at [428, 591] on icon at bounding box center [426, 590] width 12 height 12
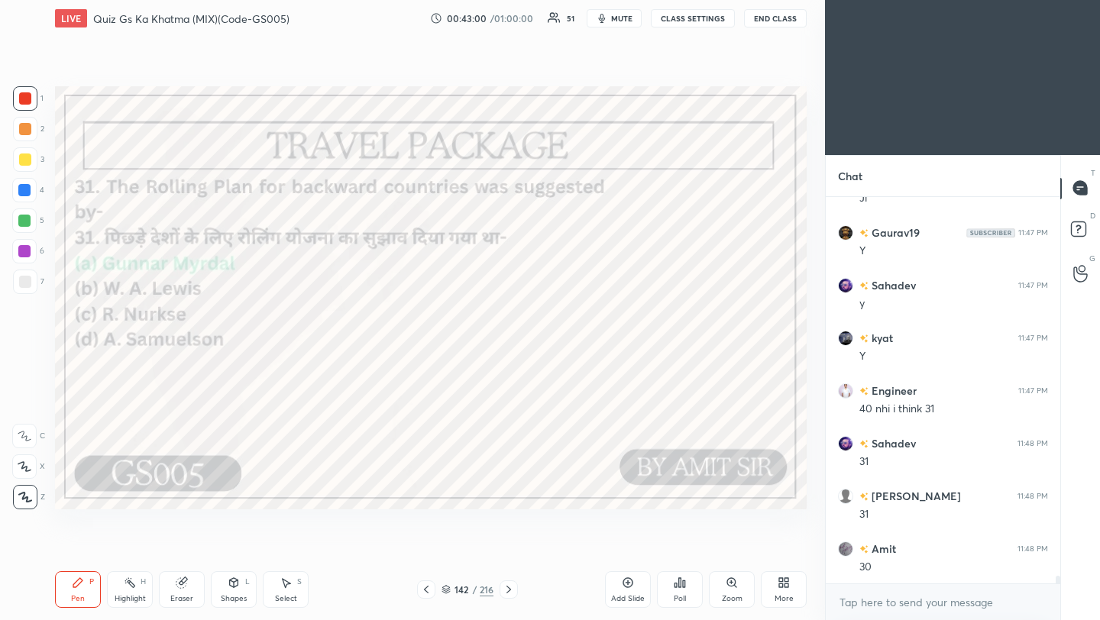
scroll to position [19169, 0]
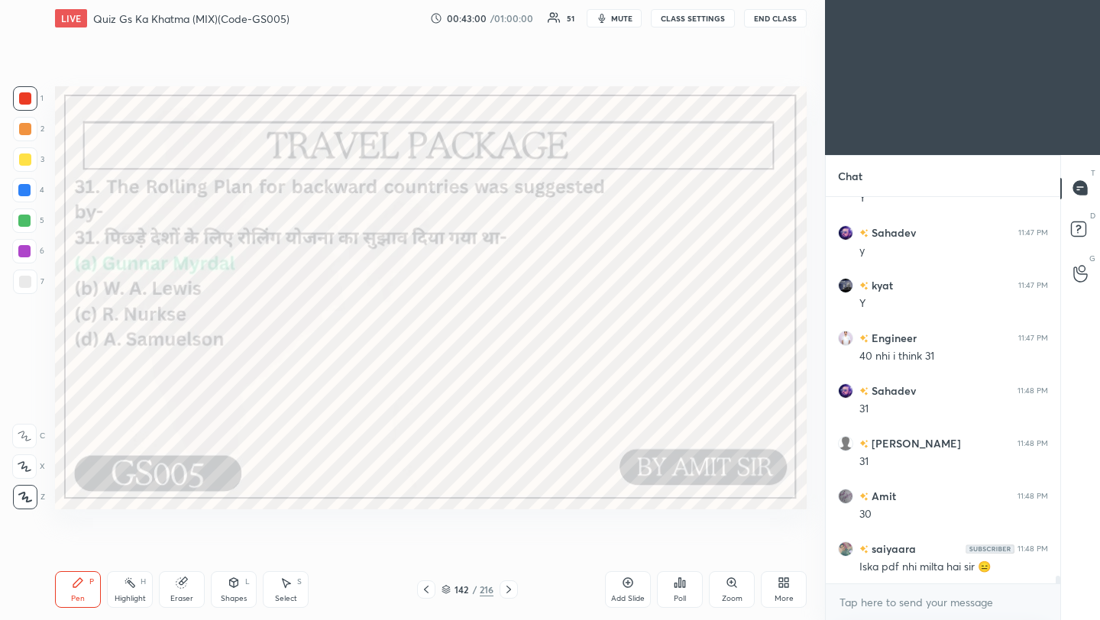
click at [428, 591] on icon at bounding box center [426, 590] width 12 height 12
click at [507, 591] on icon at bounding box center [509, 590] width 12 height 12
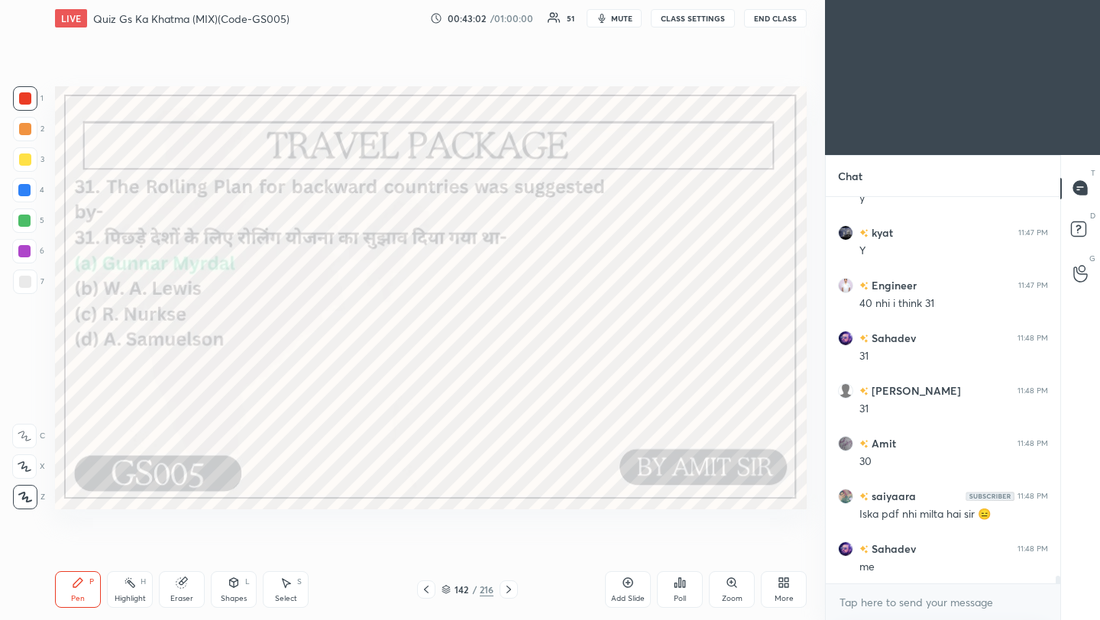
click at [506, 591] on icon at bounding box center [509, 590] width 12 height 12
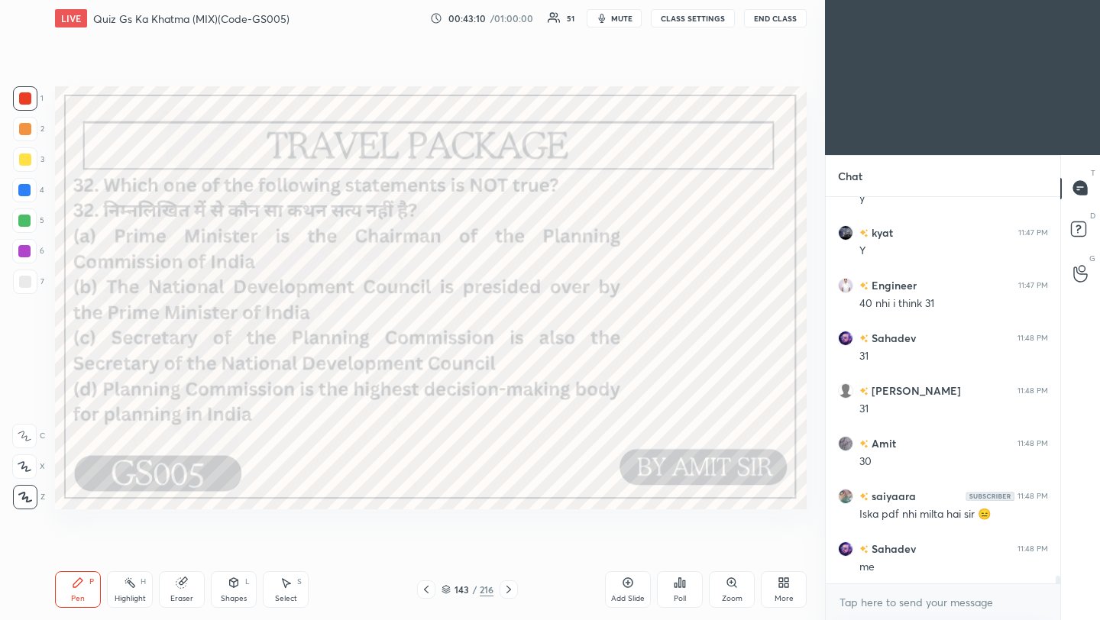
scroll to position [19288, 0]
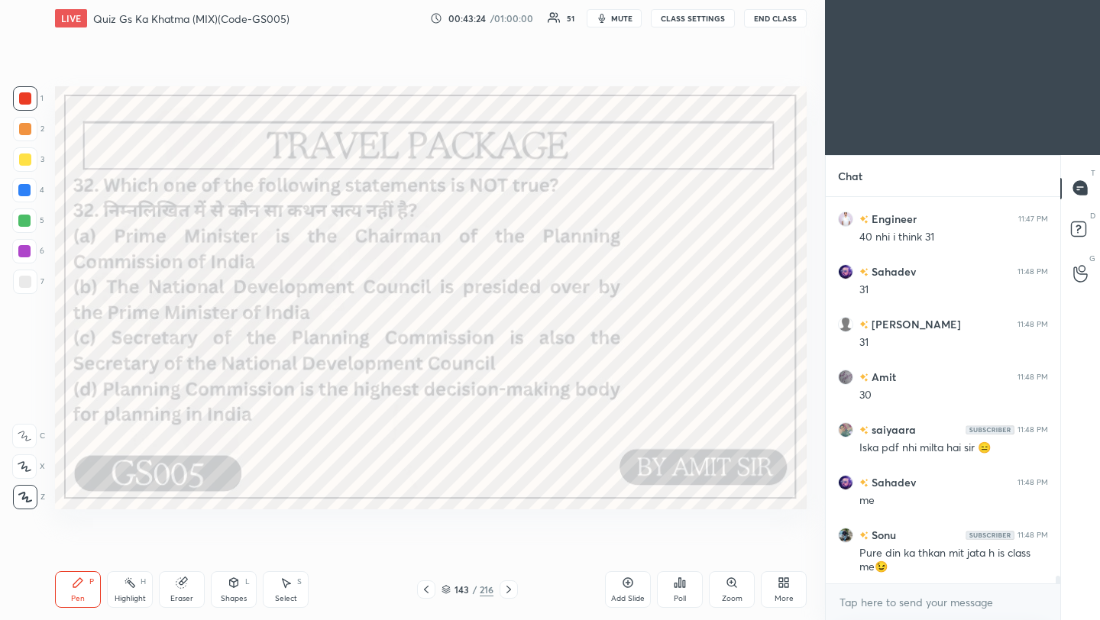
click at [678, 583] on icon at bounding box center [680, 583] width 12 height 12
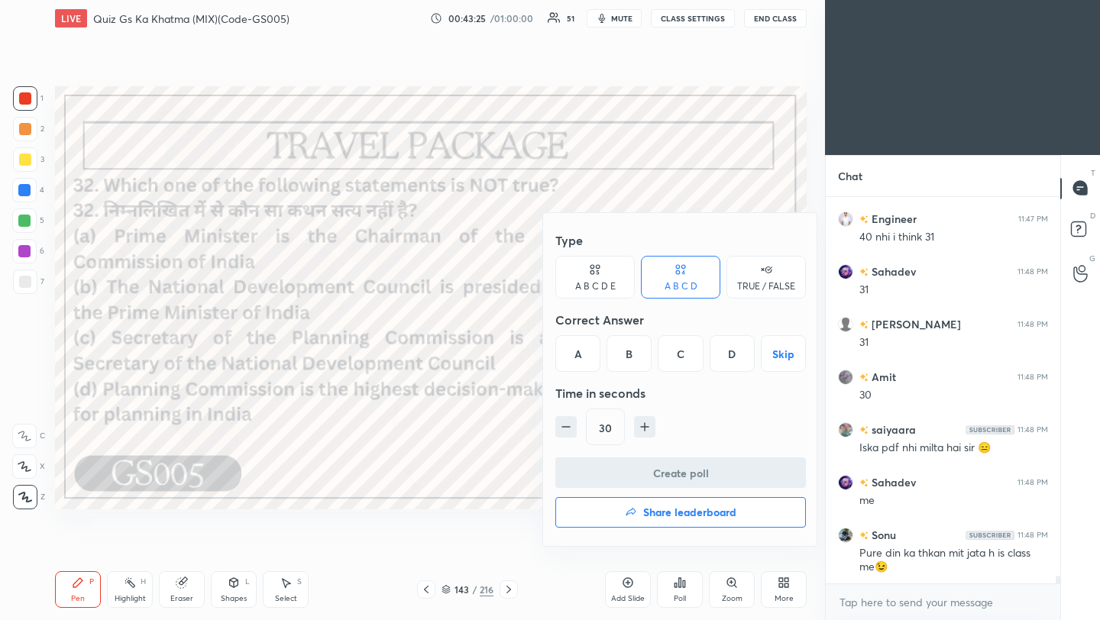
click at [726, 358] on div "D" at bounding box center [732, 353] width 45 height 37
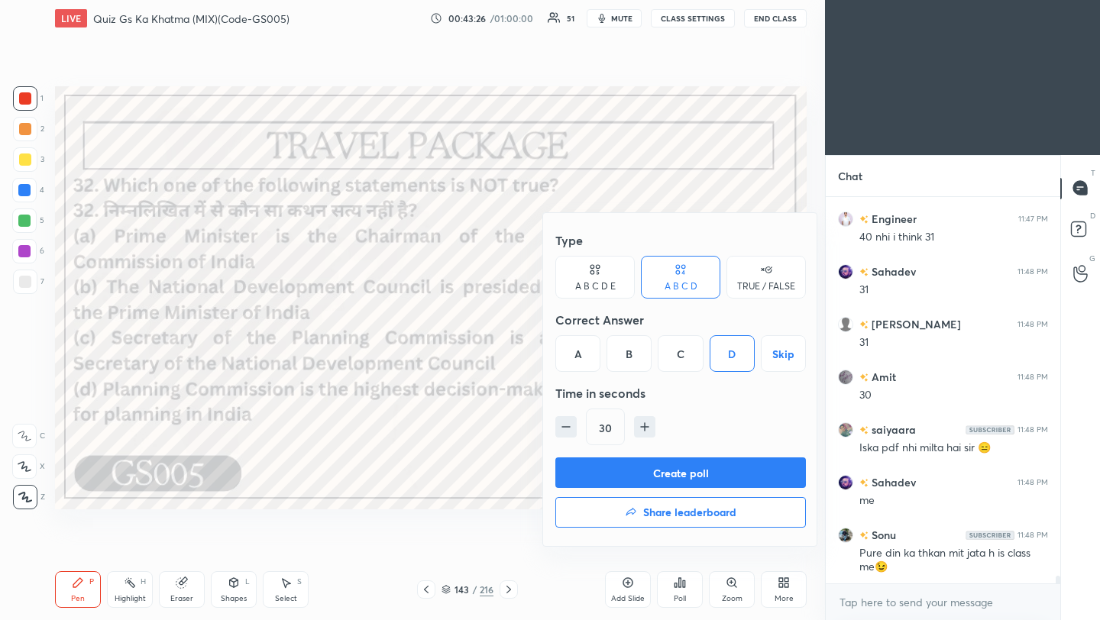
click at [684, 472] on button "Create poll" at bounding box center [680, 473] width 251 height 31
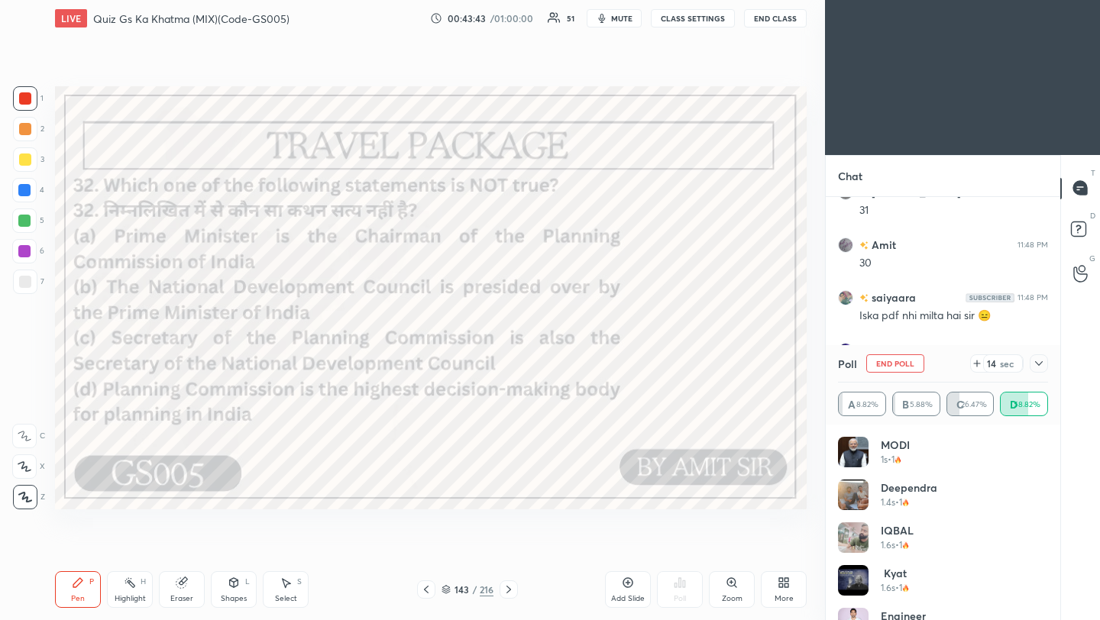
scroll to position [19473, 0]
click at [1042, 364] on icon at bounding box center [1039, 363] width 12 height 12
click at [1041, 363] on div "Chat [PERSON_NAME] 11:48 PM 31 Amit 11:48 PM 30 saiyaara 11:48 PM [PERSON_NAME]…" at bounding box center [942, 388] width 235 height 466
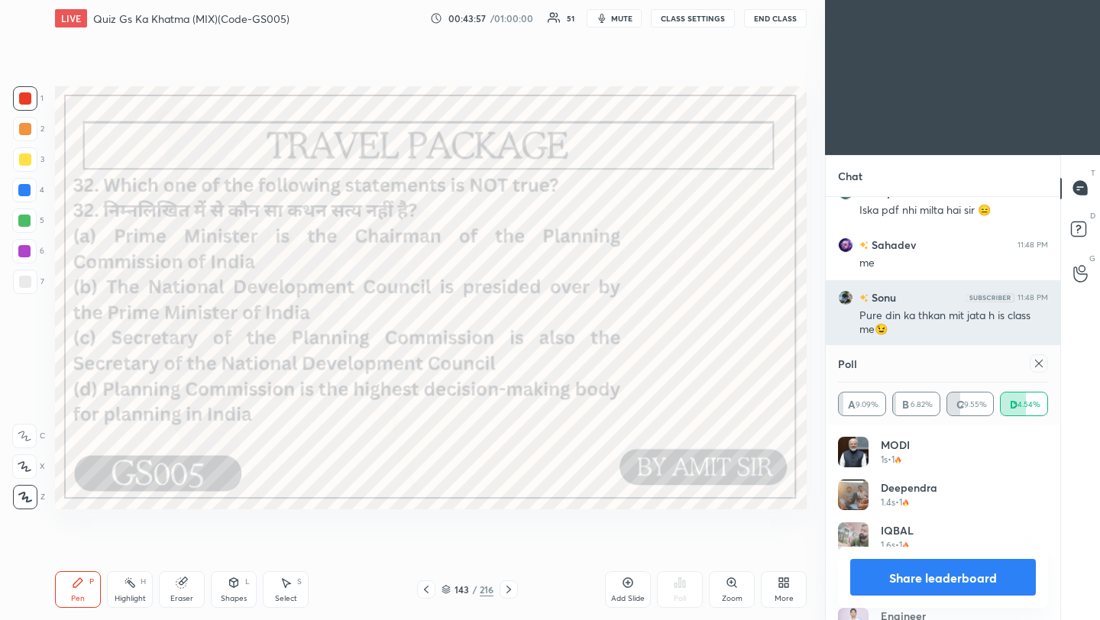
scroll to position [179, 205]
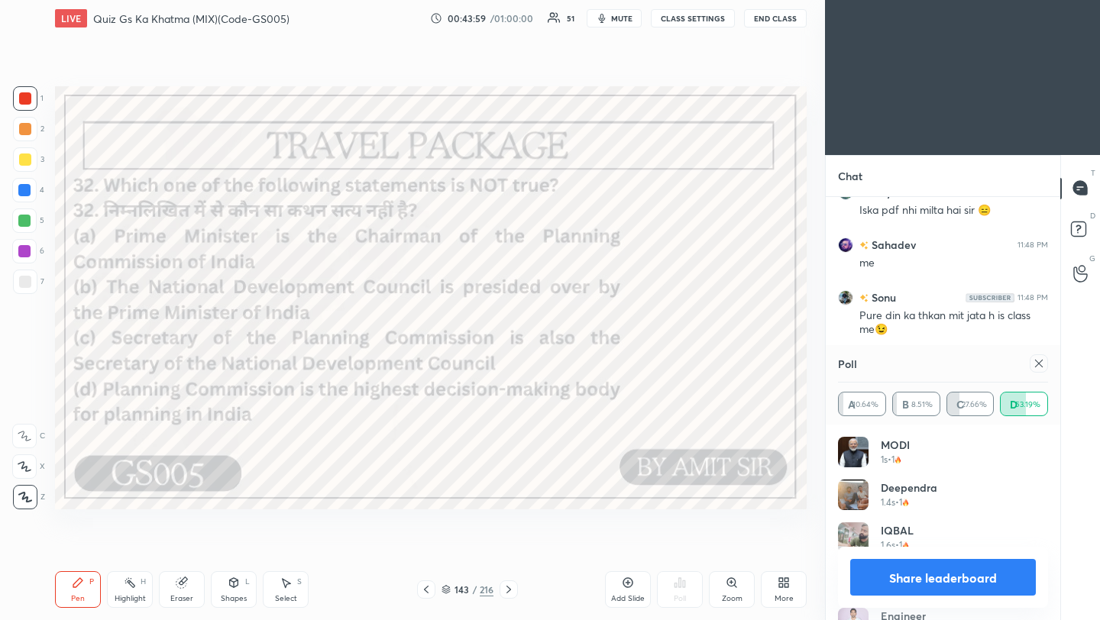
click at [1040, 361] on icon at bounding box center [1039, 363] width 12 height 12
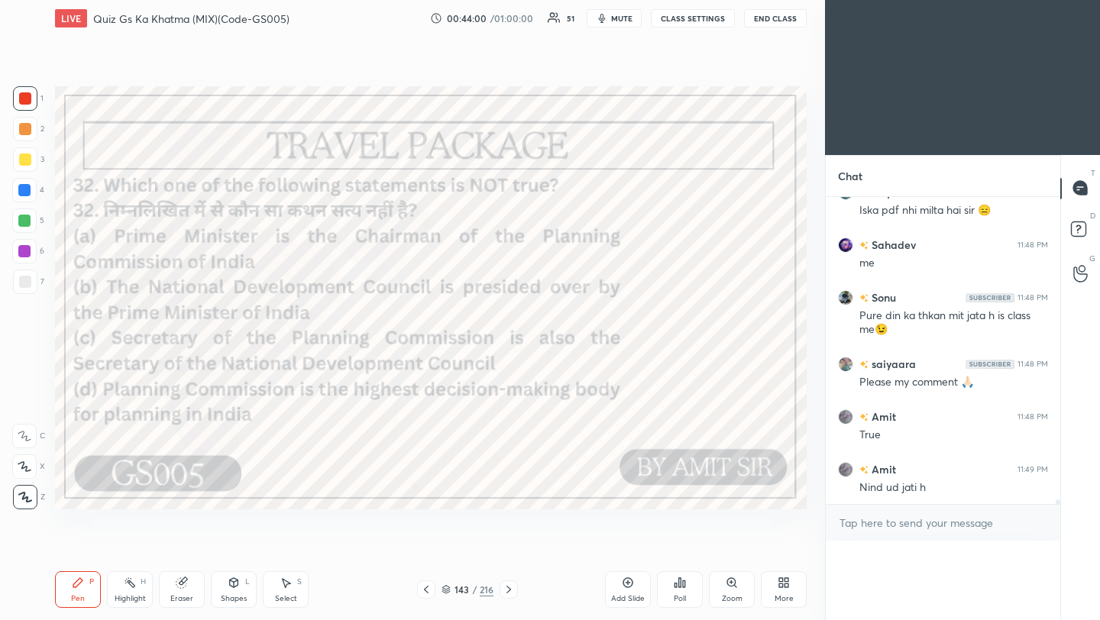
scroll to position [5, 5]
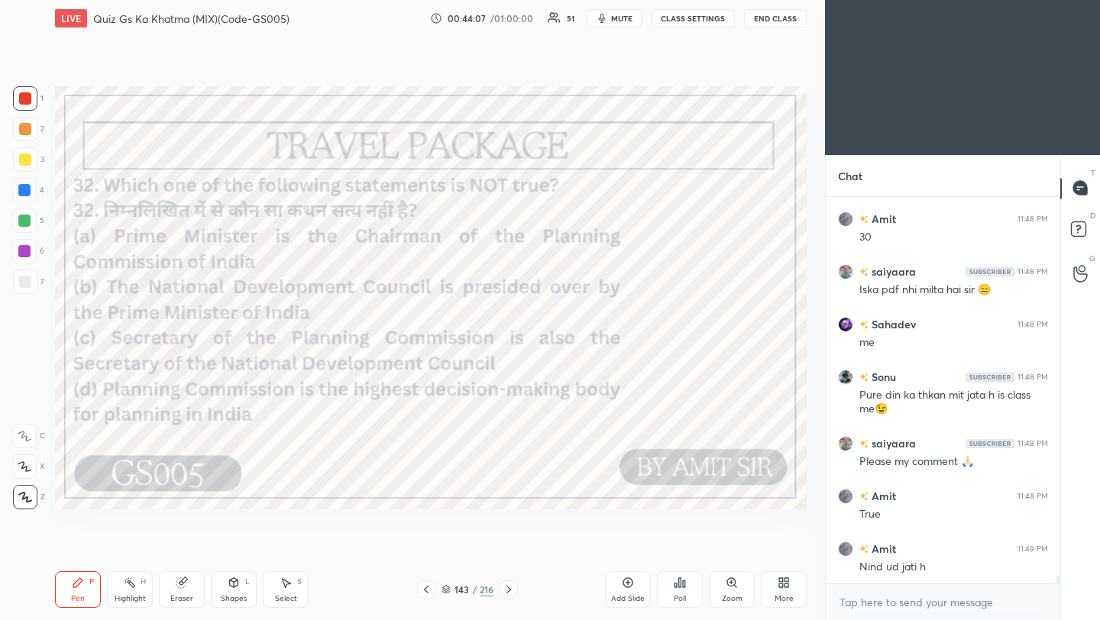
click at [507, 592] on icon at bounding box center [508, 590] width 5 height 8
click at [506, 590] on icon at bounding box center [509, 590] width 12 height 12
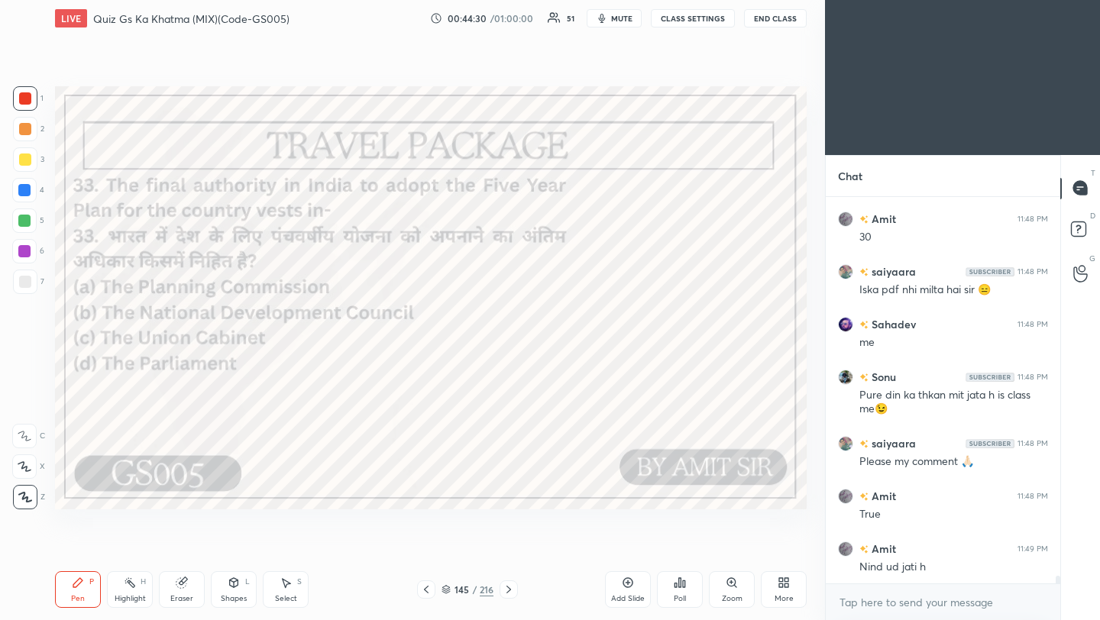
click at [682, 589] on div "Poll" at bounding box center [680, 589] width 46 height 37
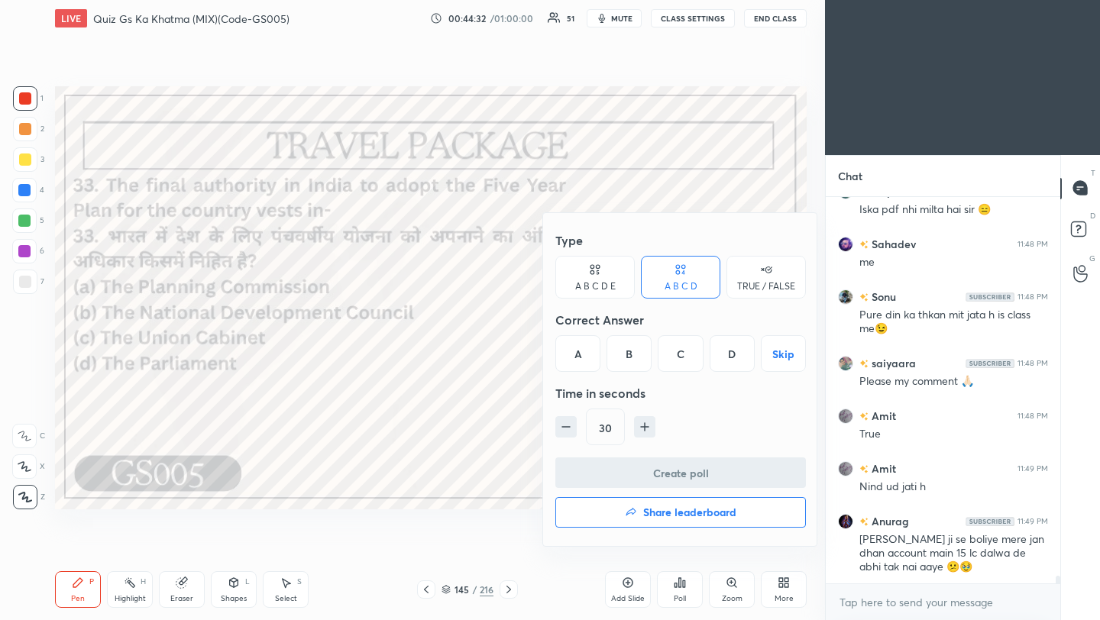
click at [628, 359] on div "B" at bounding box center [628, 353] width 45 height 37
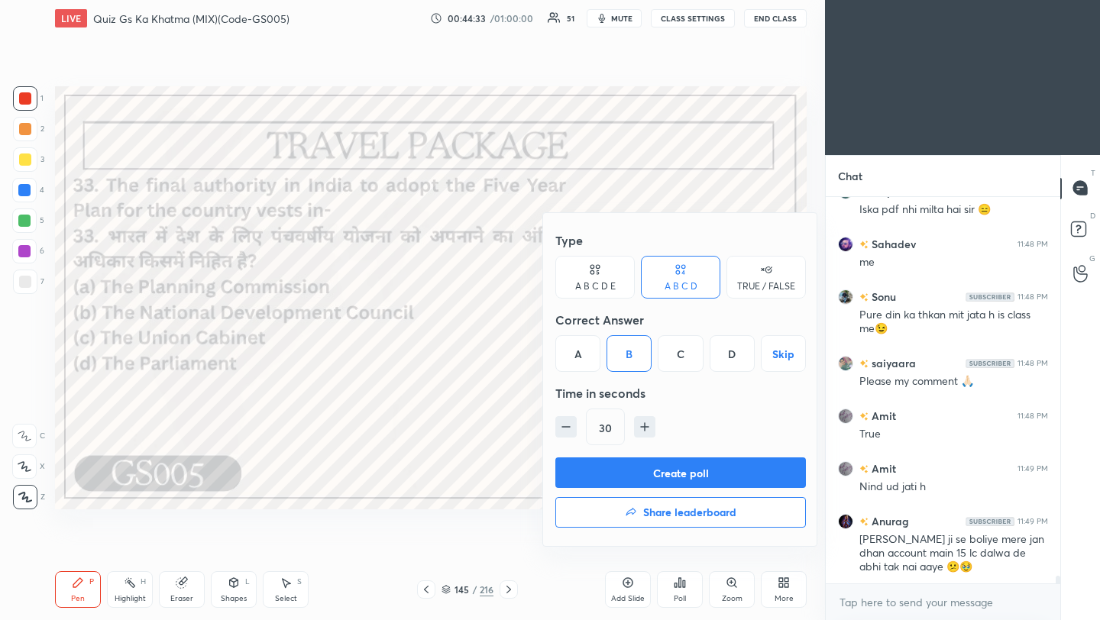
click at [646, 474] on button "Create poll" at bounding box center [680, 473] width 251 height 31
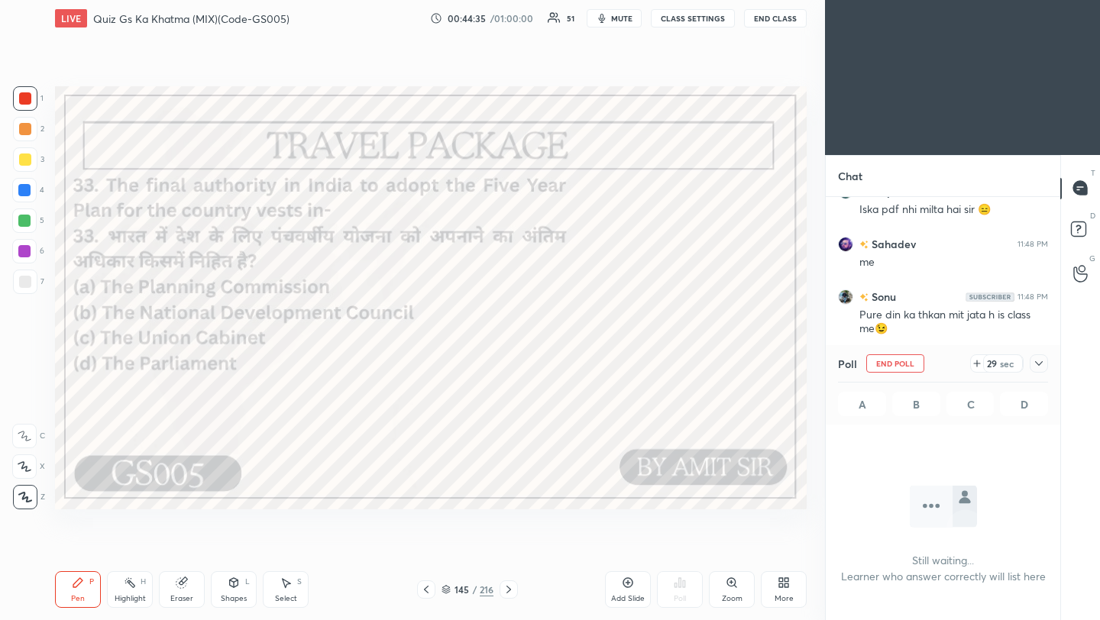
click at [1041, 362] on icon at bounding box center [1039, 363] width 8 height 5
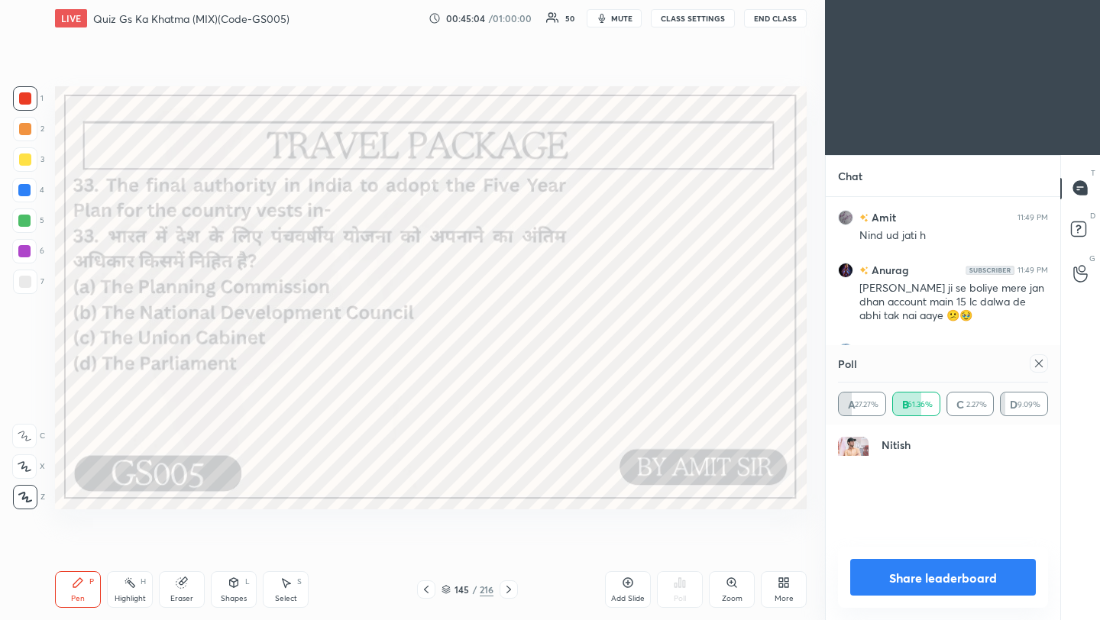
scroll to position [179, 205]
click at [1033, 363] on icon at bounding box center [1039, 363] width 12 height 12
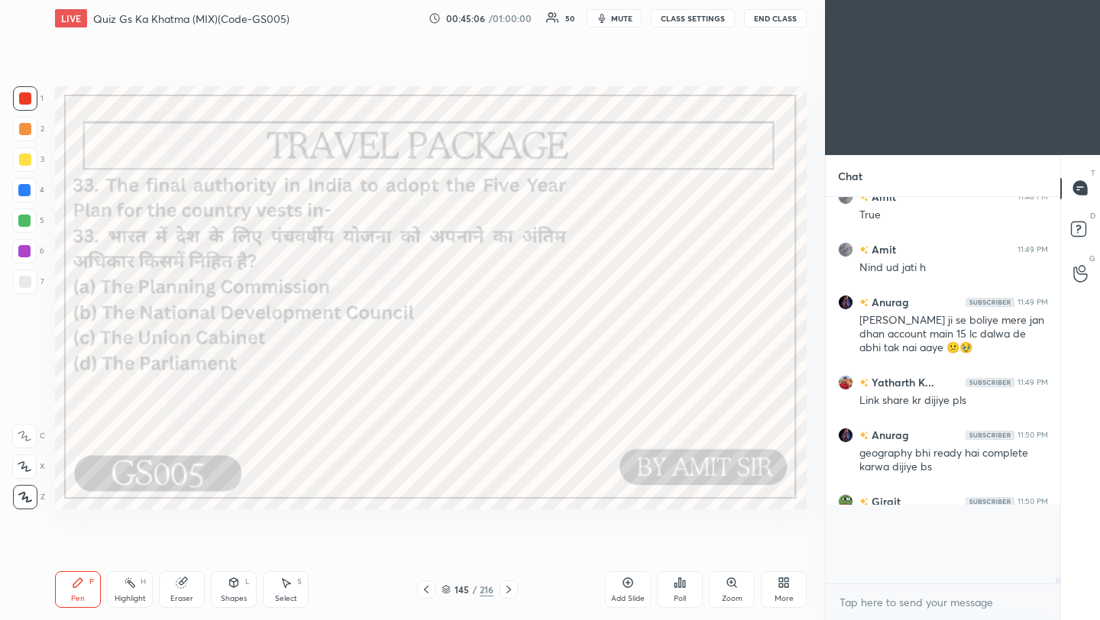
scroll to position [19703, 0]
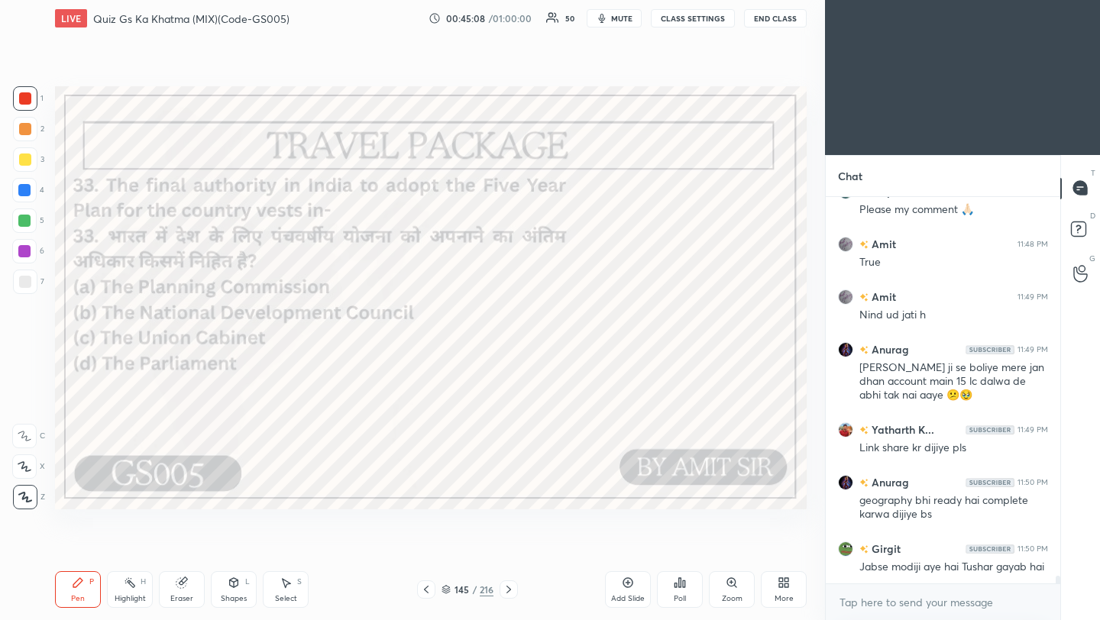
click at [871, 613] on body "1 2 3 4 5 6 7 C X Z C X Z E E Erase all H H LIVE Quiz Gs Ka Khatma (MIX)(Code-G…" at bounding box center [550, 310] width 1100 height 620
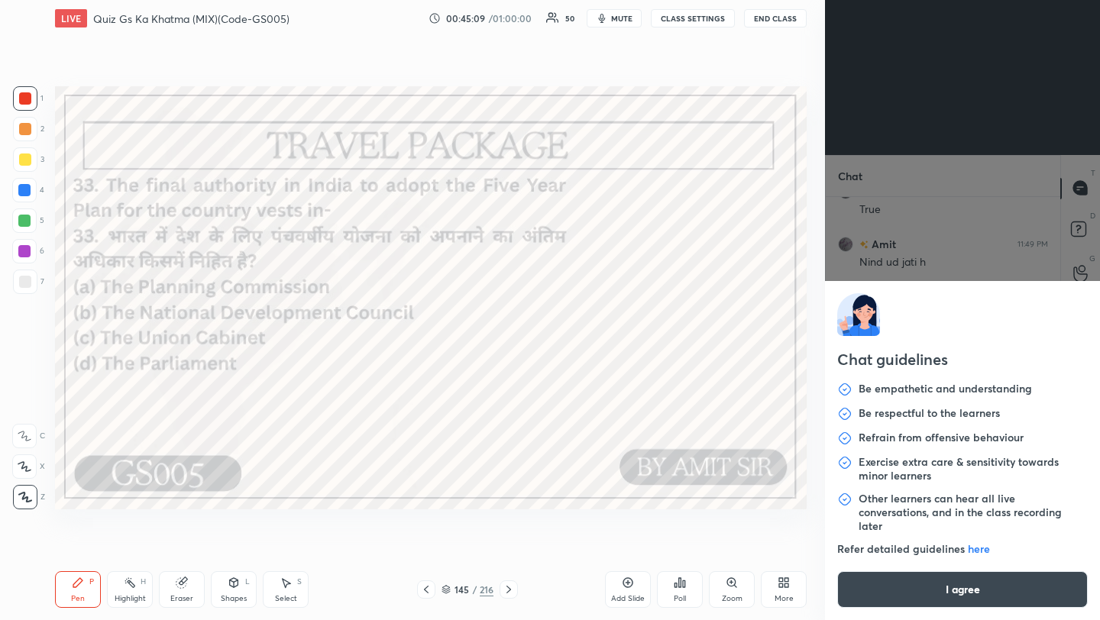
click at [885, 603] on button "I agree" at bounding box center [962, 589] width 251 height 37
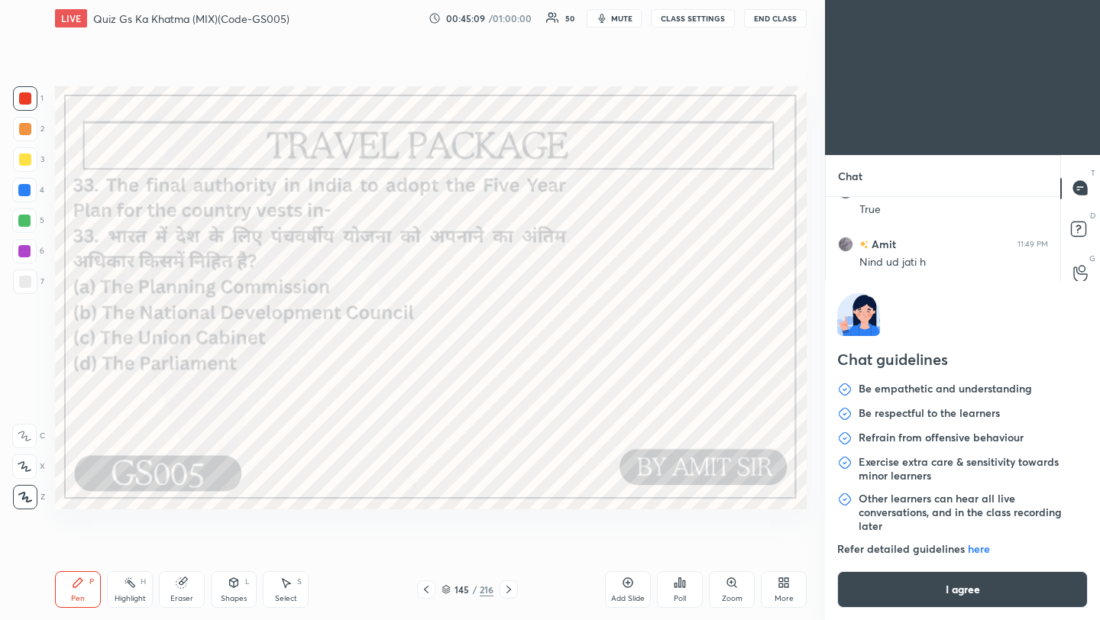
type textarea "x"
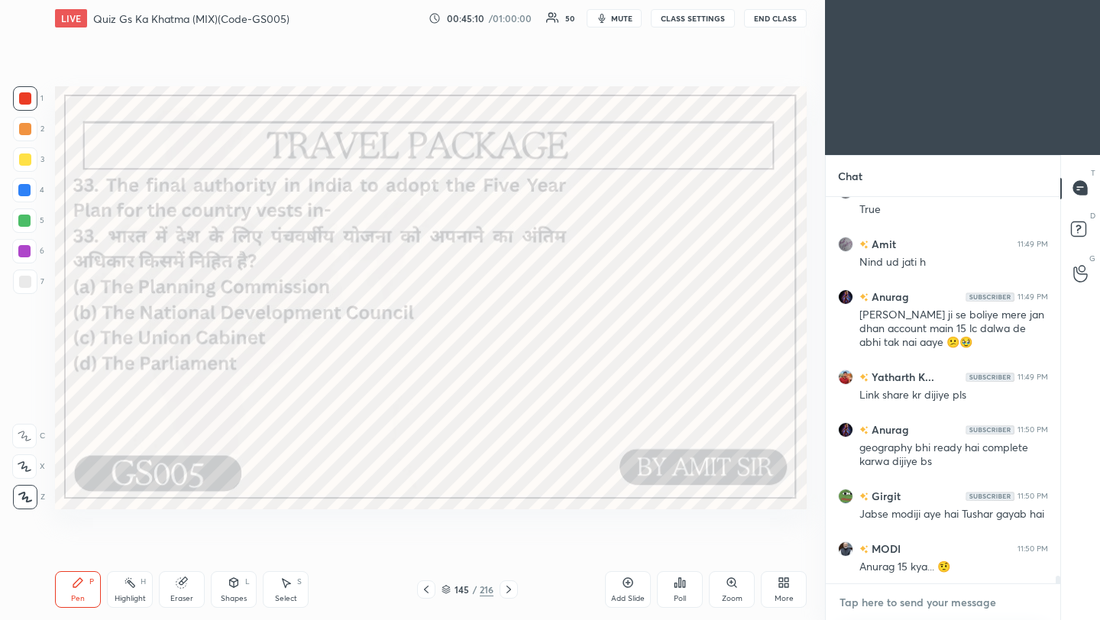
click at [878, 606] on textarea at bounding box center [943, 602] width 210 height 24
paste textarea "[URL][DOMAIN_NAME]"
type textarea "[URL][DOMAIN_NAME]"
type textarea "x"
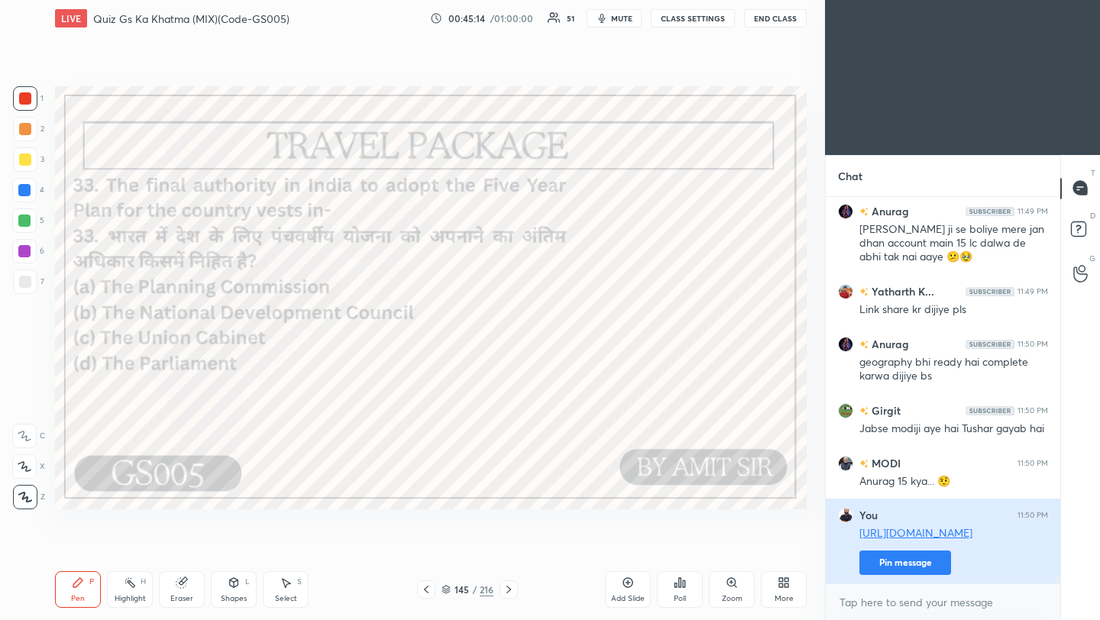
click at [893, 564] on button "Pin message" at bounding box center [905, 563] width 92 height 24
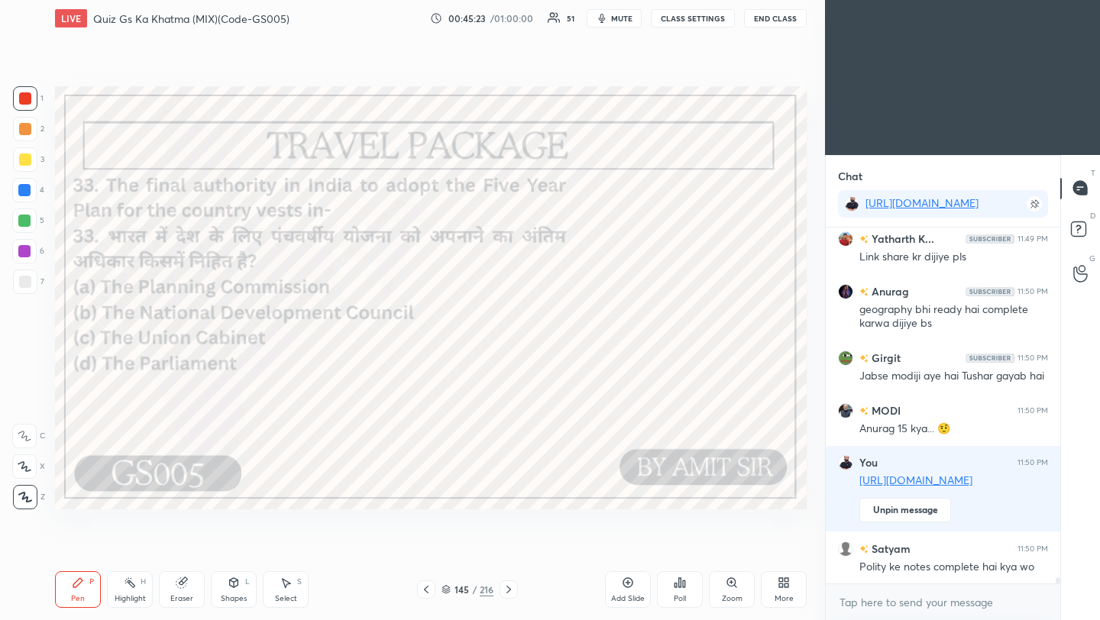
click at [513, 586] on icon at bounding box center [509, 590] width 12 height 12
click at [507, 587] on icon at bounding box center [509, 590] width 12 height 12
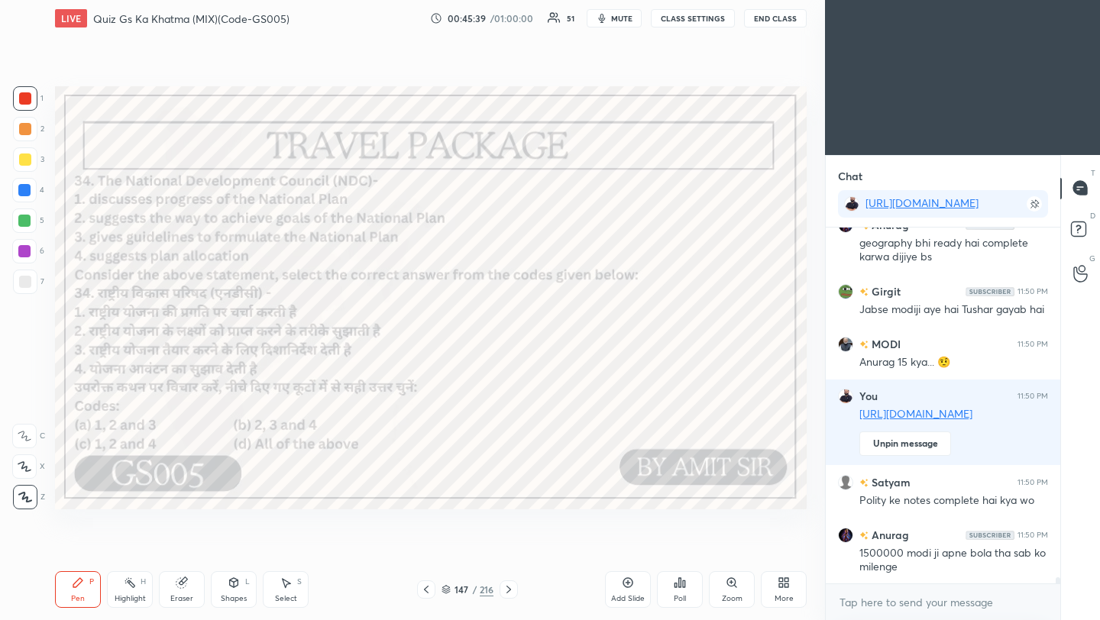
click at [687, 592] on div "Poll" at bounding box center [680, 589] width 46 height 37
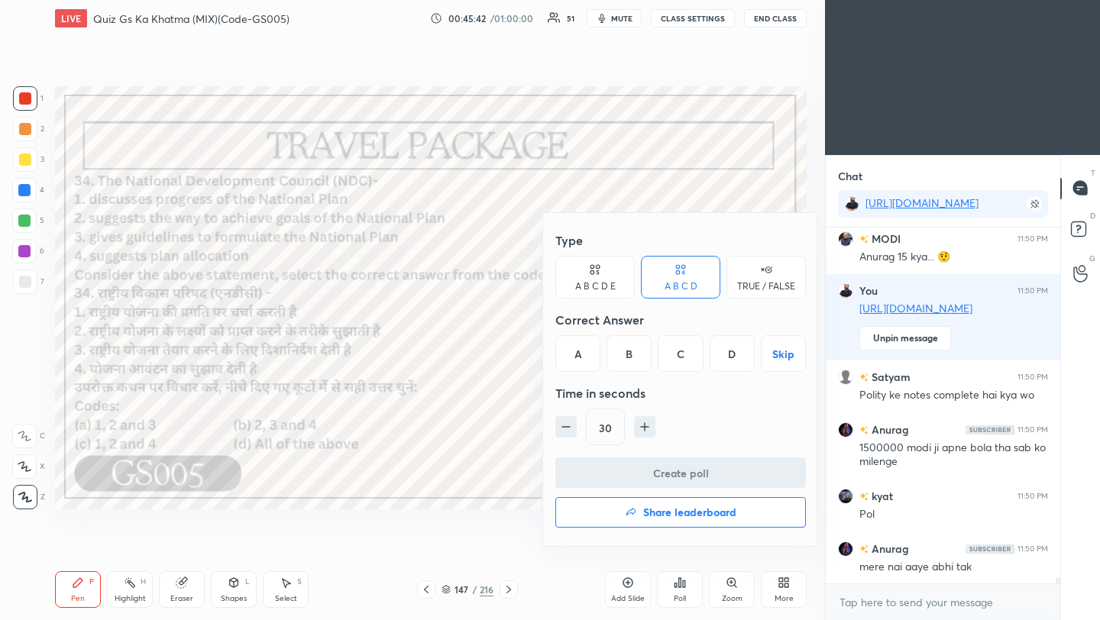
click at [579, 355] on div "A" at bounding box center [577, 353] width 45 height 37
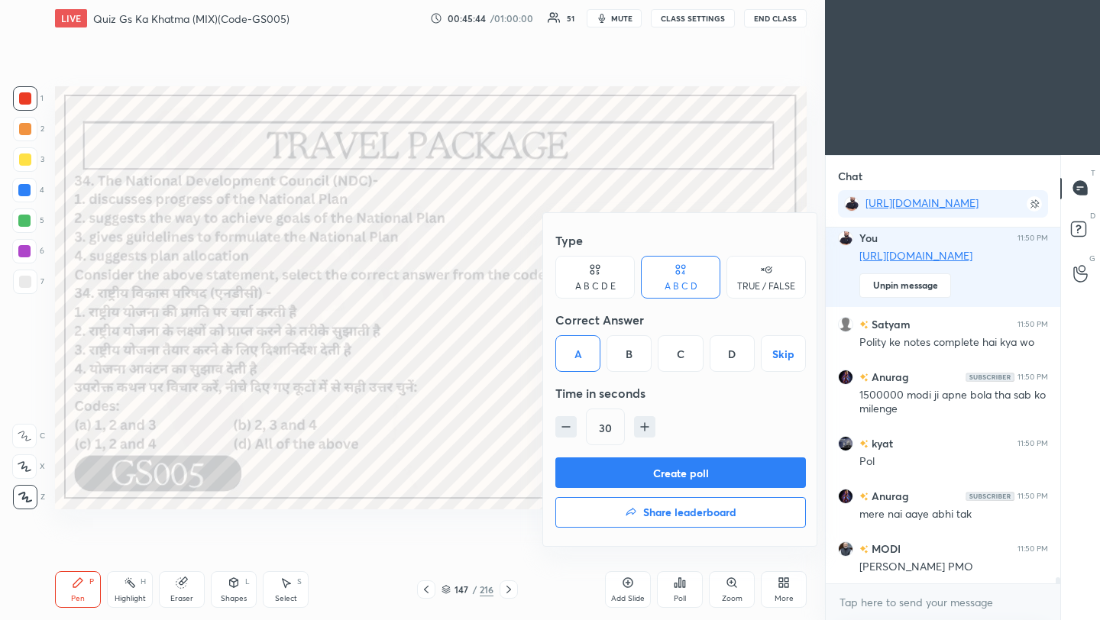
click at [633, 471] on button "Create poll" at bounding box center [680, 473] width 251 height 31
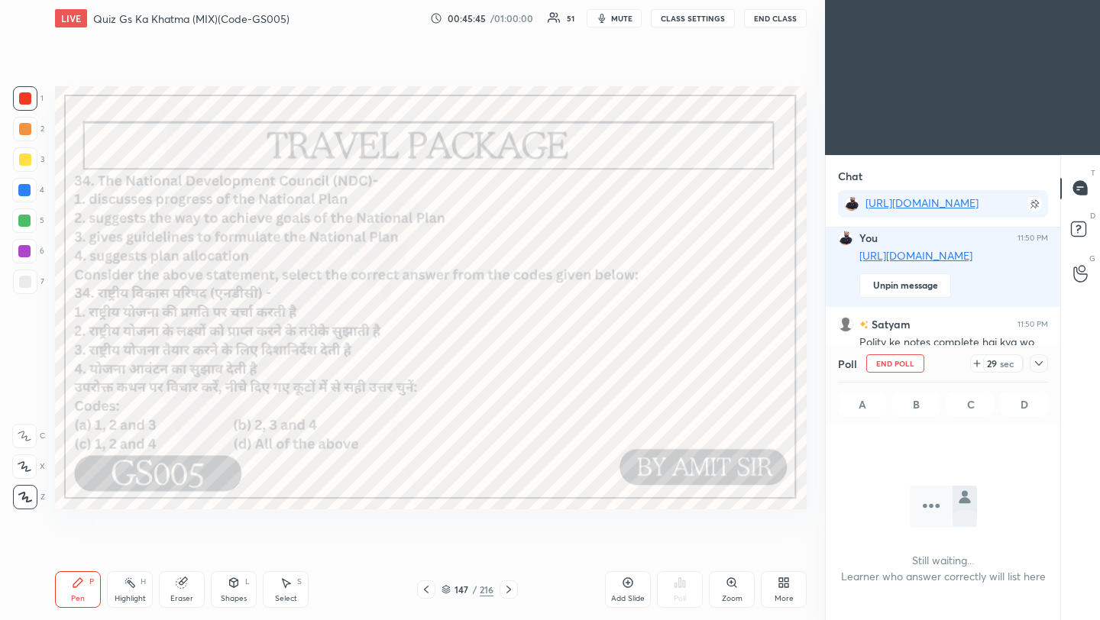
click at [1041, 362] on icon at bounding box center [1039, 363] width 12 height 12
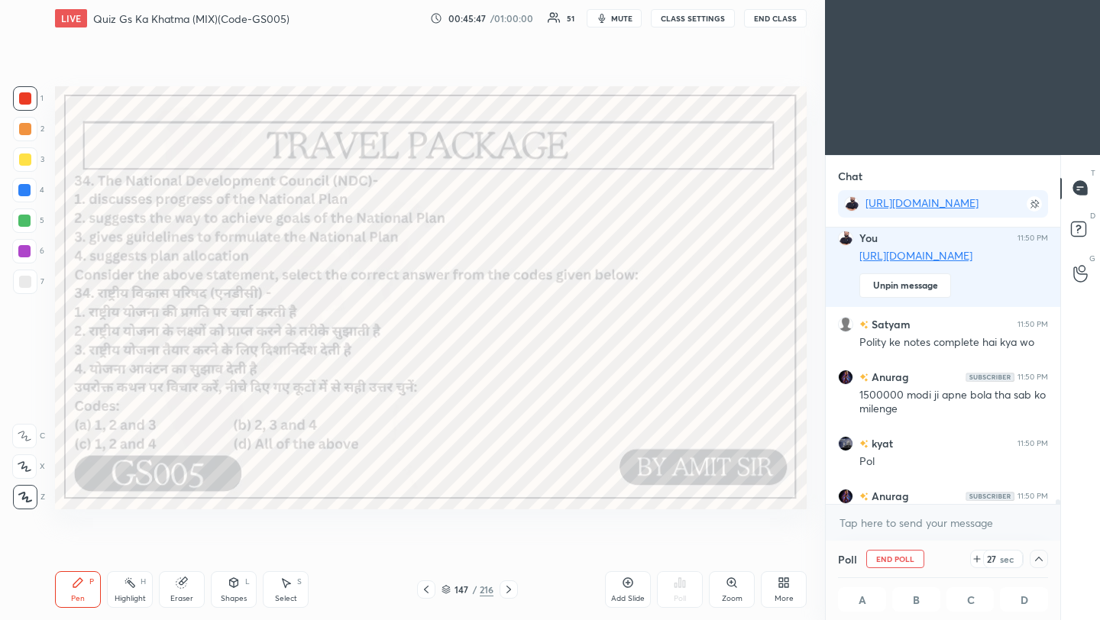
click at [783, 21] on button "End Class" at bounding box center [775, 18] width 63 height 18
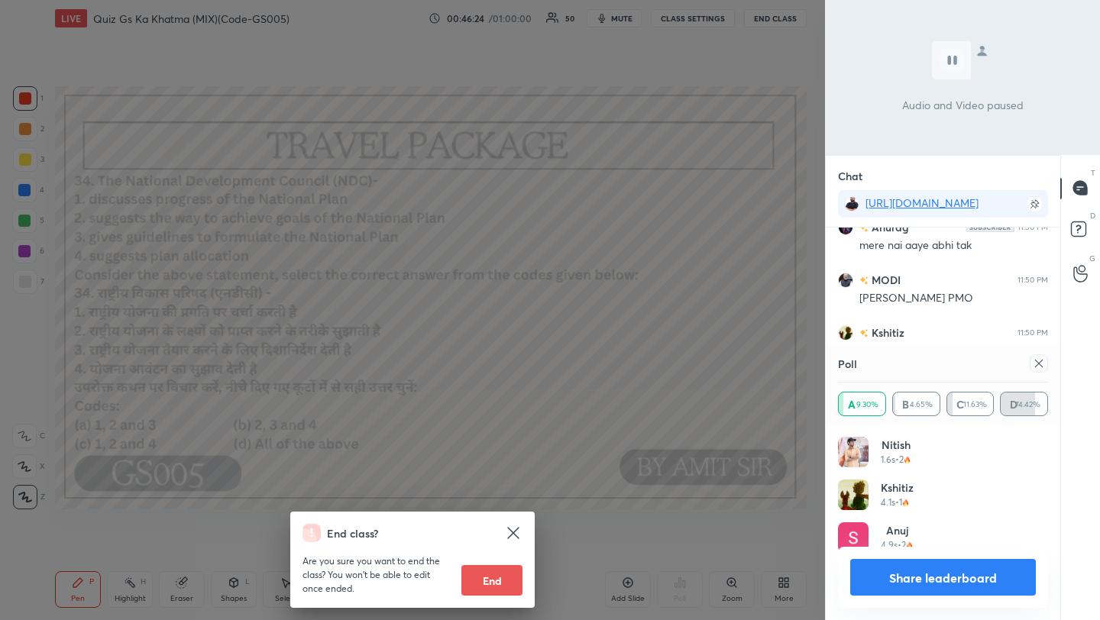
scroll to position [20466, 0]
click at [723, 202] on div "End class? Are you sure you want to end the class? You won’t be able to edit on…" at bounding box center [412, 310] width 825 height 620
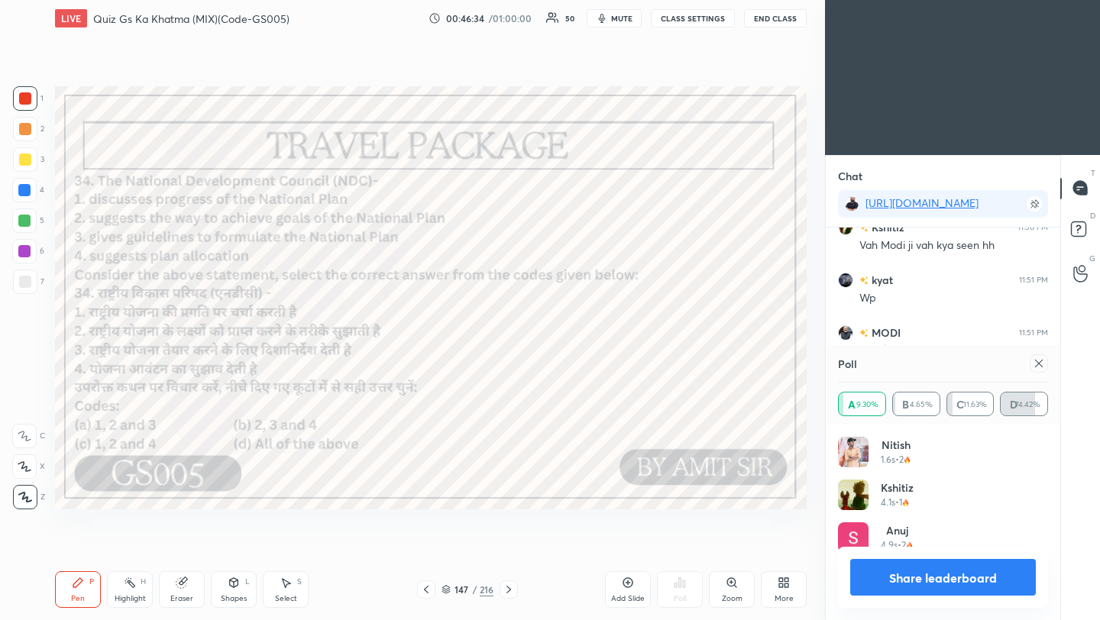
scroll to position [20571, 0]
click at [1039, 363] on icon at bounding box center [1039, 364] width 8 height 8
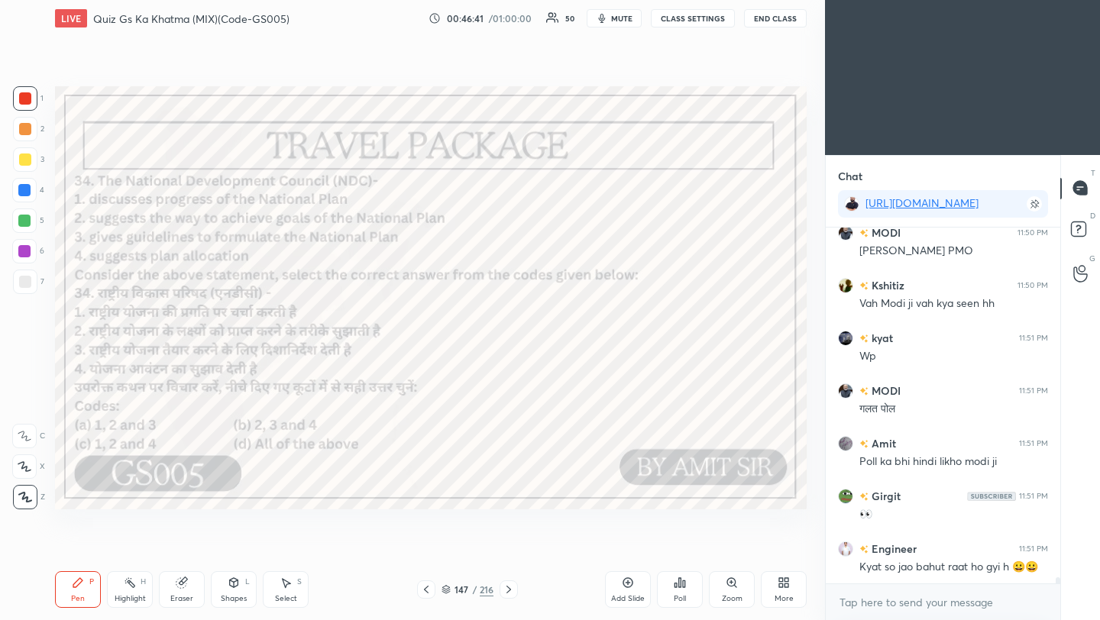
click at [509, 590] on icon at bounding box center [508, 590] width 5 height 8
click at [508, 590] on icon at bounding box center [509, 590] width 12 height 12
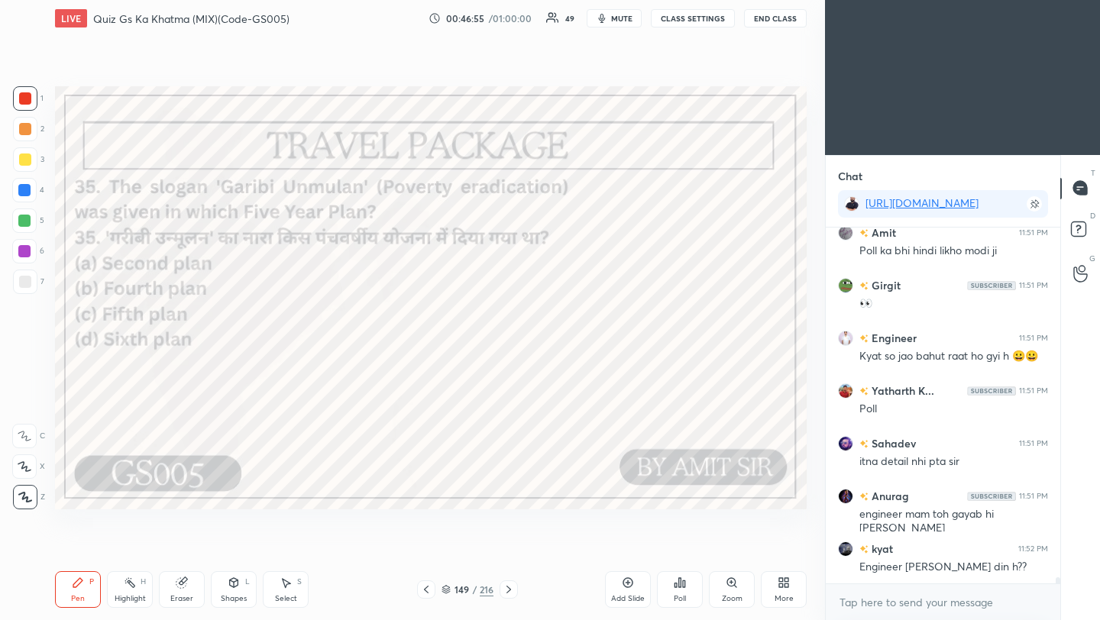
click at [678, 595] on div "Poll" at bounding box center [680, 599] width 12 height 8
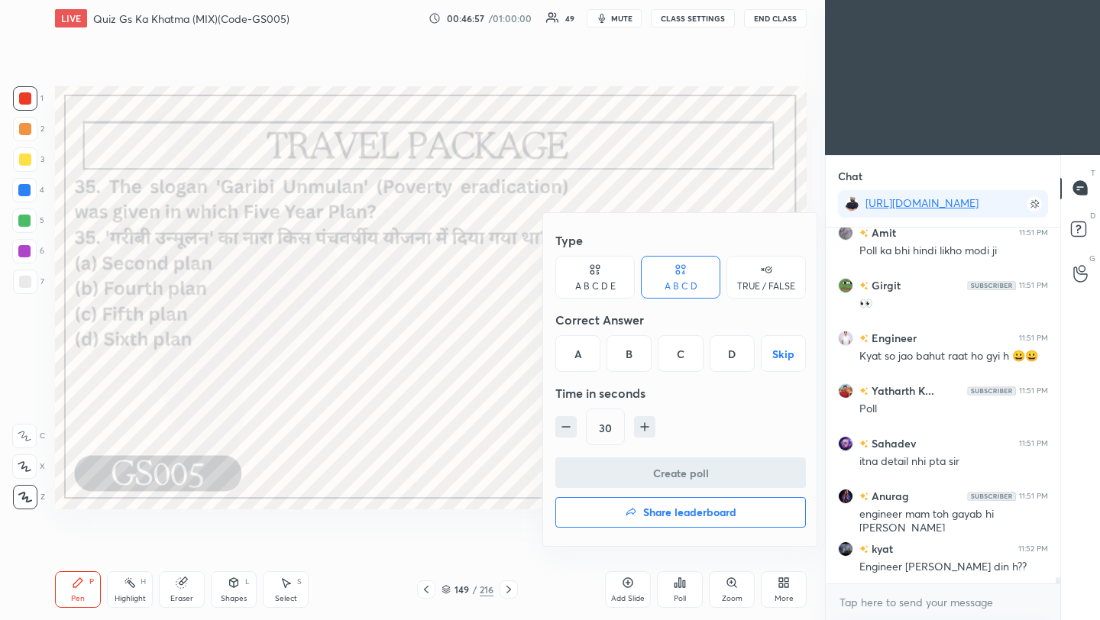
click at [675, 357] on div "C" at bounding box center [680, 353] width 45 height 37
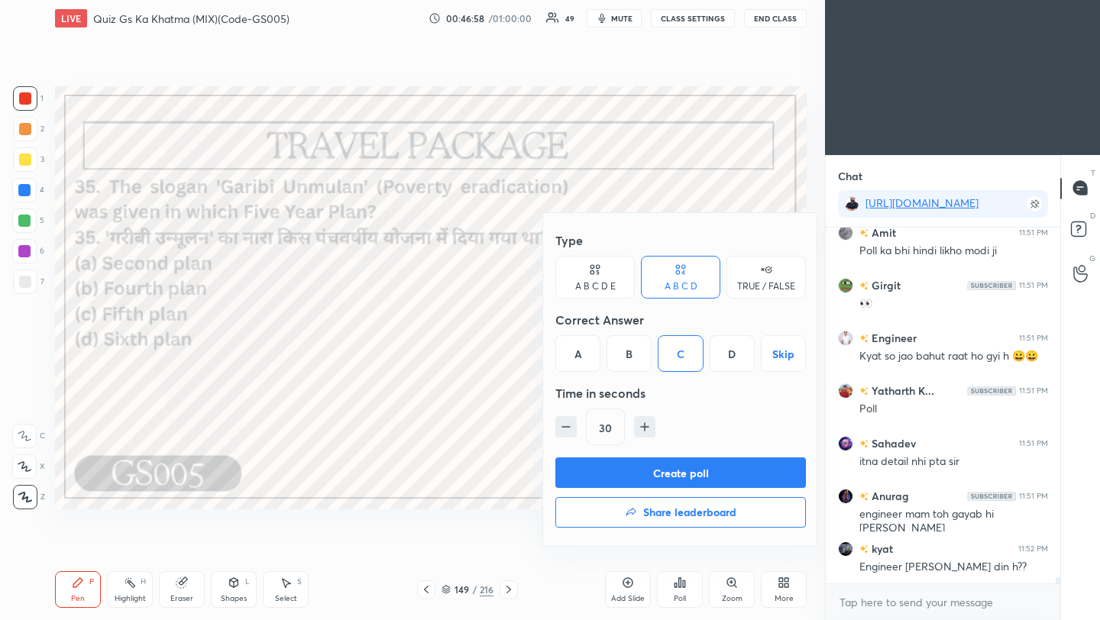
click at [668, 477] on button "Create poll" at bounding box center [680, 473] width 251 height 31
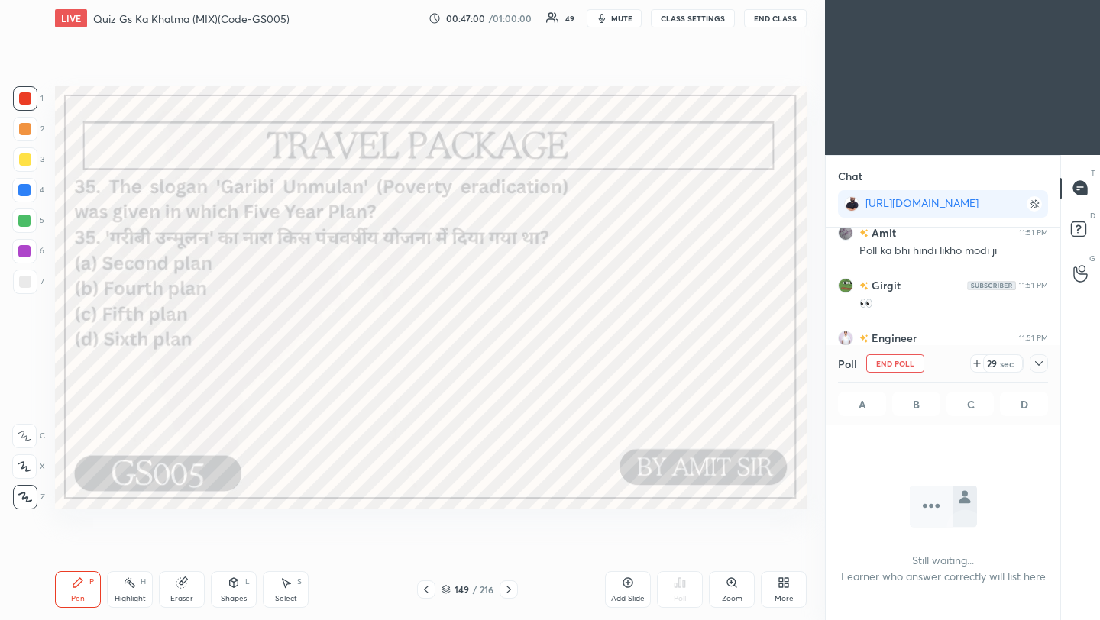
drag, startPoint x: 1043, startPoint y: 363, endPoint x: 1035, endPoint y: 362, distance: 7.7
click at [1042, 364] on icon at bounding box center [1039, 363] width 12 height 12
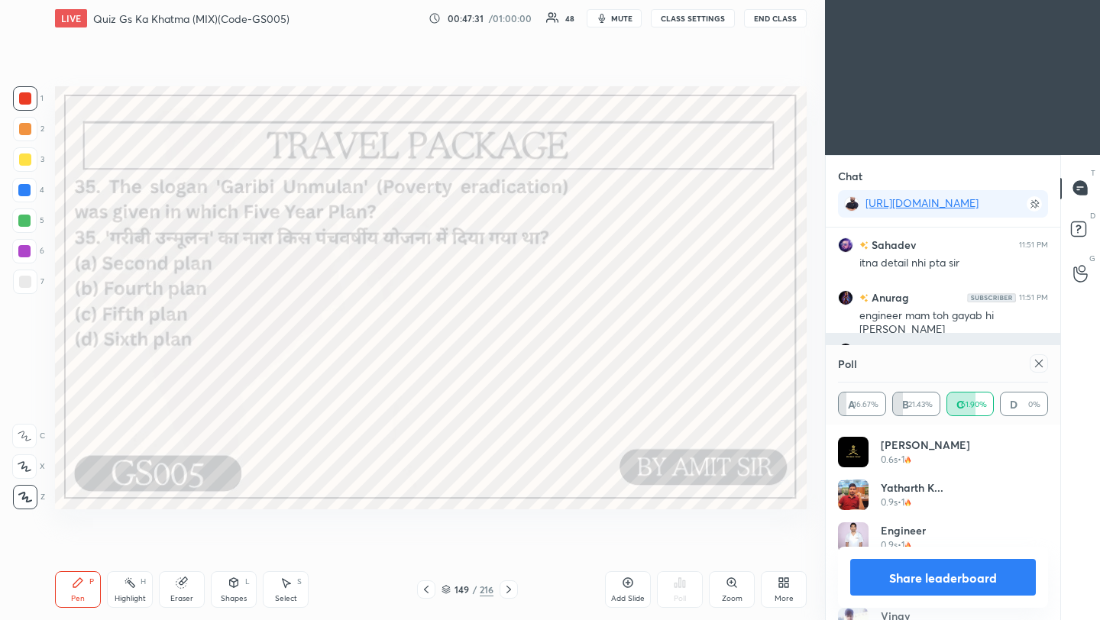
click at [944, 335] on div "kyat 11:52 PM Engineer [PERSON_NAME] din h??" at bounding box center [943, 359] width 234 height 53
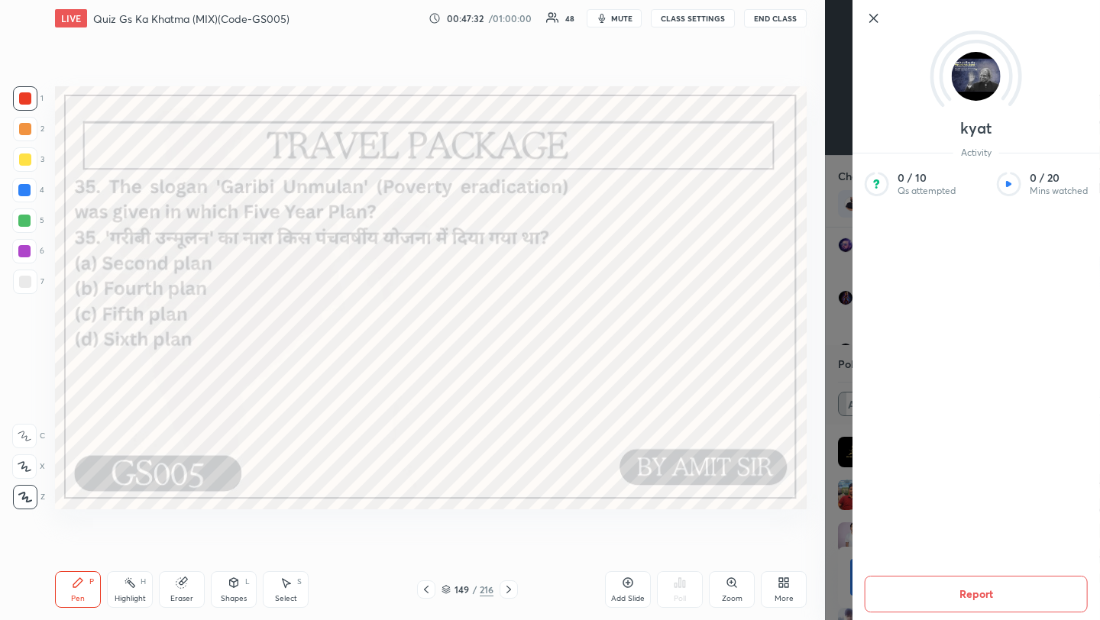
click at [878, 18] on icon at bounding box center [874, 18] width 18 height 18
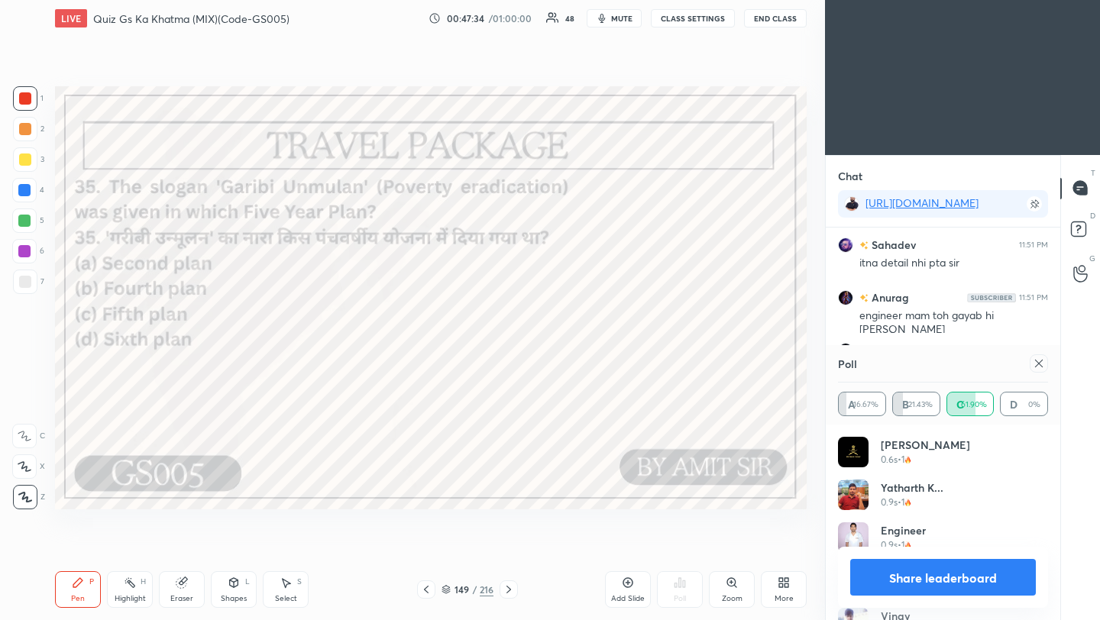
click at [1040, 361] on icon at bounding box center [1039, 364] width 8 height 8
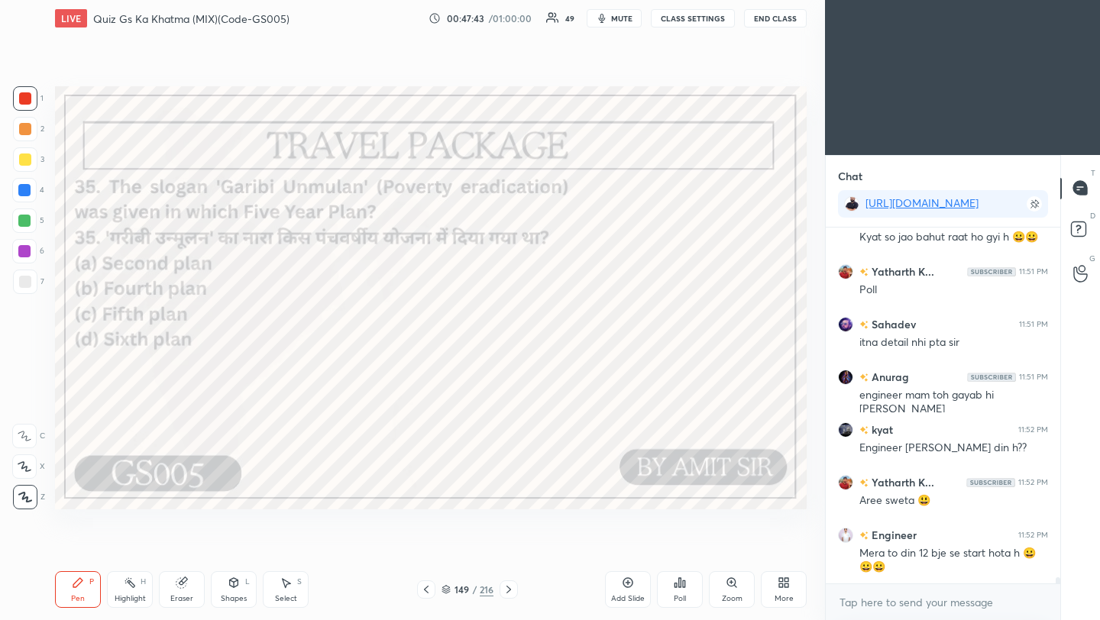
click at [505, 591] on icon at bounding box center [509, 590] width 12 height 12
click at [506, 590] on icon at bounding box center [509, 590] width 12 height 12
click at [683, 587] on icon at bounding box center [684, 584] width 2 height 7
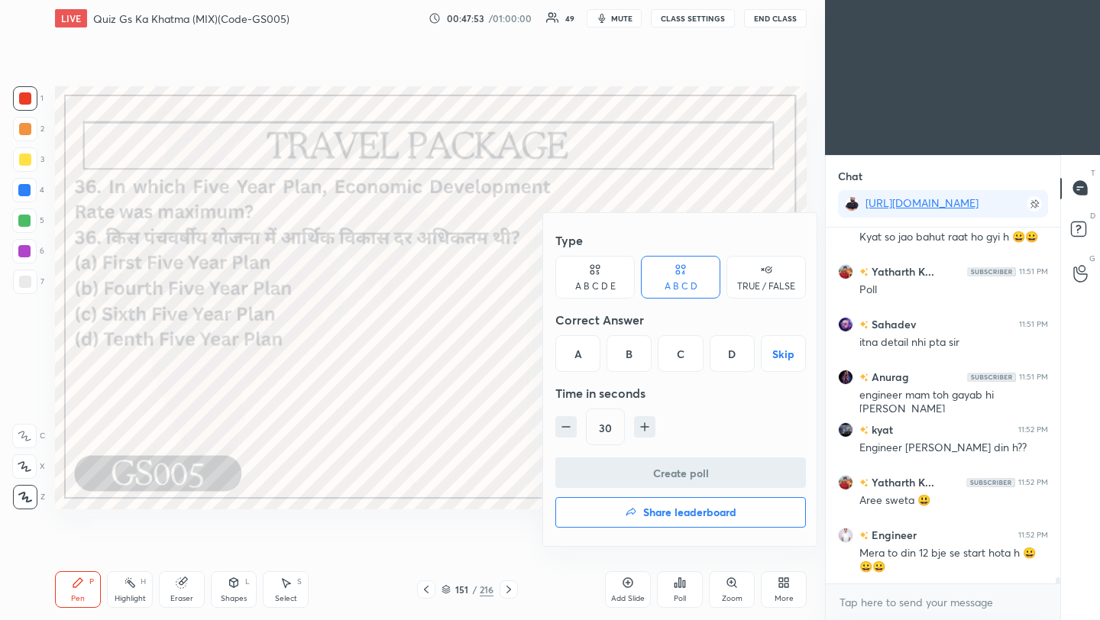
click at [726, 359] on div "D" at bounding box center [732, 353] width 45 height 37
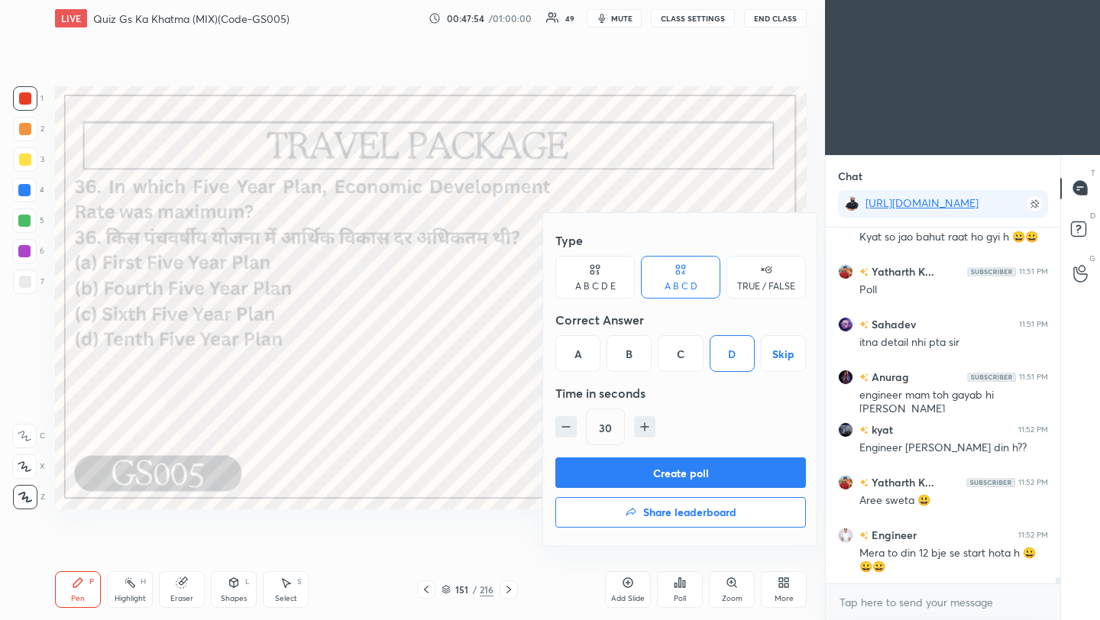
click at [716, 470] on button "Create poll" at bounding box center [680, 473] width 251 height 31
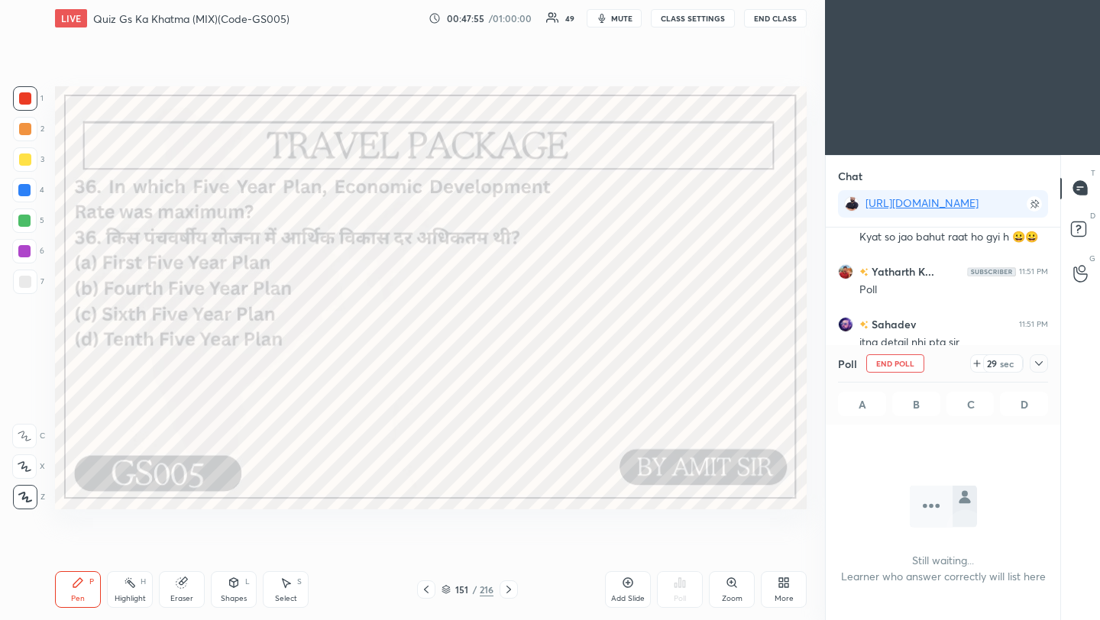
click at [1037, 361] on icon at bounding box center [1039, 363] width 12 height 12
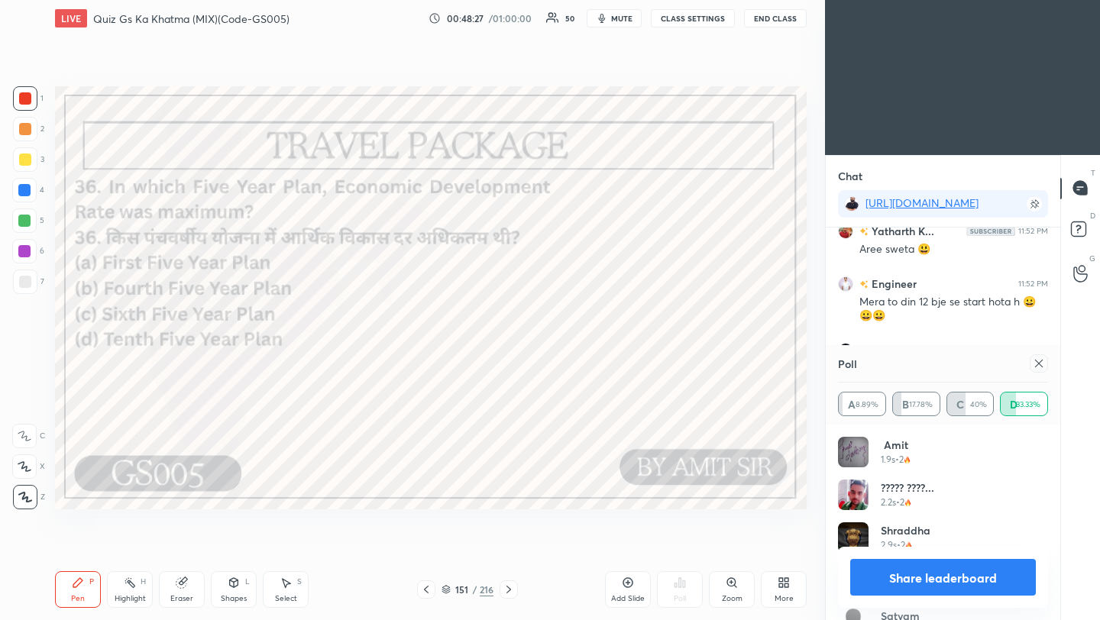
click at [1040, 362] on icon at bounding box center [1039, 364] width 8 height 8
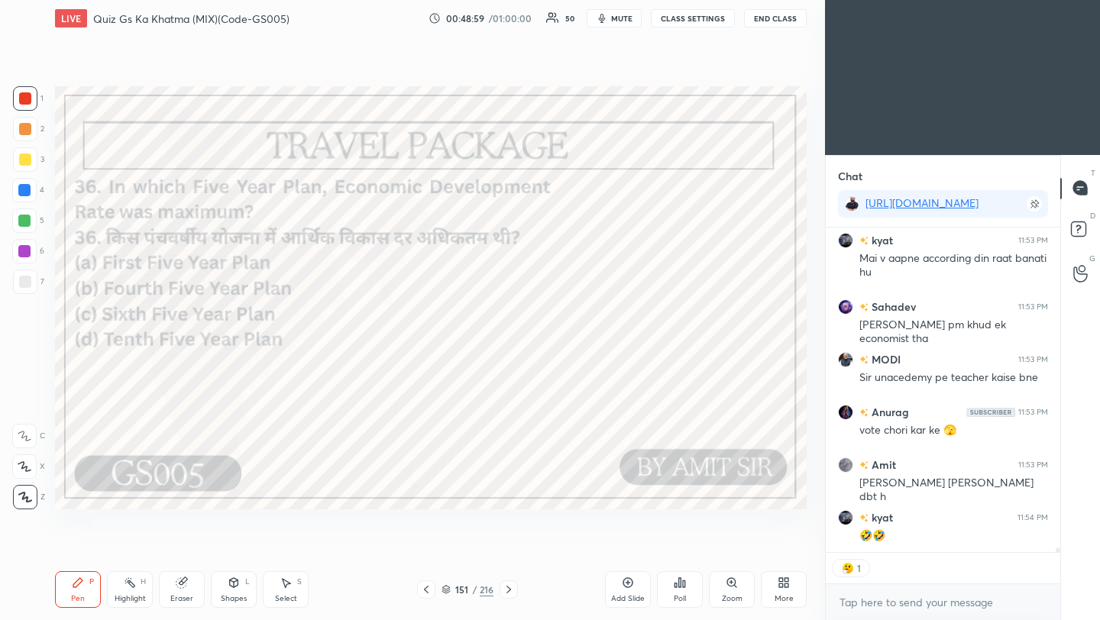
click at [509, 591] on icon at bounding box center [509, 590] width 12 height 12
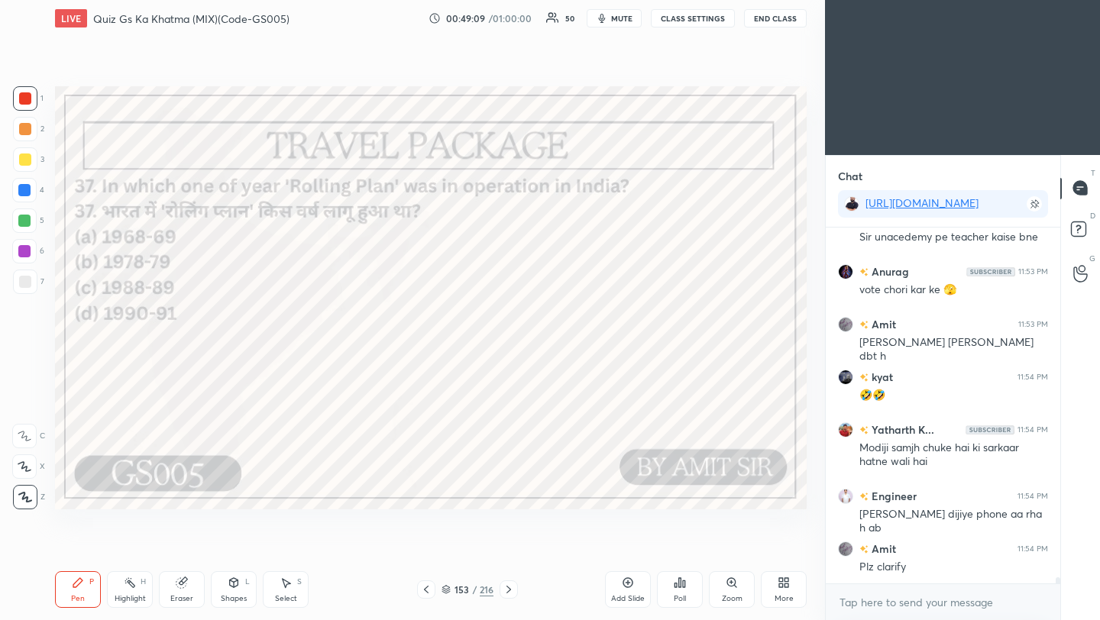
click at [676, 586] on icon at bounding box center [680, 583] width 12 height 12
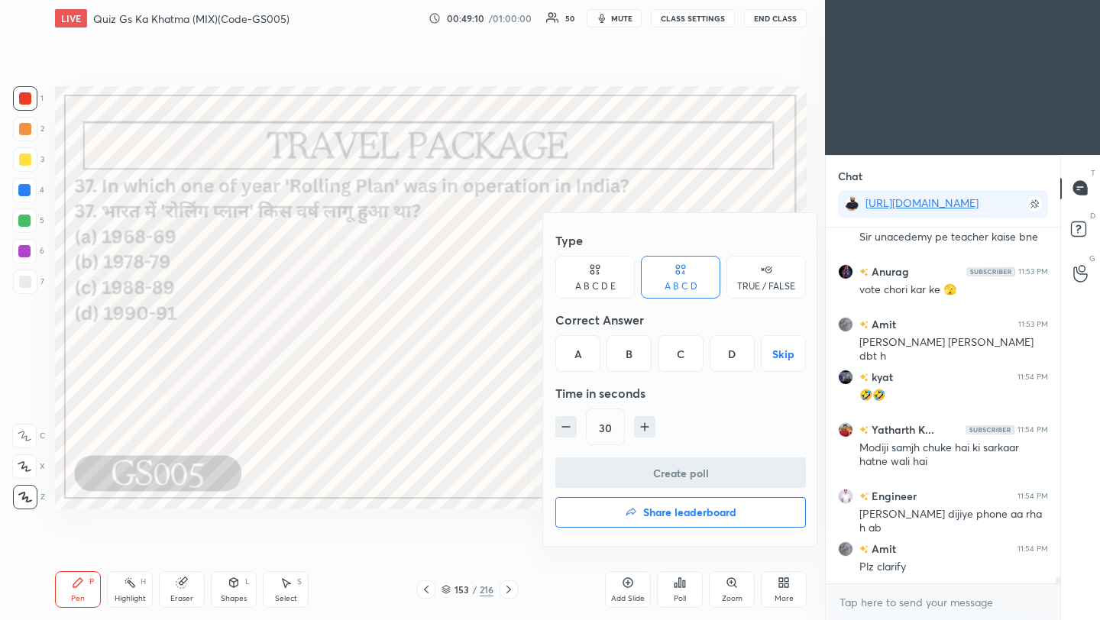
click at [629, 354] on div "B" at bounding box center [628, 353] width 45 height 37
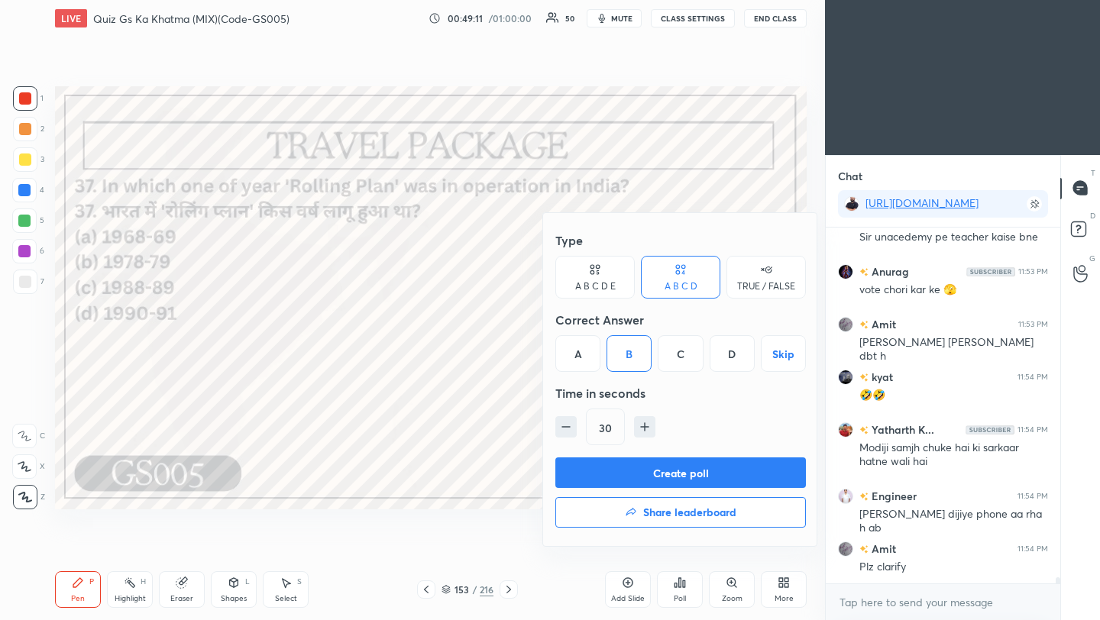
click at [619, 476] on button "Create poll" at bounding box center [680, 473] width 251 height 31
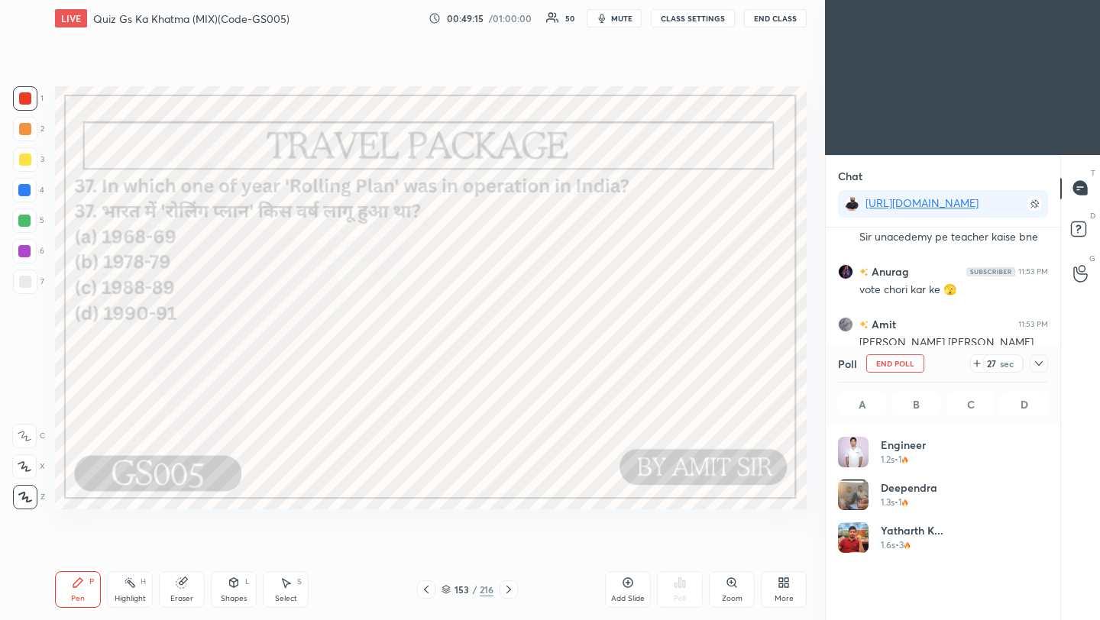
click at [1042, 362] on icon at bounding box center [1039, 363] width 8 height 5
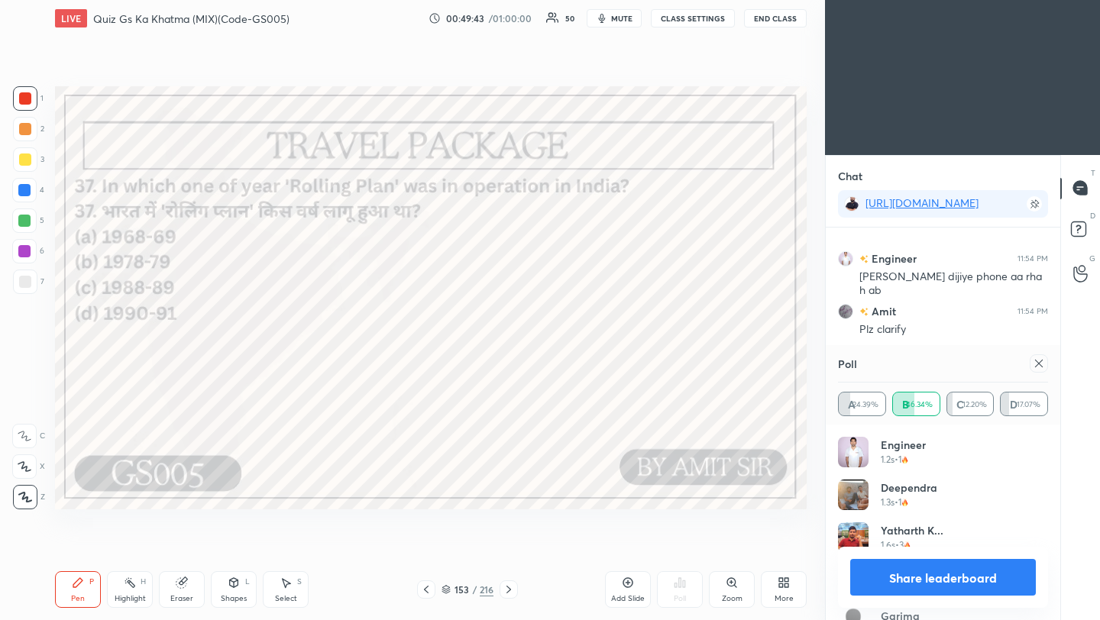
click at [1040, 366] on icon at bounding box center [1039, 363] width 12 height 12
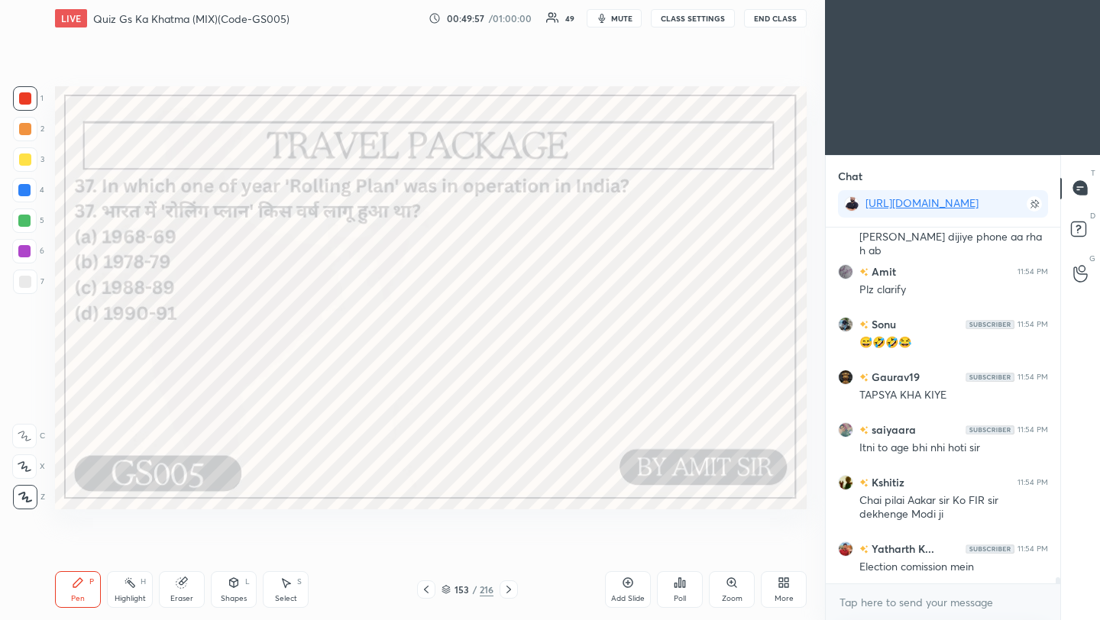
click at [508, 589] on icon at bounding box center [509, 590] width 12 height 12
click at [507, 587] on icon at bounding box center [508, 590] width 5 height 8
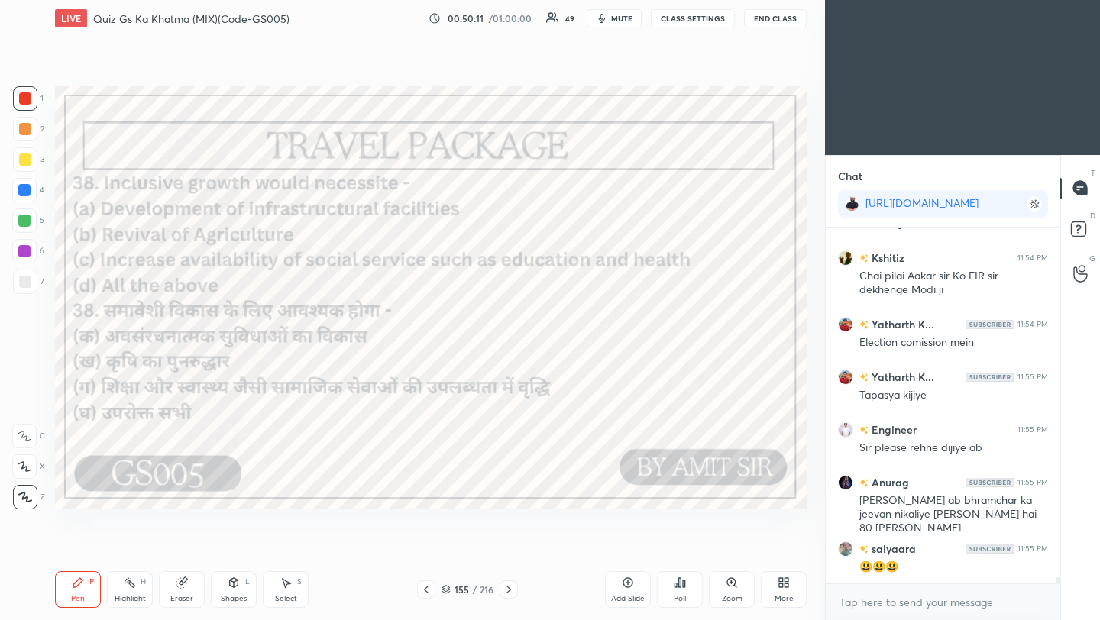
click at [681, 591] on div "Poll" at bounding box center [680, 589] width 46 height 37
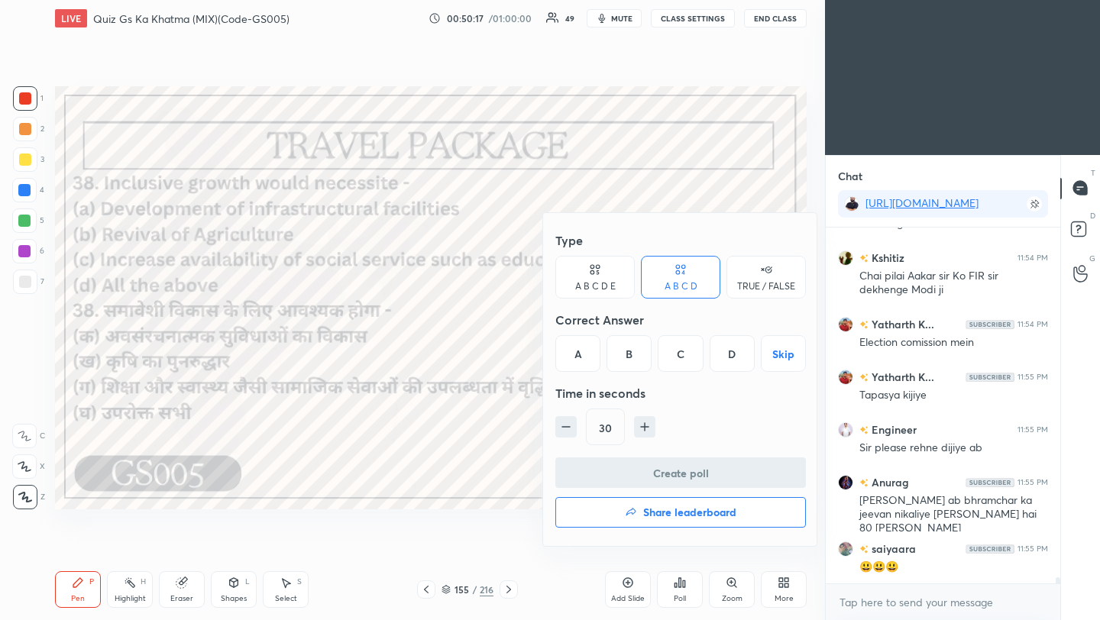
click at [734, 361] on div "D" at bounding box center [732, 353] width 45 height 37
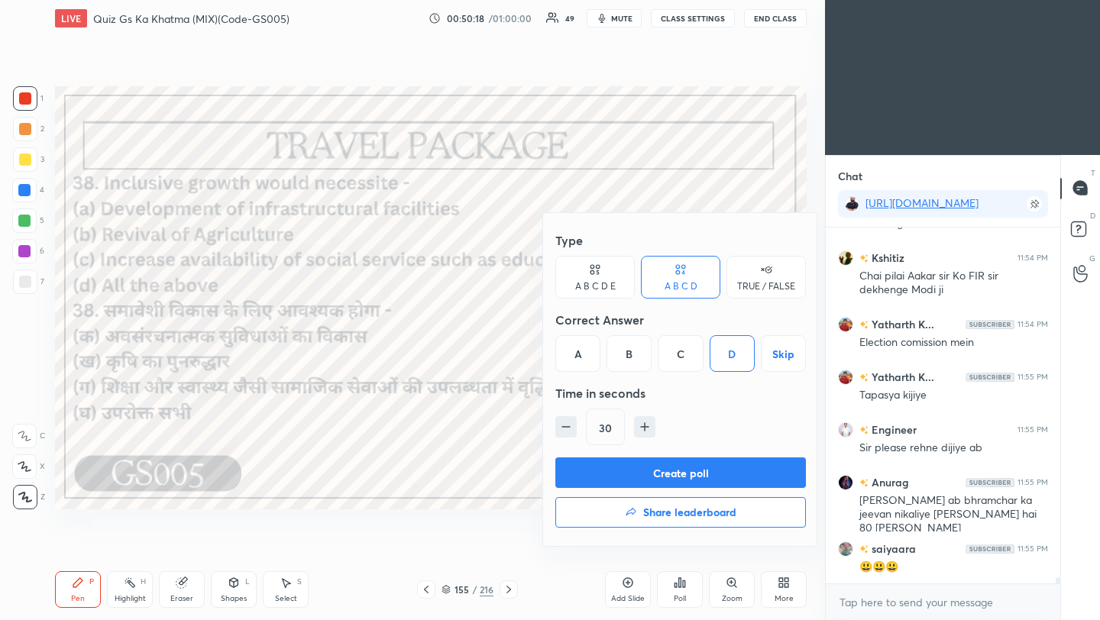
click at [736, 478] on button "Create poll" at bounding box center [680, 473] width 251 height 31
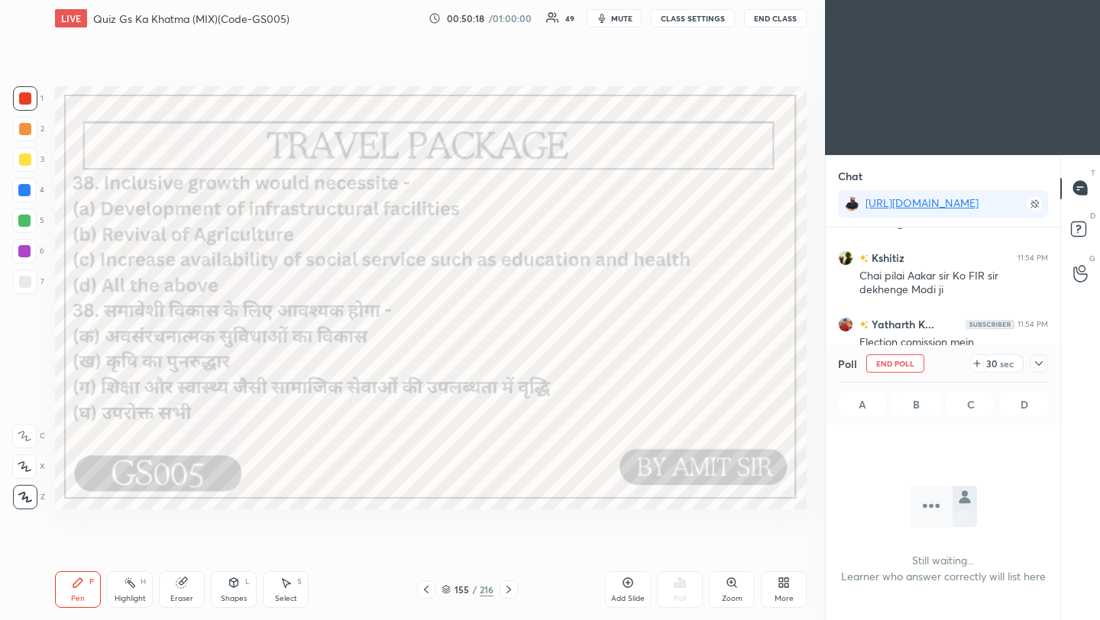
scroll to position [5, 5]
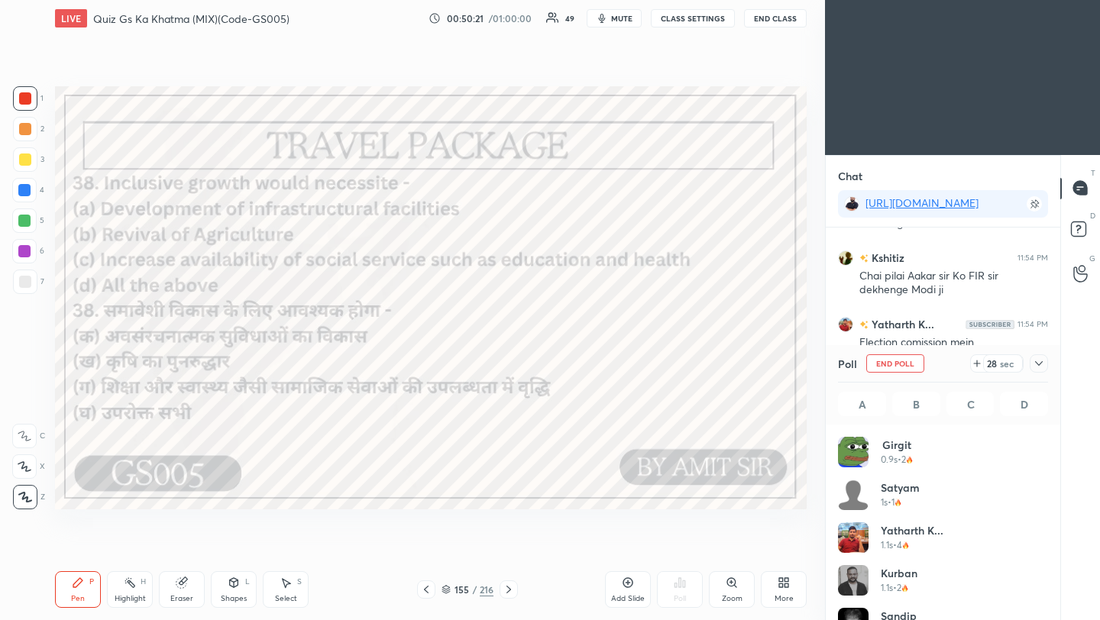
click at [1041, 362] on icon at bounding box center [1039, 363] width 12 height 12
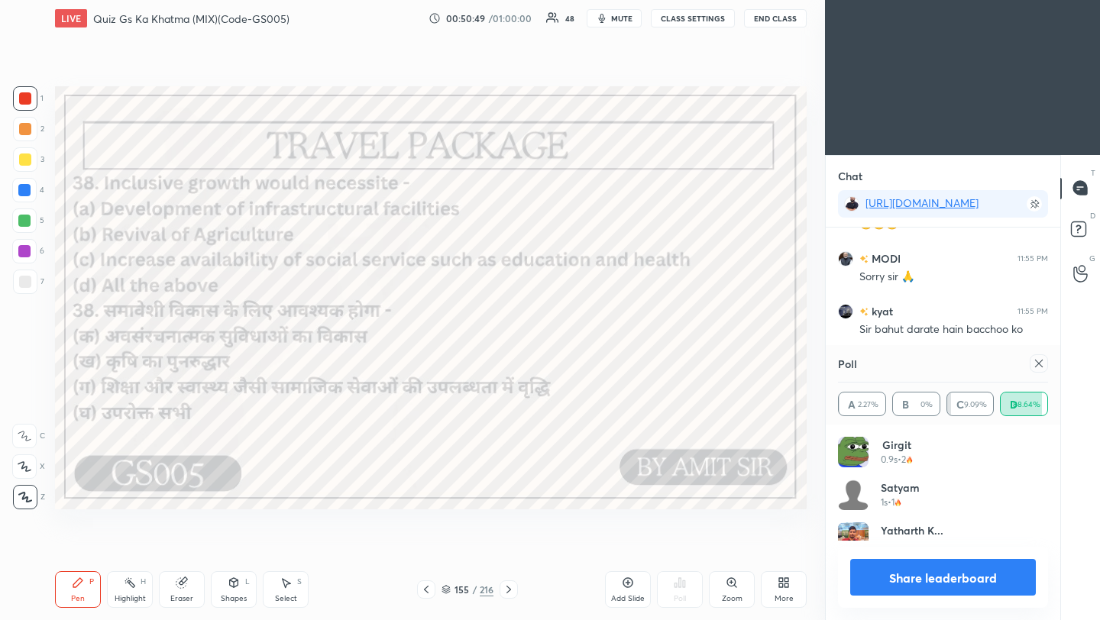
scroll to position [177, 205]
click at [1044, 364] on div at bounding box center [1039, 363] width 18 height 18
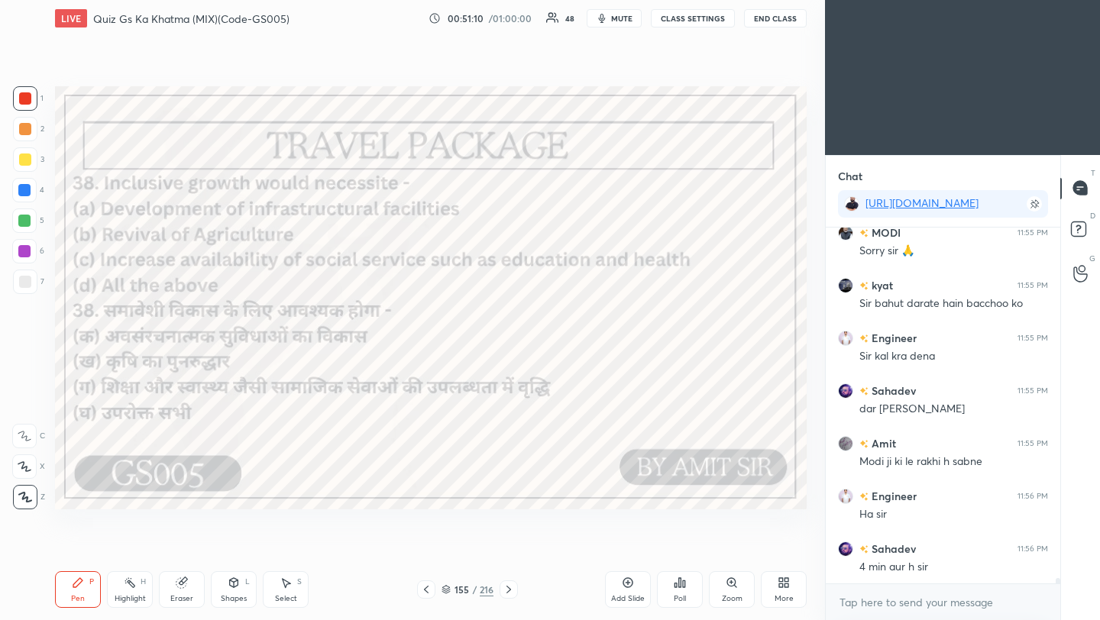
click at [506, 591] on icon at bounding box center [509, 590] width 12 height 12
click at [507, 591] on icon at bounding box center [509, 590] width 12 height 12
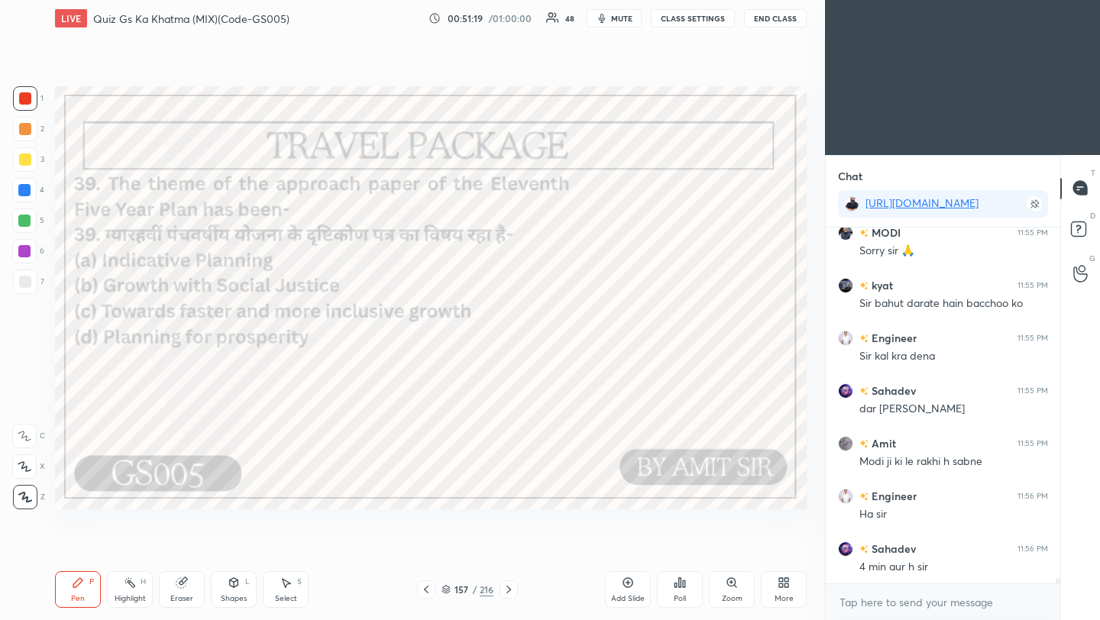
click at [684, 595] on div "Poll" at bounding box center [680, 599] width 12 height 8
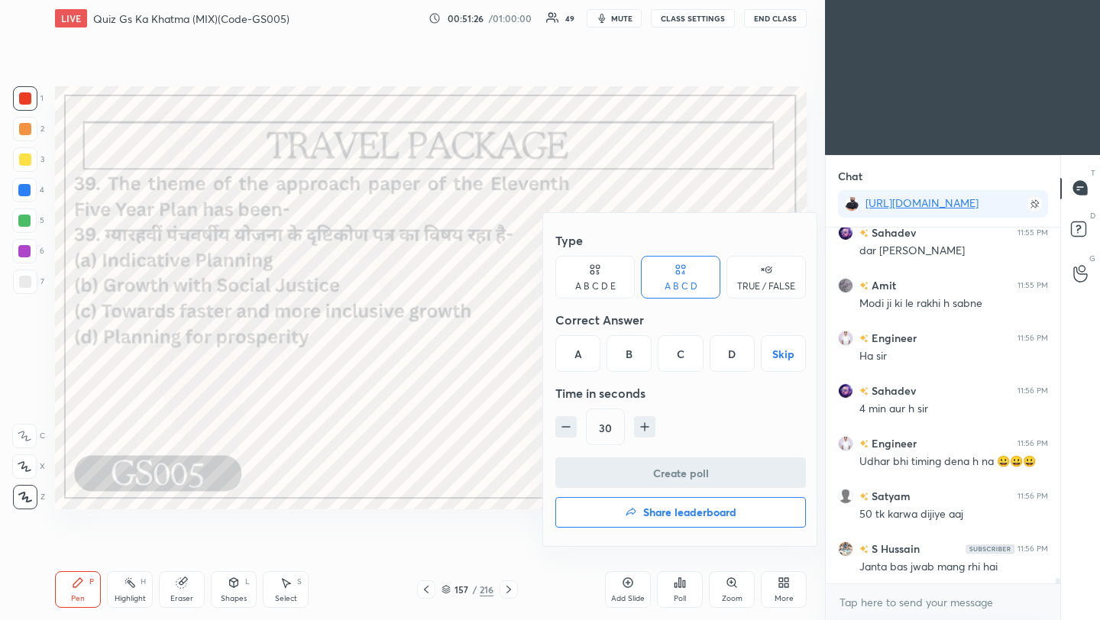
click at [687, 361] on div "C" at bounding box center [680, 353] width 45 height 37
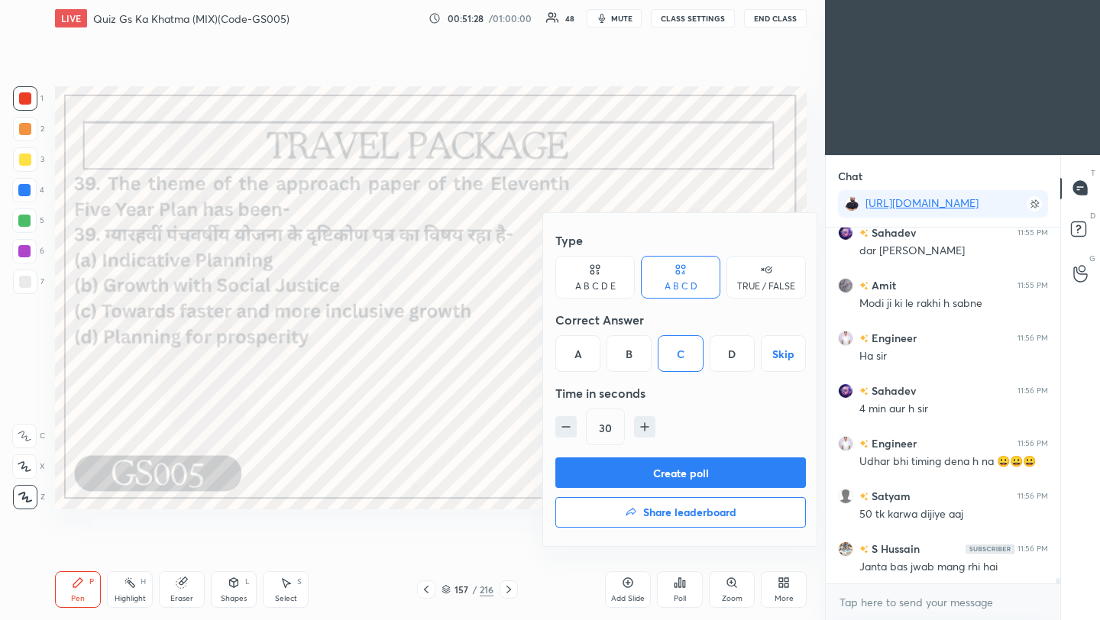
click at [695, 474] on button "Create poll" at bounding box center [680, 473] width 251 height 31
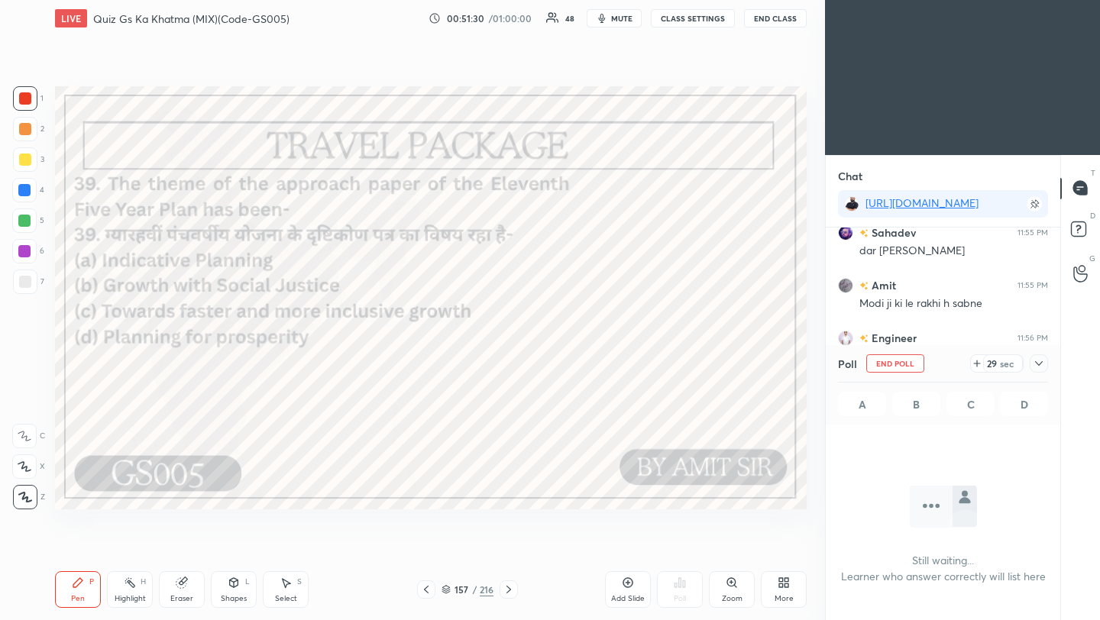
click at [1043, 362] on icon at bounding box center [1039, 363] width 12 height 12
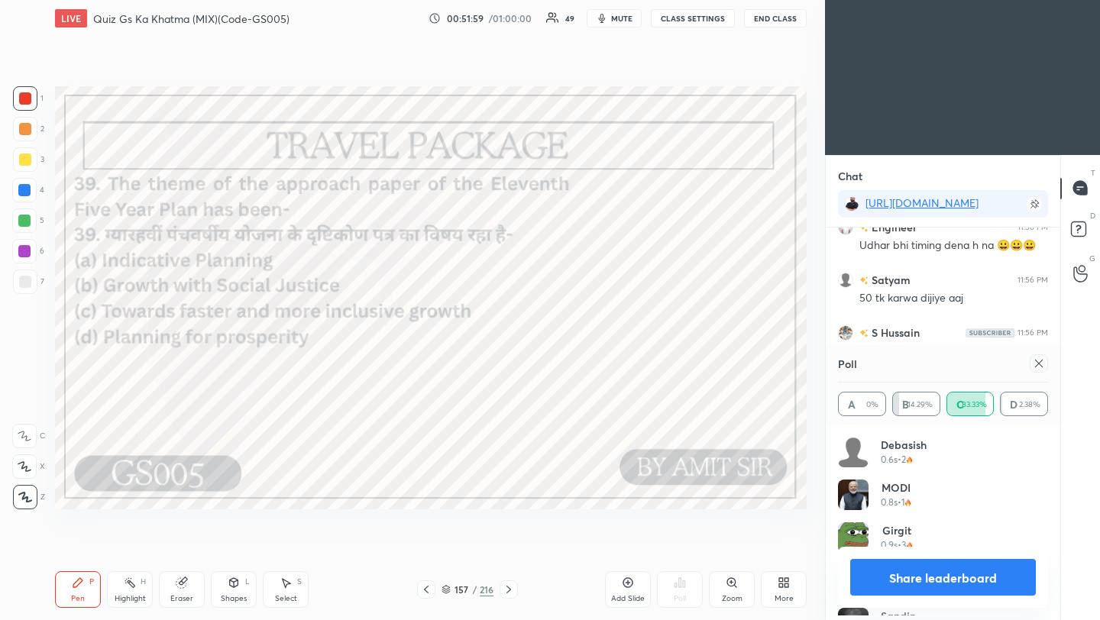
scroll to position [179, 205]
click at [1037, 364] on icon at bounding box center [1039, 363] width 12 height 12
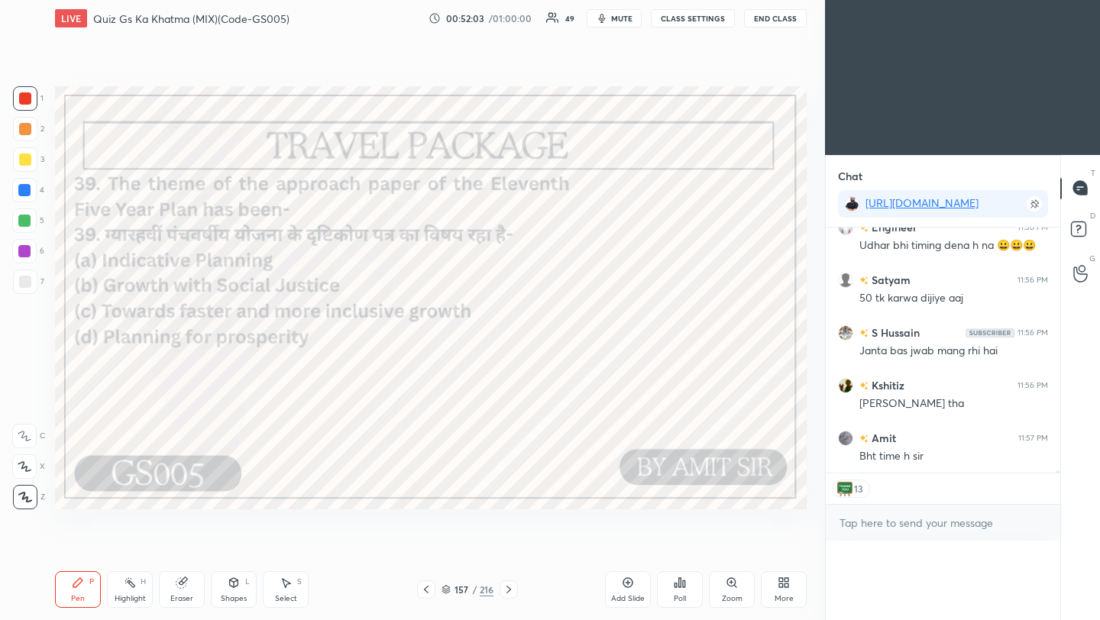
scroll to position [0, 0]
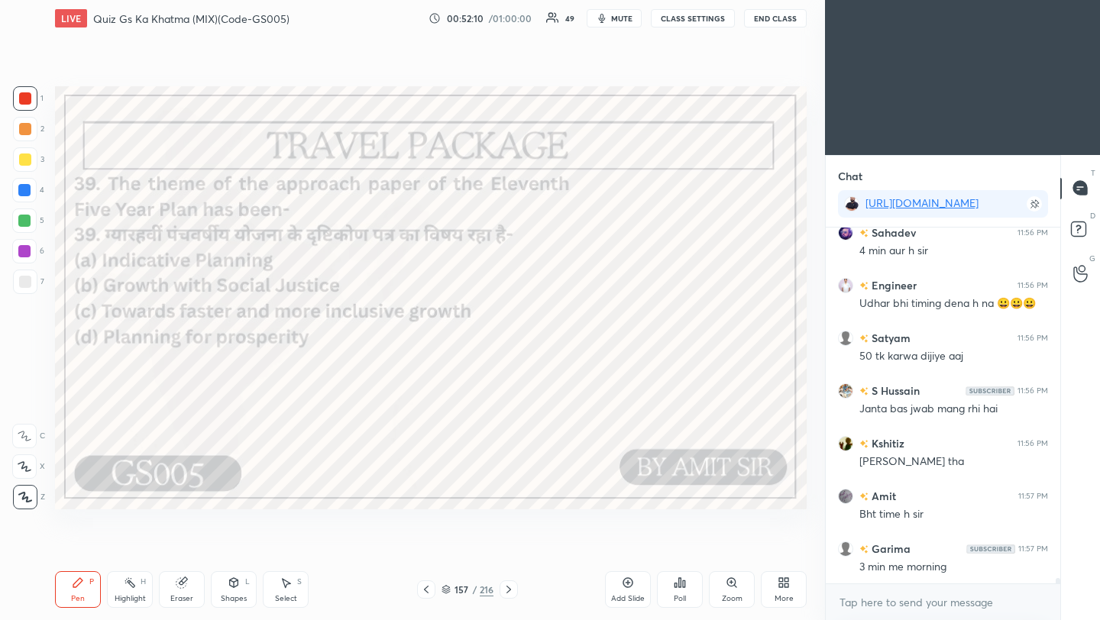
click at [507, 591] on icon at bounding box center [509, 590] width 12 height 12
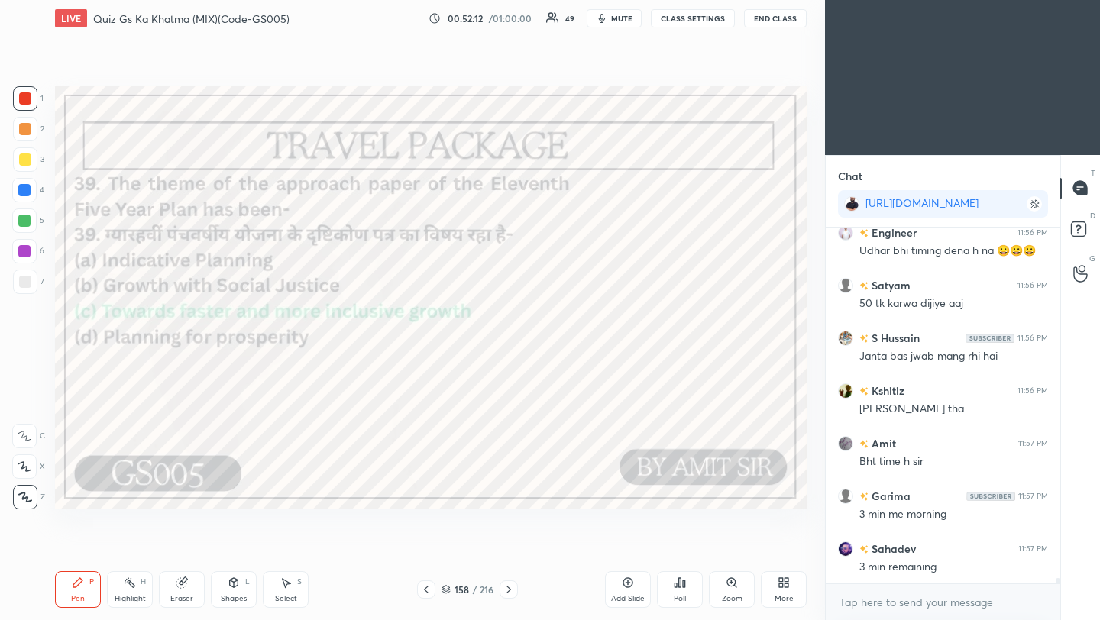
click at [511, 591] on icon at bounding box center [509, 590] width 12 height 12
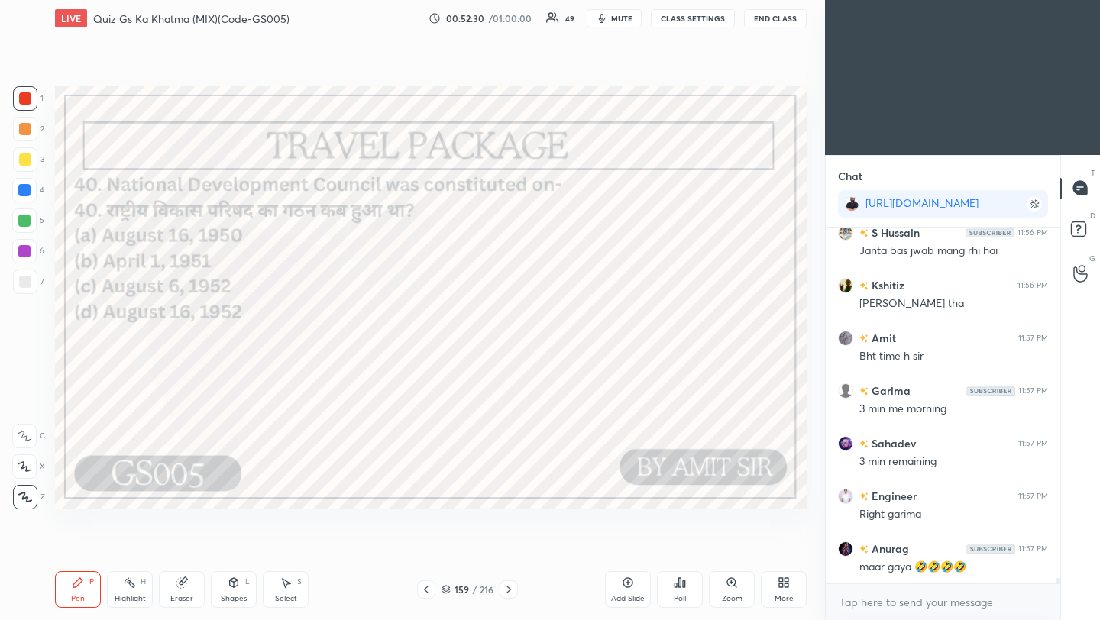
click at [684, 592] on div "Poll" at bounding box center [680, 589] width 46 height 37
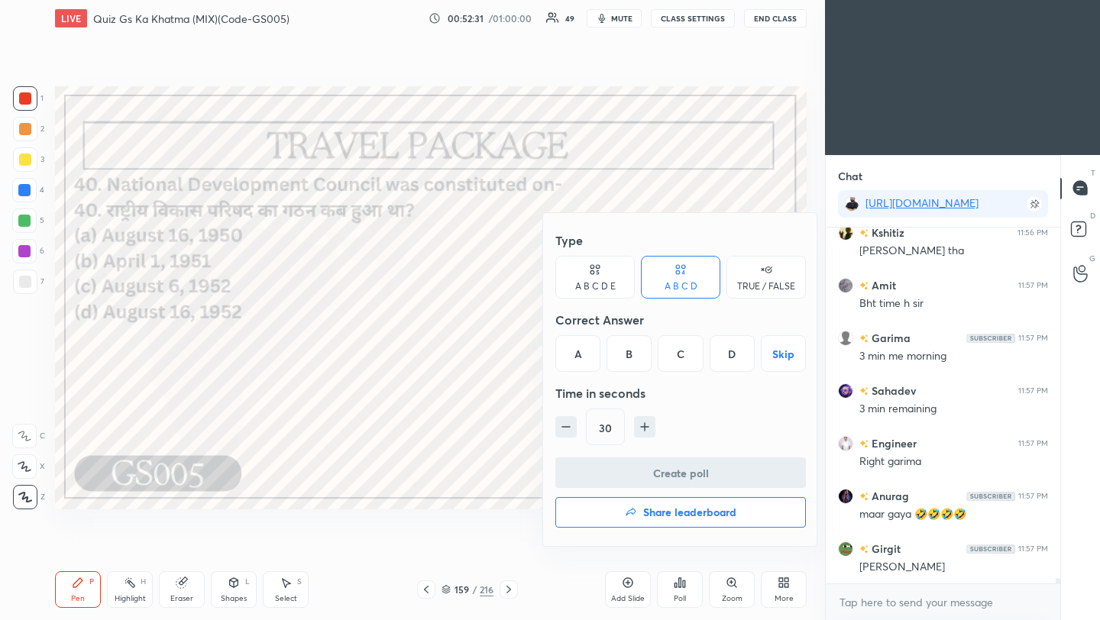
click at [679, 362] on div "C" at bounding box center [680, 353] width 45 height 37
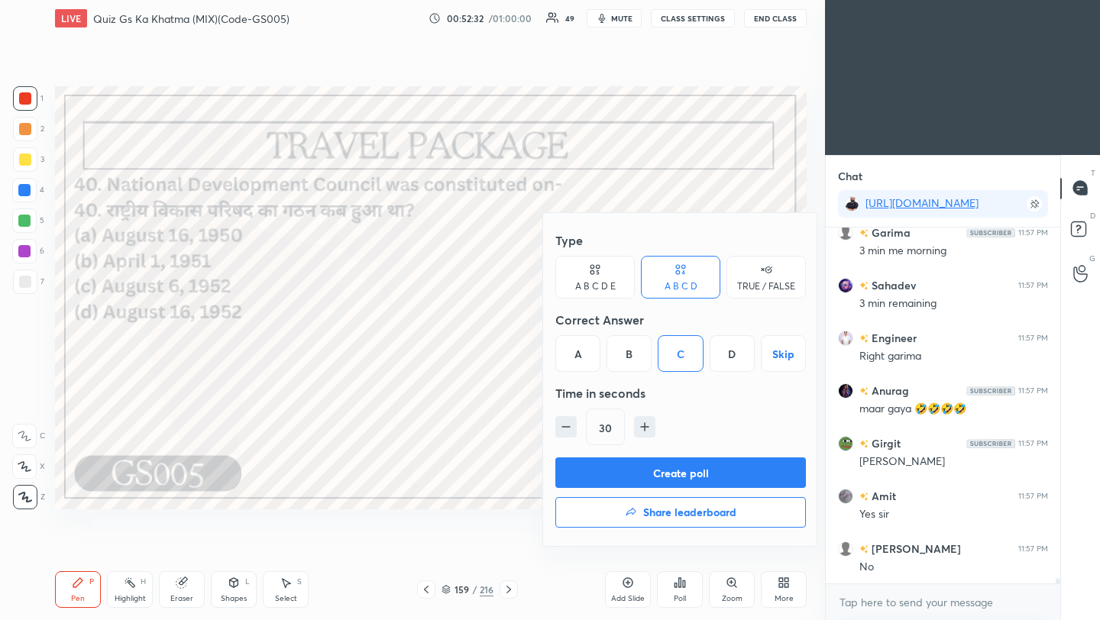
click at [684, 474] on button "Create poll" at bounding box center [680, 473] width 251 height 31
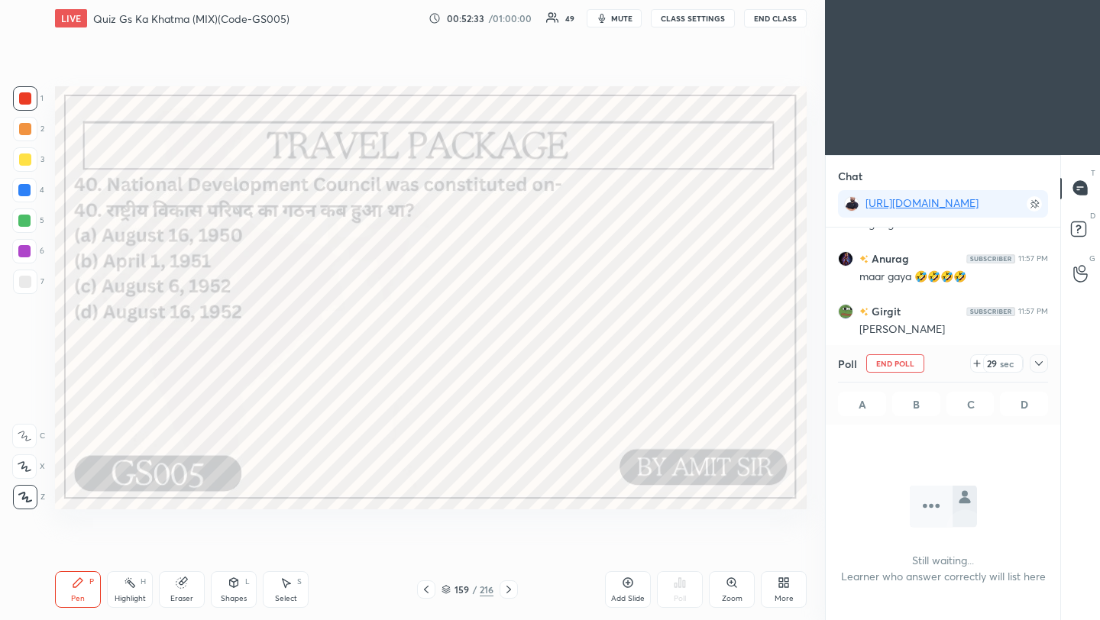
click at [1041, 364] on icon at bounding box center [1039, 363] width 12 height 12
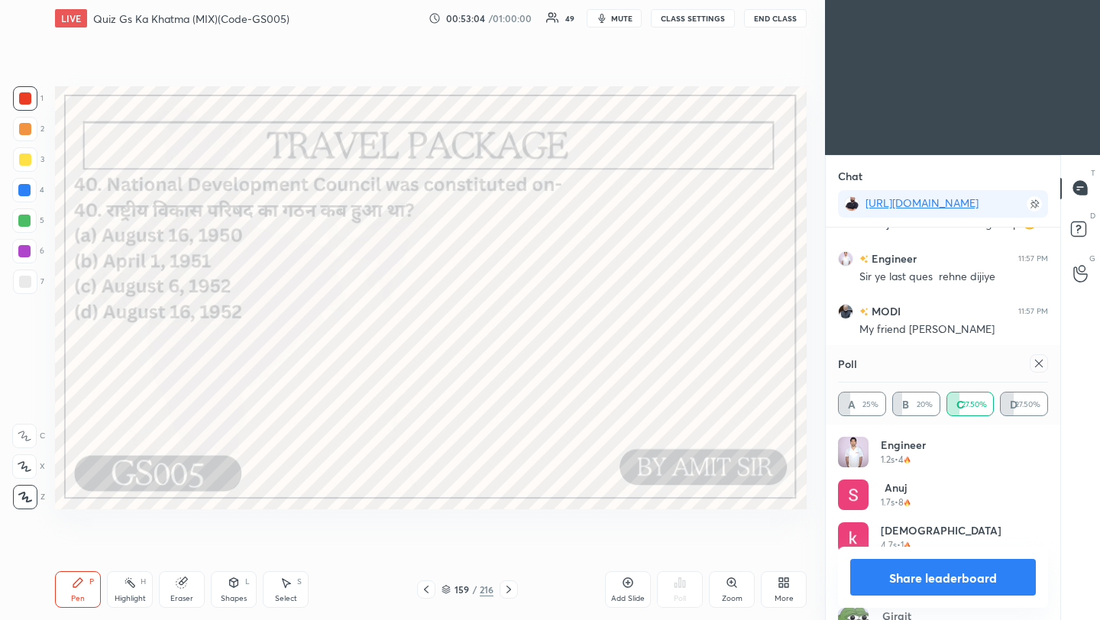
scroll to position [23455, 0]
click at [1040, 363] on icon at bounding box center [1039, 363] width 12 height 12
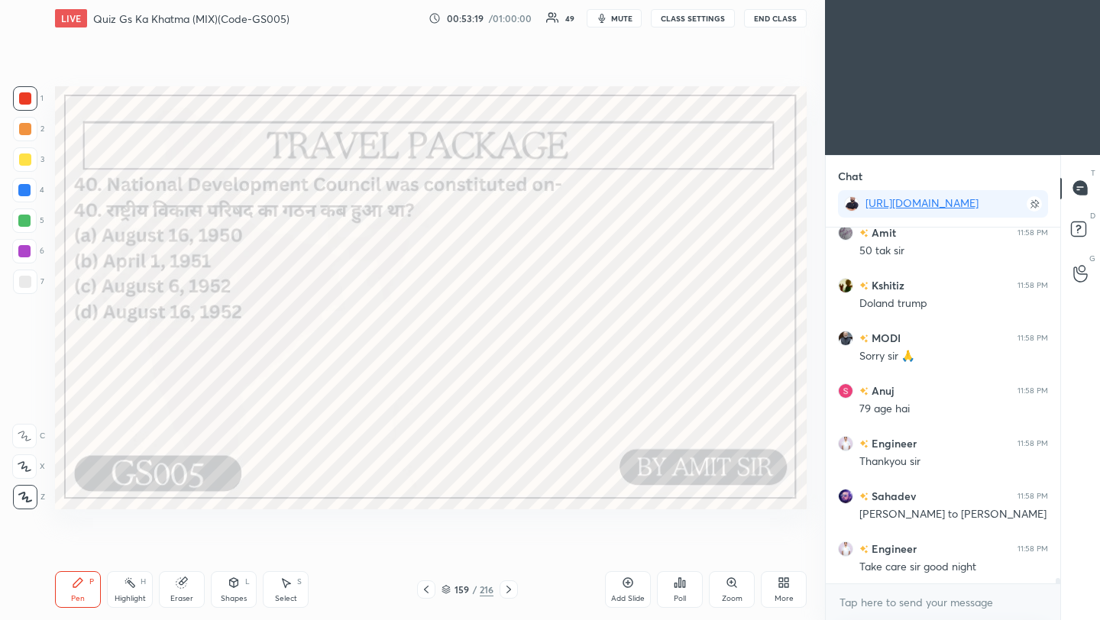
click at [691, 592] on div "Poll" at bounding box center [680, 589] width 46 height 37
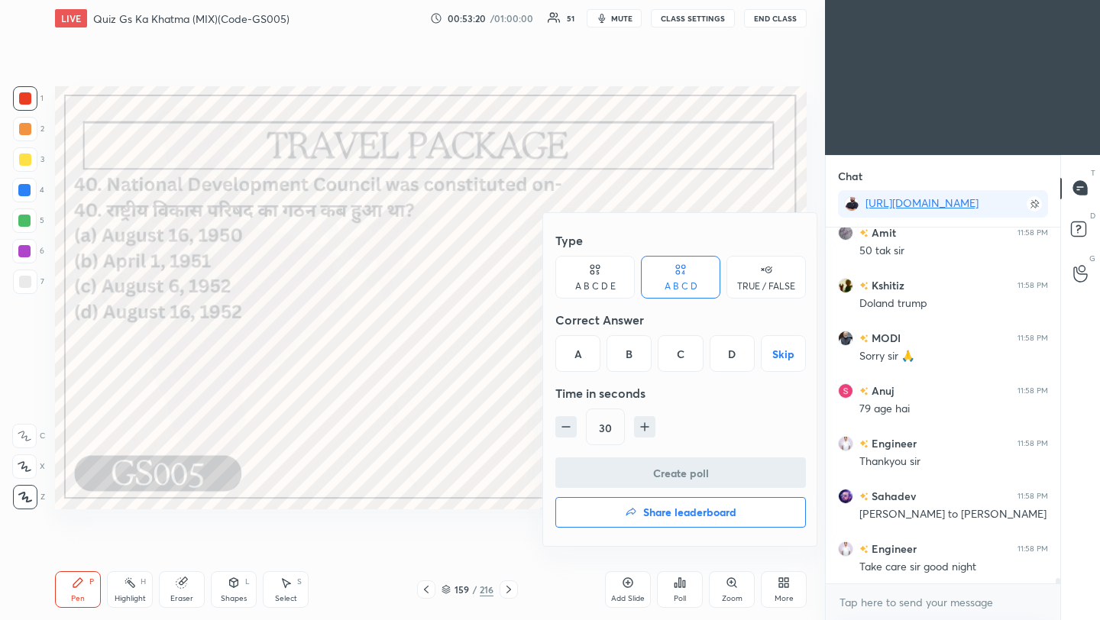
click at [697, 503] on button "Share leaderboard" at bounding box center [680, 512] width 251 height 31
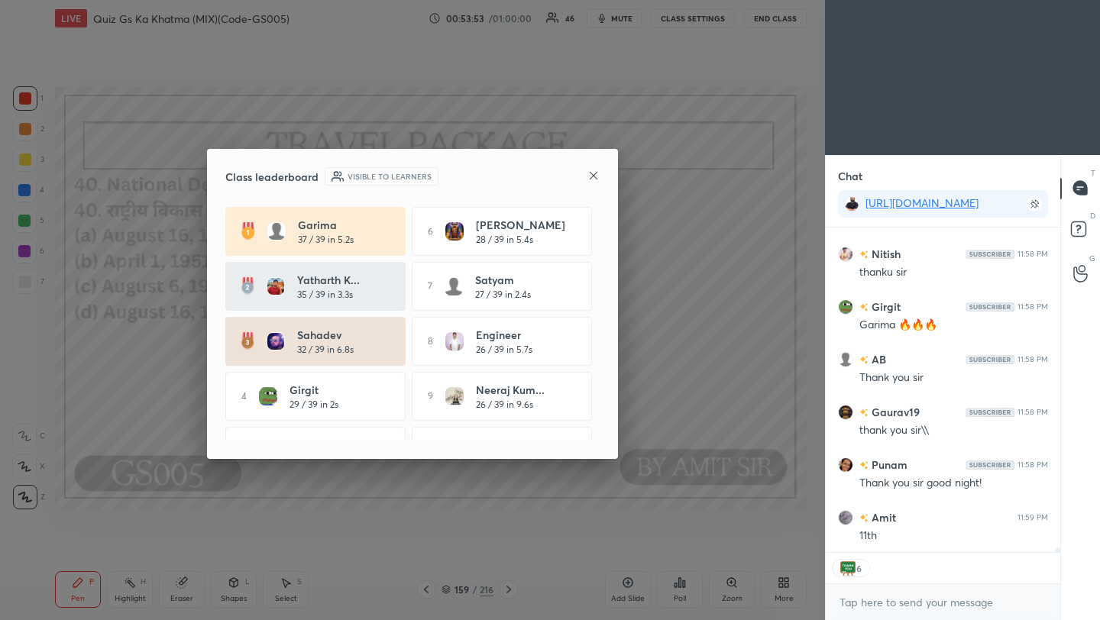
click at [596, 179] on icon at bounding box center [593, 176] width 12 height 12
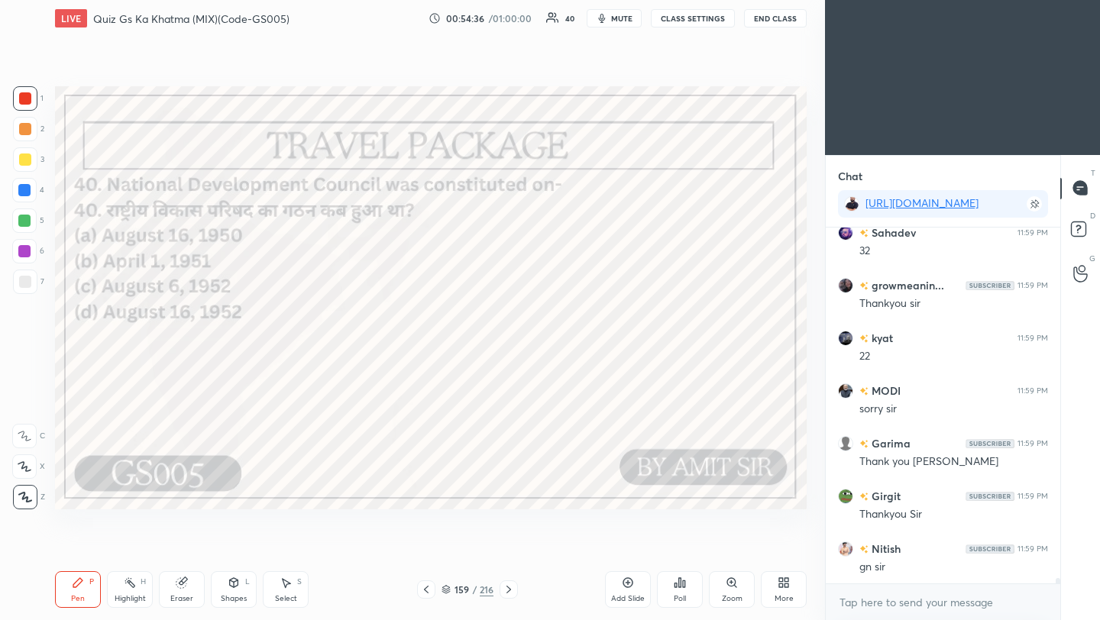
click at [776, 21] on button "End Class" at bounding box center [775, 18] width 63 height 18
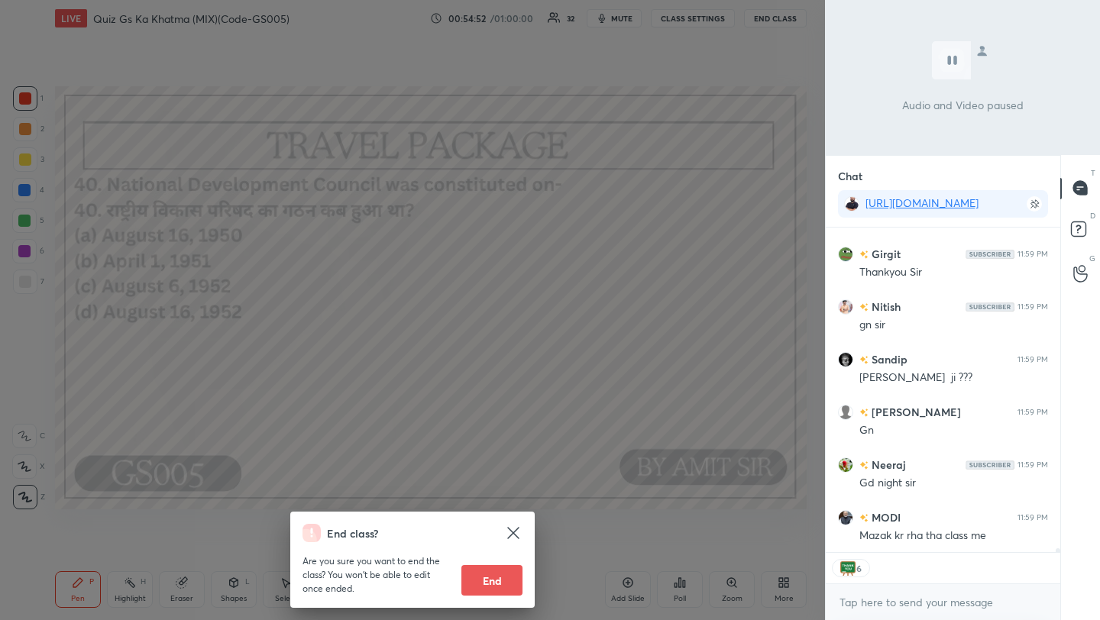
click at [652, 387] on div "End class? Are you sure you want to end the class? You won’t be able to edit on…" at bounding box center [412, 310] width 825 height 620
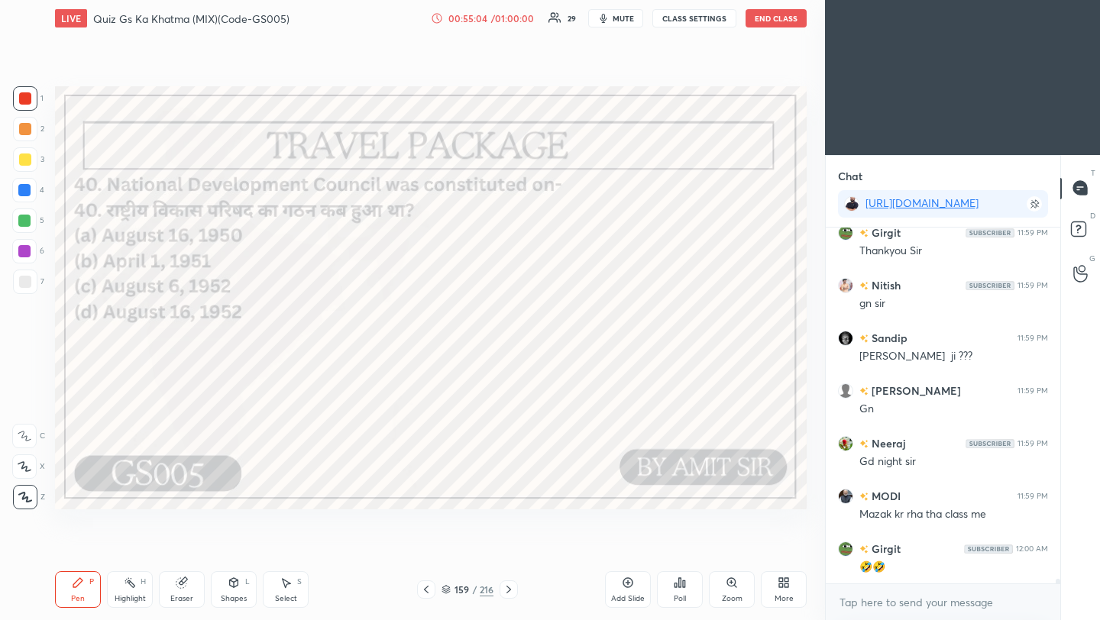
click at [779, 21] on button "End Class" at bounding box center [775, 18] width 61 height 18
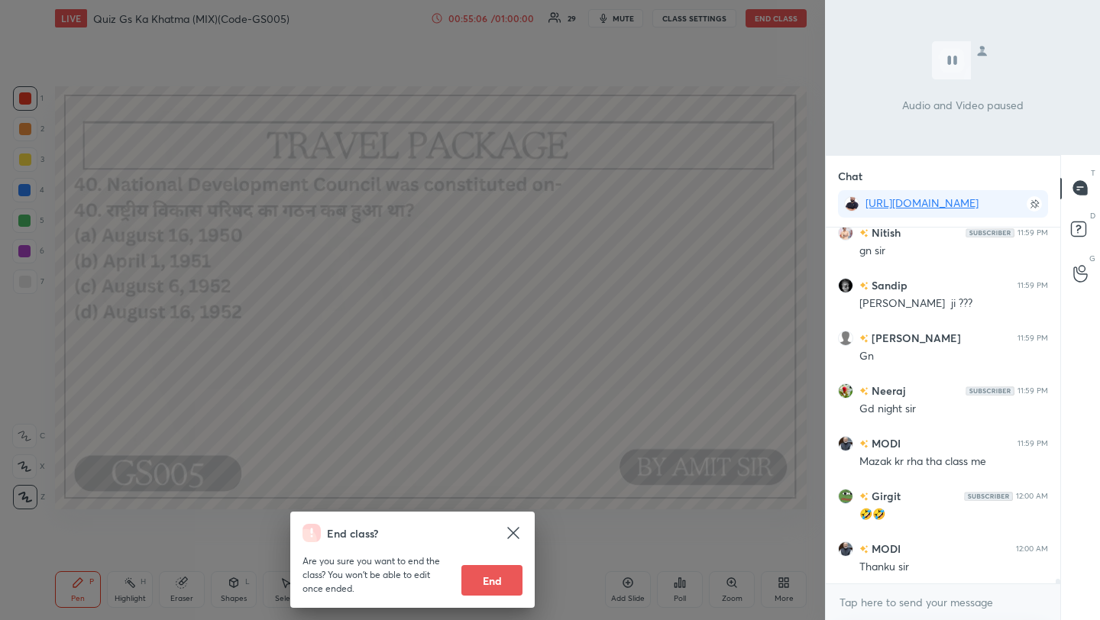
click at [491, 590] on button "End" at bounding box center [491, 580] width 61 height 31
type textarea "x"
